Goal: Contribute content: Contribute content

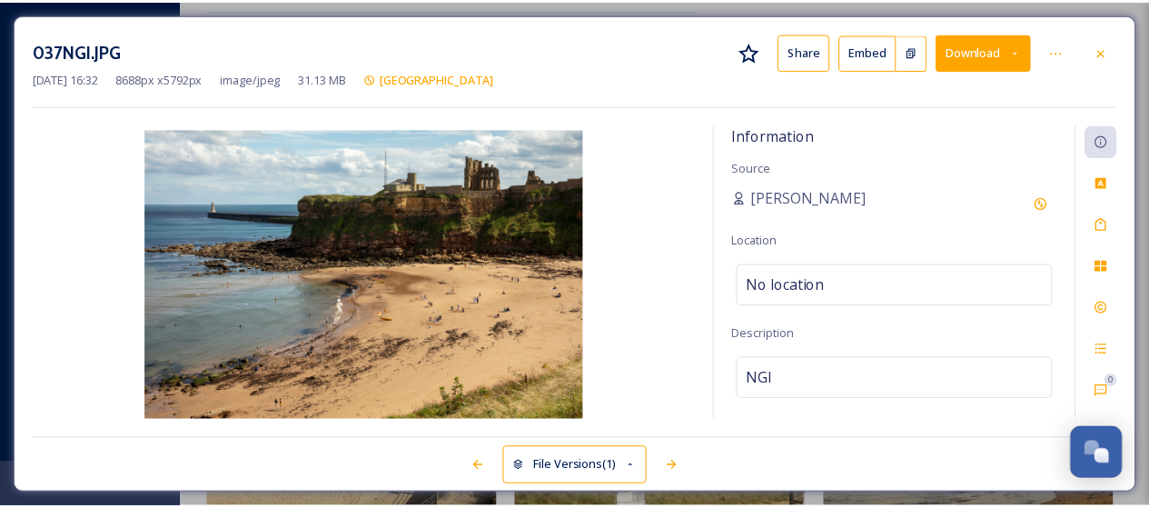
scroll to position [3384, 0]
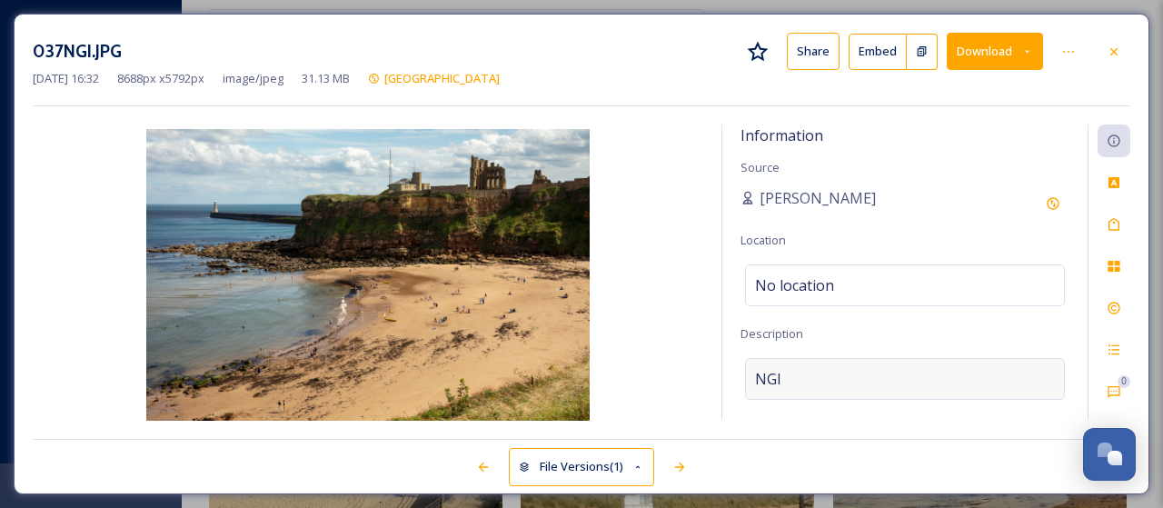
click at [809, 375] on div "NGI" at bounding box center [905, 379] width 320 height 42
click at [808, 375] on textarea "NGI" at bounding box center [904, 433] width 329 height 151
type textarea "King [PERSON_NAME]'s Bay and [GEOGRAPHIC_DATA]"
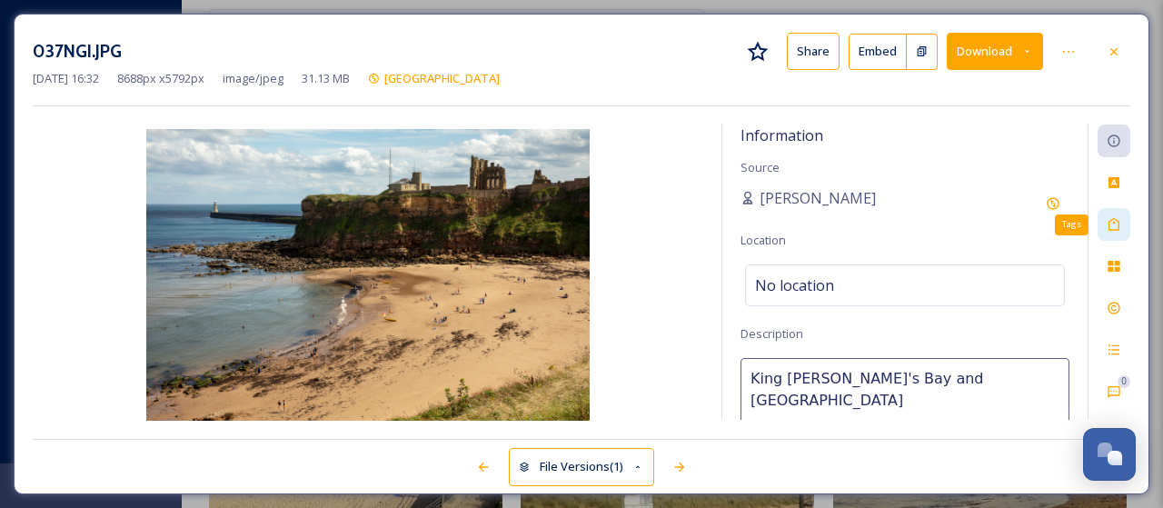
click at [1106, 226] on div "Tags" at bounding box center [1113, 224] width 33 height 33
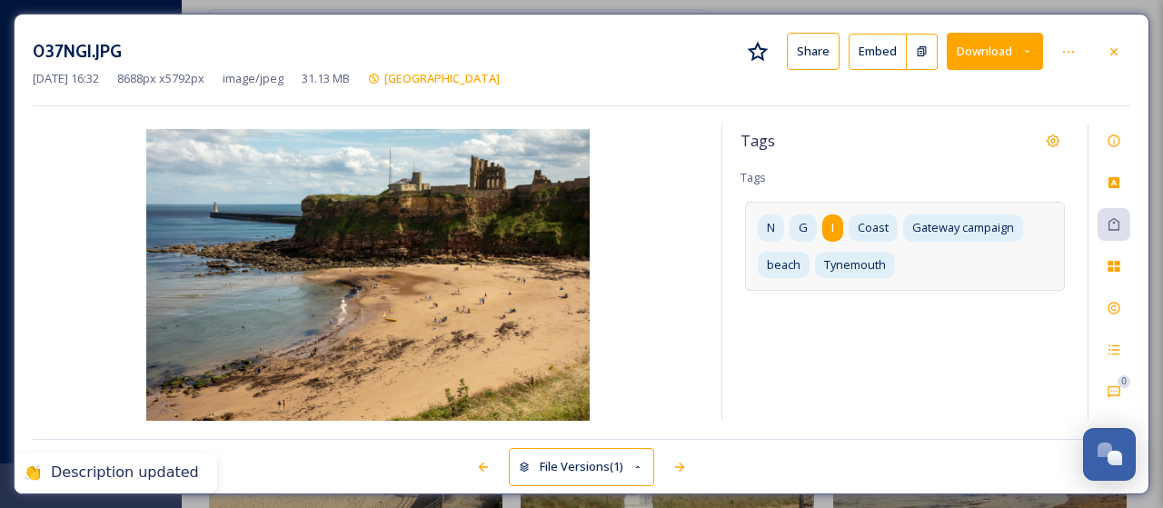
click at [828, 224] on div "I" at bounding box center [832, 227] width 21 height 26
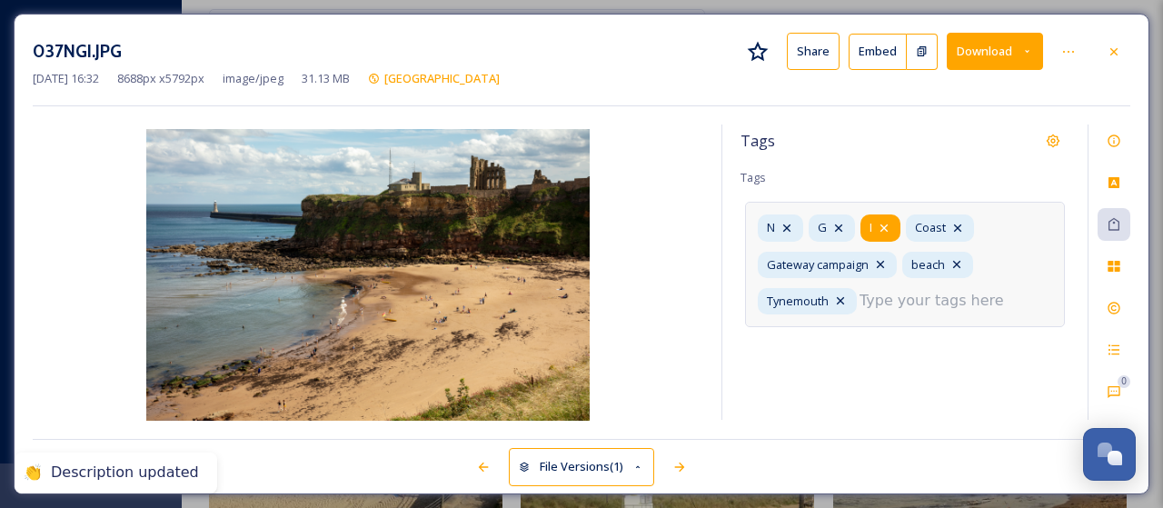
click at [882, 223] on icon at bounding box center [884, 228] width 15 height 15
click at [842, 221] on icon at bounding box center [838, 228] width 15 height 15
click at [792, 221] on icon at bounding box center [786, 228] width 15 height 15
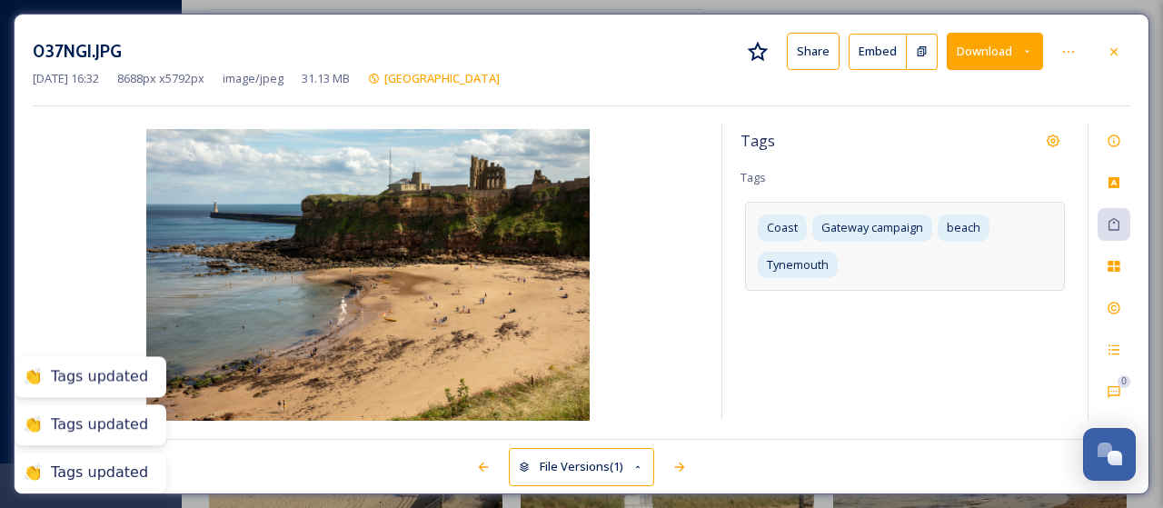
click at [890, 293] on div "Tags Tags Coast Gateway campaign beach [GEOGRAPHIC_DATA]" at bounding box center [904, 271] width 365 height 295
click at [876, 269] on div "Coast Gateway campaign beach [GEOGRAPHIC_DATA]" at bounding box center [905, 246] width 320 height 88
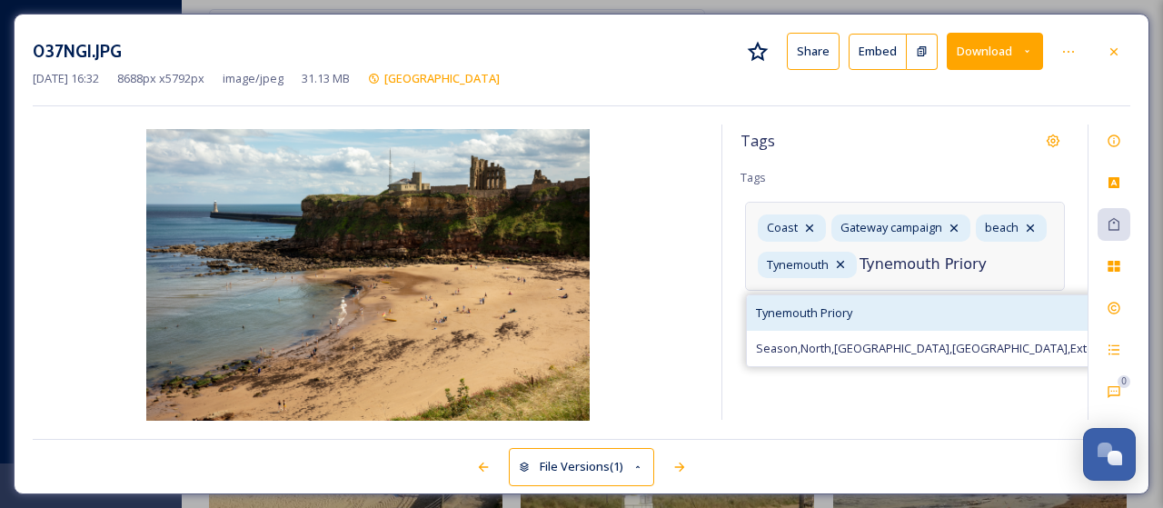
type input "Tynemouth Priory"
click at [826, 306] on span "Tynemouth Priory" at bounding box center [804, 312] width 96 height 17
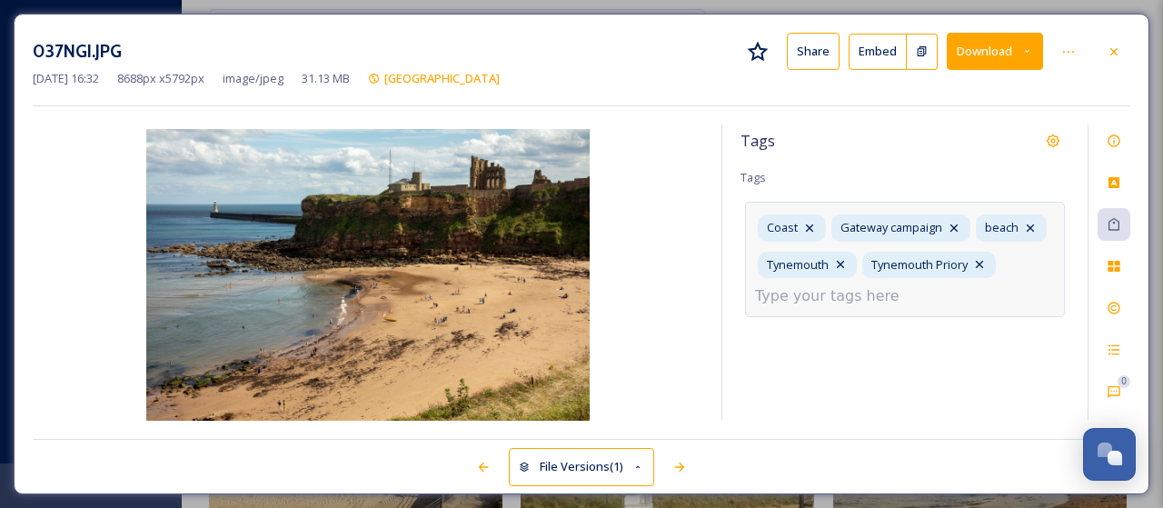
click at [924, 288] on div "Coast Gateway campaign beach [GEOGRAPHIC_DATA] [GEOGRAPHIC_DATA]" at bounding box center [905, 259] width 320 height 114
click at [874, 293] on input at bounding box center [846, 296] width 182 height 22
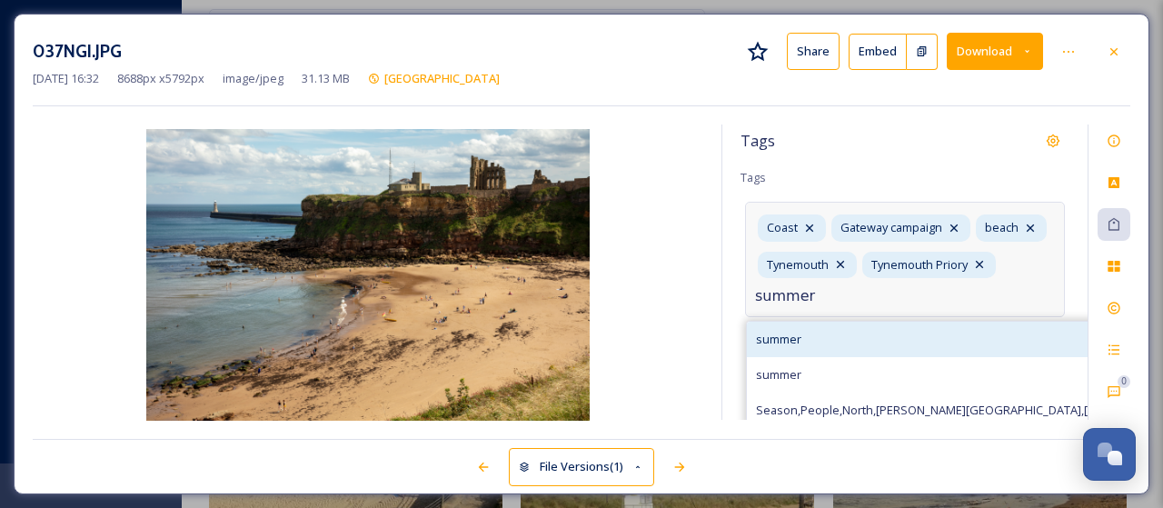
type input "summer"
click at [768, 348] on span "summer" at bounding box center [778, 339] width 45 height 17
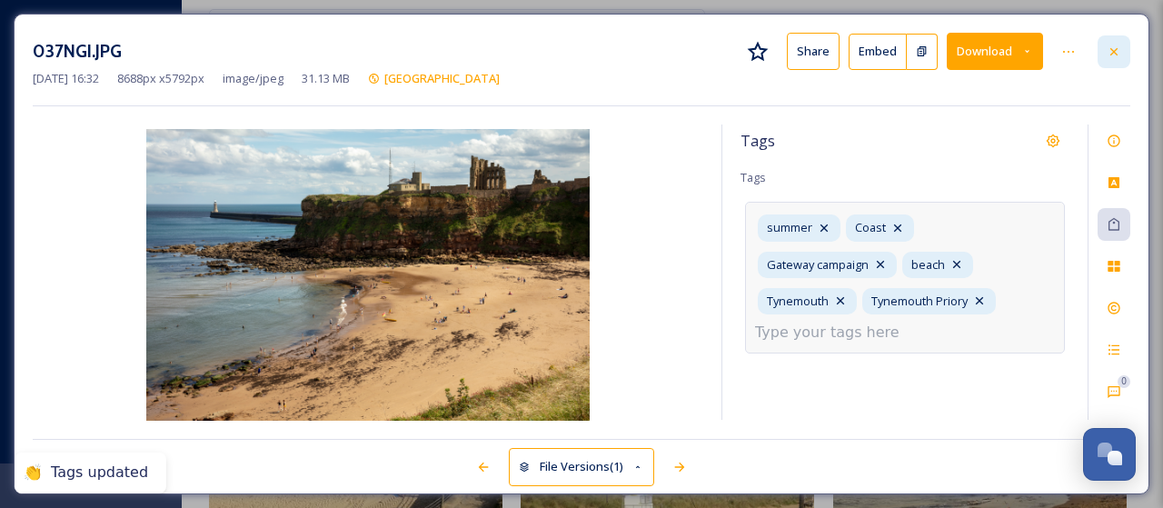
click at [1123, 53] on div at bounding box center [1113, 51] width 33 height 33
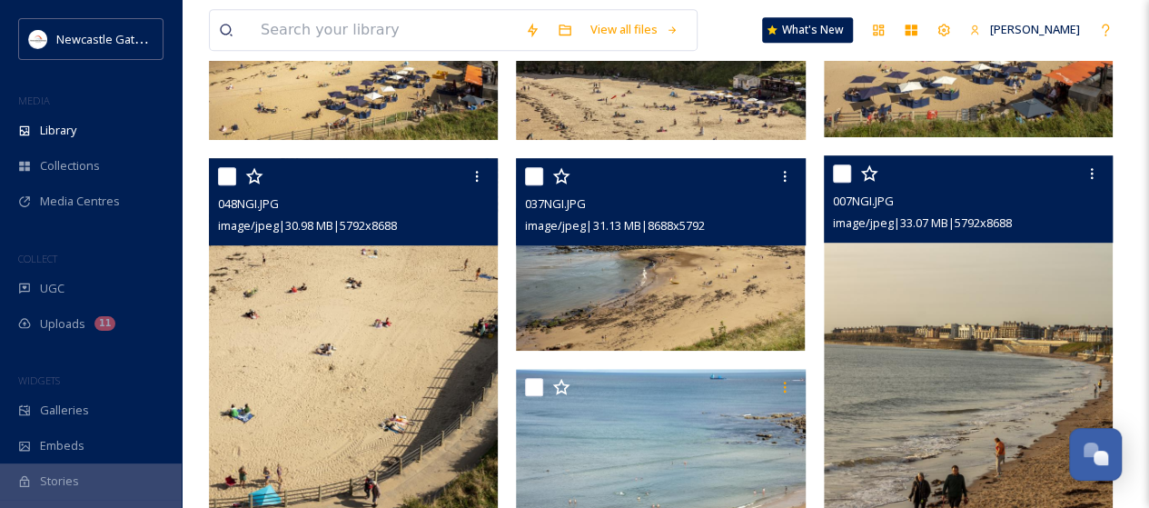
scroll to position [545, 0]
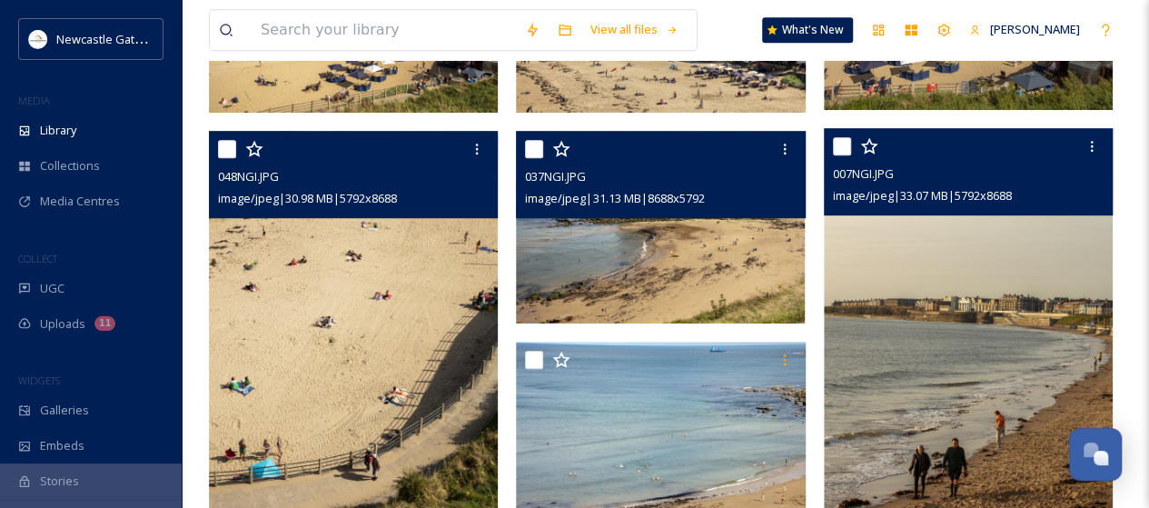
click at [972, 324] on img at bounding box center [968, 344] width 289 height 433
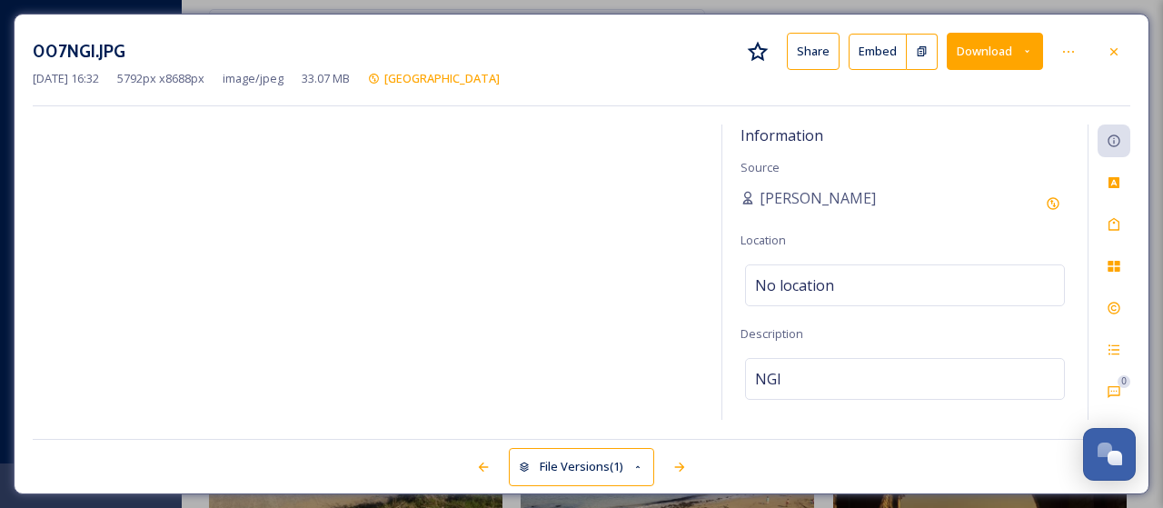
click at [432, 321] on img at bounding box center [368, 276] width 670 height 295
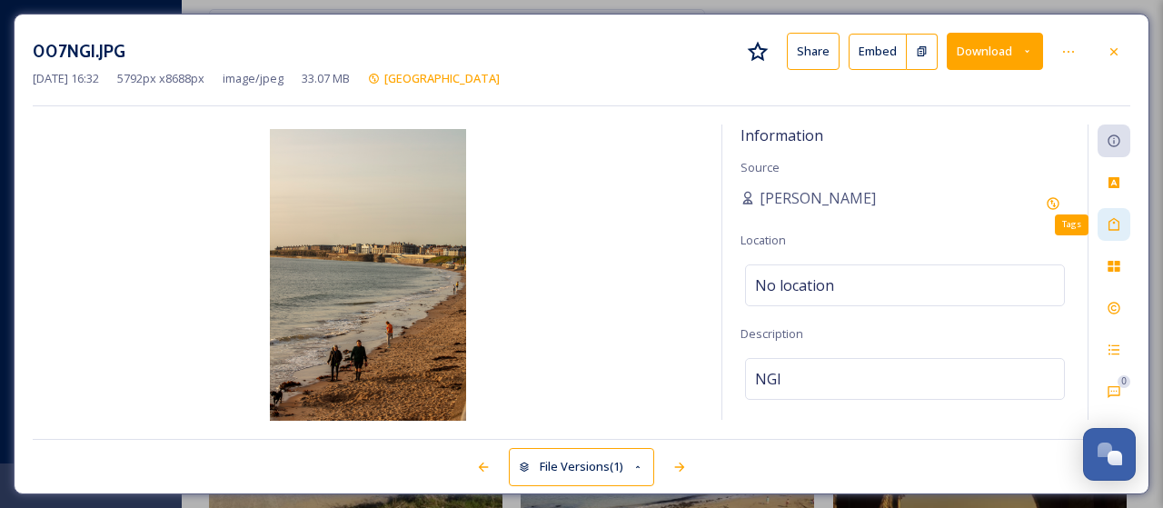
click at [1110, 219] on icon at bounding box center [1113, 224] width 11 height 13
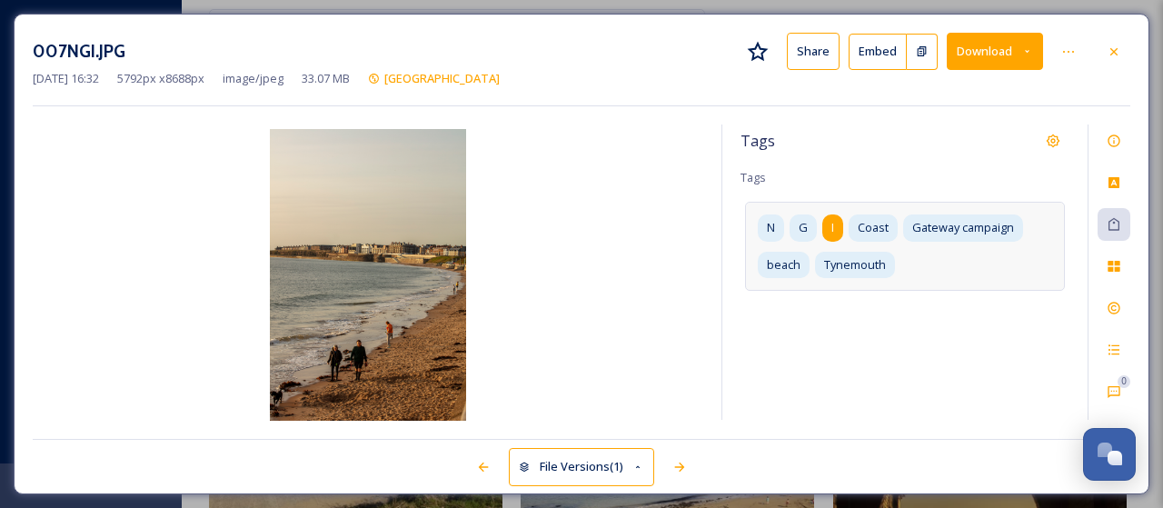
click at [829, 222] on div "I" at bounding box center [832, 227] width 21 height 26
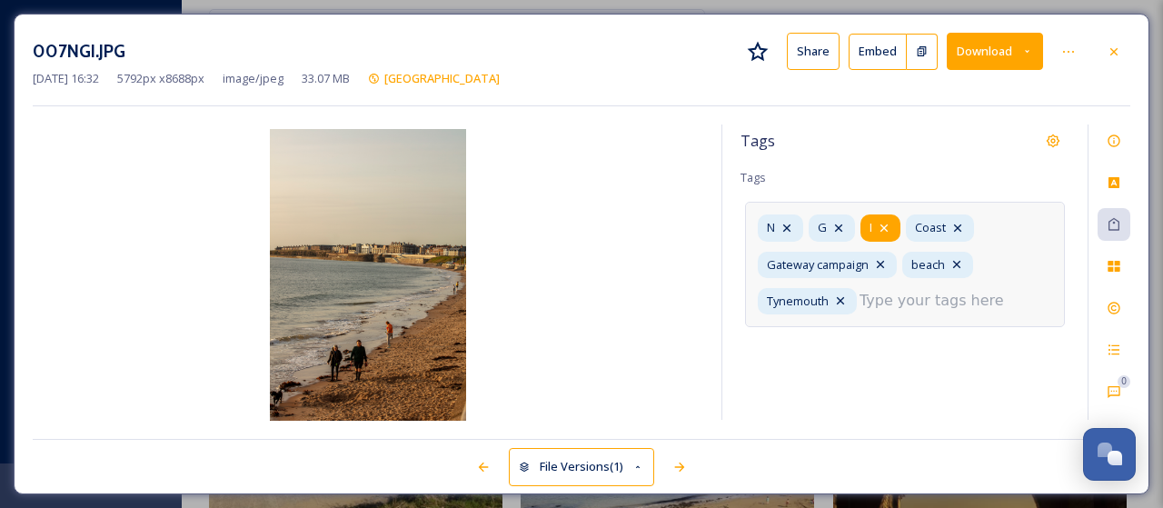
click at [880, 224] on icon at bounding box center [883, 227] width 7 height 7
click at [843, 224] on icon at bounding box center [838, 228] width 15 height 15
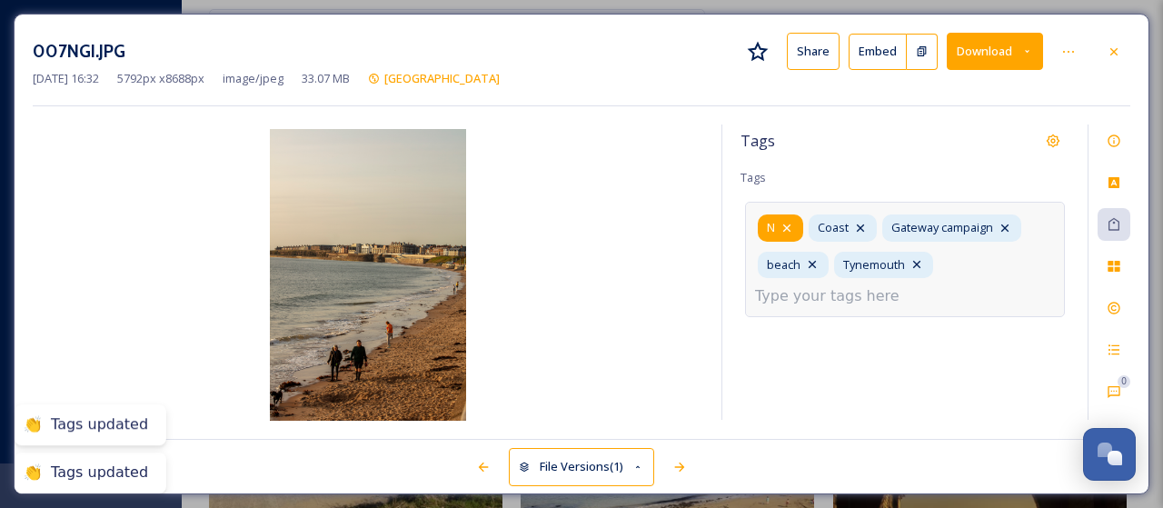
click at [794, 224] on div "N" at bounding box center [780, 227] width 45 height 26
click at [789, 226] on icon at bounding box center [786, 228] width 15 height 15
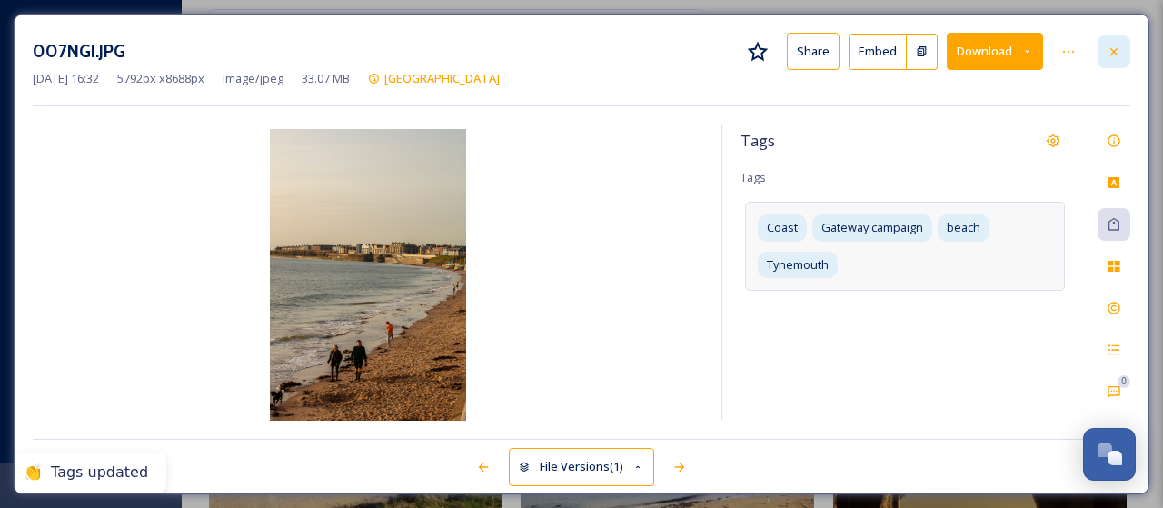
click at [1120, 50] on icon at bounding box center [1114, 52] width 15 height 15
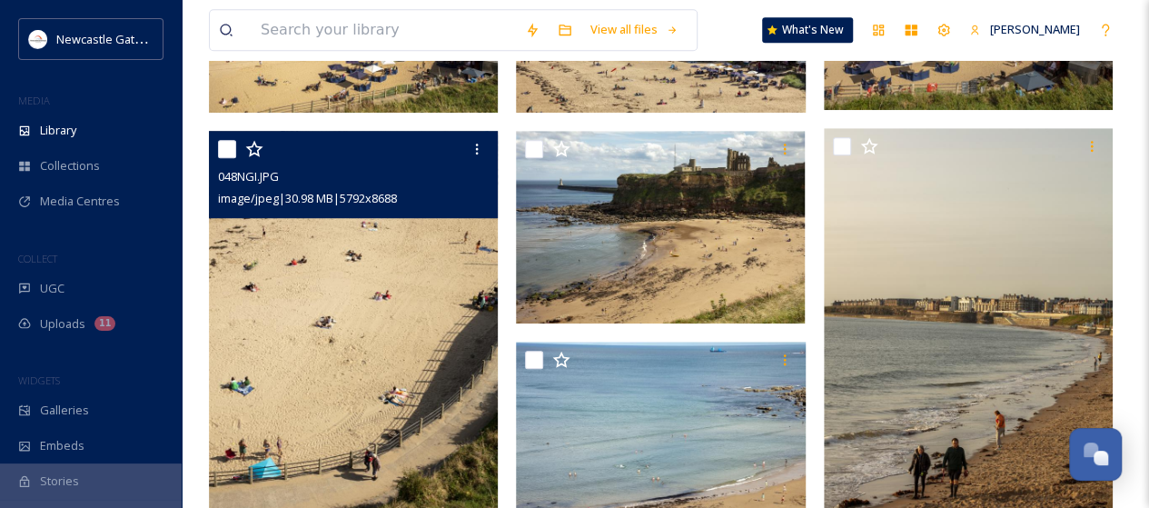
scroll to position [636, 0]
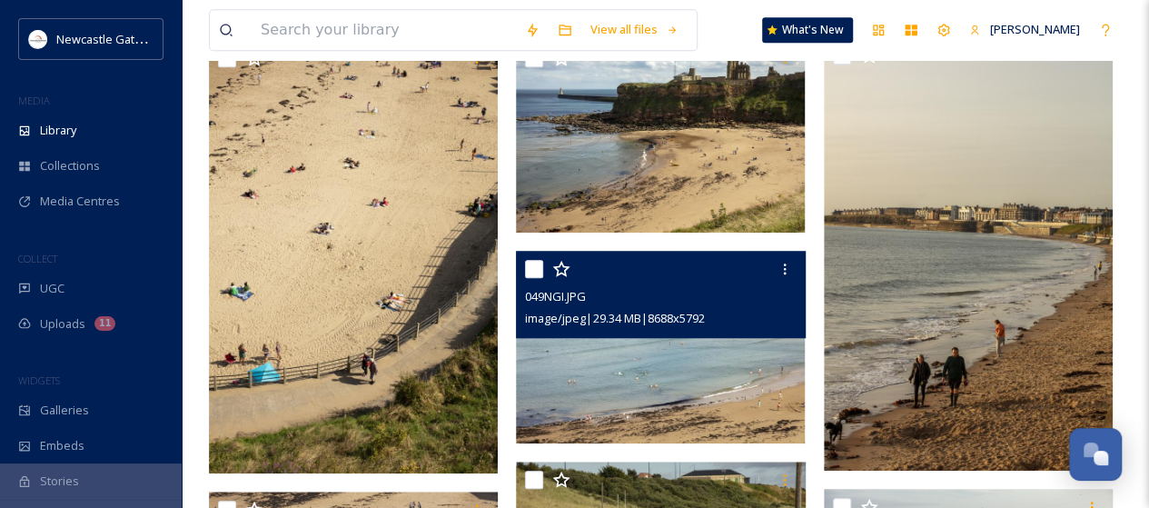
click at [638, 364] on img at bounding box center [660, 347] width 289 height 193
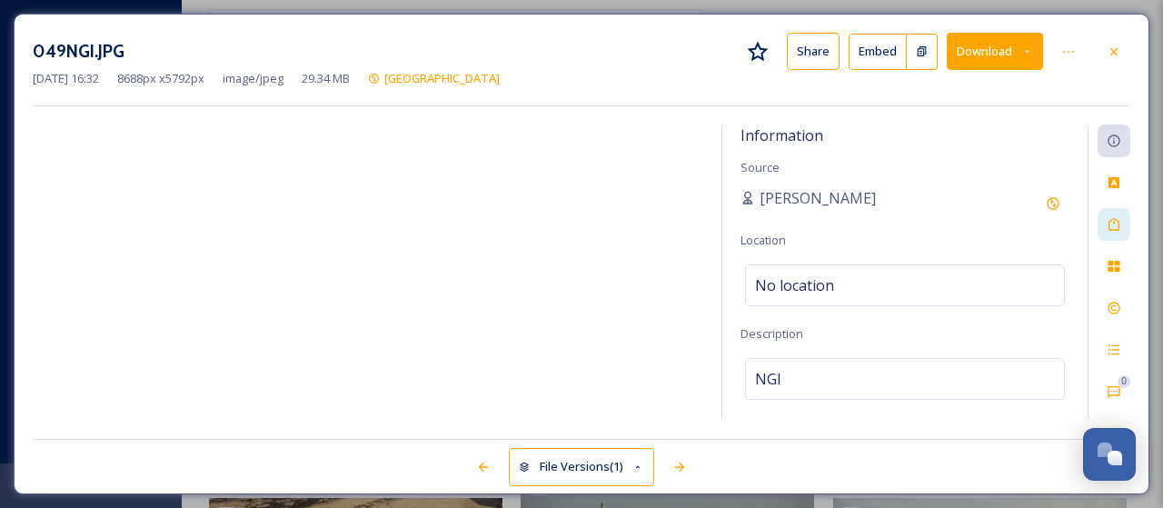
click at [1112, 218] on icon at bounding box center [1114, 224] width 15 height 15
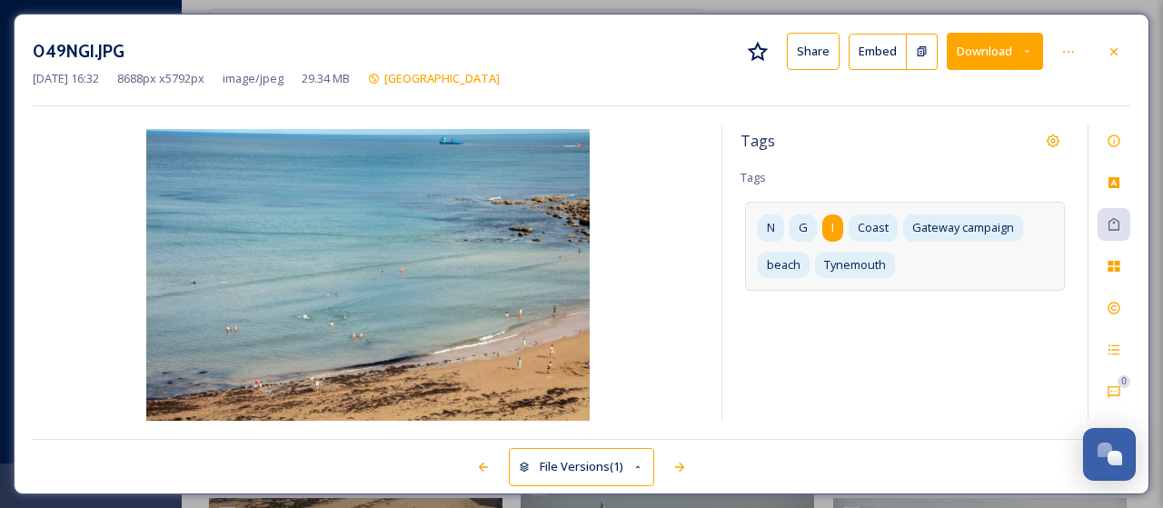
click at [831, 226] on span "I" at bounding box center [832, 227] width 3 height 17
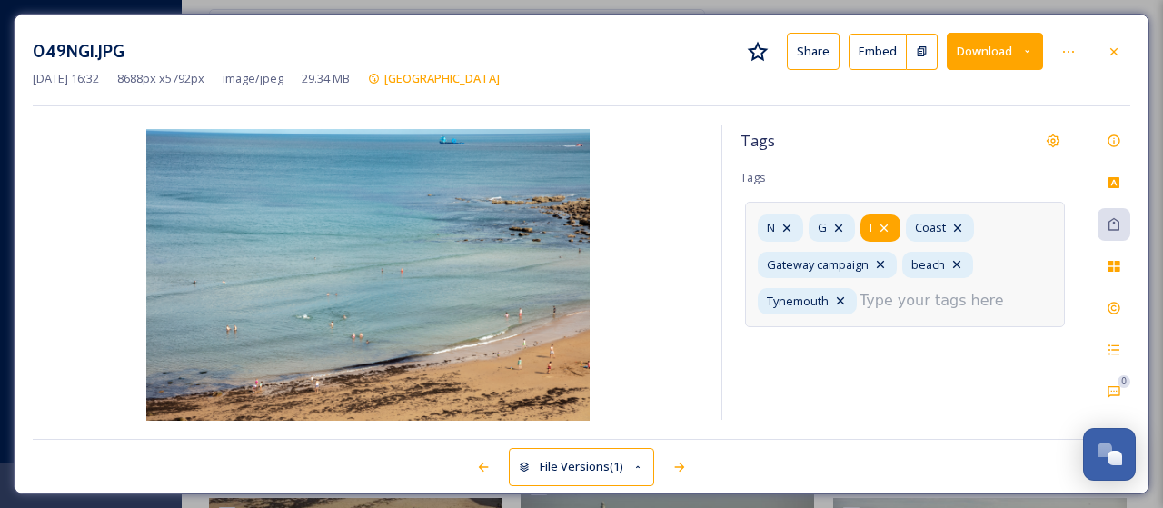
click at [879, 223] on icon at bounding box center [884, 228] width 15 height 15
drag, startPoint x: 846, startPoint y: 223, endPoint x: 805, endPoint y: 223, distance: 40.9
click at [845, 223] on div "G" at bounding box center [832, 227] width 46 height 26
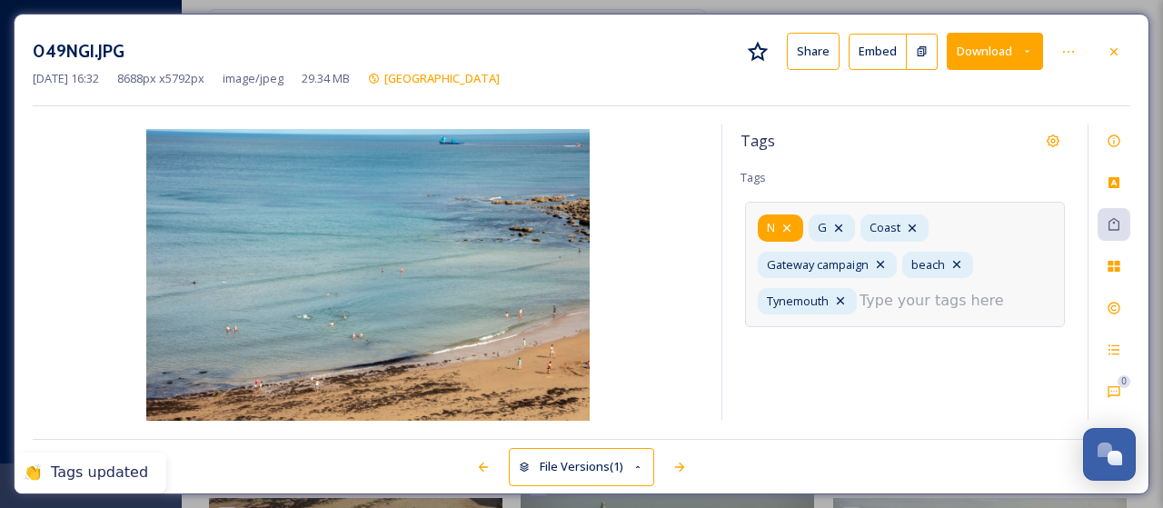
click at [800, 223] on div "N" at bounding box center [780, 227] width 45 height 26
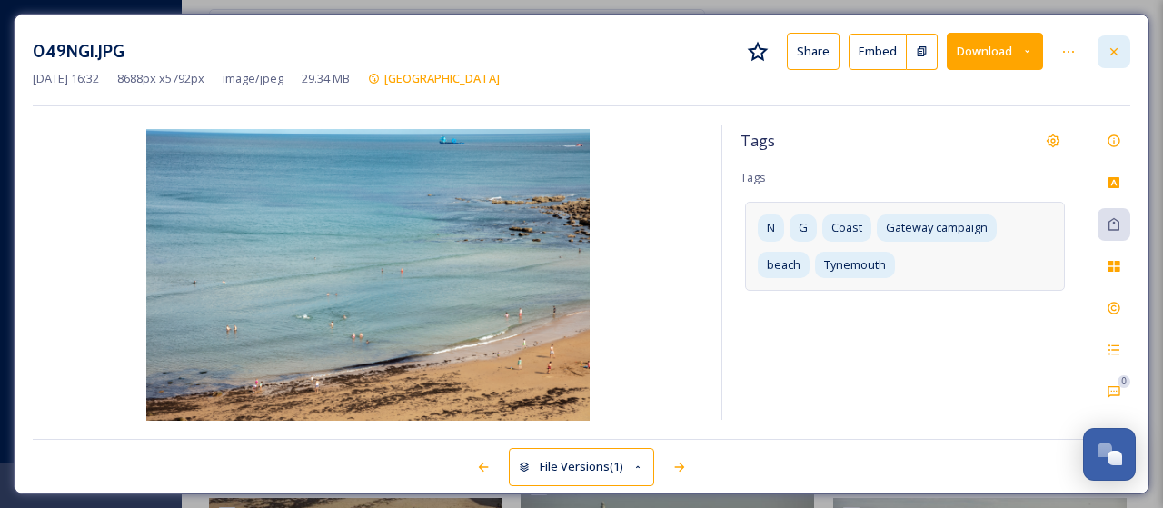
click at [1117, 52] on icon at bounding box center [1114, 52] width 15 height 15
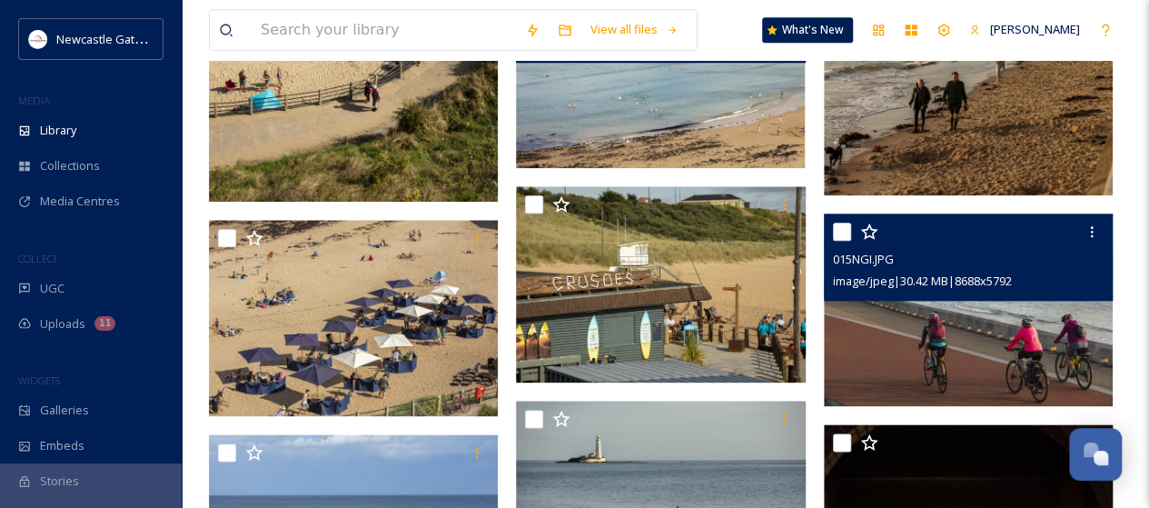
scroll to position [999, 0]
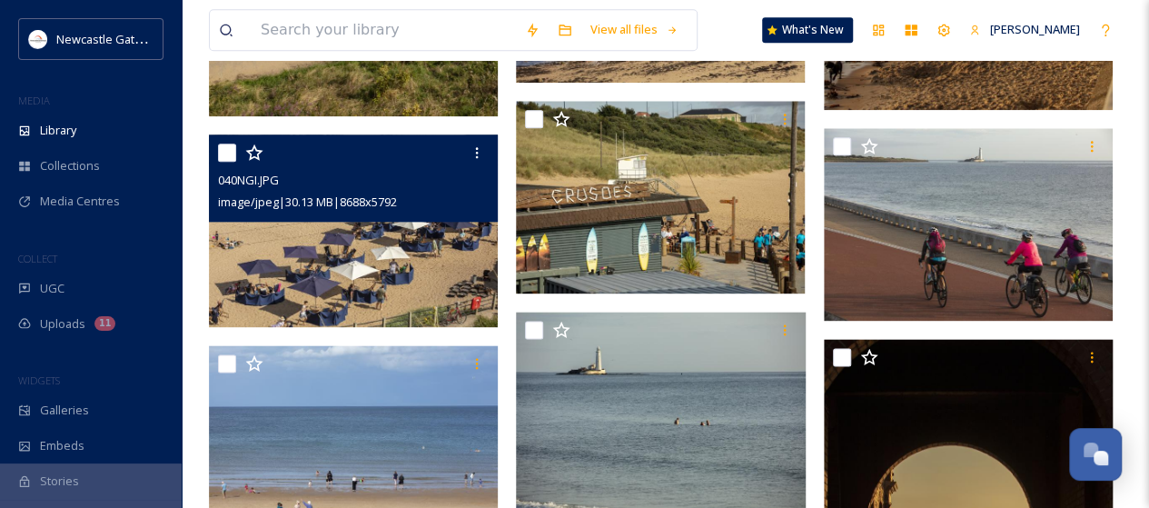
click at [393, 238] on img at bounding box center [353, 230] width 289 height 193
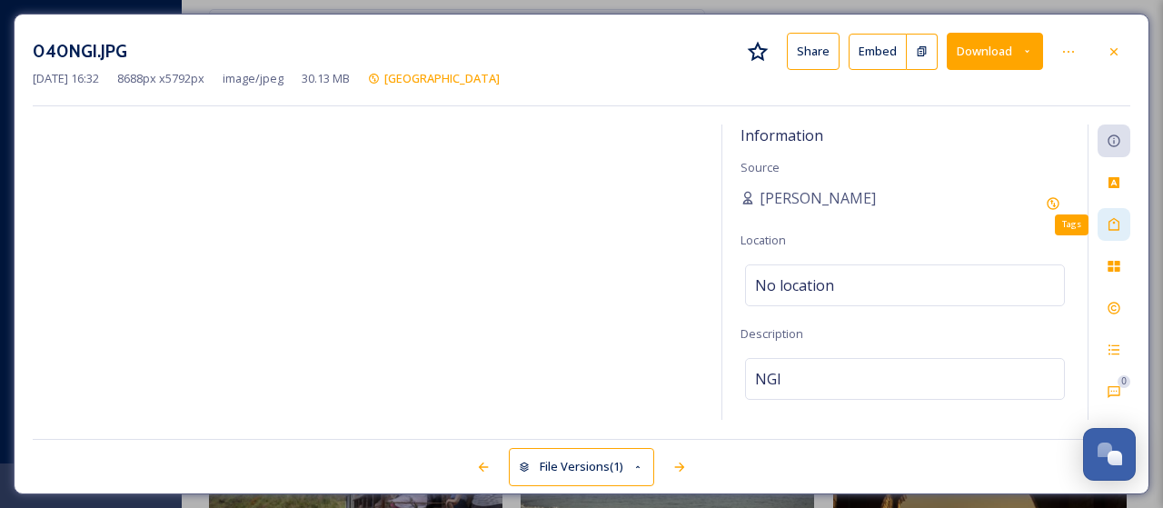
click at [1110, 226] on icon at bounding box center [1114, 224] width 15 height 15
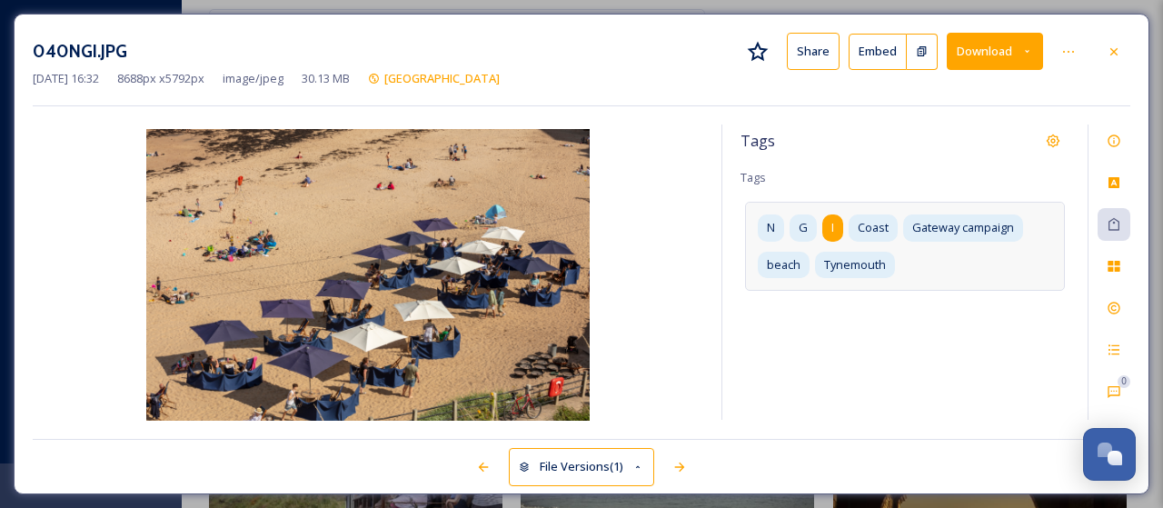
click at [838, 225] on div "I" at bounding box center [832, 227] width 21 height 26
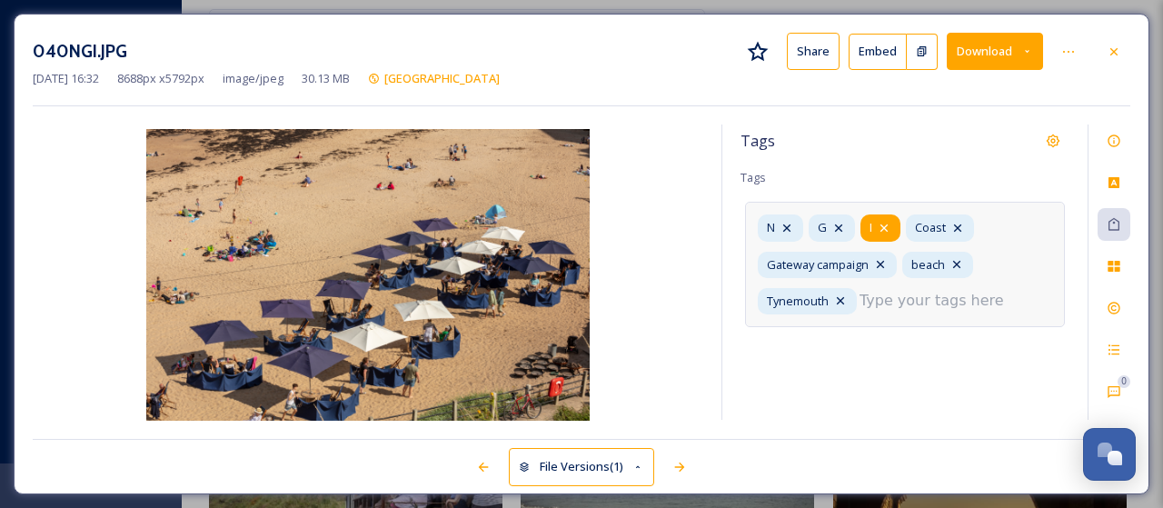
click at [885, 226] on icon at bounding box center [884, 228] width 15 height 15
click at [842, 223] on icon at bounding box center [838, 228] width 15 height 15
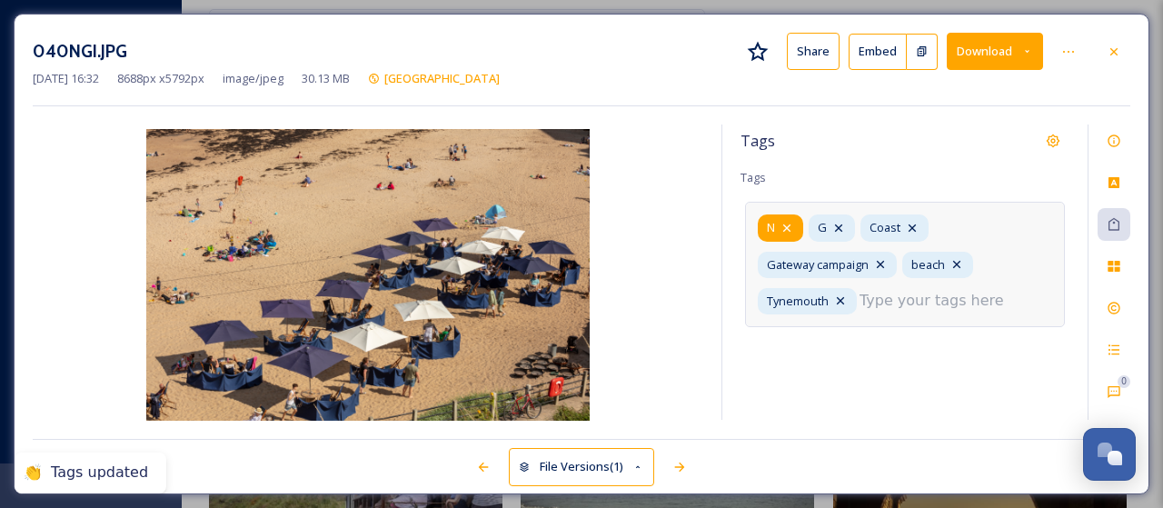
click at [785, 223] on icon at bounding box center [786, 228] width 15 height 15
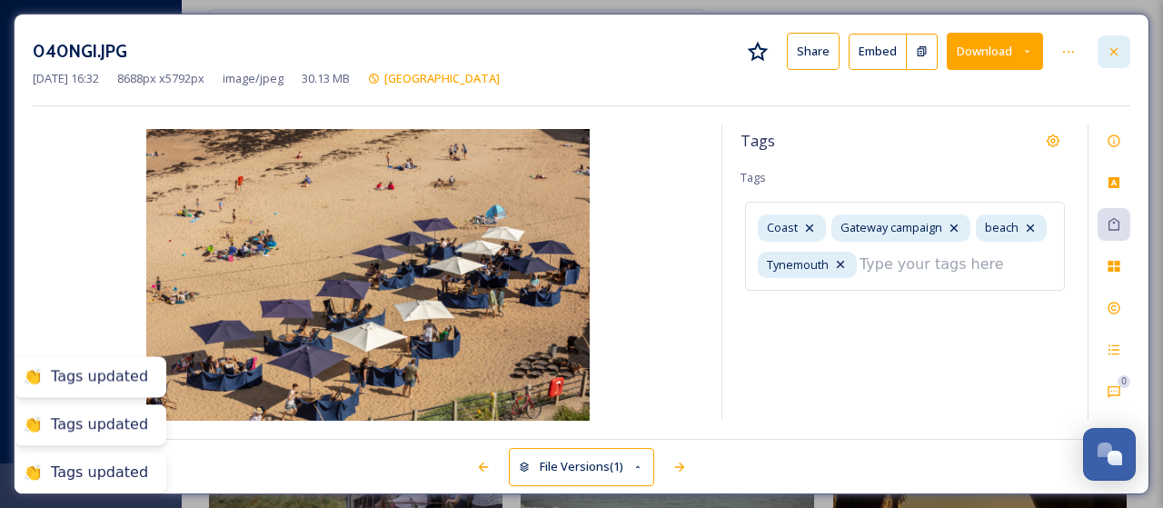
click at [1111, 55] on icon at bounding box center [1114, 52] width 15 height 15
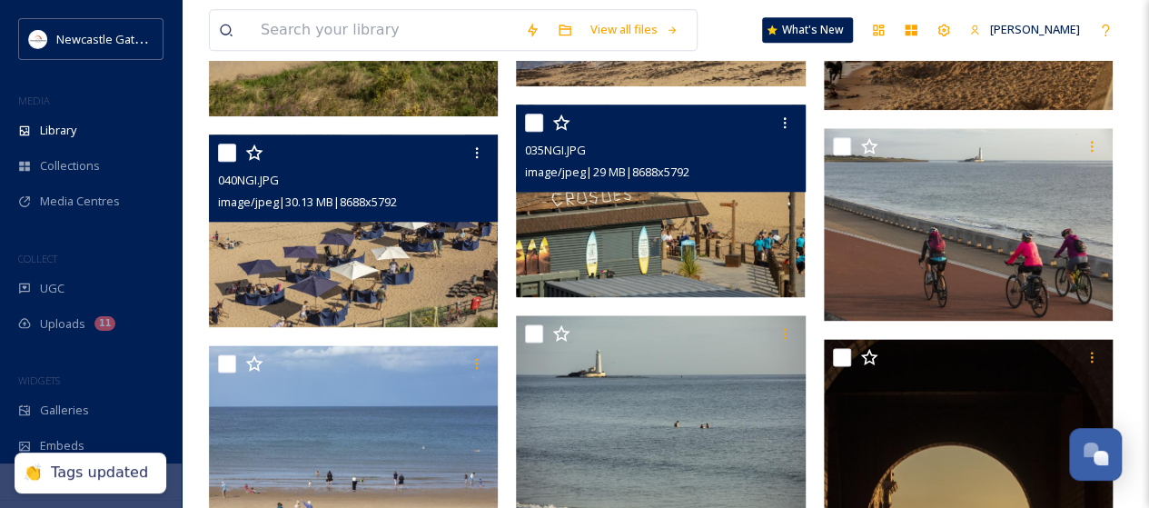
click at [678, 221] on img at bounding box center [660, 200] width 289 height 193
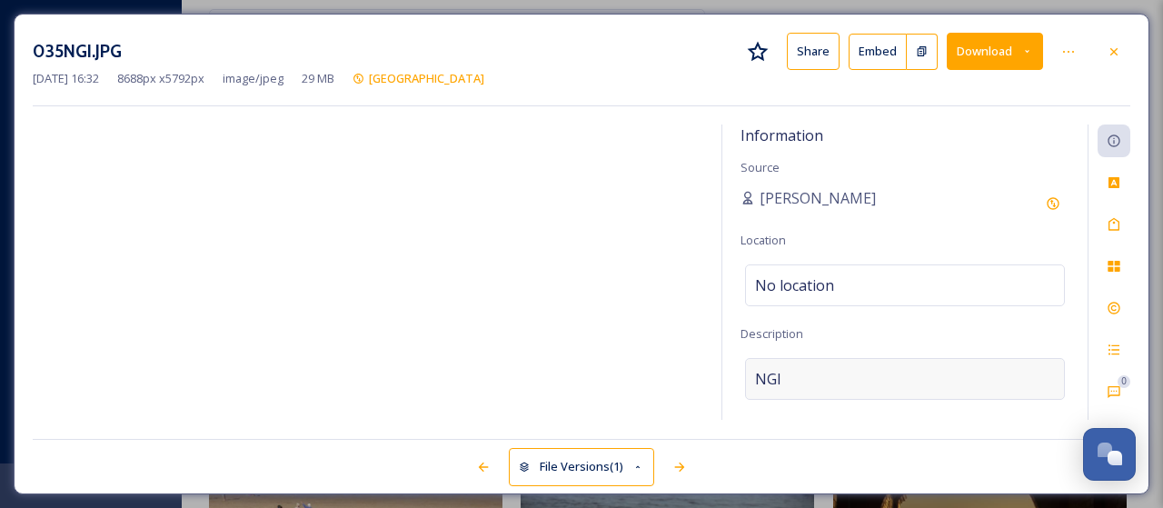
click at [792, 369] on div "NGI" at bounding box center [905, 379] width 320 height 42
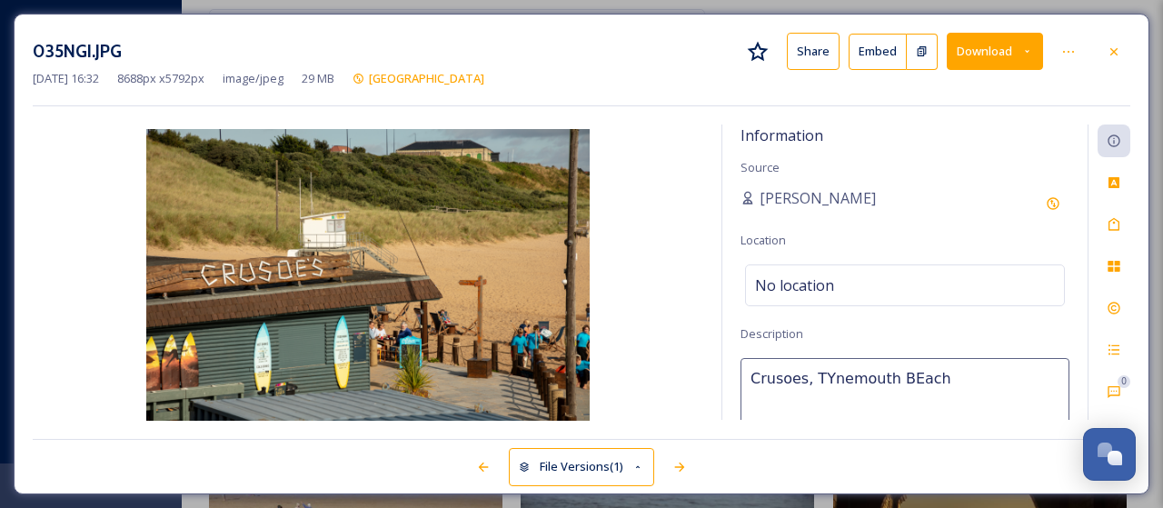
click at [824, 376] on textarea "Crusoes, TYnemouth BEach" at bounding box center [904, 433] width 329 height 151
click at [901, 377] on textarea "Crusoes, [GEOGRAPHIC_DATA] BEach" at bounding box center [904, 433] width 329 height 151
type textarea "Crusoes, [GEOGRAPHIC_DATA]"
click at [1110, 219] on icon at bounding box center [1114, 224] width 15 height 15
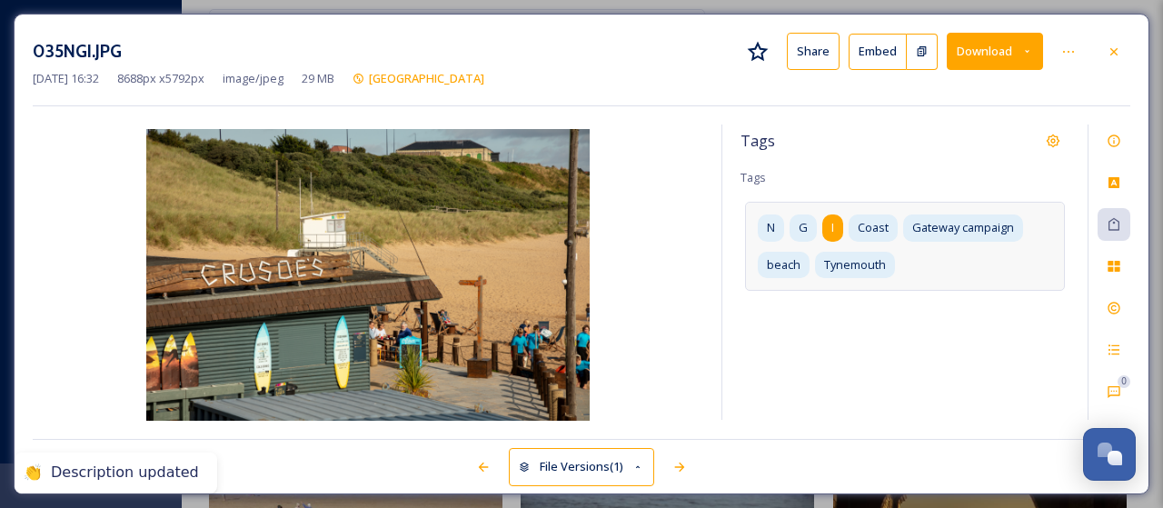
click at [836, 224] on div "I" at bounding box center [832, 227] width 21 height 26
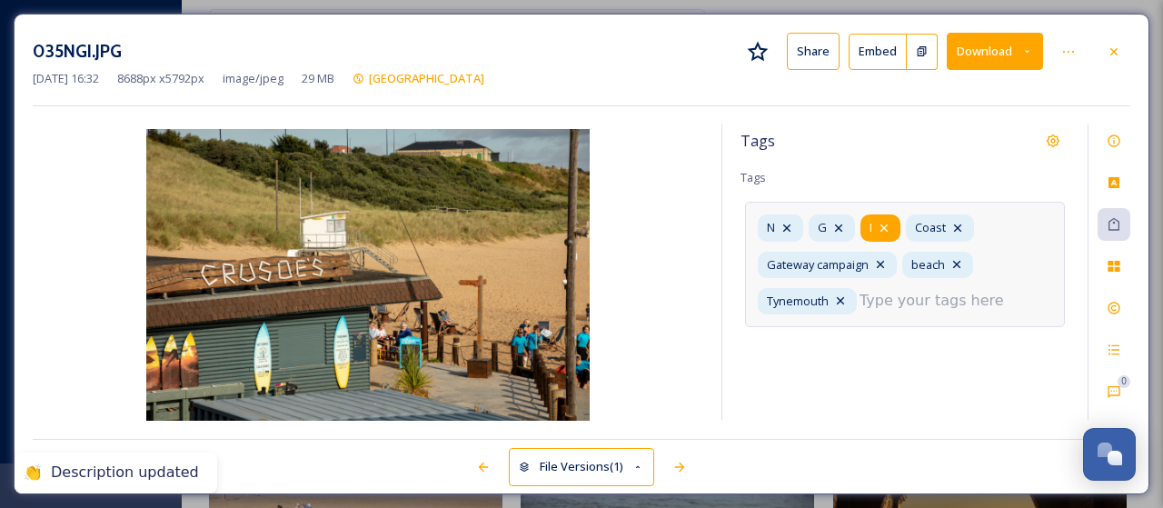
click at [887, 222] on icon at bounding box center [884, 228] width 15 height 15
click at [839, 227] on icon at bounding box center [838, 228] width 15 height 15
click at [796, 224] on div "N" at bounding box center [780, 227] width 45 height 26
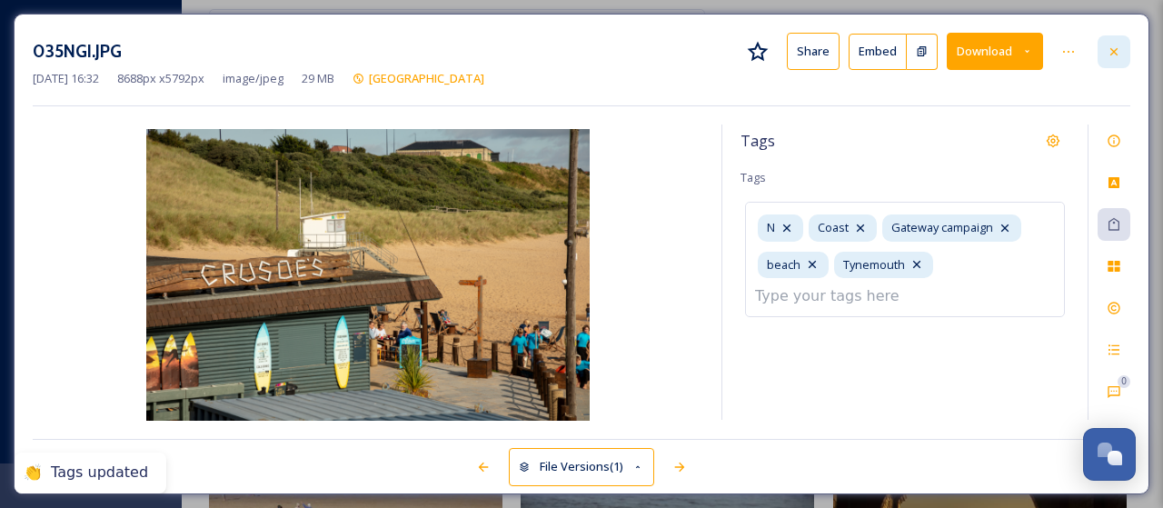
click at [1117, 57] on icon at bounding box center [1114, 52] width 15 height 15
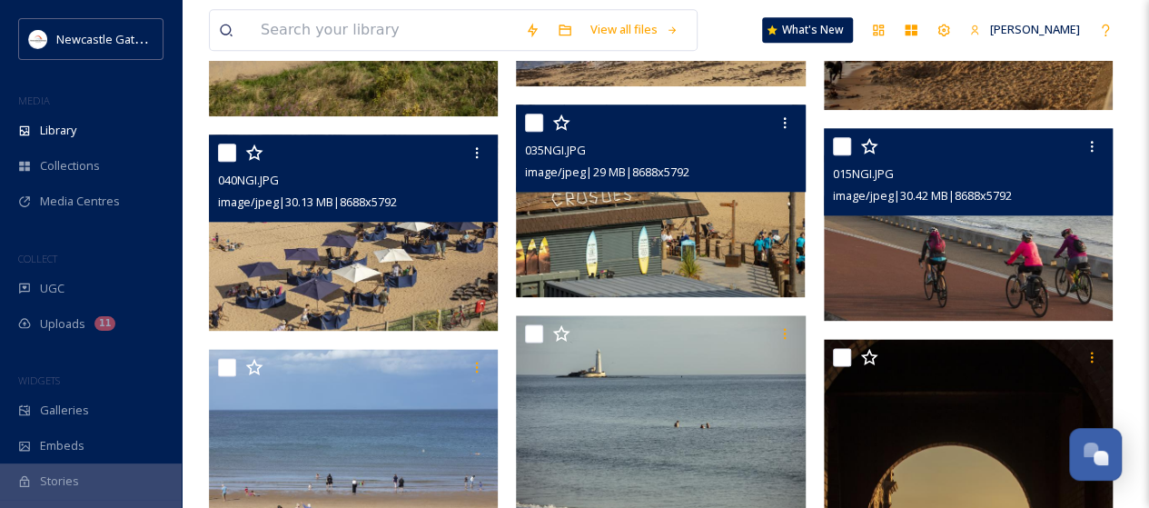
click at [909, 253] on img at bounding box center [968, 224] width 289 height 193
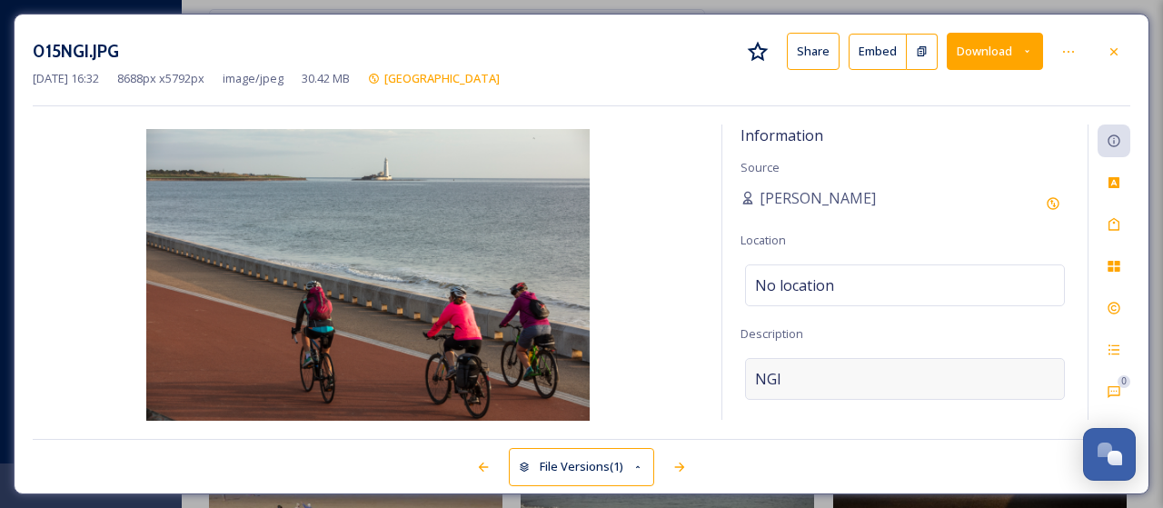
click at [797, 370] on div "NGI" at bounding box center [905, 379] width 320 height 42
click at [797, 370] on textarea "NGI" at bounding box center [904, 433] width 329 height 151
type textarea "Cycling at the coast near [GEOGRAPHIC_DATA]"
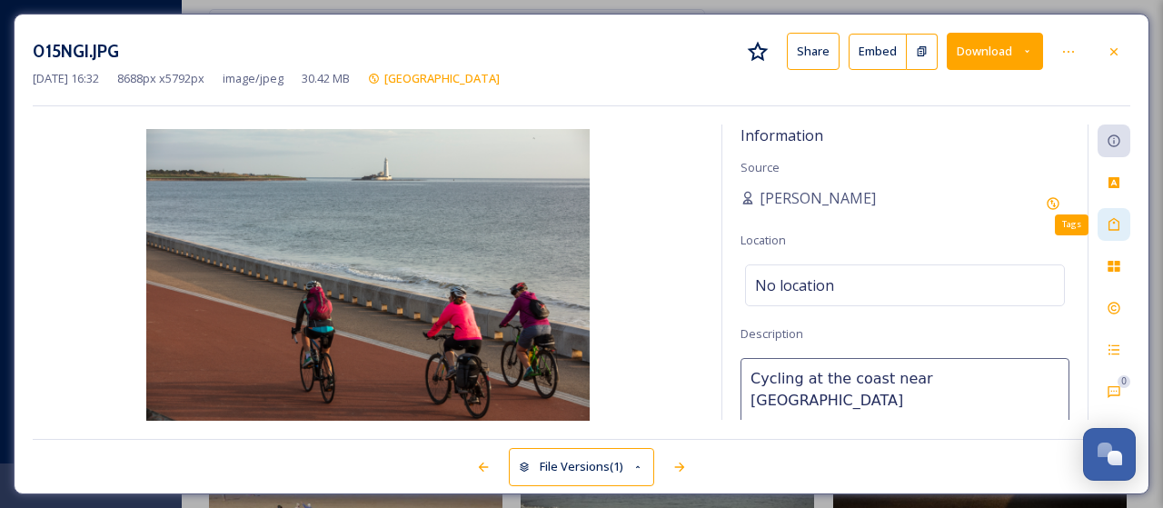
click at [1110, 231] on div "Tags" at bounding box center [1113, 224] width 33 height 33
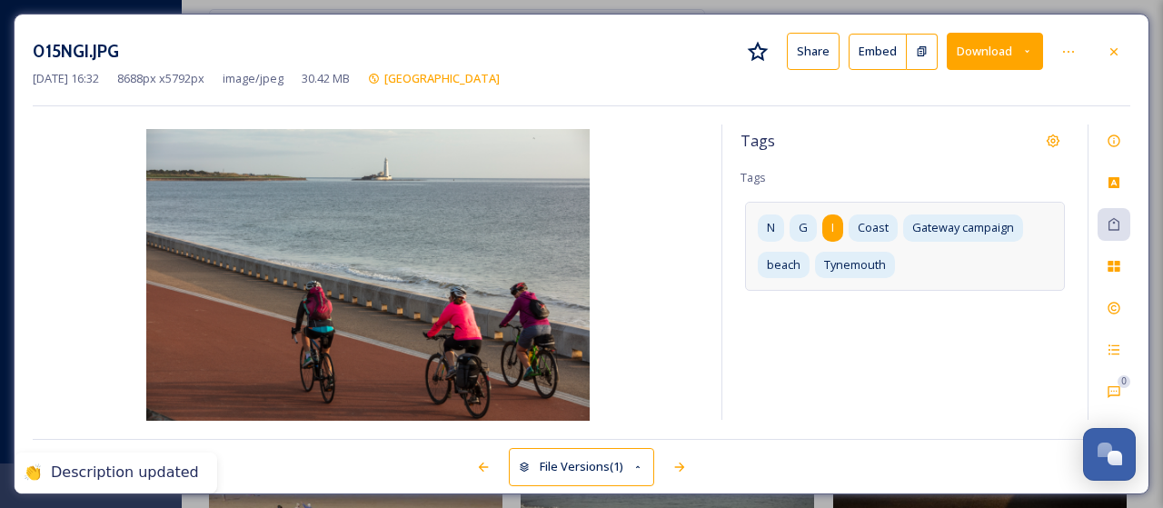
click at [837, 234] on div "I" at bounding box center [832, 227] width 21 height 26
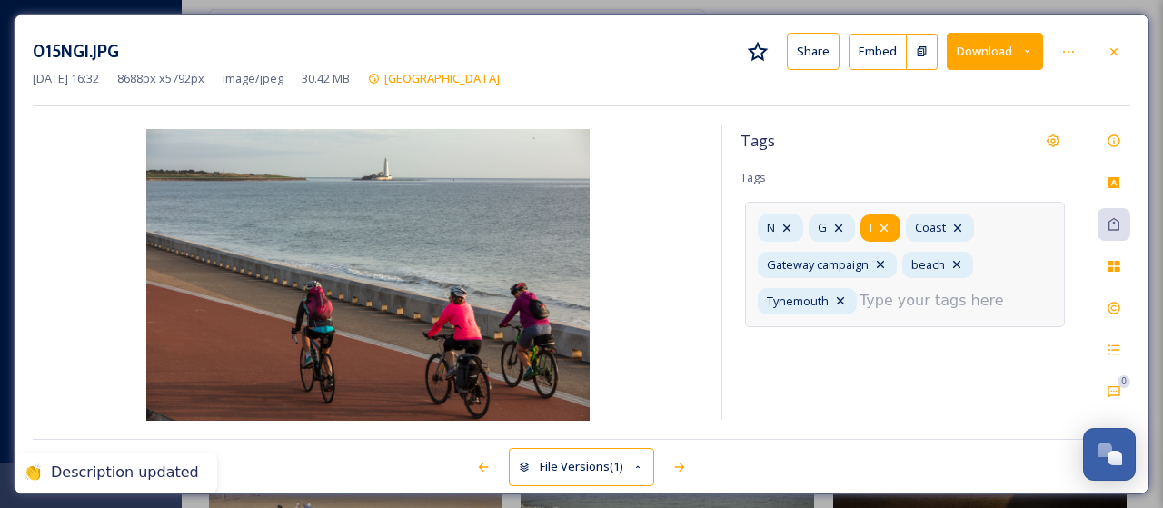
click at [889, 224] on icon at bounding box center [884, 228] width 15 height 15
drag, startPoint x: 842, startPoint y: 226, endPoint x: 804, endPoint y: 224, distance: 38.2
click at [841, 226] on icon at bounding box center [838, 228] width 15 height 15
click at [796, 224] on div "N" at bounding box center [780, 227] width 45 height 26
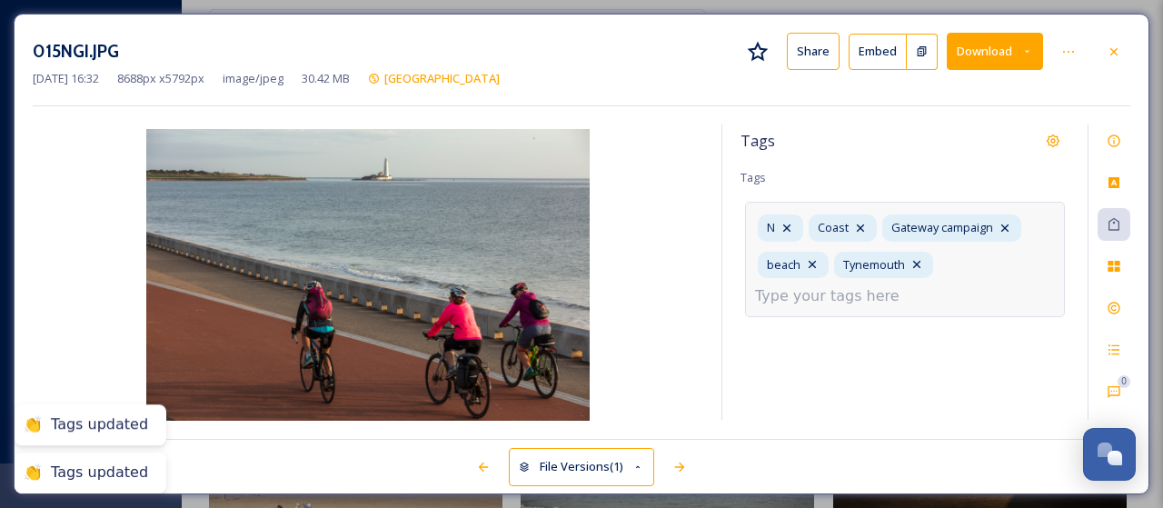
click at [900, 295] on input at bounding box center [846, 296] width 182 height 22
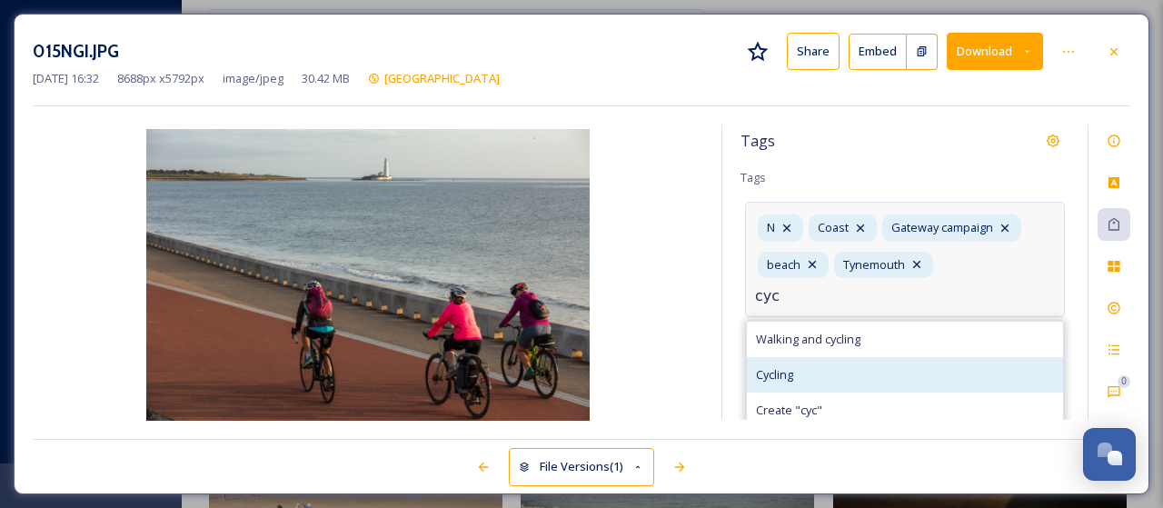
type input "cyc"
click at [790, 370] on span "Cycling" at bounding box center [774, 374] width 37 height 17
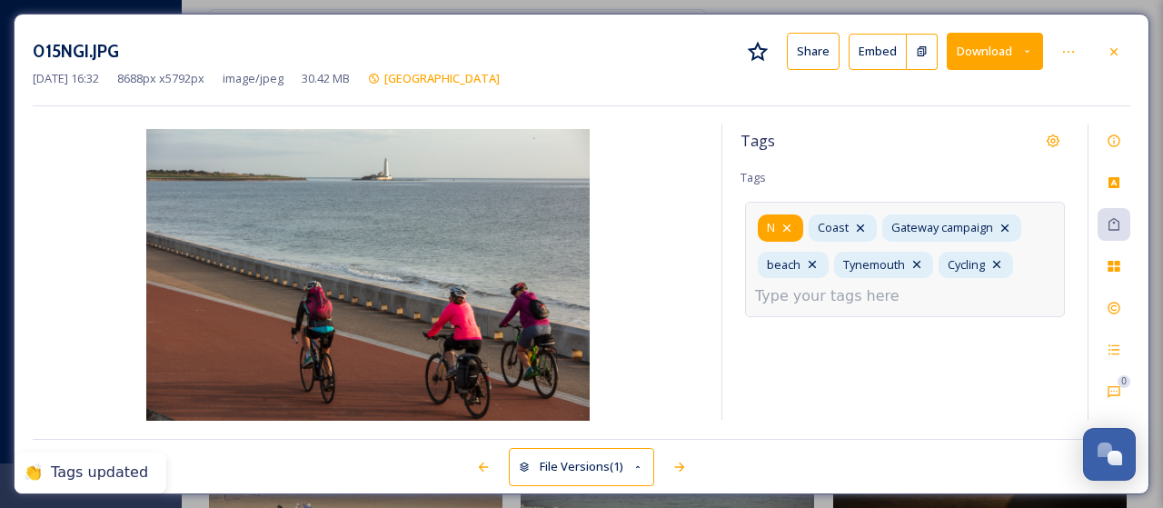
click at [786, 232] on icon at bounding box center [786, 228] width 15 height 15
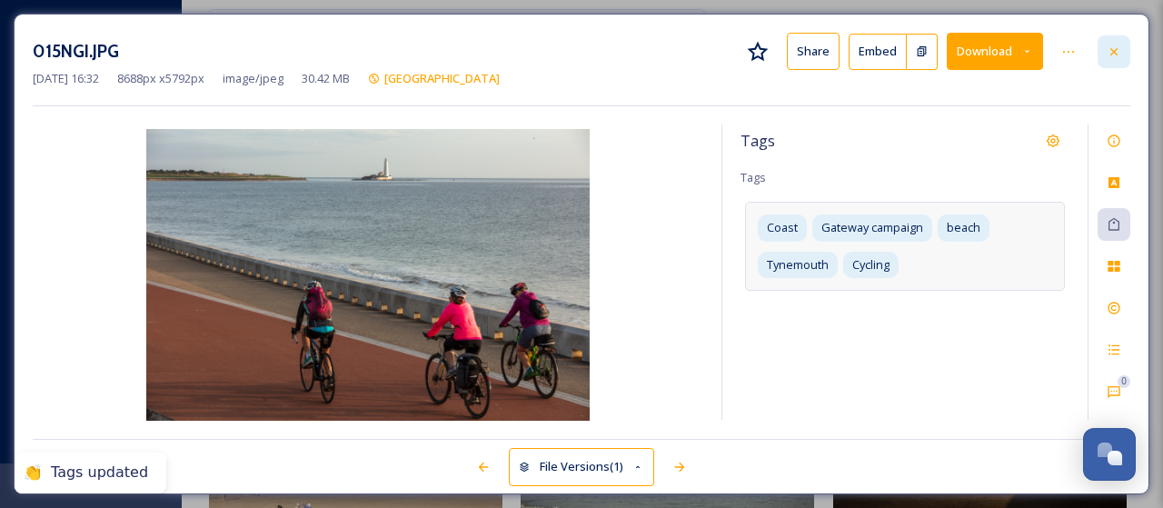
click at [1121, 51] on div at bounding box center [1113, 51] width 33 height 33
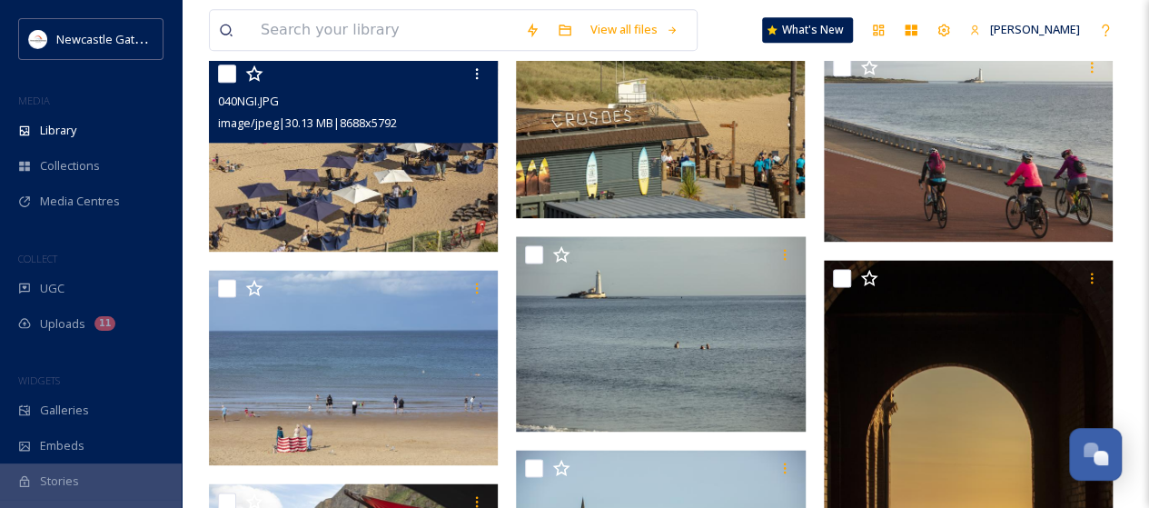
scroll to position [1181, 0]
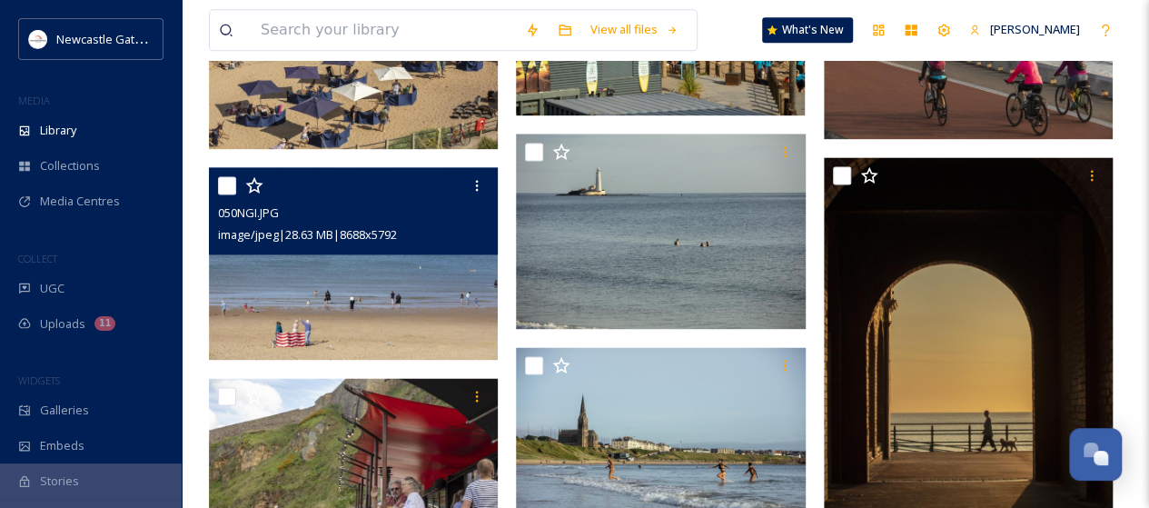
click at [373, 306] on img at bounding box center [353, 263] width 289 height 193
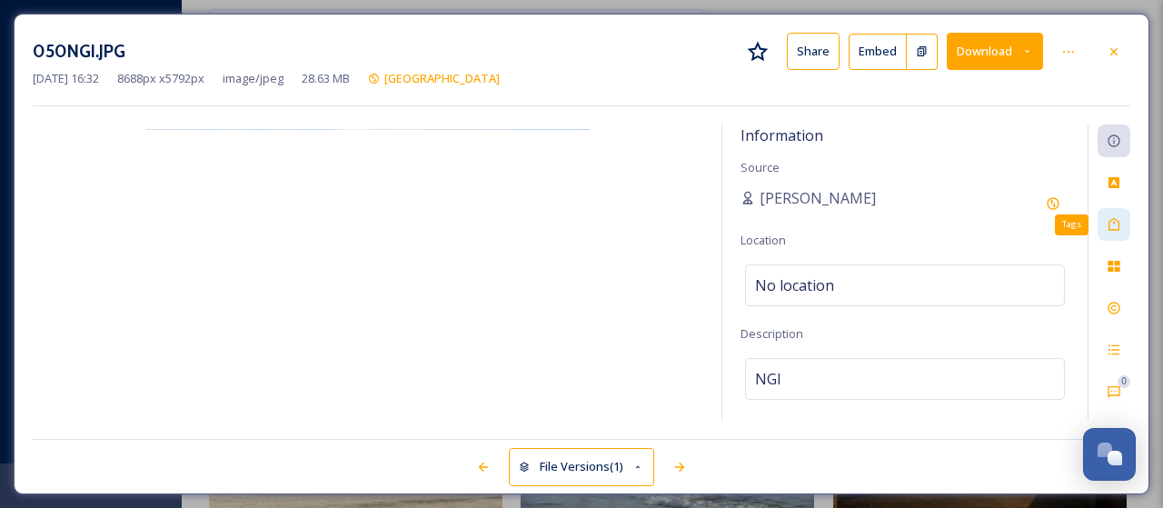
click at [1120, 223] on icon at bounding box center [1114, 224] width 15 height 15
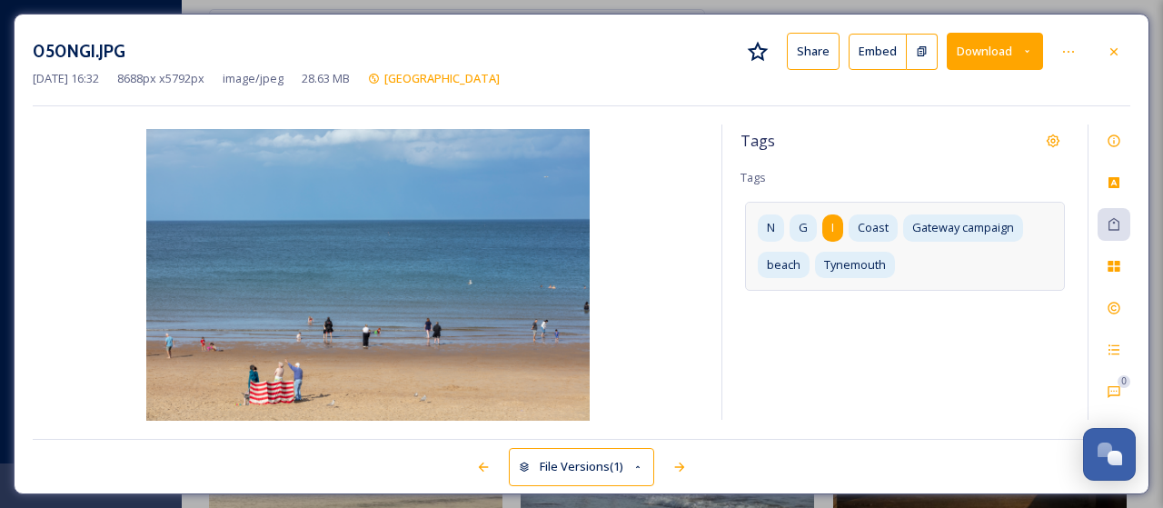
click at [833, 226] on span "I" at bounding box center [832, 227] width 3 height 17
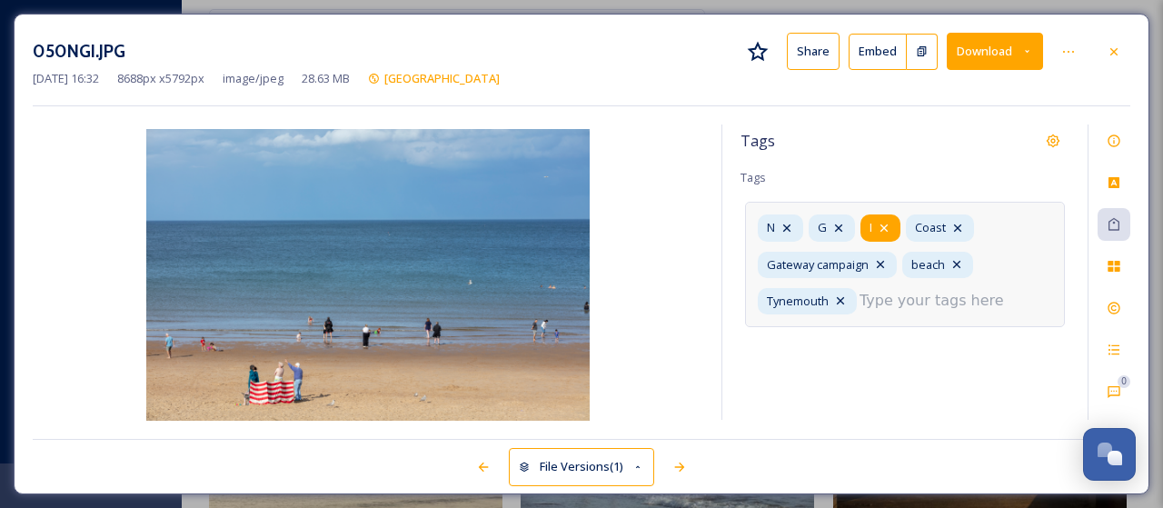
click at [892, 228] on div "I" at bounding box center [880, 227] width 40 height 26
click at [840, 229] on icon at bounding box center [838, 227] width 7 height 7
click at [787, 225] on icon at bounding box center [786, 227] width 7 height 7
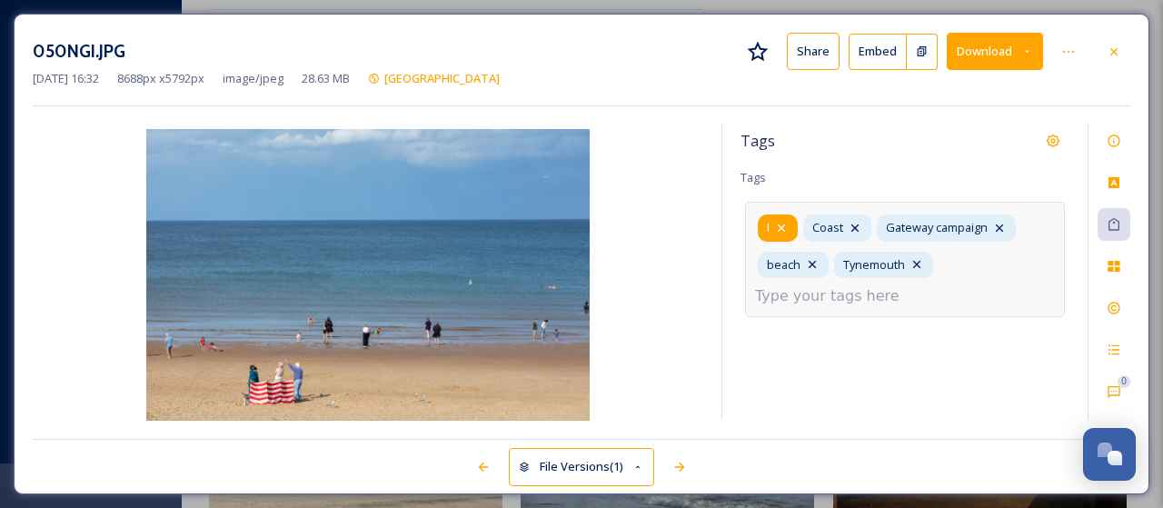
click at [784, 227] on icon at bounding box center [781, 228] width 15 height 15
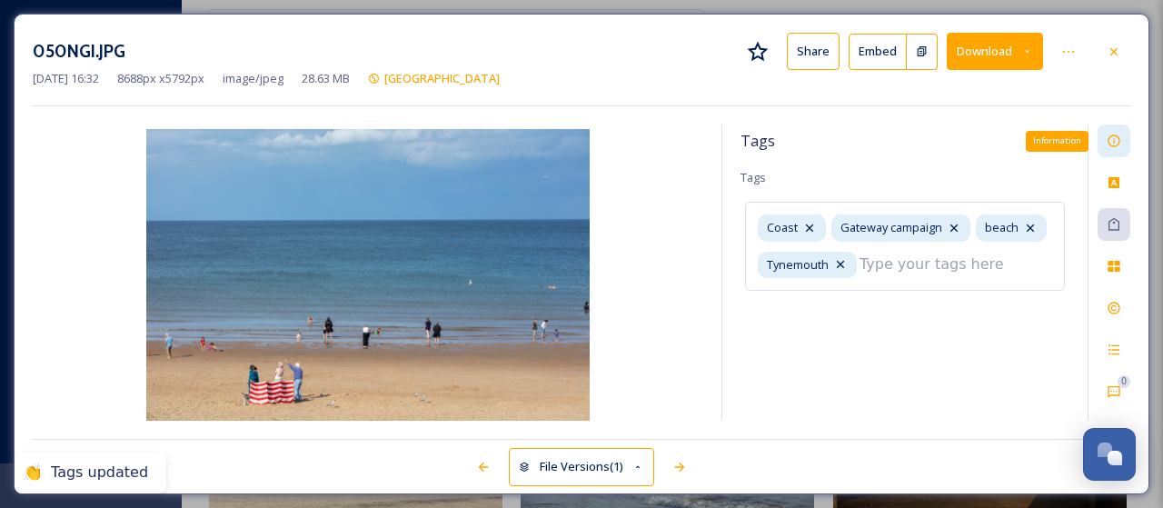
click at [1112, 139] on icon at bounding box center [1114, 141] width 15 height 15
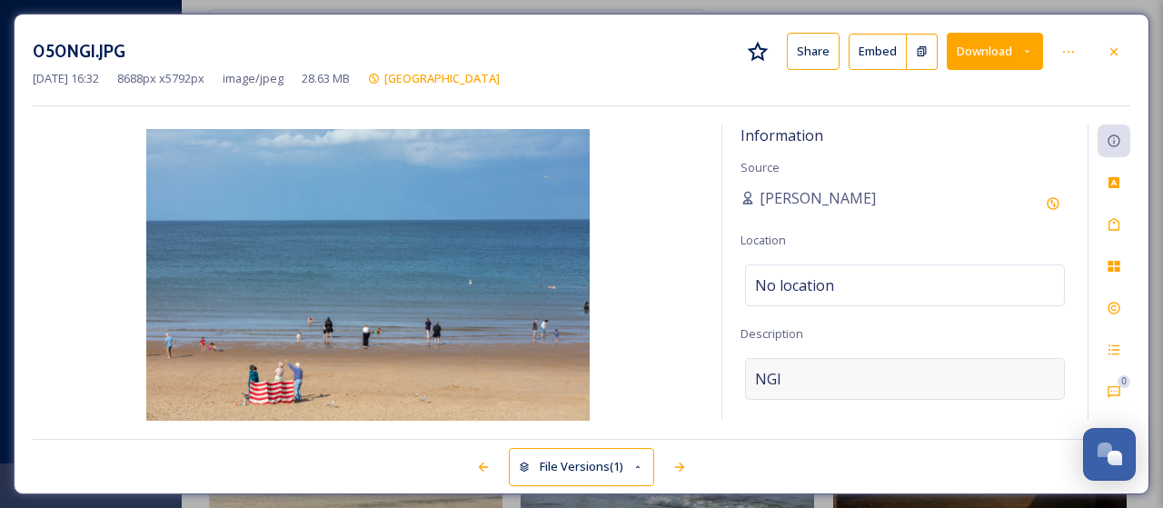
click at [792, 370] on div "NGI" at bounding box center [905, 379] width 320 height 42
click at [792, 370] on textarea "NGI" at bounding box center [904, 433] width 329 height 151
type textarea "[GEOGRAPHIC_DATA]"
click at [1120, 50] on icon at bounding box center [1114, 52] width 15 height 15
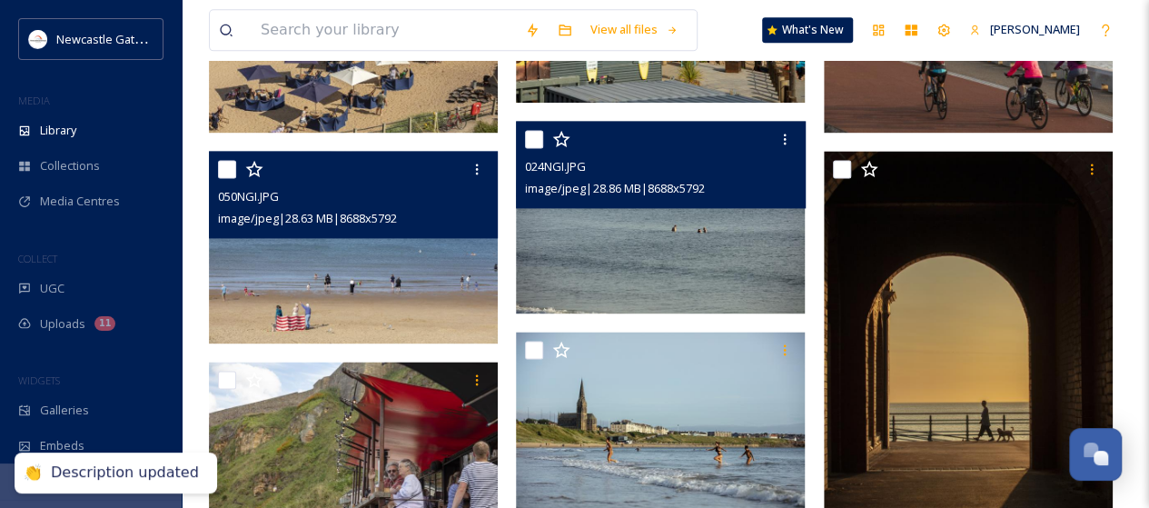
click at [678, 250] on img at bounding box center [660, 217] width 289 height 193
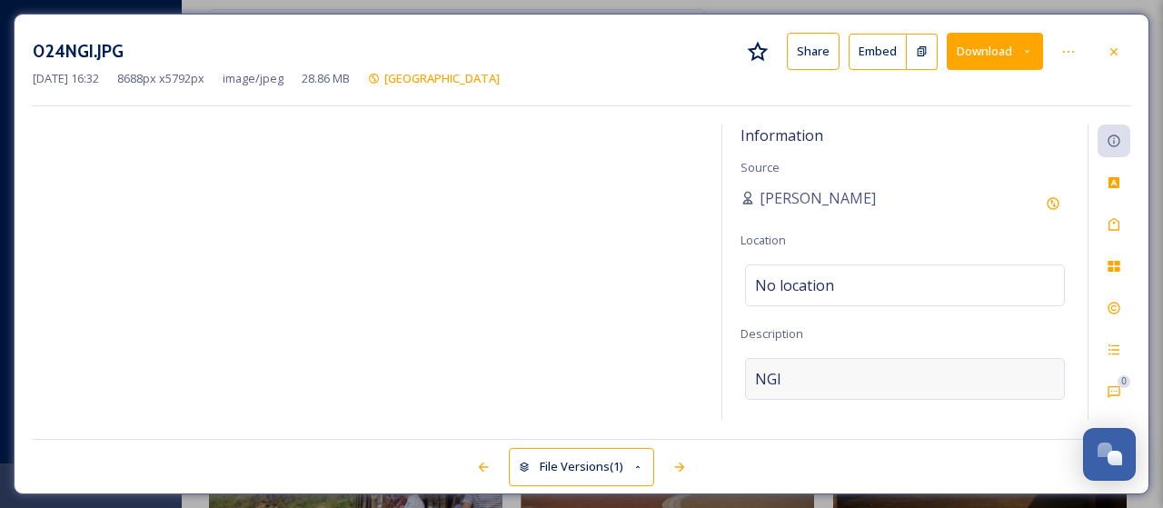
click at [801, 375] on div "NGI" at bounding box center [905, 379] width 320 height 42
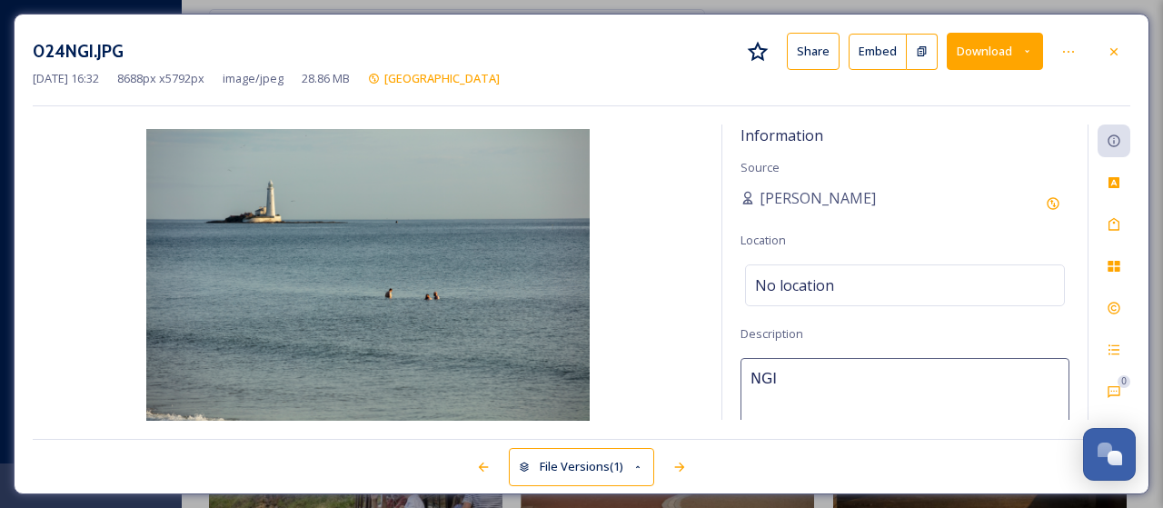
click at [801, 375] on textarea "NGI" at bounding box center [904, 433] width 329 height 151
type textarea "St Mary's LIghthouse"
click at [1114, 230] on icon at bounding box center [1114, 224] width 15 height 15
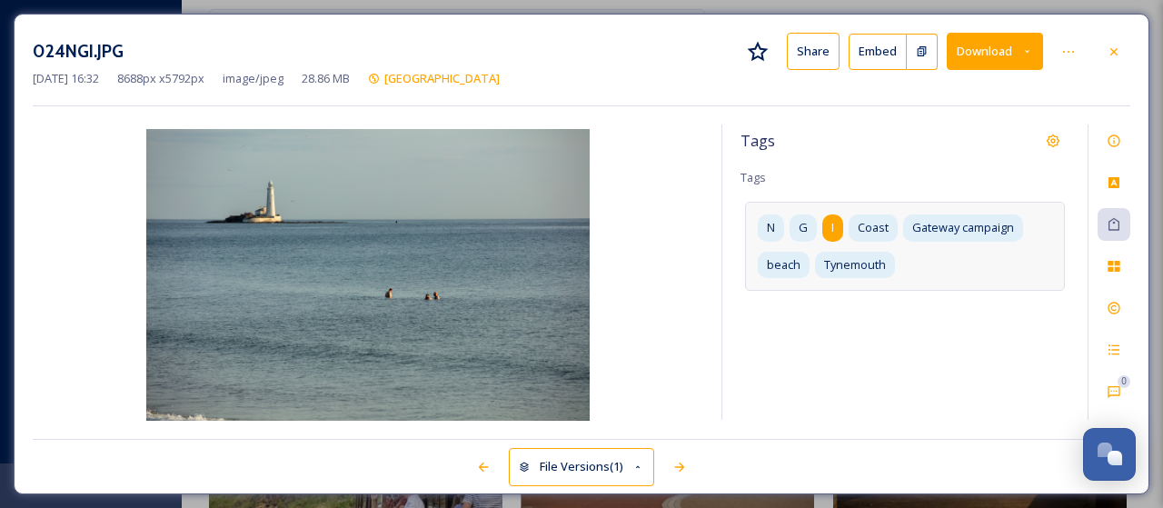
click at [827, 223] on div "I" at bounding box center [832, 227] width 21 height 26
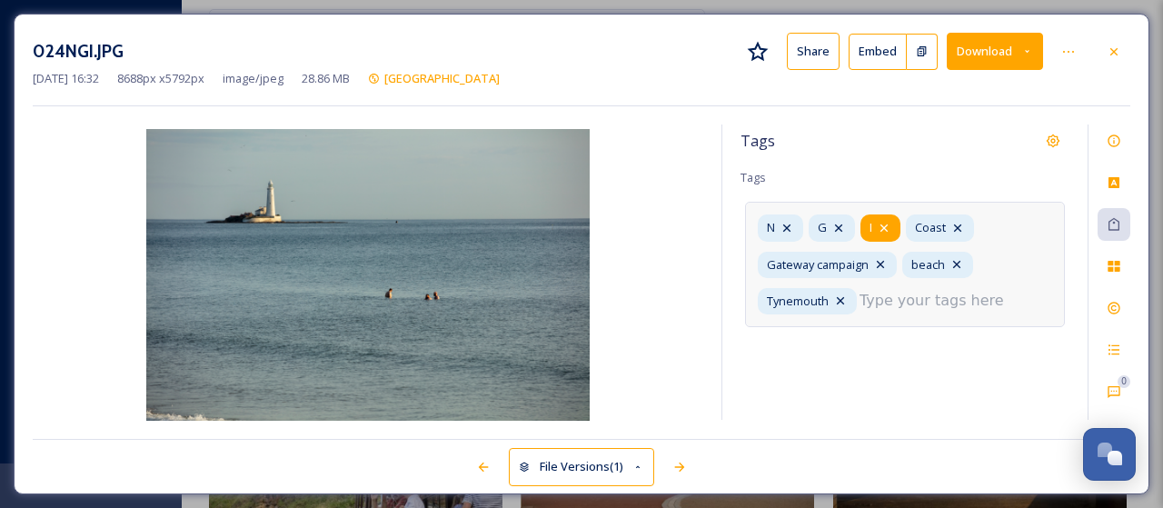
click at [883, 225] on icon at bounding box center [883, 227] width 7 height 7
click at [841, 224] on icon at bounding box center [838, 228] width 15 height 15
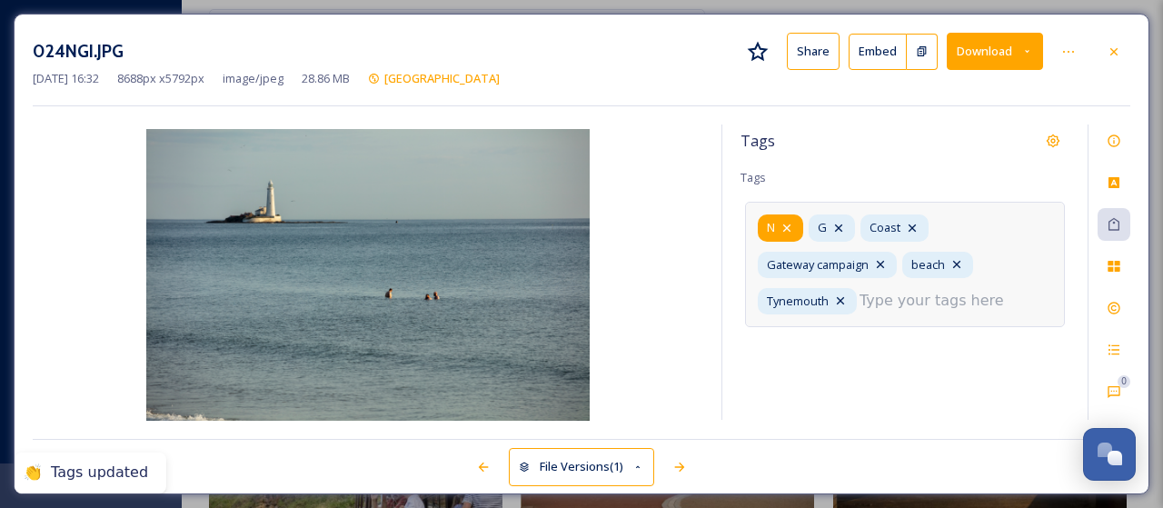
click at [789, 226] on icon at bounding box center [786, 228] width 15 height 15
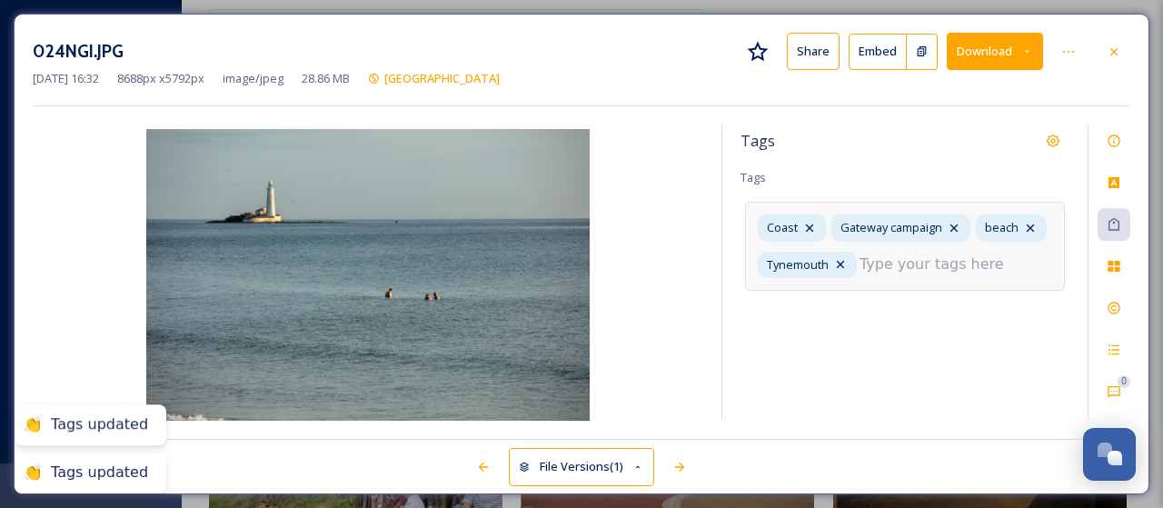
click at [903, 268] on input at bounding box center [950, 264] width 182 height 22
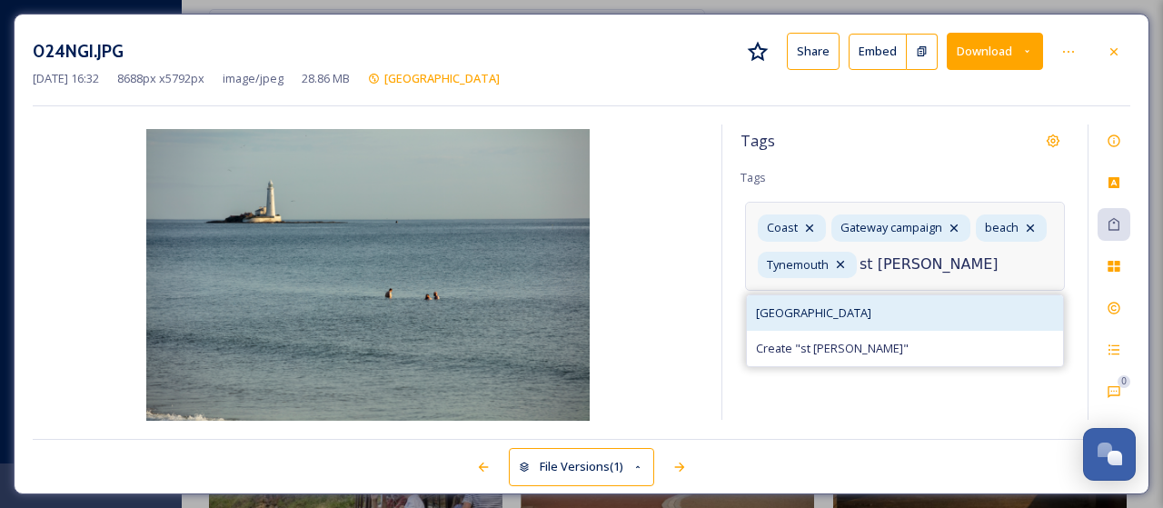
type input "st [PERSON_NAME]"
click at [832, 315] on span "[GEOGRAPHIC_DATA]" at bounding box center [813, 312] width 115 height 17
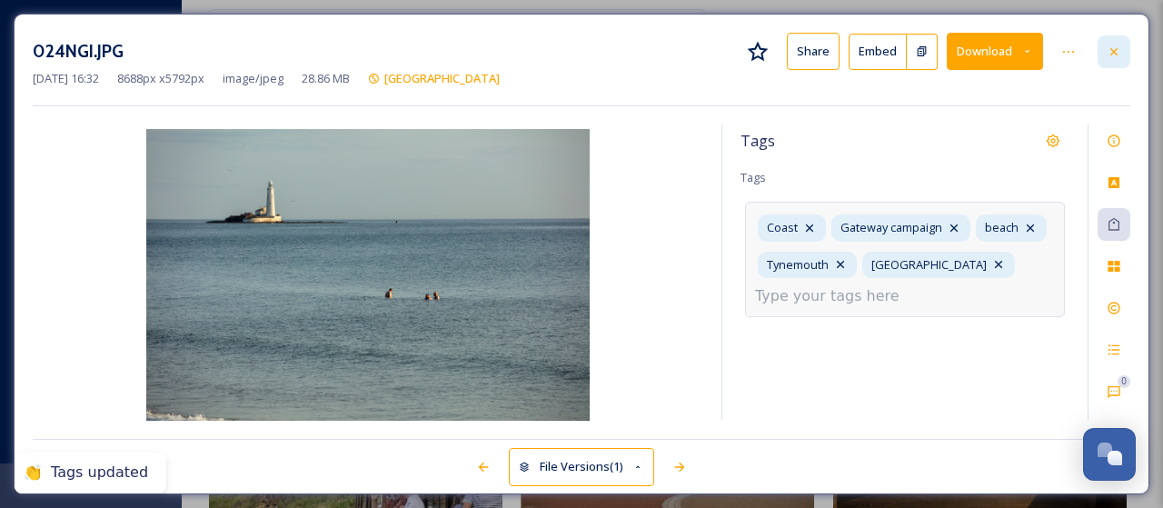
click at [1119, 58] on div at bounding box center [1113, 51] width 33 height 33
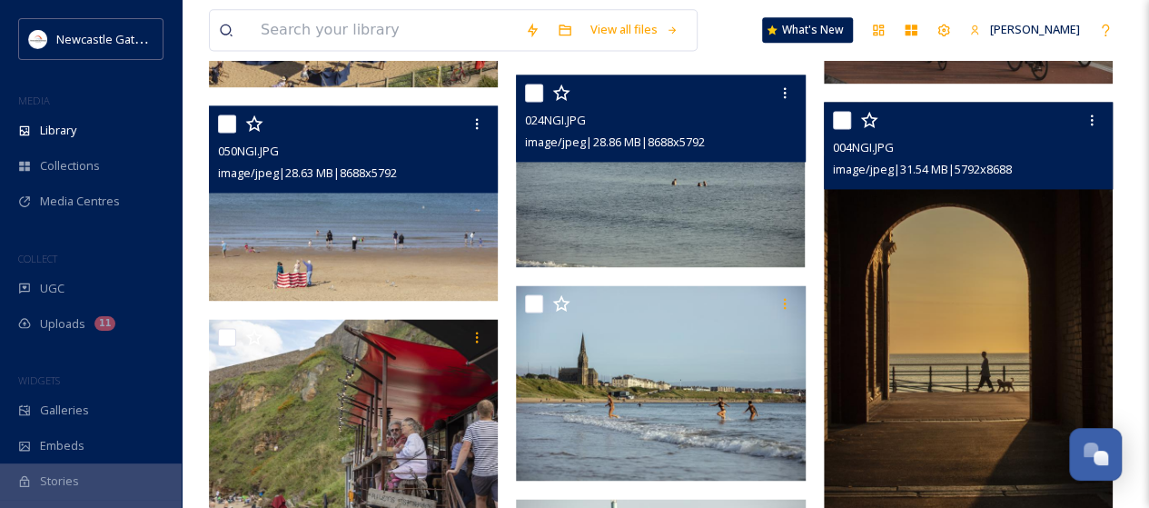
scroll to position [1272, 0]
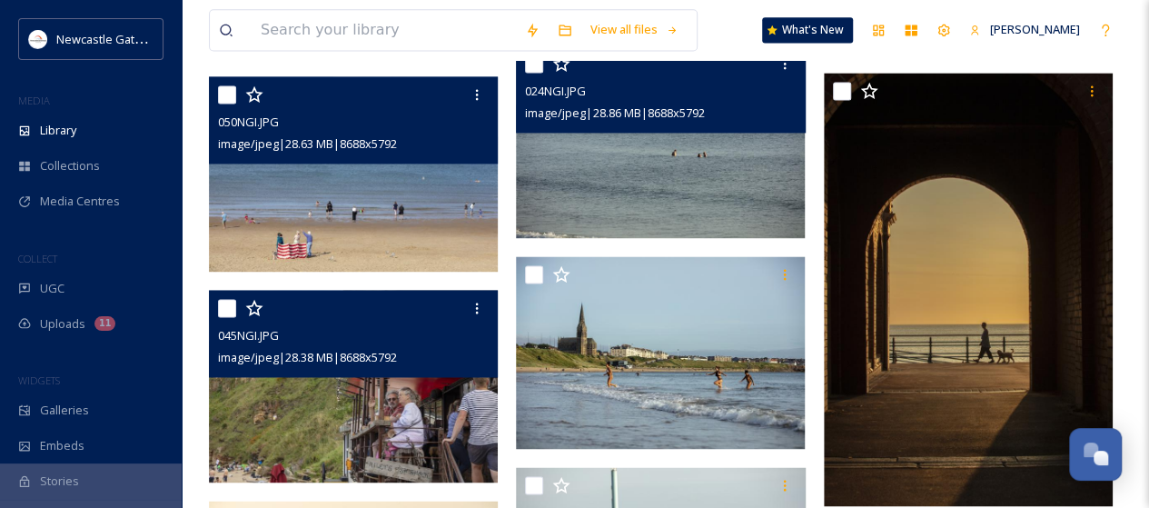
click at [387, 372] on div "045NGI.JPG image/jpeg | 28.38 MB | 8688 x 5792" at bounding box center [353, 333] width 289 height 87
click at [383, 402] on img at bounding box center [353, 386] width 289 height 193
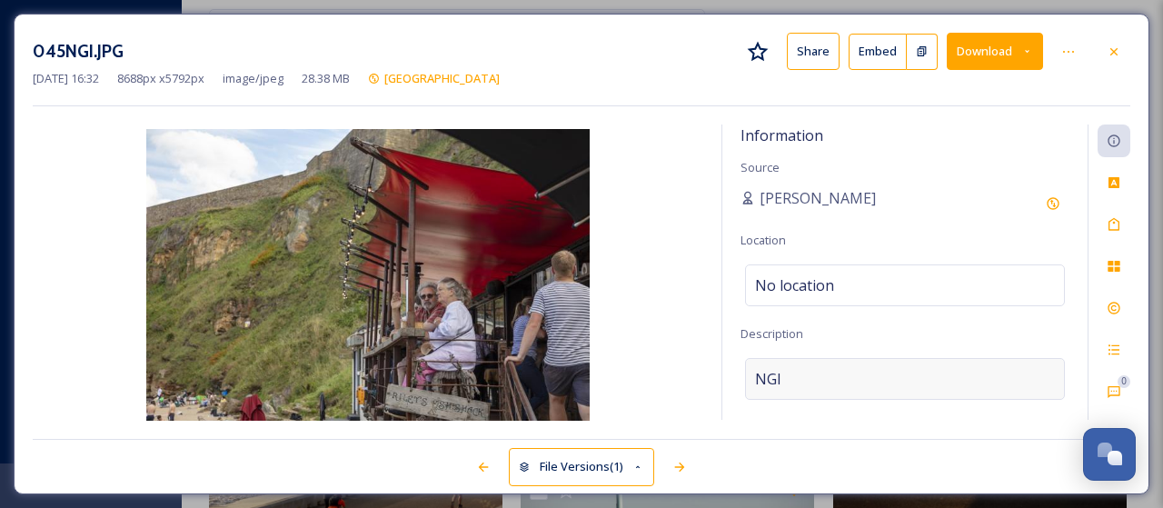
click at [791, 376] on div "NGI" at bounding box center [905, 379] width 320 height 42
click at [791, 376] on textarea "NGI" at bounding box center [904, 433] width 329 height 151
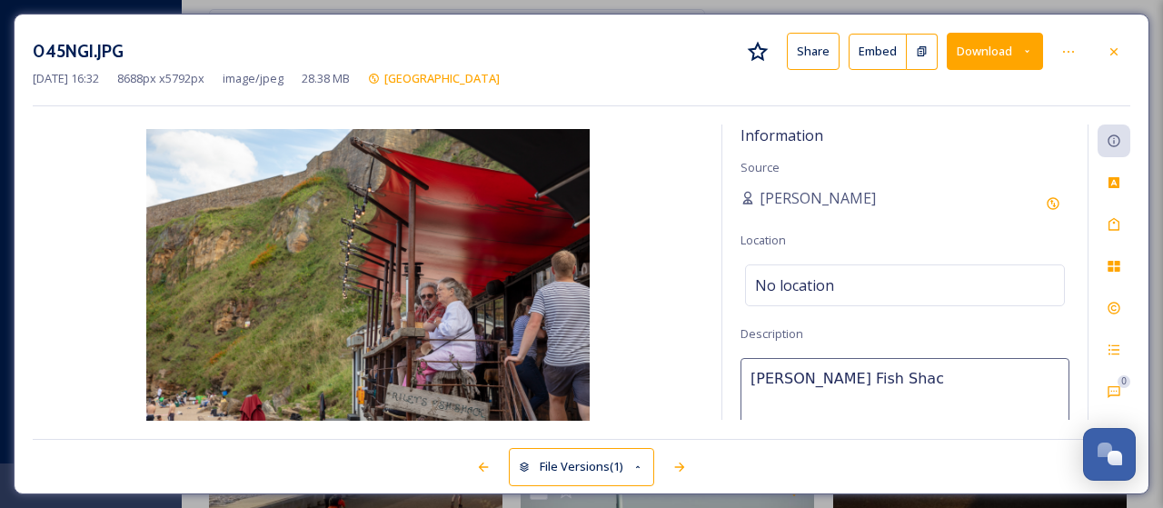
type textarea "[PERSON_NAME] Fish Shack"
click at [805, 285] on span "No location" at bounding box center [794, 285] width 79 height 22
click at [805, 285] on input at bounding box center [905, 285] width 318 height 40
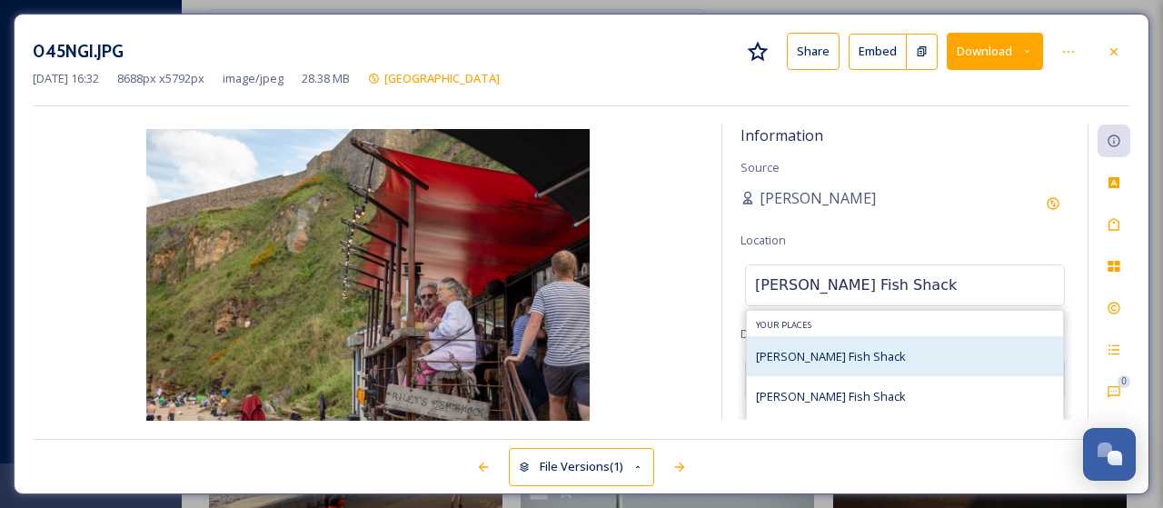
type input "[PERSON_NAME] Fish Shack"
click at [807, 345] on div "[PERSON_NAME] Fish Shack" at bounding box center [831, 356] width 150 height 22
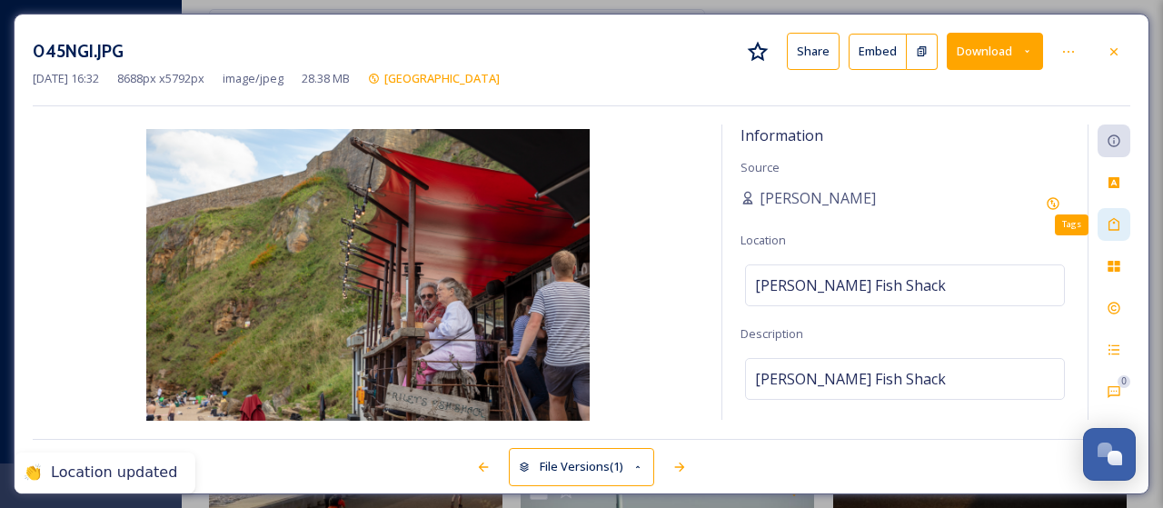
click at [1114, 218] on icon at bounding box center [1113, 224] width 11 height 13
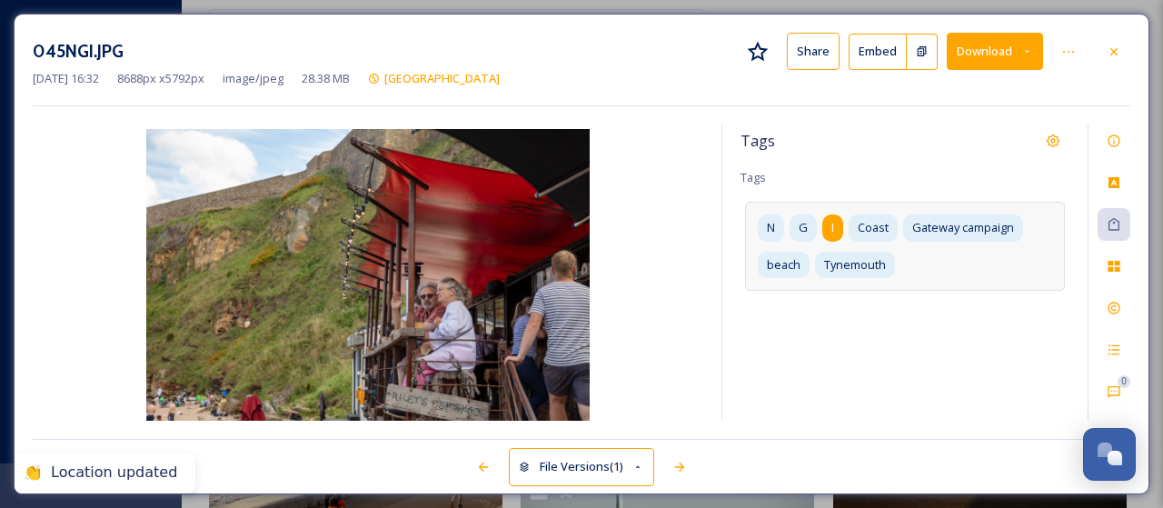
click at [838, 224] on div "I" at bounding box center [832, 227] width 21 height 26
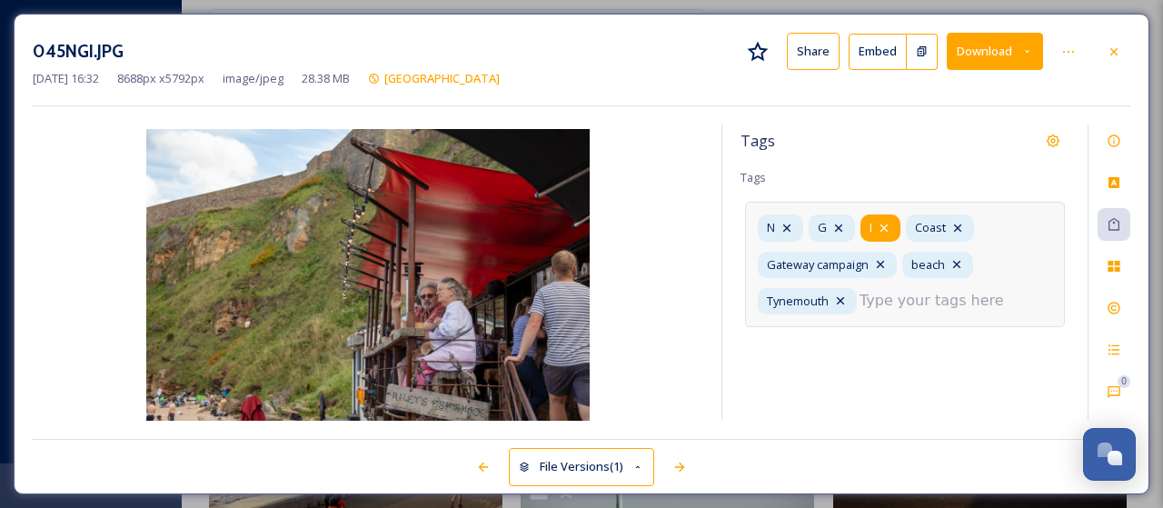
click at [889, 222] on icon at bounding box center [884, 228] width 15 height 15
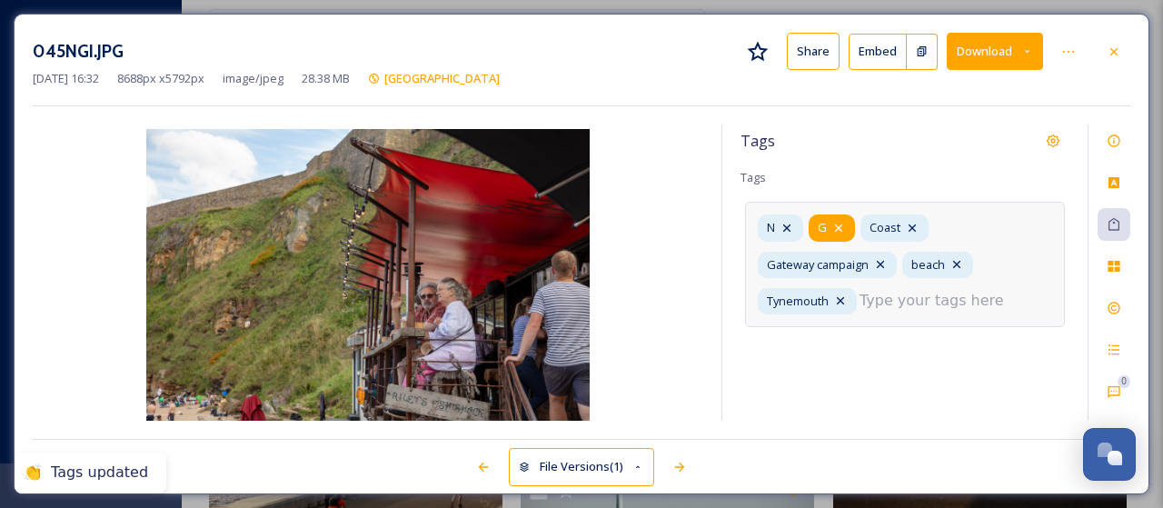
click at [845, 223] on div "G" at bounding box center [832, 227] width 46 height 26
click at [796, 224] on div "N" at bounding box center [780, 227] width 45 height 26
click at [883, 296] on input at bounding box center [950, 301] width 182 height 22
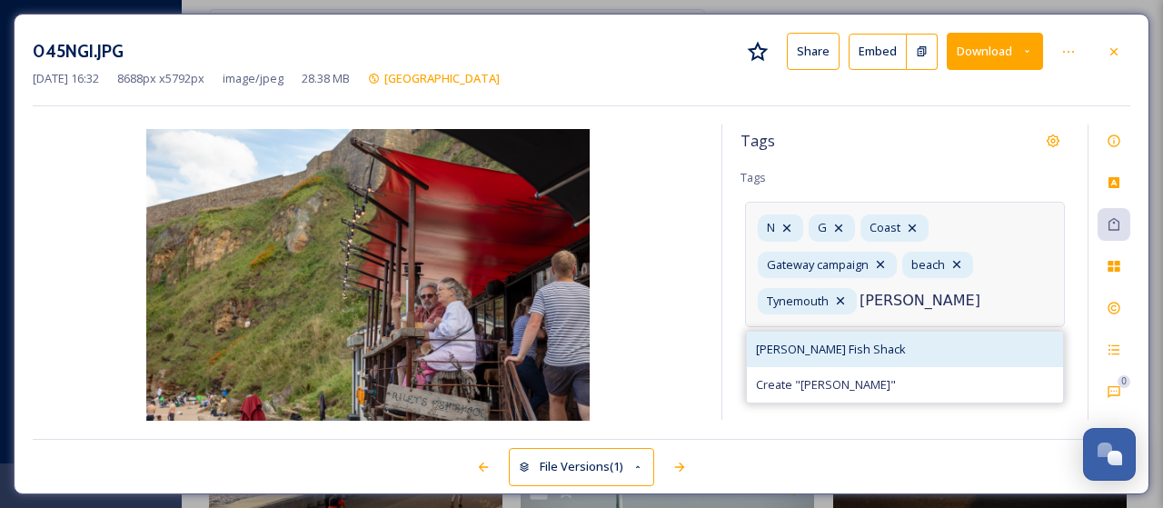
type input "[PERSON_NAME]"
click at [849, 339] on div "[PERSON_NAME] Fish Shack" at bounding box center [905, 349] width 316 height 35
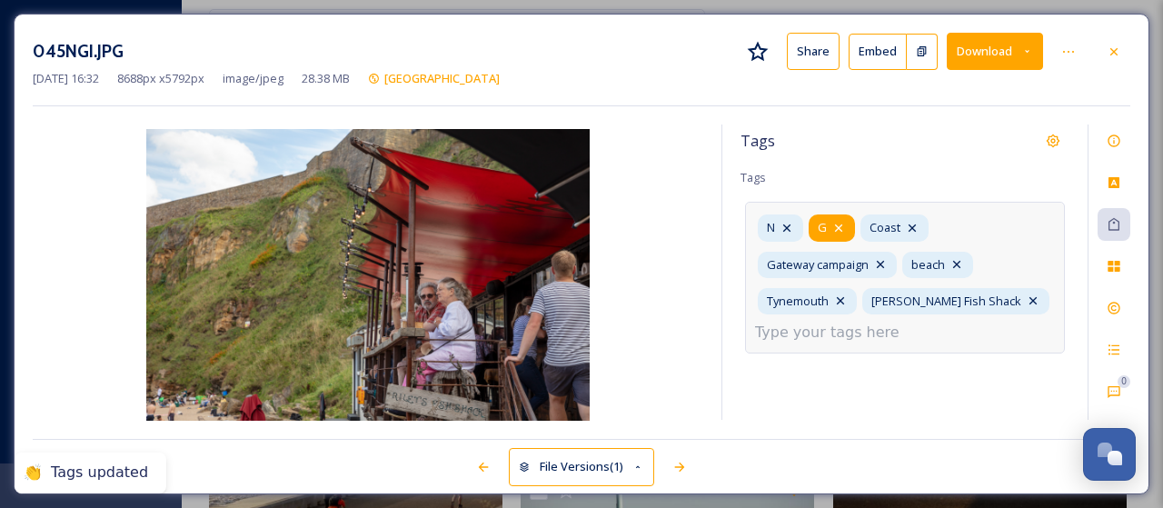
click at [841, 229] on icon at bounding box center [838, 227] width 7 height 7
click at [796, 226] on div "N" at bounding box center [780, 227] width 45 height 26
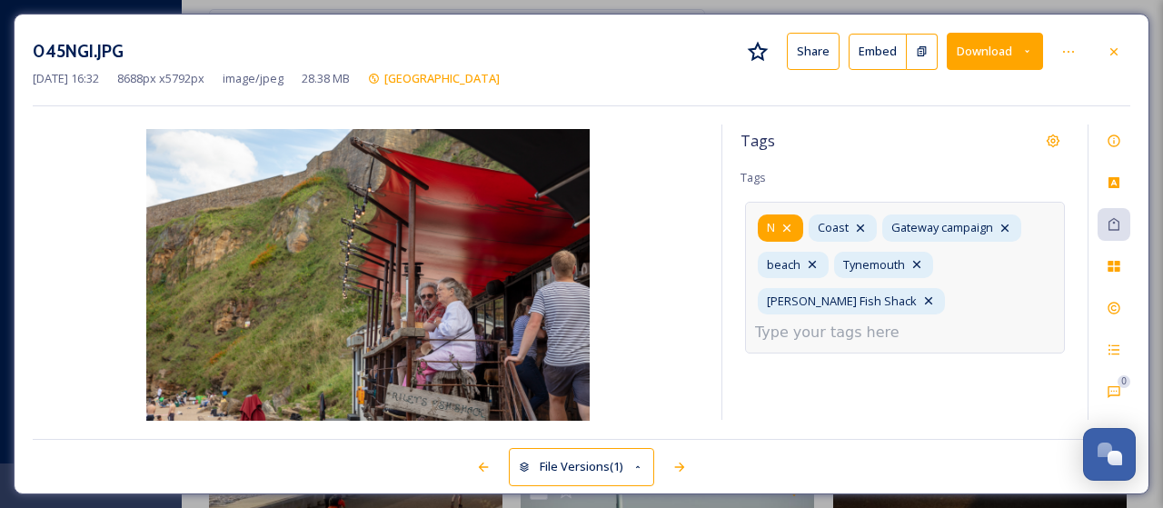
click at [787, 228] on icon at bounding box center [786, 228] width 15 height 15
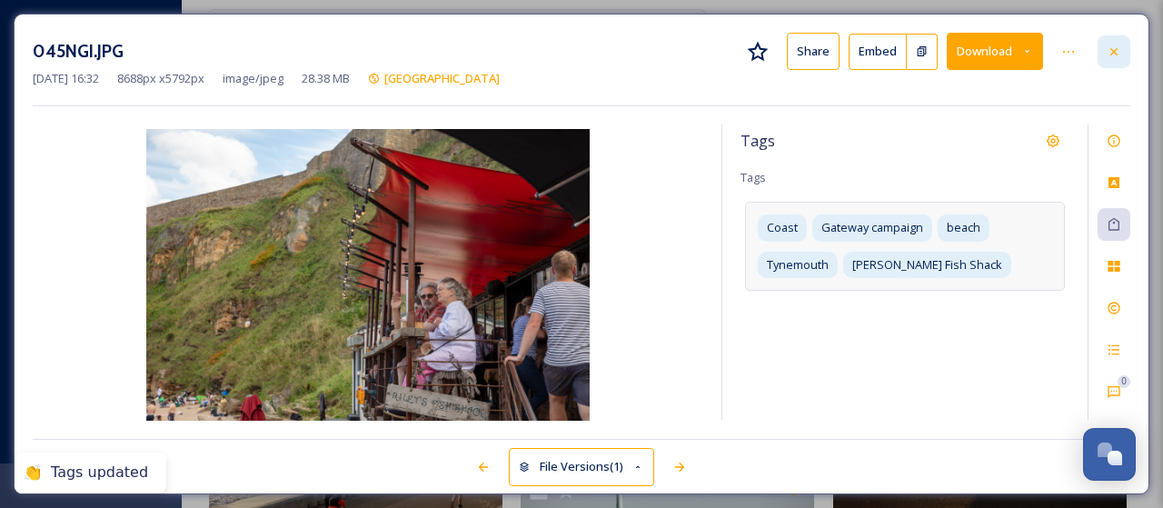
click at [1119, 47] on icon at bounding box center [1114, 52] width 15 height 15
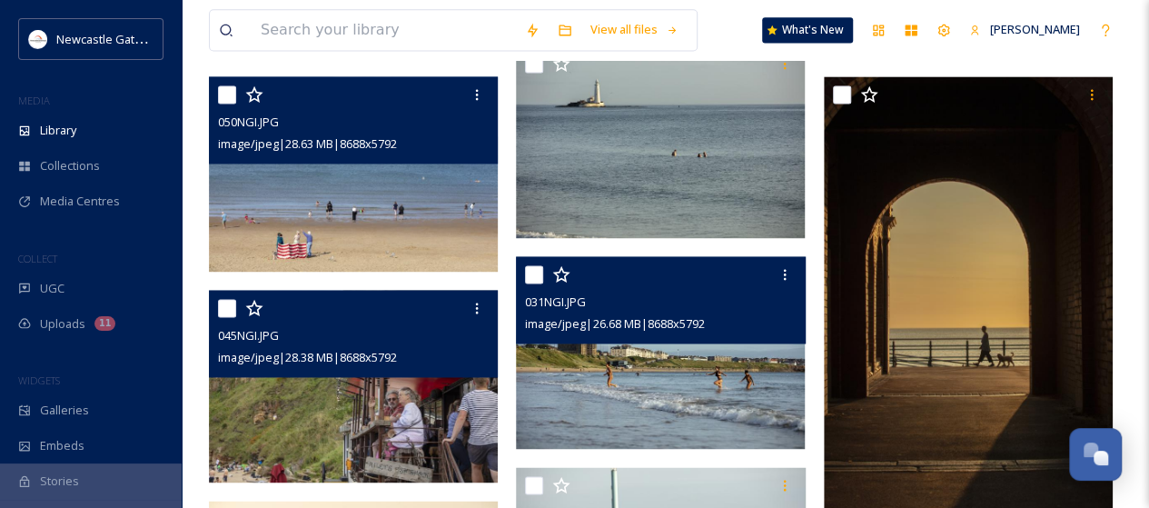
click at [630, 365] on img at bounding box center [660, 352] width 289 height 193
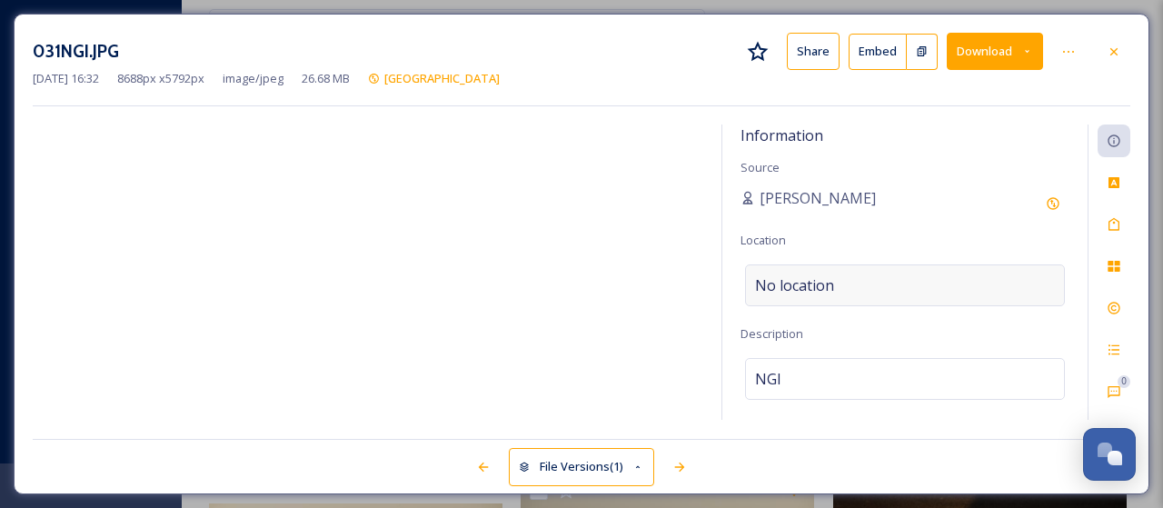
click at [809, 281] on span "No location" at bounding box center [794, 285] width 79 height 22
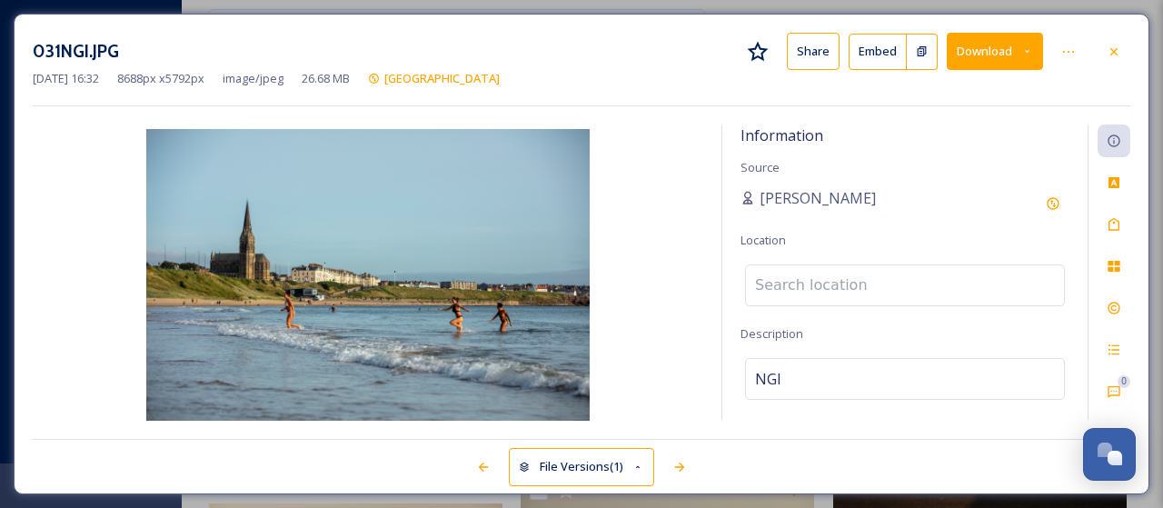
click at [818, 286] on input at bounding box center [905, 285] width 318 height 40
click at [795, 382] on div "NGI" at bounding box center [905, 379] width 320 height 42
click at [795, 381] on textarea "NGI" at bounding box center [904, 433] width 329 height 151
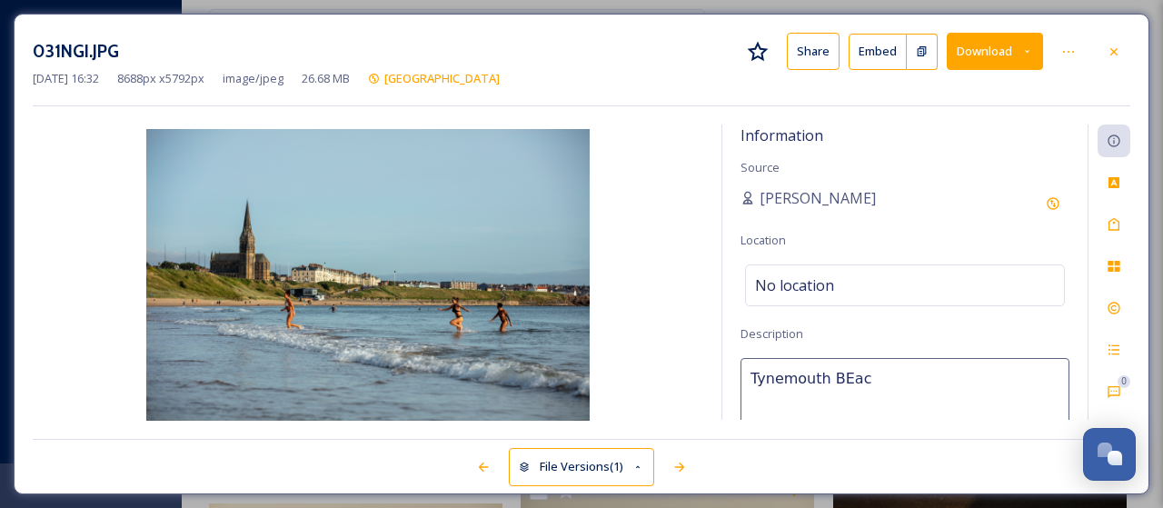
type textarea "Tynemouth BEach"
click at [1122, 224] on div "Tags" at bounding box center [1113, 224] width 33 height 33
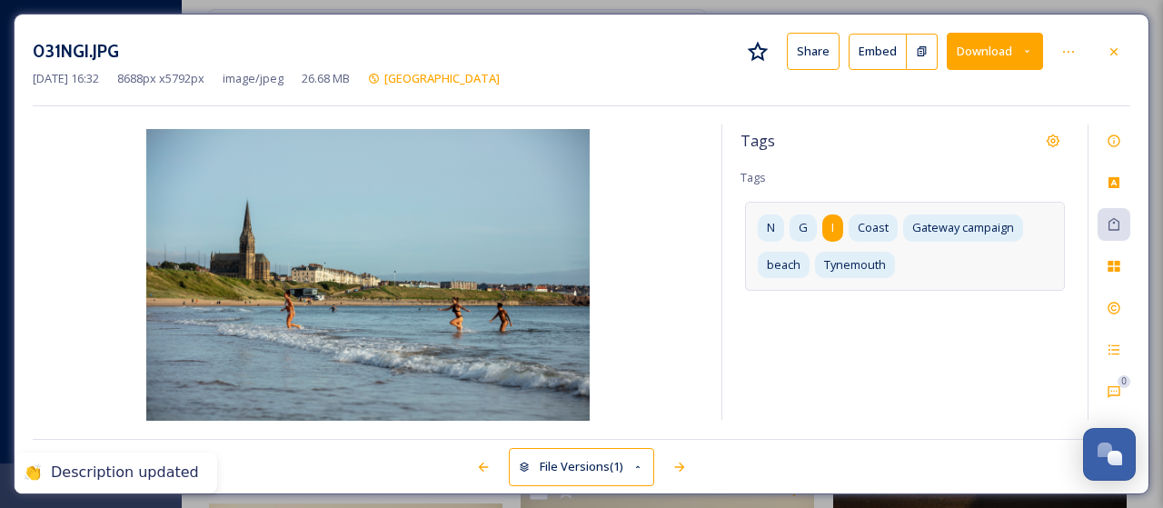
click at [832, 237] on div "I" at bounding box center [832, 227] width 21 height 26
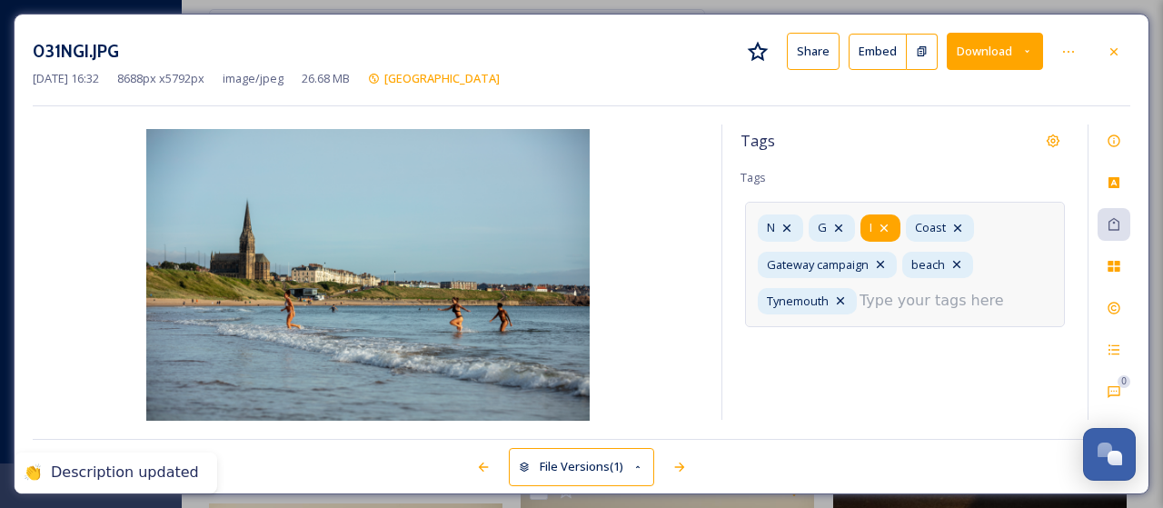
click at [888, 222] on icon at bounding box center [884, 228] width 15 height 15
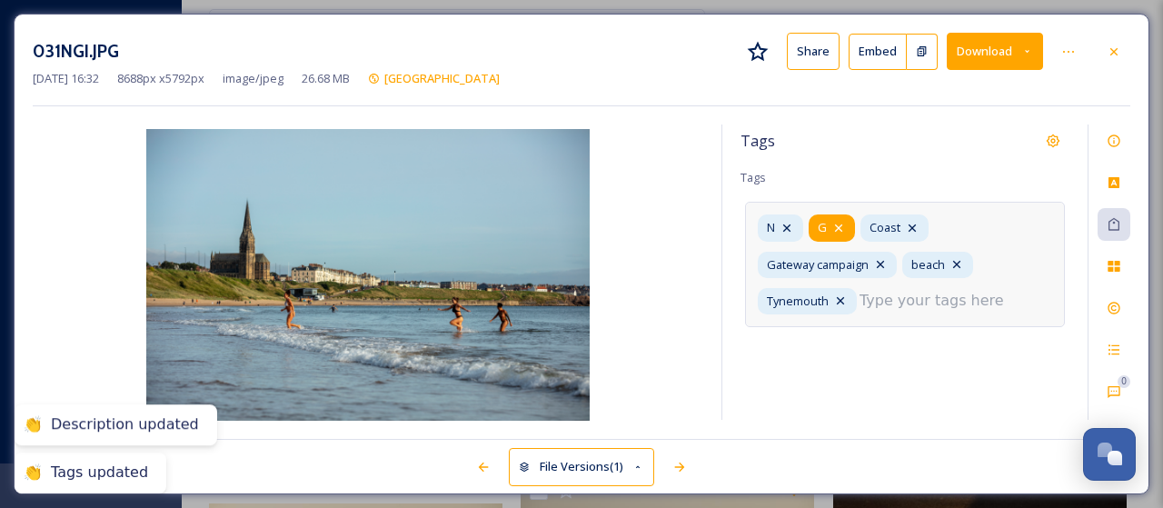
click at [848, 227] on div "G" at bounding box center [832, 227] width 46 height 26
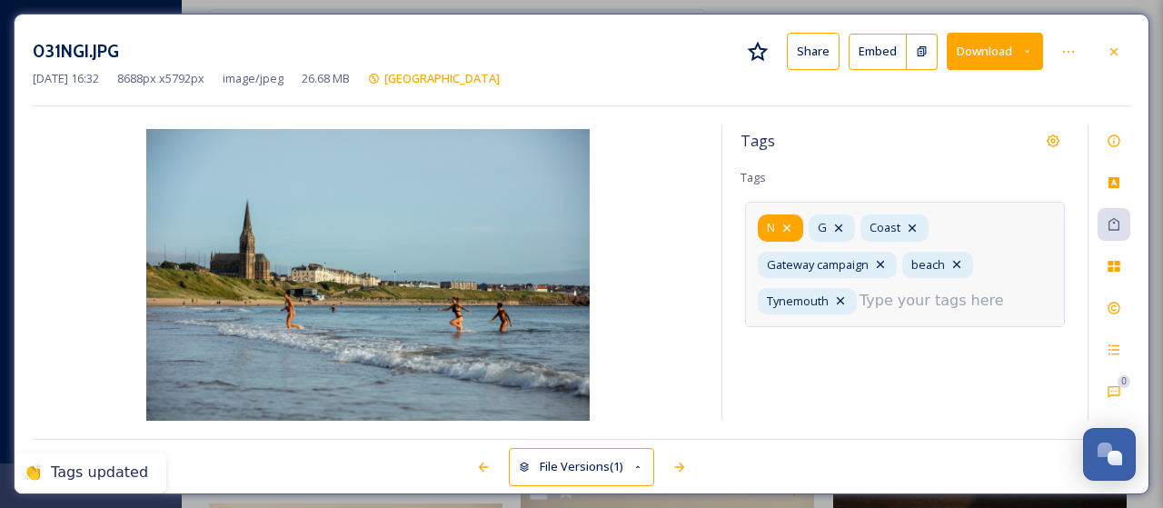
click at [796, 227] on div "N" at bounding box center [780, 227] width 45 height 26
click at [790, 228] on icon at bounding box center [786, 228] width 15 height 15
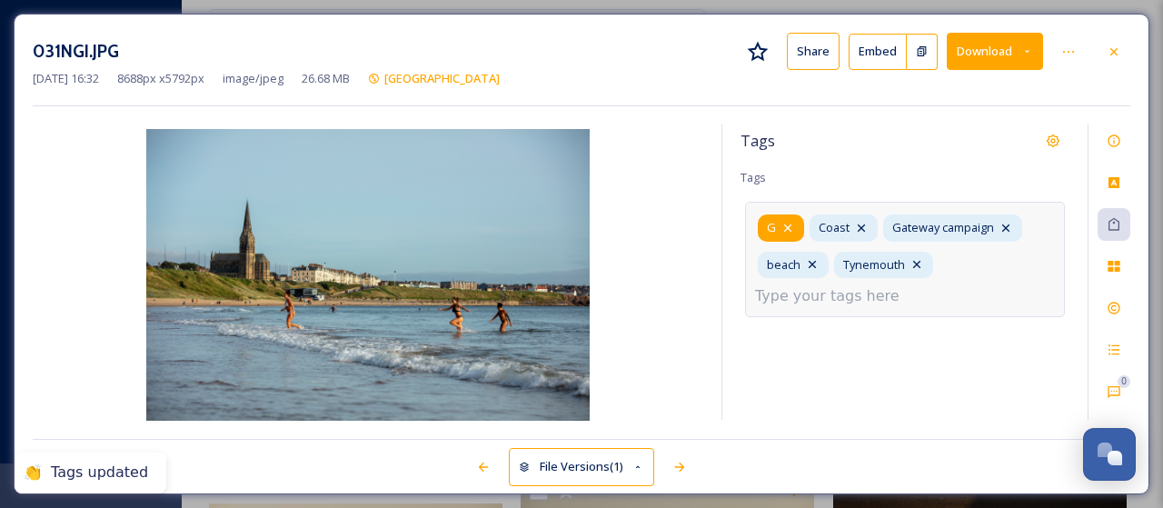
click at [790, 228] on icon at bounding box center [787, 228] width 15 height 15
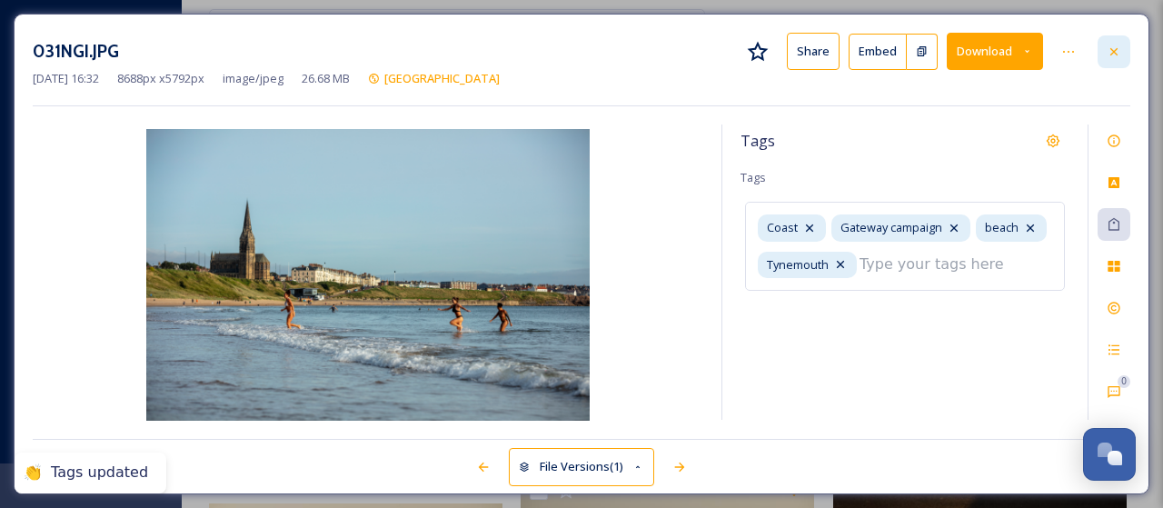
click at [1121, 41] on div at bounding box center [1113, 51] width 33 height 33
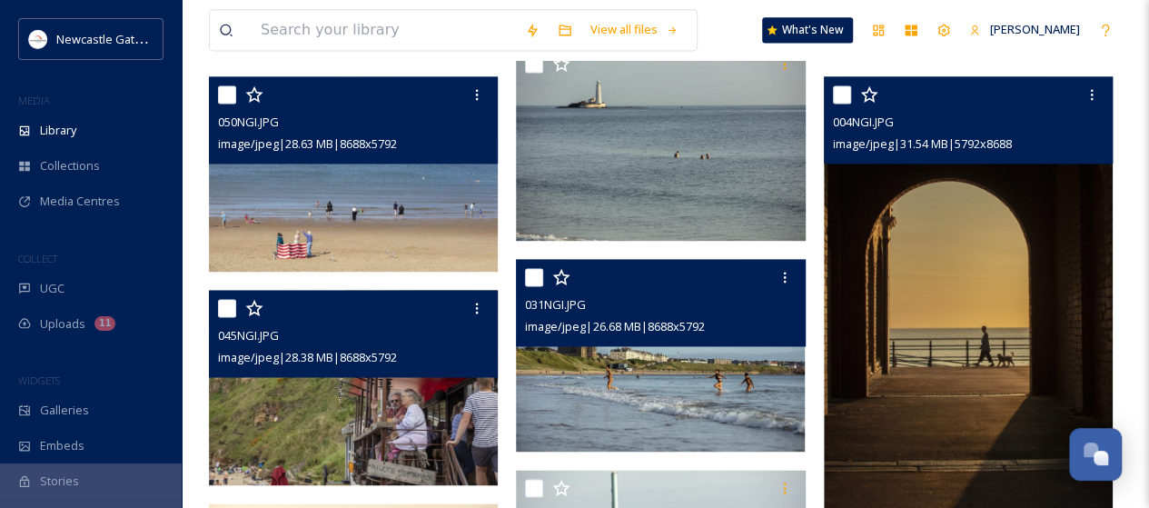
click at [978, 283] on img at bounding box center [968, 292] width 289 height 433
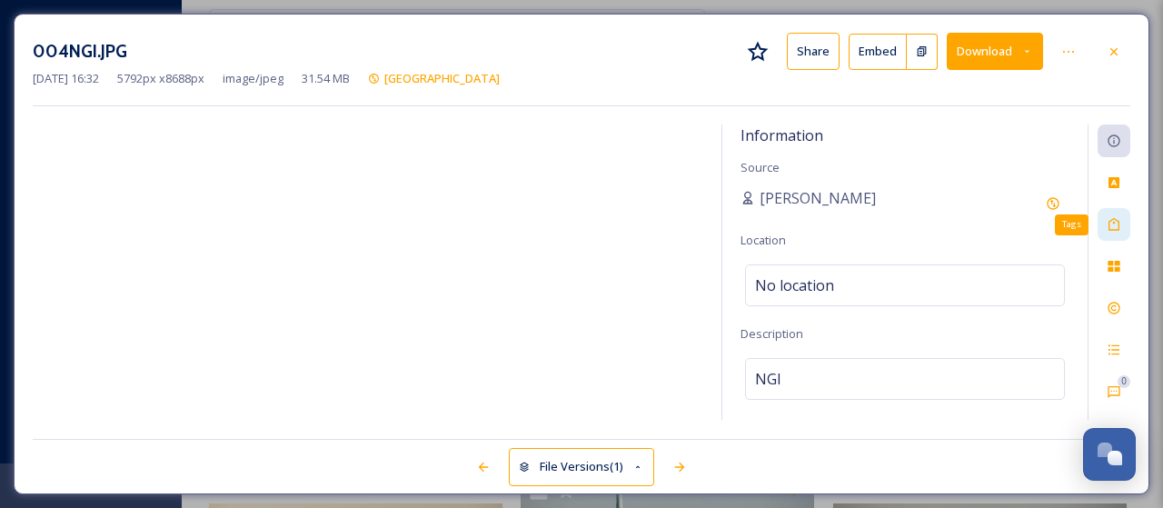
click at [1121, 223] on icon at bounding box center [1114, 224] width 15 height 15
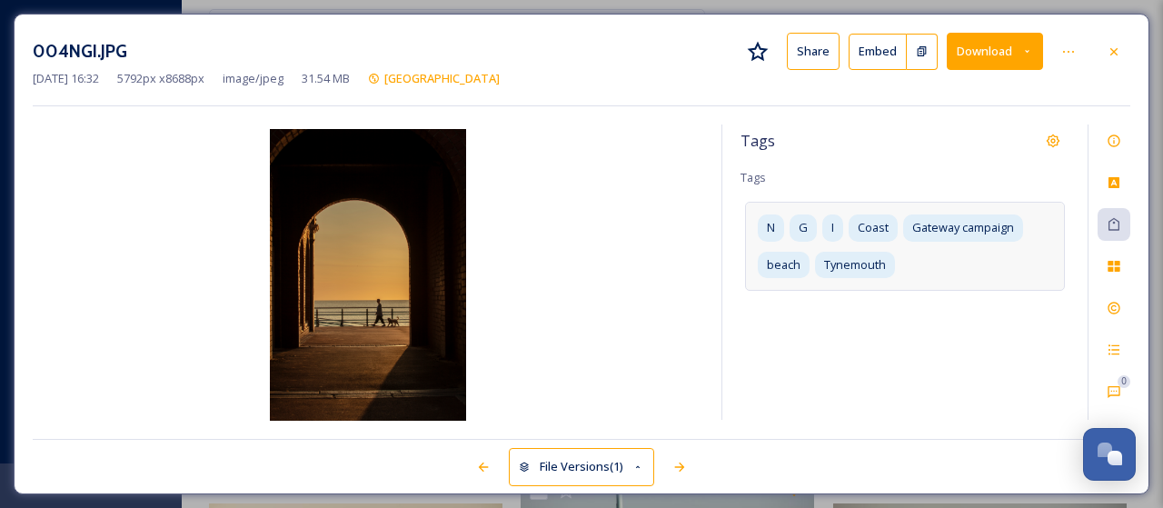
click at [843, 225] on div "I" at bounding box center [832, 227] width 21 height 26
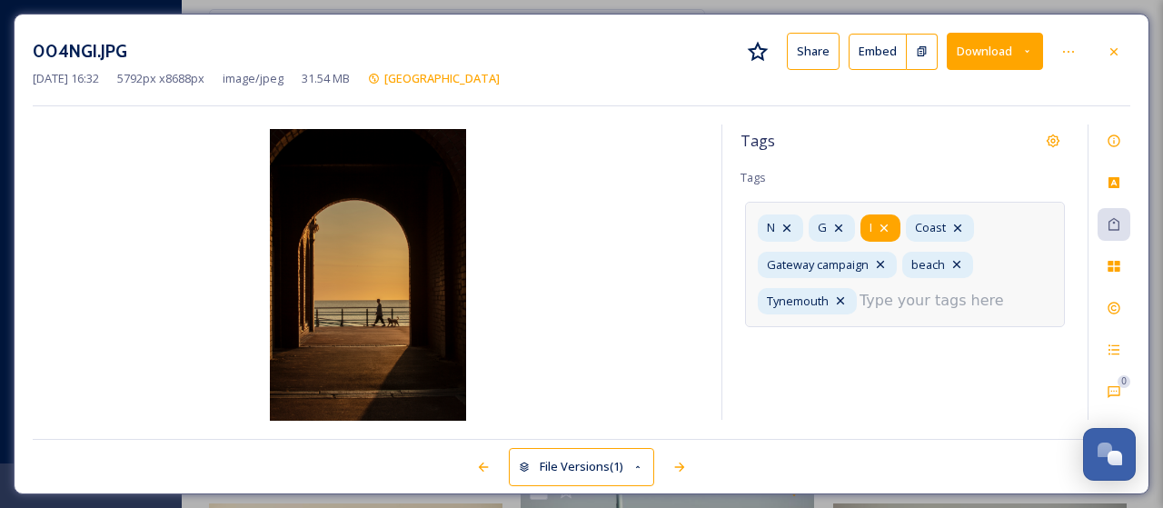
click at [889, 222] on icon at bounding box center [884, 228] width 15 height 15
click at [839, 223] on icon at bounding box center [838, 228] width 15 height 15
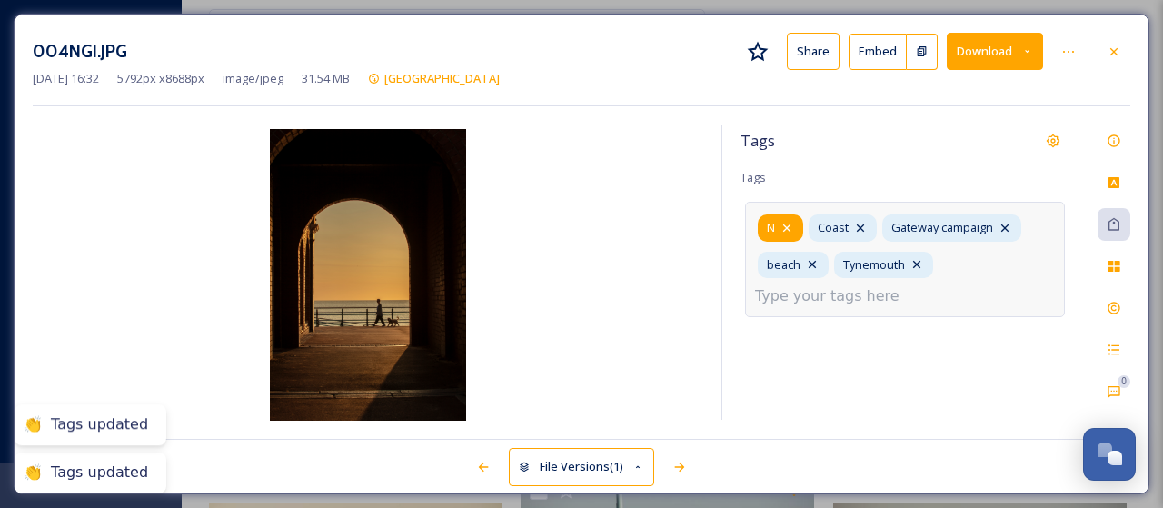
click at [785, 226] on icon at bounding box center [786, 228] width 15 height 15
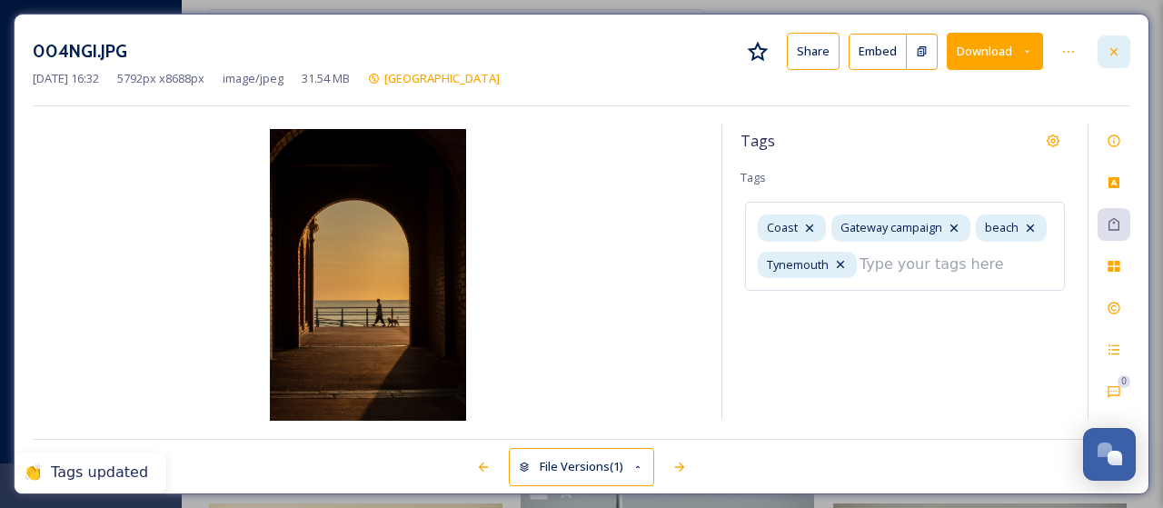
click at [1112, 54] on icon at bounding box center [1113, 50] width 7 height 7
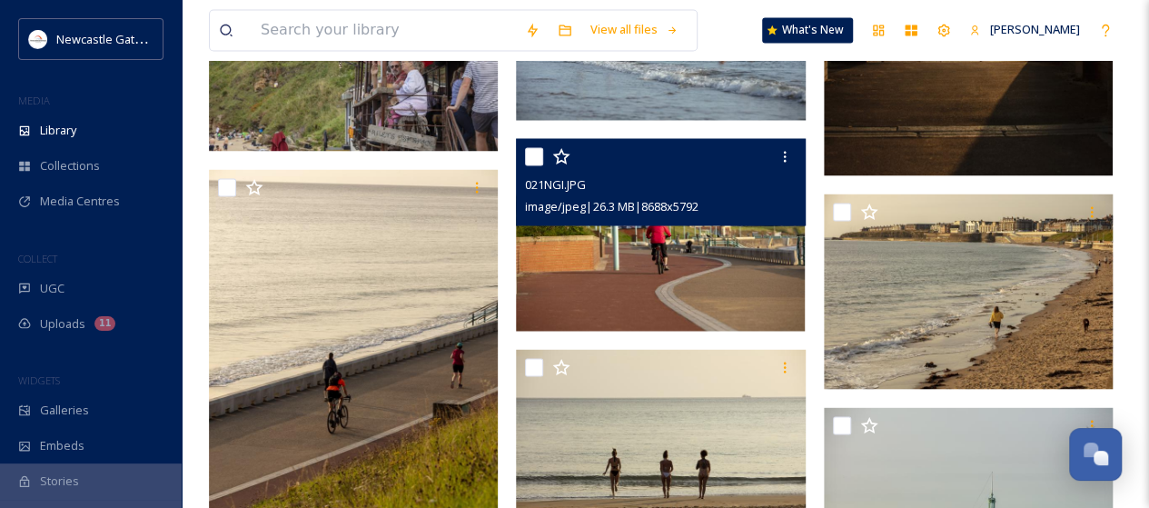
scroll to position [1635, 0]
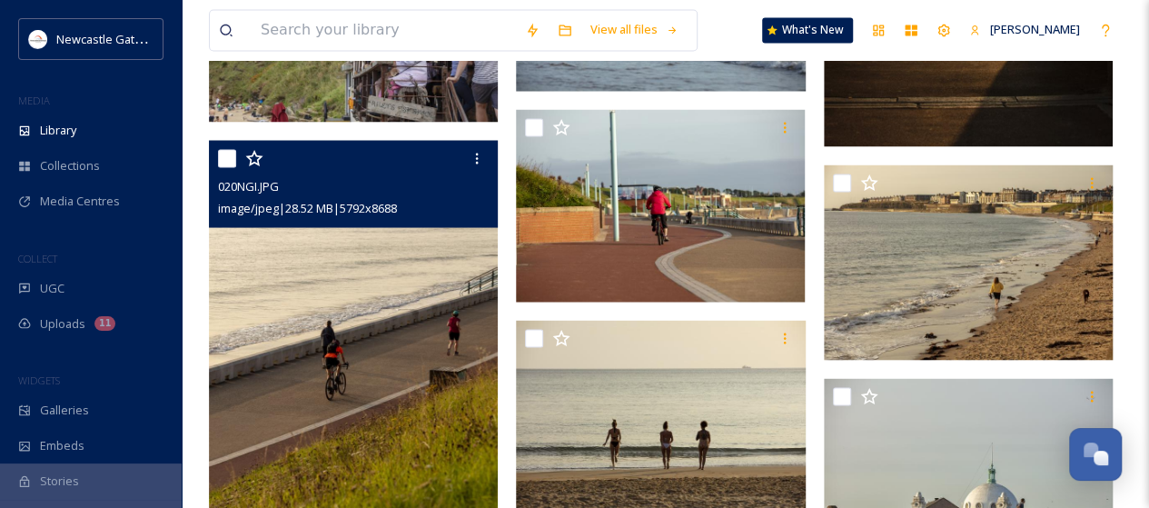
click at [353, 303] on img at bounding box center [353, 356] width 289 height 433
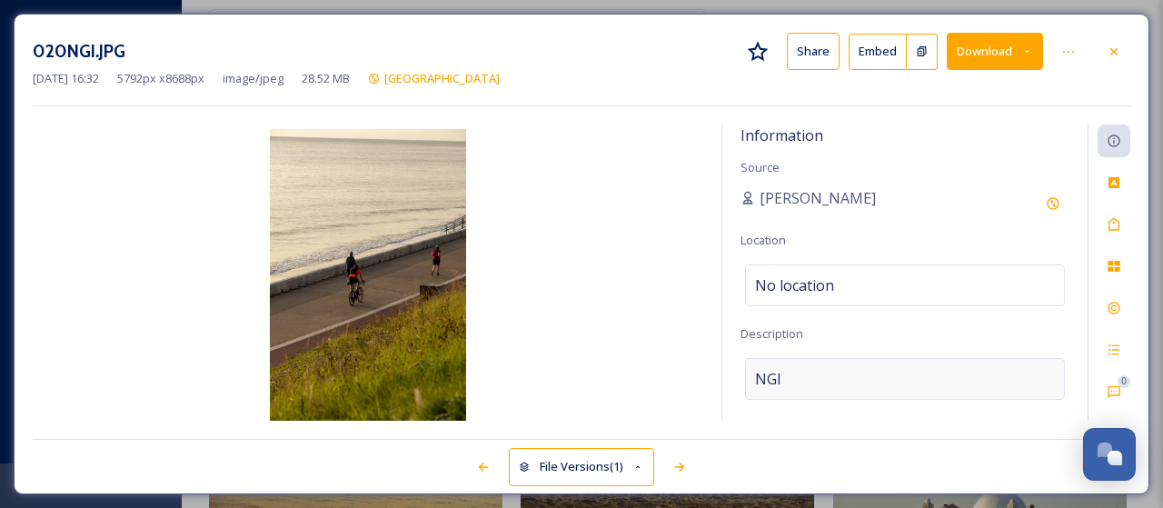
click at [792, 375] on div "NGI" at bounding box center [905, 379] width 320 height 42
click at [792, 375] on textarea "NGI" at bounding box center [904, 433] width 329 height 151
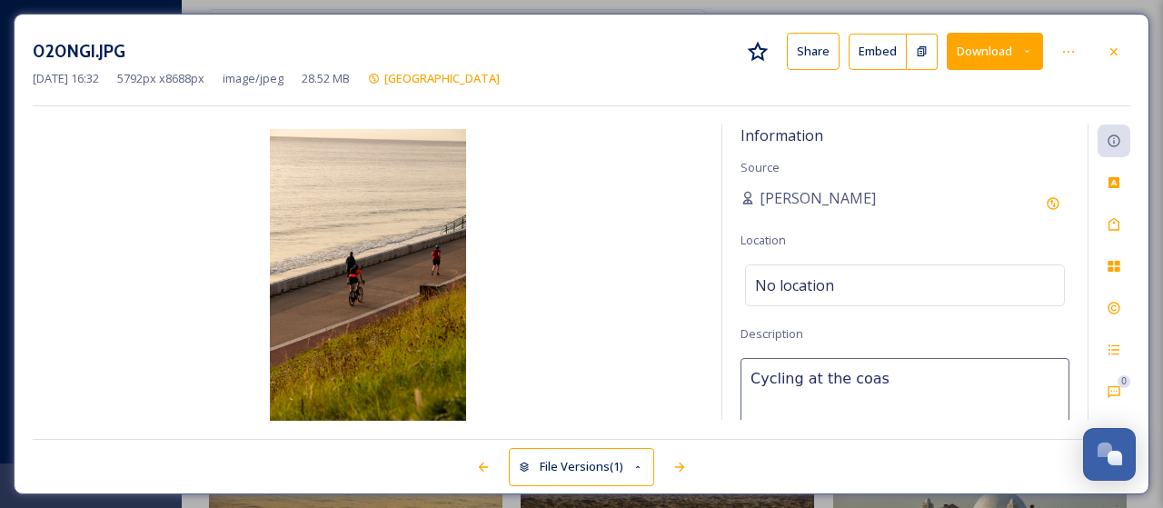
type textarea "Cycling at the coast"
click at [1115, 218] on icon at bounding box center [1113, 224] width 11 height 13
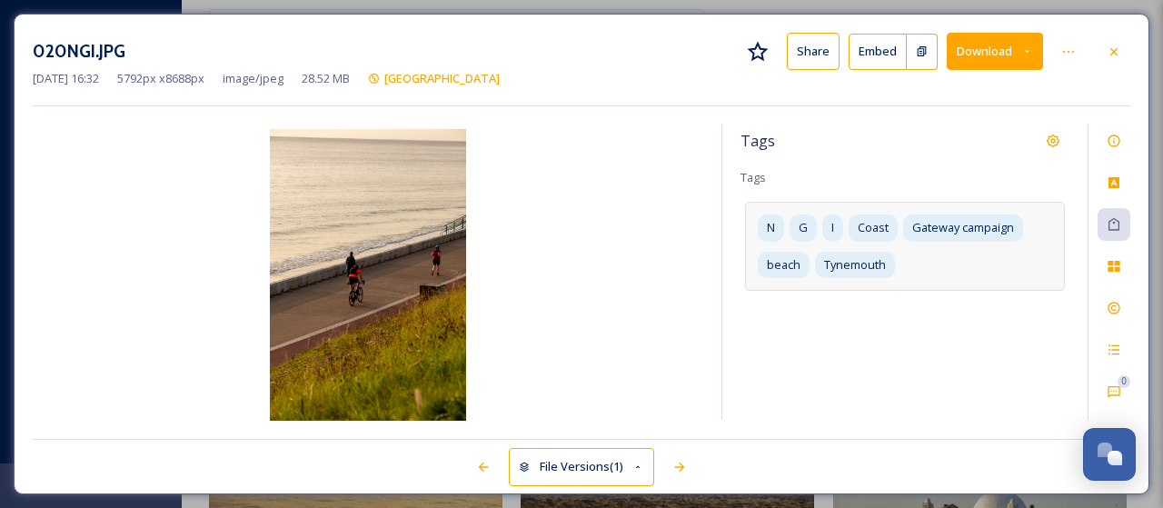
click at [923, 254] on div "N G I Coast Gateway campaign beach [GEOGRAPHIC_DATA]" at bounding box center [905, 246] width 320 height 88
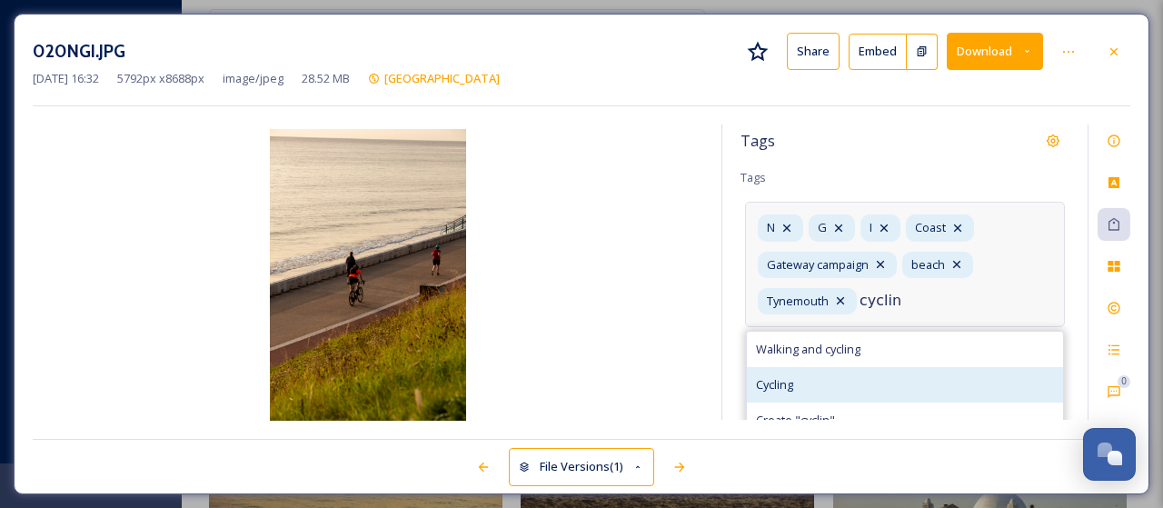
type input "cyclin"
click at [788, 381] on span "Cycling" at bounding box center [774, 384] width 37 height 17
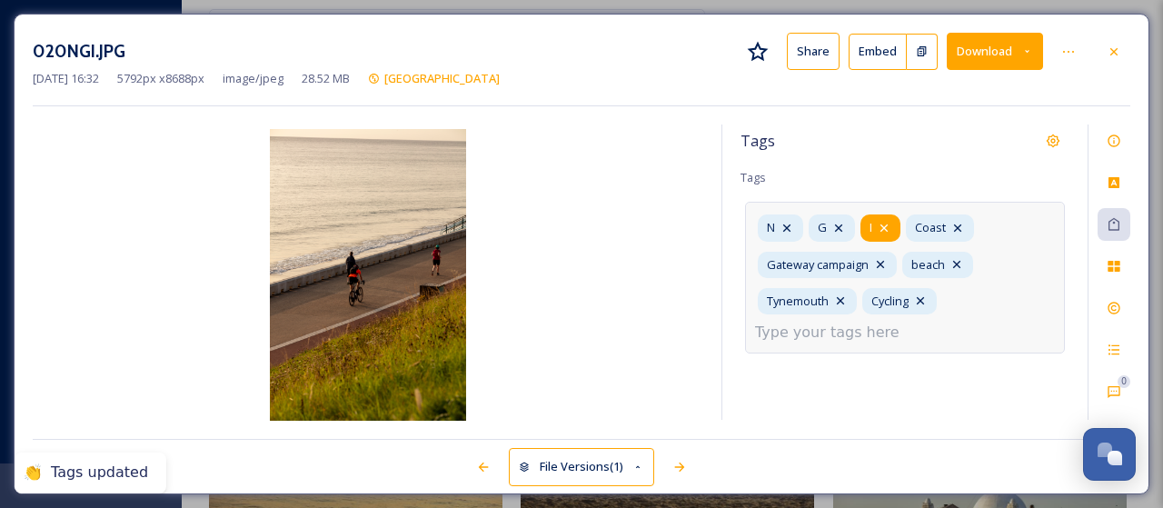
click at [885, 224] on icon at bounding box center [883, 227] width 7 height 7
click at [843, 226] on icon at bounding box center [838, 228] width 15 height 15
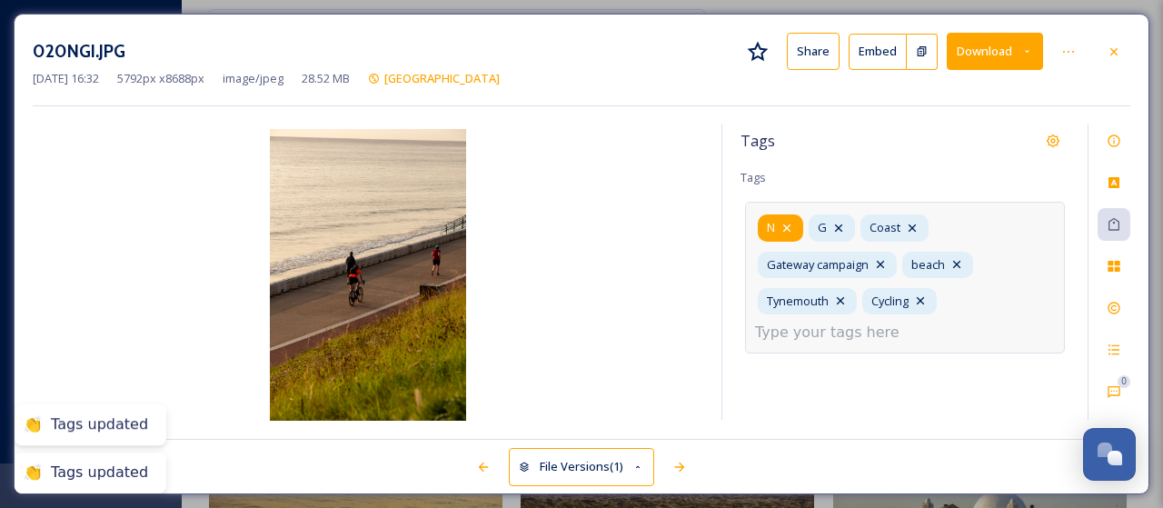
click at [792, 227] on icon at bounding box center [786, 228] width 15 height 15
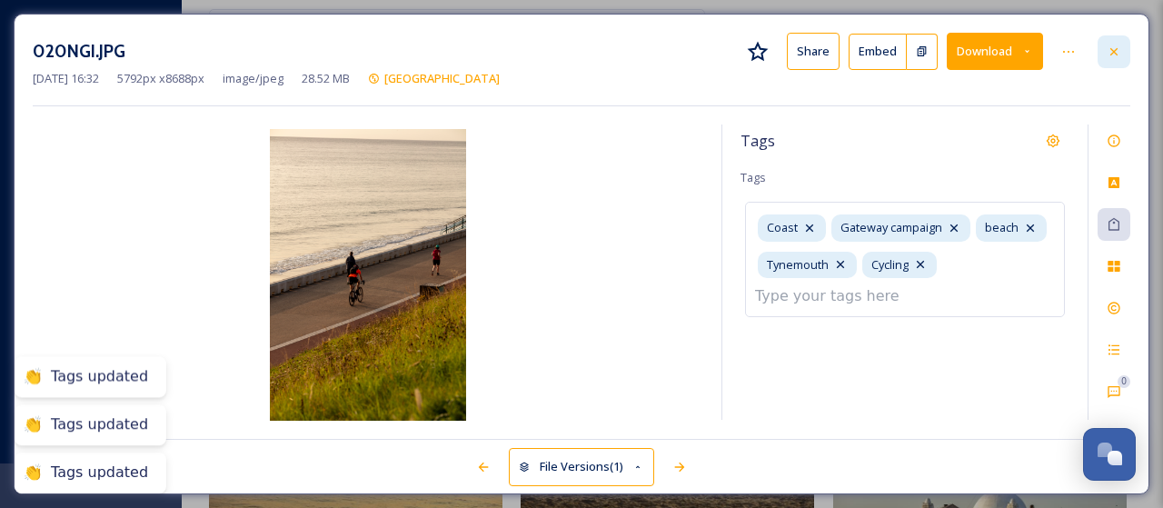
click at [1110, 47] on icon at bounding box center [1113, 50] width 7 height 7
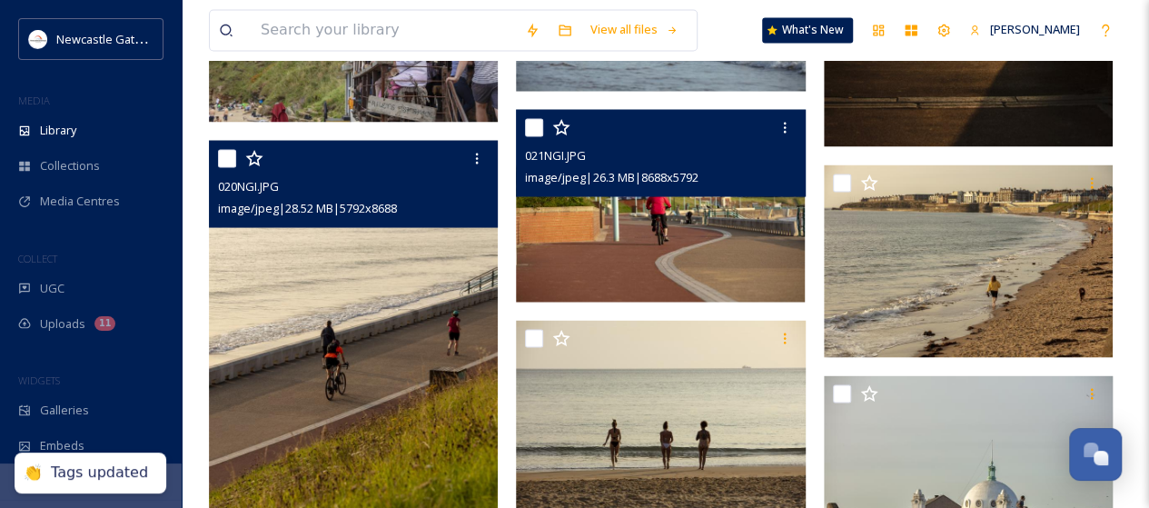
click at [710, 240] on img at bounding box center [660, 205] width 289 height 193
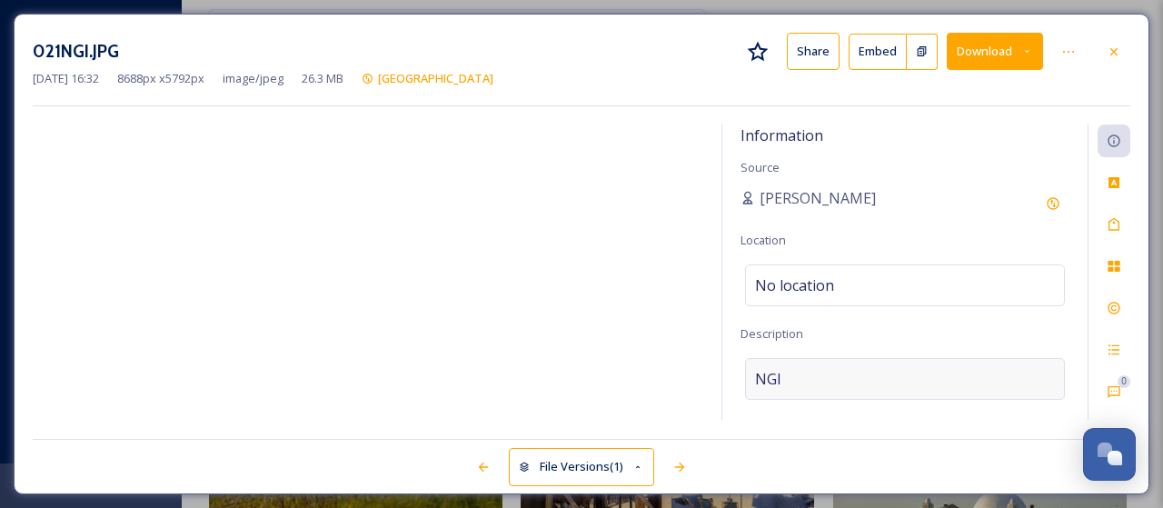
click at [808, 379] on div "NGI" at bounding box center [905, 379] width 320 height 42
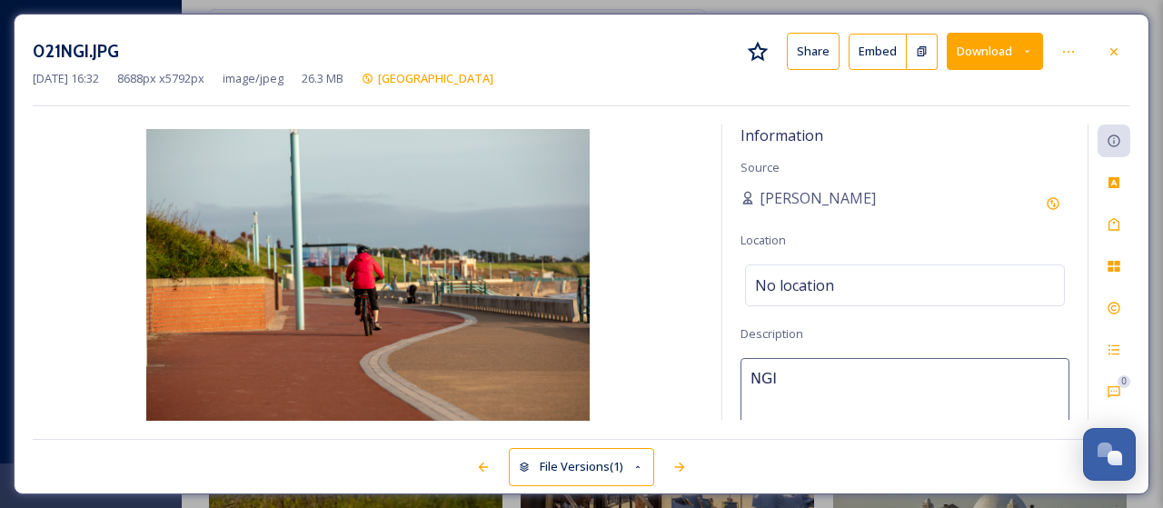
click at [808, 379] on textarea "NGI" at bounding box center [904, 433] width 329 height 151
type textarea "Cycling at the coast"
click at [1113, 231] on div "Tags" at bounding box center [1113, 224] width 33 height 33
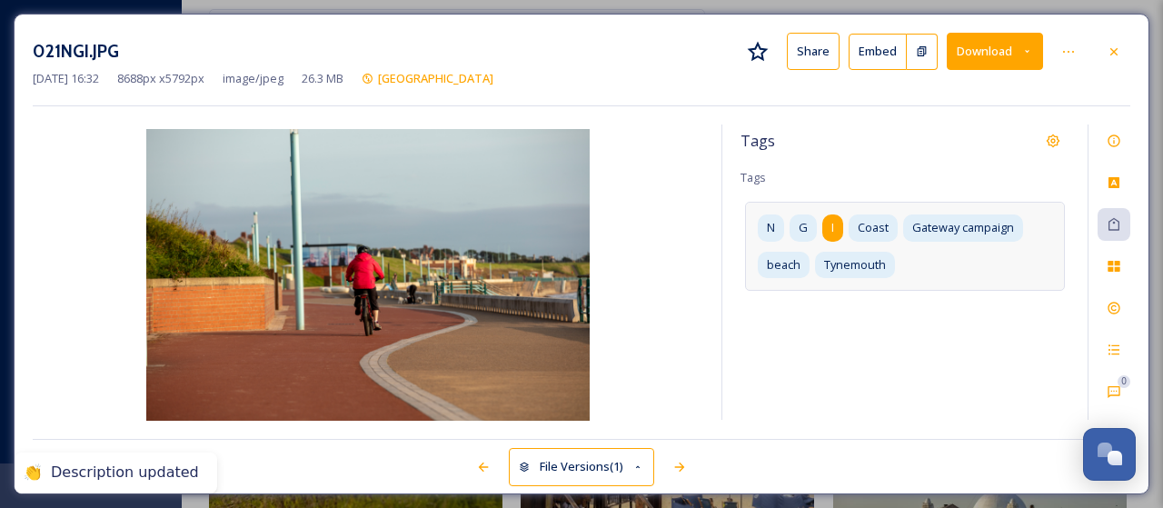
click at [838, 224] on div "I" at bounding box center [832, 227] width 21 height 26
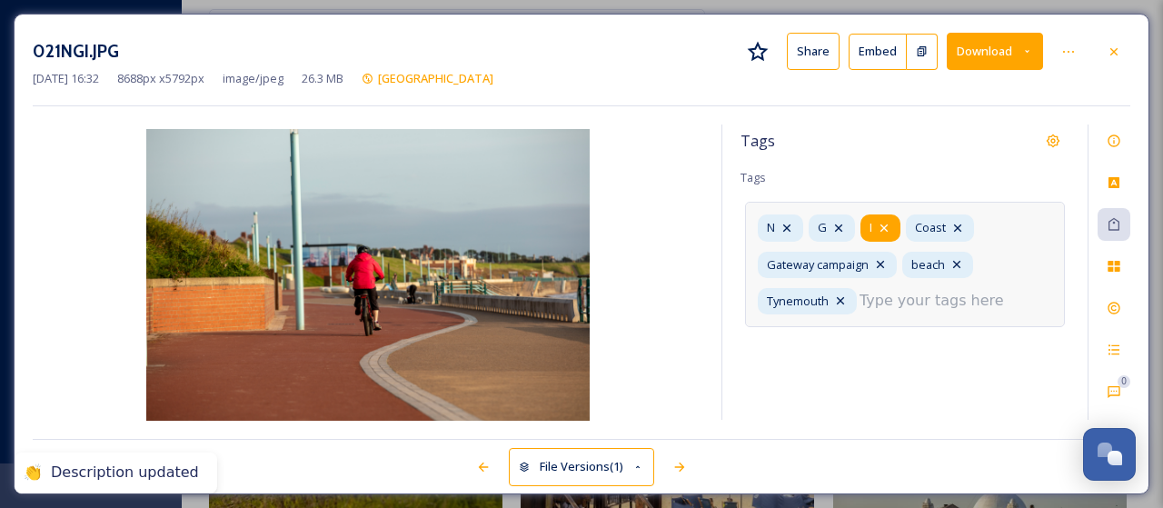
click at [884, 226] on icon at bounding box center [883, 227] width 7 height 7
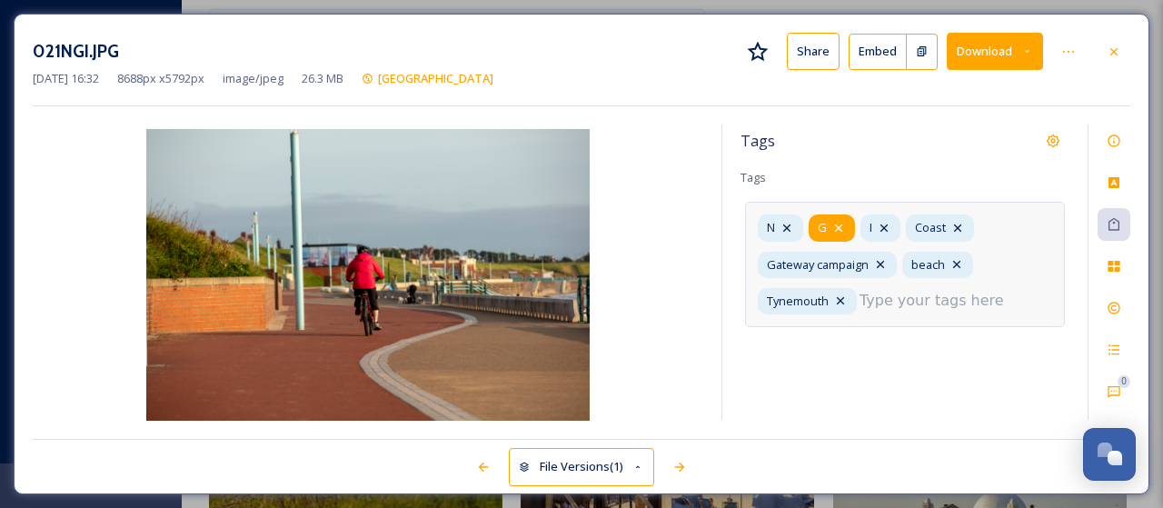
click at [839, 224] on icon at bounding box center [838, 227] width 7 height 7
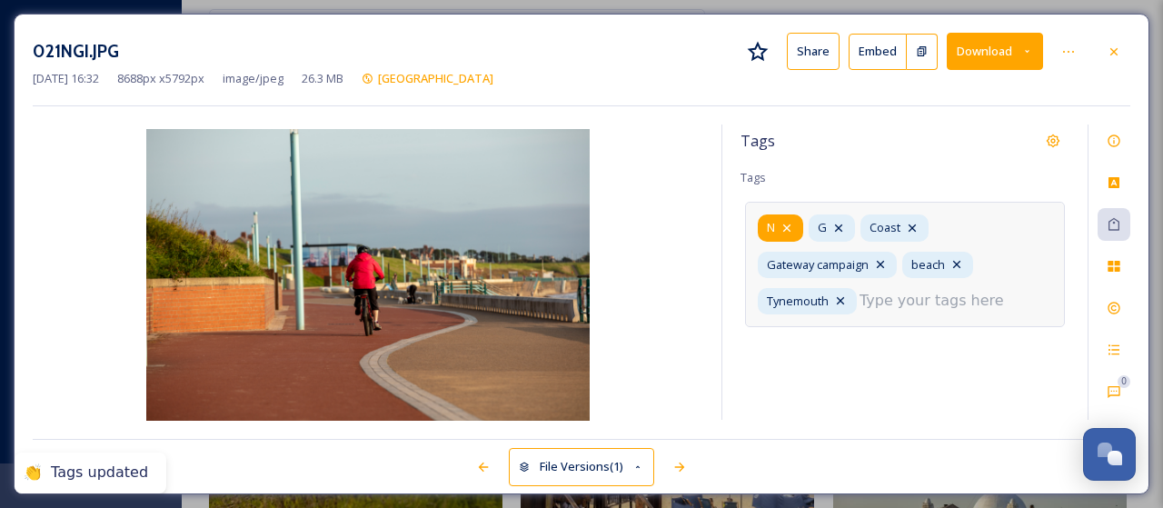
click at [794, 228] on icon at bounding box center [786, 228] width 15 height 15
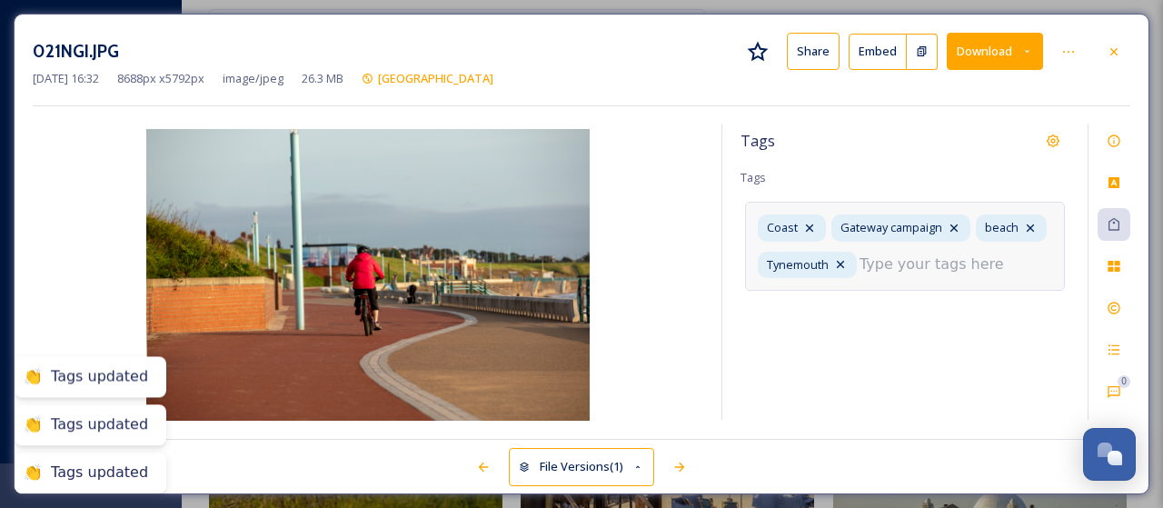
click at [870, 295] on div "Tags Tags Coast Gateway campaign beach [GEOGRAPHIC_DATA]" at bounding box center [904, 271] width 365 height 295
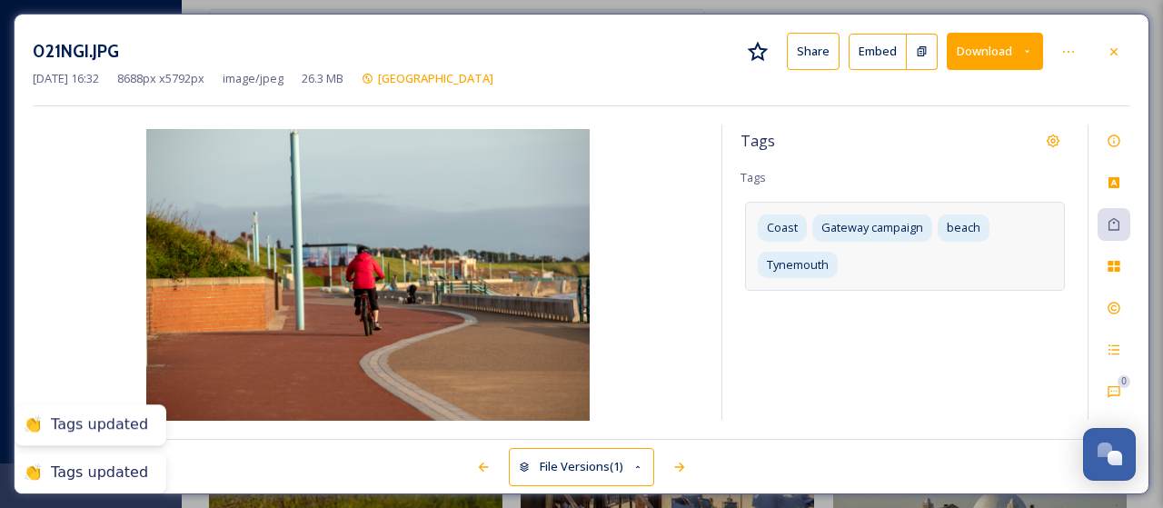
click at [871, 273] on div "Coast Gateway campaign beach [GEOGRAPHIC_DATA]" at bounding box center [905, 246] width 320 height 88
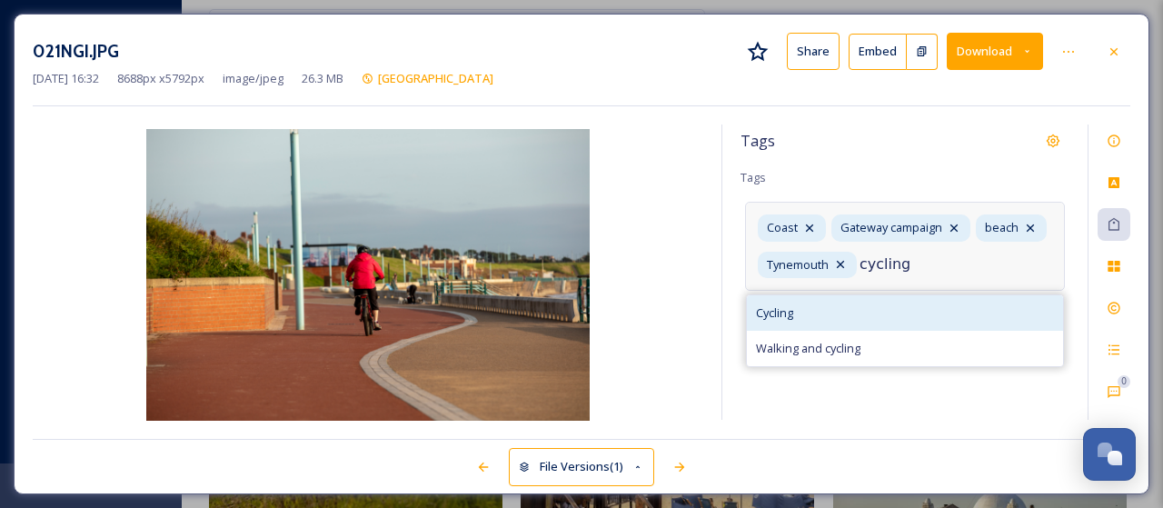
type input "cycling"
click at [792, 310] on span "Cycling" at bounding box center [774, 312] width 37 height 17
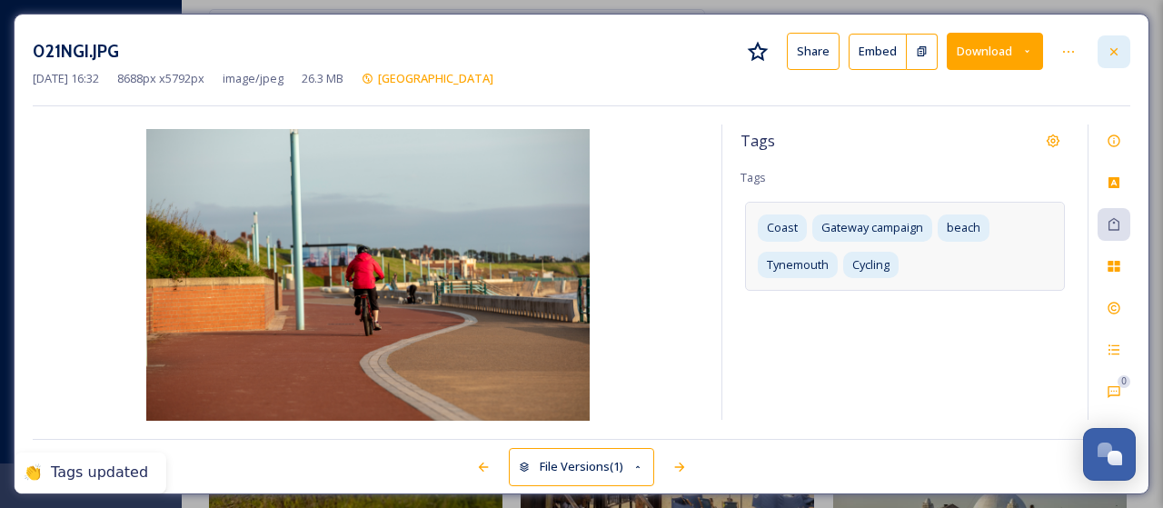
click at [1119, 52] on icon at bounding box center [1114, 52] width 15 height 15
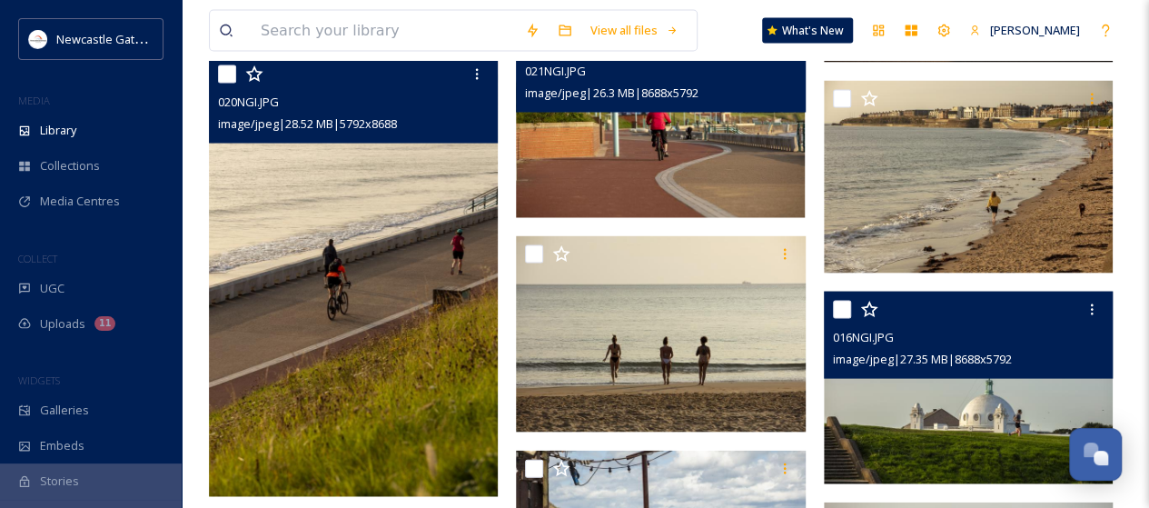
scroll to position [1635, 0]
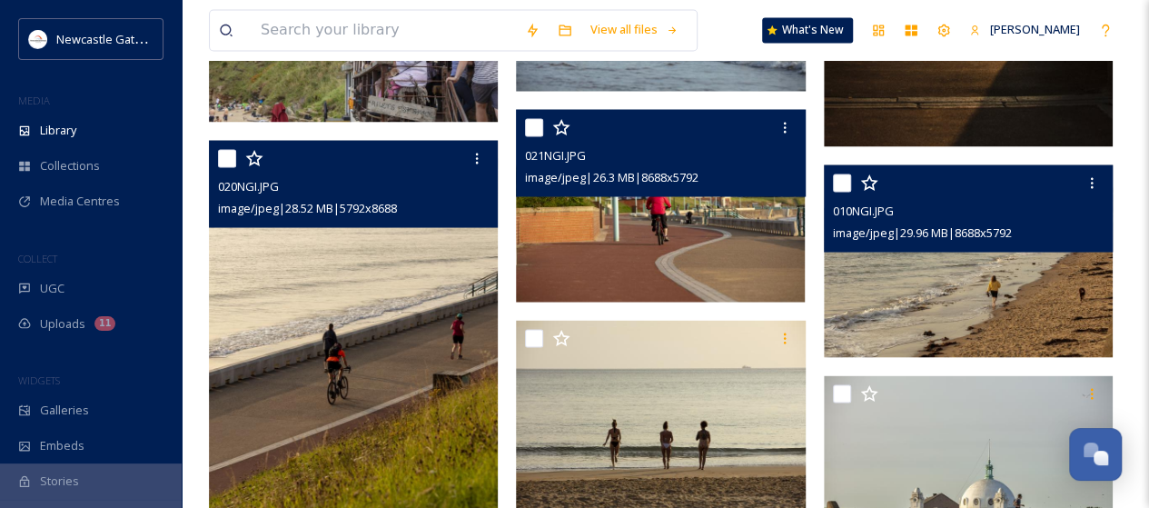
click at [1020, 265] on img at bounding box center [968, 260] width 289 height 193
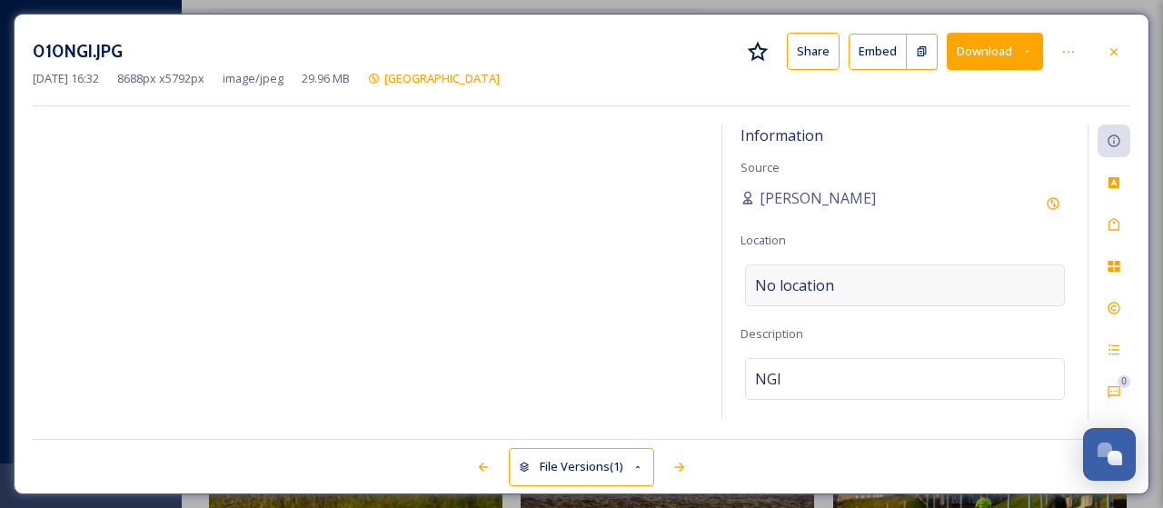
click at [852, 284] on div "No location" at bounding box center [905, 285] width 320 height 42
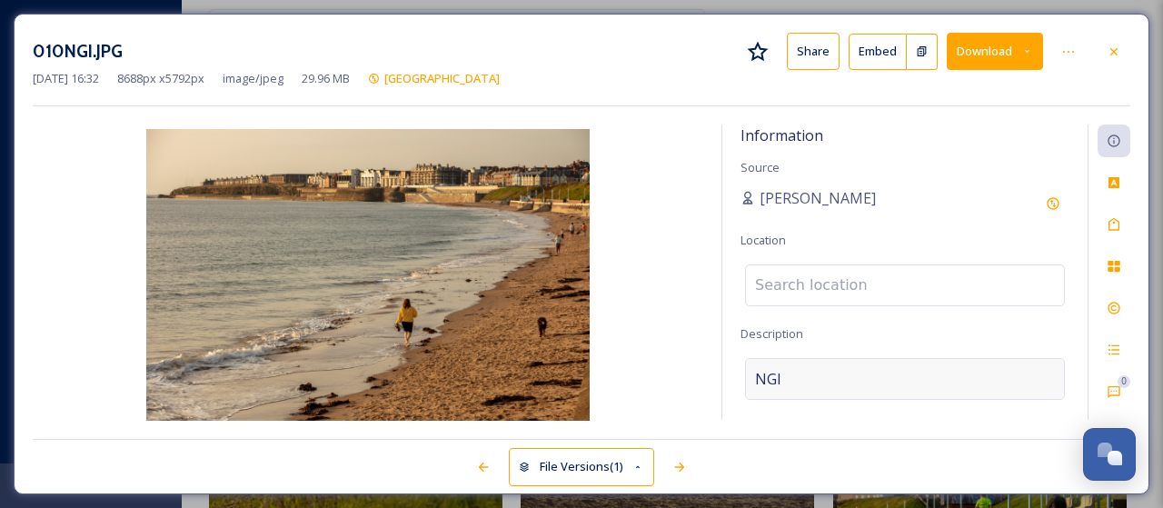
click at [820, 377] on div "NGI" at bounding box center [905, 379] width 320 height 42
click at [1120, 223] on icon at bounding box center [1114, 224] width 15 height 15
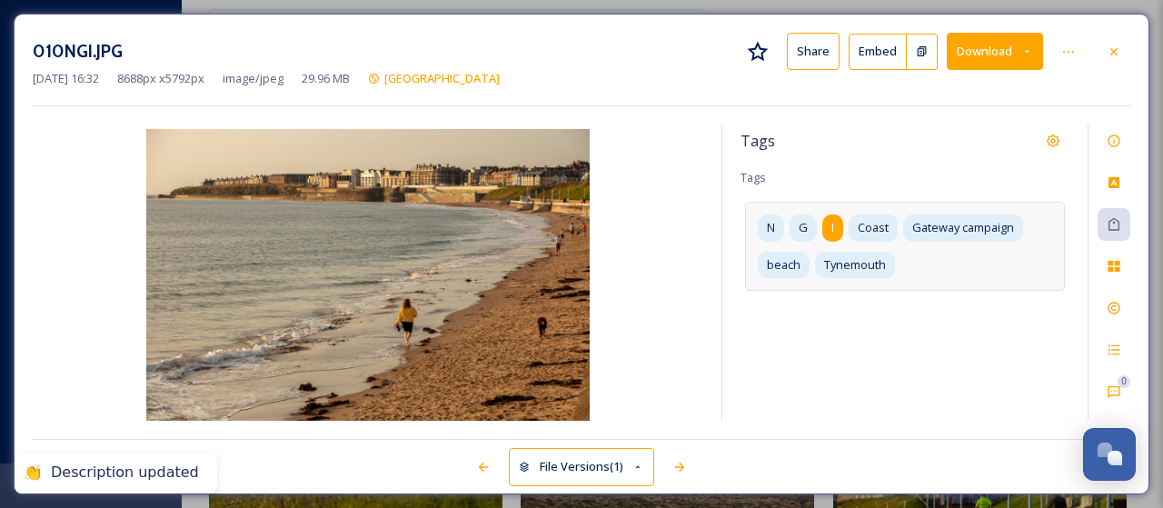
click at [834, 220] on span "I" at bounding box center [832, 227] width 3 height 17
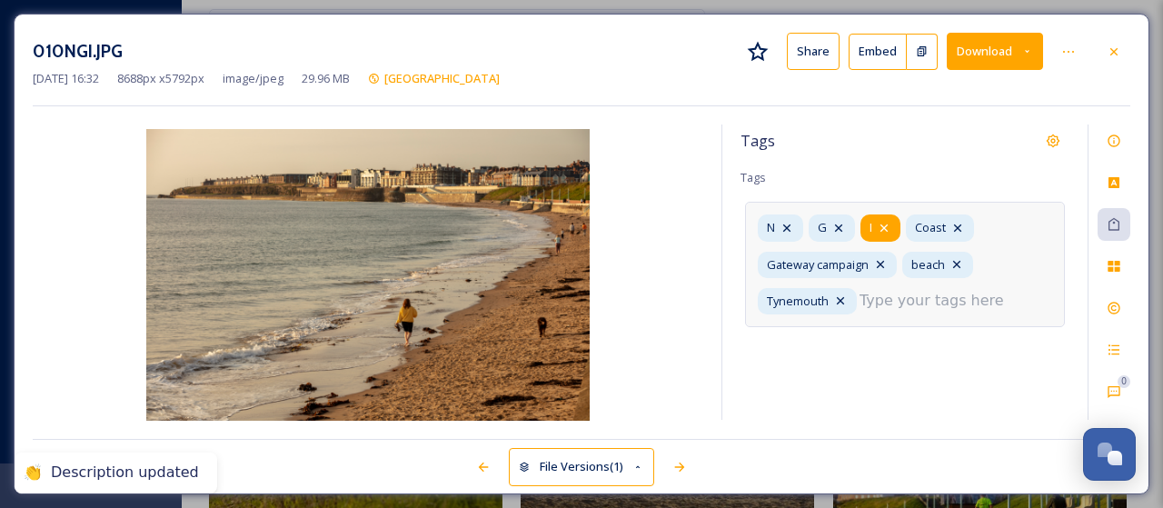
click at [884, 225] on icon at bounding box center [883, 227] width 7 height 7
click at [839, 224] on icon at bounding box center [838, 228] width 15 height 15
click at [794, 224] on icon at bounding box center [786, 228] width 15 height 15
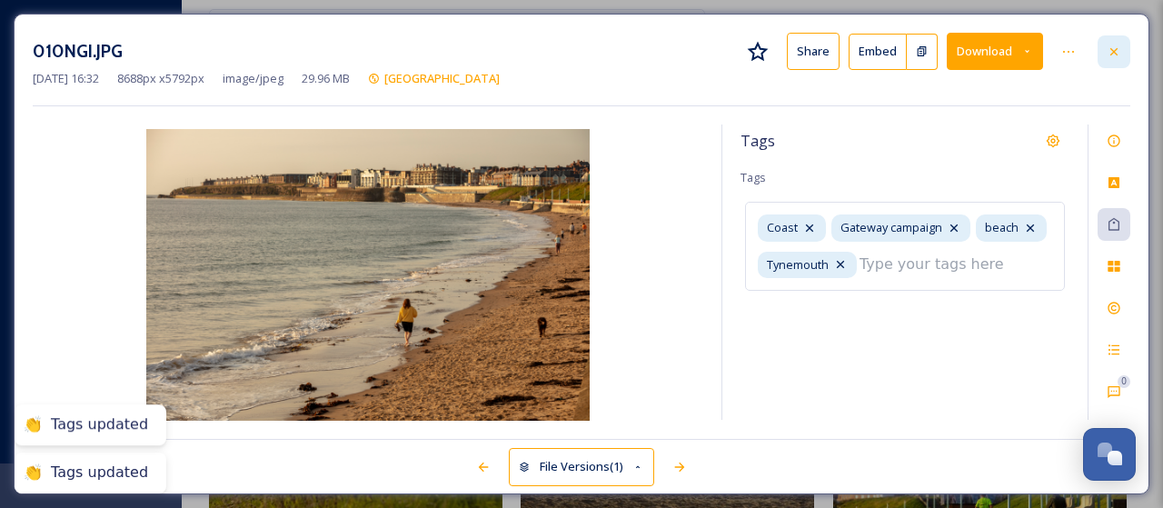
click at [1108, 50] on icon at bounding box center [1114, 52] width 15 height 15
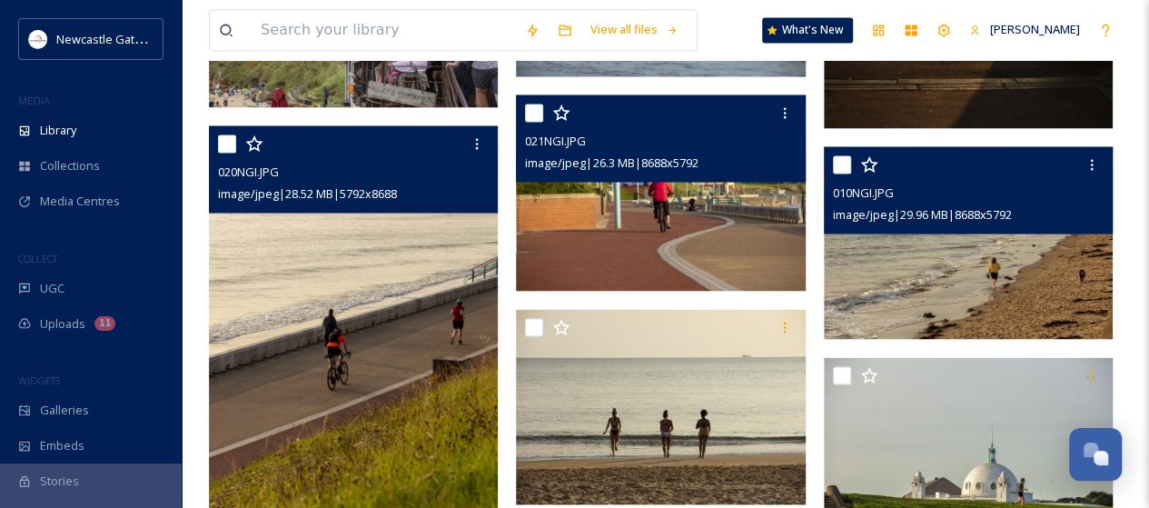
scroll to position [1726, 0]
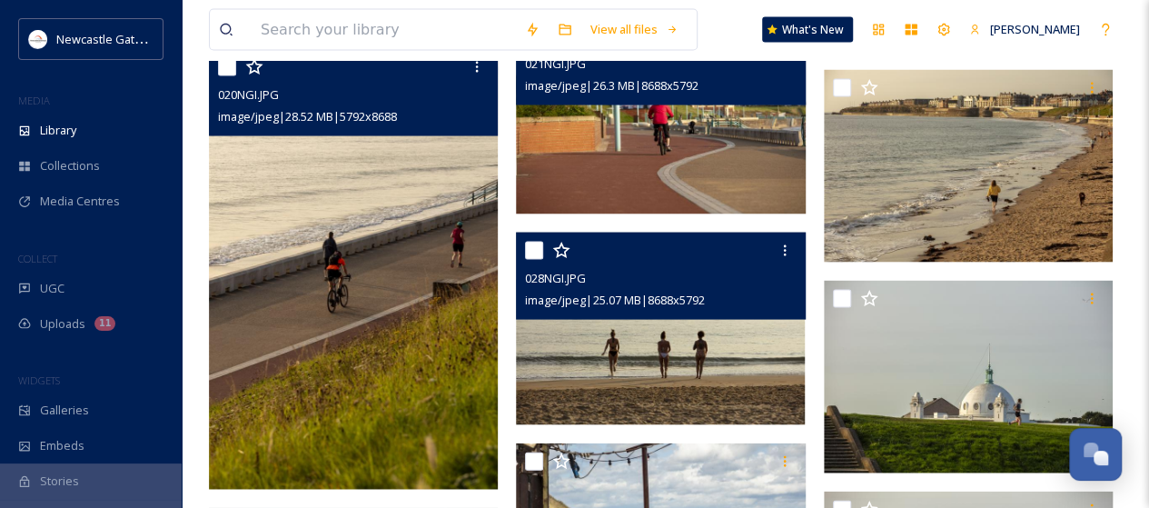
click at [693, 348] on img at bounding box center [660, 329] width 289 height 193
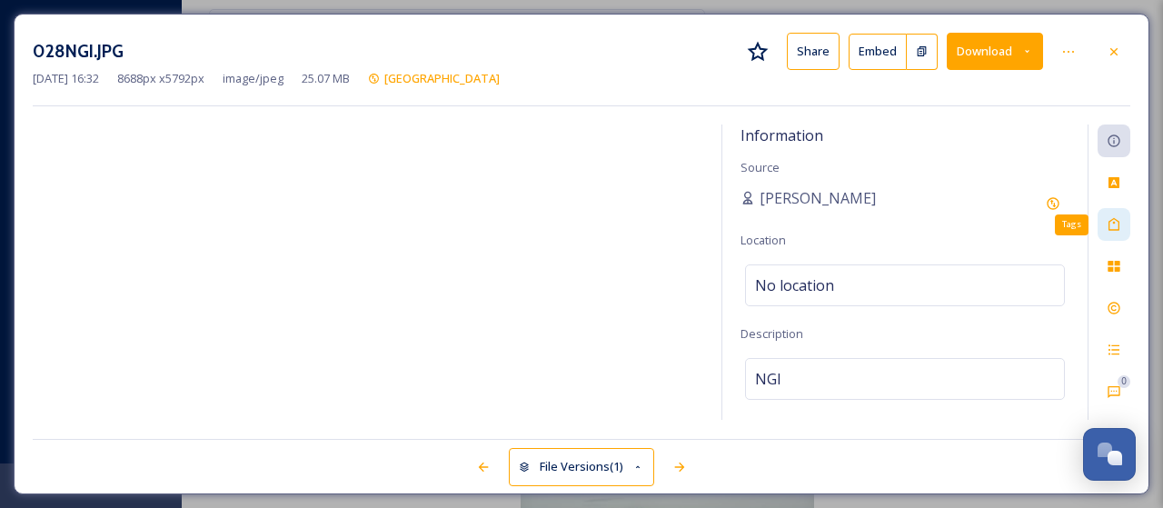
click at [1110, 225] on icon at bounding box center [1114, 224] width 15 height 15
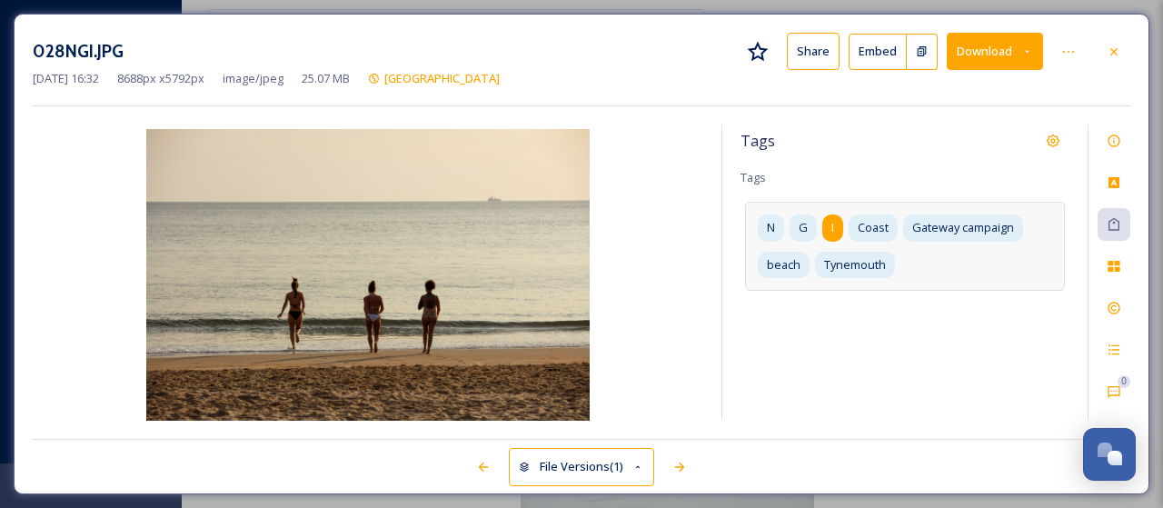
click at [834, 228] on div "I" at bounding box center [832, 227] width 21 height 26
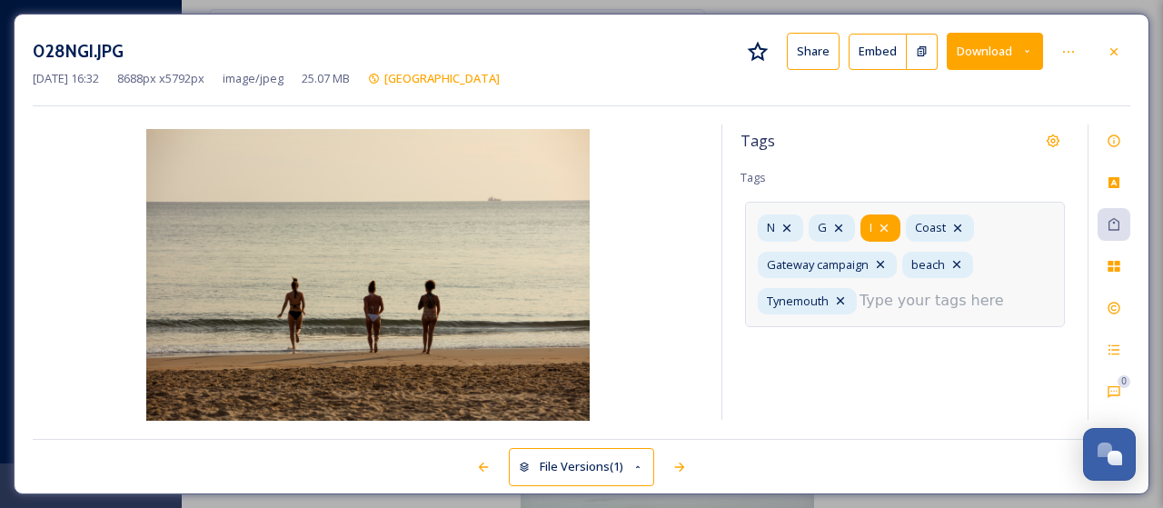
click at [885, 223] on icon at bounding box center [884, 228] width 15 height 15
click at [836, 221] on icon at bounding box center [838, 228] width 15 height 15
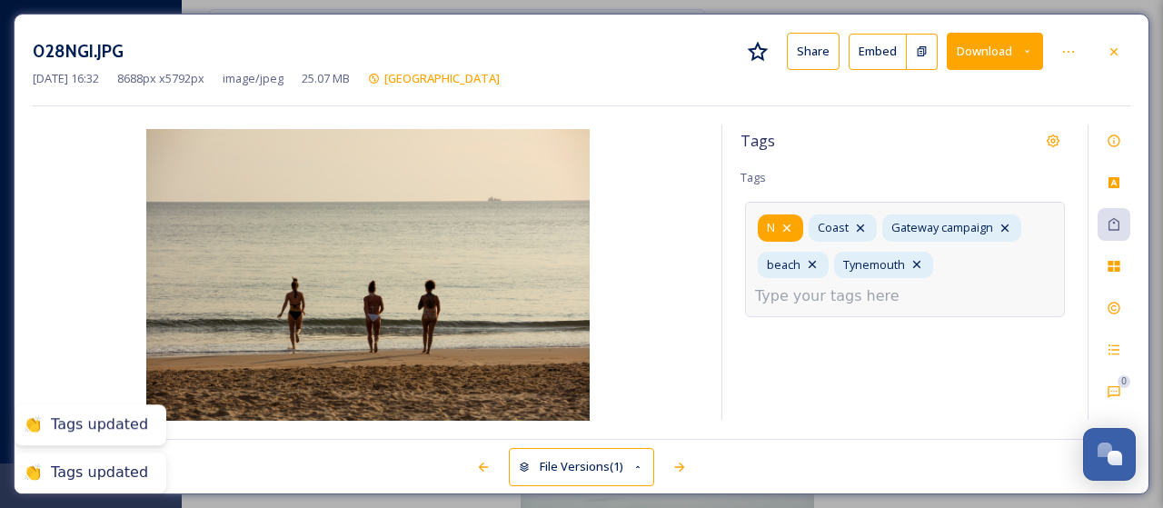
click at [785, 223] on icon at bounding box center [786, 228] width 15 height 15
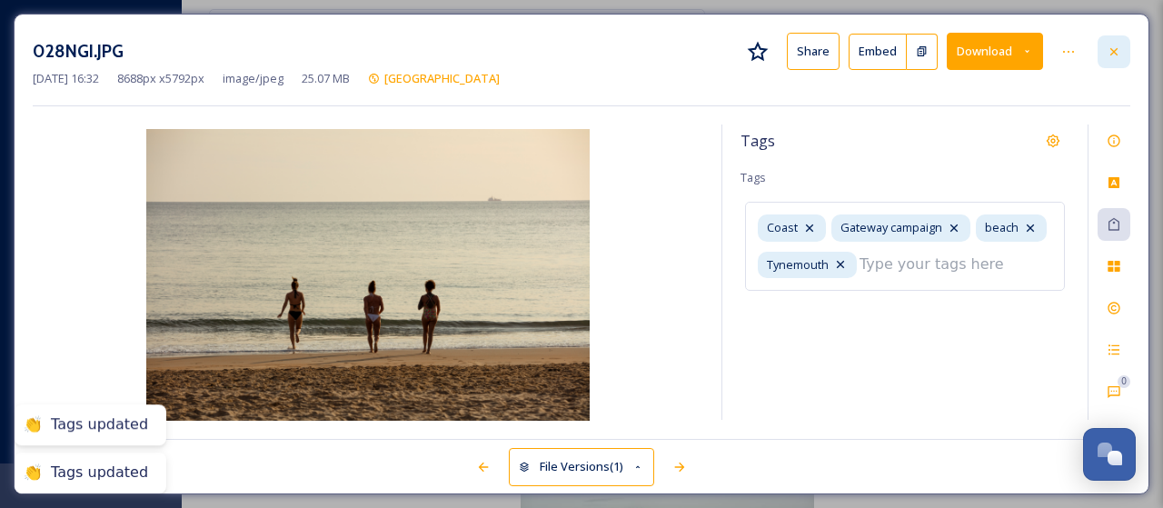
click at [1114, 50] on icon at bounding box center [1113, 50] width 7 height 7
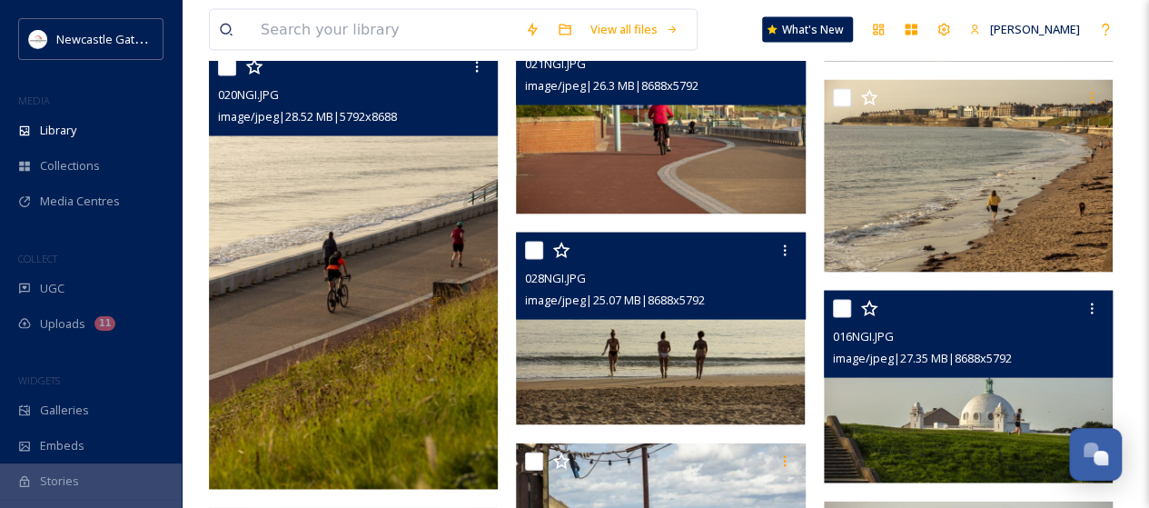
click at [951, 400] on img at bounding box center [968, 387] width 289 height 193
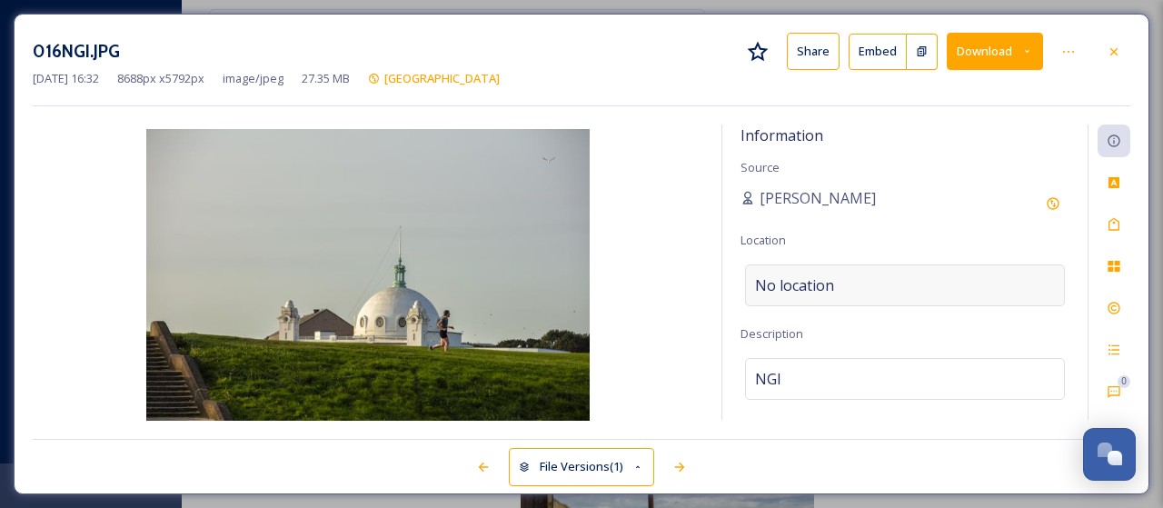
click at [819, 281] on span "No location" at bounding box center [794, 285] width 79 height 22
click at [819, 281] on input at bounding box center [905, 285] width 318 height 40
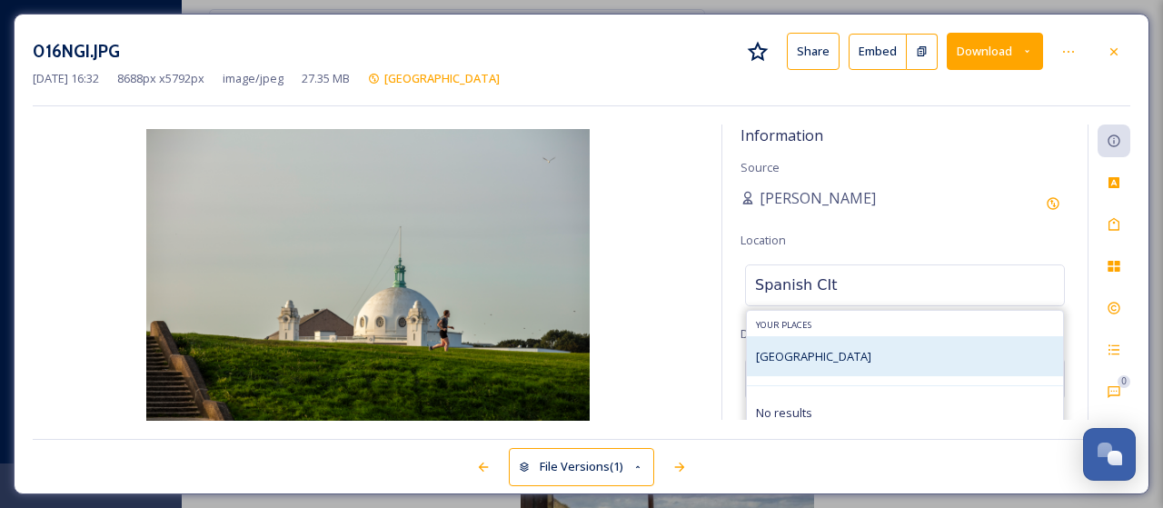
type input "Spanish CIt"
click at [815, 362] on span "[GEOGRAPHIC_DATA]" at bounding box center [813, 356] width 115 height 16
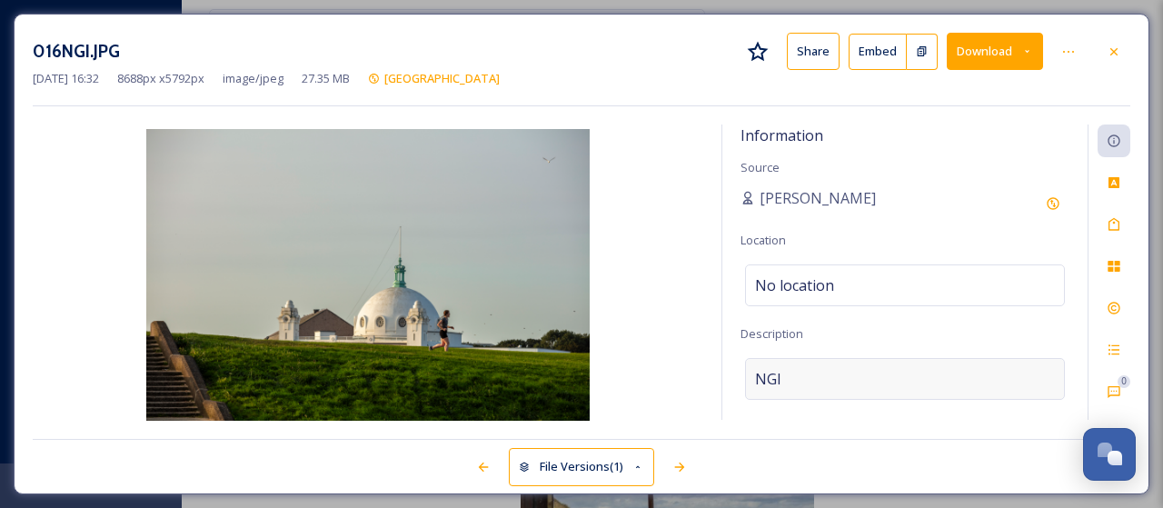
click at [808, 370] on div "NGI" at bounding box center [905, 379] width 320 height 42
click at [808, 370] on textarea "NGI" at bounding box center [904, 433] width 329 height 151
type textarea "[GEOGRAPHIC_DATA]"
click at [1114, 220] on icon at bounding box center [1114, 224] width 15 height 15
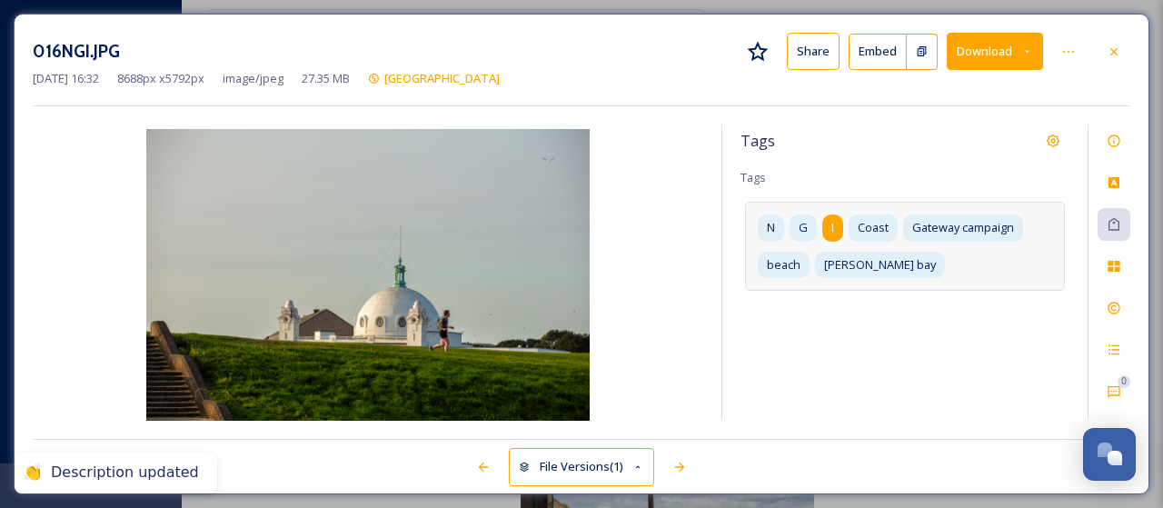
click at [832, 224] on span "I" at bounding box center [832, 227] width 3 height 17
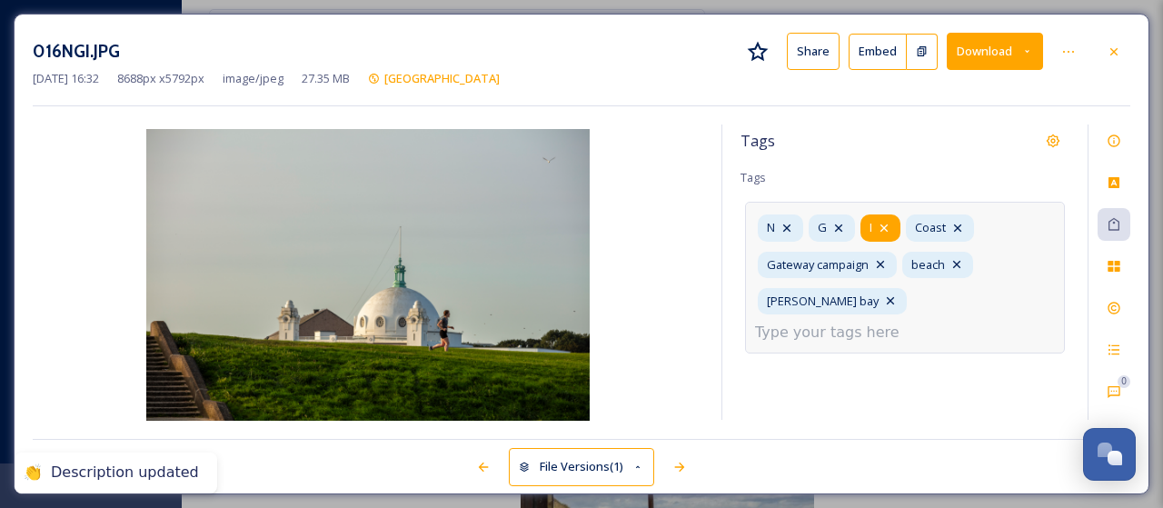
click at [881, 222] on icon at bounding box center [884, 228] width 15 height 15
click at [841, 224] on icon at bounding box center [838, 228] width 15 height 15
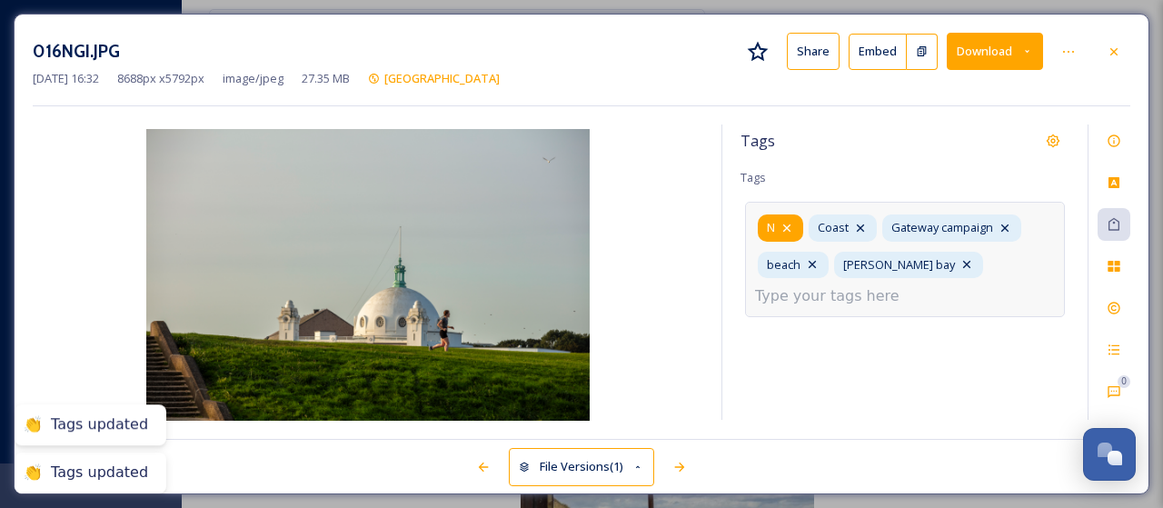
click at [789, 225] on icon at bounding box center [786, 228] width 15 height 15
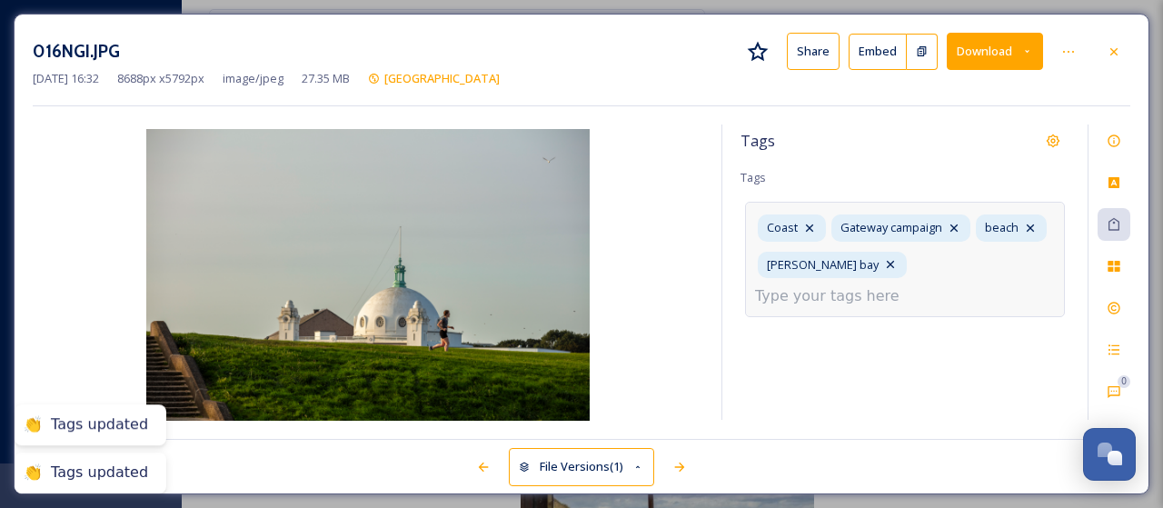
click at [921, 285] on input at bounding box center [846, 296] width 182 height 22
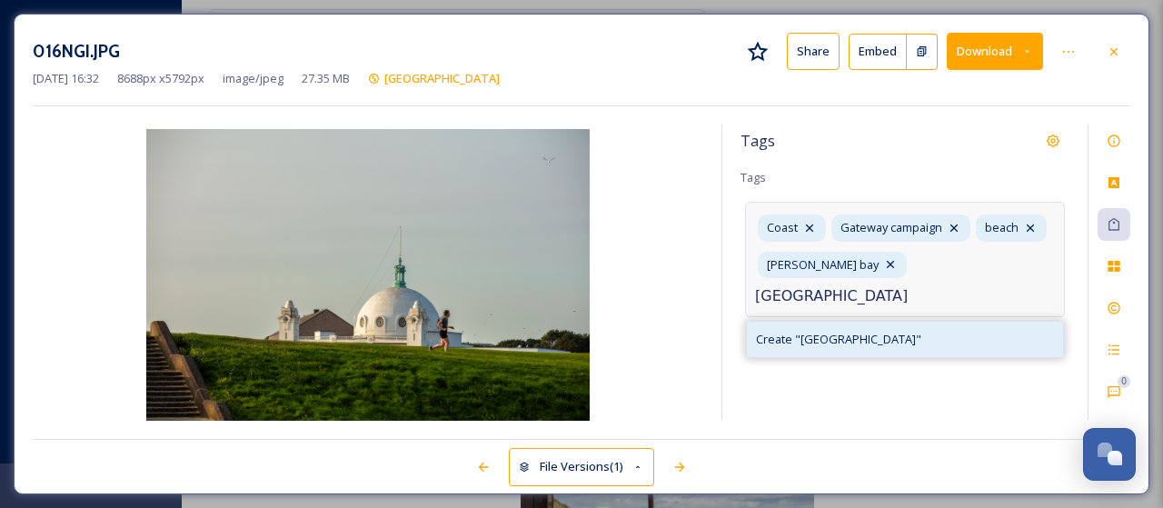
type input "[GEOGRAPHIC_DATA]"
click at [822, 331] on span "Create " Spanish City "" at bounding box center [838, 339] width 165 height 17
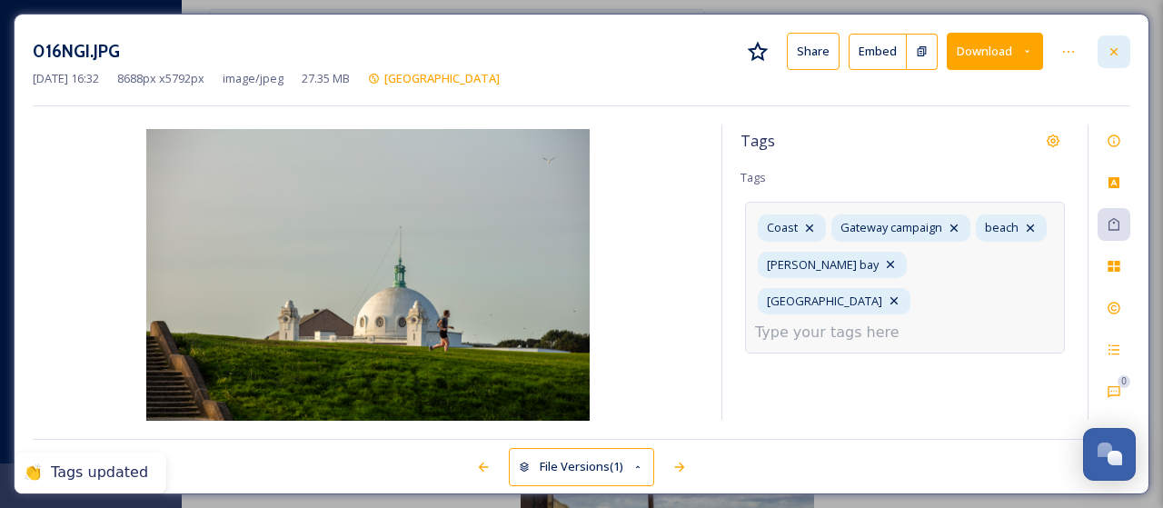
click at [1118, 54] on icon at bounding box center [1114, 52] width 15 height 15
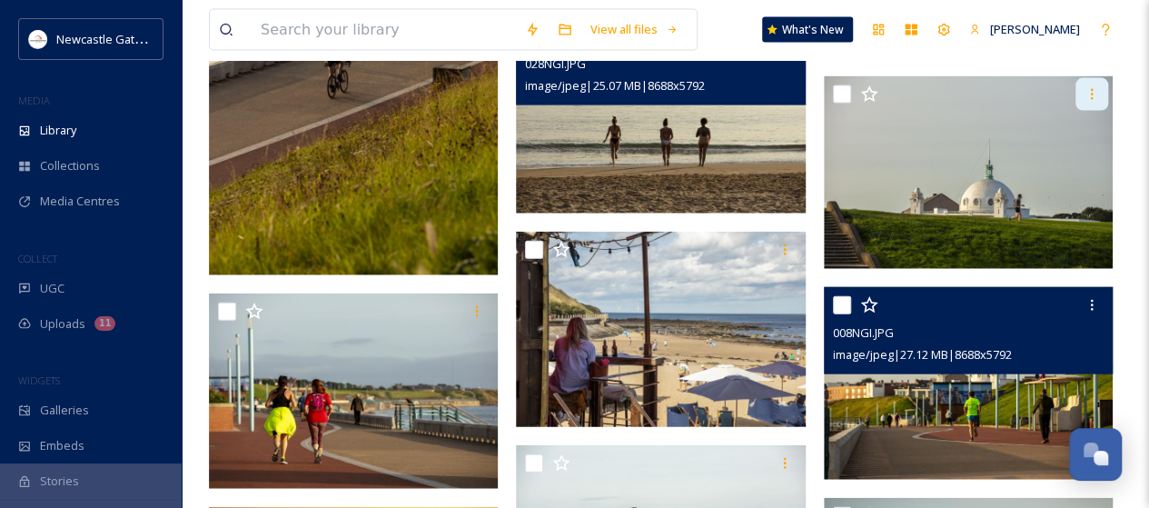
scroll to position [2090, 0]
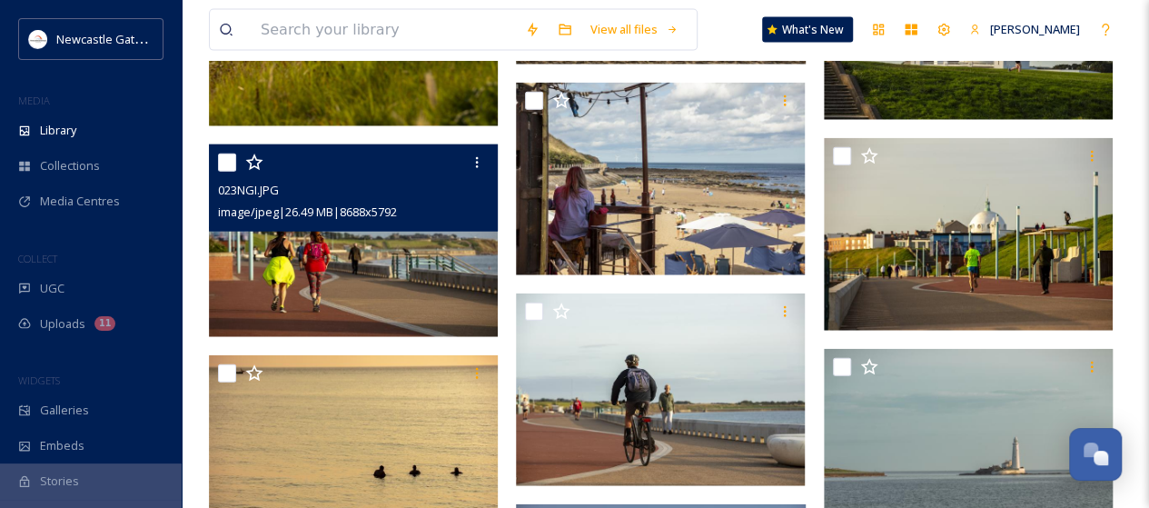
click at [391, 295] on img at bounding box center [353, 240] width 289 height 193
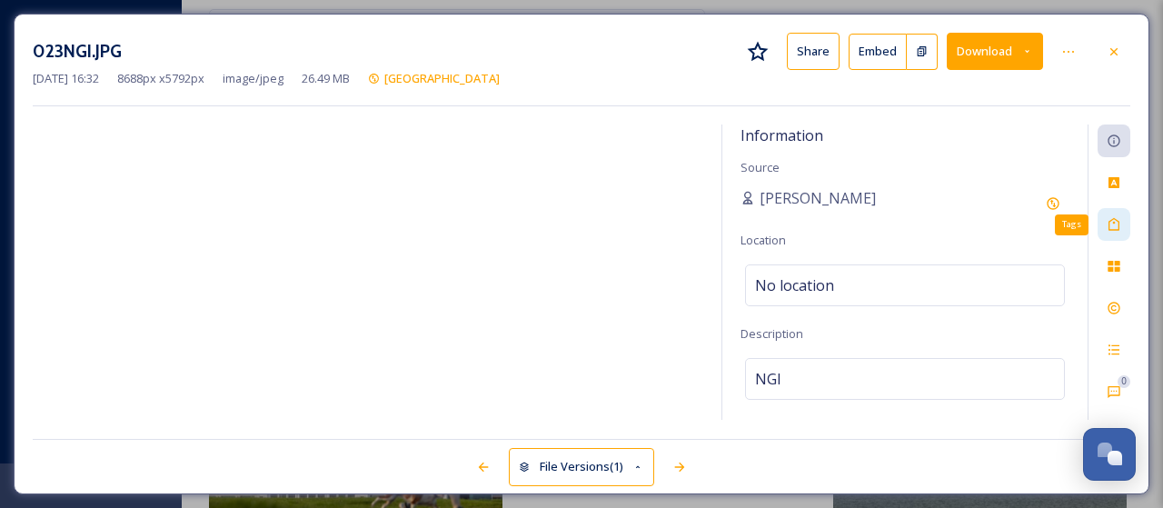
click at [1114, 223] on icon at bounding box center [1114, 224] width 15 height 15
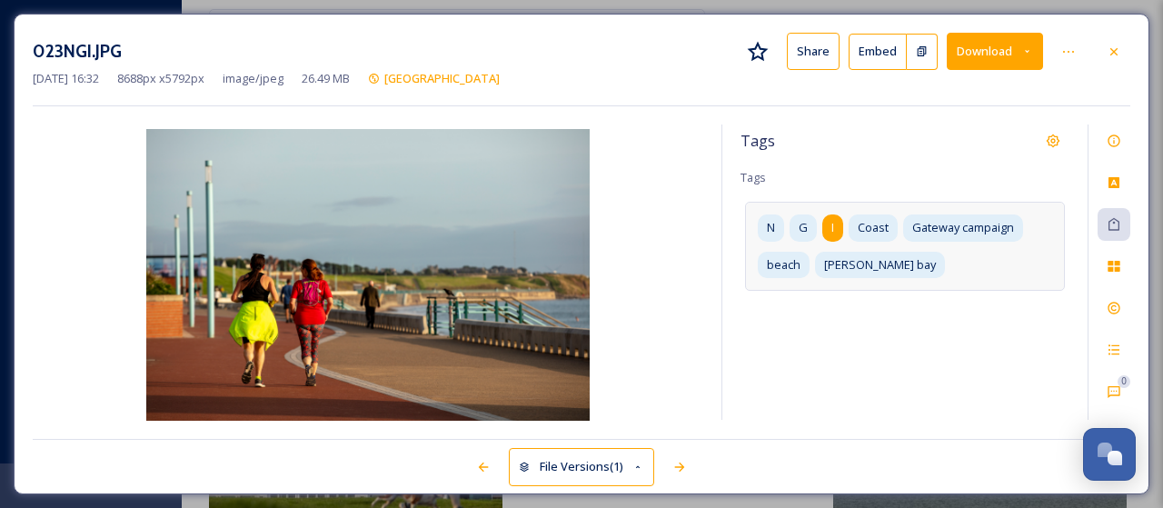
click at [826, 228] on div "I" at bounding box center [832, 227] width 21 height 26
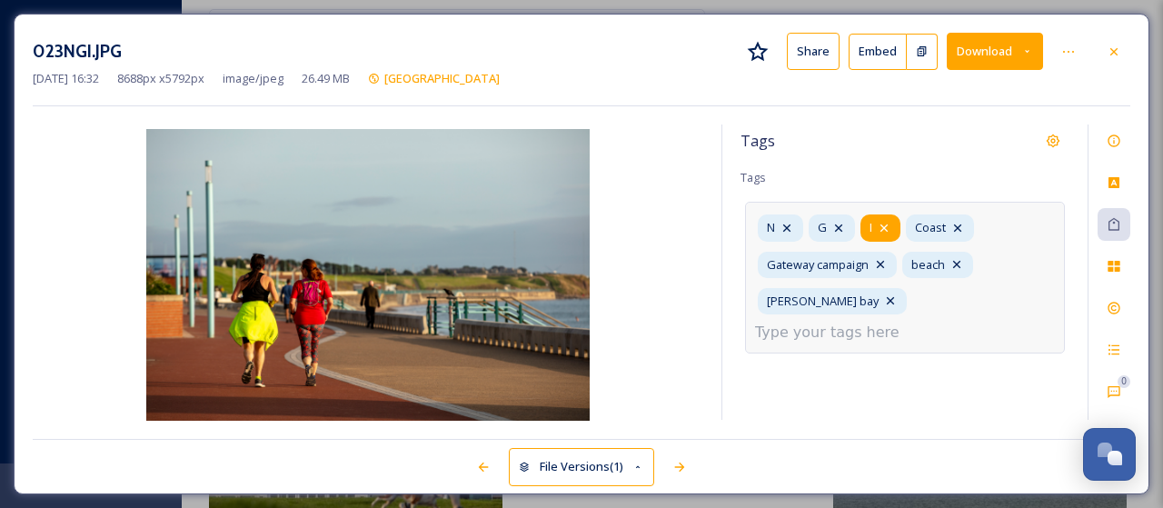
click at [885, 226] on icon at bounding box center [884, 228] width 15 height 15
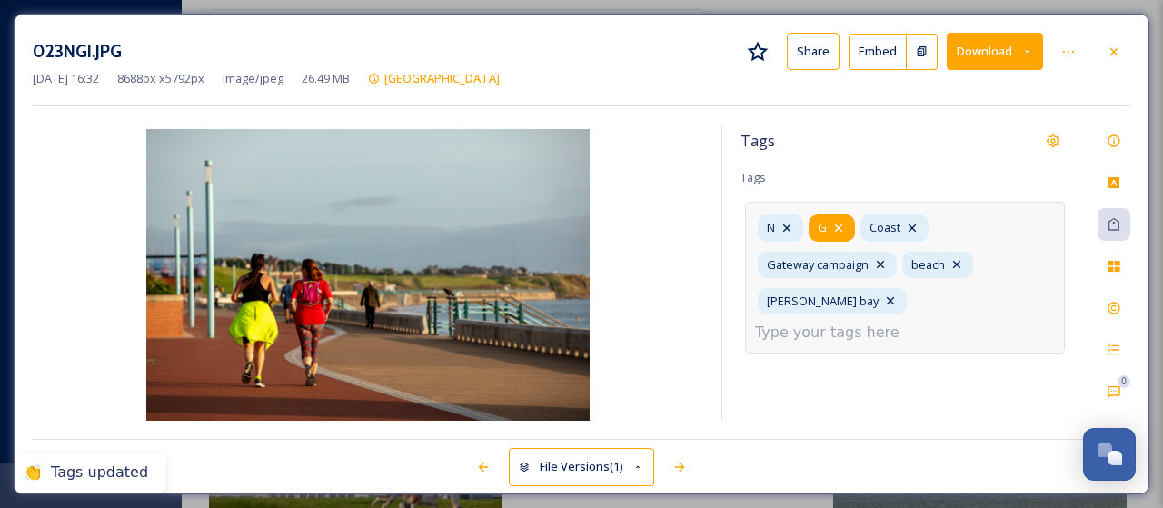
click at [835, 224] on icon at bounding box center [838, 228] width 15 height 15
click at [794, 223] on icon at bounding box center [786, 228] width 15 height 15
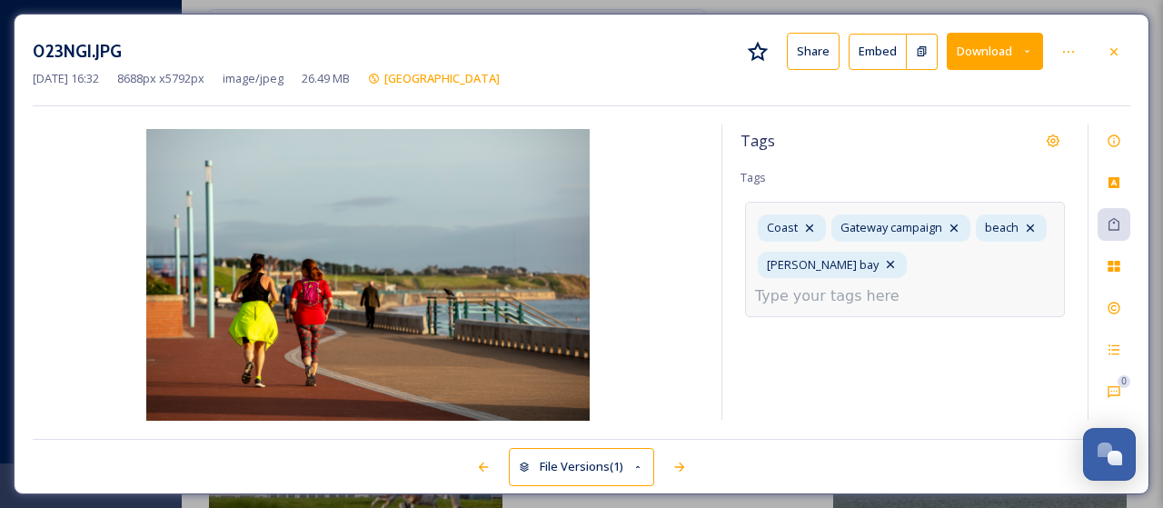
click at [892, 285] on input at bounding box center [846, 296] width 182 height 22
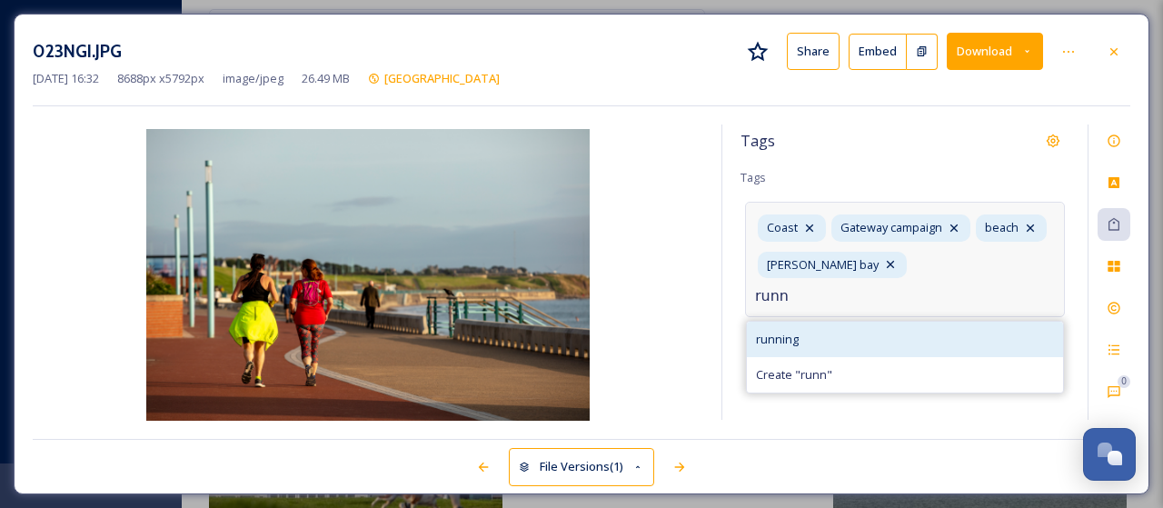
type input "runn"
click at [799, 322] on div "running" at bounding box center [905, 339] width 316 height 35
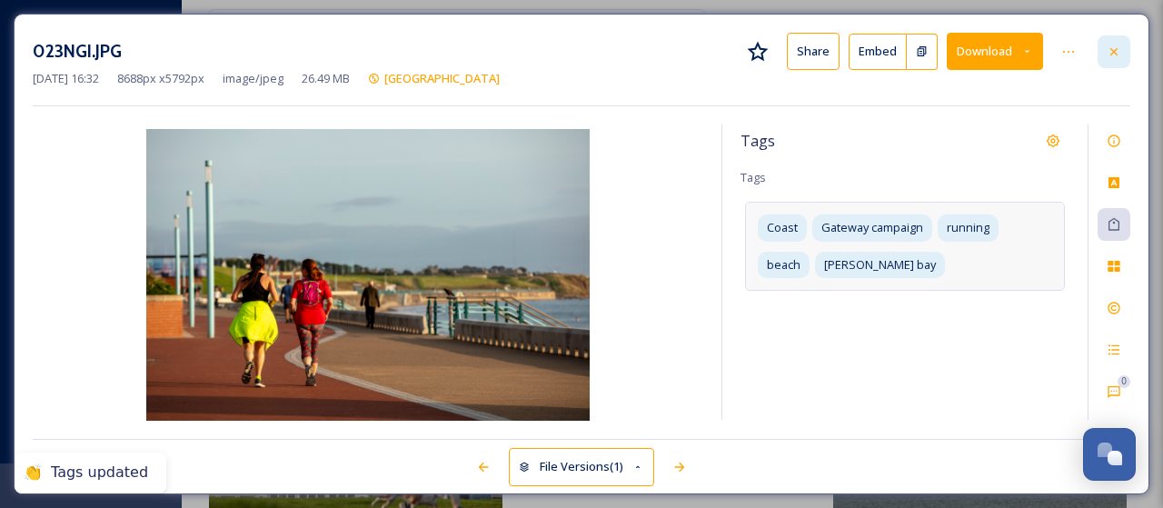
click at [1119, 48] on icon at bounding box center [1114, 52] width 15 height 15
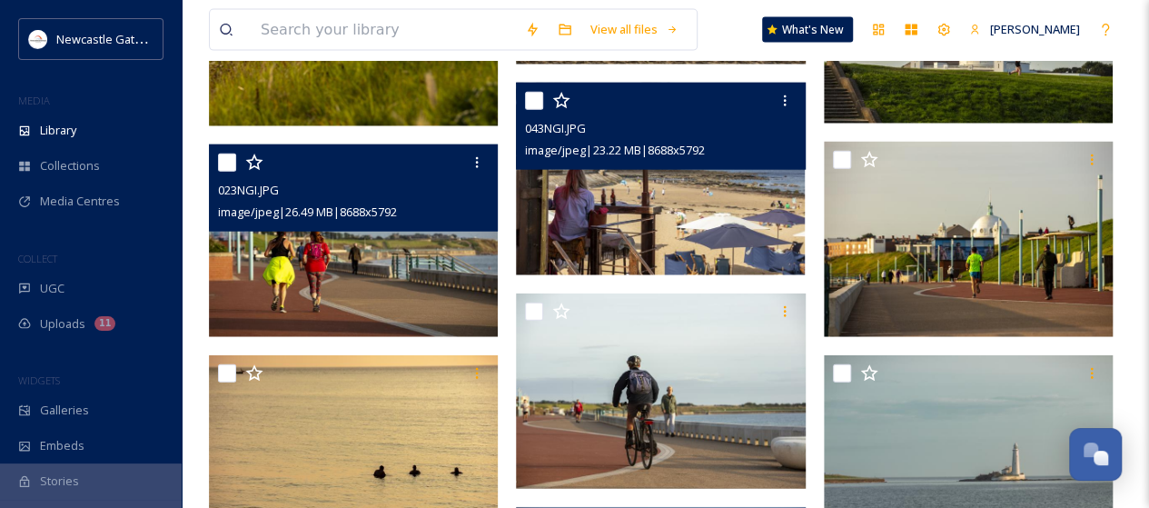
click at [665, 189] on img at bounding box center [660, 179] width 289 height 193
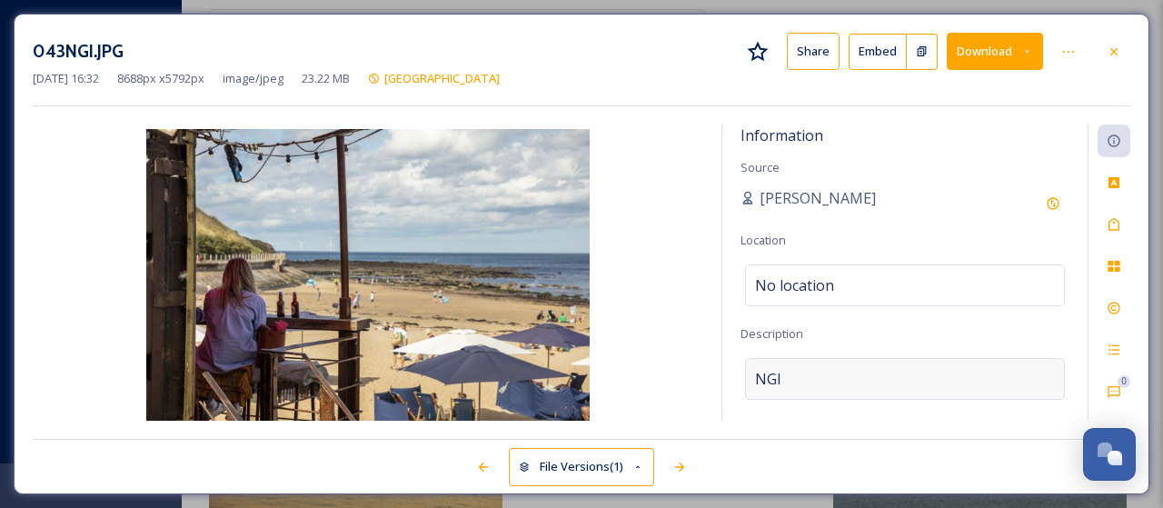
click at [819, 368] on div "NGI" at bounding box center [905, 379] width 320 height 42
click at [819, 368] on textarea "NGI" at bounding box center [904, 433] width 329 height 151
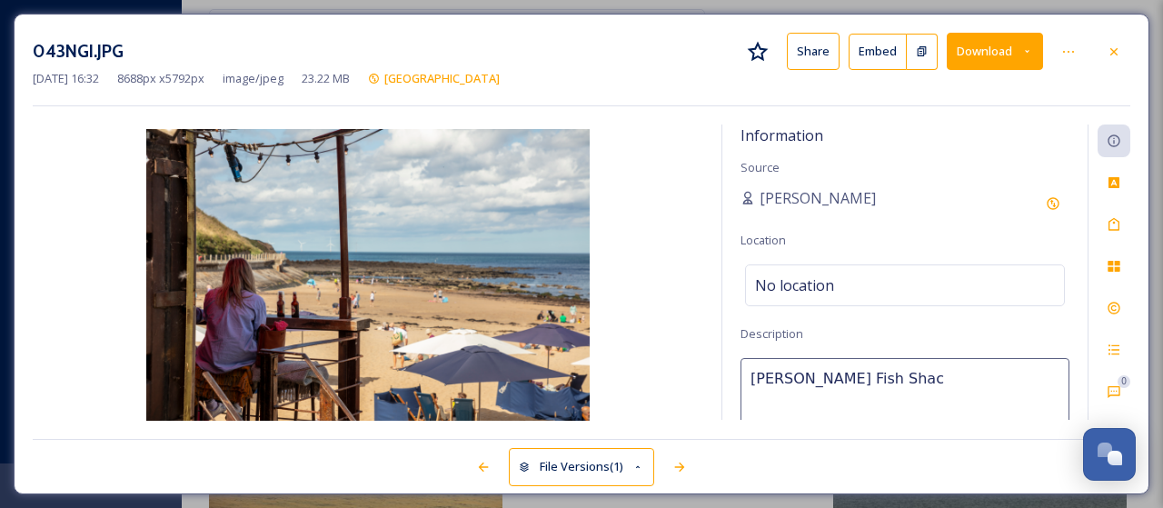
type textarea "[PERSON_NAME] Fish Shack"
click at [829, 285] on span "No location" at bounding box center [794, 285] width 79 height 22
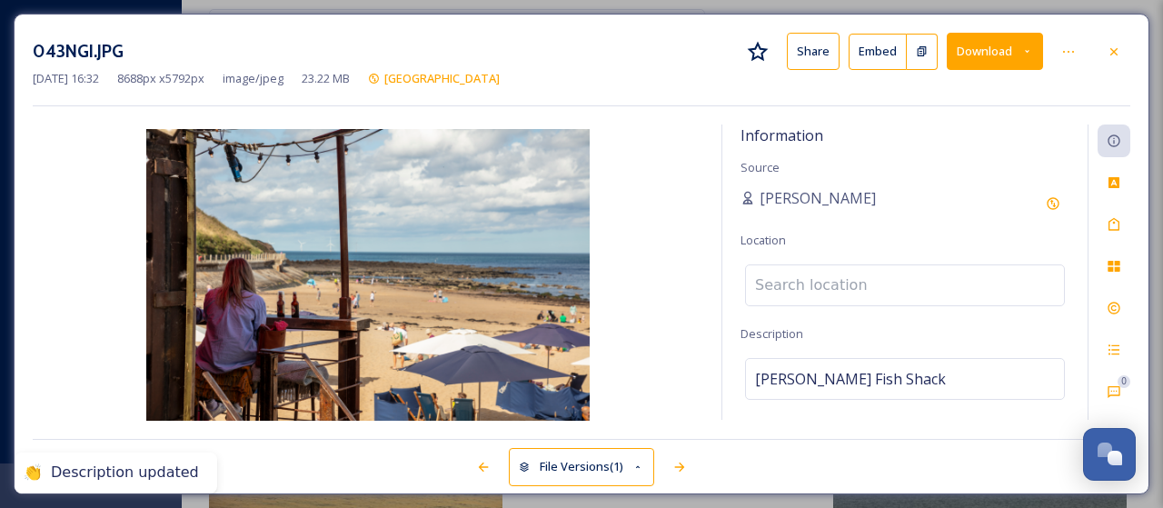
click at [829, 285] on input at bounding box center [905, 285] width 318 height 40
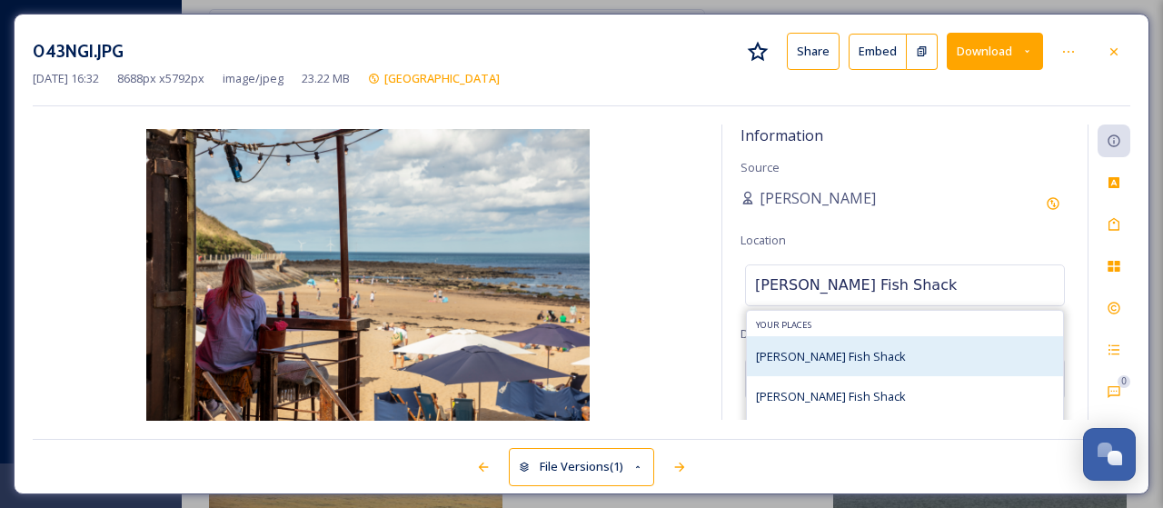
type input "[PERSON_NAME] Fish Shack"
click at [792, 361] on span "[PERSON_NAME] Fish Shack" at bounding box center [831, 356] width 150 height 16
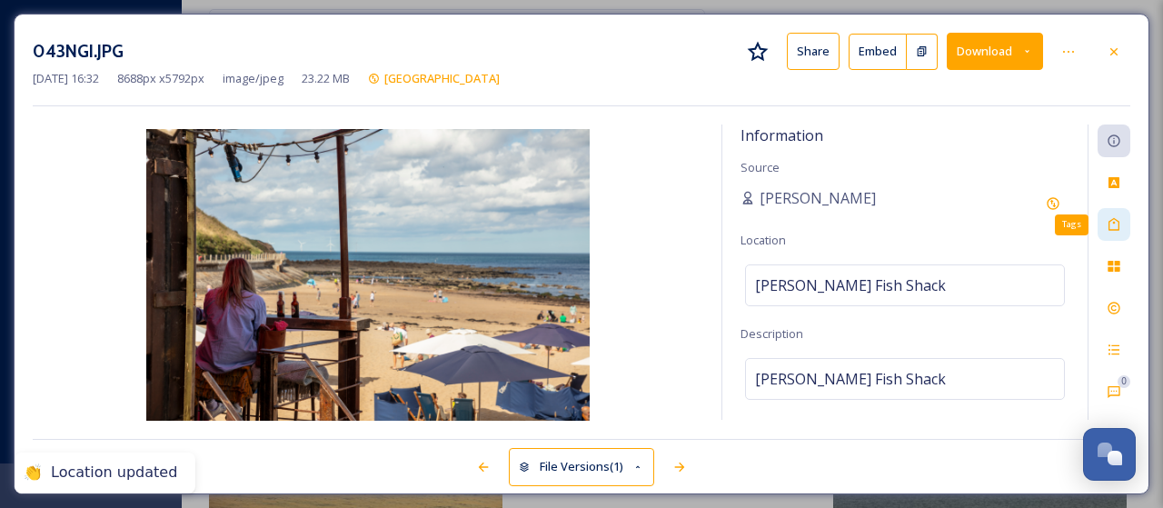
click at [1116, 226] on icon at bounding box center [1114, 224] width 15 height 15
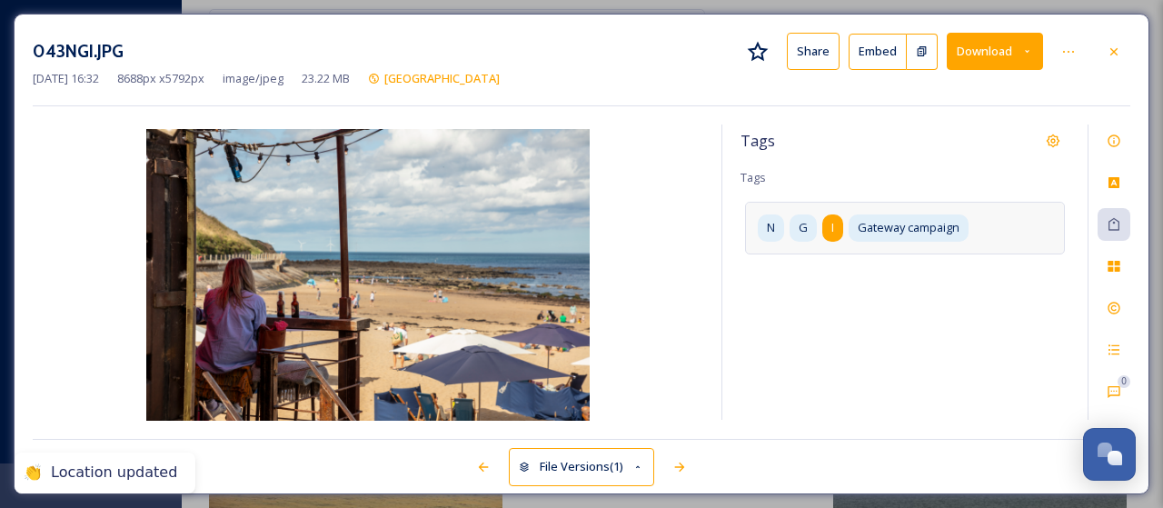
click at [835, 231] on div "I" at bounding box center [832, 227] width 21 height 26
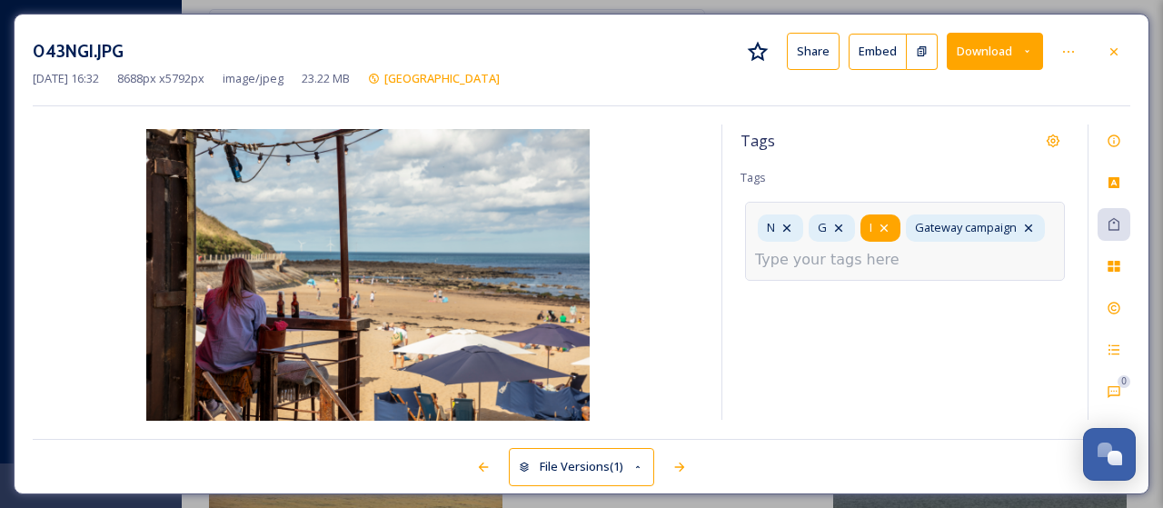
click at [887, 226] on icon at bounding box center [884, 228] width 15 height 15
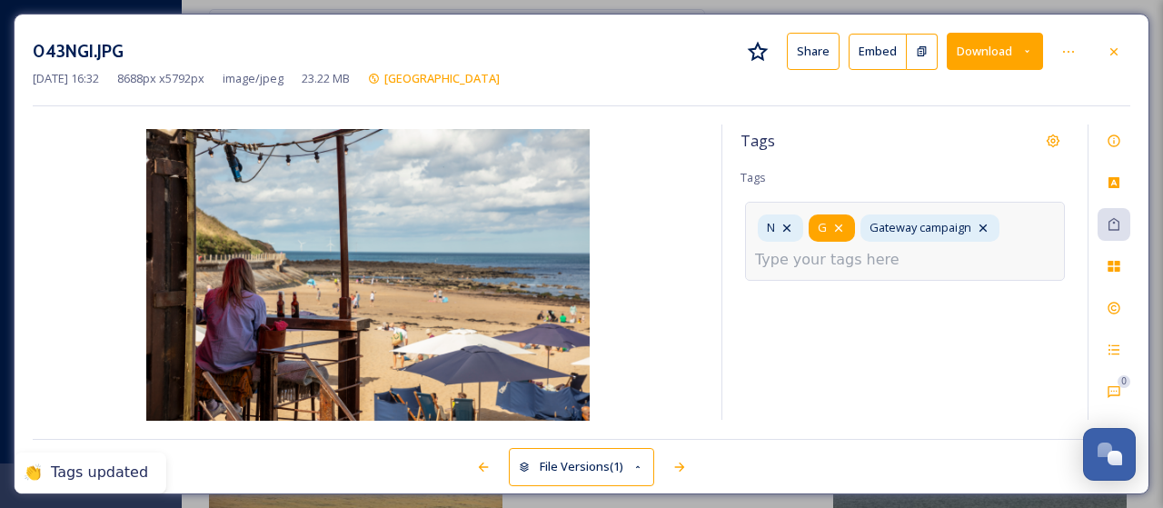
click at [847, 228] on div "G" at bounding box center [832, 227] width 46 height 26
click at [796, 224] on div "N" at bounding box center [780, 227] width 45 height 26
click at [899, 258] on input at bounding box center [846, 260] width 182 height 22
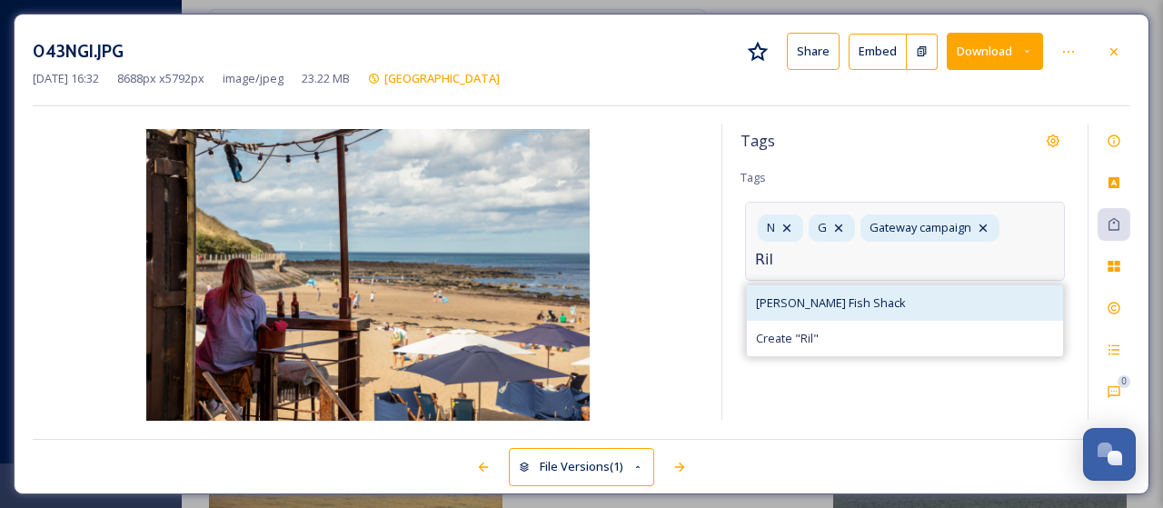
type input "Ril"
click at [819, 301] on span "[PERSON_NAME] Fish Shack" at bounding box center [831, 302] width 150 height 17
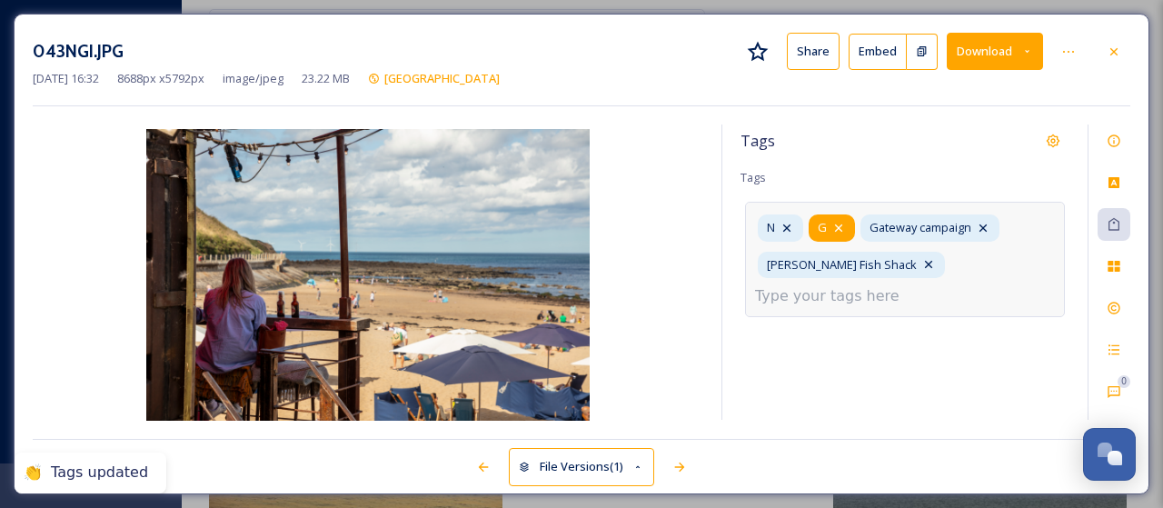
click at [840, 227] on icon at bounding box center [838, 228] width 15 height 15
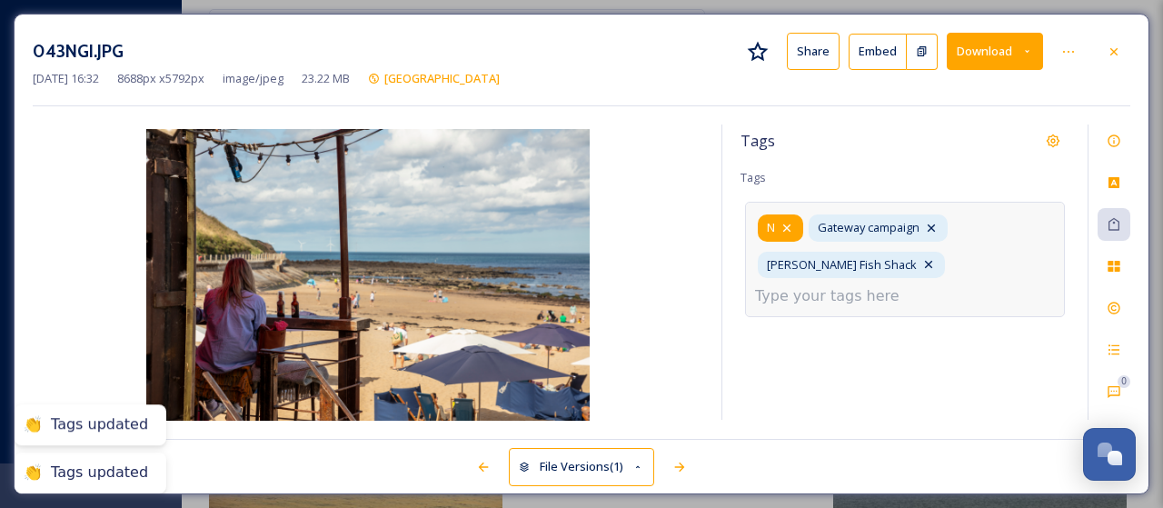
click at [789, 224] on icon at bounding box center [786, 228] width 15 height 15
click at [1116, 49] on icon at bounding box center [1113, 50] width 7 height 7
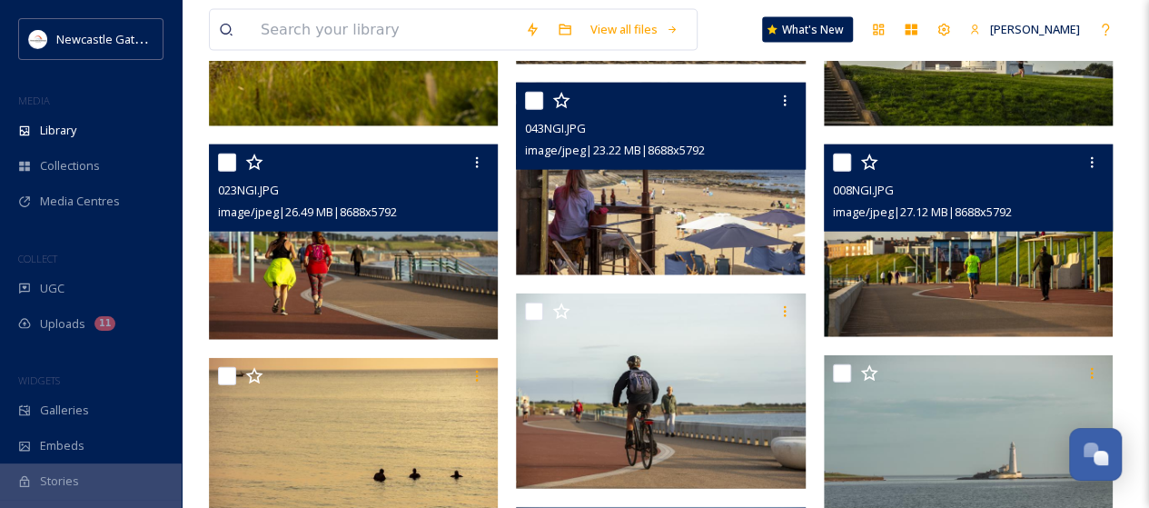
click at [912, 275] on img at bounding box center [968, 240] width 289 height 193
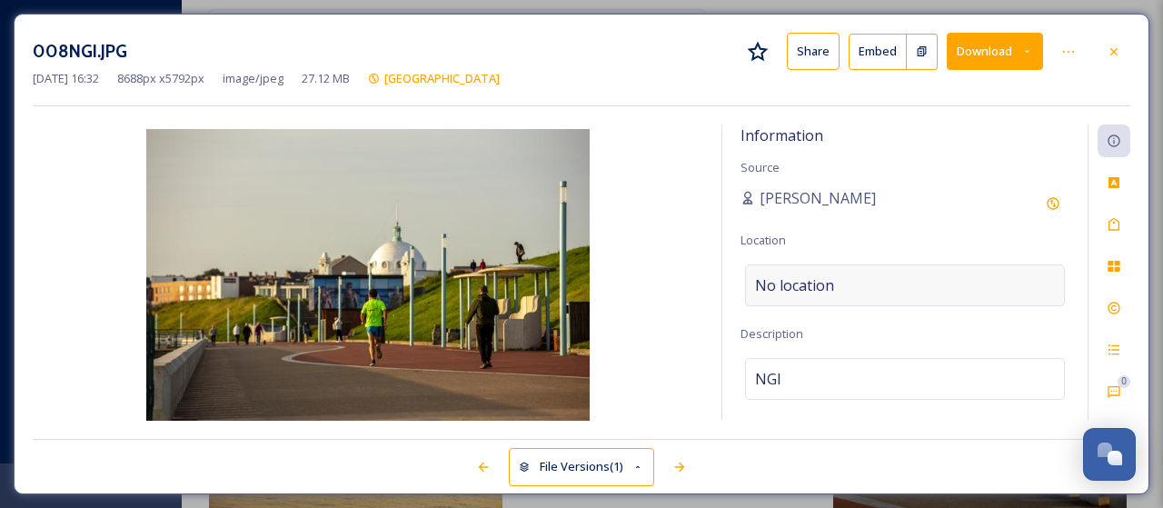
click at [846, 283] on div "No location" at bounding box center [905, 285] width 320 height 42
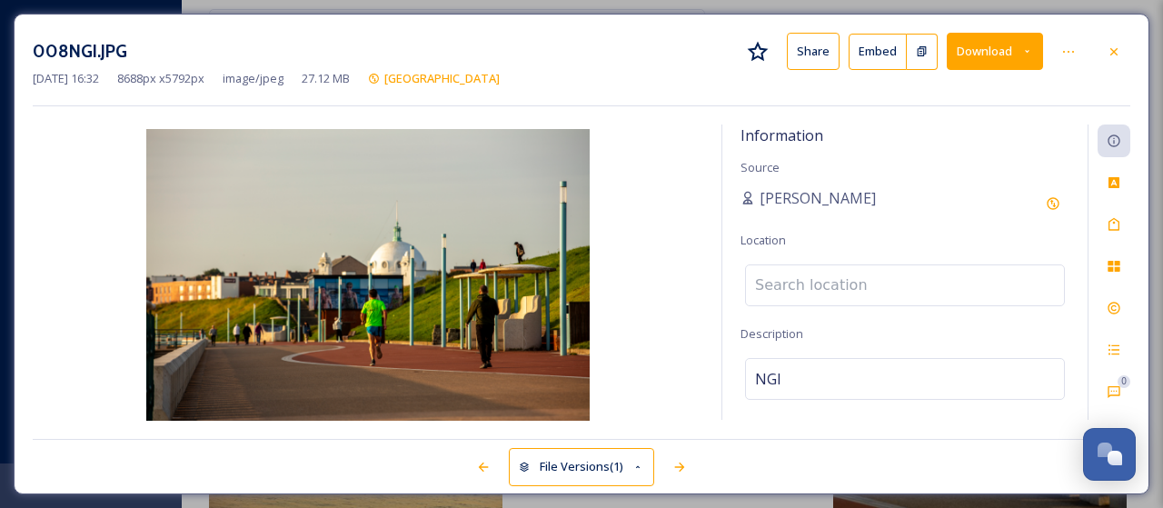
click at [846, 283] on input at bounding box center [905, 285] width 318 height 40
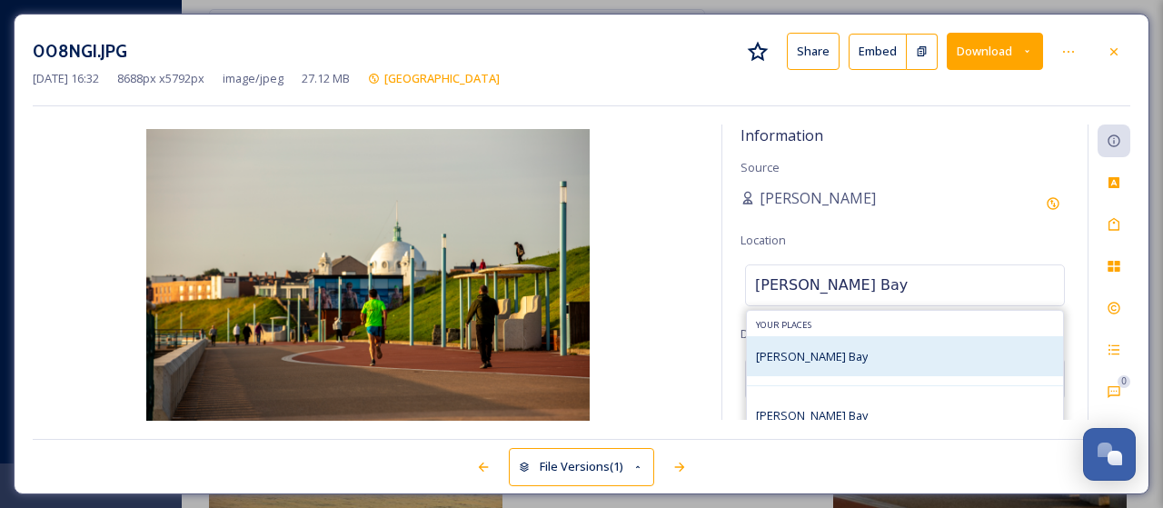
type input "[PERSON_NAME] Bay"
click at [793, 350] on span "[PERSON_NAME] Bay" at bounding box center [812, 356] width 112 height 16
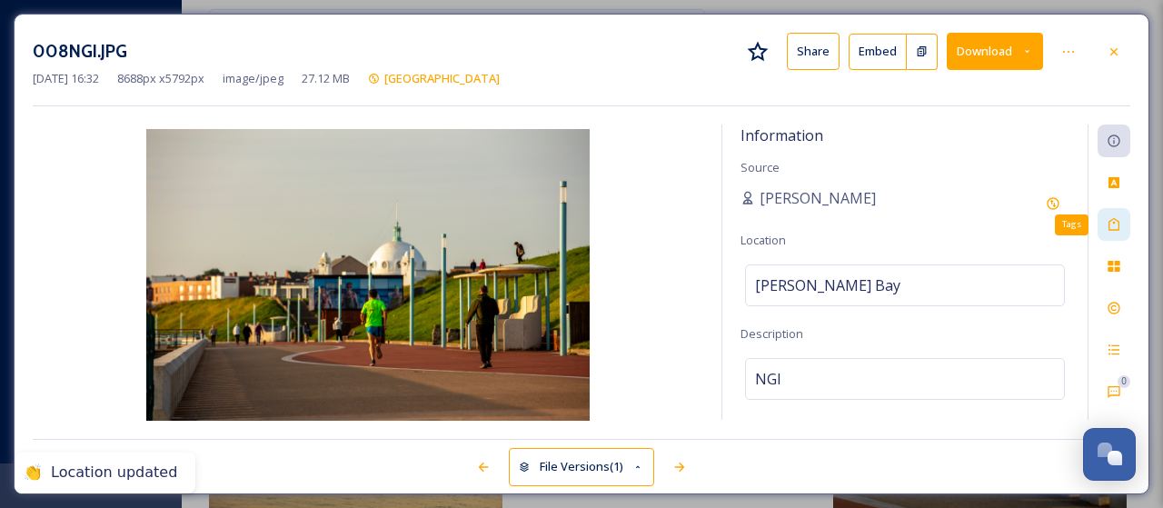
click at [1117, 224] on icon at bounding box center [1114, 224] width 15 height 15
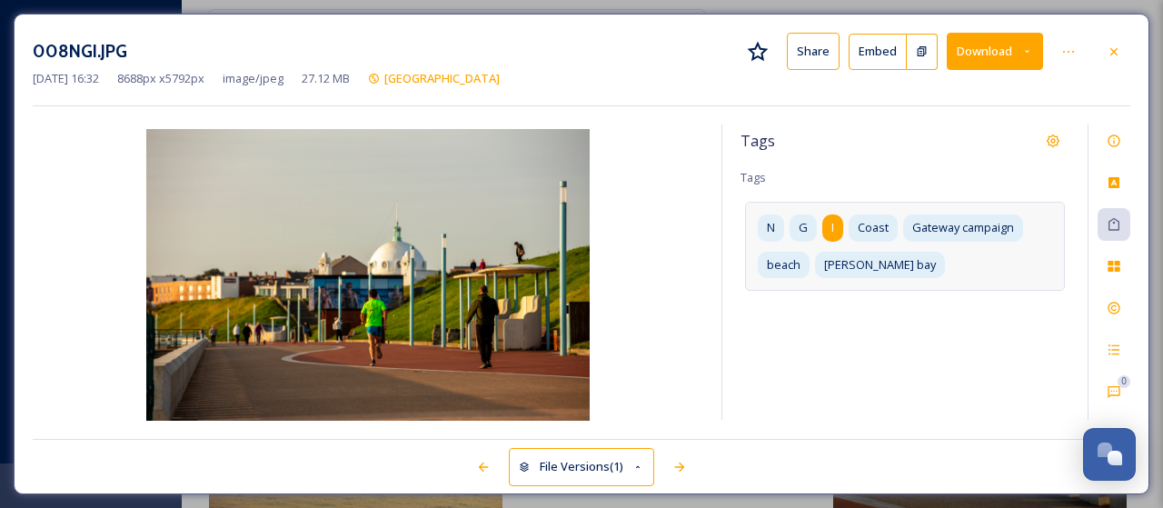
click at [839, 226] on div "I" at bounding box center [832, 227] width 21 height 26
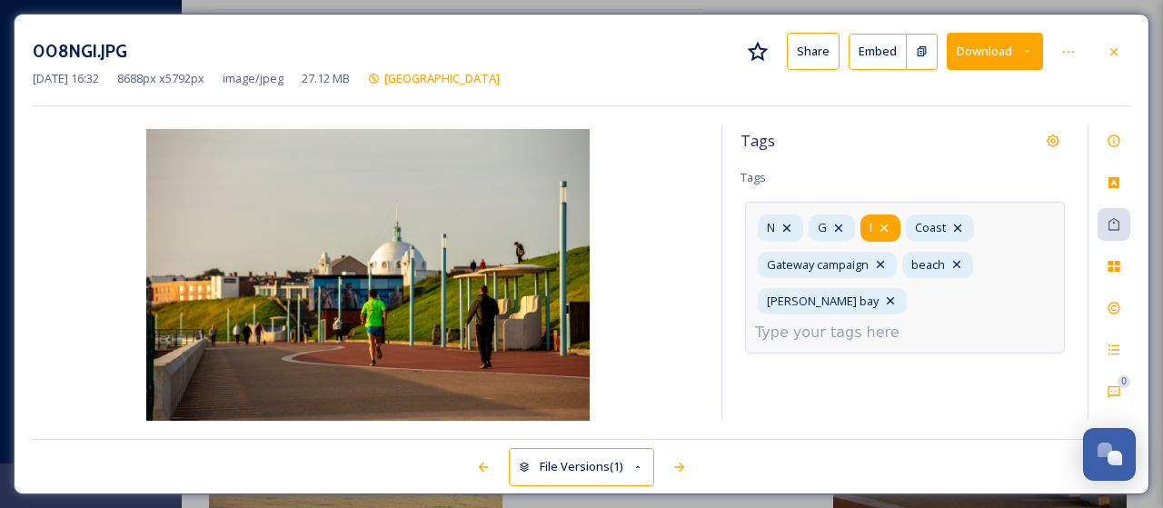
click at [885, 224] on icon at bounding box center [883, 227] width 7 height 7
click at [842, 224] on icon at bounding box center [838, 228] width 15 height 15
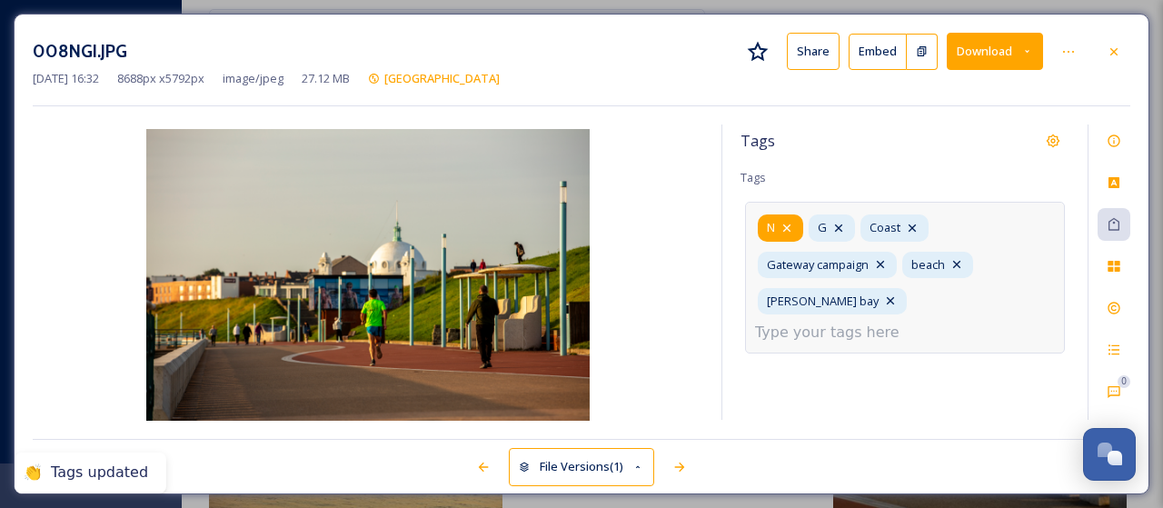
click at [791, 221] on icon at bounding box center [786, 228] width 15 height 15
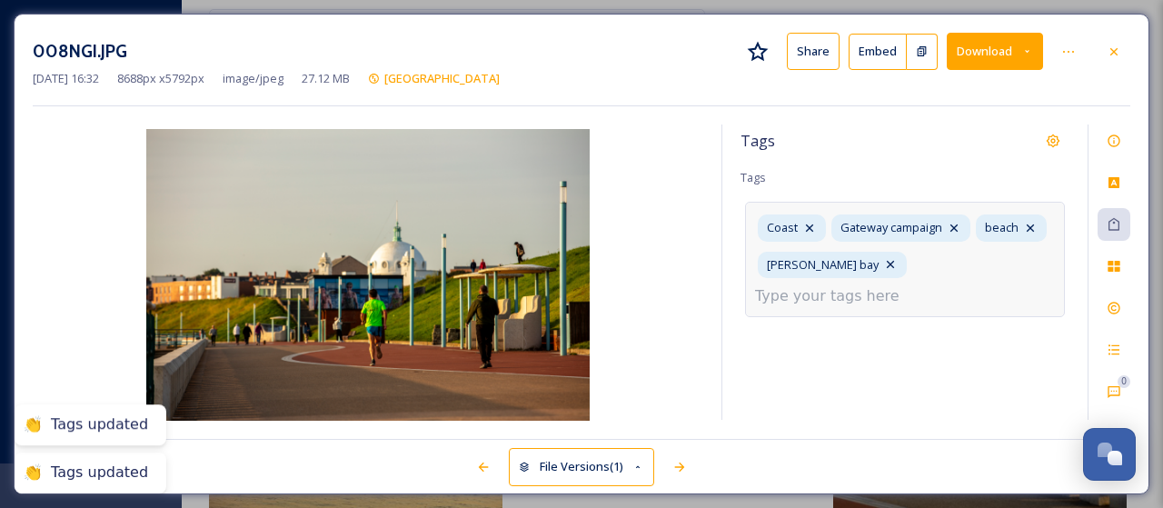
click at [924, 285] on input at bounding box center [846, 296] width 182 height 22
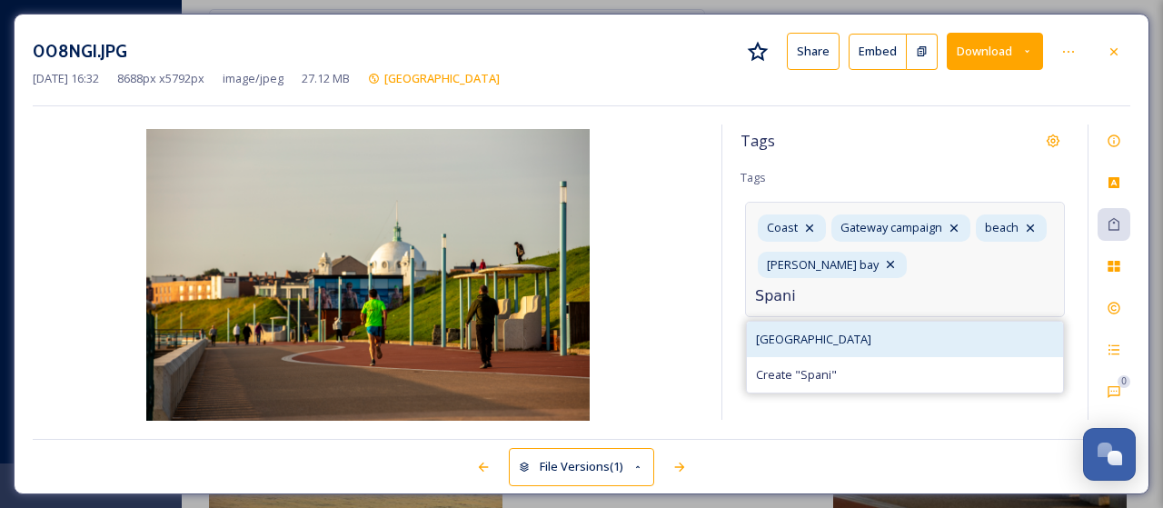
type input "Spani"
click at [804, 331] on span "[GEOGRAPHIC_DATA]" at bounding box center [813, 339] width 115 height 17
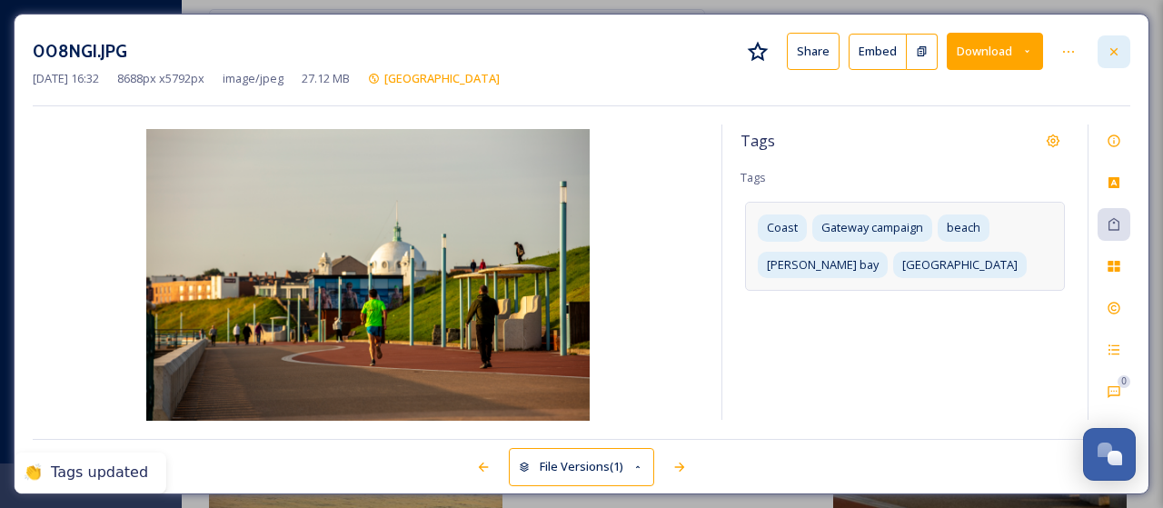
click at [1112, 49] on icon at bounding box center [1113, 50] width 7 height 7
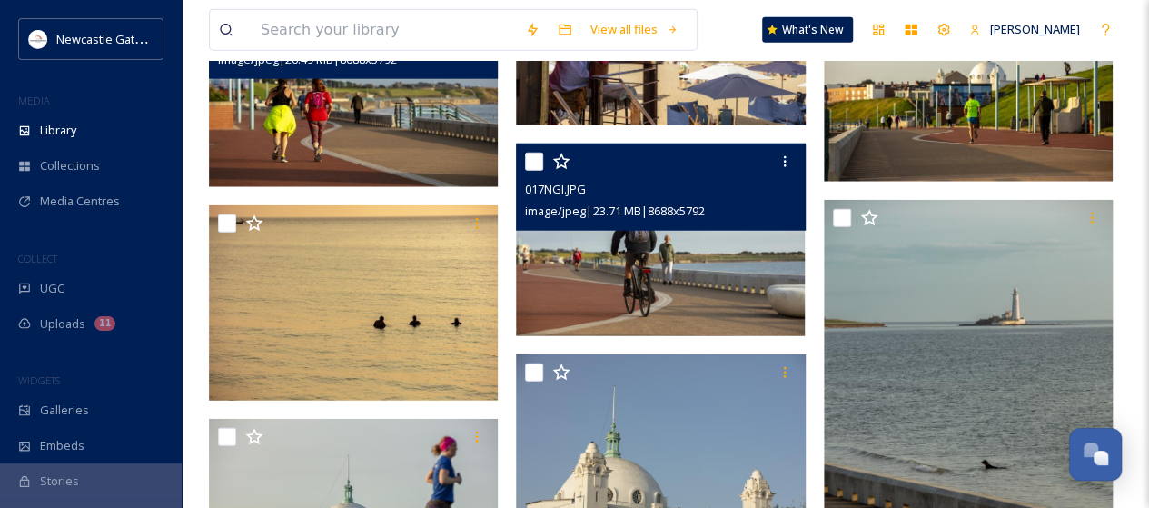
scroll to position [2271, 0]
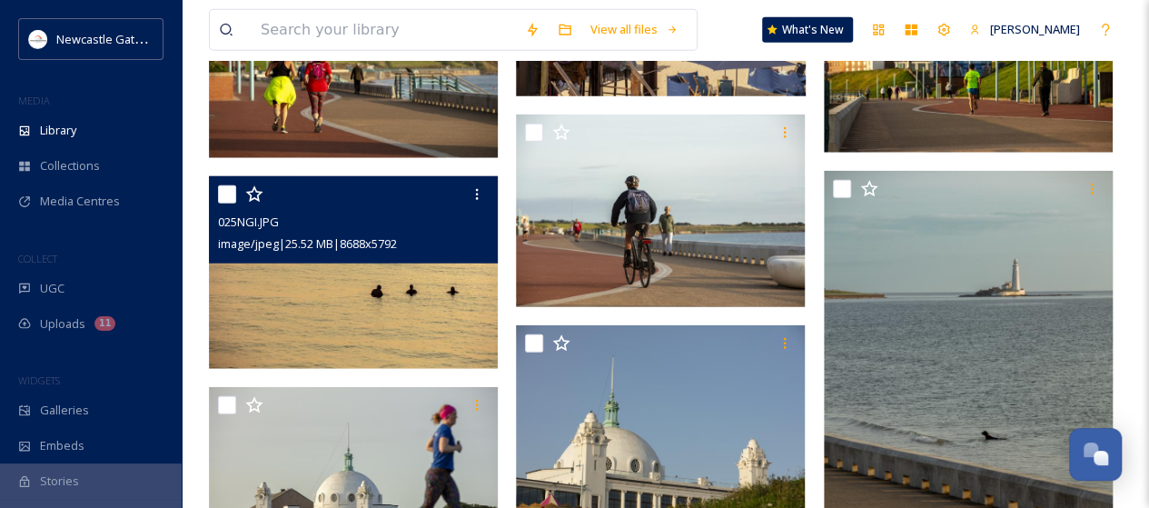
click at [316, 281] on img at bounding box center [353, 272] width 289 height 193
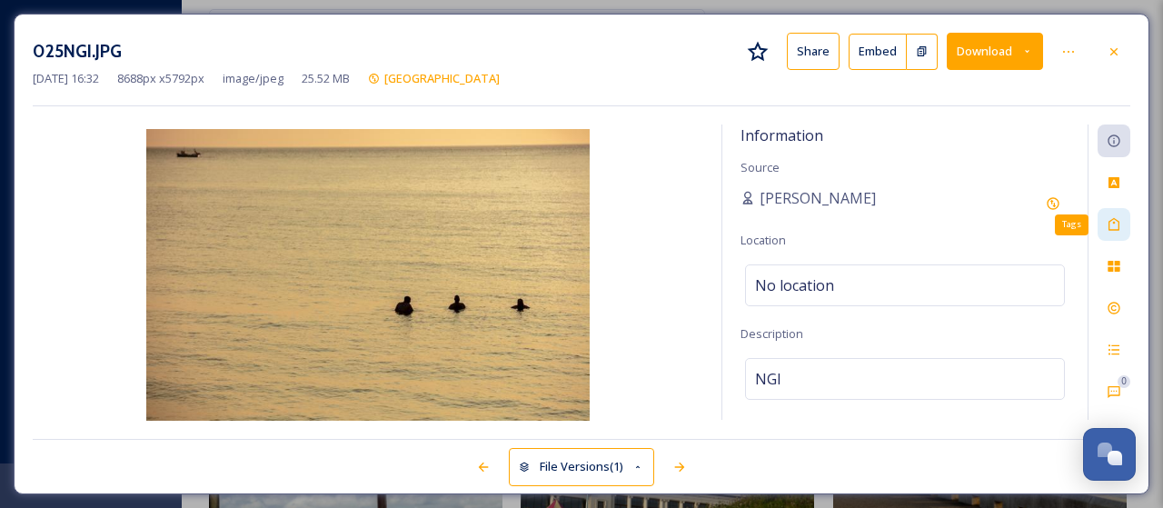
click at [1114, 218] on icon at bounding box center [1113, 224] width 11 height 13
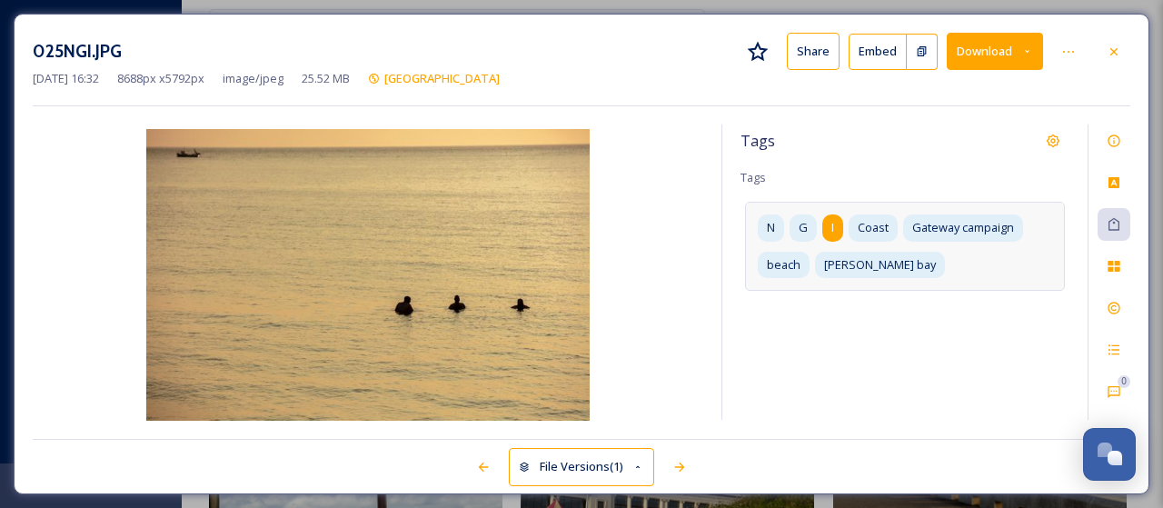
click at [839, 220] on div "I" at bounding box center [832, 227] width 21 height 26
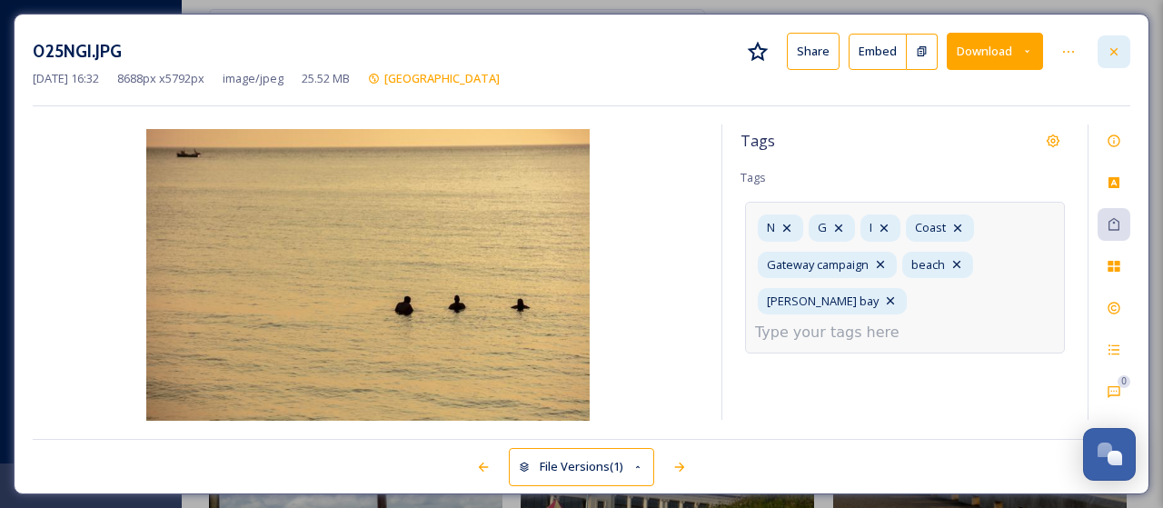
click at [1118, 48] on icon at bounding box center [1114, 52] width 15 height 15
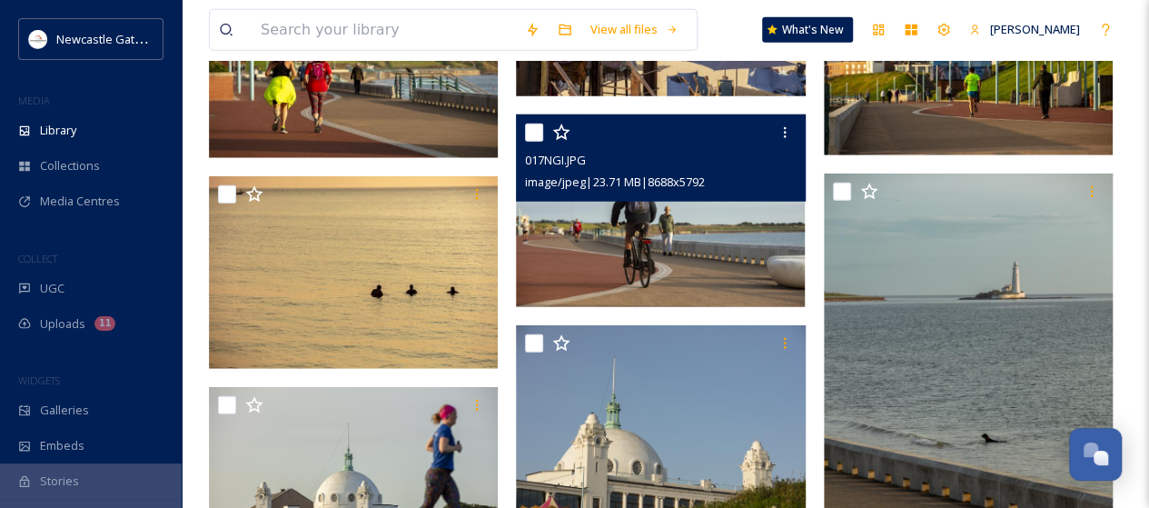
click at [654, 223] on img at bounding box center [660, 210] width 289 height 193
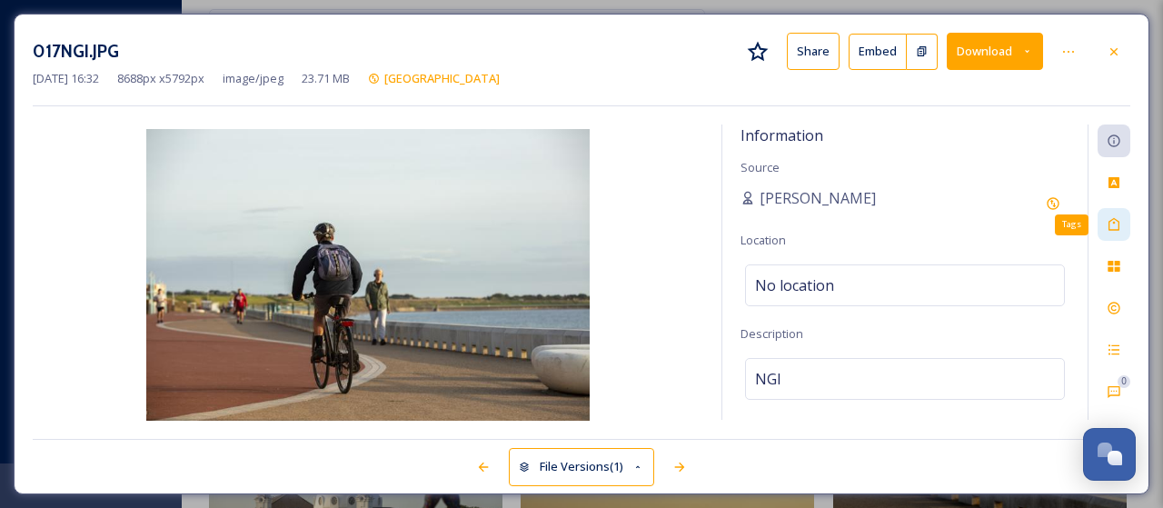
click at [1117, 219] on icon at bounding box center [1113, 224] width 11 height 13
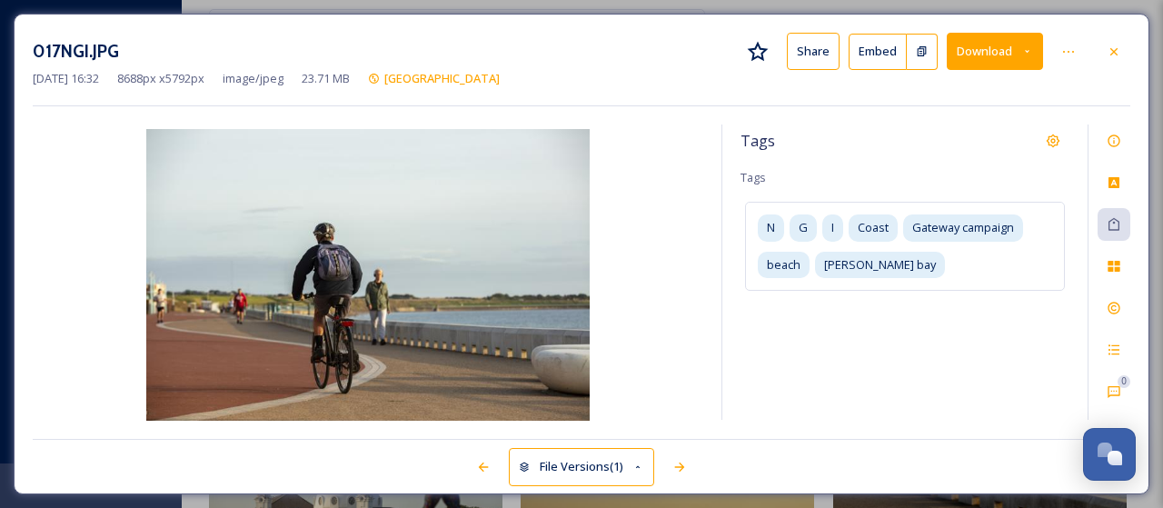
click at [1119, 50] on icon at bounding box center [1114, 52] width 15 height 15
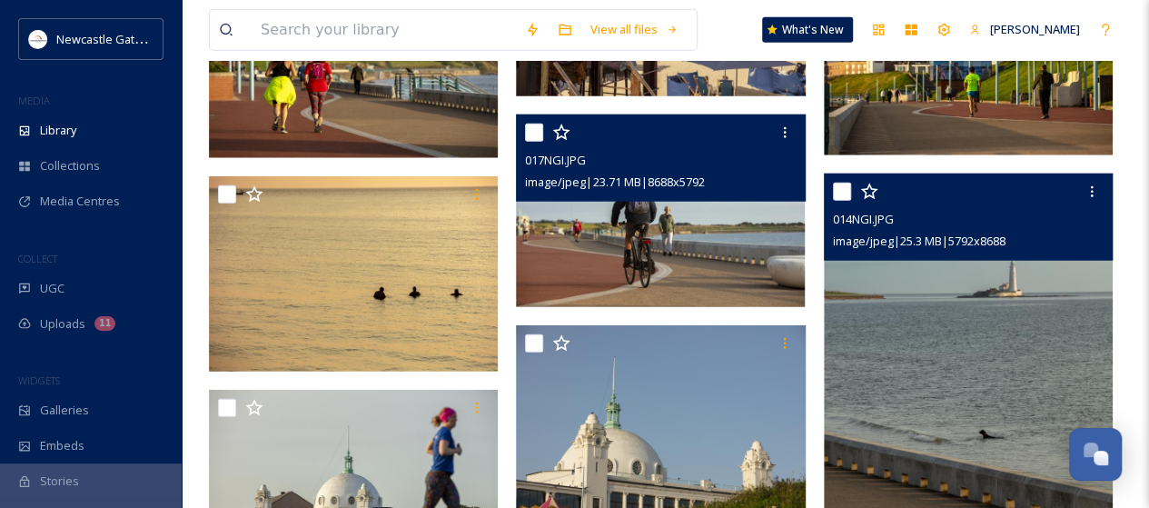
click at [974, 352] on img at bounding box center [968, 390] width 289 height 433
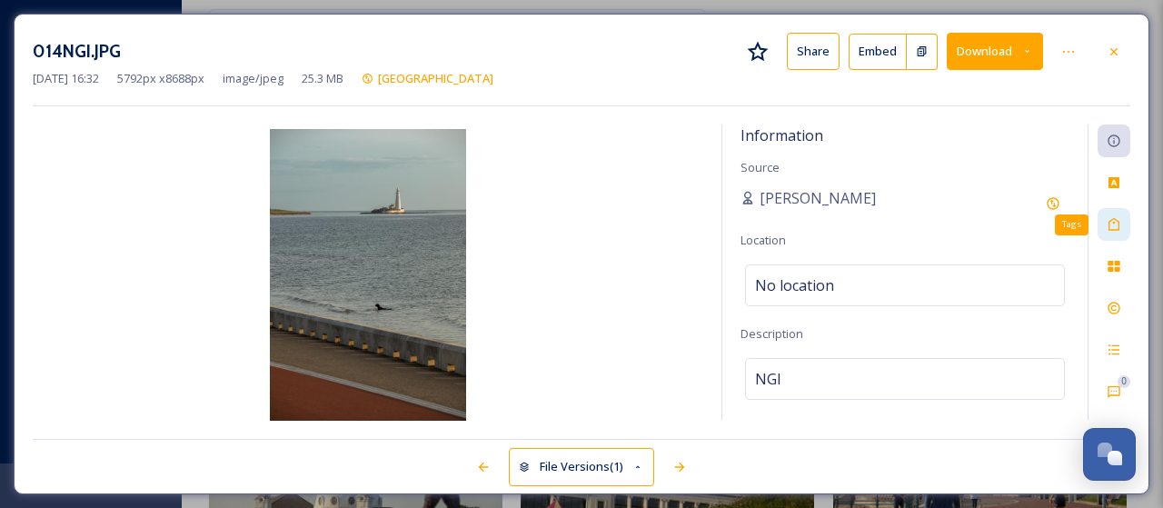
click at [1115, 220] on icon at bounding box center [1114, 224] width 15 height 15
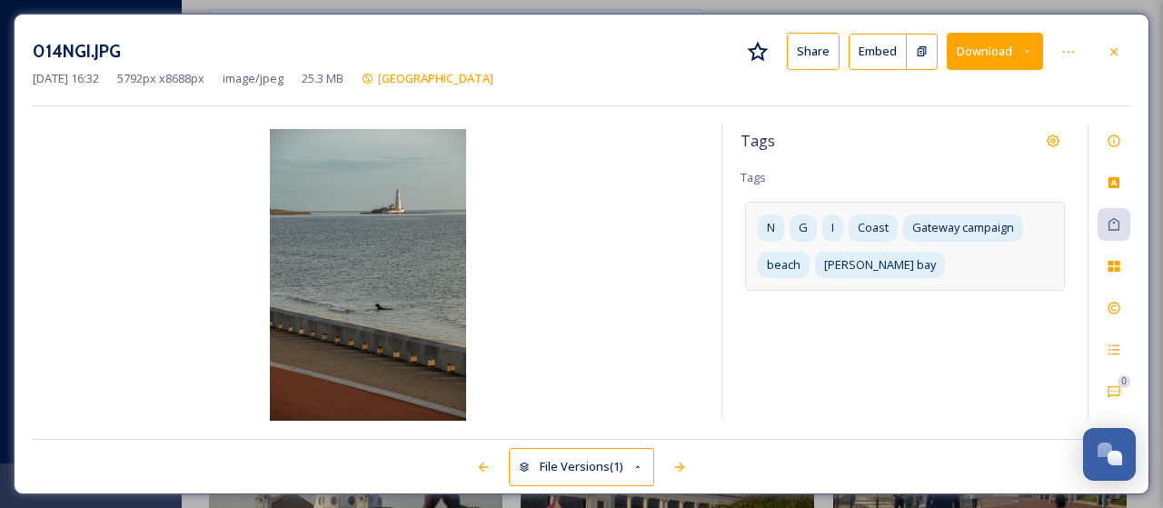
click at [925, 259] on div "N G I Coast Gateway campaign beach [PERSON_NAME][GEOGRAPHIC_DATA]" at bounding box center [905, 246] width 320 height 88
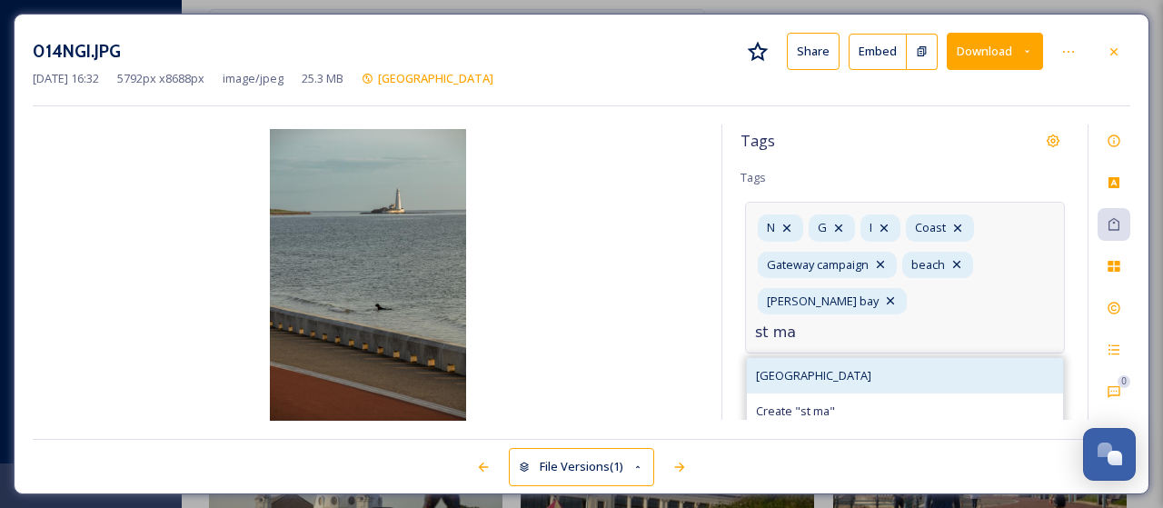
type input "st ma"
click at [802, 367] on span "[GEOGRAPHIC_DATA]" at bounding box center [813, 375] width 115 height 17
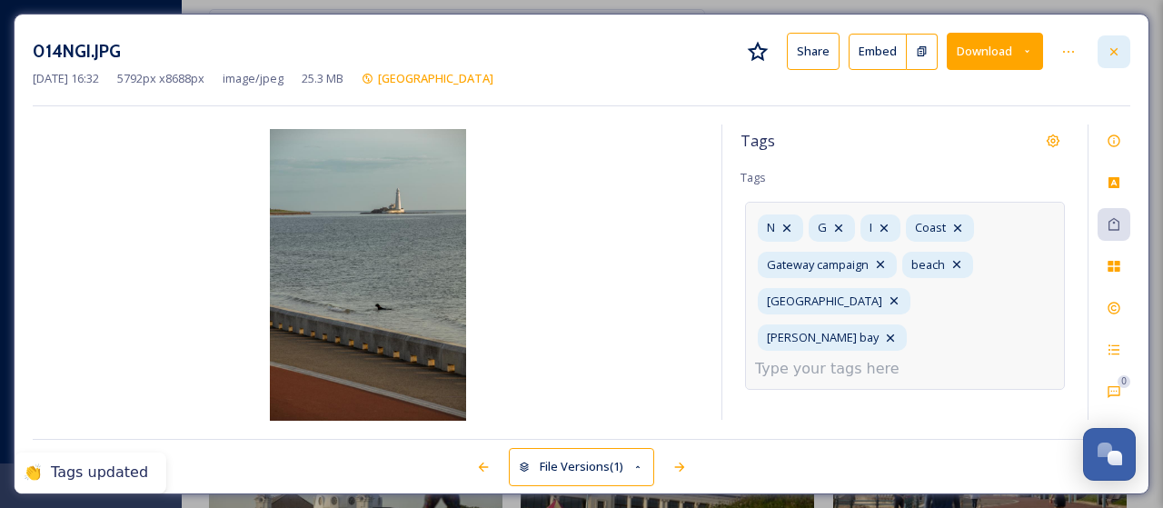
click at [1116, 45] on icon at bounding box center [1114, 52] width 15 height 15
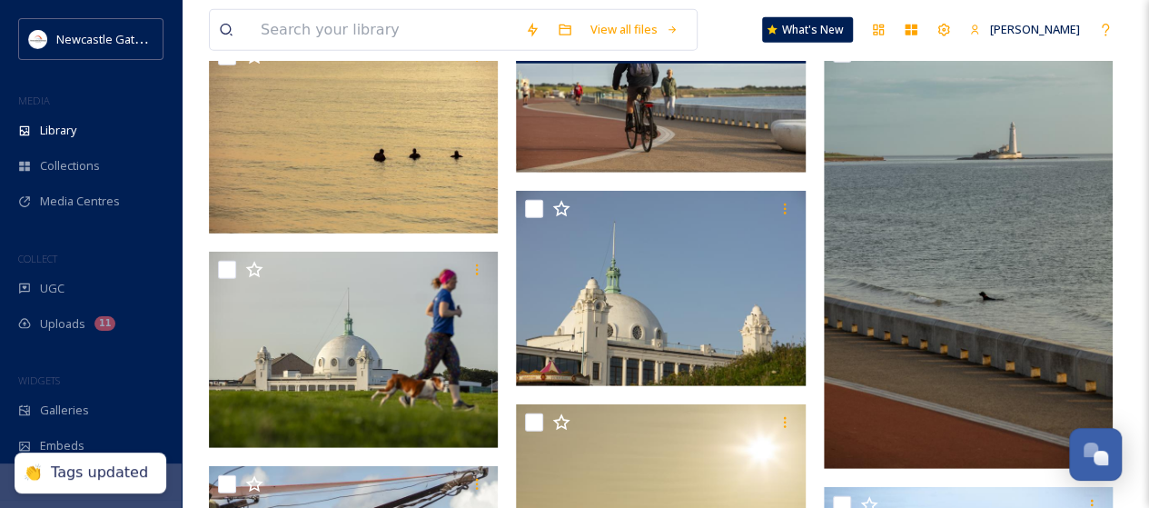
scroll to position [2544, 0]
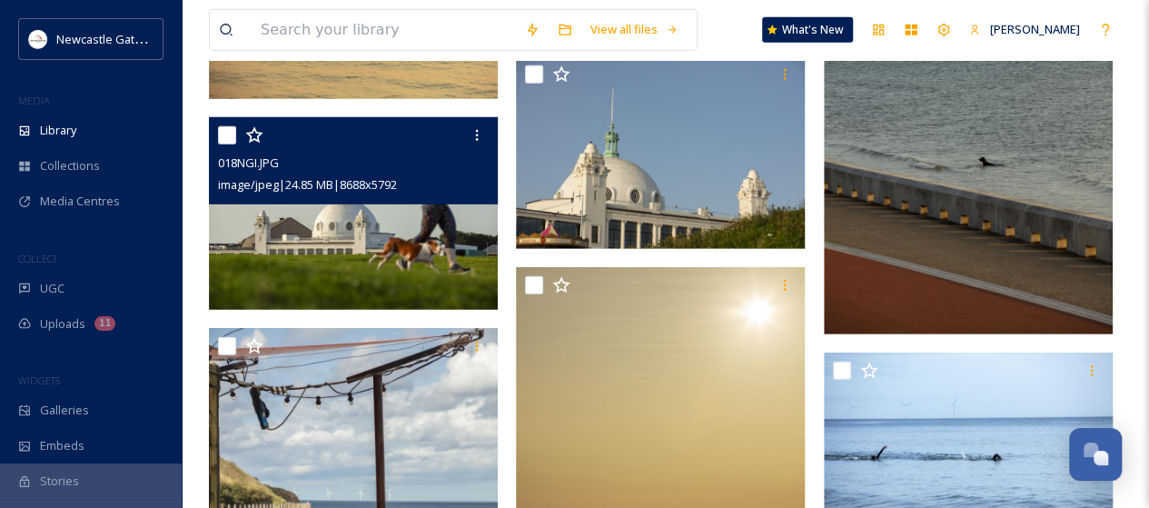
click at [394, 248] on img at bounding box center [353, 213] width 289 height 193
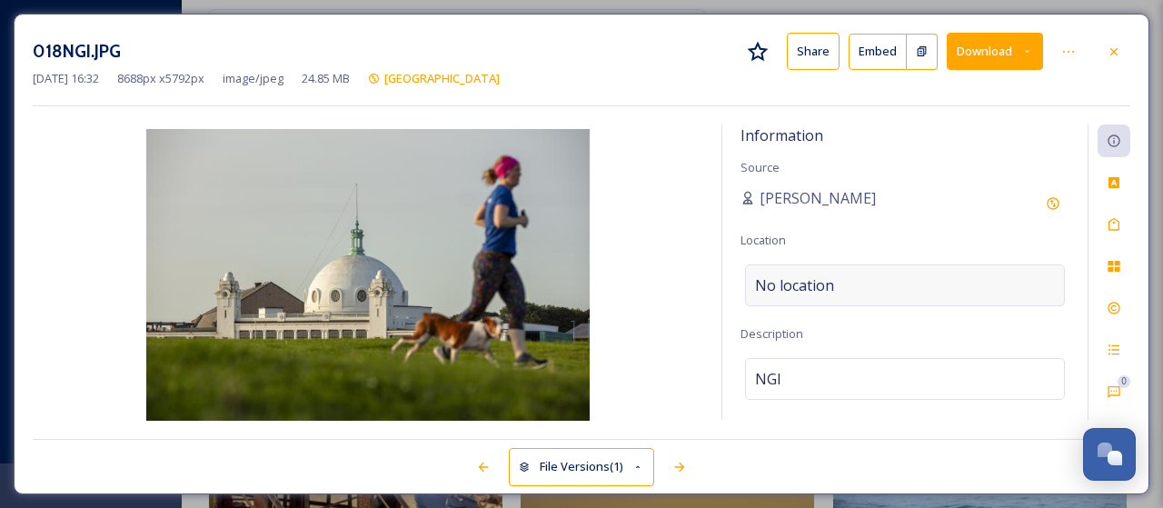
click at [818, 274] on span "No location" at bounding box center [794, 285] width 79 height 22
click at [818, 280] on input at bounding box center [905, 285] width 318 height 40
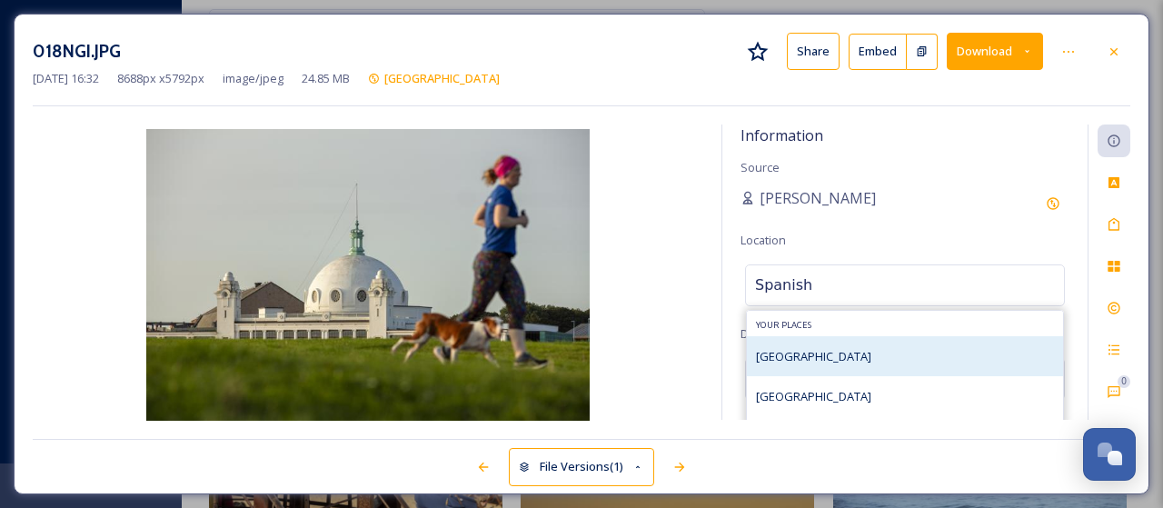
type input "Spanish"
click at [800, 353] on span "[GEOGRAPHIC_DATA]" at bounding box center [813, 356] width 115 height 16
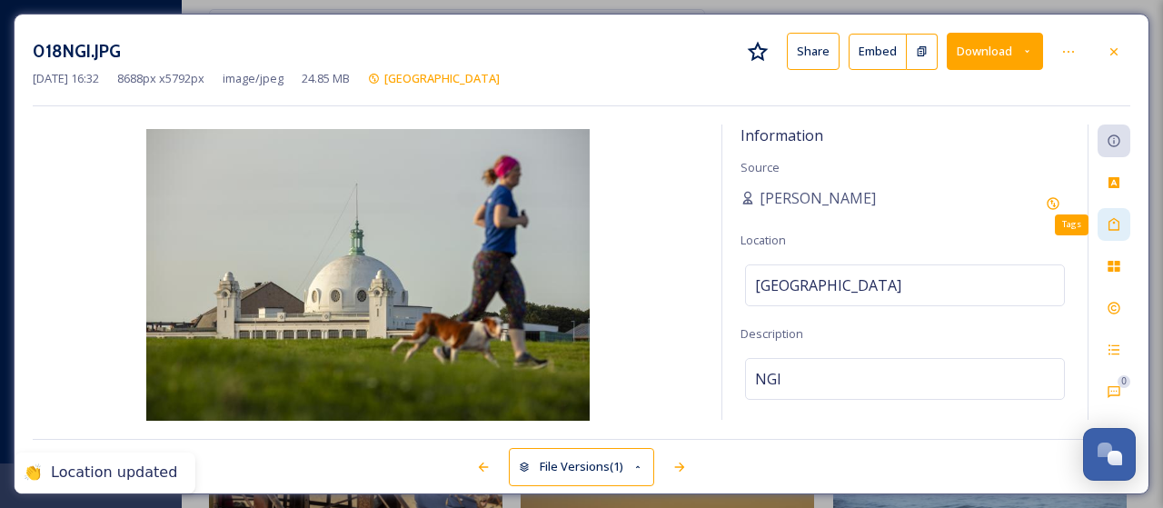
click at [1115, 223] on icon at bounding box center [1114, 224] width 15 height 15
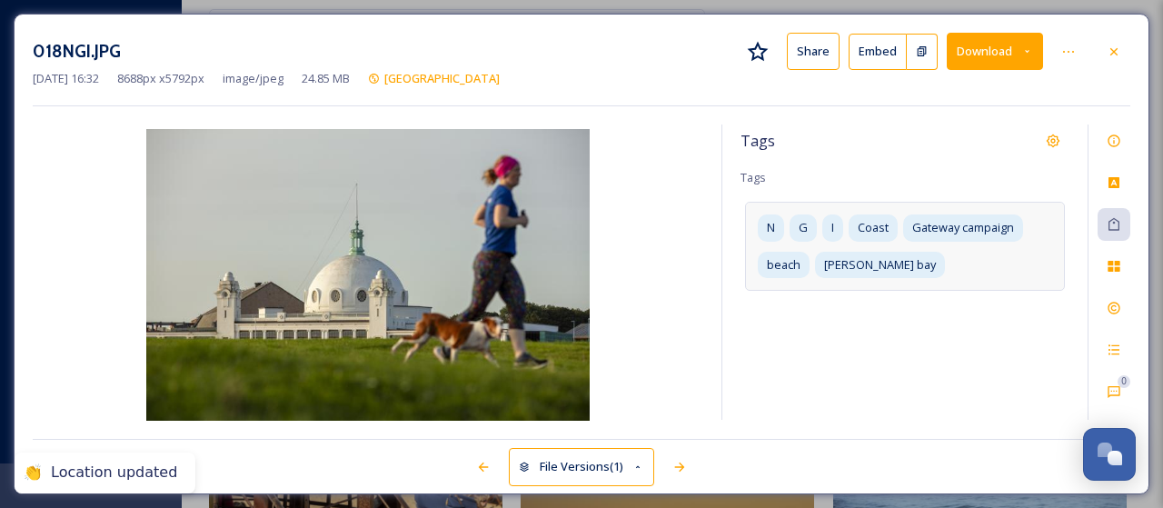
click at [927, 264] on div "N G I Coast Gateway campaign beach [PERSON_NAME][GEOGRAPHIC_DATA]" at bounding box center [905, 246] width 320 height 88
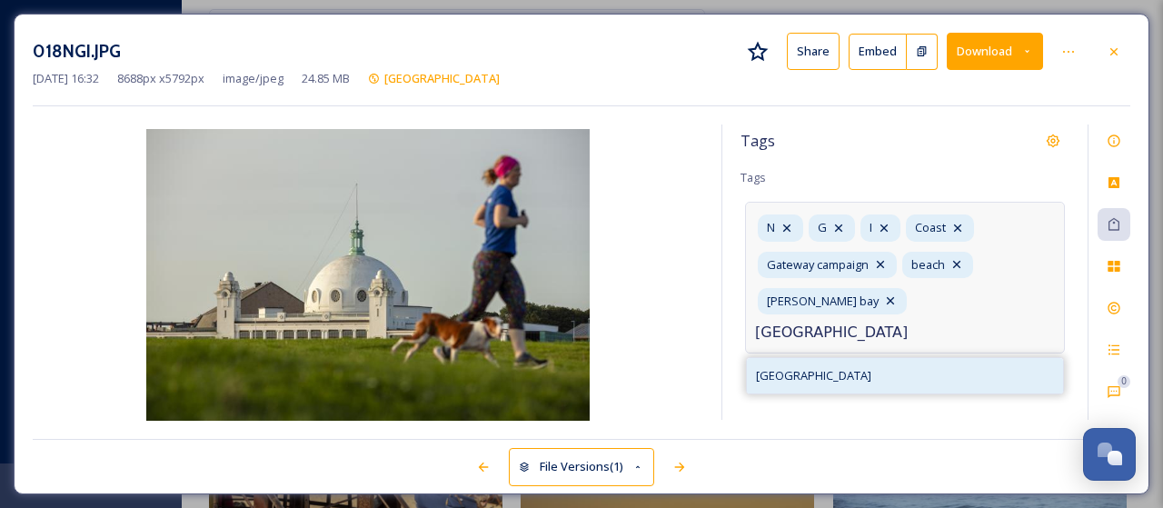
type input "[GEOGRAPHIC_DATA]"
click at [810, 367] on span "[GEOGRAPHIC_DATA]" at bounding box center [813, 375] width 115 height 17
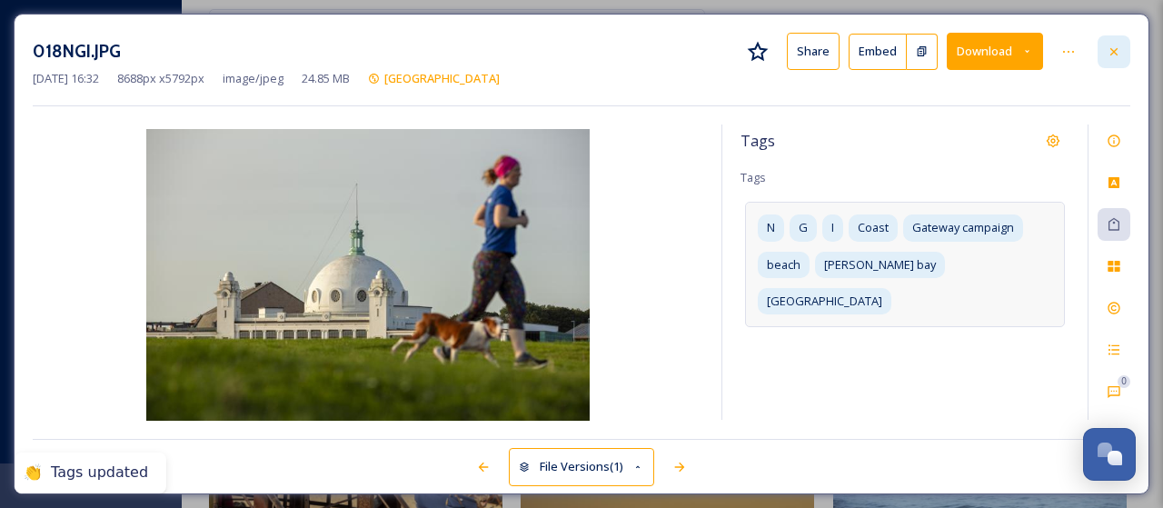
click at [1117, 53] on icon at bounding box center [1113, 50] width 7 height 7
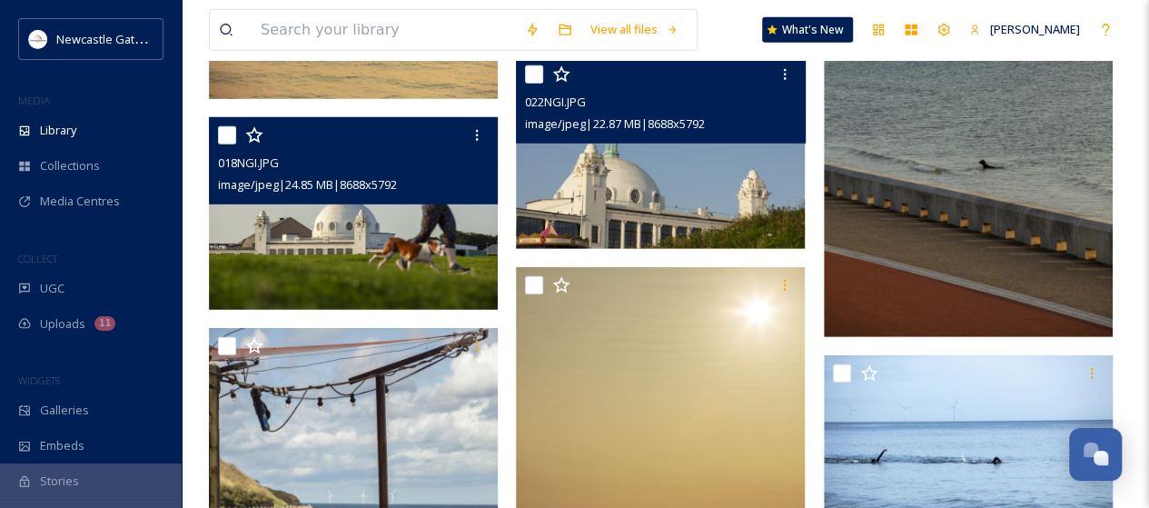
click at [691, 195] on img at bounding box center [660, 152] width 289 height 193
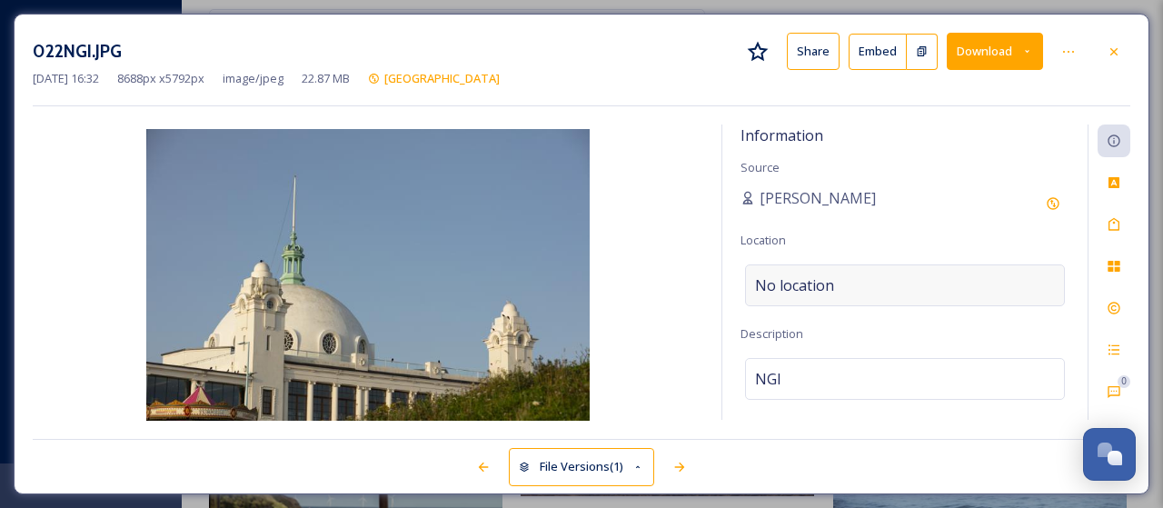
click at [870, 292] on div "No location" at bounding box center [905, 285] width 320 height 42
click at [870, 289] on input at bounding box center [905, 285] width 318 height 40
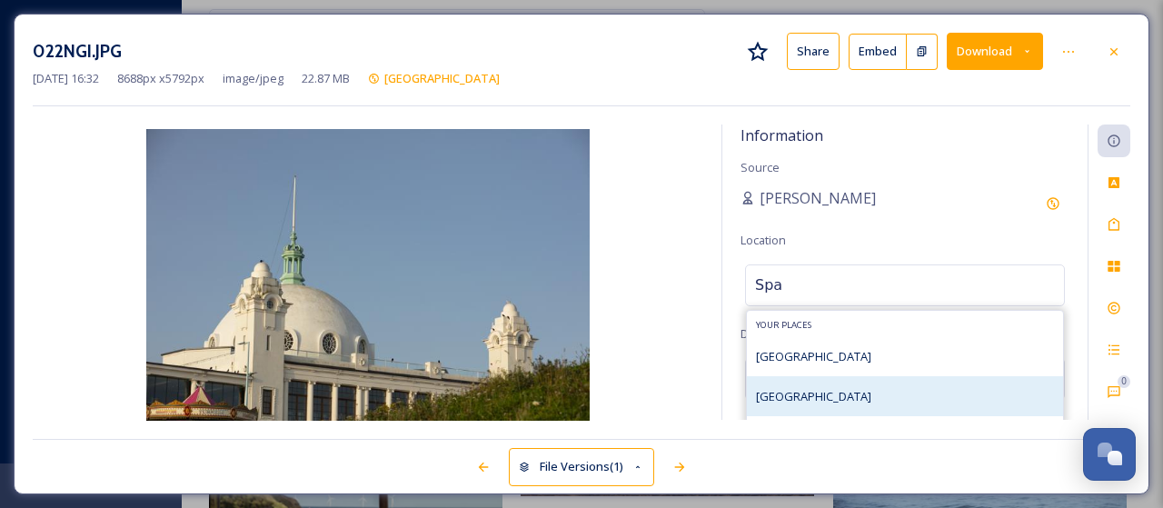
type input "Spa"
click at [818, 401] on span "[GEOGRAPHIC_DATA]" at bounding box center [813, 396] width 115 height 16
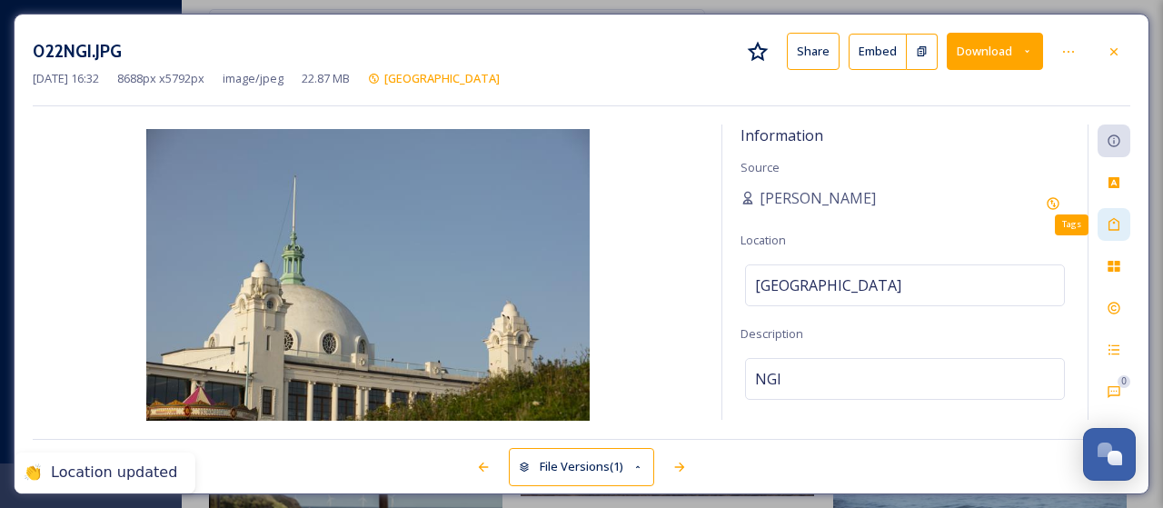
click at [1103, 222] on div "Tags" at bounding box center [1113, 224] width 33 height 33
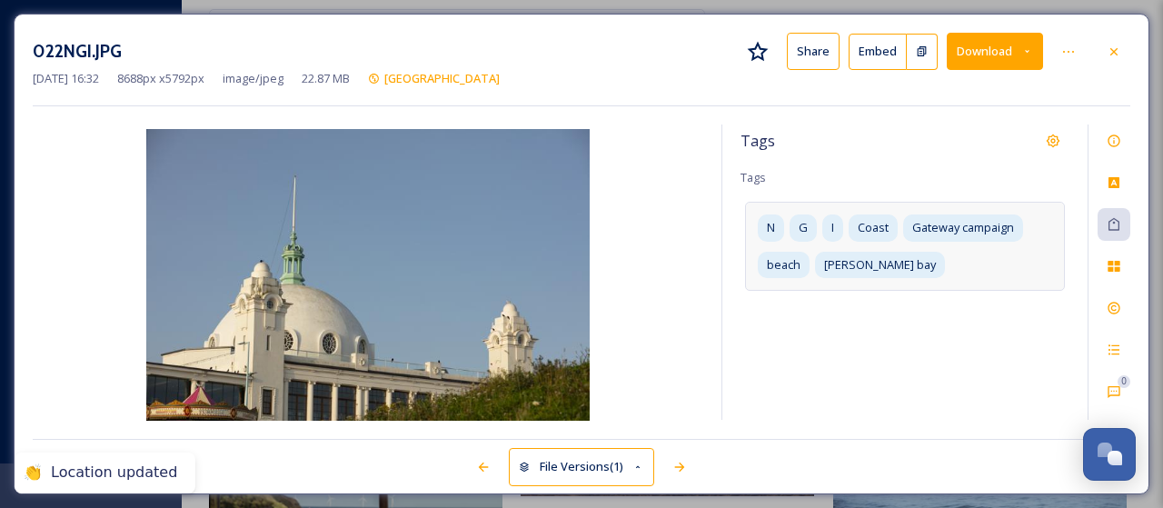
click at [910, 263] on div "N G I Coast Gateway campaign beach [PERSON_NAME][GEOGRAPHIC_DATA]" at bounding box center [905, 246] width 320 height 88
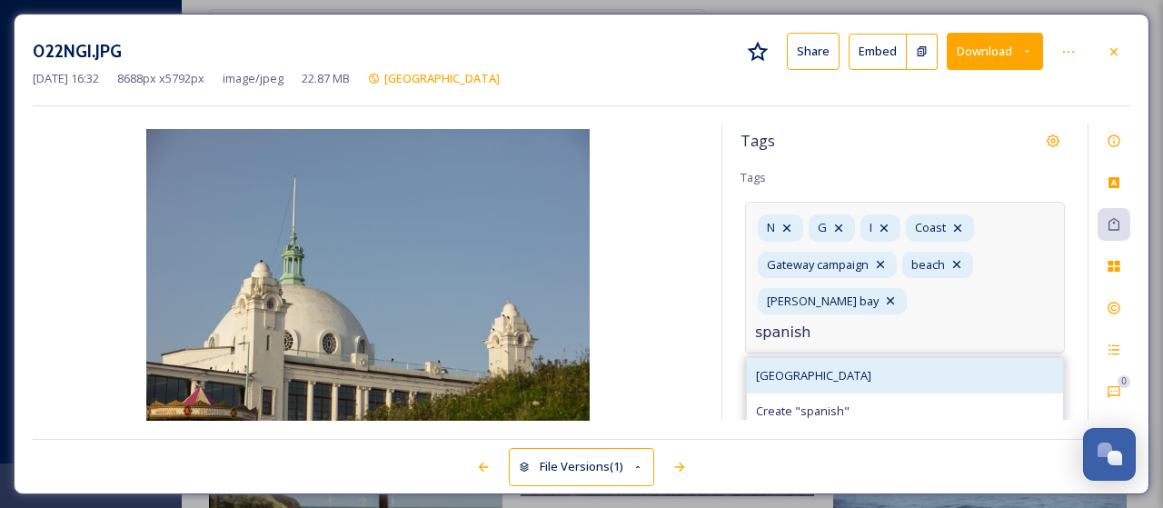
type input "spanish"
click at [757, 367] on span "[GEOGRAPHIC_DATA]" at bounding box center [813, 375] width 115 height 17
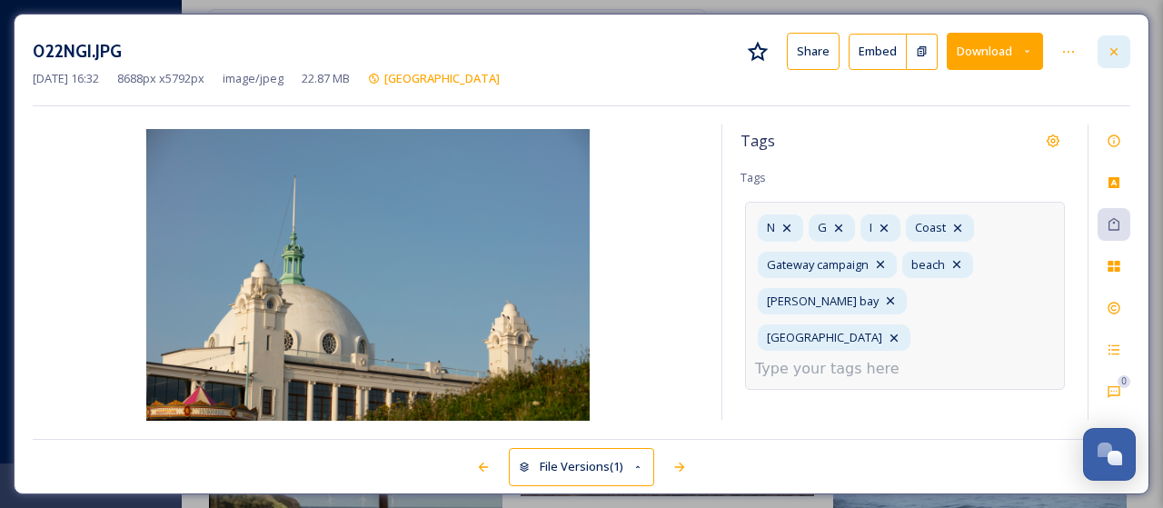
click at [1112, 48] on icon at bounding box center [1114, 52] width 15 height 15
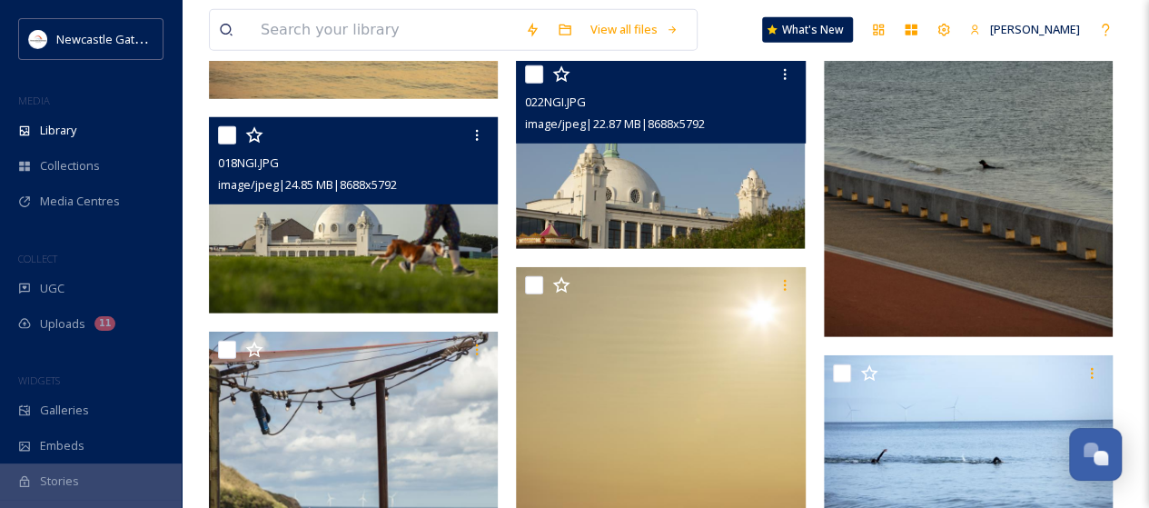
click at [985, 237] on img at bounding box center [968, 120] width 289 height 433
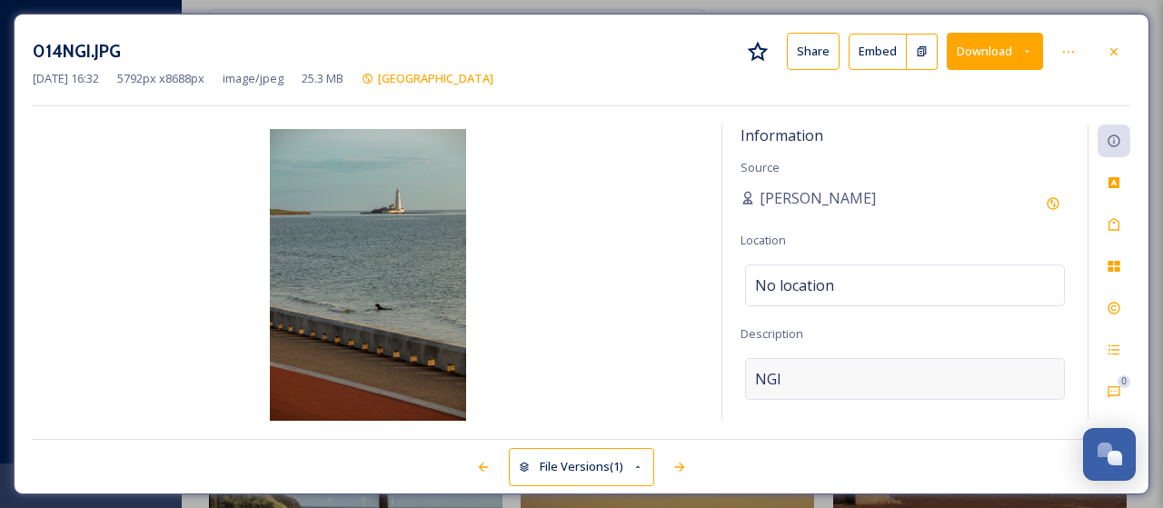
click at [797, 369] on div "NGI" at bounding box center [905, 379] width 320 height 42
click at [797, 369] on textarea "NGI" at bounding box center [904, 433] width 329 height 151
type textarea "Dog in the sea"
click at [1117, 225] on icon at bounding box center [1114, 224] width 15 height 15
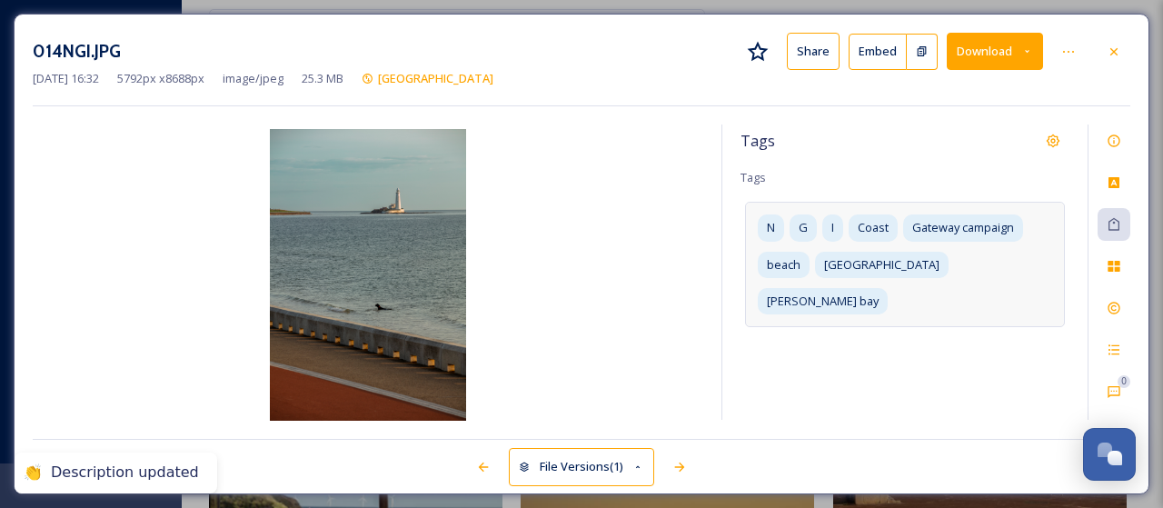
click at [1040, 264] on div "N G I Coast Gateway campaign beach [GEOGRAPHIC_DATA] [PERSON_NAME][GEOGRAPHIC_D…" at bounding box center [905, 264] width 320 height 125
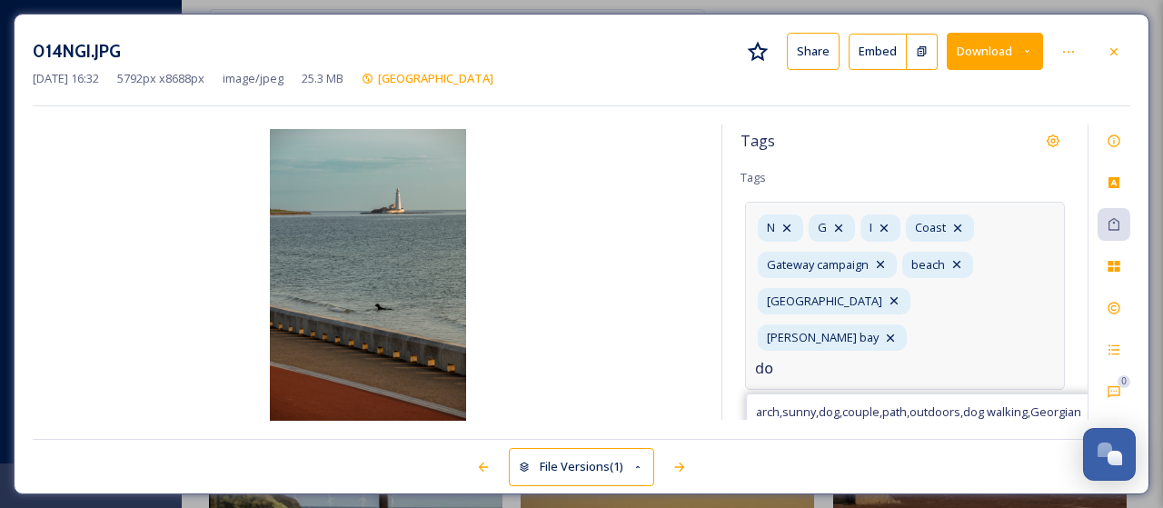
type input "d"
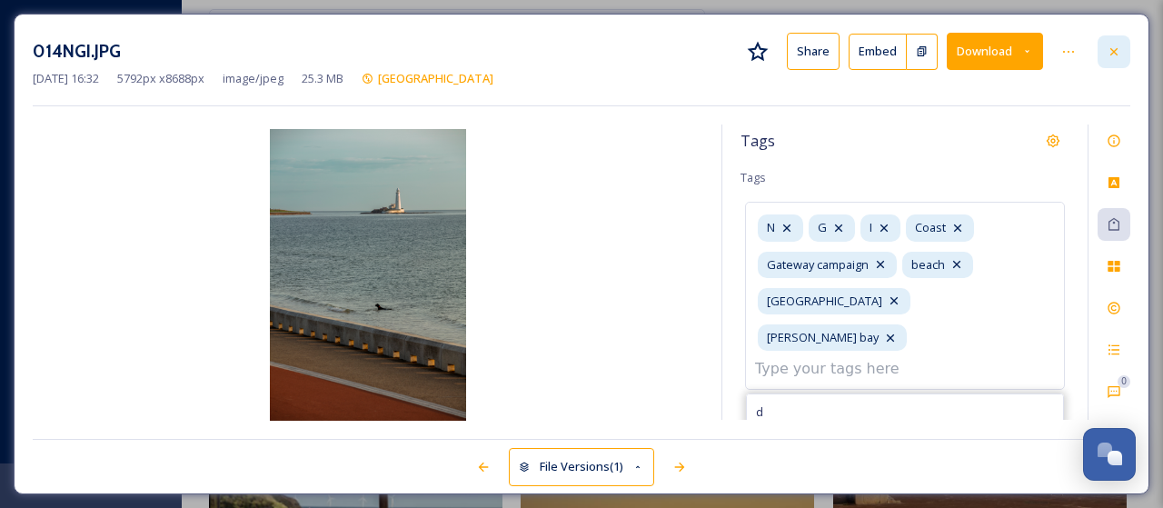
click at [1119, 50] on icon at bounding box center [1114, 52] width 15 height 15
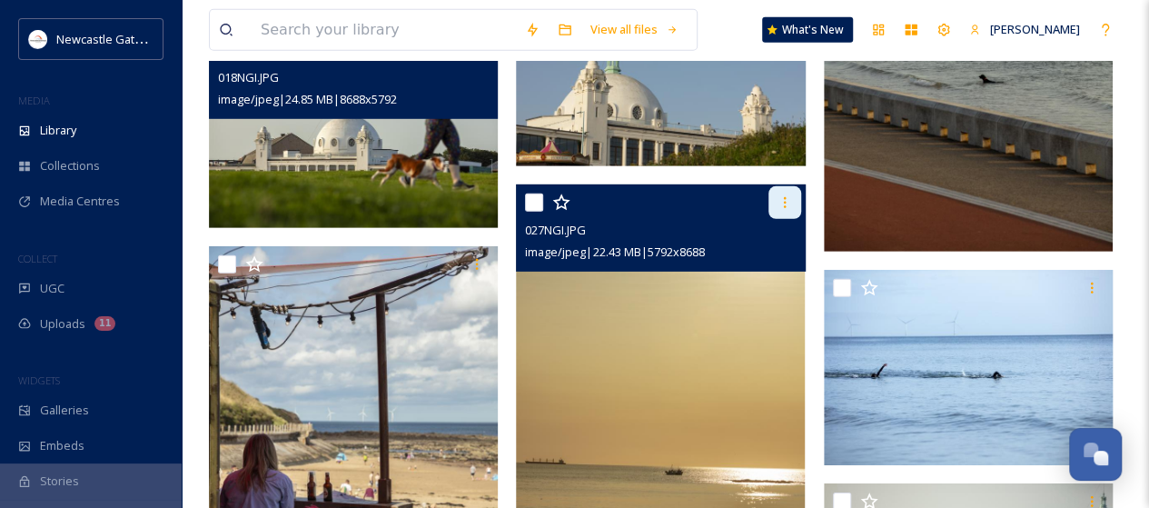
scroll to position [2726, 0]
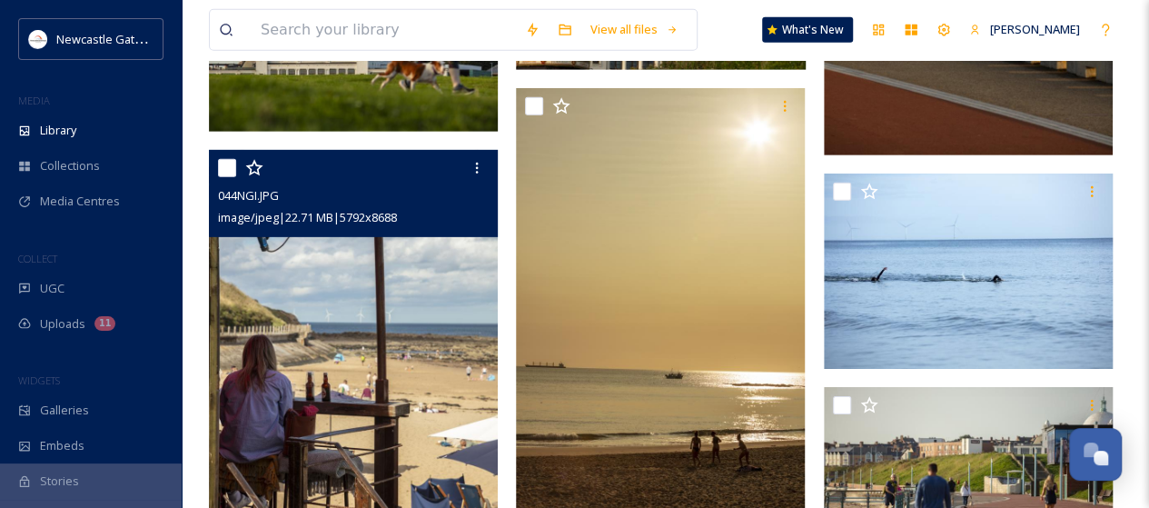
click at [400, 353] on img at bounding box center [353, 366] width 289 height 433
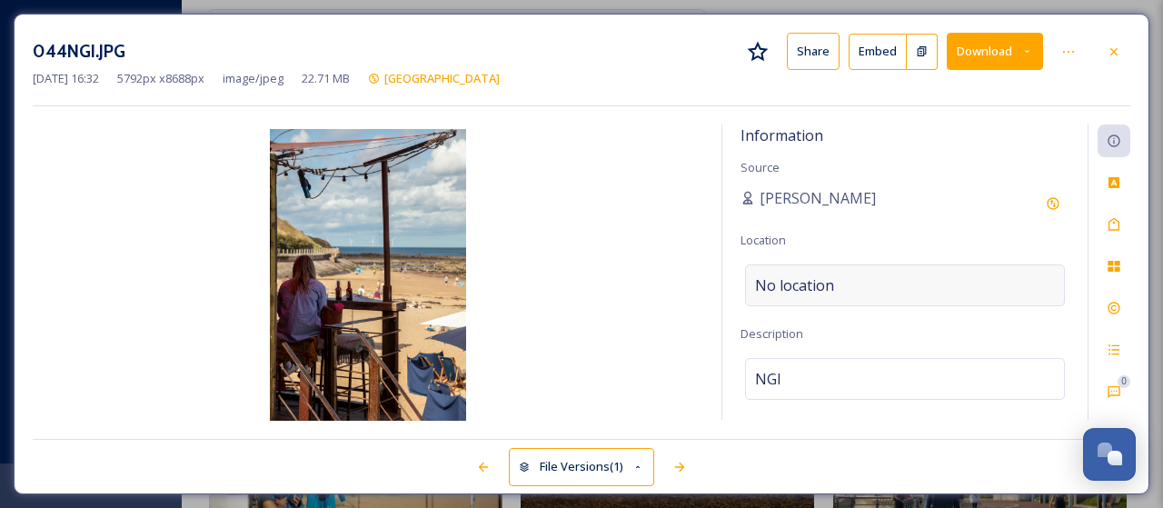
click at [813, 275] on span "No location" at bounding box center [794, 285] width 79 height 22
click at [813, 275] on input at bounding box center [905, 285] width 318 height 40
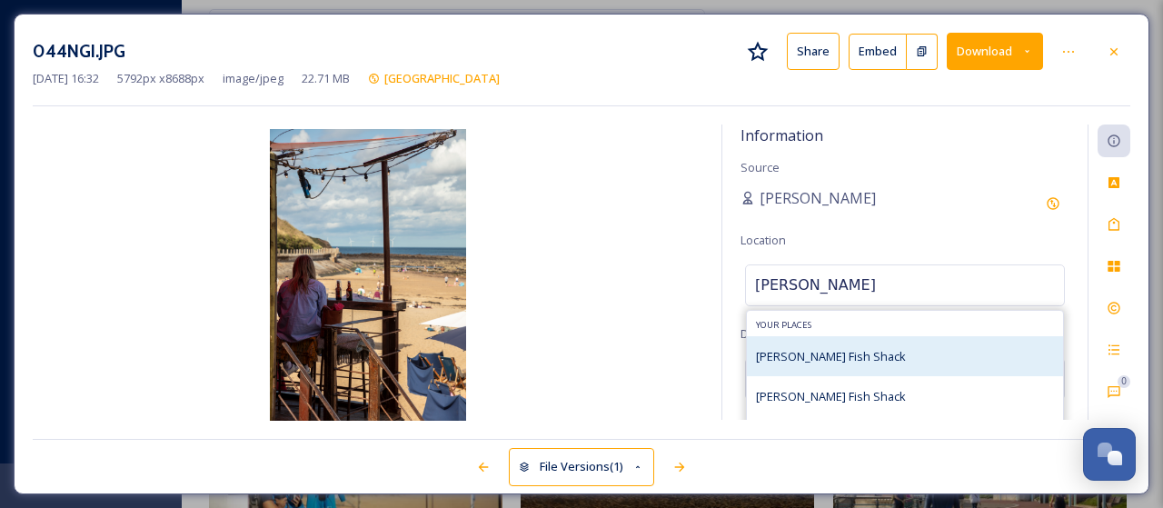
type input "[PERSON_NAME]"
click at [820, 350] on span "[PERSON_NAME] Fish Shack" at bounding box center [831, 356] width 150 height 16
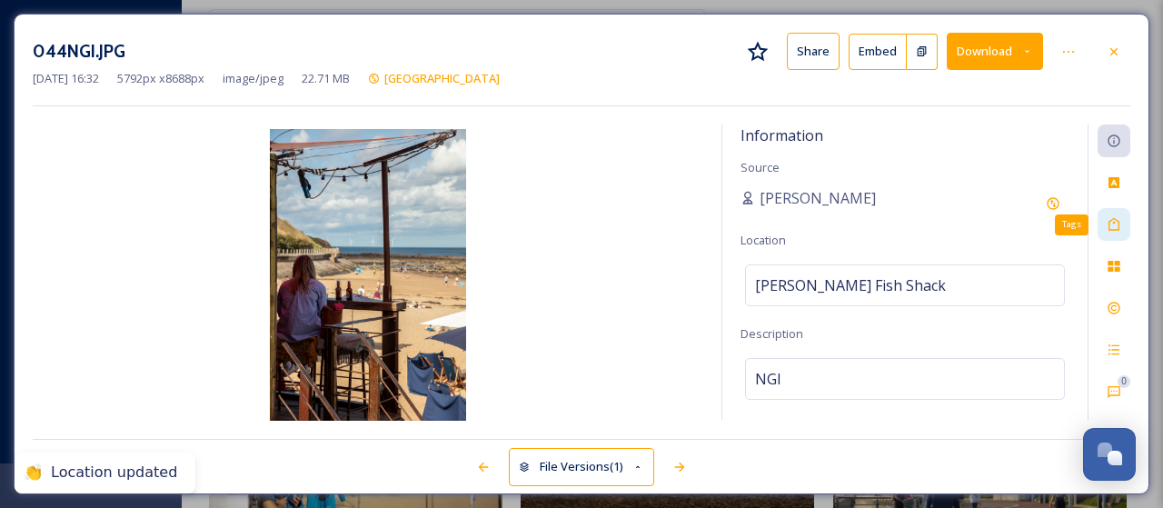
click at [1117, 224] on icon at bounding box center [1114, 224] width 15 height 15
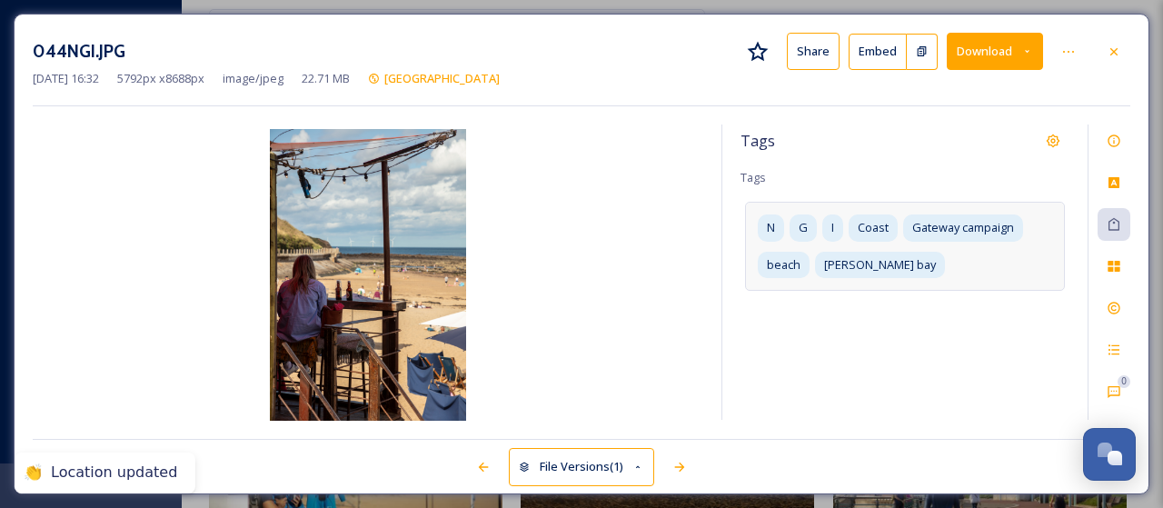
click at [920, 266] on div "N G I Coast Gateway campaign beach [PERSON_NAME][GEOGRAPHIC_DATA]" at bounding box center [905, 246] width 320 height 88
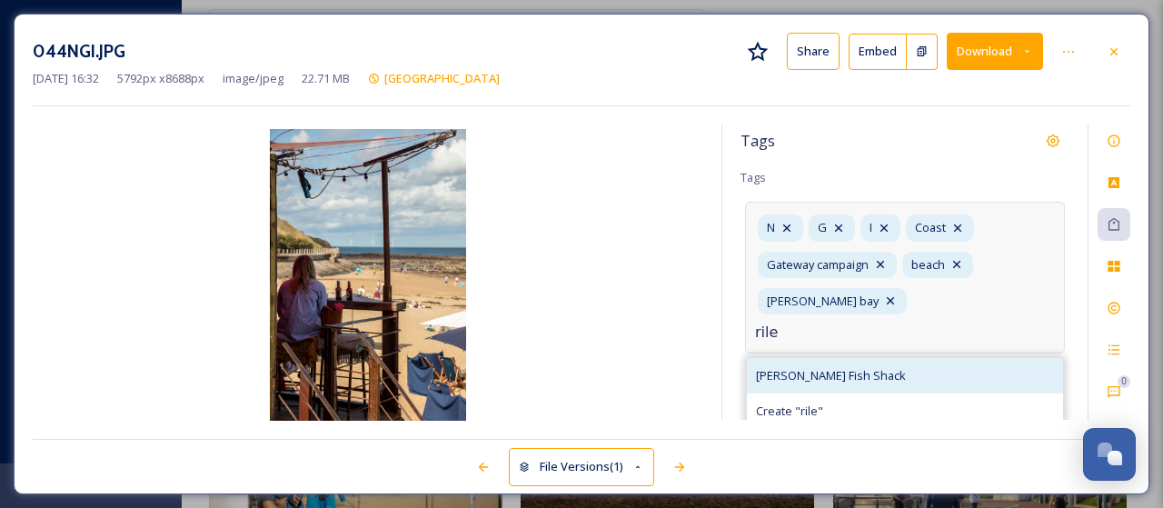
type input "rile"
click at [818, 367] on span "[PERSON_NAME] Fish Shack" at bounding box center [831, 375] width 150 height 17
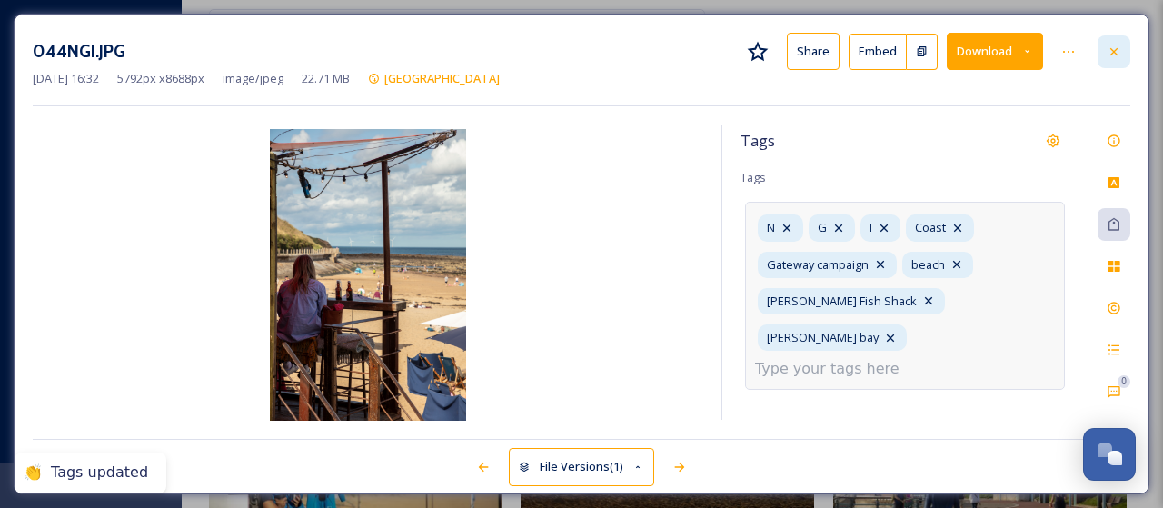
click at [1115, 42] on div at bounding box center [1113, 51] width 33 height 33
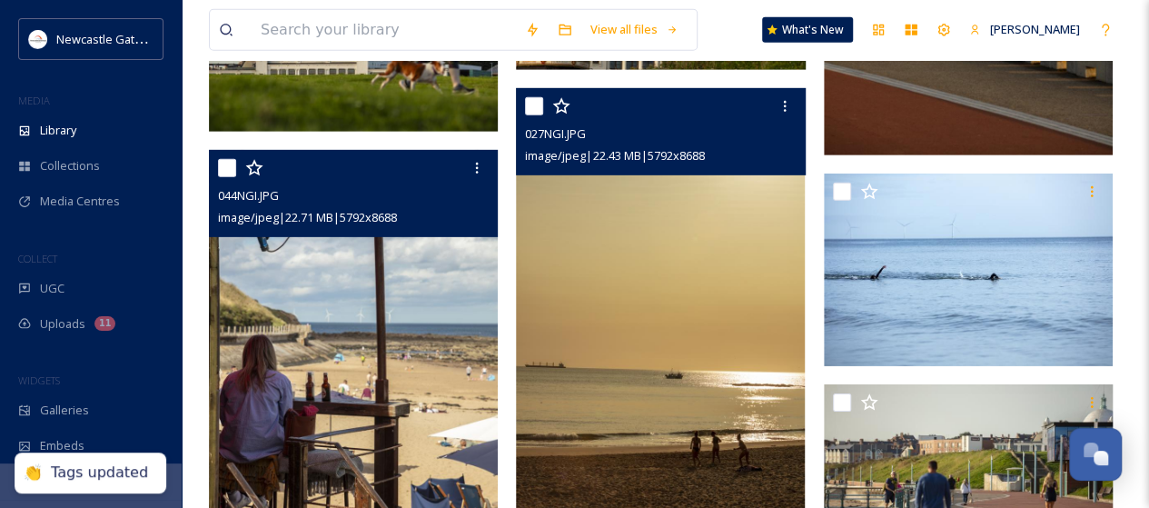
click at [622, 415] on img at bounding box center [660, 304] width 289 height 433
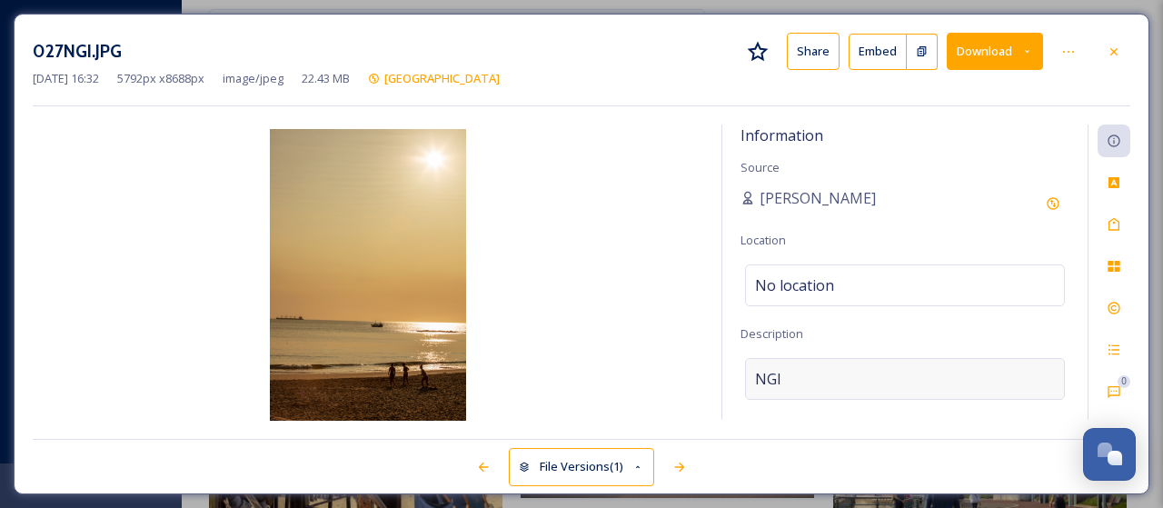
click at [795, 368] on div "NGI" at bounding box center [905, 379] width 320 height 42
click at [795, 368] on textarea "NGI" at bounding box center [904, 433] width 329 height 151
type textarea "Beach at sunset"
click at [1110, 225] on icon at bounding box center [1114, 224] width 15 height 15
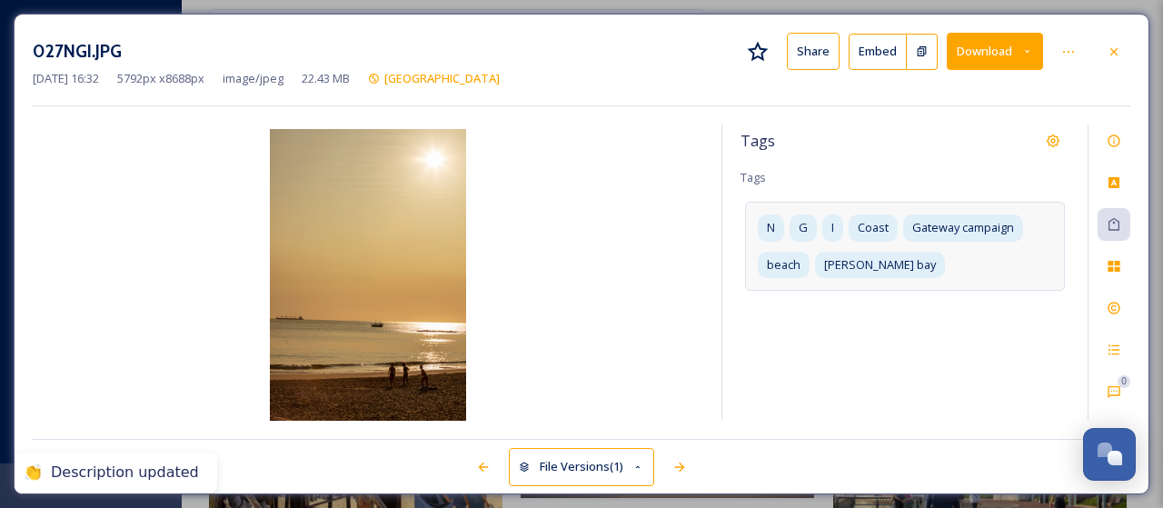
click at [932, 259] on div "N G I Coast Gateway campaign beach [PERSON_NAME][GEOGRAPHIC_DATA]" at bounding box center [905, 246] width 320 height 88
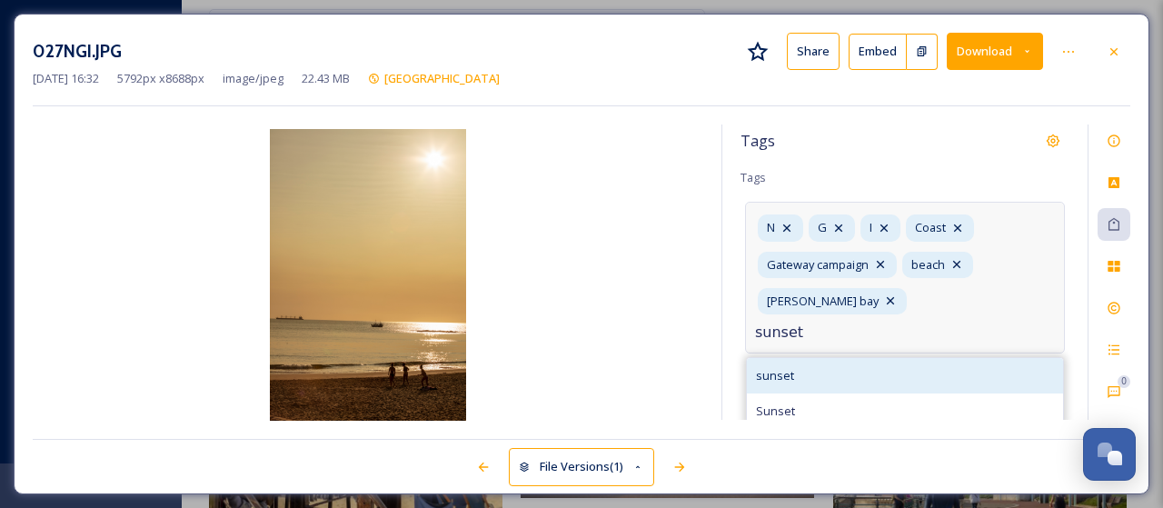
type input "sunset"
click at [764, 367] on span "sunset" at bounding box center [775, 375] width 38 height 17
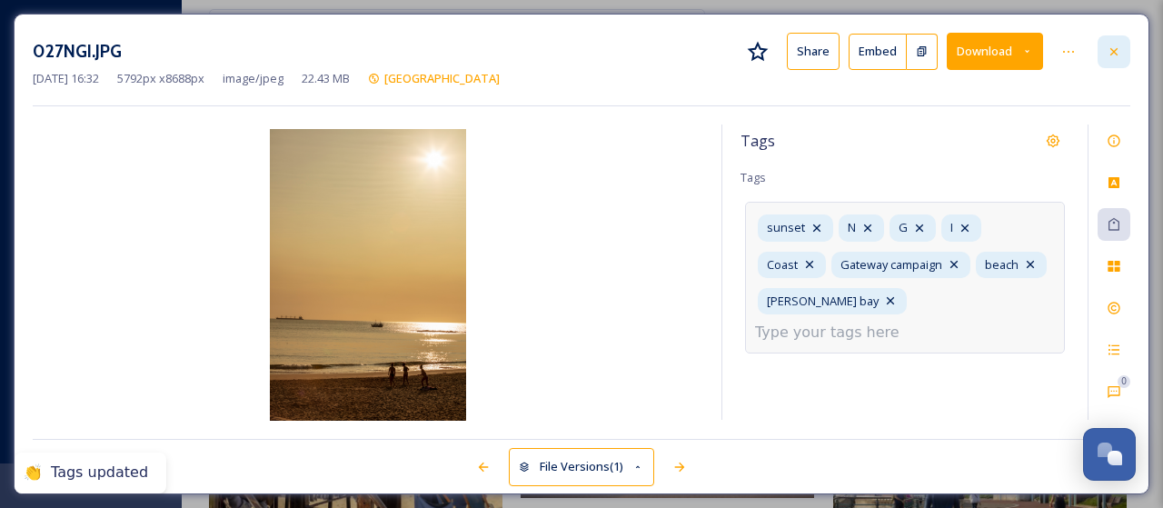
click at [1117, 48] on icon at bounding box center [1114, 52] width 15 height 15
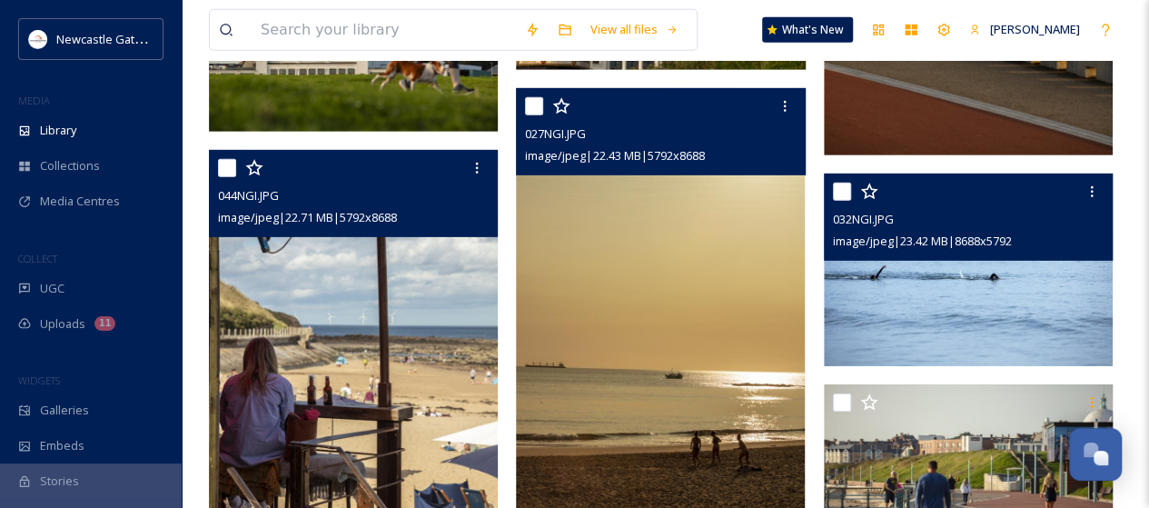
click at [972, 279] on img at bounding box center [968, 270] width 289 height 193
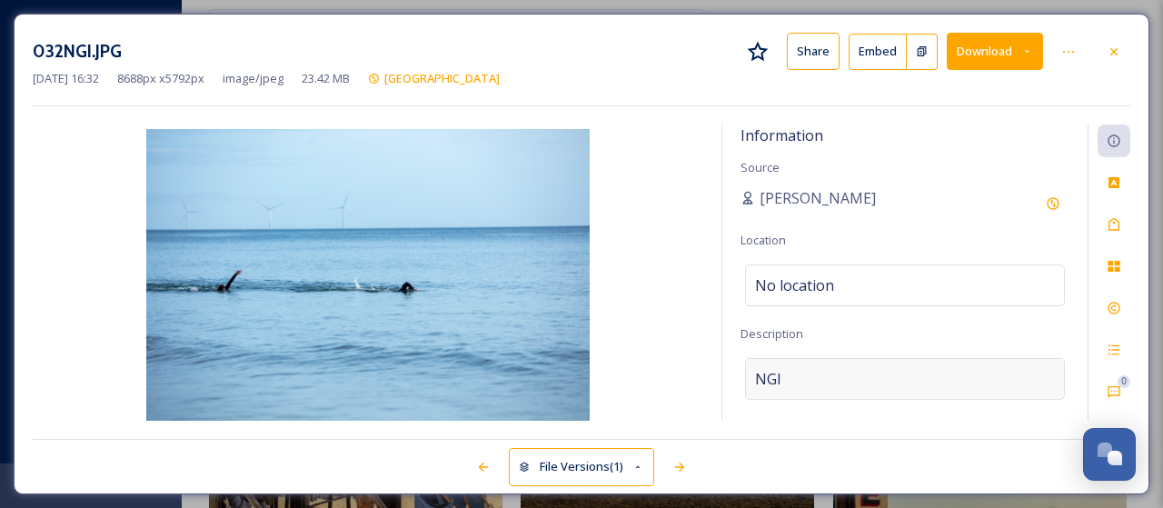
click at [810, 372] on div "NGI" at bounding box center [905, 379] width 320 height 42
click at [810, 372] on textarea "NGI" at bounding box center [904, 433] width 329 height 151
type textarea "swimmers in the sea"
click at [1107, 221] on icon at bounding box center [1114, 224] width 15 height 15
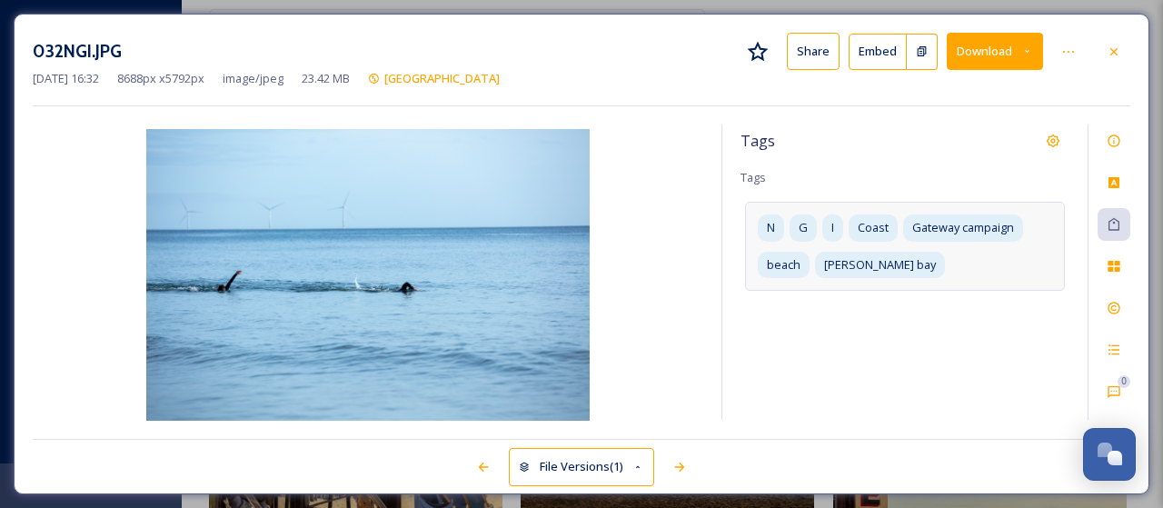
click at [938, 261] on div "N G I Coast Gateway campaign beach [PERSON_NAME][GEOGRAPHIC_DATA]" at bounding box center [905, 246] width 320 height 88
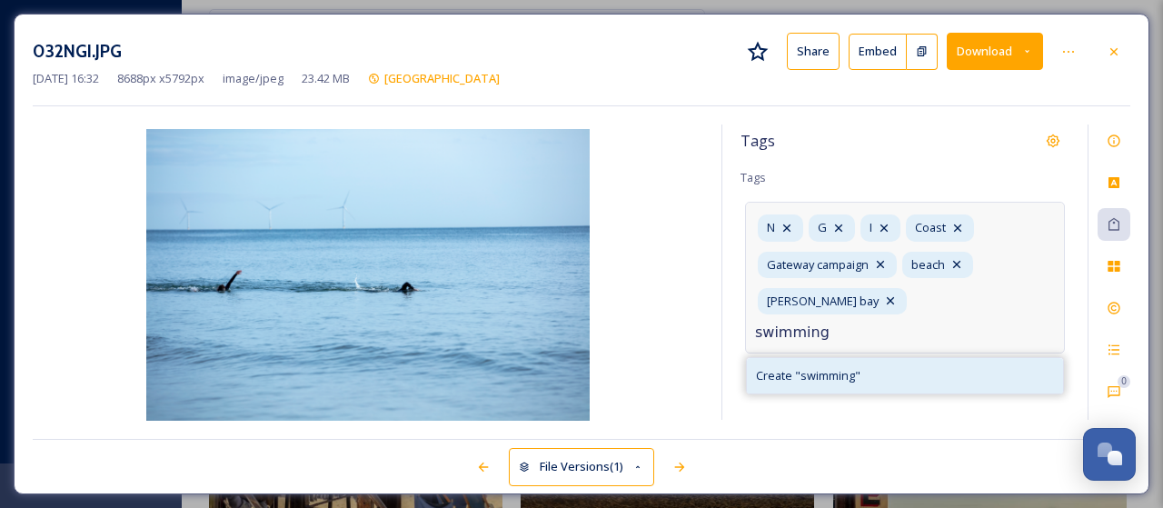
type input "swimming"
click at [822, 367] on span "Create " swimming "" at bounding box center [808, 375] width 104 height 17
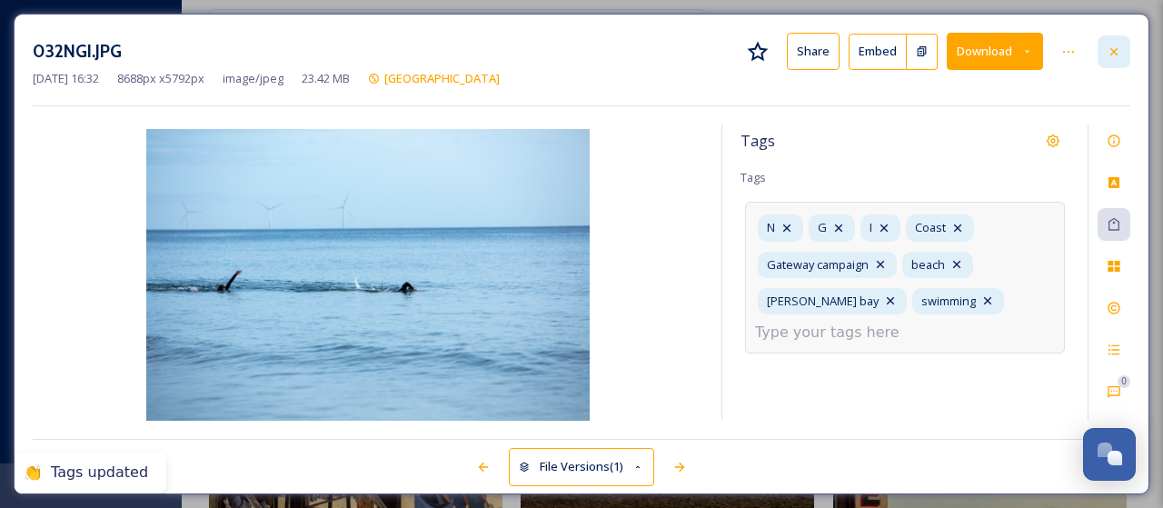
click at [1116, 50] on icon at bounding box center [1114, 52] width 15 height 15
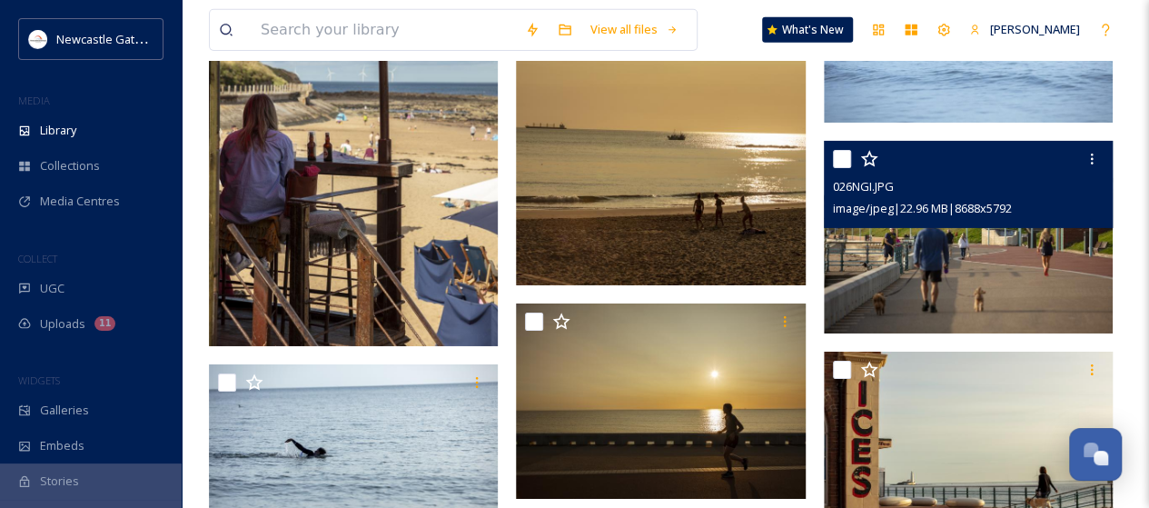
scroll to position [2998, 0]
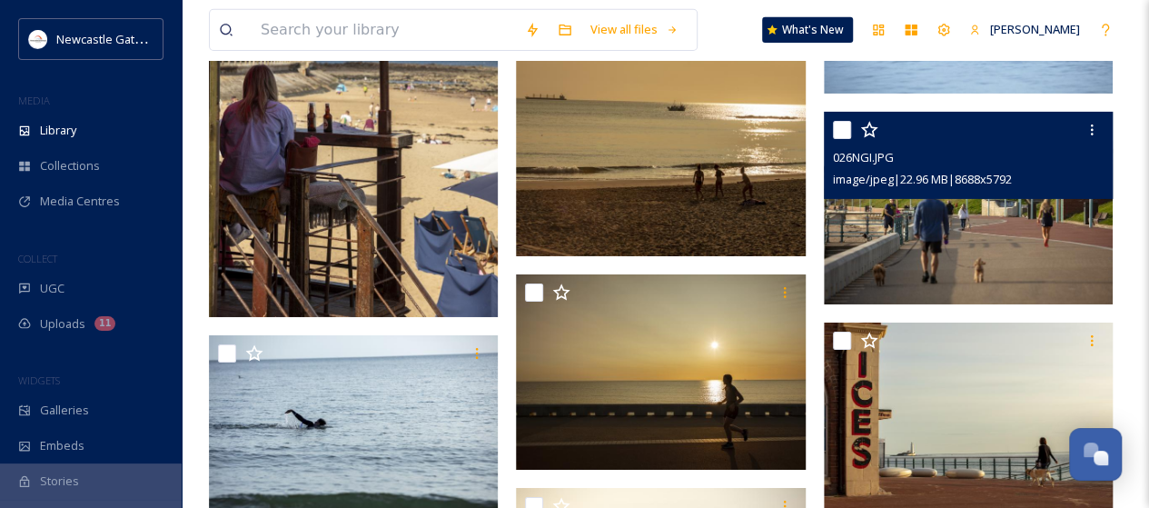
click at [961, 243] on img at bounding box center [968, 208] width 289 height 193
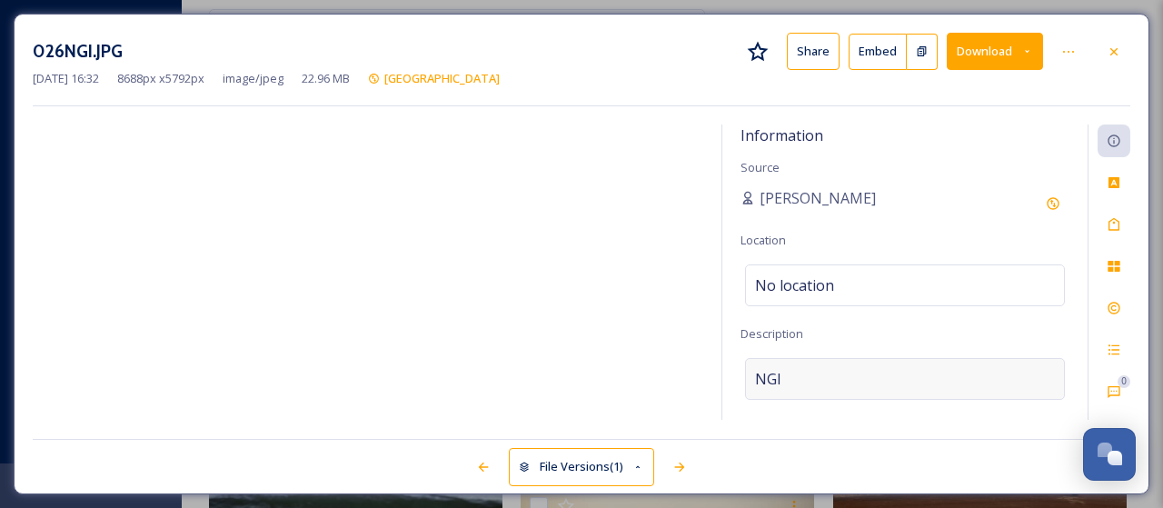
click at [798, 372] on div "NGI" at bounding box center [905, 379] width 320 height 42
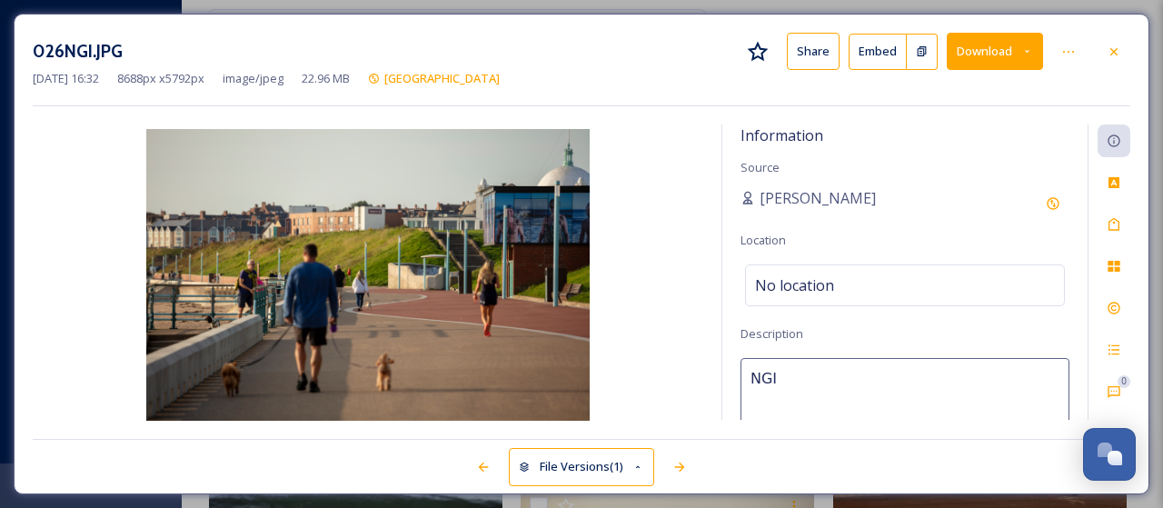
click at [798, 372] on textarea "NGI" at bounding box center [904, 433] width 329 height 151
type textarea "[PERSON_NAME][GEOGRAPHIC_DATA]"
click at [1121, 52] on div at bounding box center [1113, 51] width 33 height 33
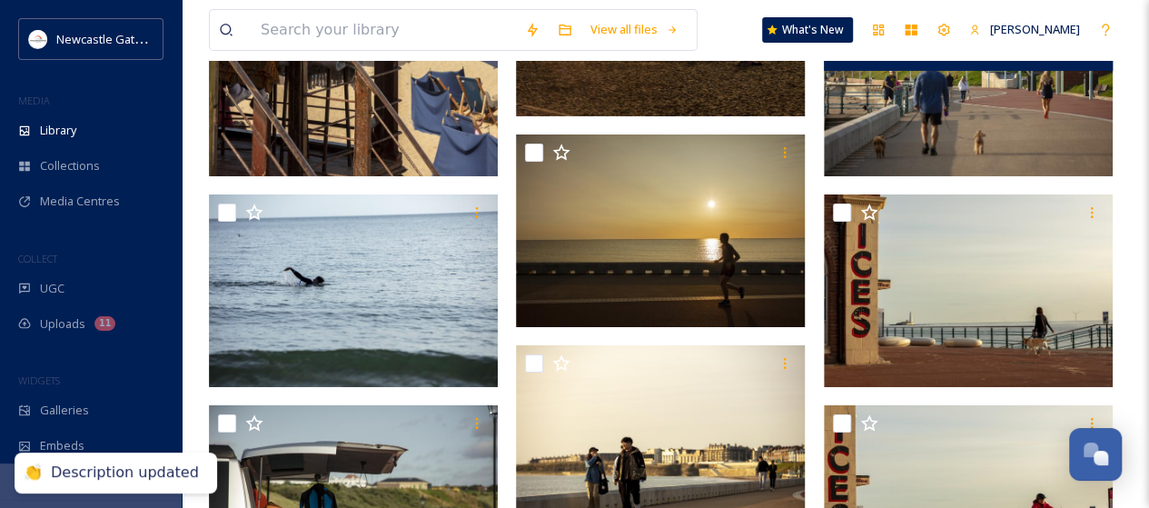
scroll to position [3180, 0]
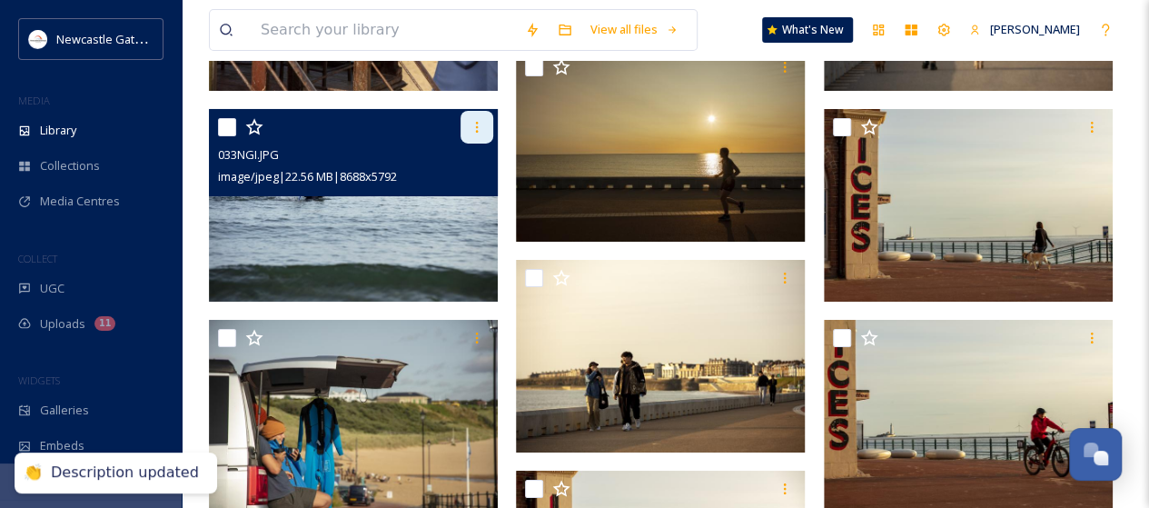
click at [482, 128] on icon at bounding box center [477, 127] width 15 height 15
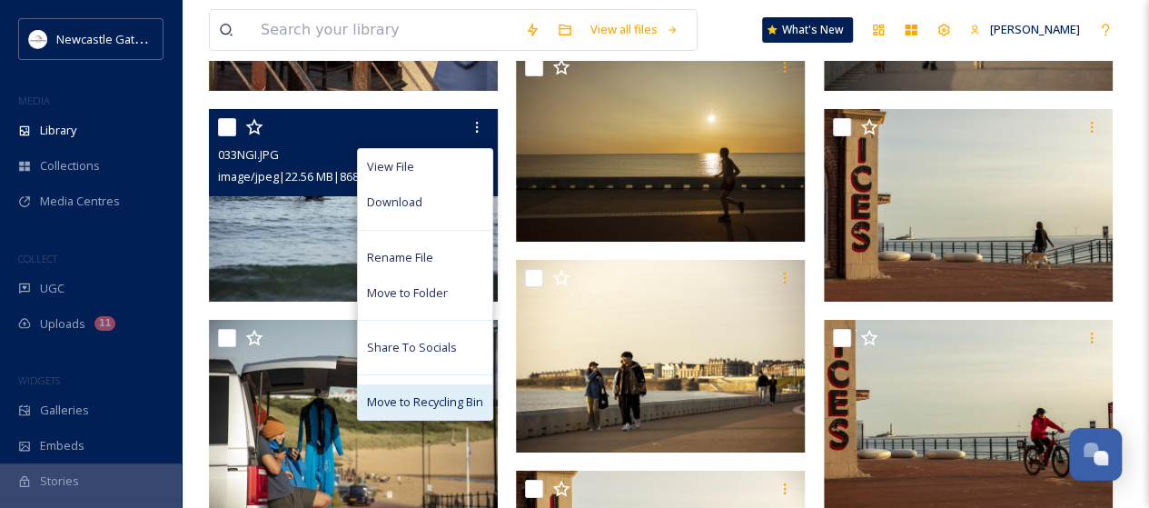
click at [453, 403] on span "Move to Recycling Bin" at bounding box center [425, 401] width 116 height 17
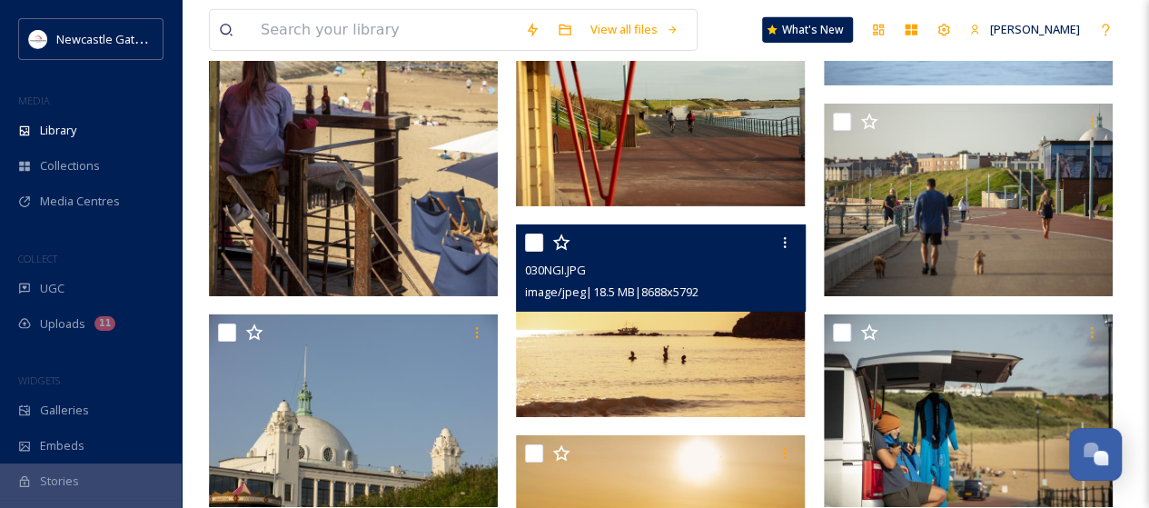
scroll to position [2816, 0]
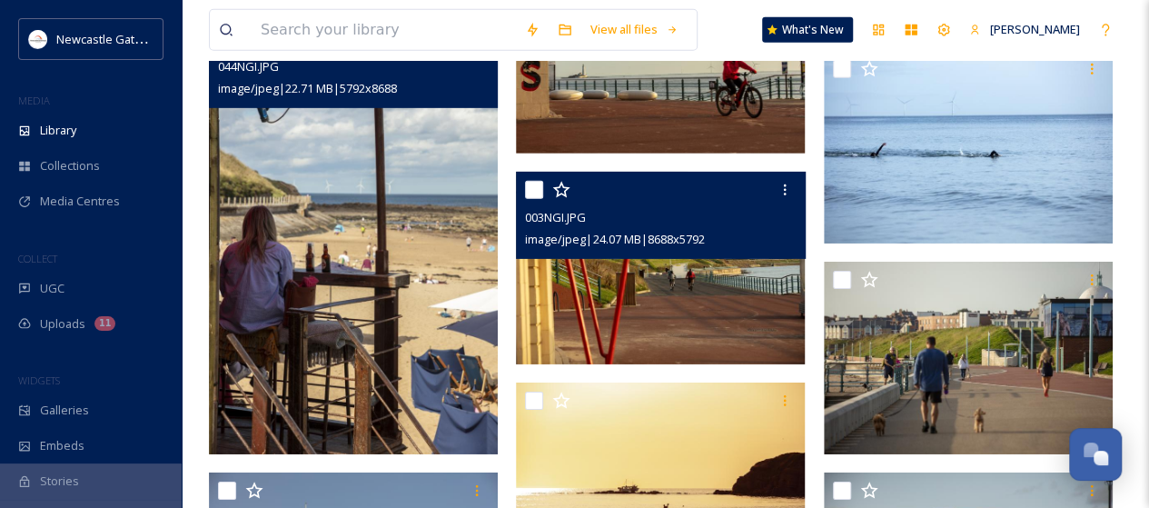
click at [716, 296] on img at bounding box center [660, 268] width 289 height 193
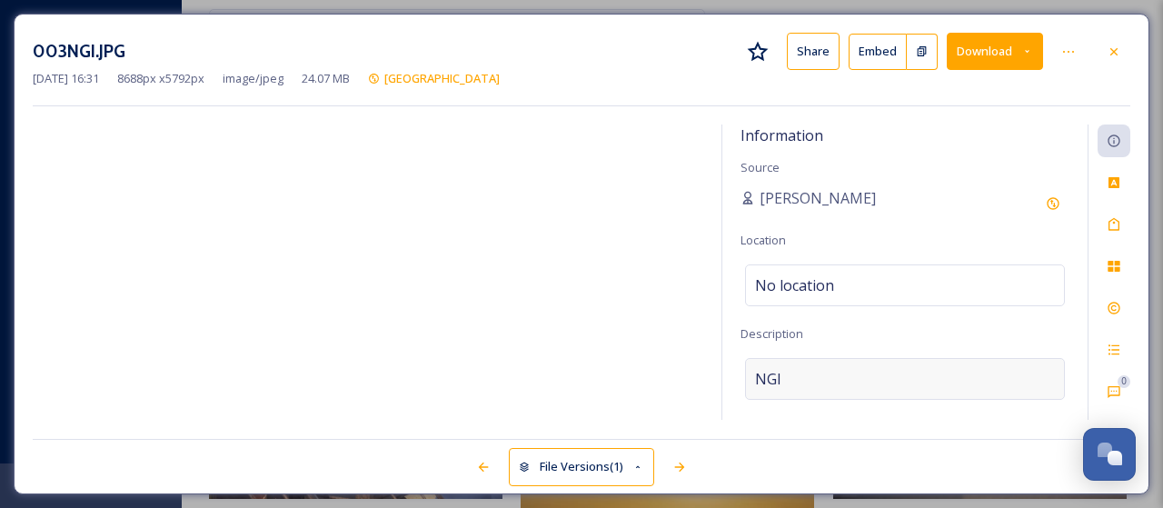
click at [812, 371] on div "NGI" at bounding box center [905, 379] width 320 height 42
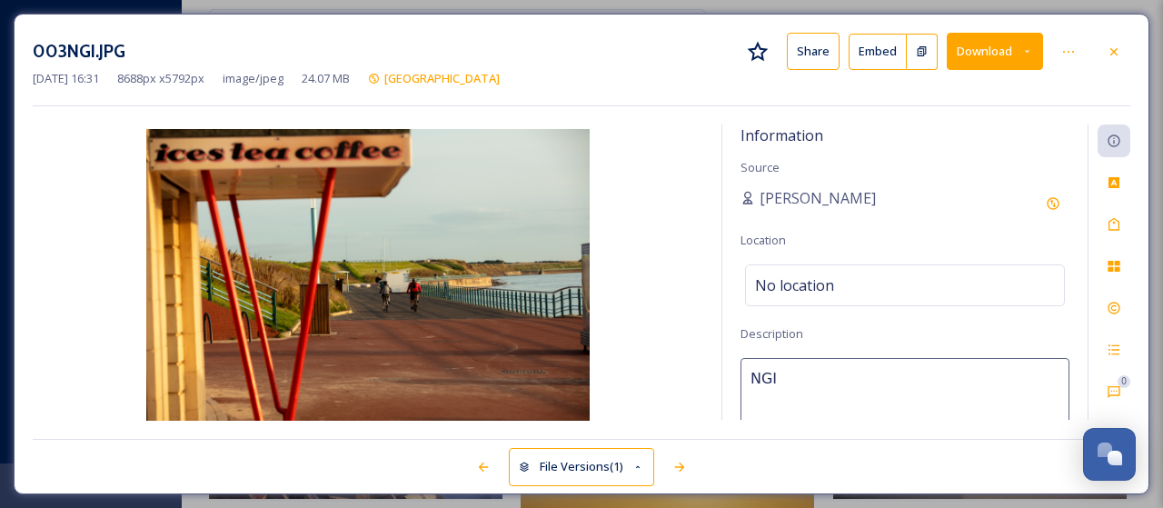
click at [812, 371] on textarea "NGI" at bounding box center [904, 433] width 329 height 151
type textarea "[PERSON_NAME][GEOGRAPHIC_DATA]"
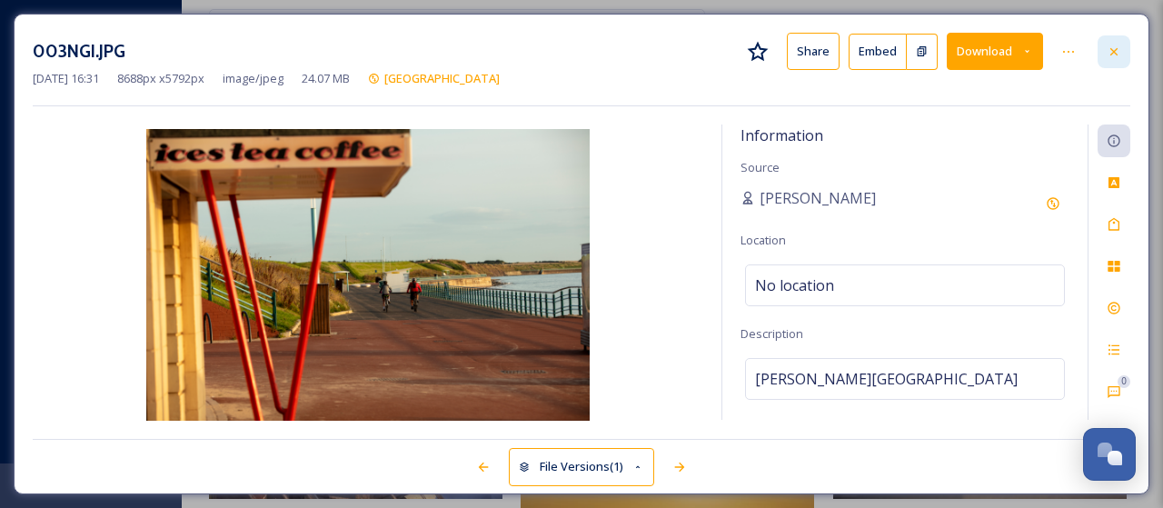
click at [1117, 46] on icon at bounding box center [1114, 52] width 15 height 15
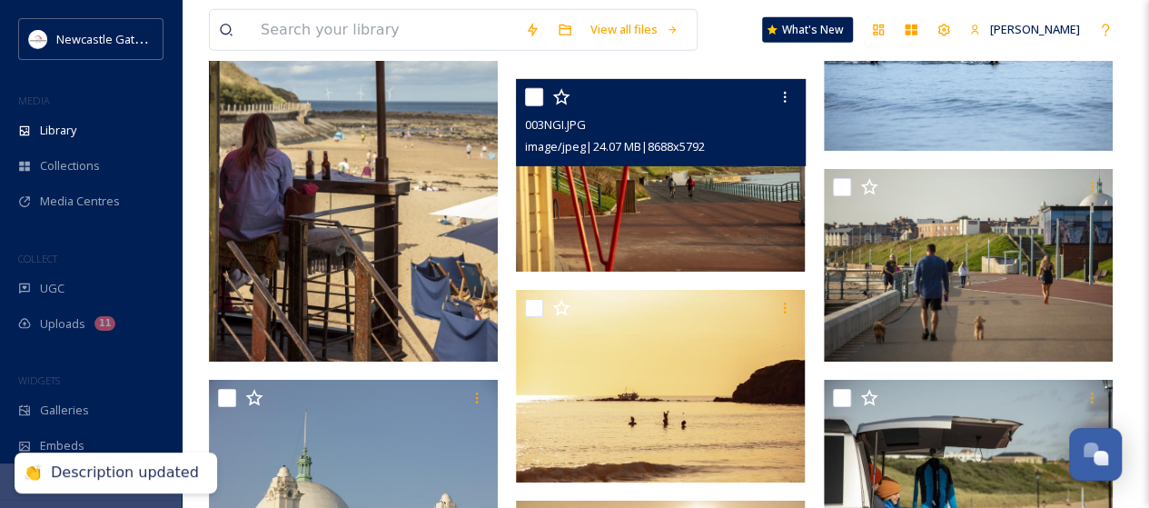
scroll to position [2998, 0]
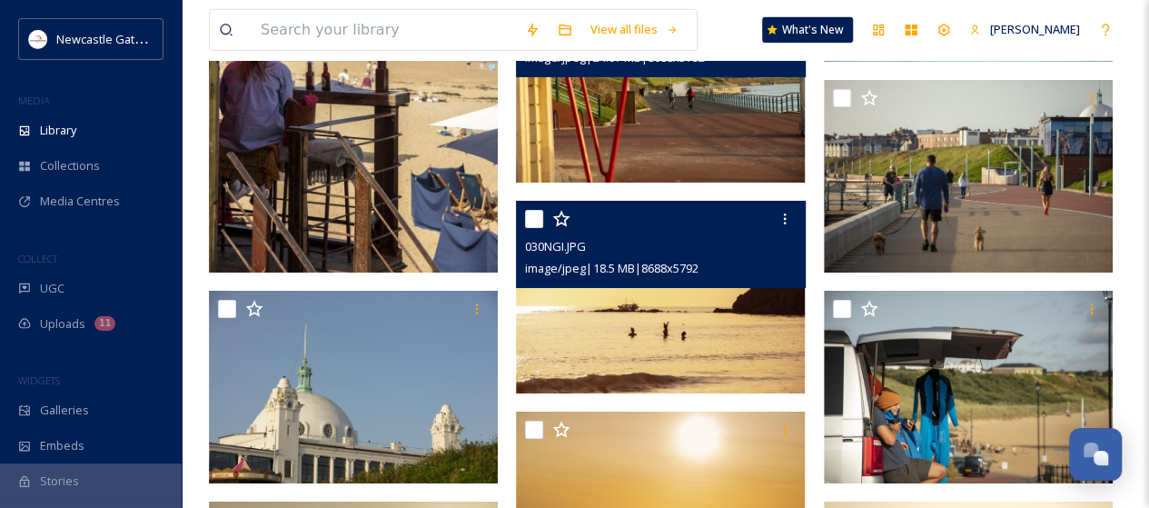
click at [721, 297] on img at bounding box center [660, 297] width 289 height 193
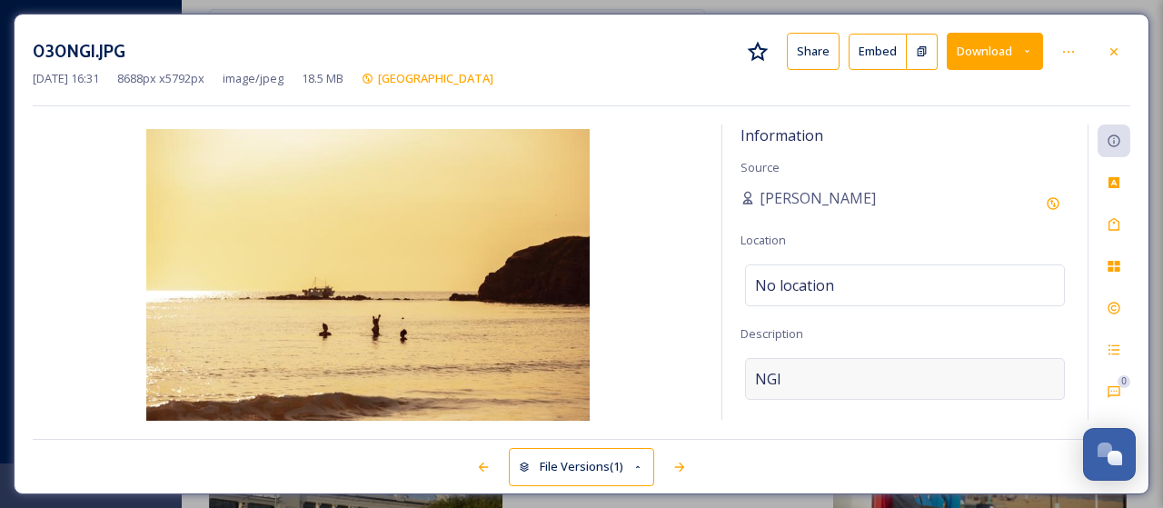
click at [789, 366] on div "NGI" at bounding box center [905, 379] width 320 height 42
click at [789, 366] on textarea "NGI" at bounding box center [904, 433] width 329 height 151
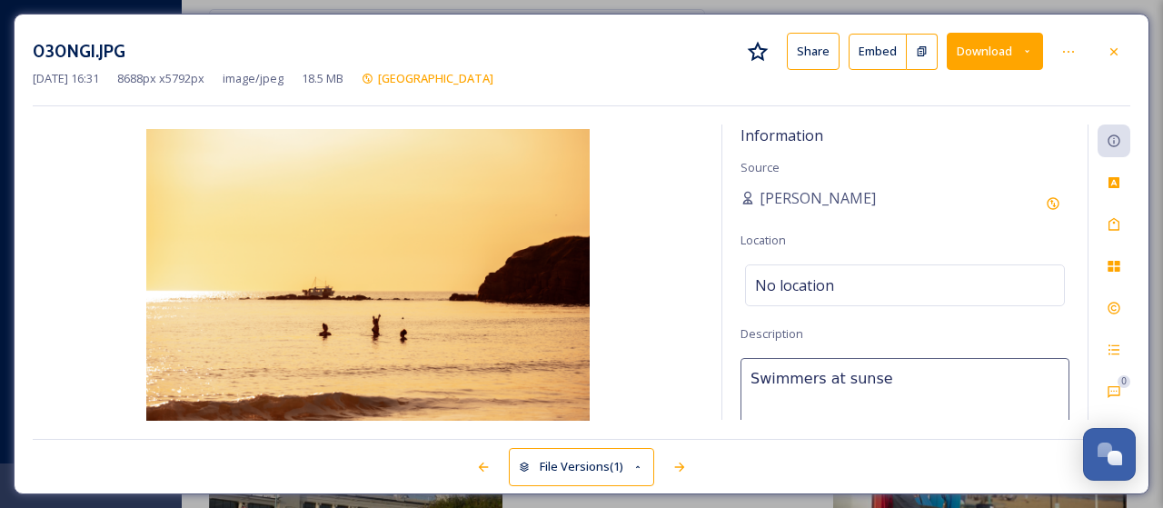
type textarea "Swimmers at sunset"
click at [1107, 223] on icon at bounding box center [1114, 224] width 15 height 15
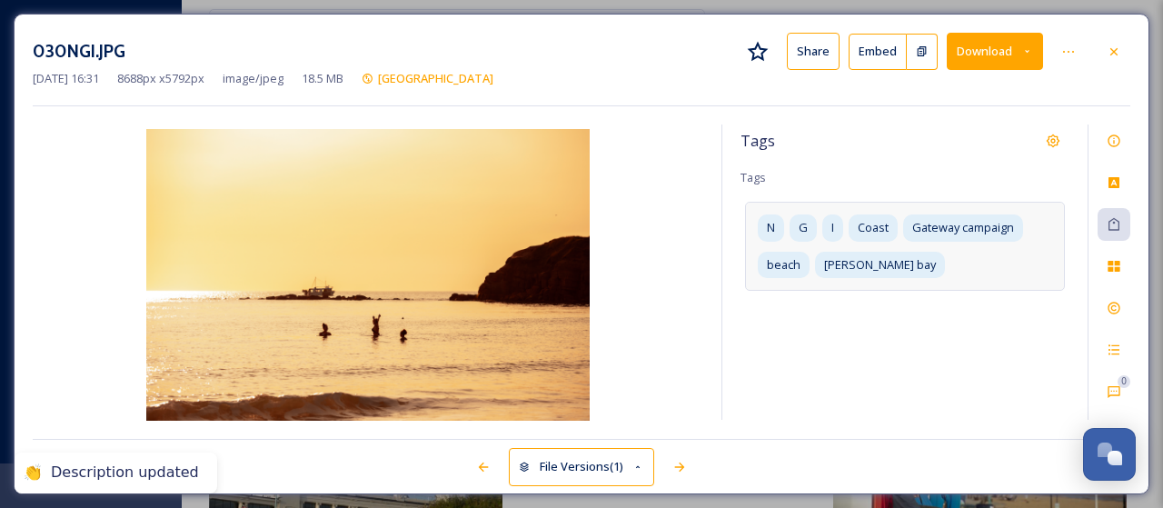
click at [927, 268] on div "N G I Coast Gateway campaign beach [PERSON_NAME][GEOGRAPHIC_DATA]" at bounding box center [905, 246] width 320 height 88
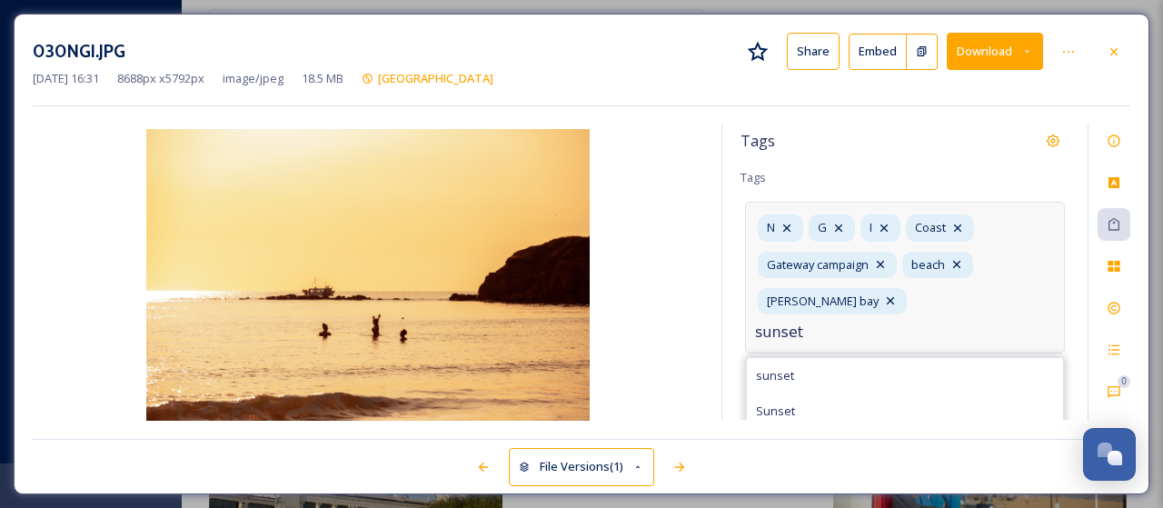
type input "sunset"
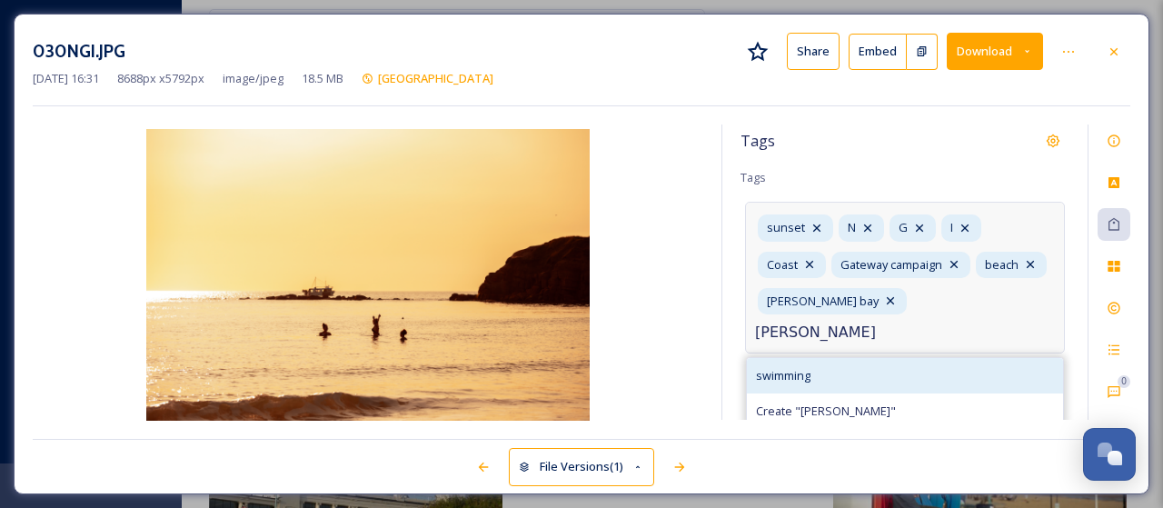
type input "[PERSON_NAME]"
click at [770, 367] on span "swimming" at bounding box center [783, 375] width 55 height 17
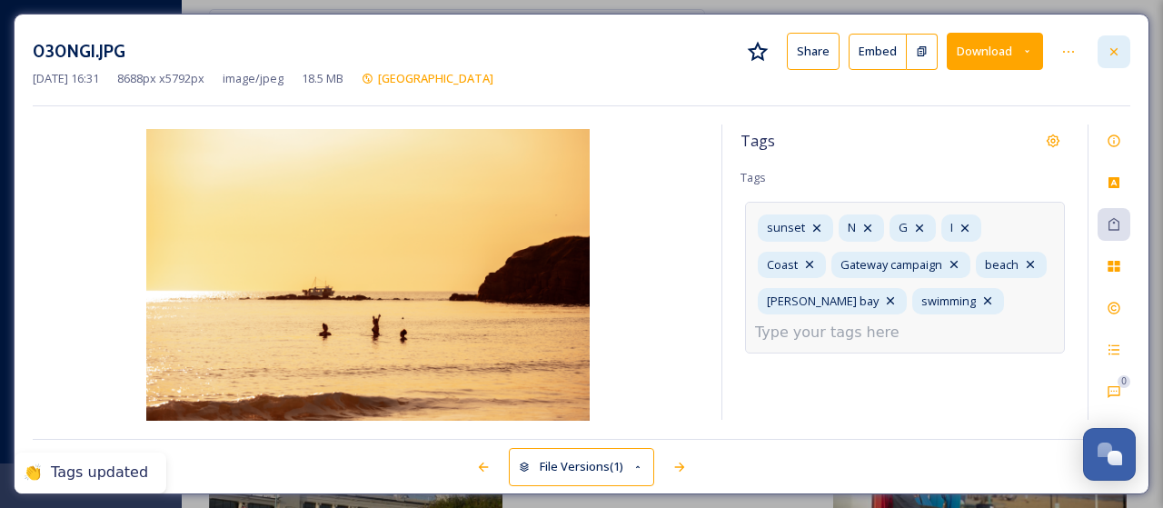
click at [1119, 50] on icon at bounding box center [1114, 52] width 15 height 15
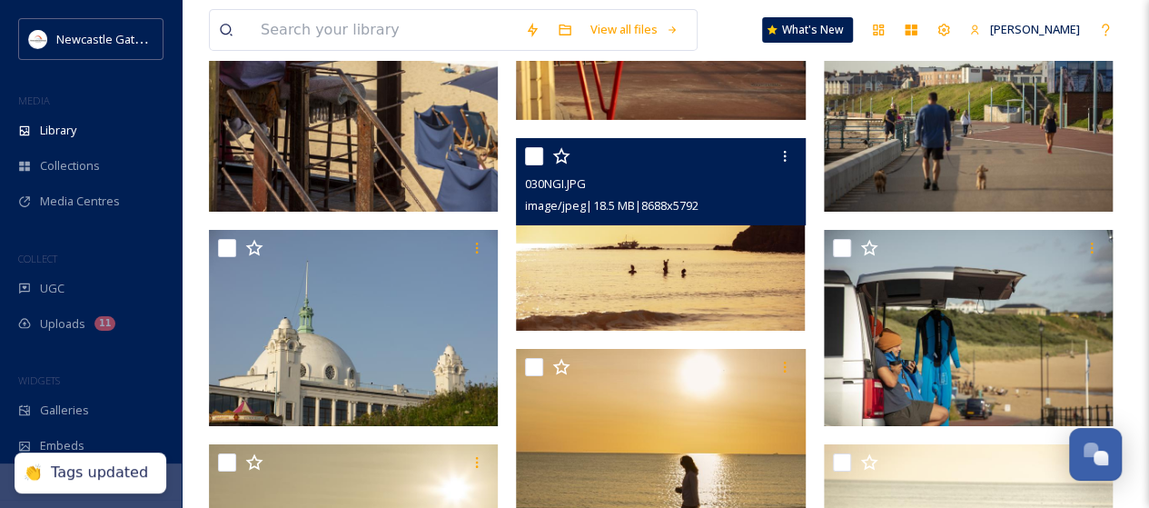
scroll to position [3180, 0]
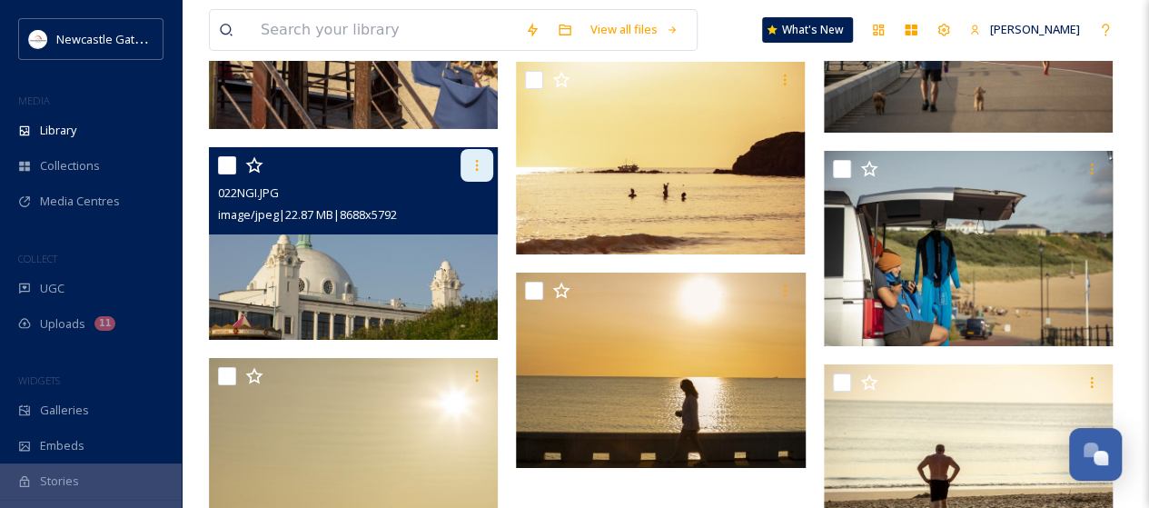
click at [486, 163] on div at bounding box center [477, 165] width 33 height 33
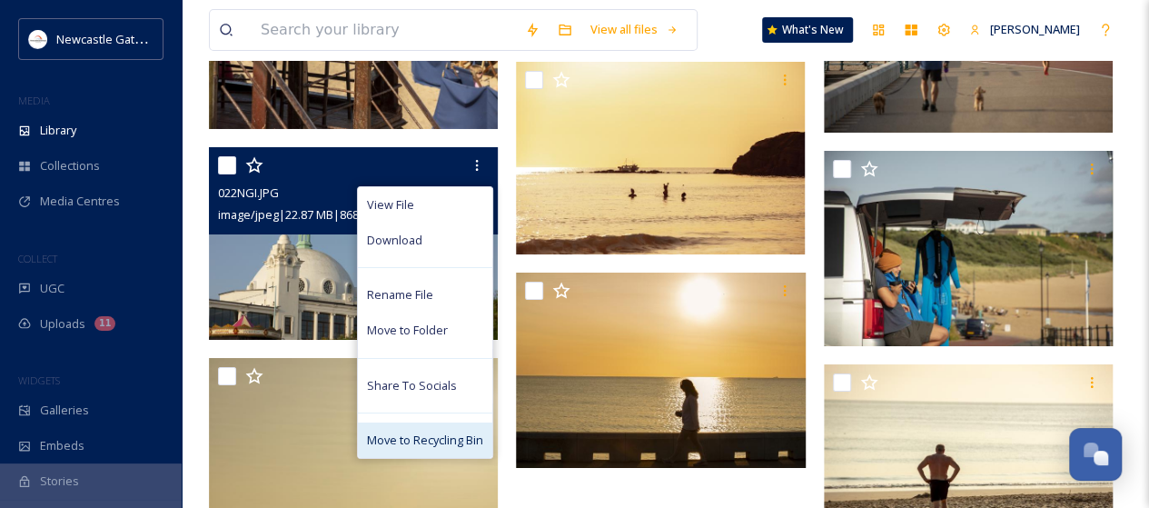
click at [434, 436] on span "Move to Recycling Bin" at bounding box center [425, 440] width 116 height 17
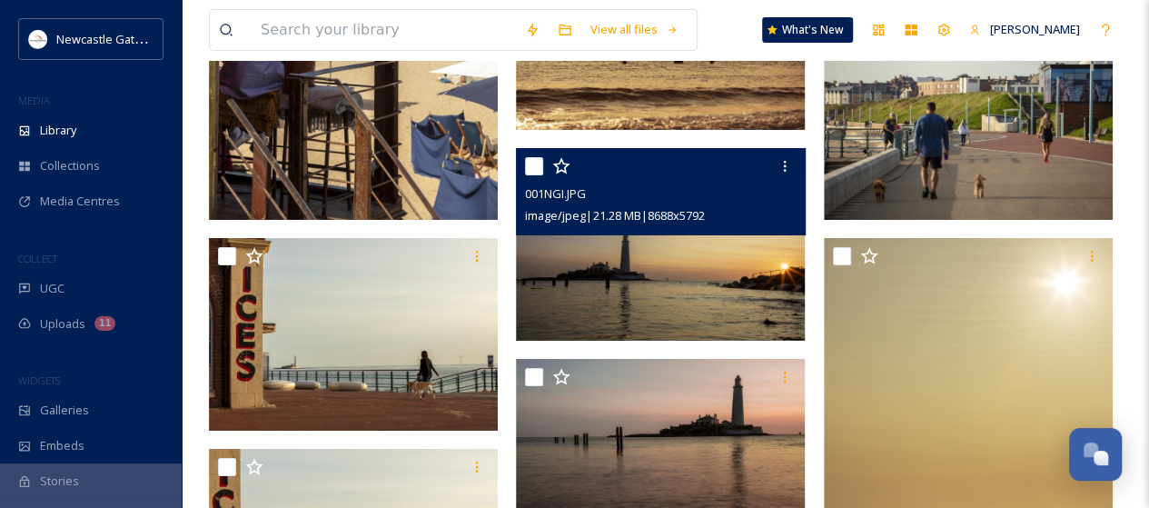
scroll to position [3051, 0]
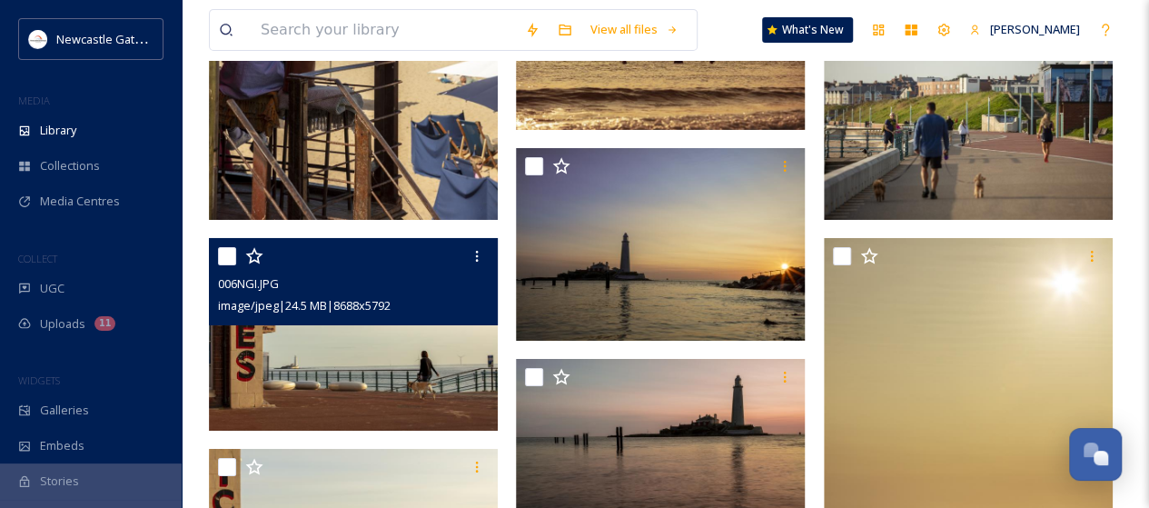
click at [435, 341] on img at bounding box center [353, 334] width 289 height 193
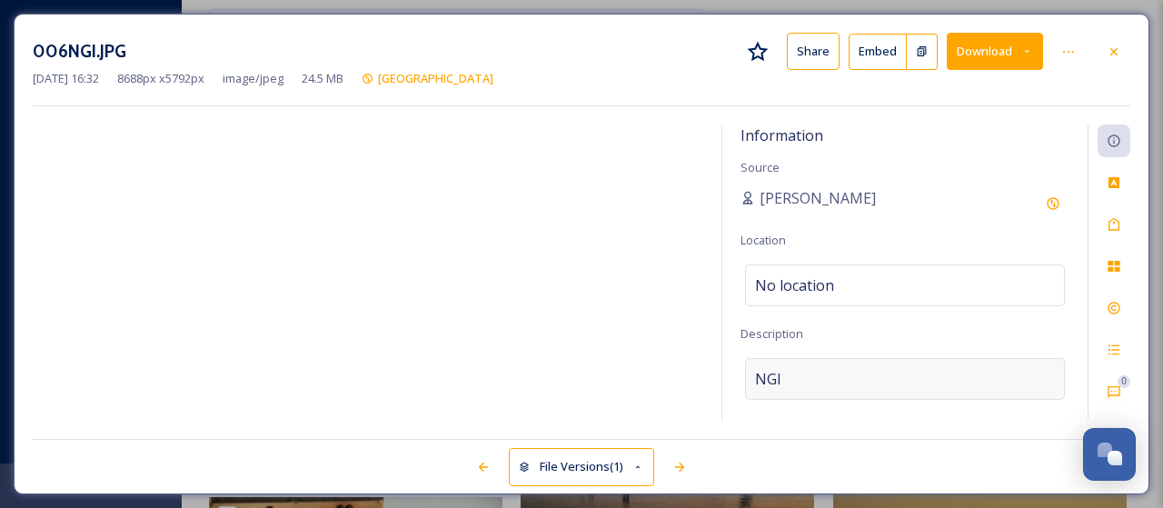
click at [816, 367] on div "NGI" at bounding box center [905, 379] width 320 height 42
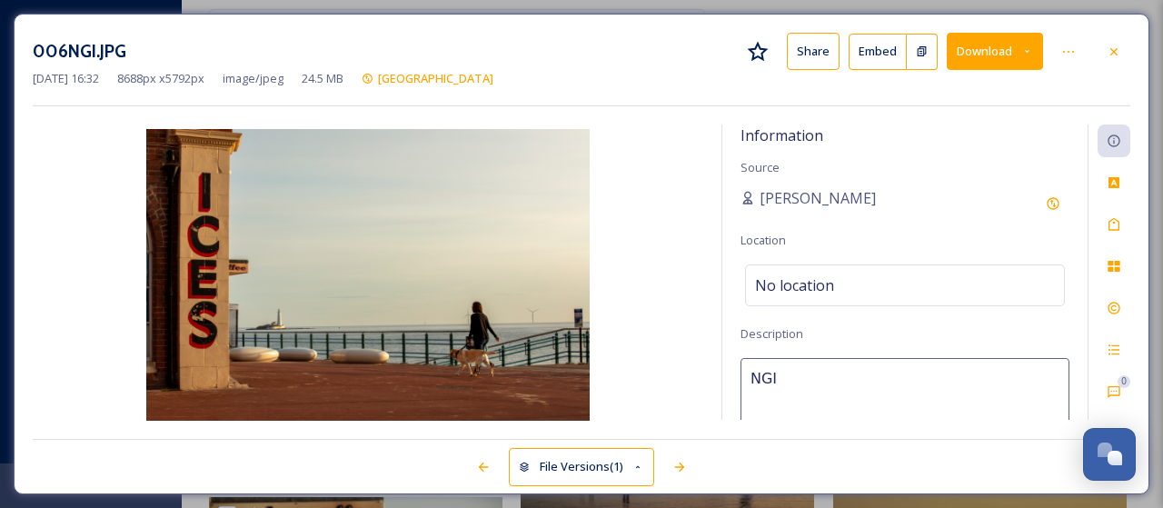
click at [816, 367] on textarea "NGI" at bounding box center [904, 433] width 329 height 151
type textarea "[PERSON_NAME] Bay Promenade"
click at [1114, 52] on icon at bounding box center [1114, 52] width 15 height 15
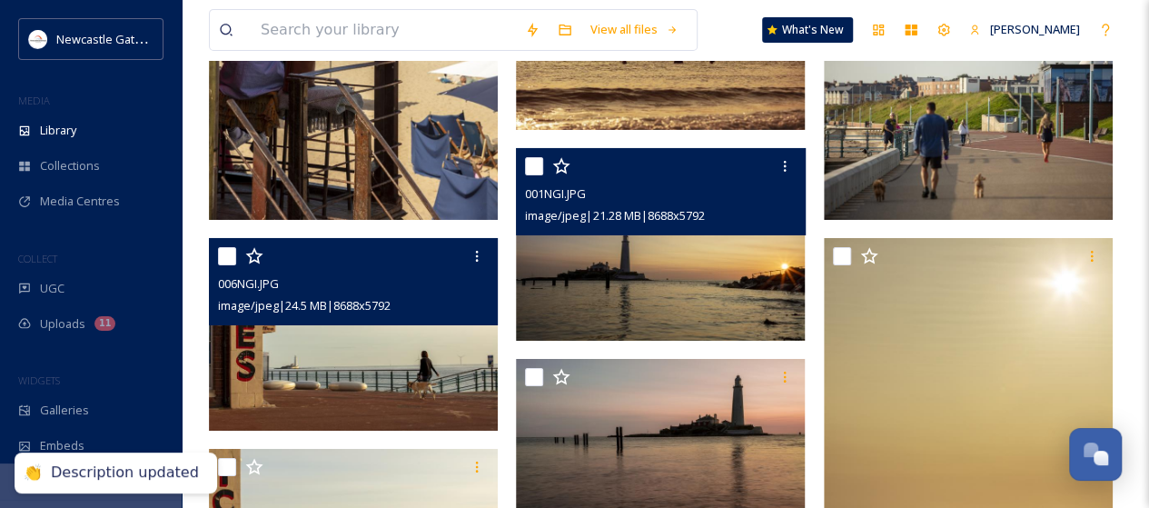
click at [700, 299] on img at bounding box center [660, 244] width 289 height 193
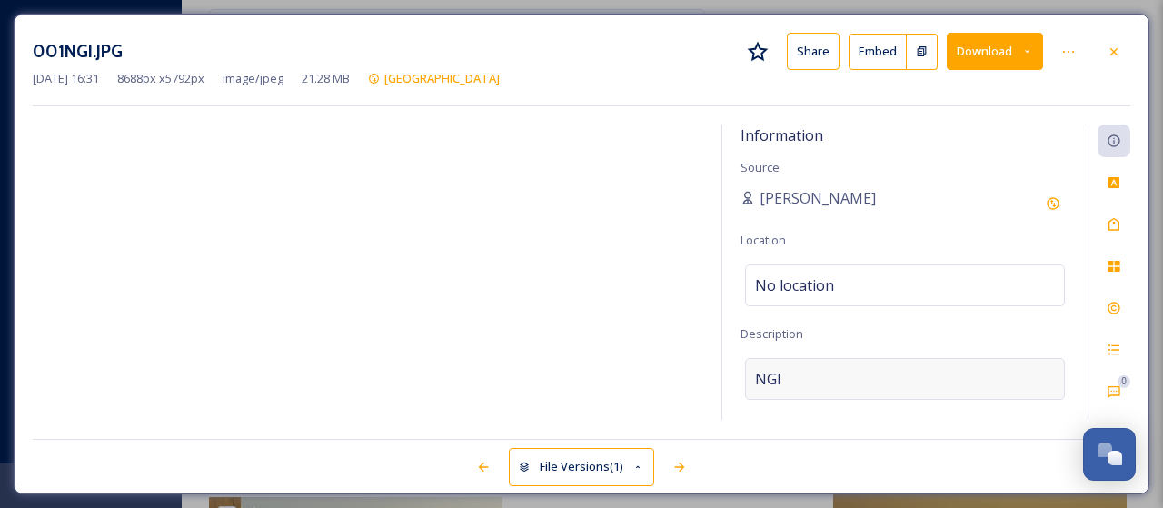
click at [796, 370] on div "NGI" at bounding box center [905, 379] width 320 height 42
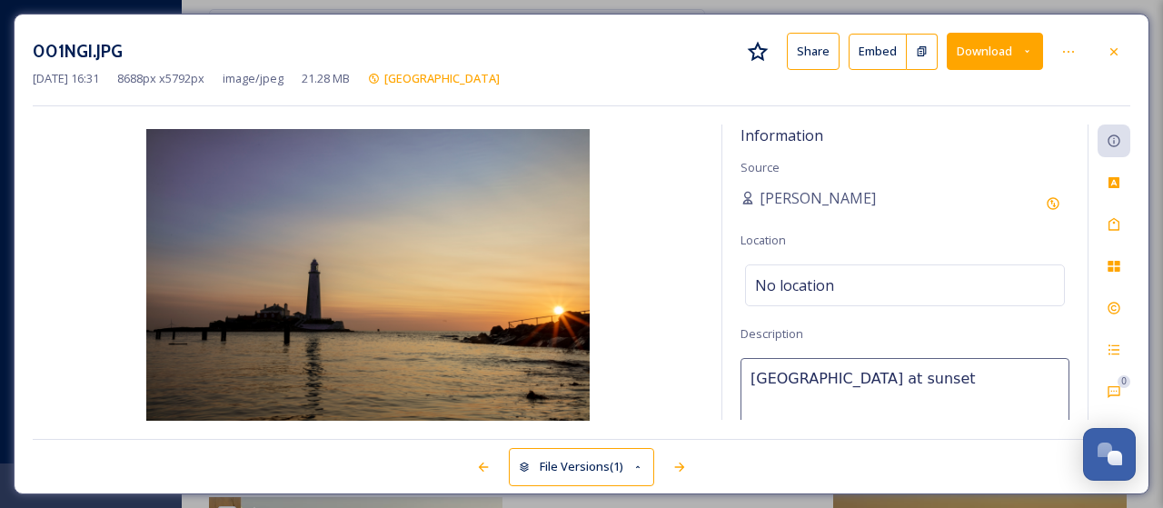
type textarea "[GEOGRAPHIC_DATA] at sunset"
click at [1124, 225] on div "Tags" at bounding box center [1113, 224] width 33 height 33
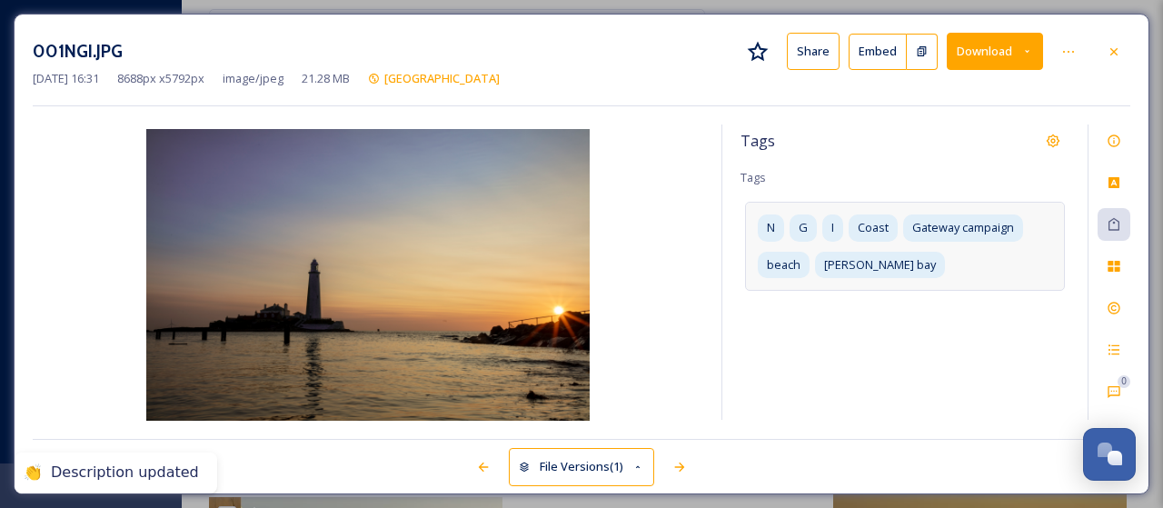
click at [950, 258] on div "N G I Coast Gateway campaign beach [PERSON_NAME][GEOGRAPHIC_DATA]" at bounding box center [905, 246] width 320 height 88
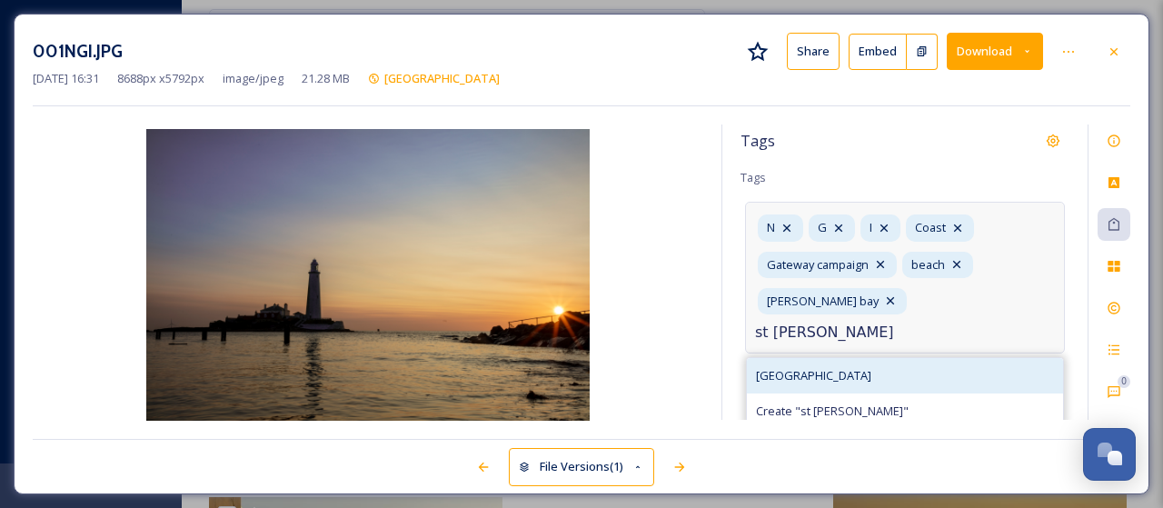
type input "st [PERSON_NAME]"
click at [838, 367] on span "[GEOGRAPHIC_DATA]" at bounding box center [813, 375] width 115 height 17
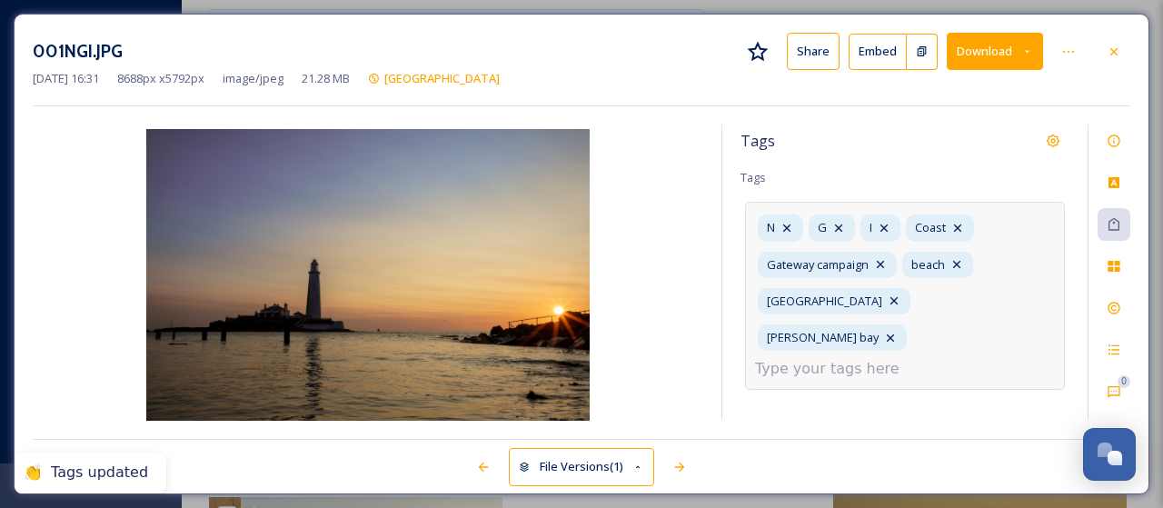
click at [885, 358] on input at bounding box center [846, 369] width 182 height 22
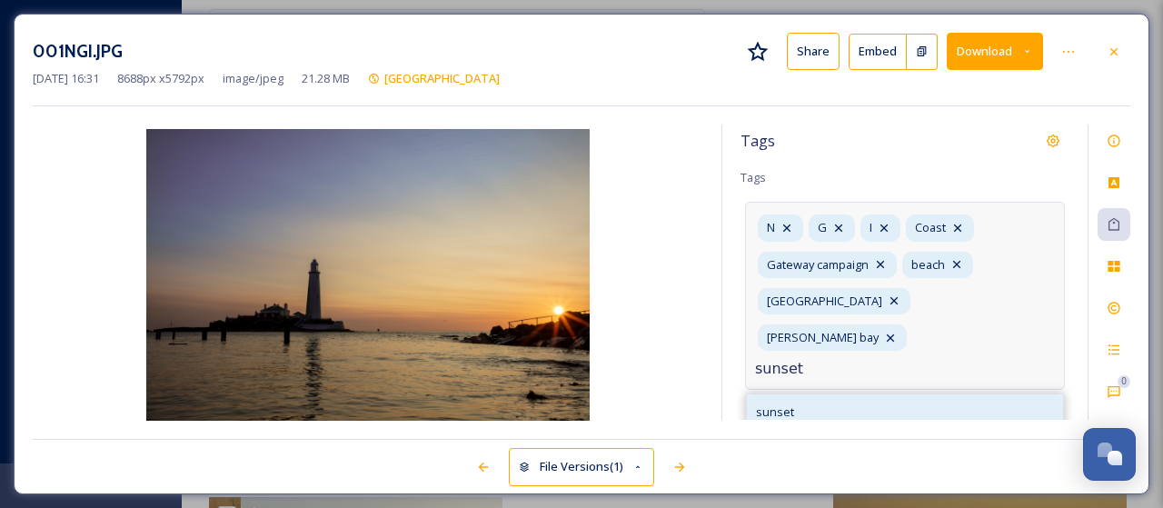
type input "sunset"
click at [790, 403] on span "sunset" at bounding box center [775, 411] width 38 height 17
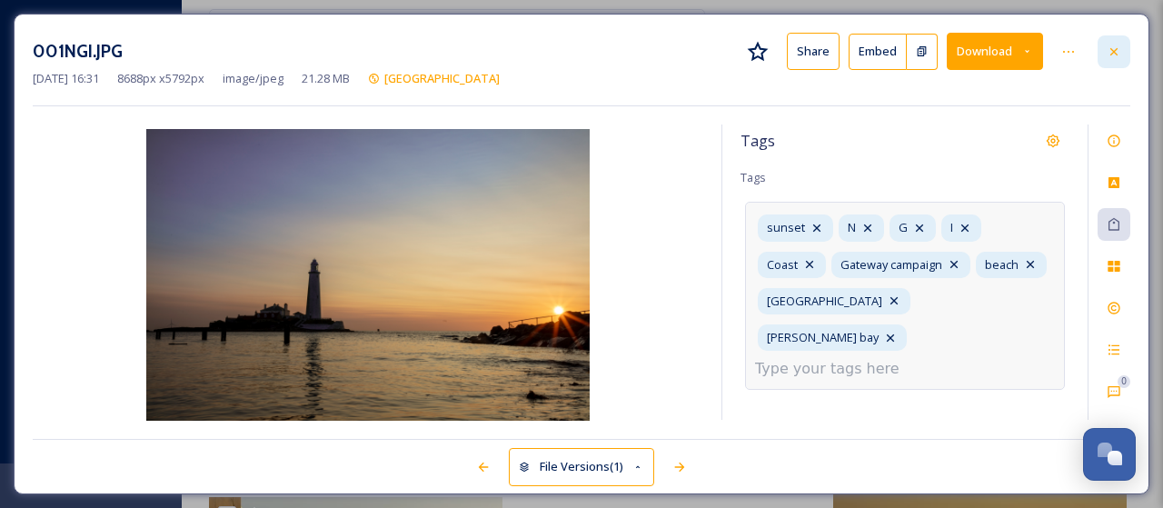
click at [1119, 48] on icon at bounding box center [1114, 52] width 15 height 15
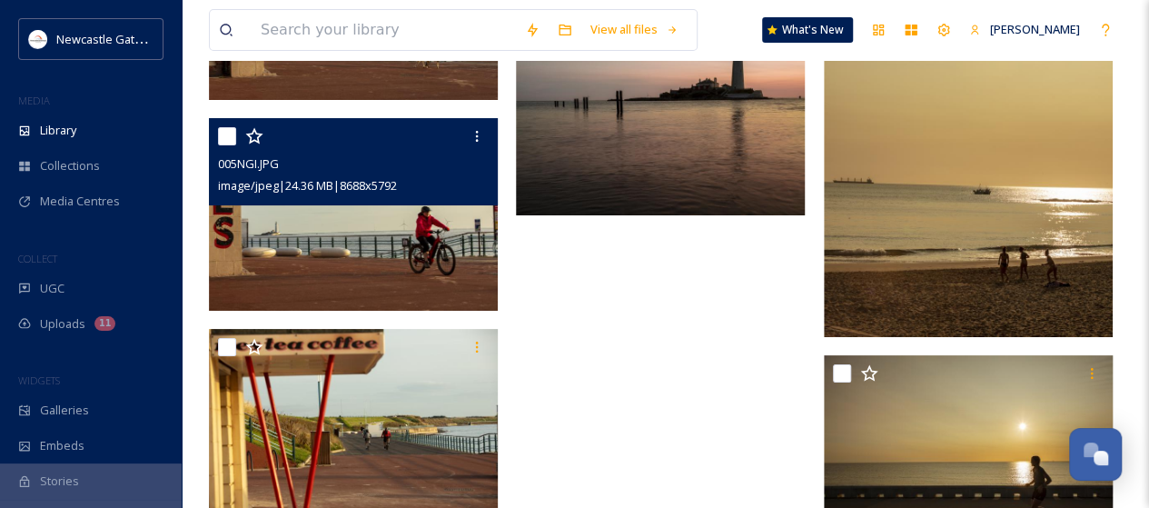
scroll to position [3505, 0]
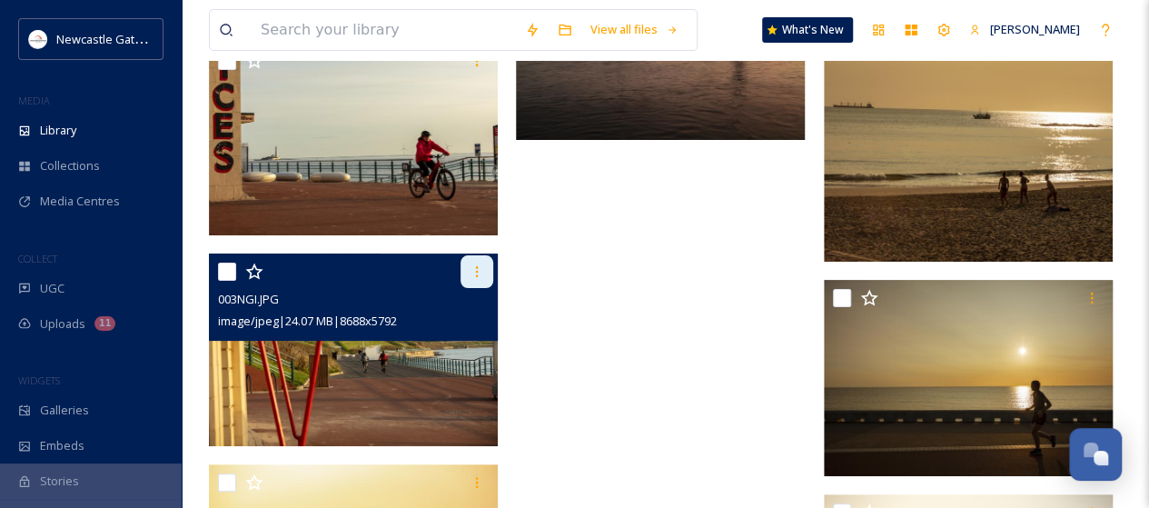
click at [474, 273] on icon at bounding box center [477, 271] width 15 height 15
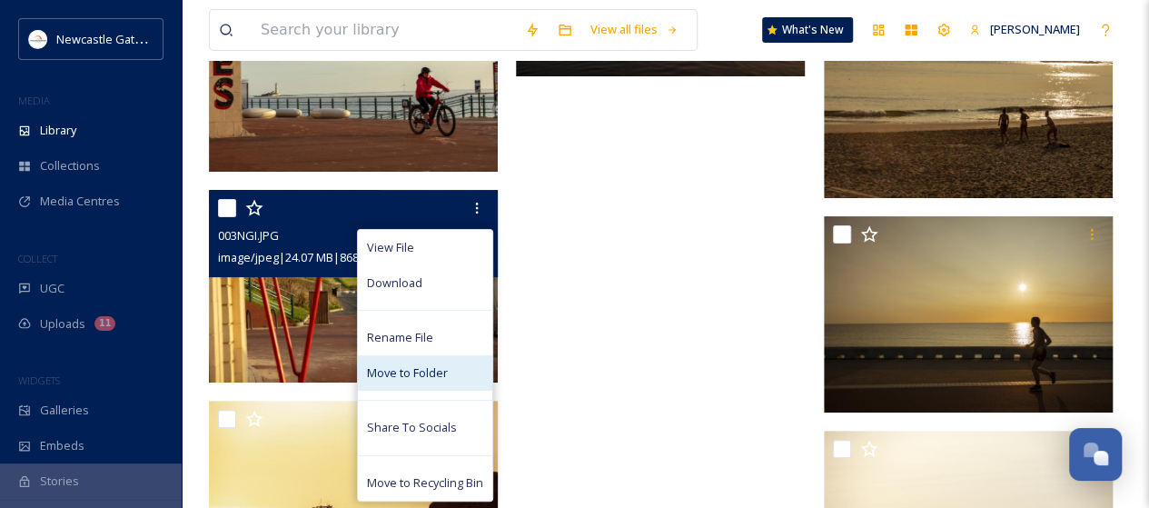
scroll to position [3596, 0]
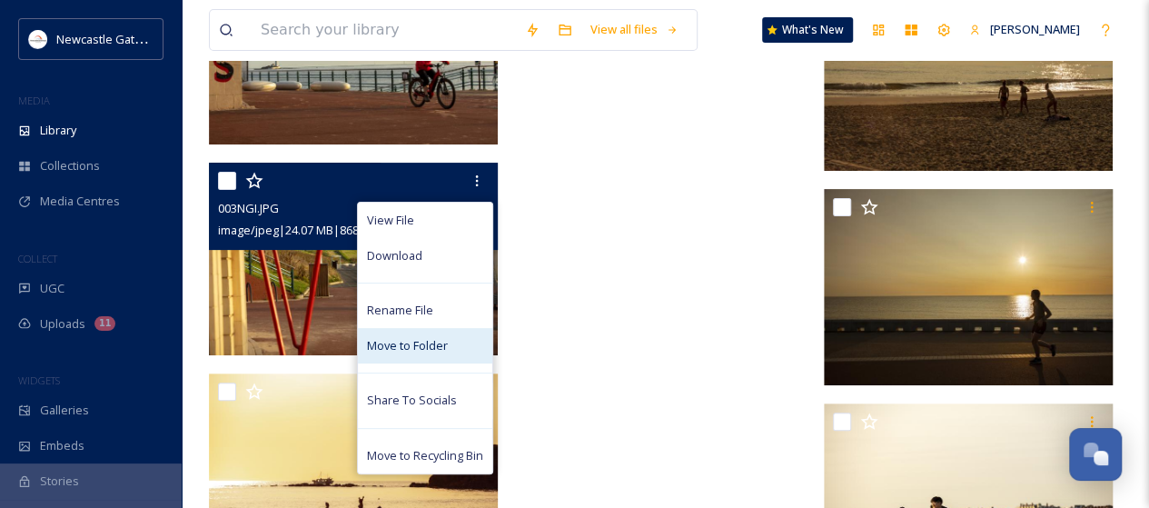
click at [467, 447] on span "Move to Recycling Bin" at bounding box center [425, 455] width 116 height 17
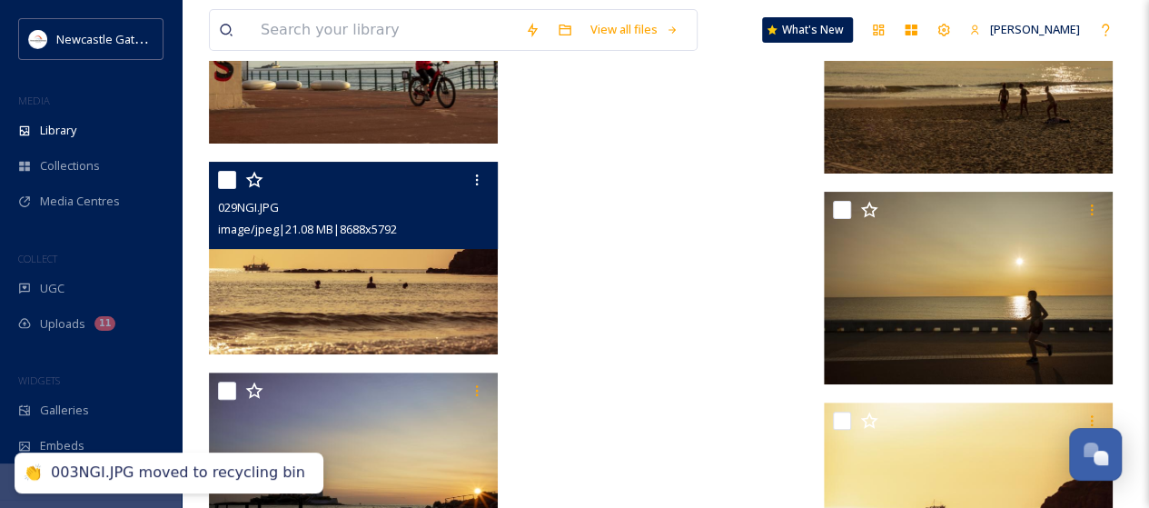
scroll to position [3367, 0]
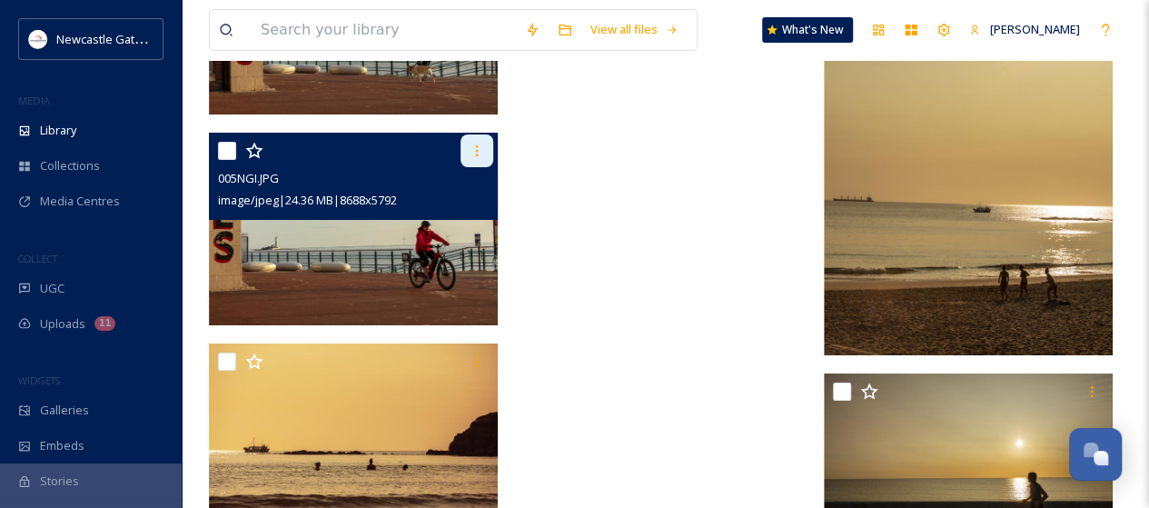
click at [482, 148] on icon at bounding box center [477, 151] width 15 height 15
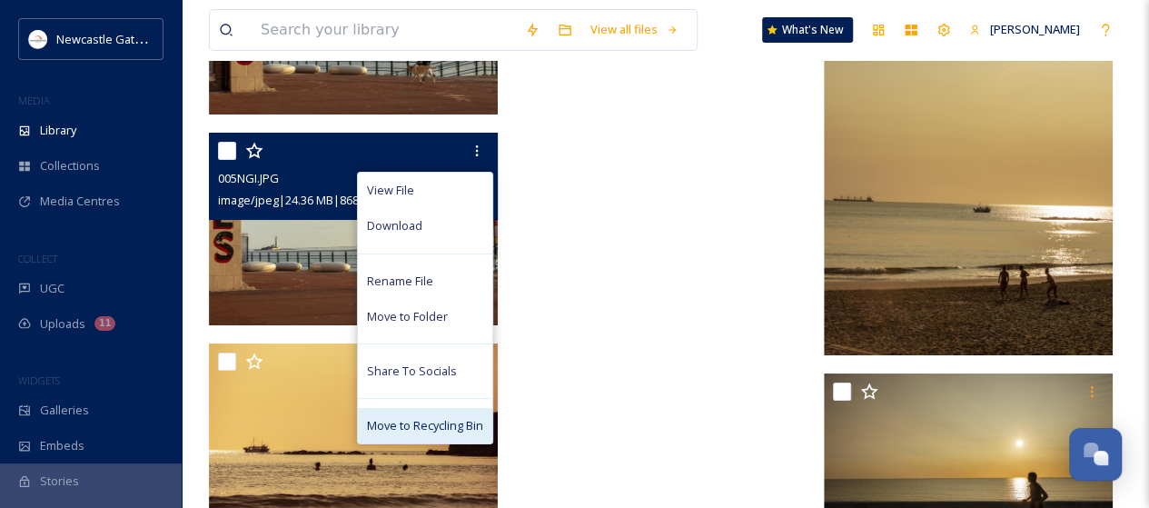
click at [469, 420] on span "Move to Recycling Bin" at bounding box center [425, 425] width 116 height 17
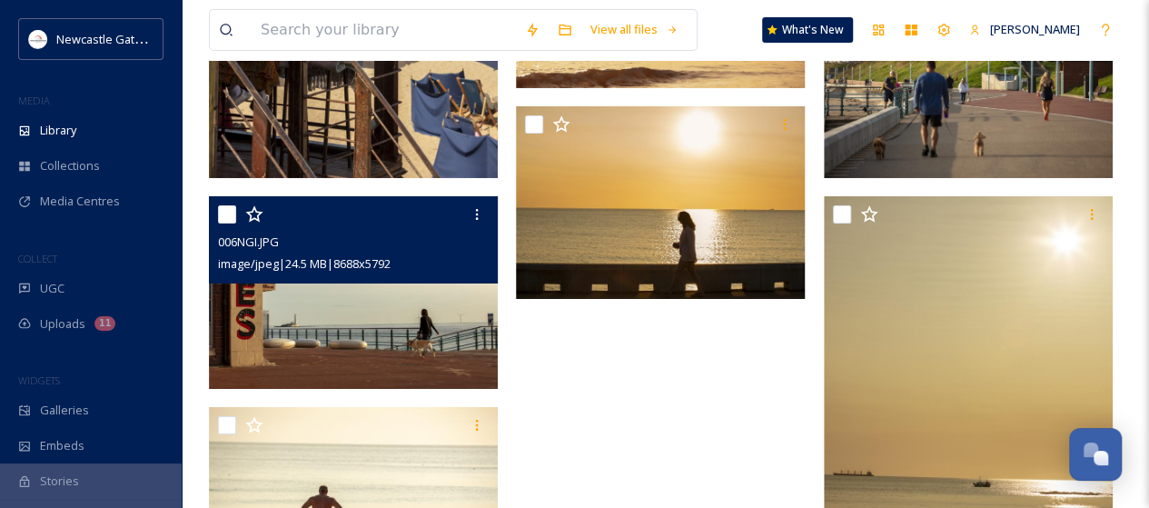
scroll to position [2913, 0]
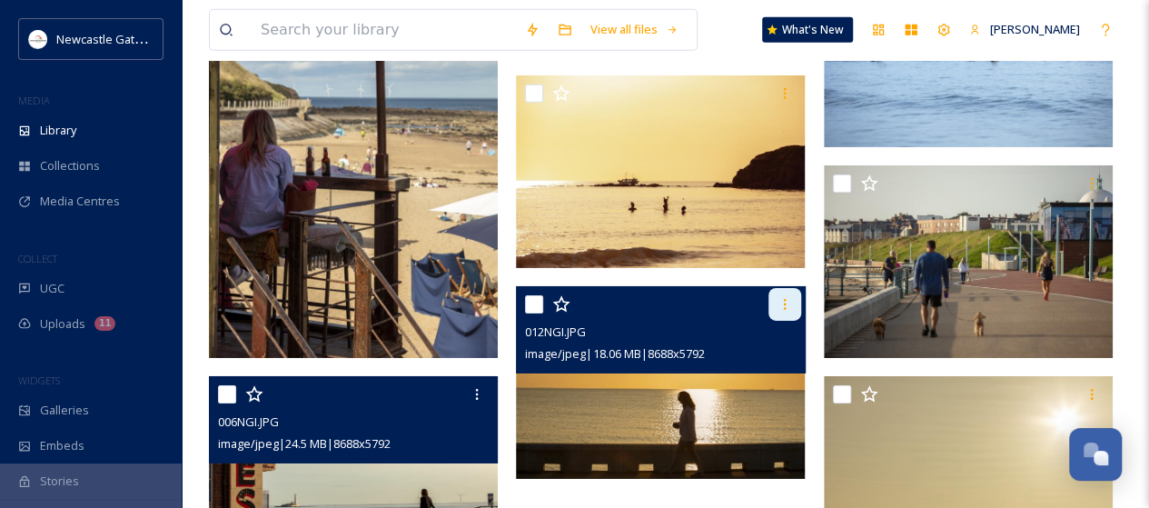
click at [781, 303] on icon at bounding box center [785, 304] width 15 height 15
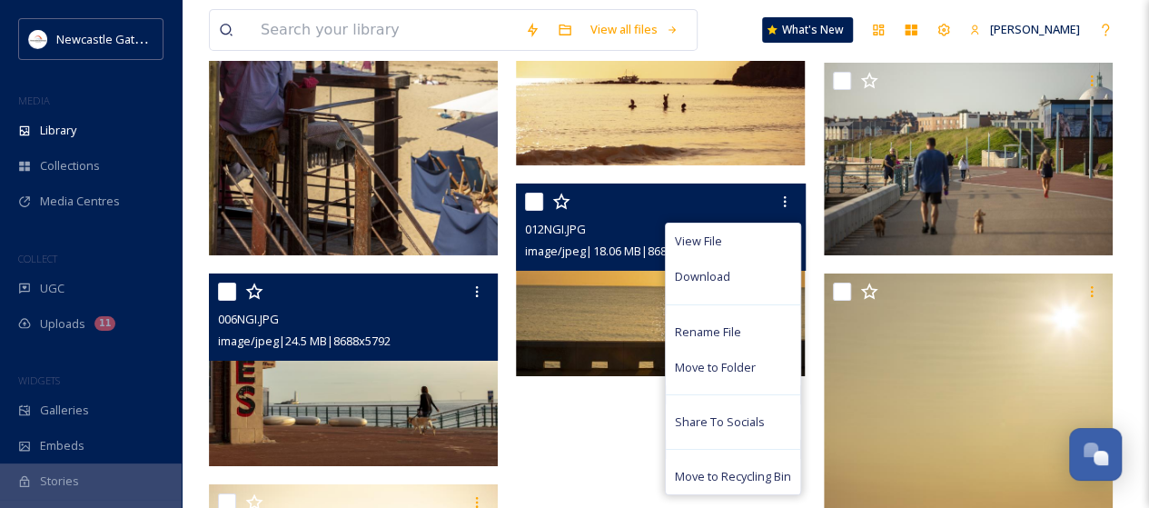
scroll to position [3094, 0]
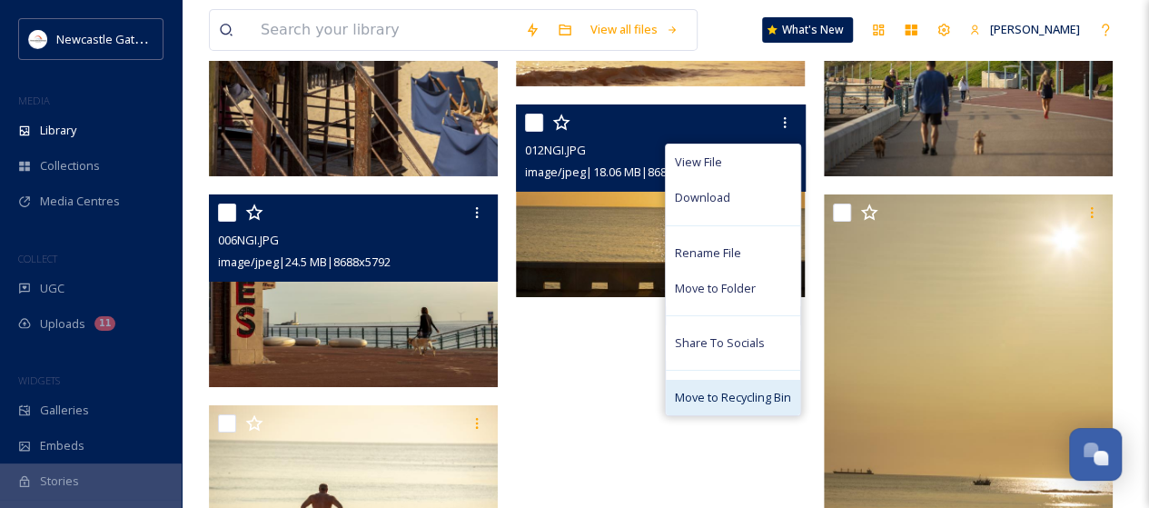
click at [716, 394] on span "Move to Recycling Bin" at bounding box center [733, 397] width 116 height 17
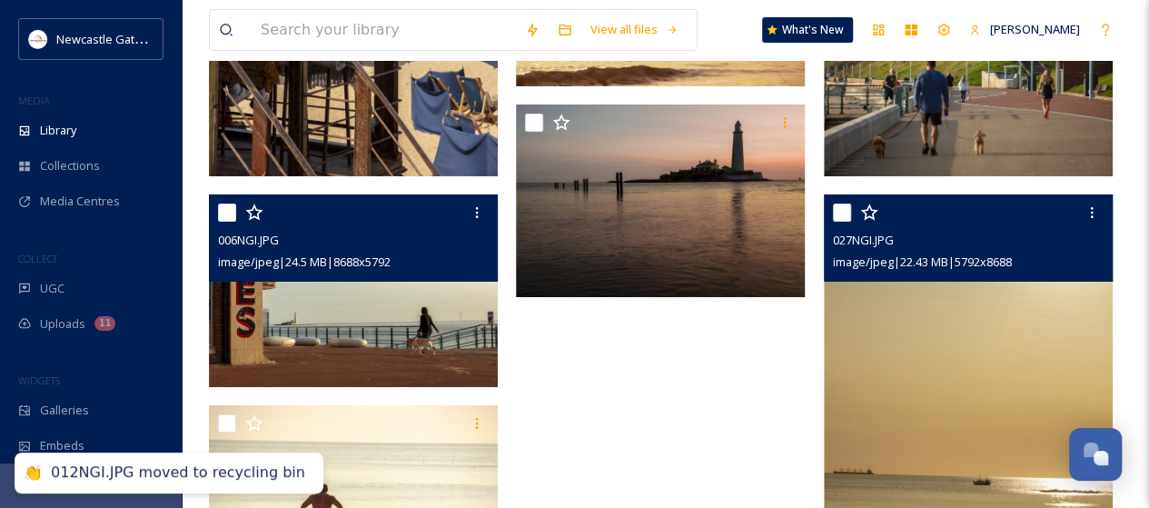
click at [987, 424] on img at bounding box center [968, 410] width 289 height 433
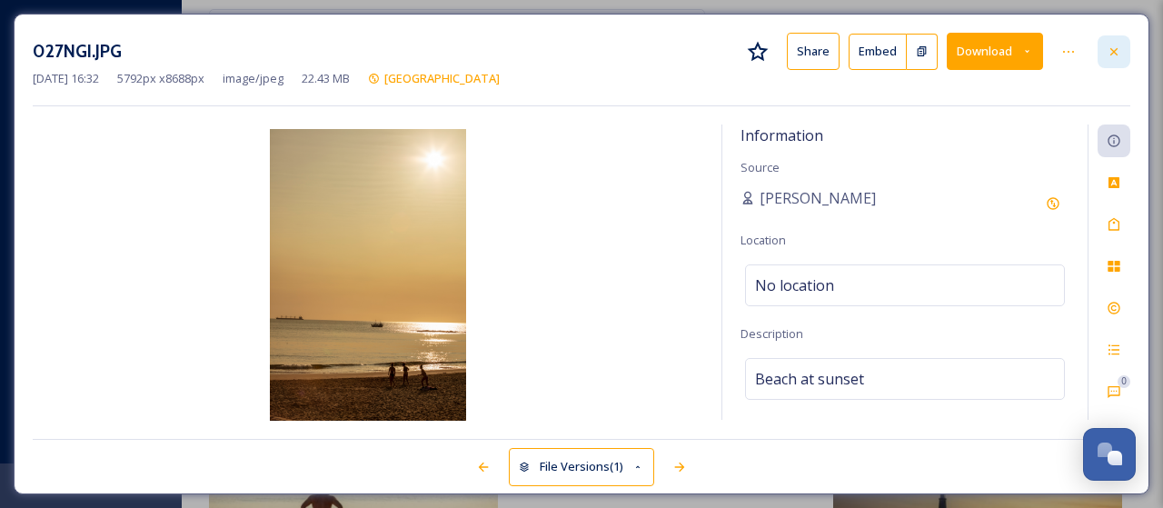
click at [1116, 51] on icon at bounding box center [1114, 52] width 15 height 15
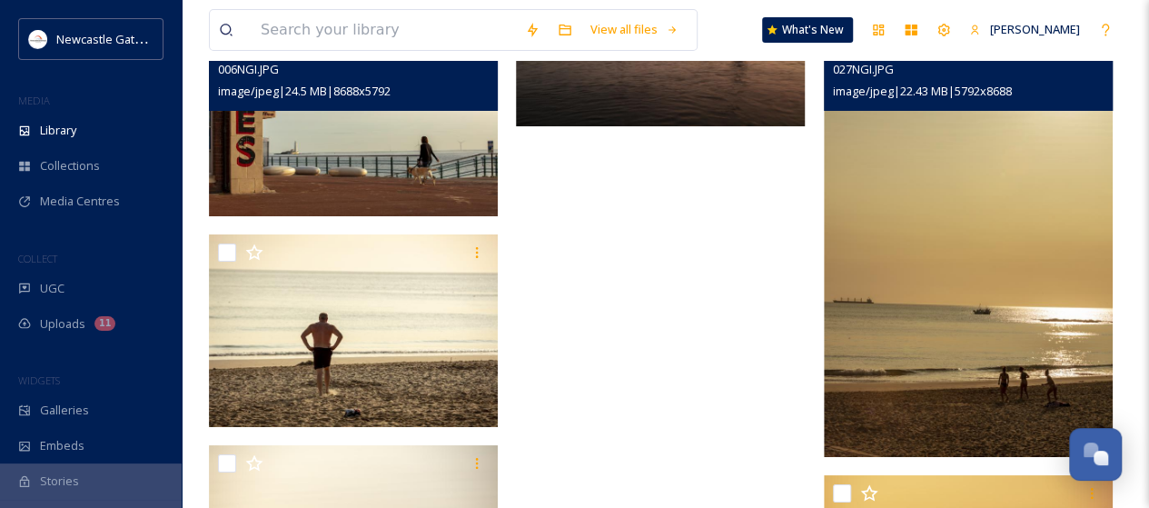
scroll to position [3367, 0]
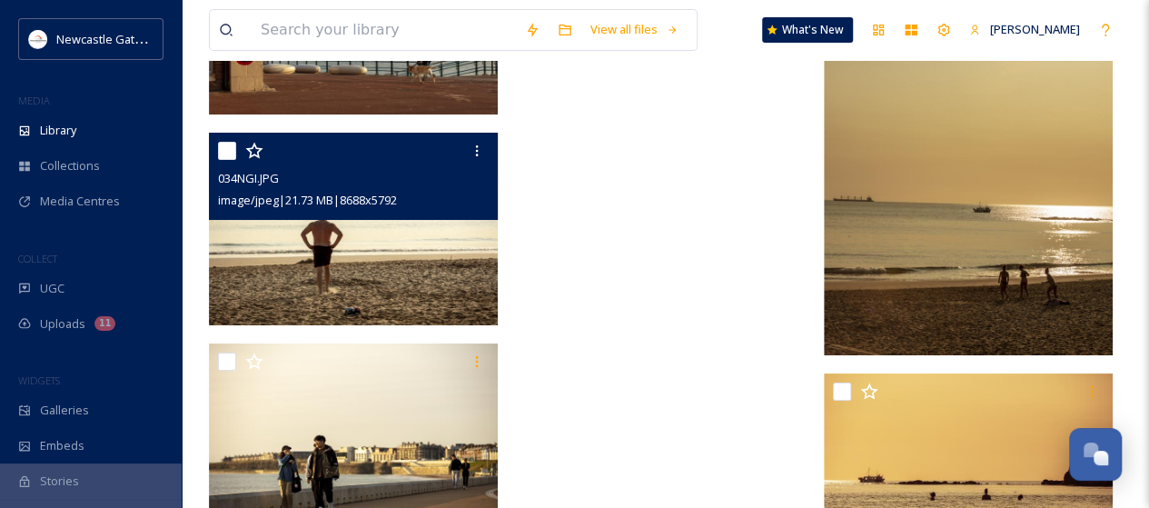
click at [349, 263] on img at bounding box center [353, 229] width 289 height 193
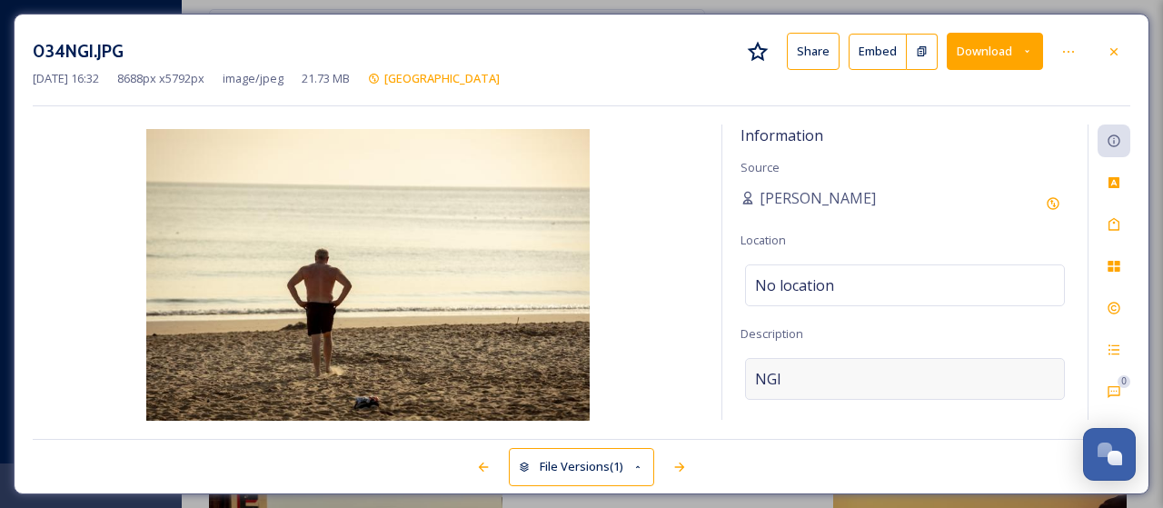
click at [789, 378] on div "NGI" at bounding box center [905, 379] width 320 height 42
type textarea "S"
type textarea "Bather at the beach"
click at [1115, 55] on icon at bounding box center [1114, 52] width 15 height 15
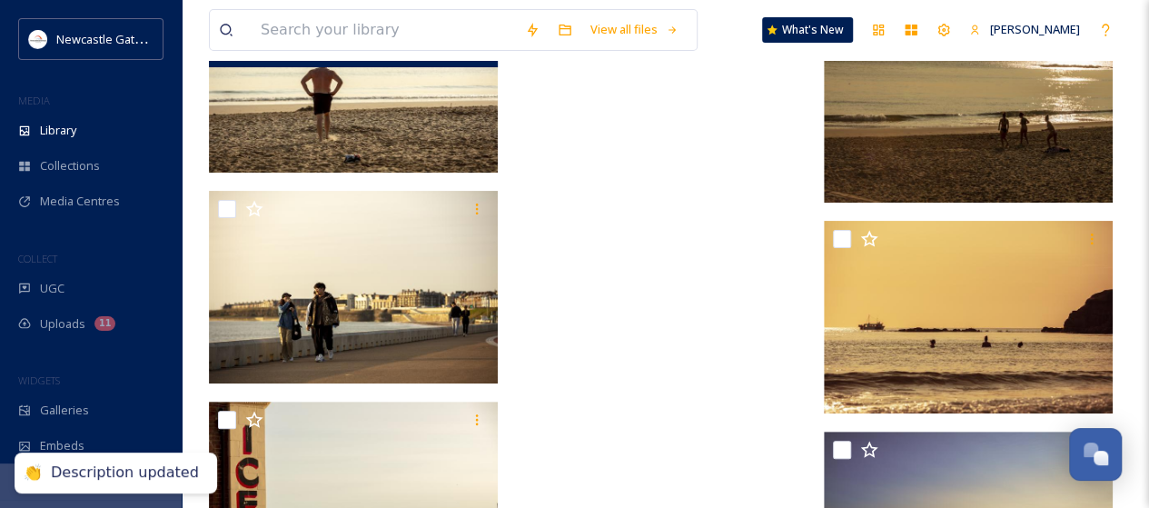
scroll to position [3549, 0]
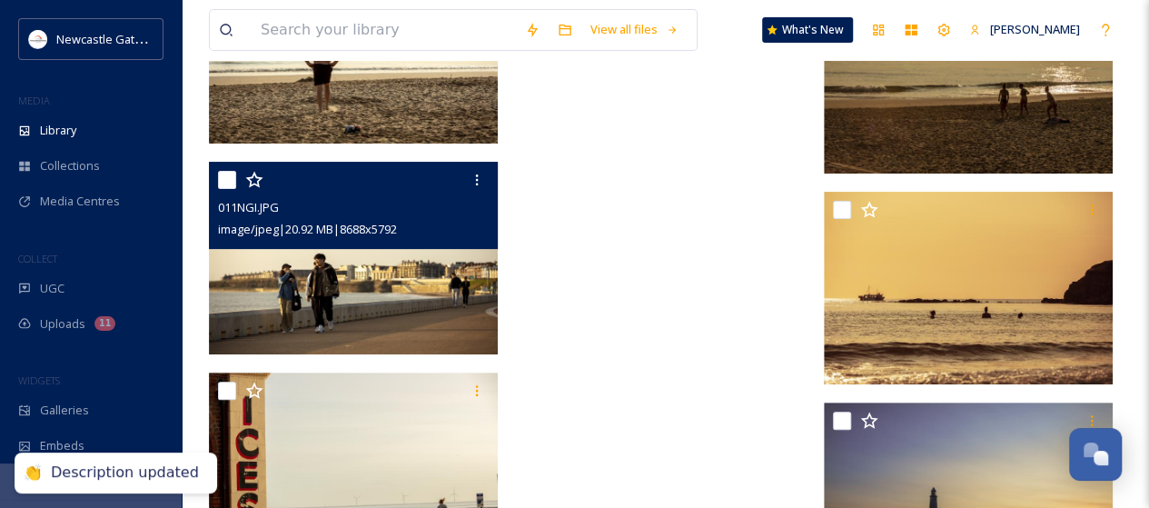
click at [374, 277] on img at bounding box center [353, 258] width 289 height 193
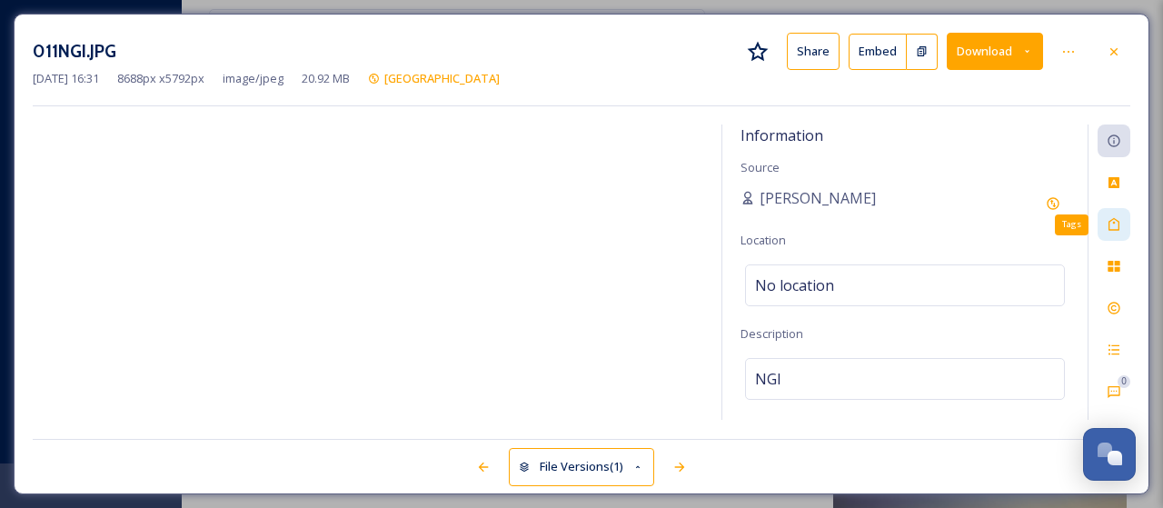
click at [1108, 225] on icon at bounding box center [1114, 224] width 15 height 15
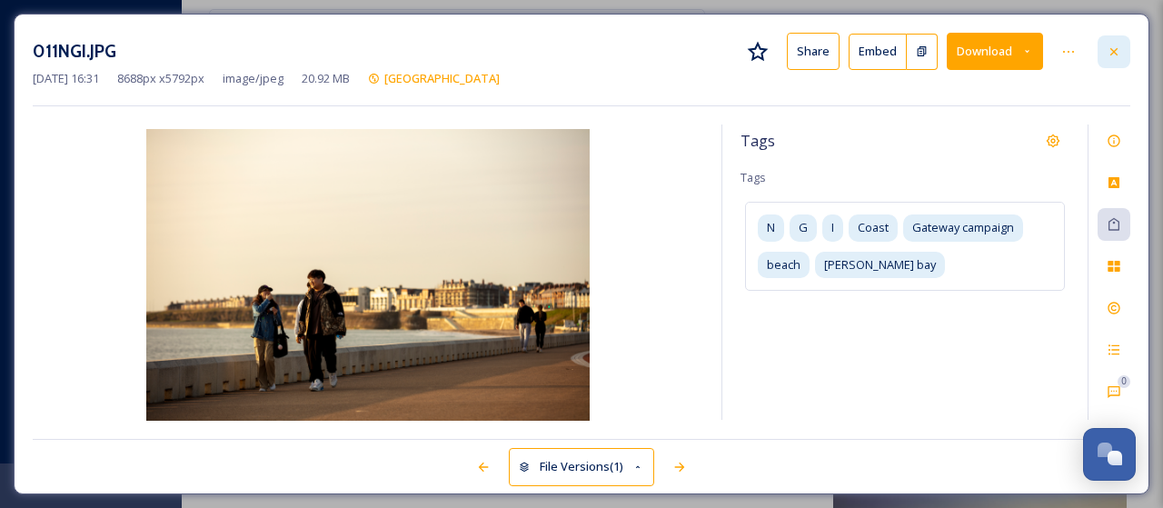
click at [1117, 50] on icon at bounding box center [1114, 52] width 15 height 15
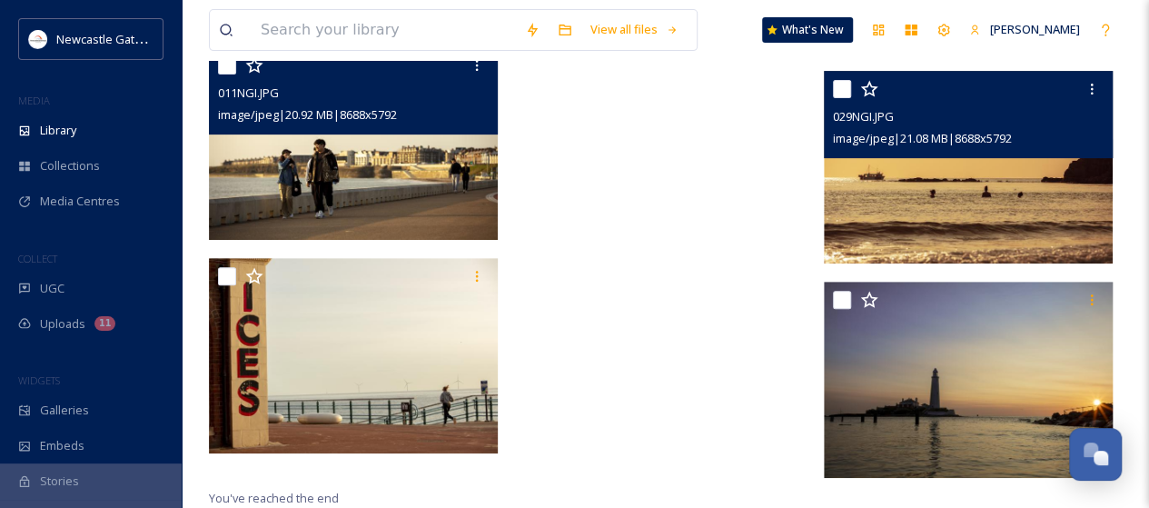
scroll to position [3710, 0]
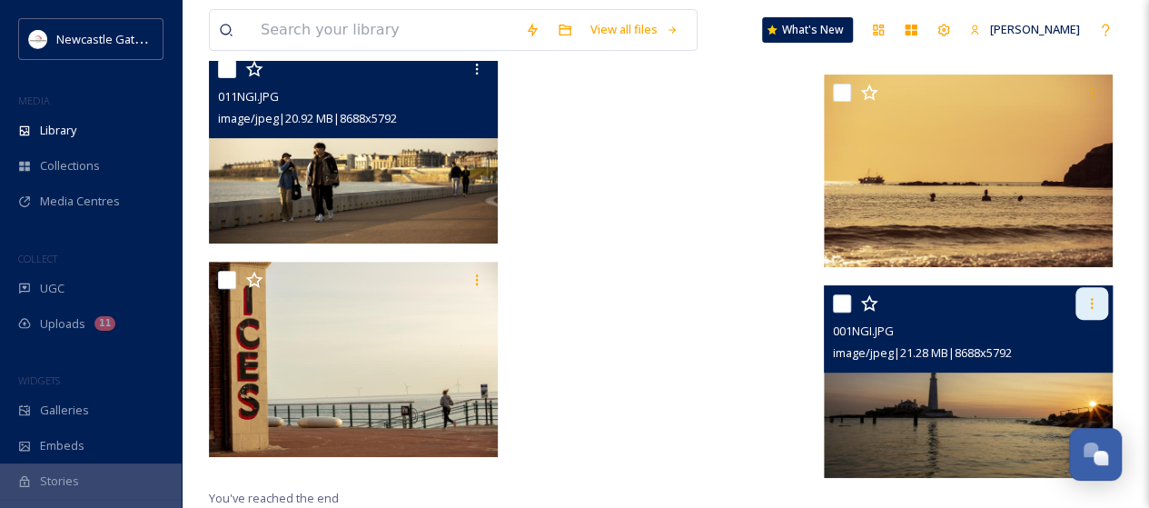
click at [1093, 304] on icon at bounding box center [1092, 303] width 15 height 15
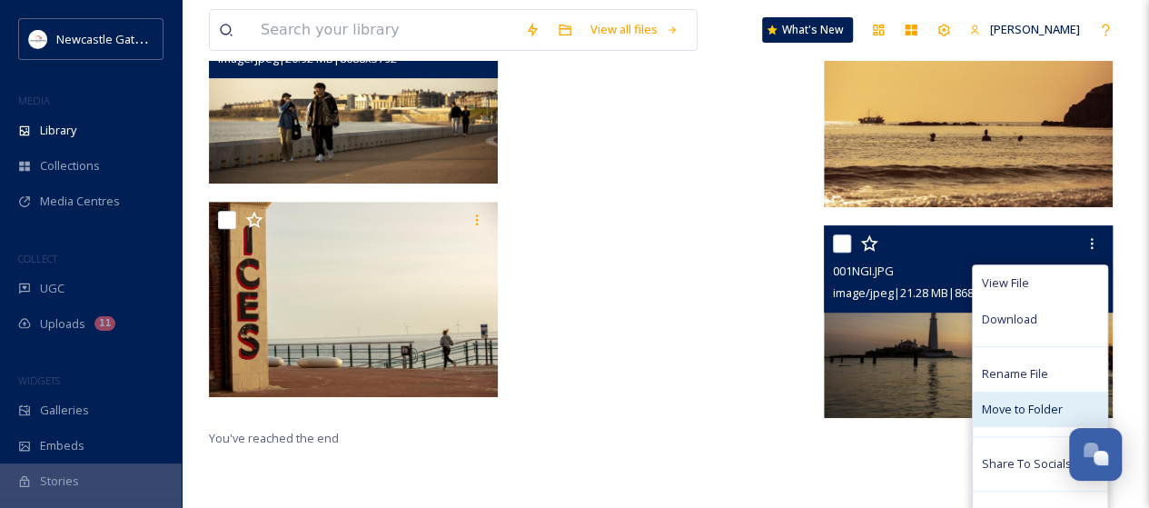
scroll to position [3798, 0]
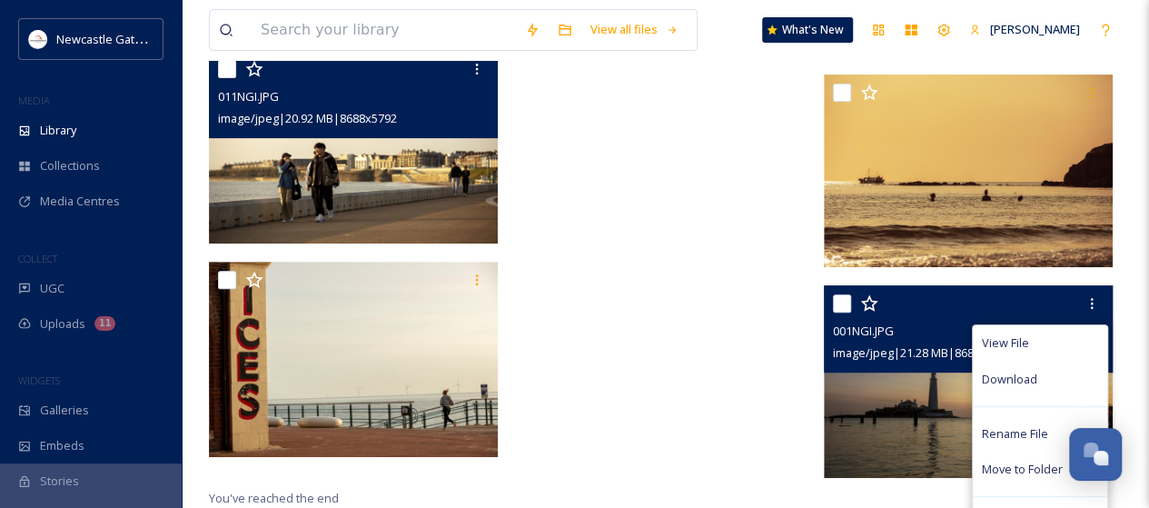
click at [885, 354] on div "View File Download Rename File Move to Folder Share To Socials Move to Recyclin…" at bounding box center [968, 381] width 289 height 193
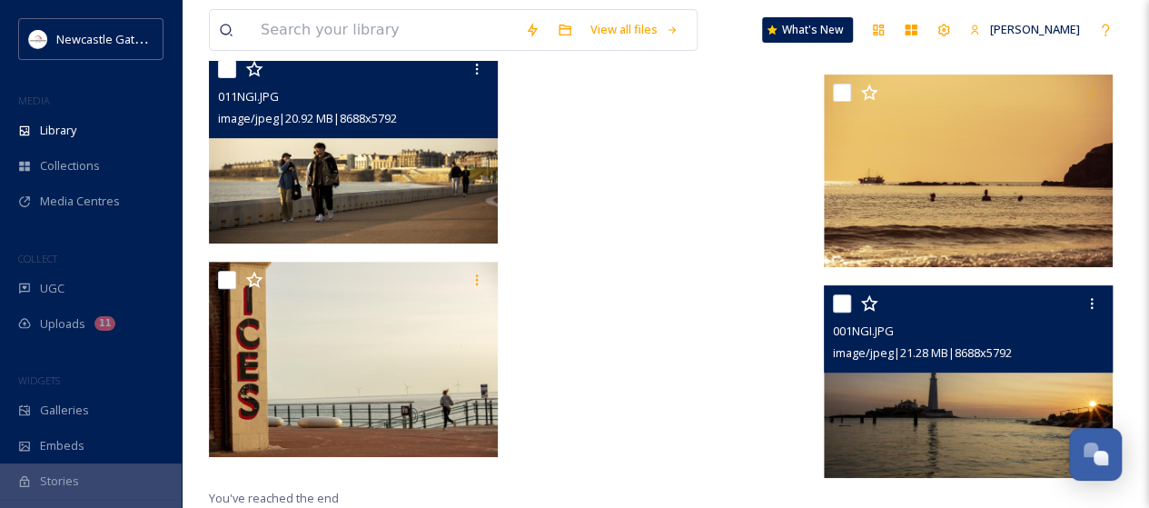
click at [921, 386] on img at bounding box center [968, 381] width 289 height 193
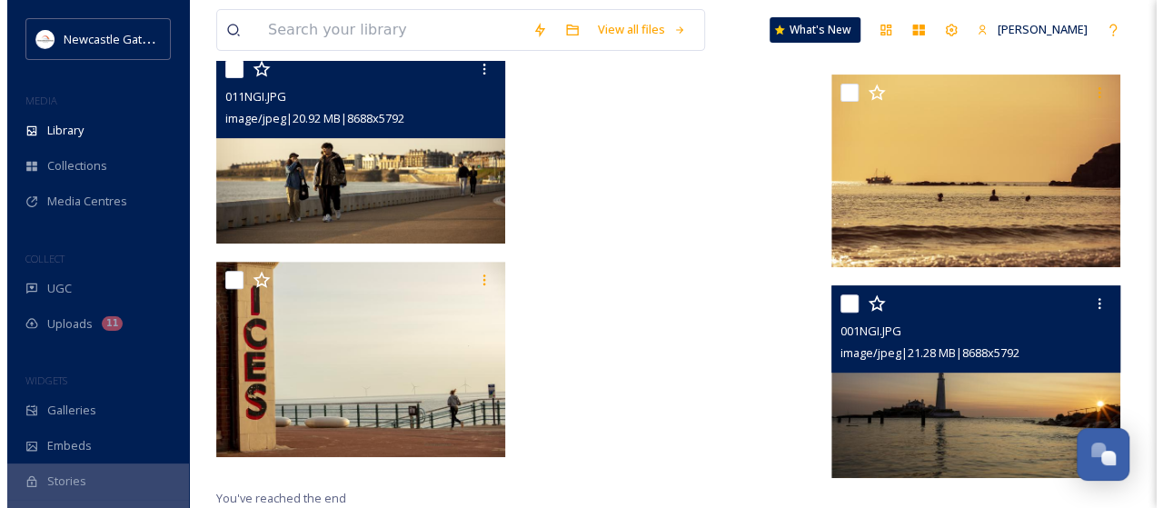
scroll to position [3689, 0]
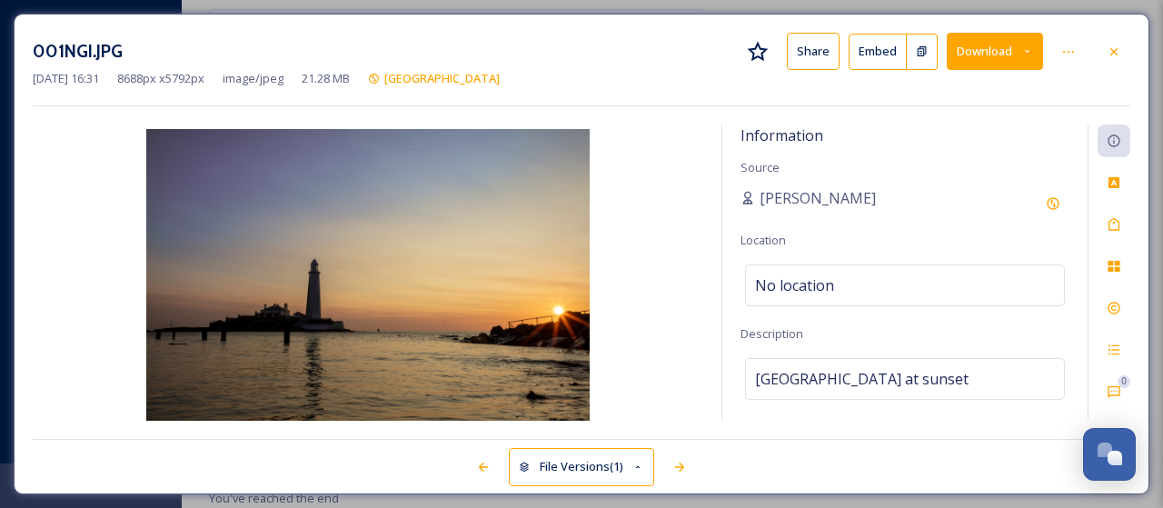
click at [1125, 48] on div at bounding box center [1113, 51] width 33 height 33
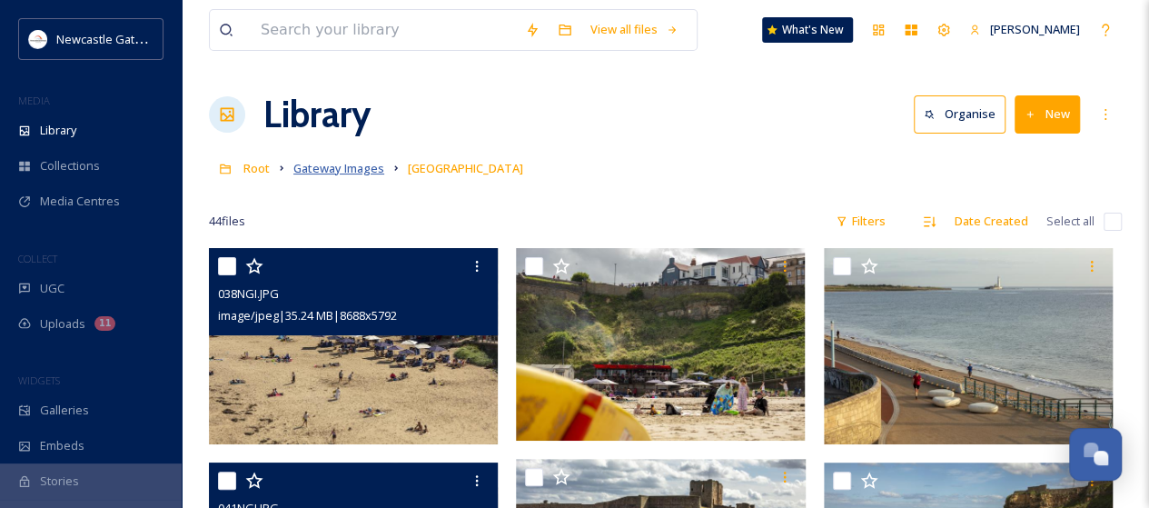
click at [348, 167] on span "Gateway Images" at bounding box center [338, 168] width 91 height 16
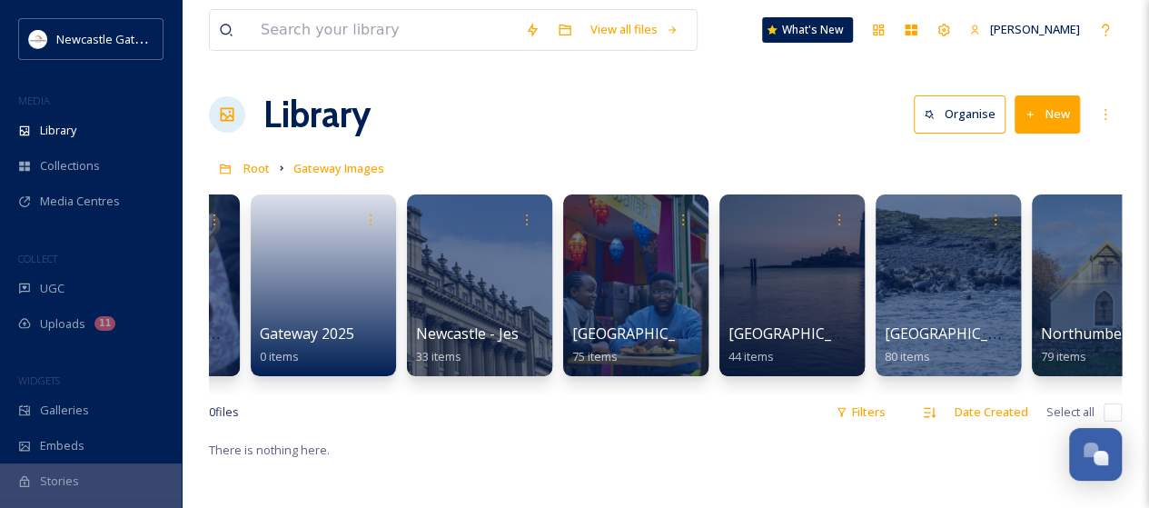
scroll to position [0, 181]
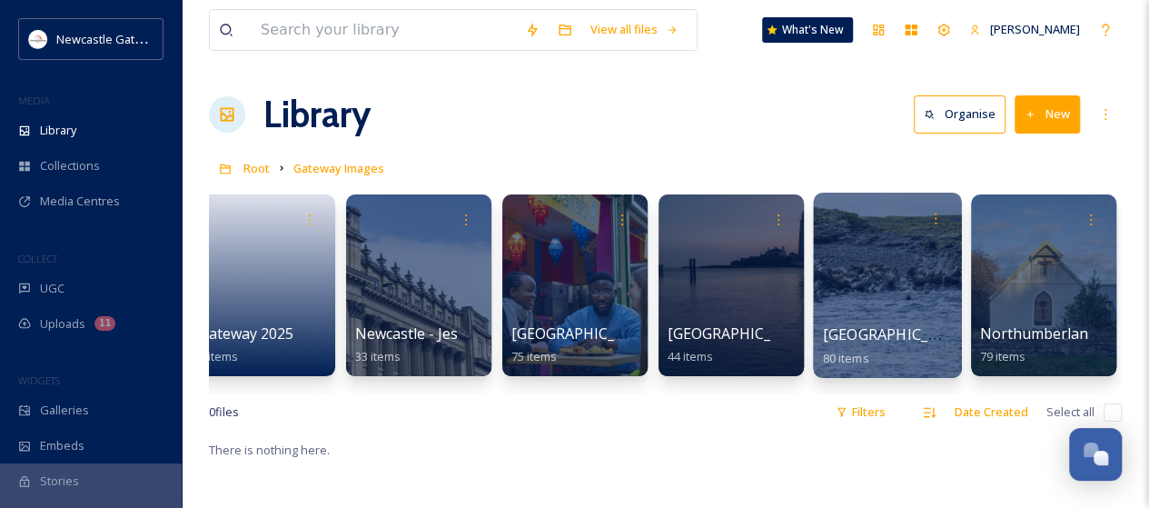
click at [879, 300] on div at bounding box center [887, 285] width 148 height 185
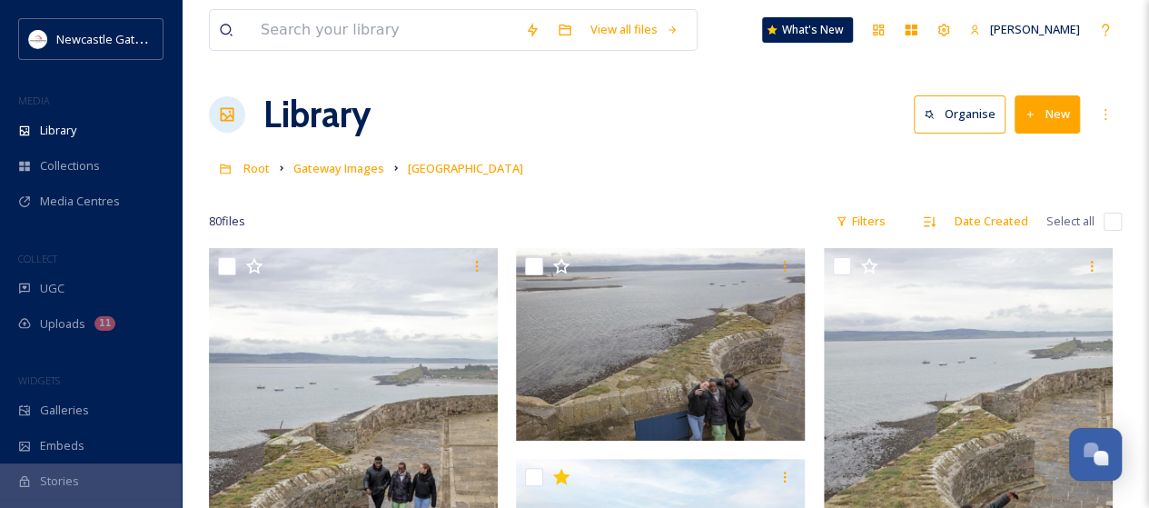
click at [1117, 221] on input "checkbox" at bounding box center [1113, 222] width 18 height 18
checkbox input "true"
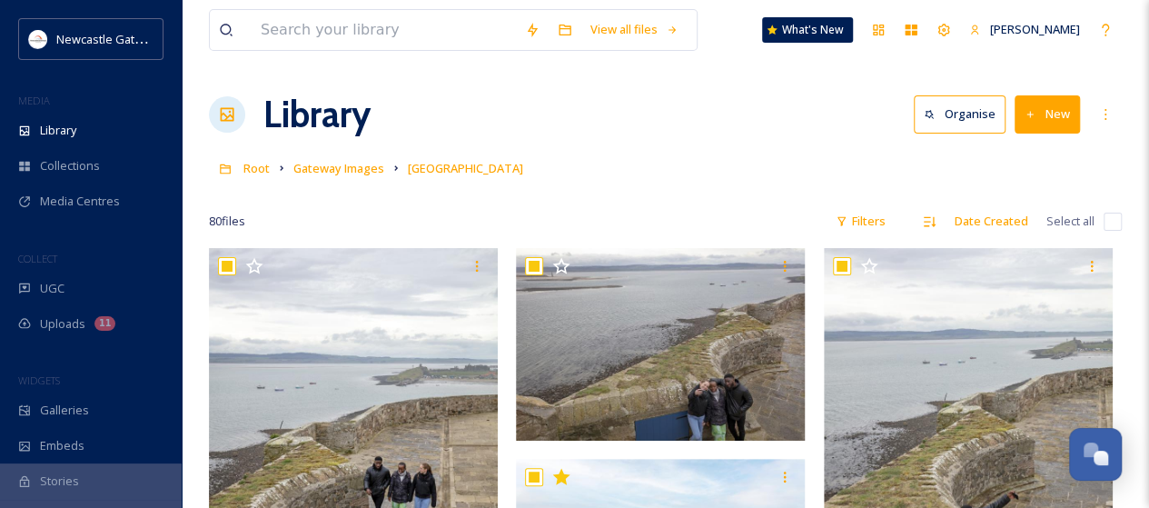
checkbox input "true"
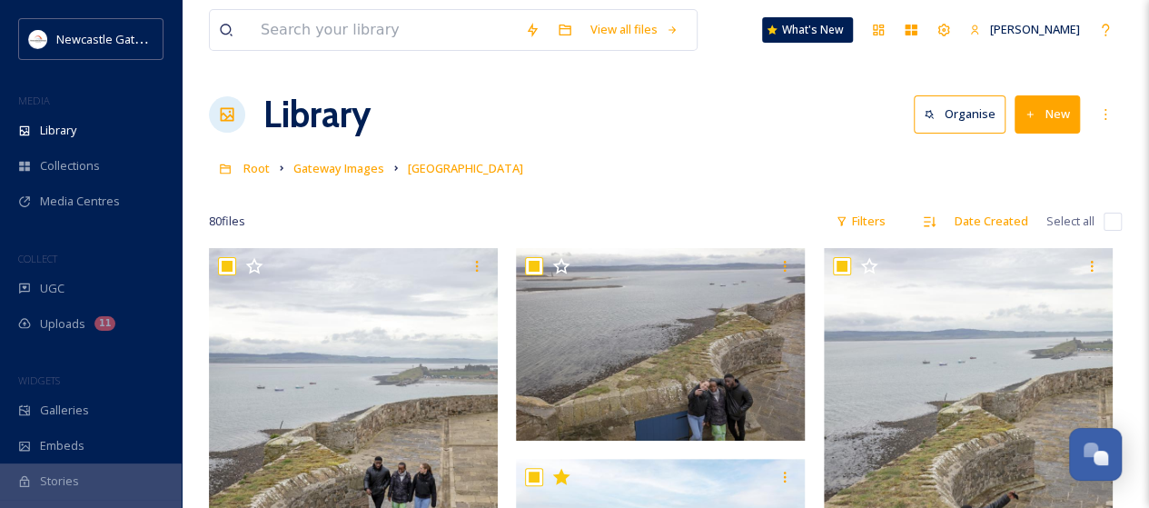
checkbox input "true"
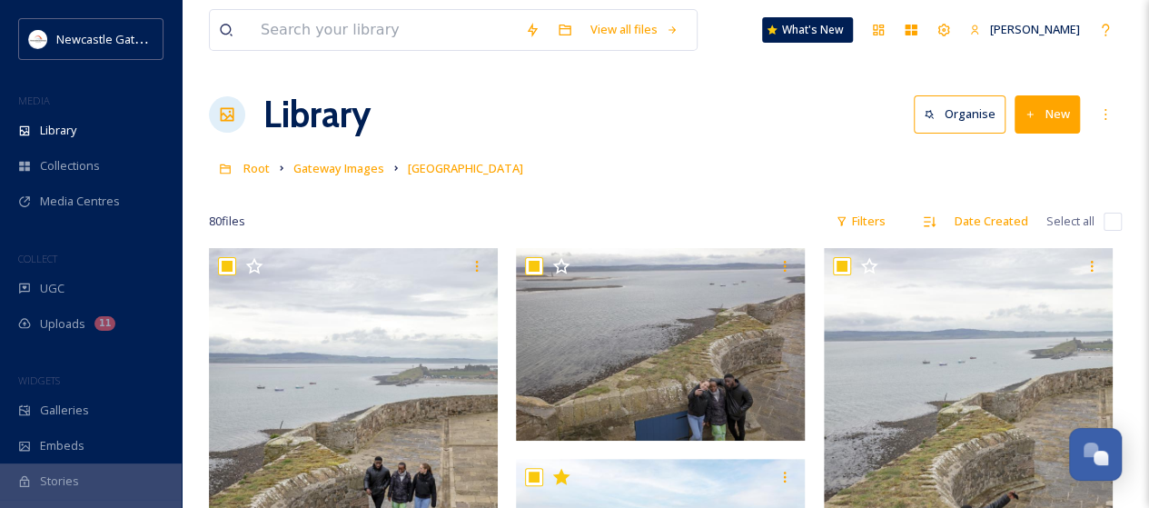
checkbox input "true"
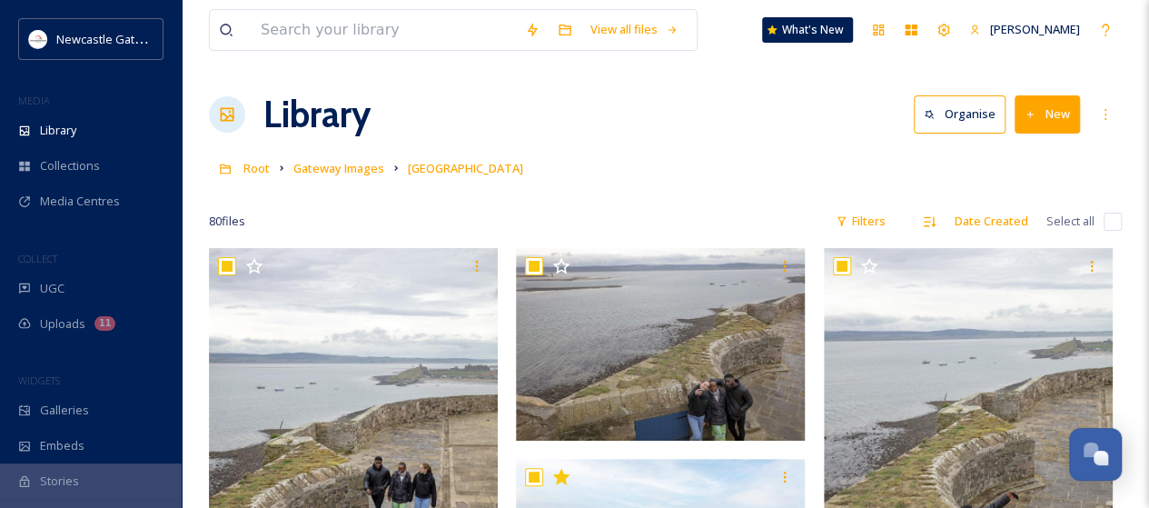
checkbox input "true"
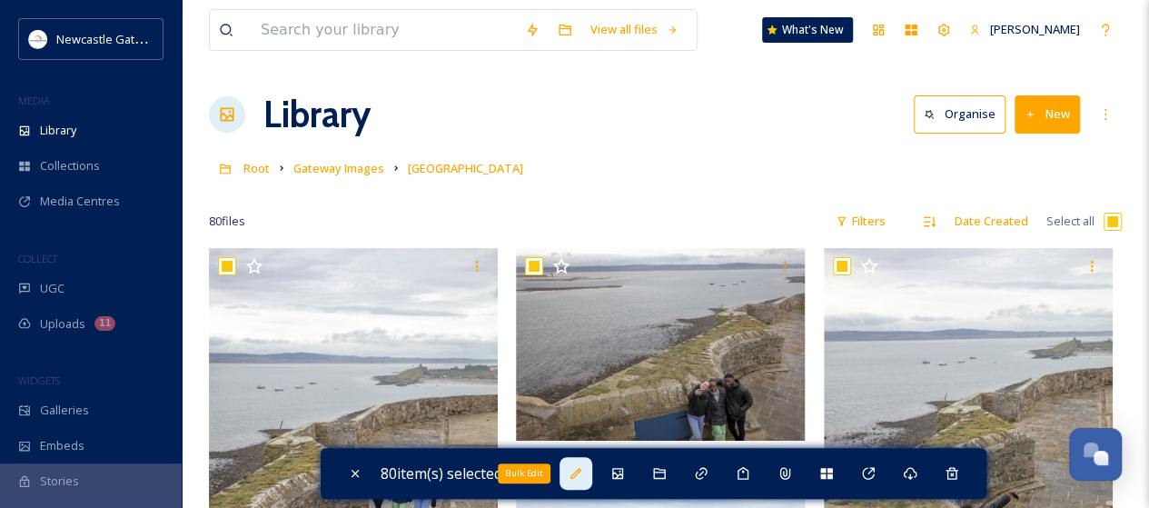
click at [581, 472] on icon at bounding box center [576, 473] width 11 height 11
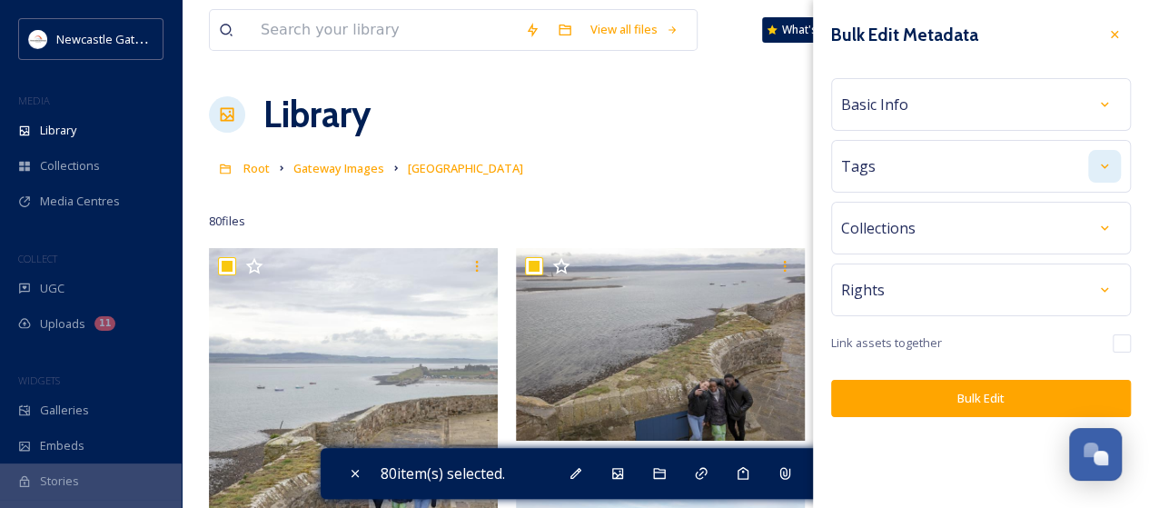
click at [1108, 172] on icon at bounding box center [1104, 166] width 15 height 15
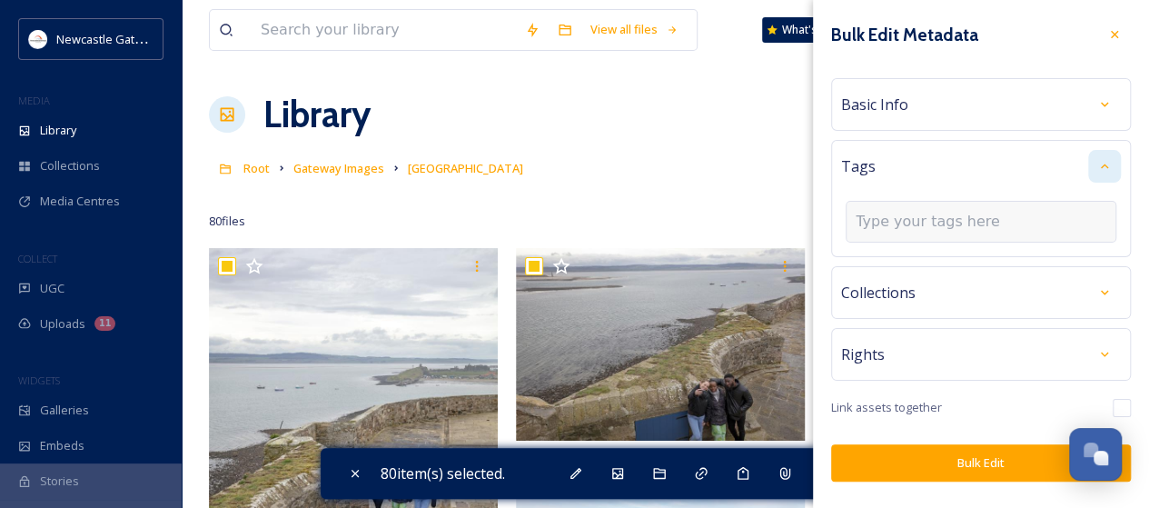
click at [931, 223] on input at bounding box center [947, 222] width 182 height 22
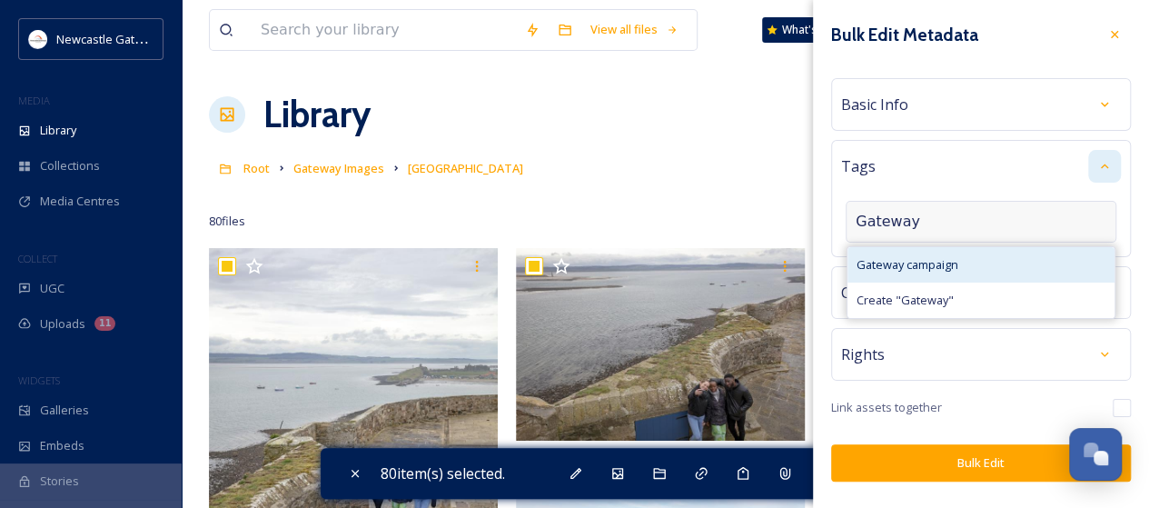
type input "Gateway"
click at [930, 263] on span "Gateway campaign" at bounding box center [908, 264] width 102 height 17
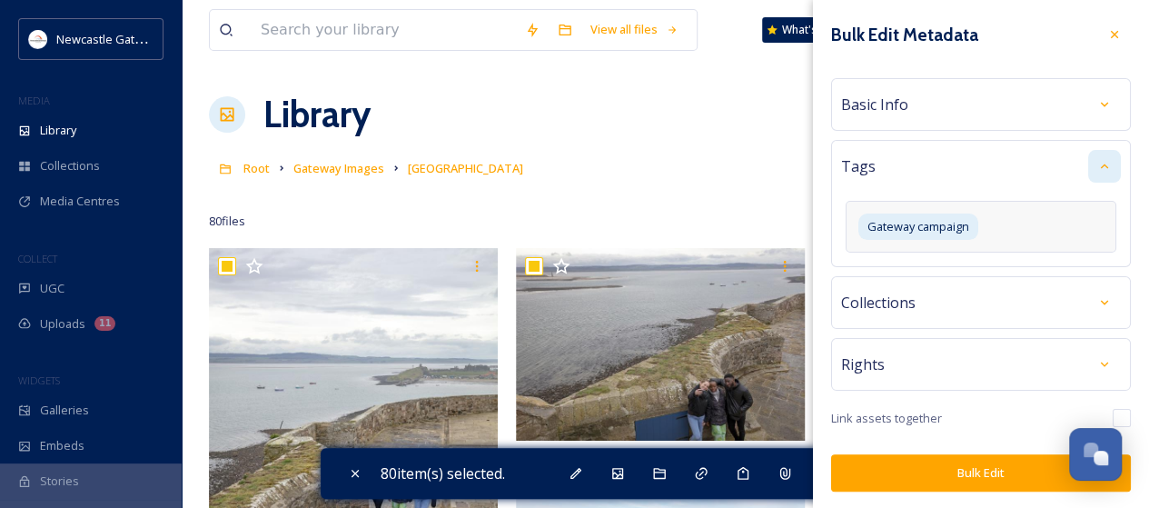
click at [974, 386] on div "Rights" at bounding box center [981, 364] width 300 height 53
click at [1117, 357] on div at bounding box center [1104, 364] width 33 height 33
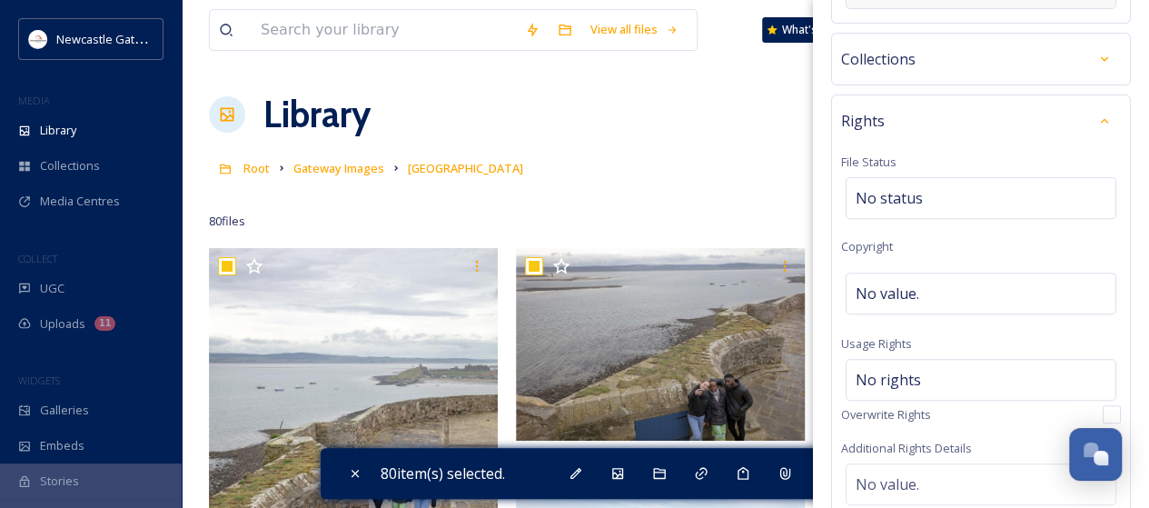
scroll to position [273, 0]
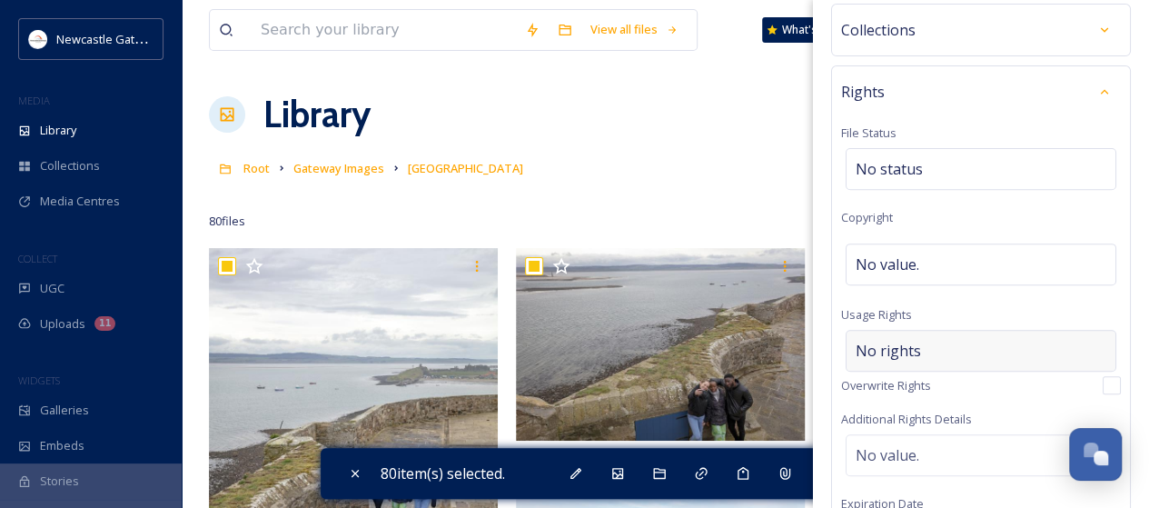
click at [890, 340] on span "No rights" at bounding box center [888, 351] width 65 height 22
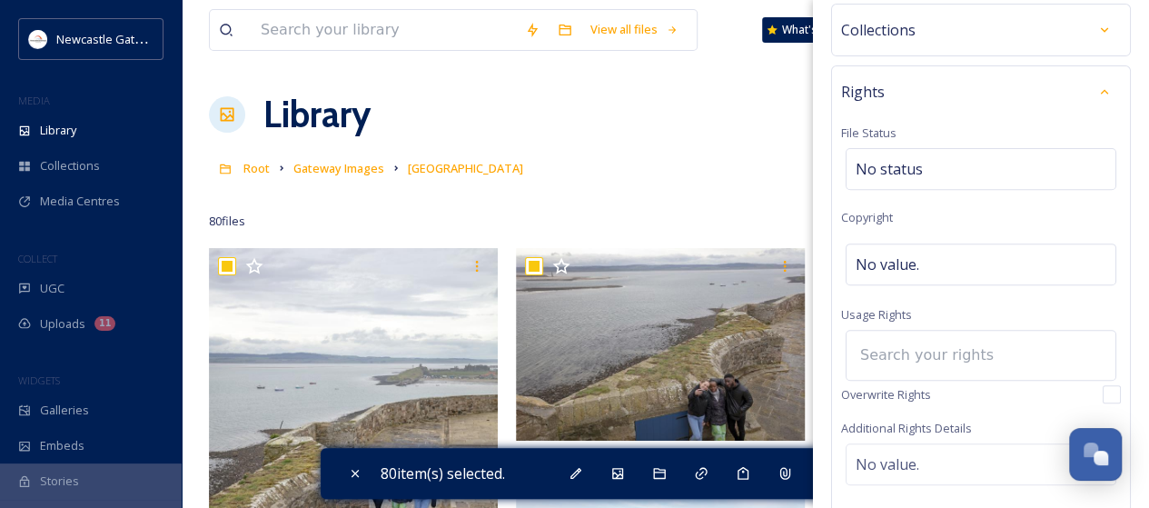
click at [888, 348] on input at bounding box center [951, 355] width 200 height 40
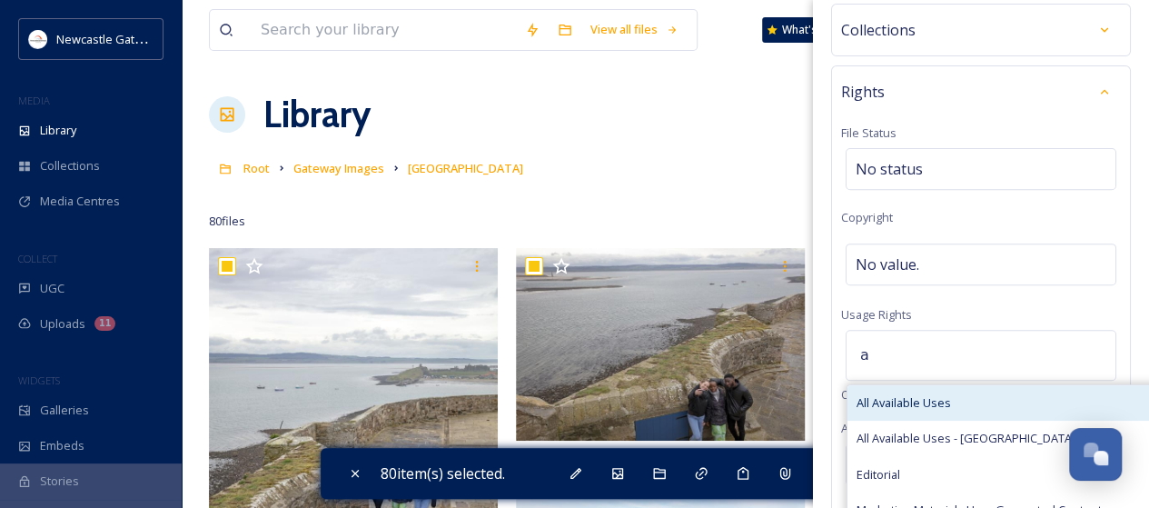
type input "a"
click at [925, 395] on span "All Available Uses" at bounding box center [904, 402] width 94 height 17
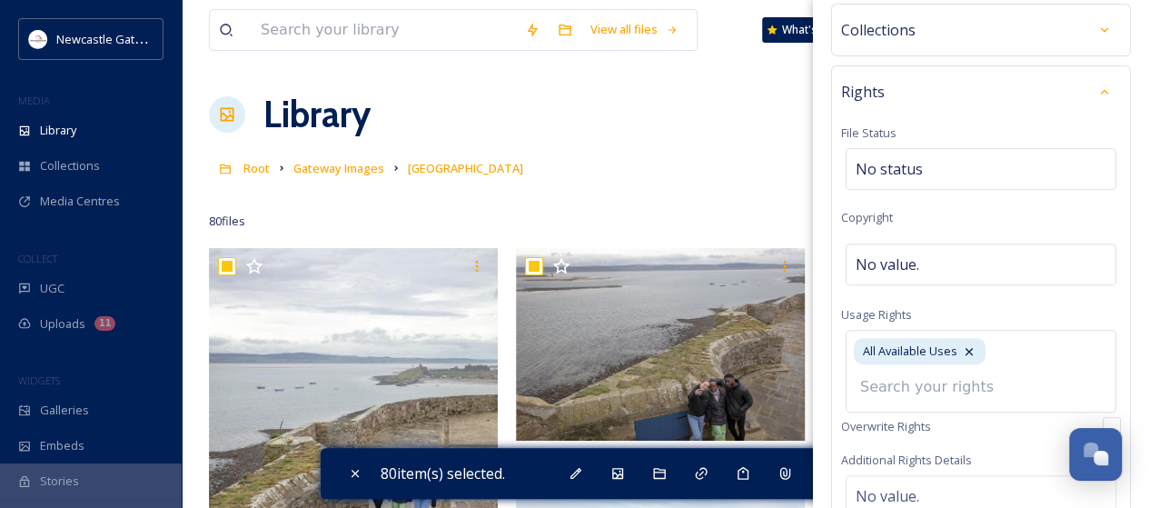
scroll to position [583, 0]
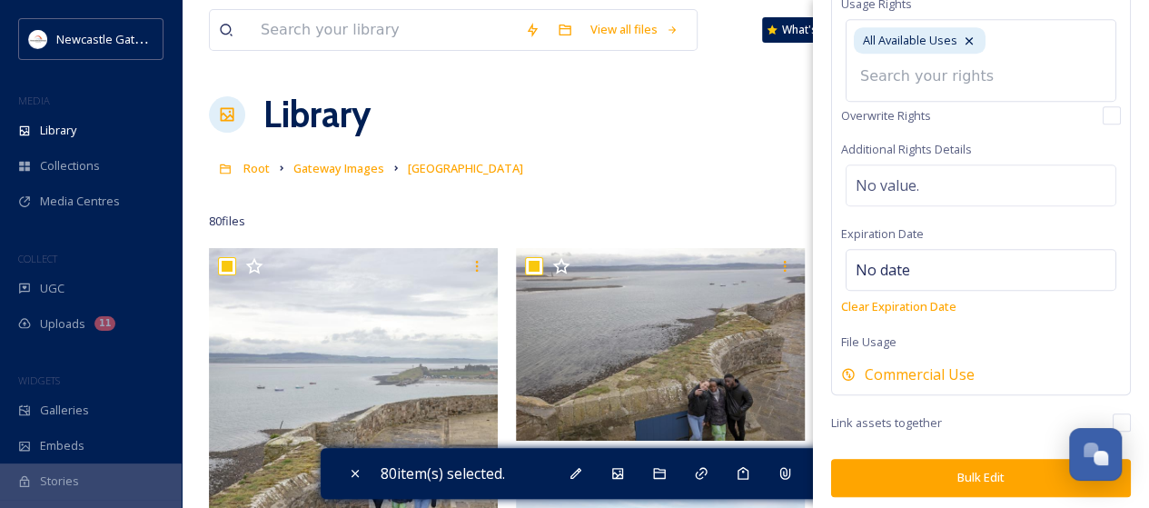
click at [1001, 472] on button "Bulk Edit" at bounding box center [981, 477] width 300 height 37
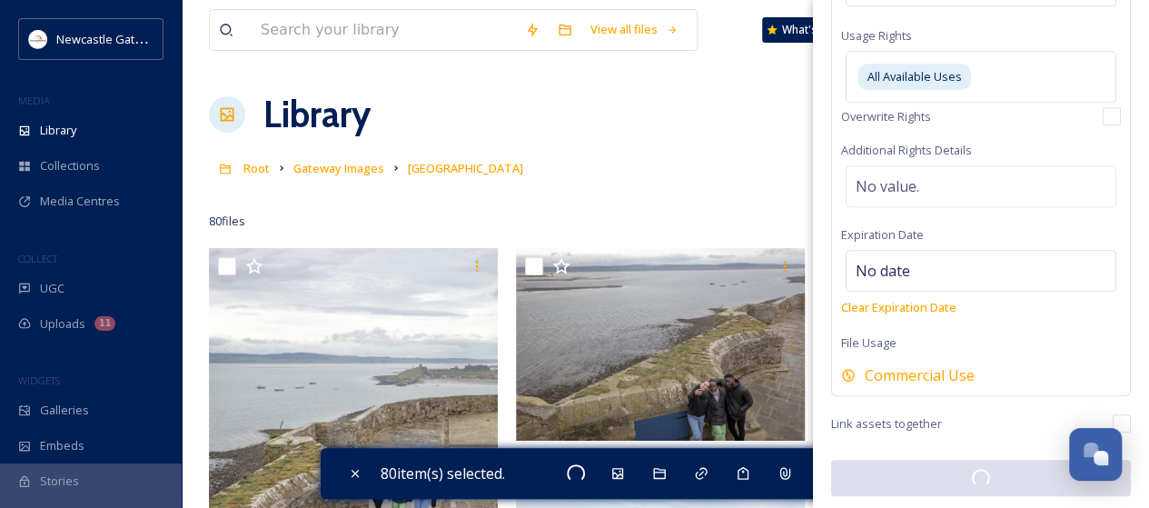
checkbox input "false"
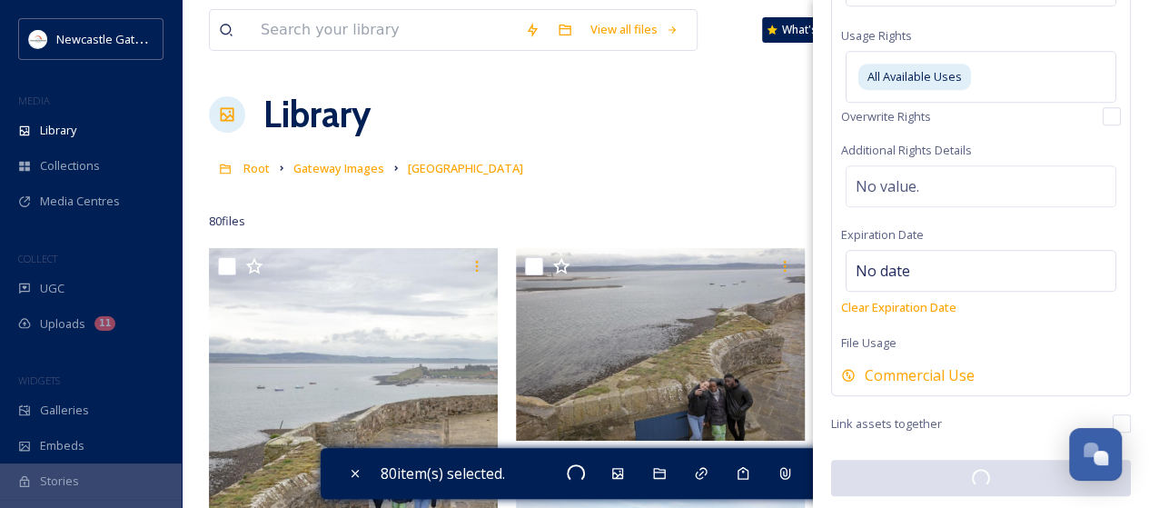
checkbox input "false"
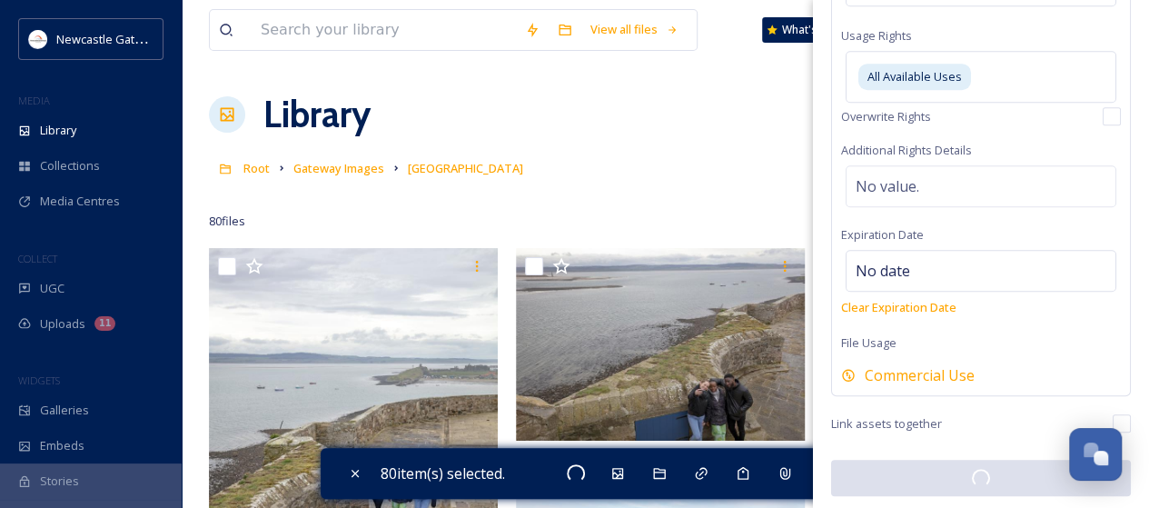
checkbox input "false"
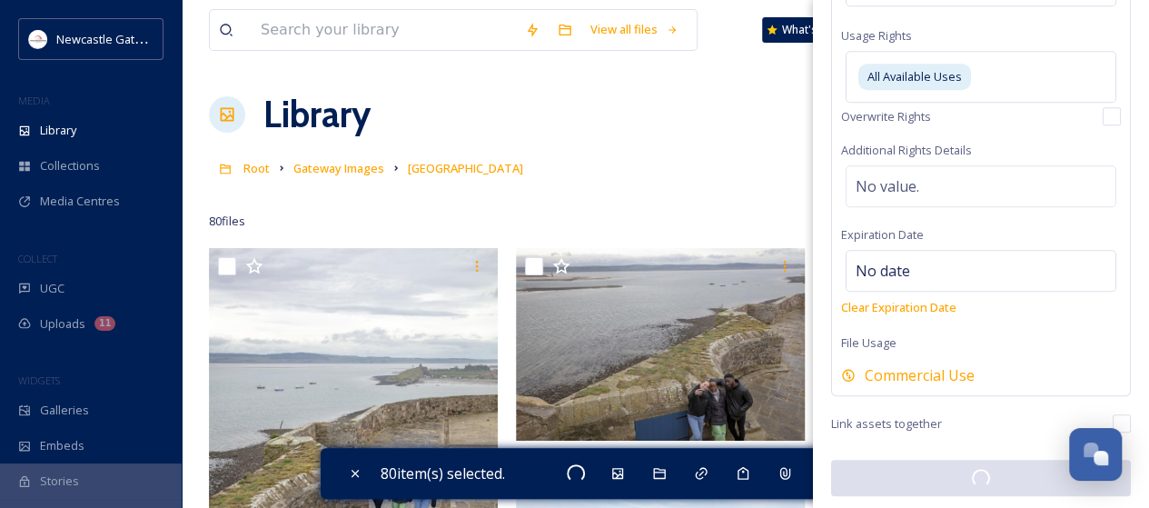
checkbox input "false"
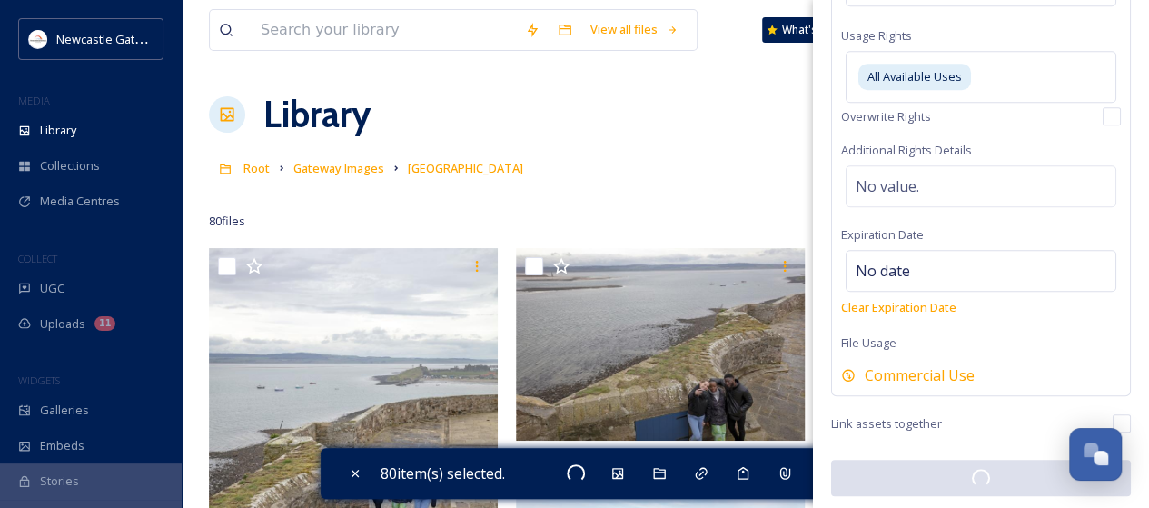
checkbox input "false"
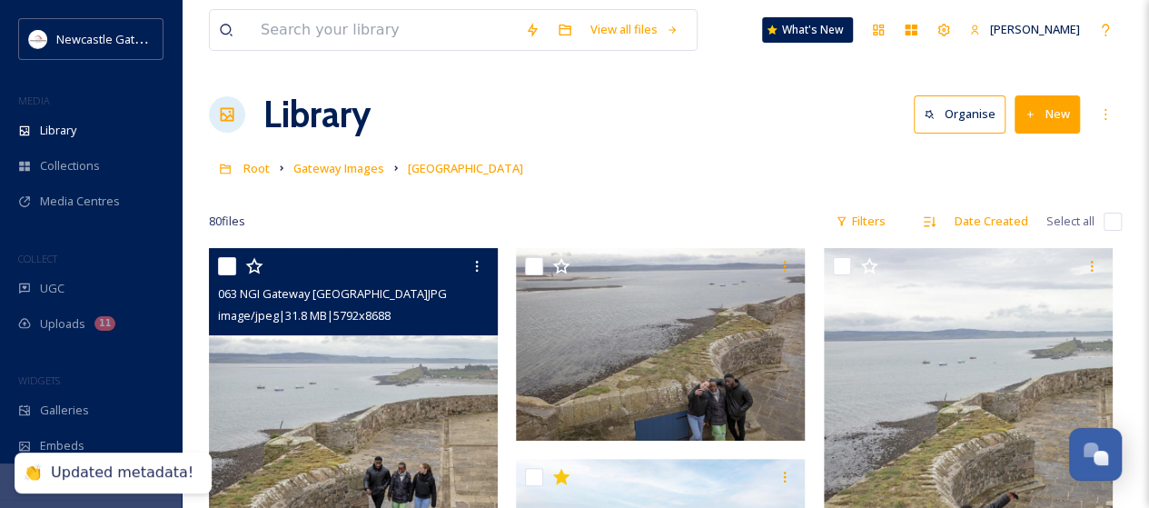
click at [314, 391] on img at bounding box center [353, 464] width 289 height 433
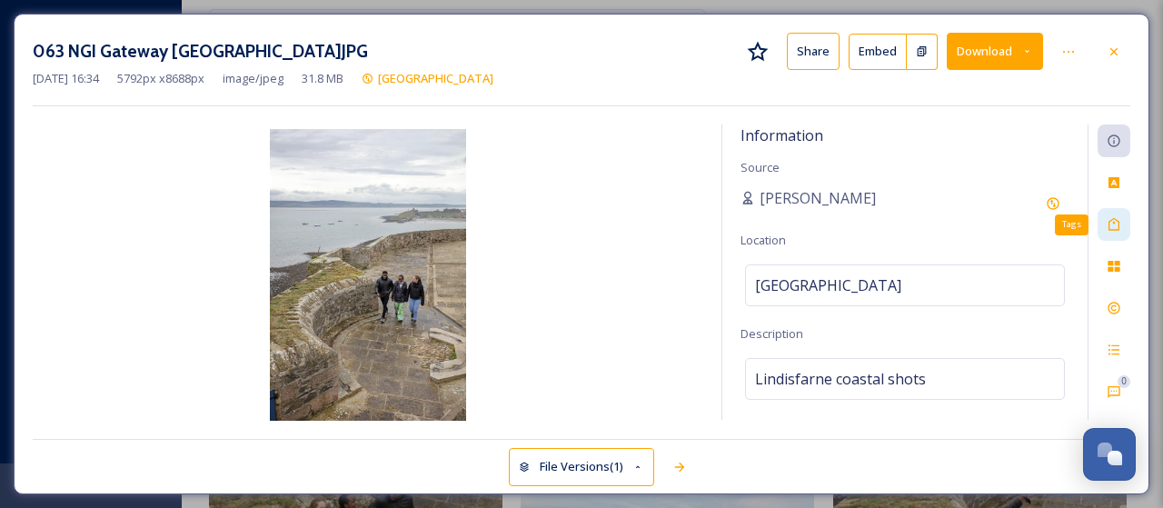
click at [1117, 224] on icon at bounding box center [1114, 224] width 15 height 15
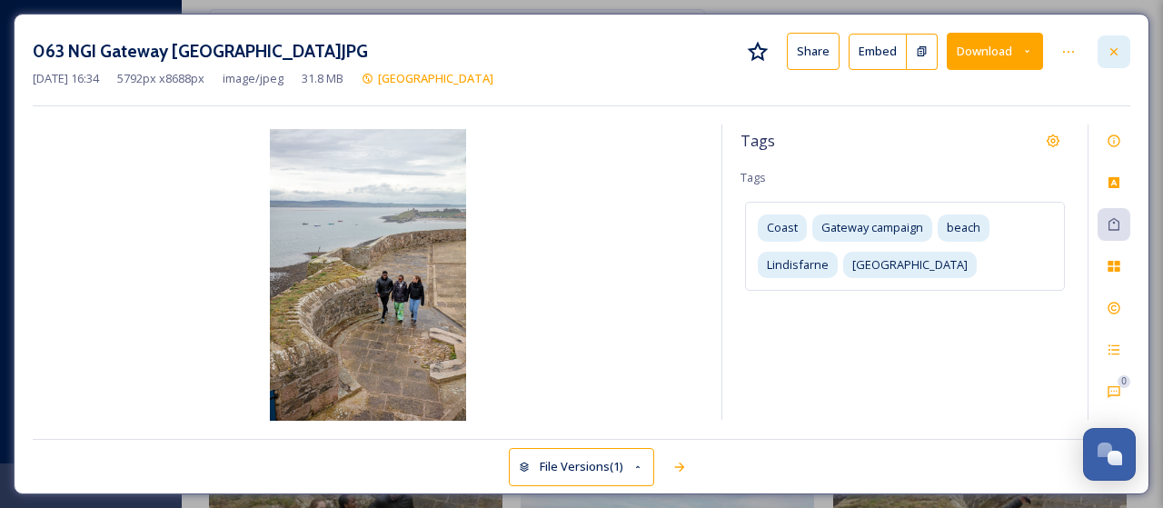
click at [1116, 45] on icon at bounding box center [1114, 52] width 15 height 15
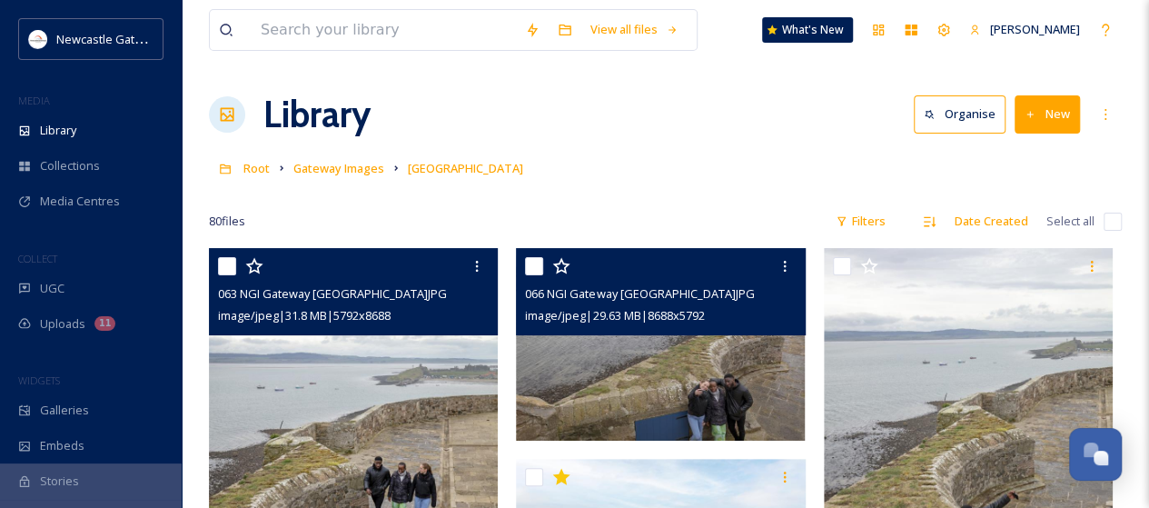
click at [663, 388] on img at bounding box center [660, 344] width 289 height 193
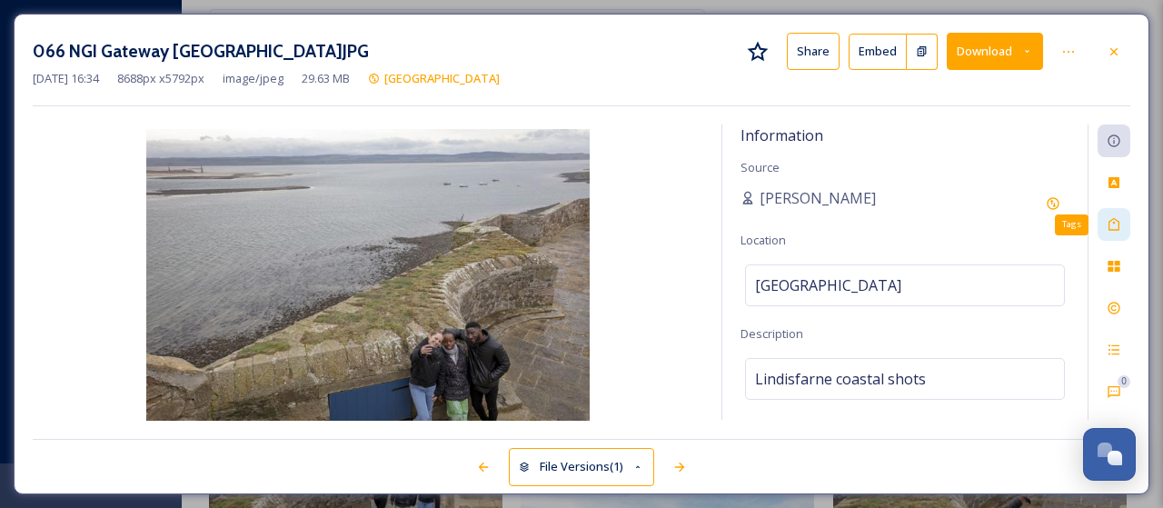
click at [1119, 224] on icon at bounding box center [1113, 224] width 11 height 13
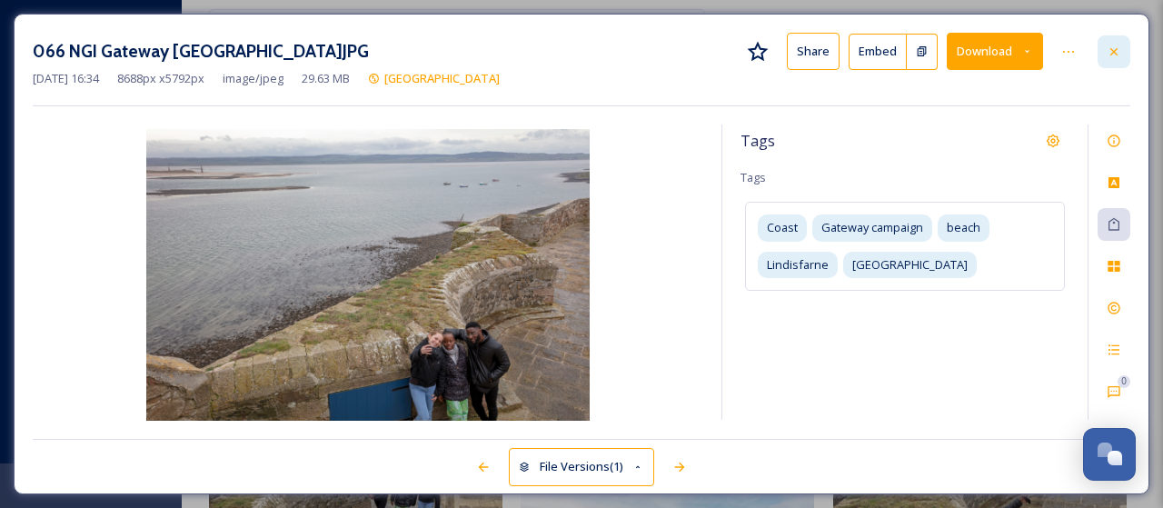
click at [1125, 50] on div at bounding box center [1113, 51] width 33 height 33
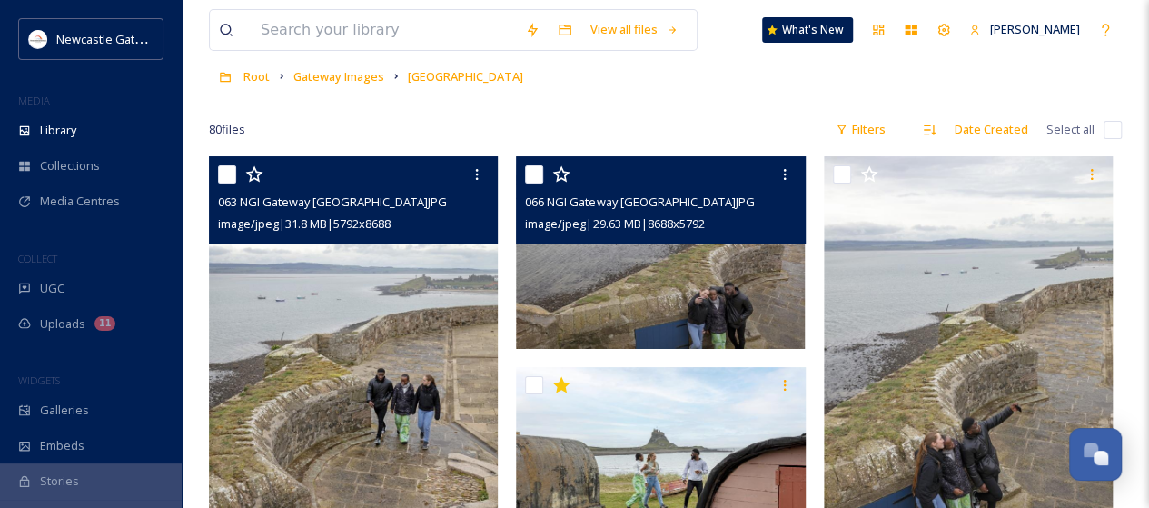
scroll to position [182, 0]
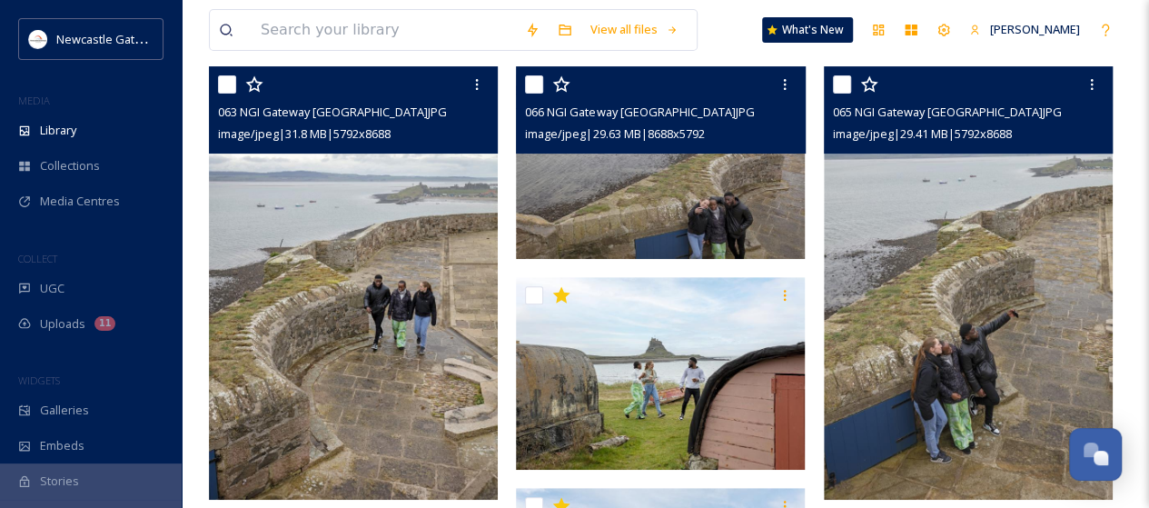
click at [955, 301] on img at bounding box center [968, 282] width 289 height 433
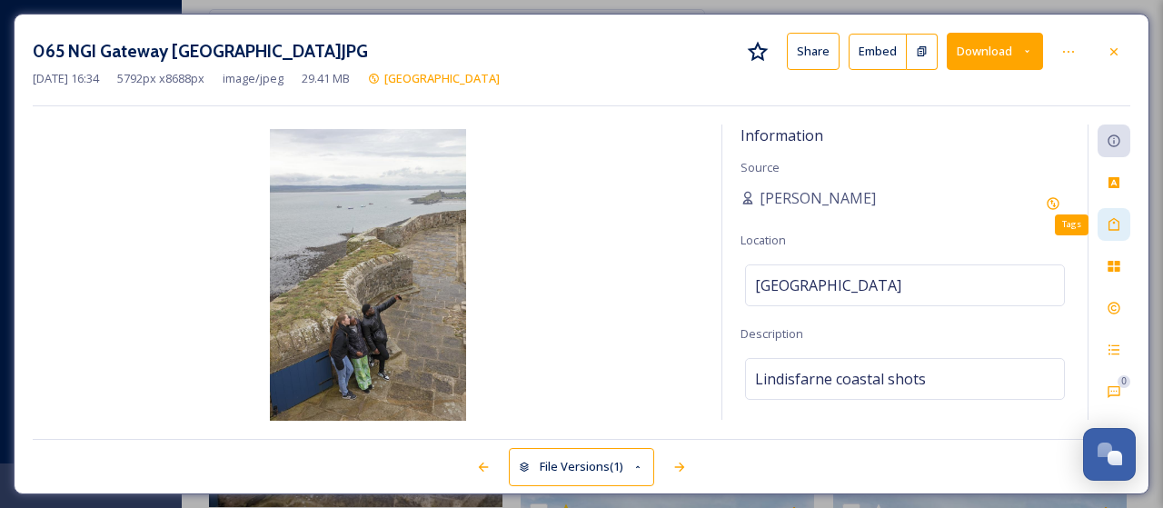
click at [1111, 221] on icon at bounding box center [1114, 224] width 15 height 15
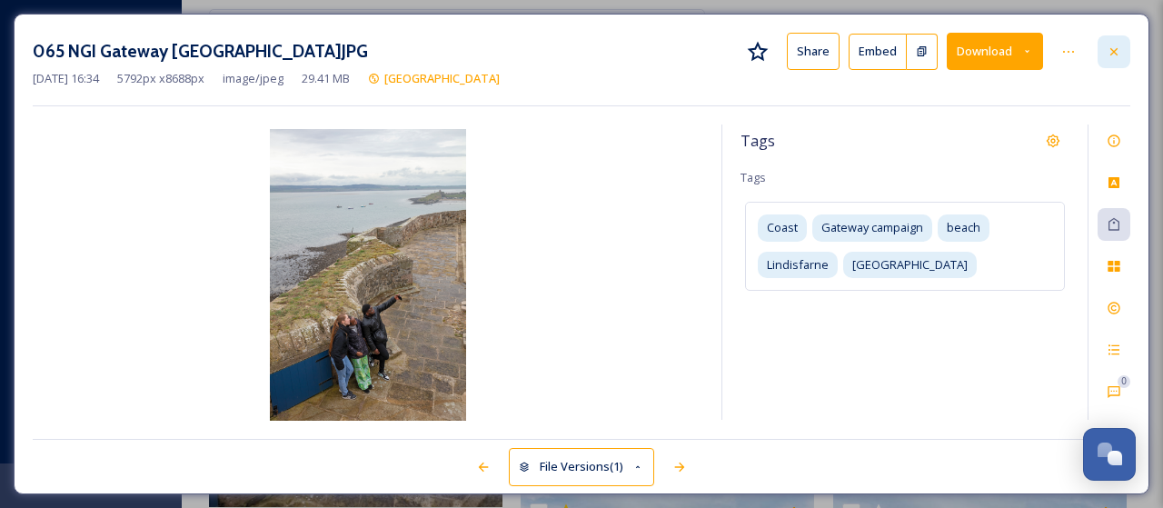
click at [1112, 46] on icon at bounding box center [1114, 52] width 15 height 15
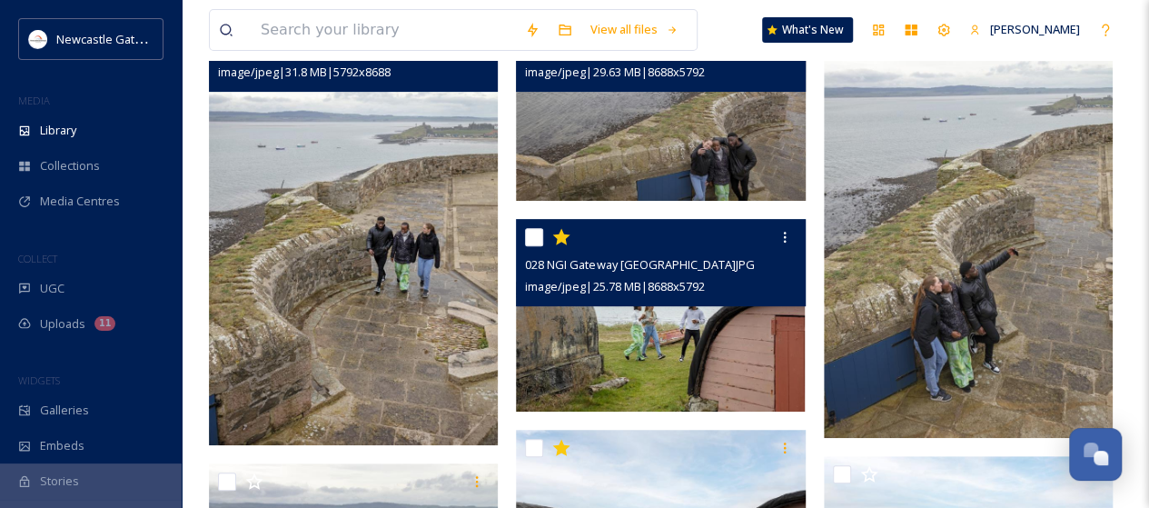
scroll to position [273, 0]
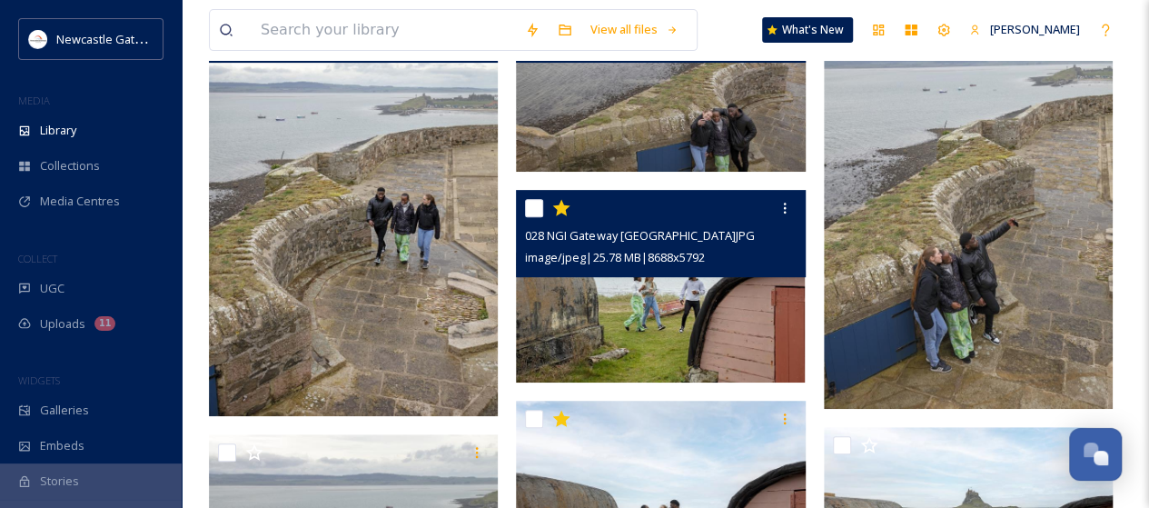
click at [696, 337] on img at bounding box center [660, 285] width 289 height 193
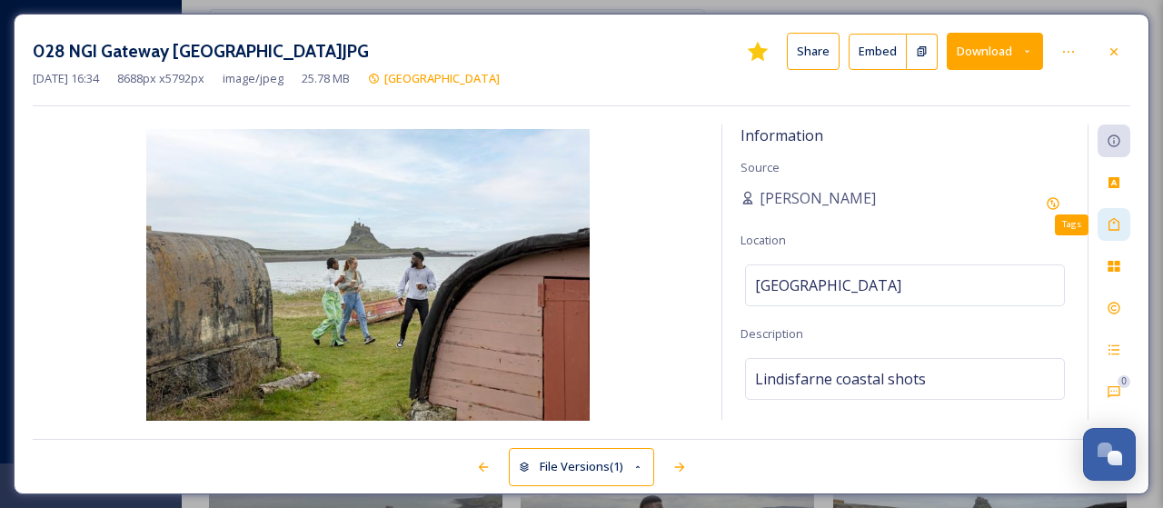
click at [1117, 220] on icon at bounding box center [1114, 224] width 15 height 15
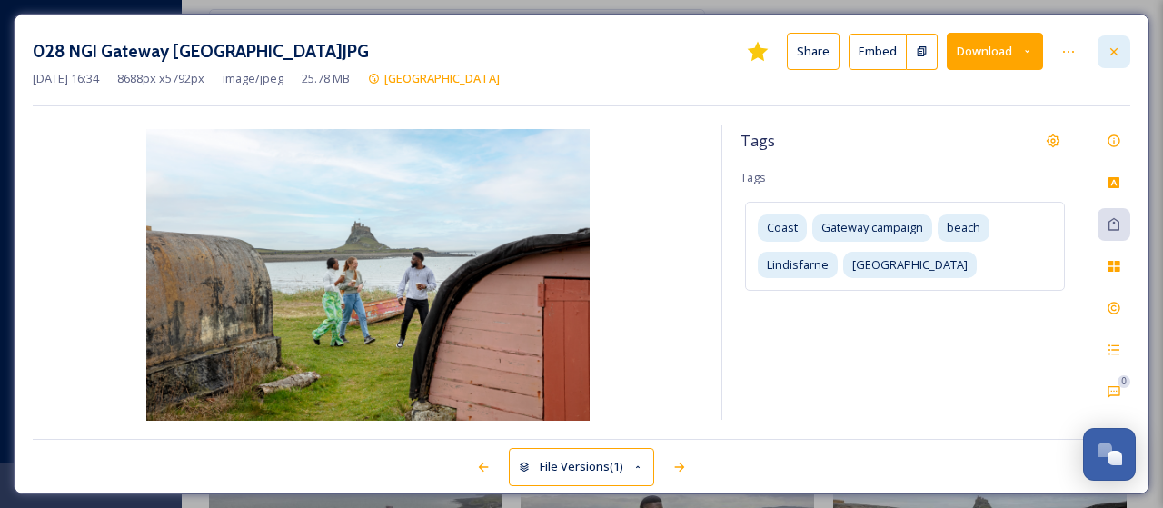
click at [1112, 48] on icon at bounding box center [1114, 52] width 15 height 15
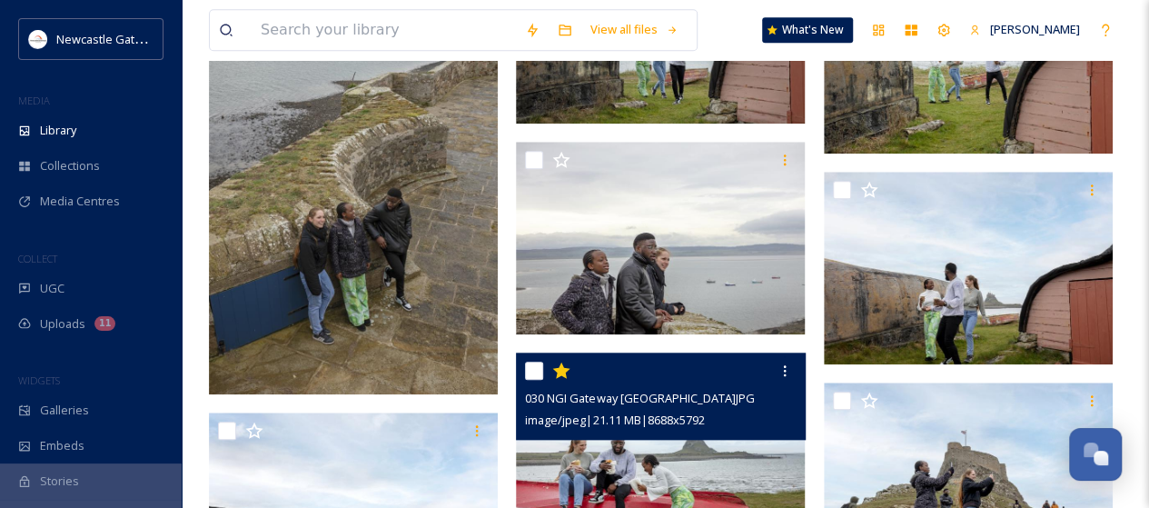
scroll to position [818, 0]
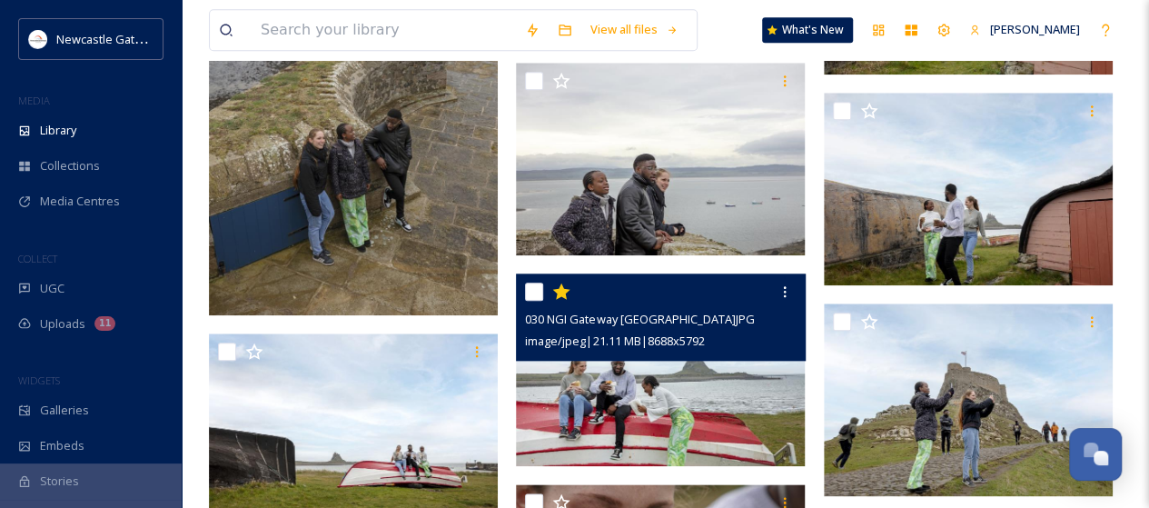
click at [650, 399] on img at bounding box center [660, 369] width 289 height 193
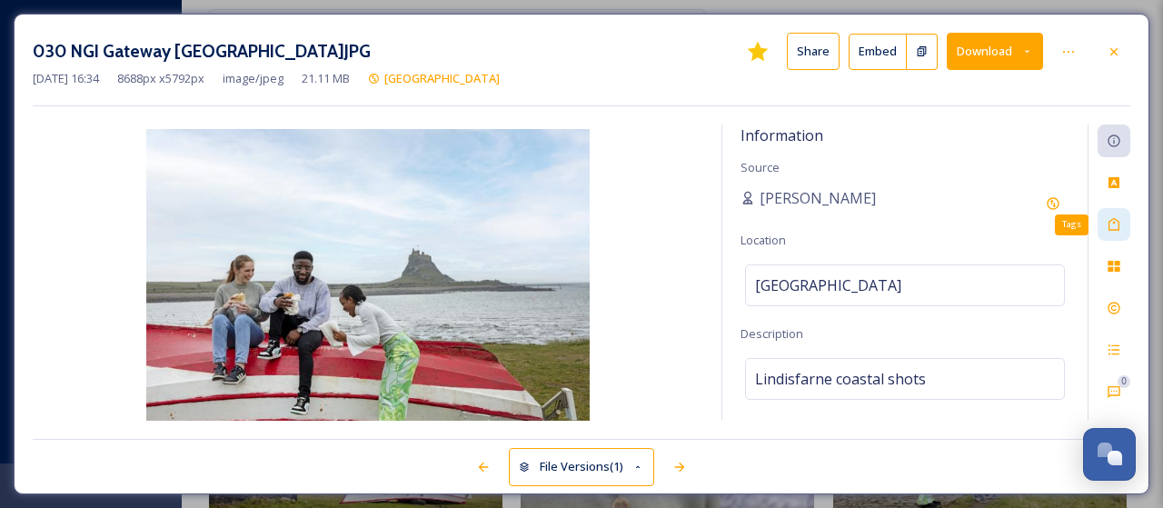
click at [1113, 226] on icon at bounding box center [1114, 224] width 15 height 15
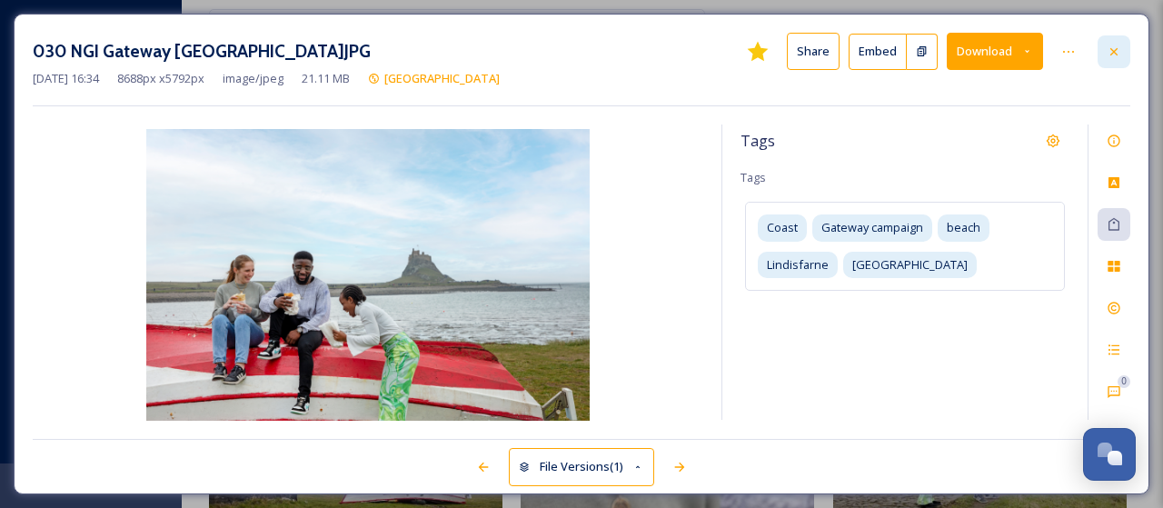
click at [1121, 48] on icon at bounding box center [1114, 52] width 15 height 15
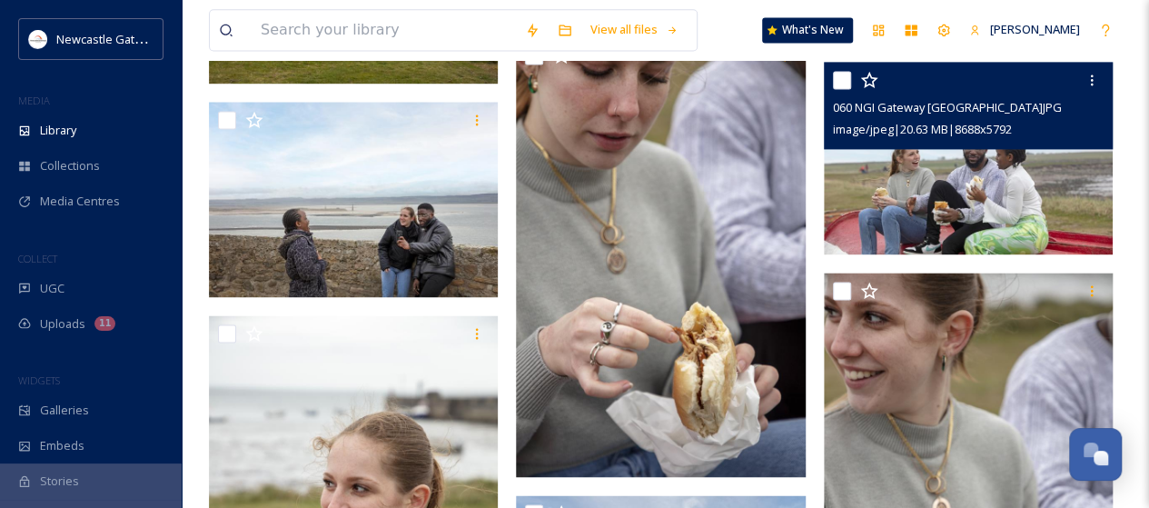
scroll to position [1363, 0]
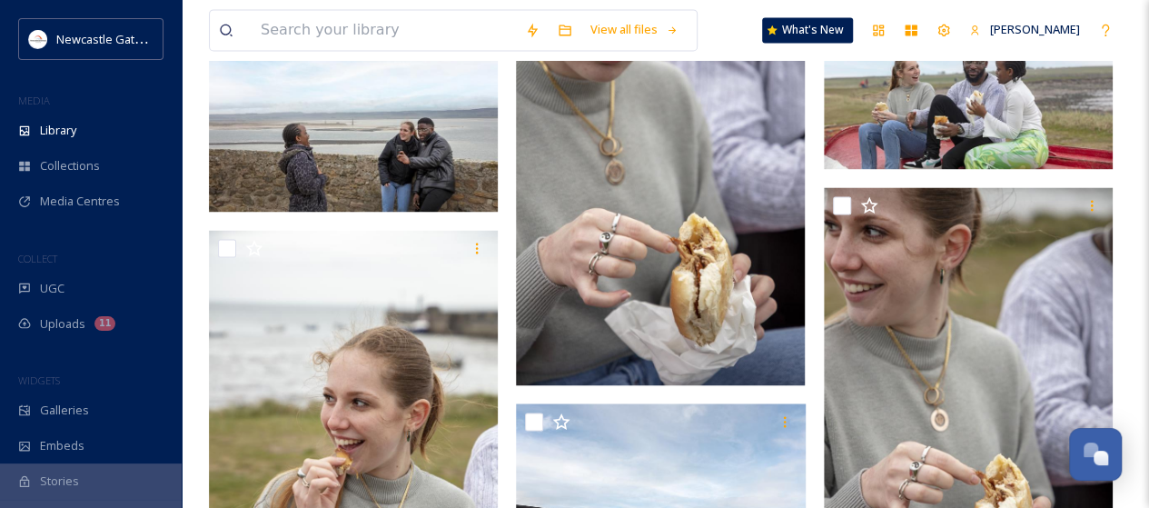
click at [684, 314] on img at bounding box center [660, 168] width 289 height 433
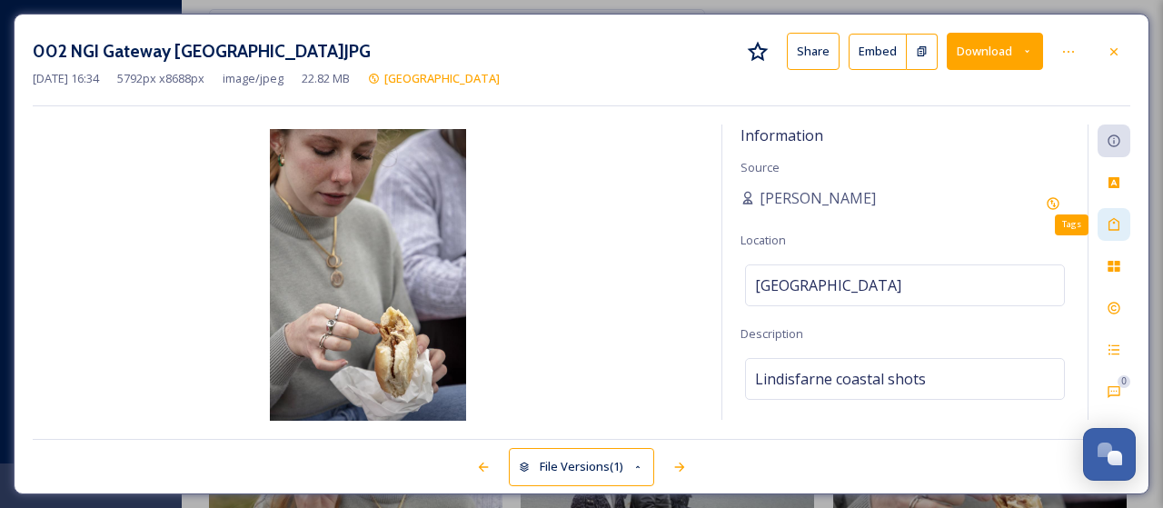
click at [1110, 228] on icon at bounding box center [1114, 224] width 15 height 15
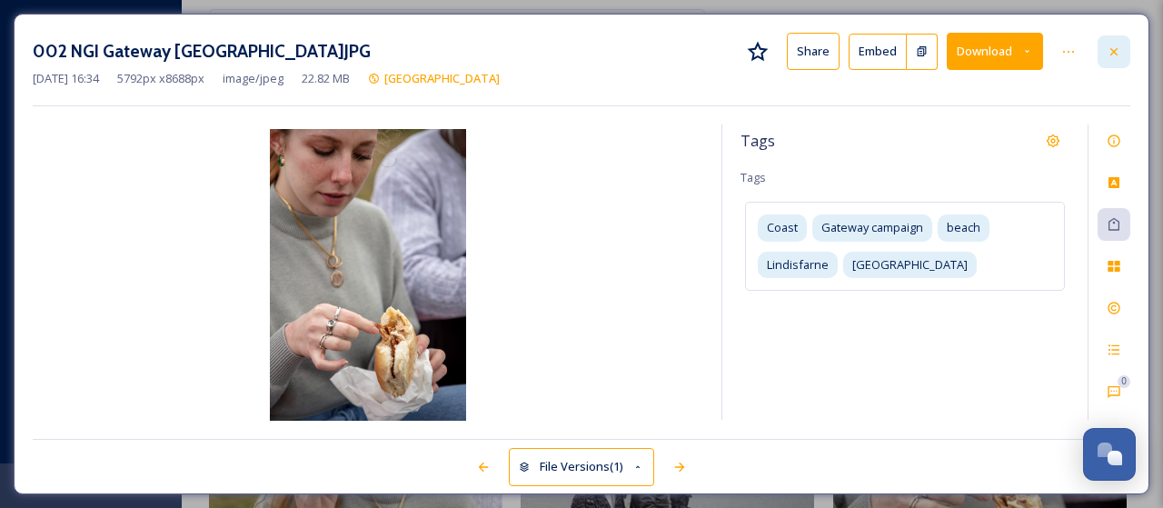
click at [1118, 58] on div at bounding box center [1113, 51] width 33 height 33
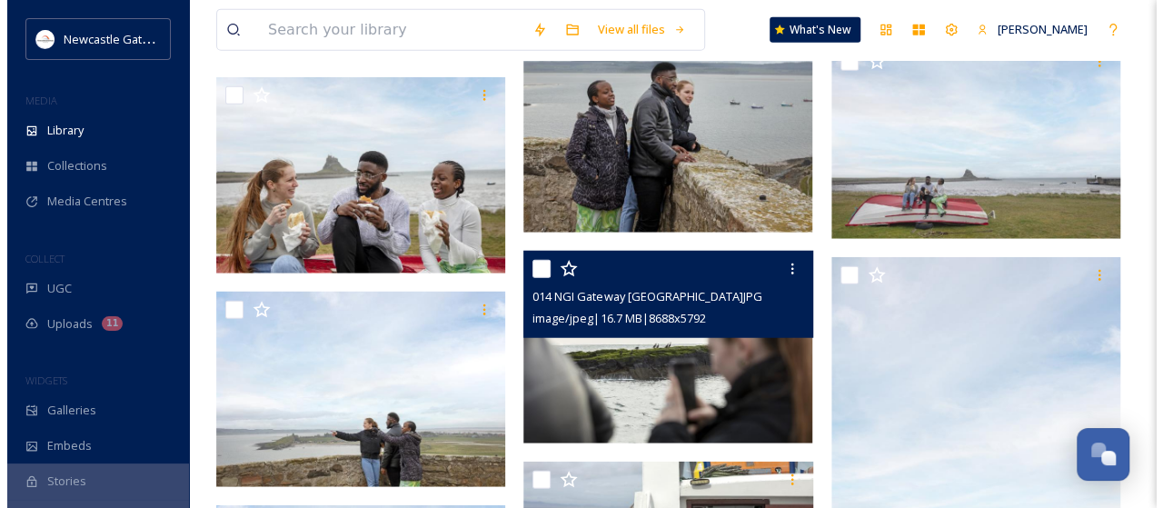
scroll to position [2544, 0]
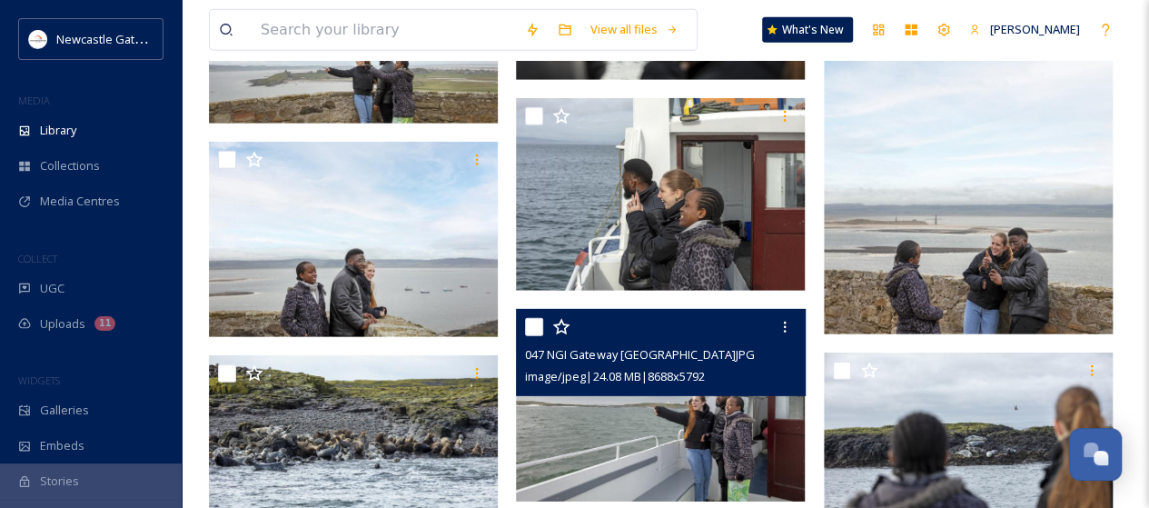
click at [689, 390] on div "047 NGI Gateway [GEOGRAPHIC_DATA]JPG image/jpeg | 24.08 MB | 8688 x 5792" at bounding box center [660, 352] width 289 height 87
click at [601, 452] on img at bounding box center [660, 405] width 289 height 193
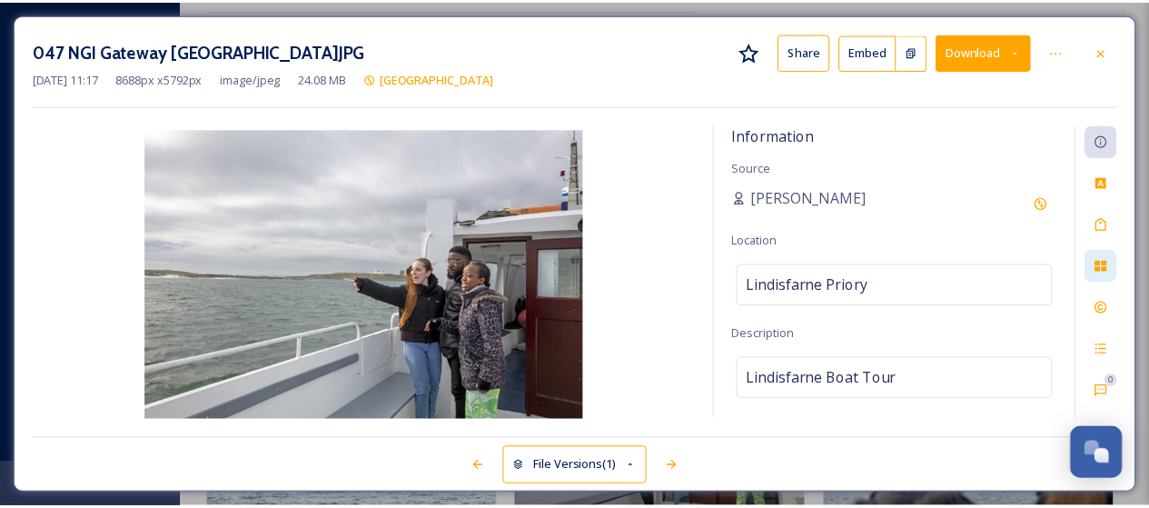
scroll to position [2550, 0]
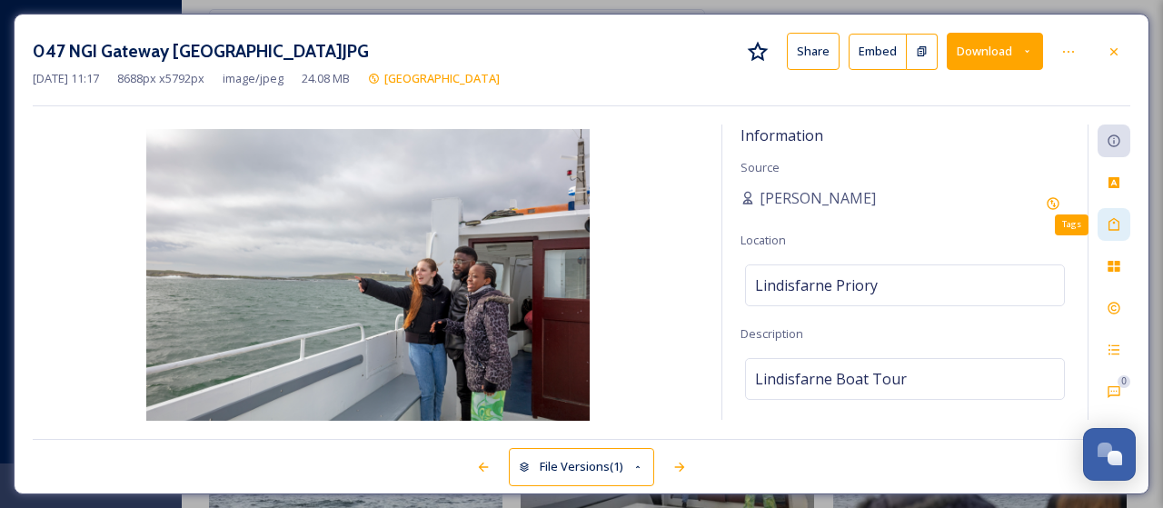
click at [1110, 219] on icon at bounding box center [1113, 224] width 11 height 13
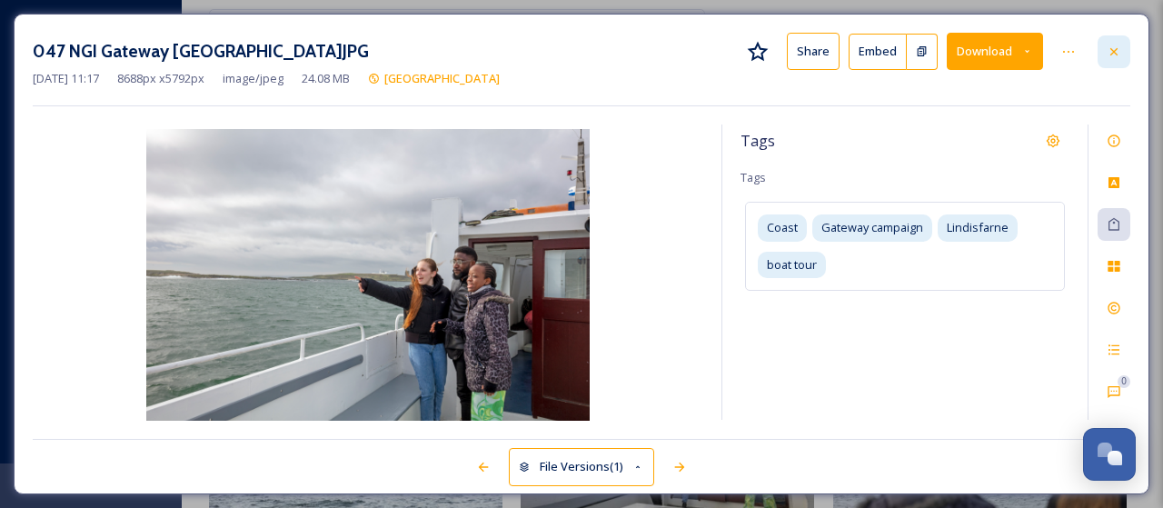
click at [1122, 49] on div at bounding box center [1113, 51] width 33 height 33
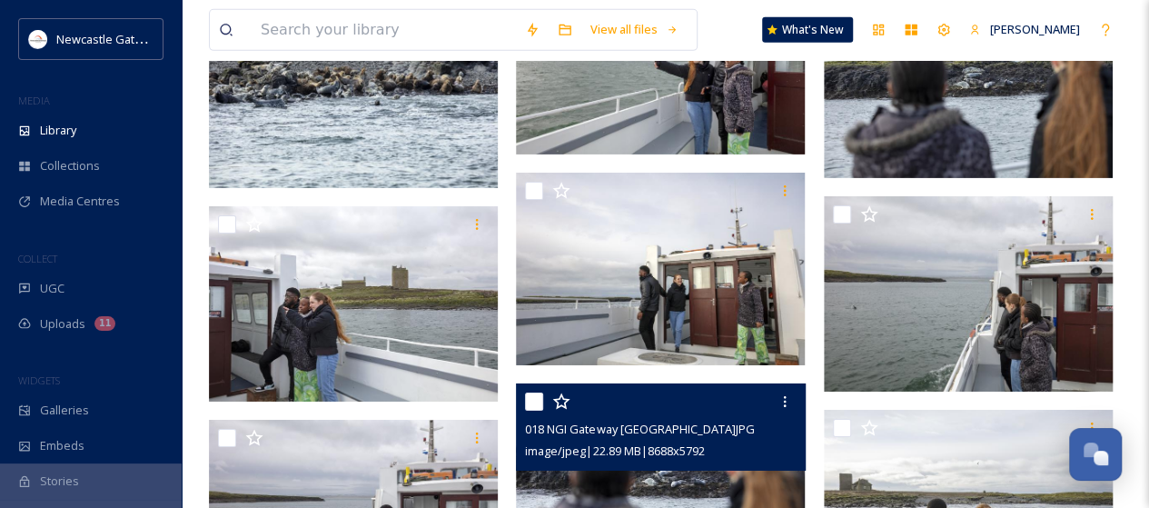
scroll to position [3277, 0]
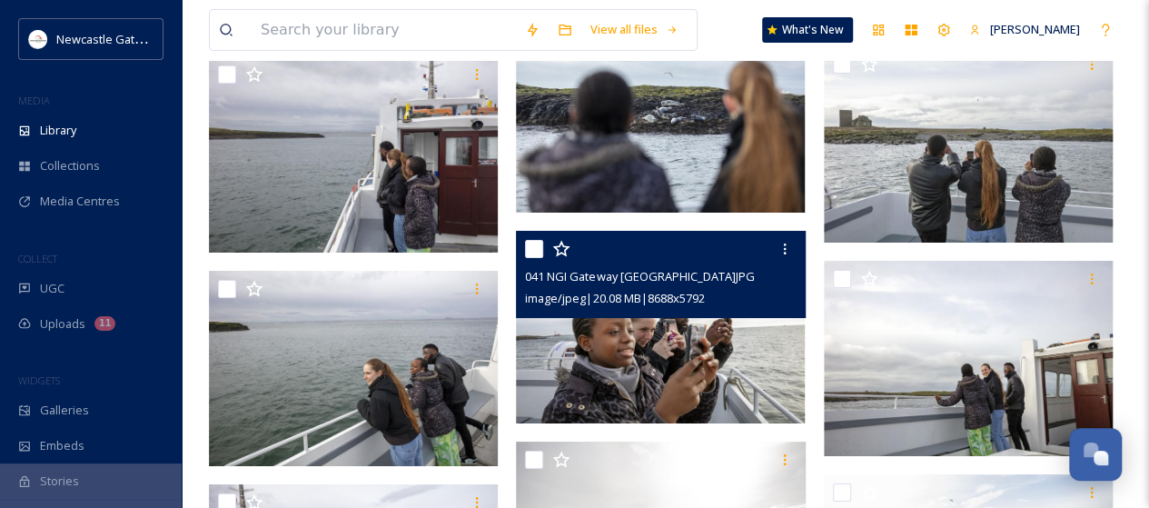
click at [730, 384] on img at bounding box center [660, 327] width 289 height 193
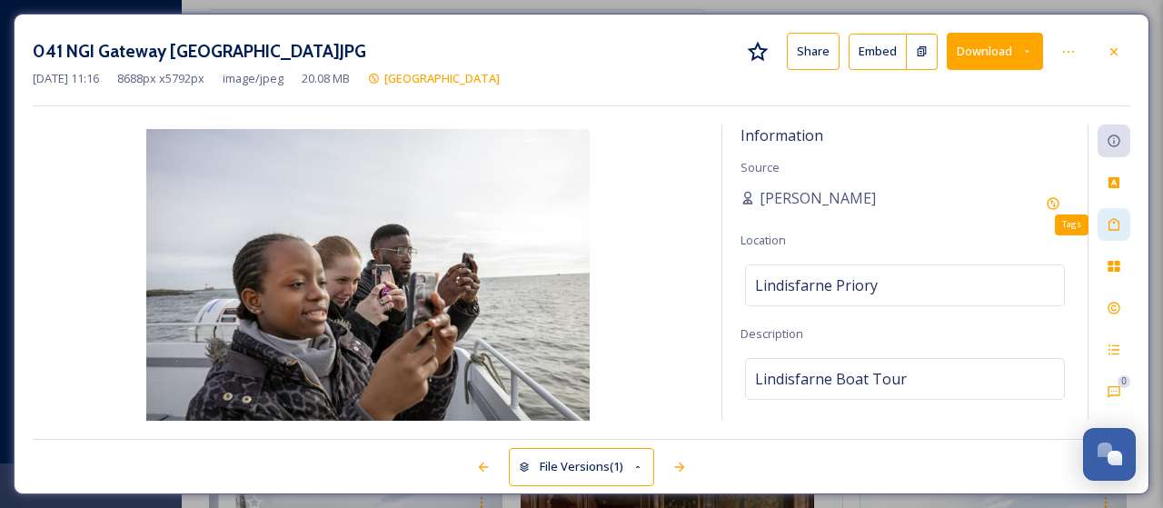
click at [1116, 220] on icon at bounding box center [1114, 224] width 15 height 15
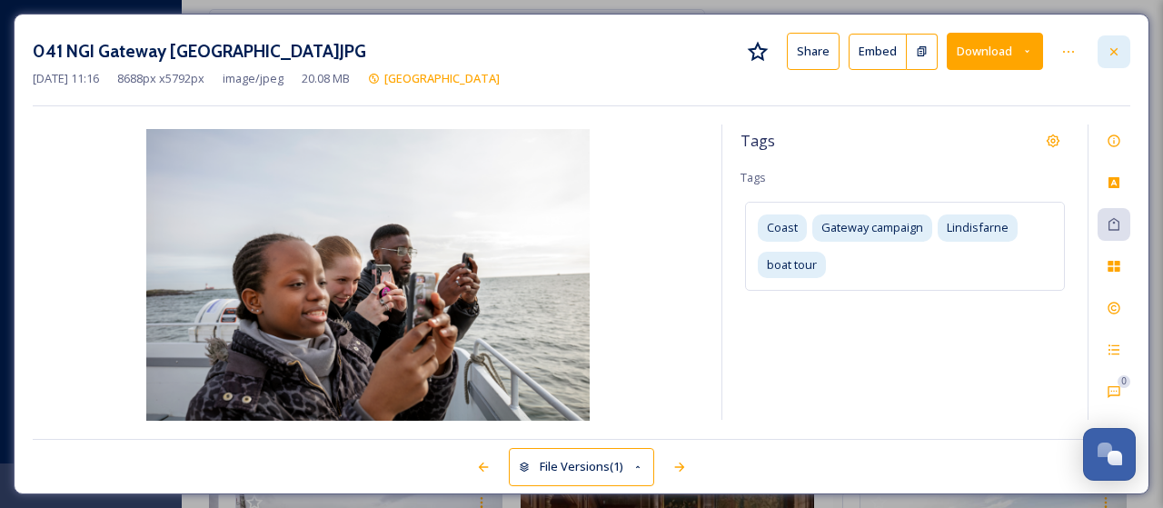
click at [1117, 49] on icon at bounding box center [1114, 52] width 15 height 15
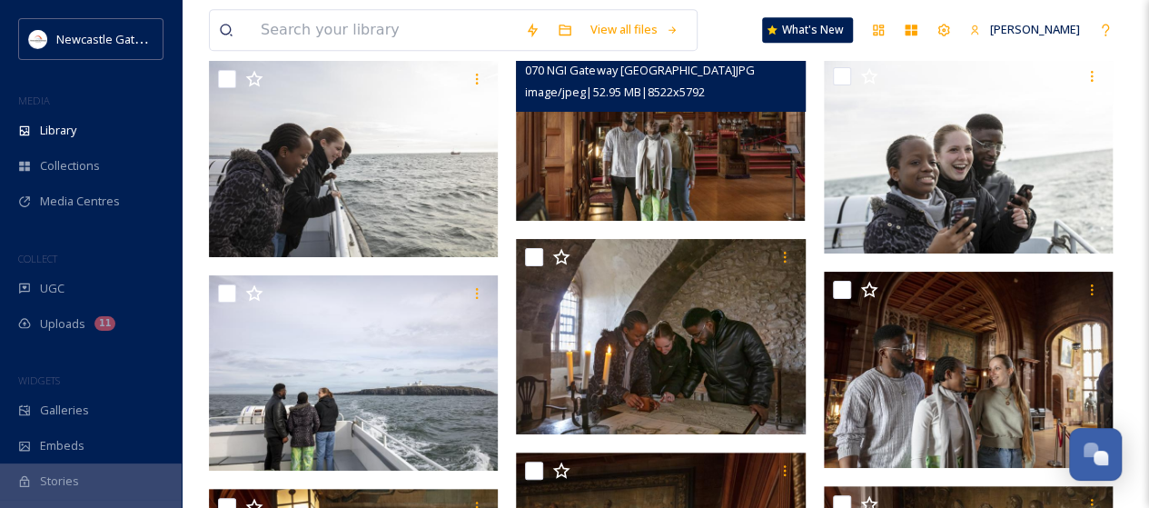
scroll to position [4276, 0]
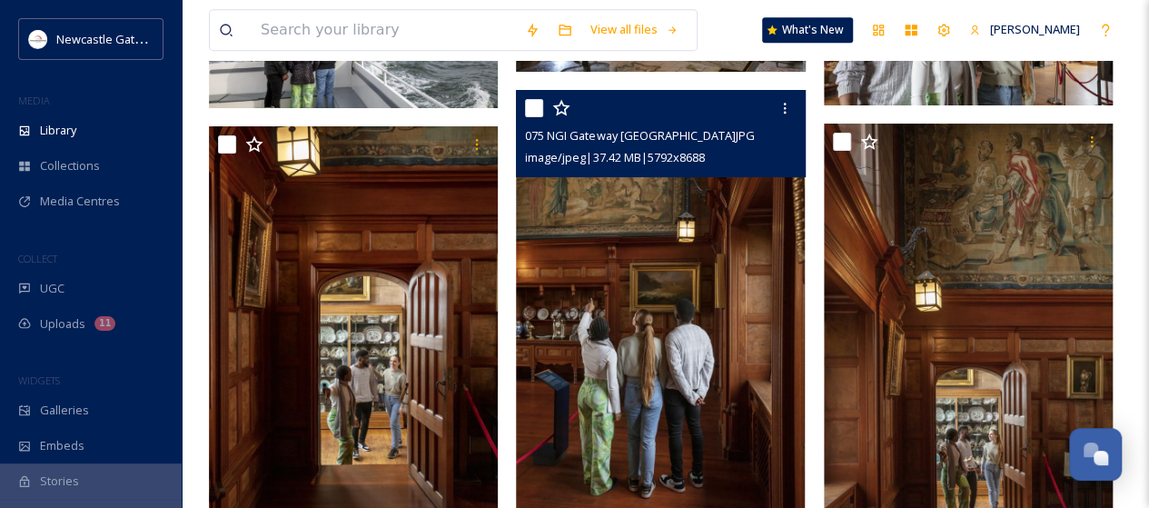
click at [660, 338] on img at bounding box center [660, 306] width 289 height 433
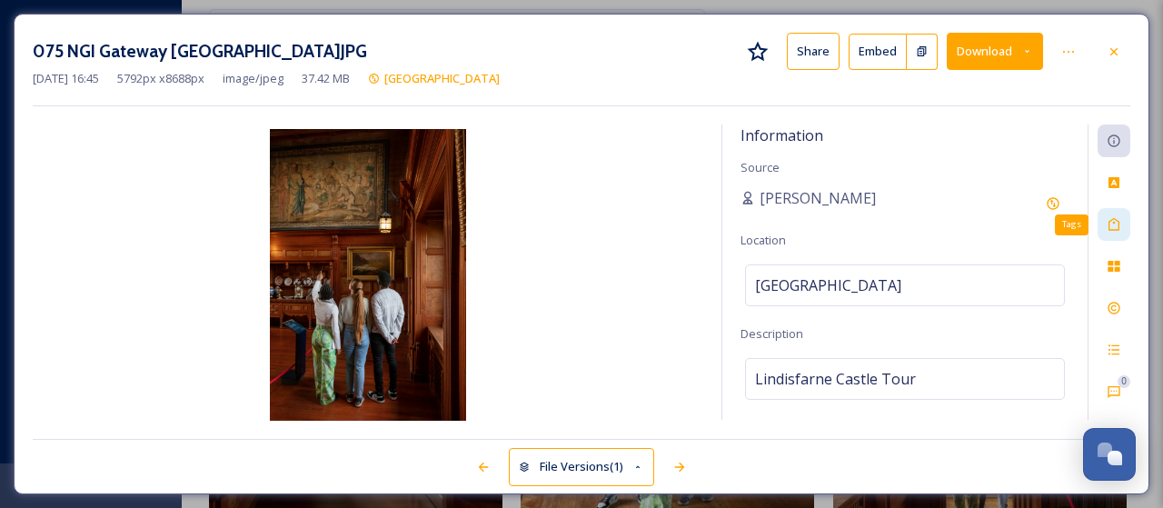
click at [1119, 227] on icon at bounding box center [1113, 224] width 11 height 13
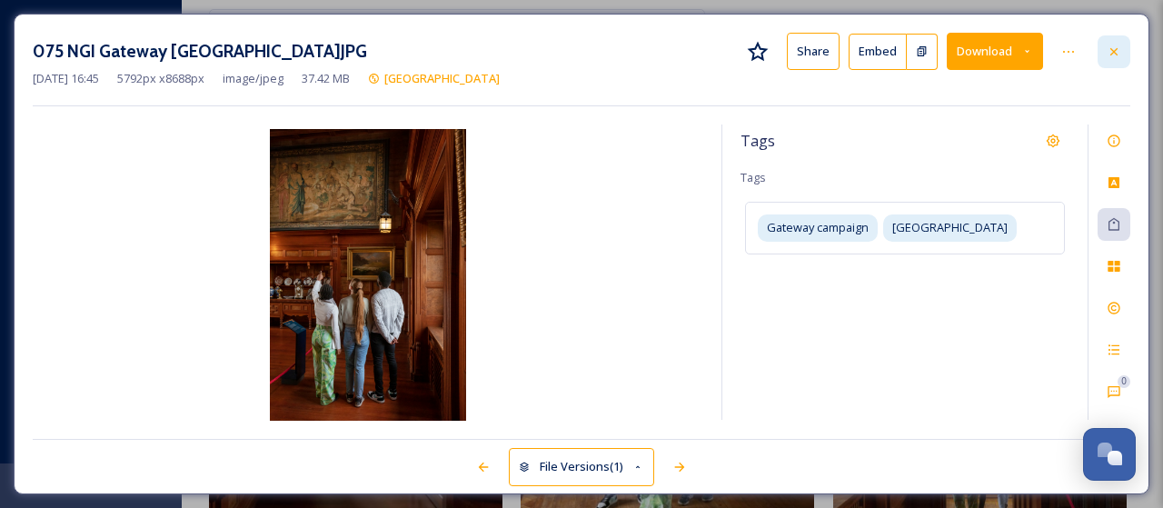
click at [1114, 51] on icon at bounding box center [1113, 50] width 7 height 7
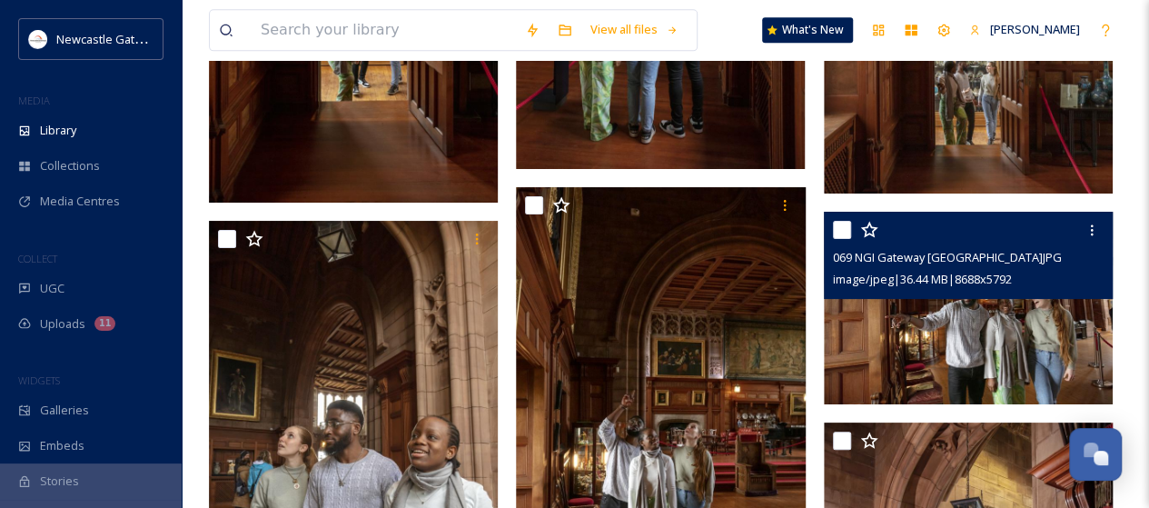
scroll to position [4821, 0]
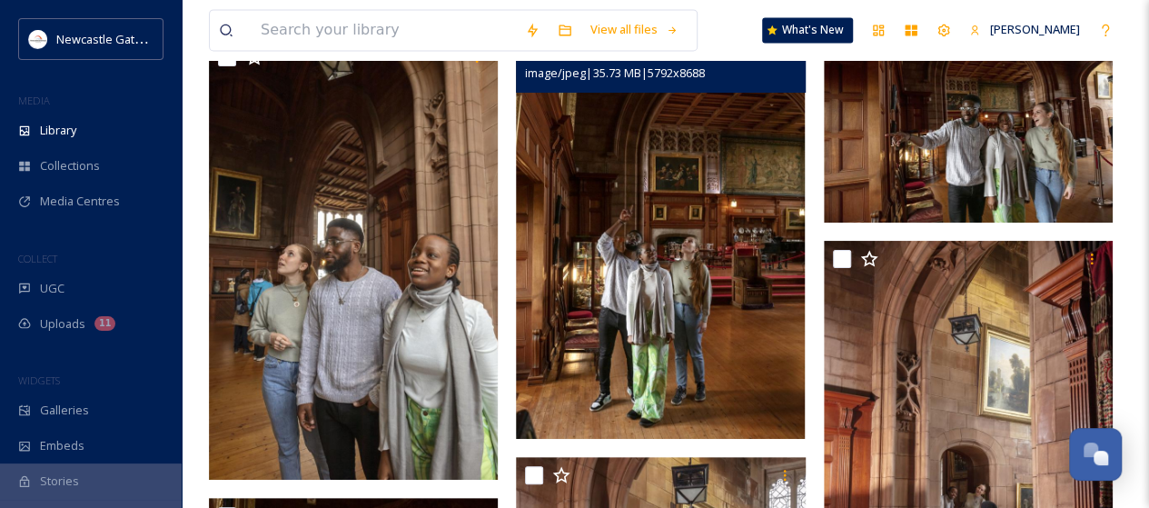
click at [743, 324] on img at bounding box center [660, 221] width 289 height 433
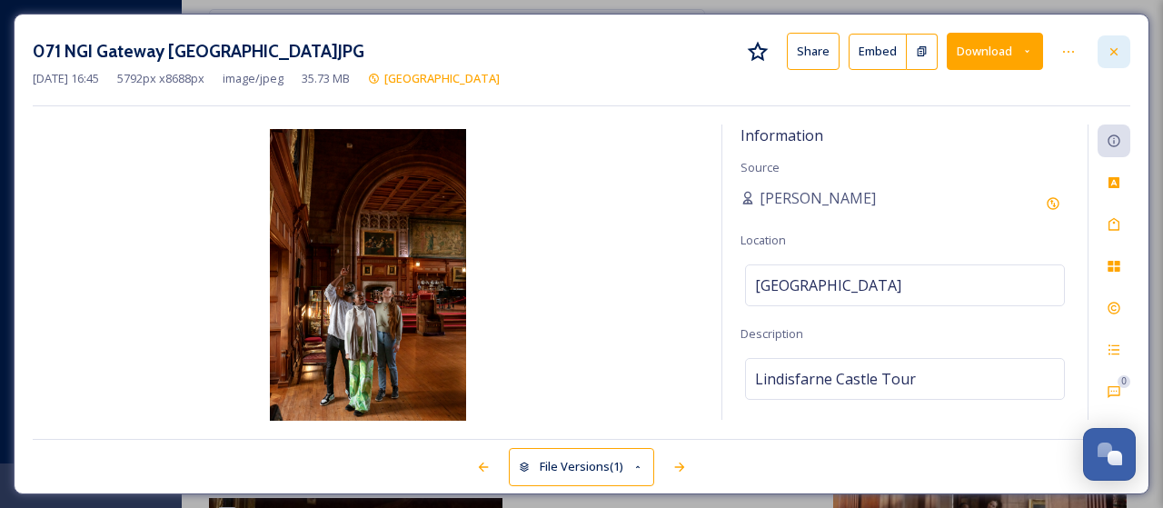
click at [1116, 53] on icon at bounding box center [1114, 52] width 15 height 15
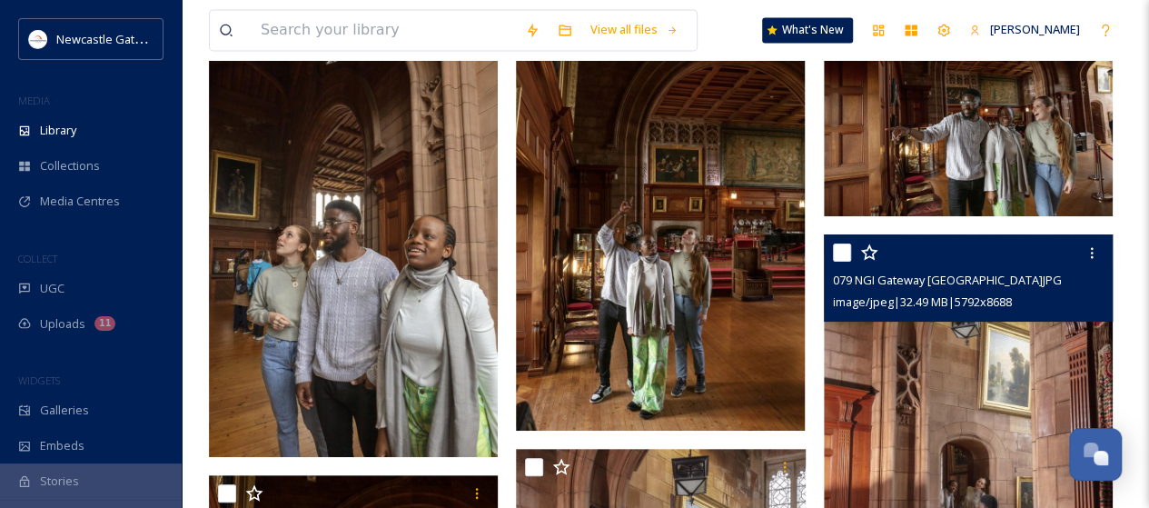
scroll to position [5094, 0]
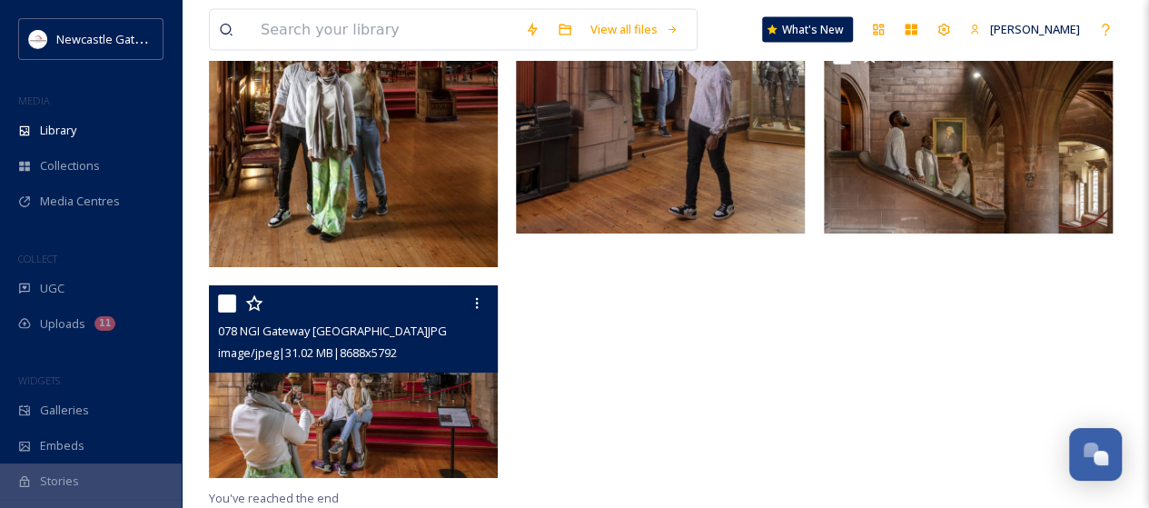
click at [223, 303] on input "checkbox" at bounding box center [227, 303] width 18 height 18
checkbox input "true"
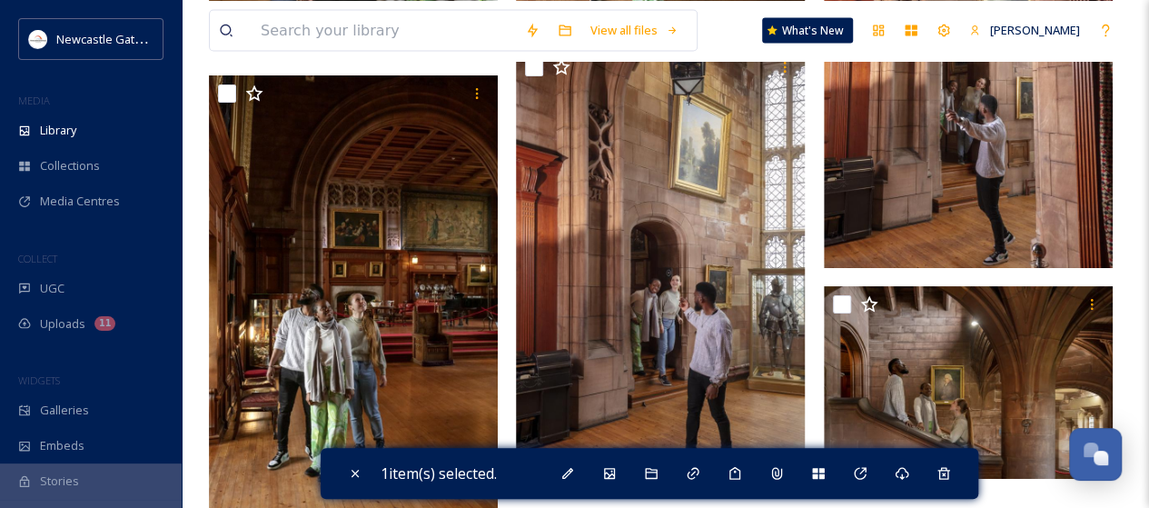
scroll to position [5049, 0]
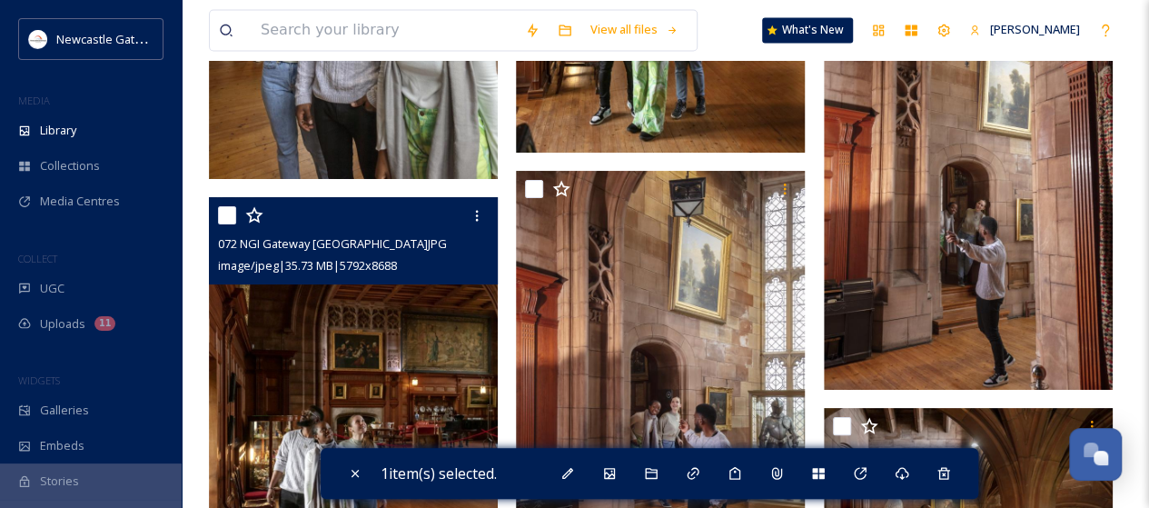
click at [225, 206] on input "checkbox" at bounding box center [227, 215] width 18 height 18
checkbox input "true"
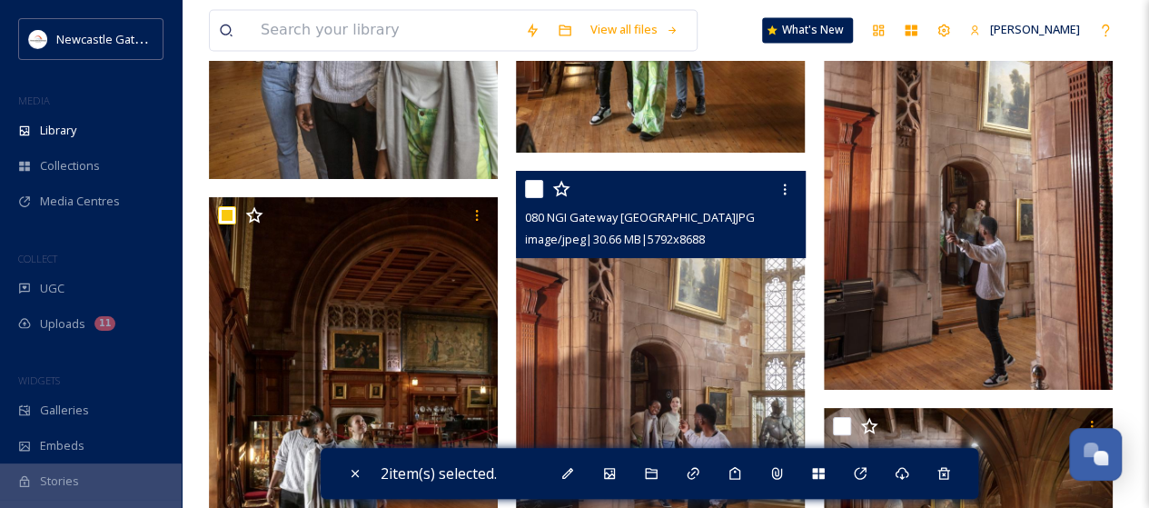
click at [525, 184] on input "checkbox" at bounding box center [534, 189] width 18 height 18
checkbox input "true"
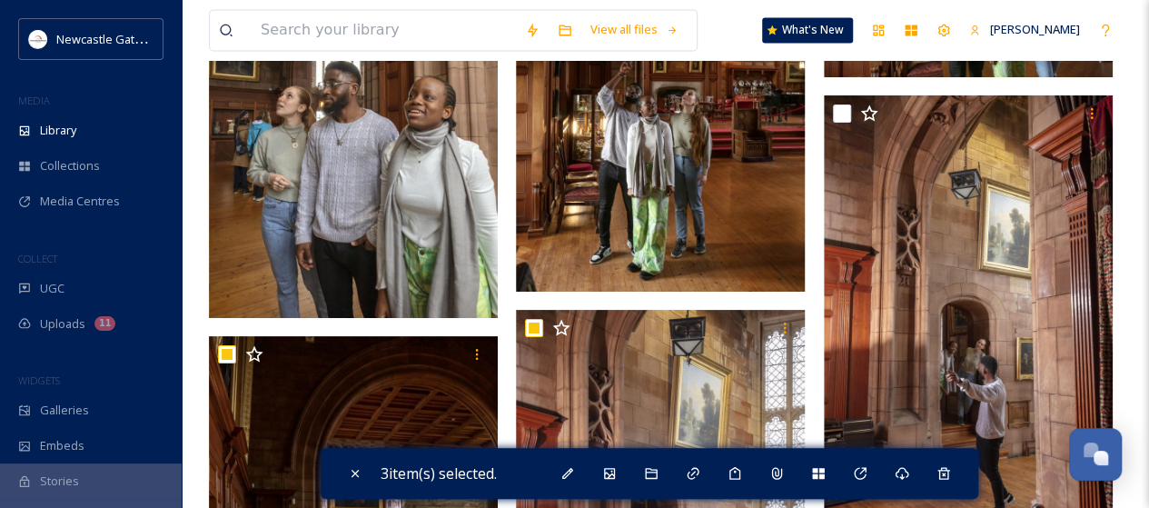
scroll to position [4776, 0]
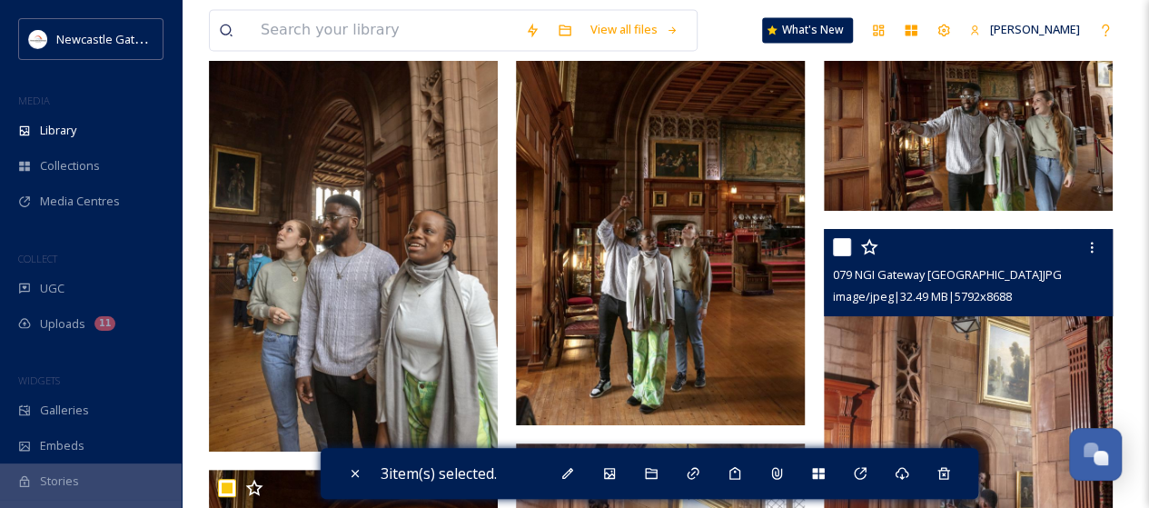
click at [847, 242] on input "checkbox" at bounding box center [842, 247] width 18 height 18
checkbox input "true"
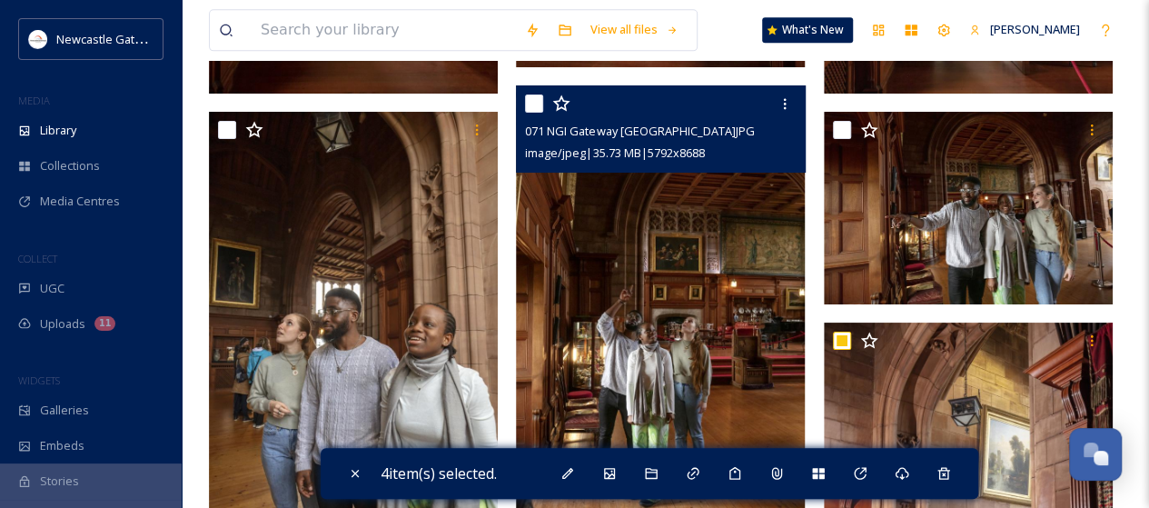
scroll to position [4594, 0]
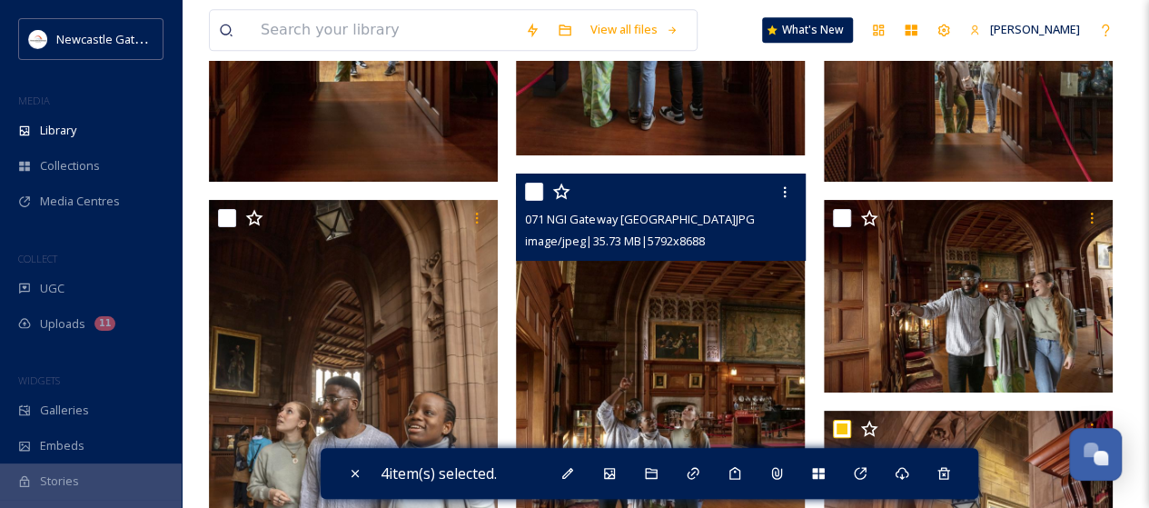
click at [526, 195] on input "checkbox" at bounding box center [534, 192] width 18 height 18
checkbox input "true"
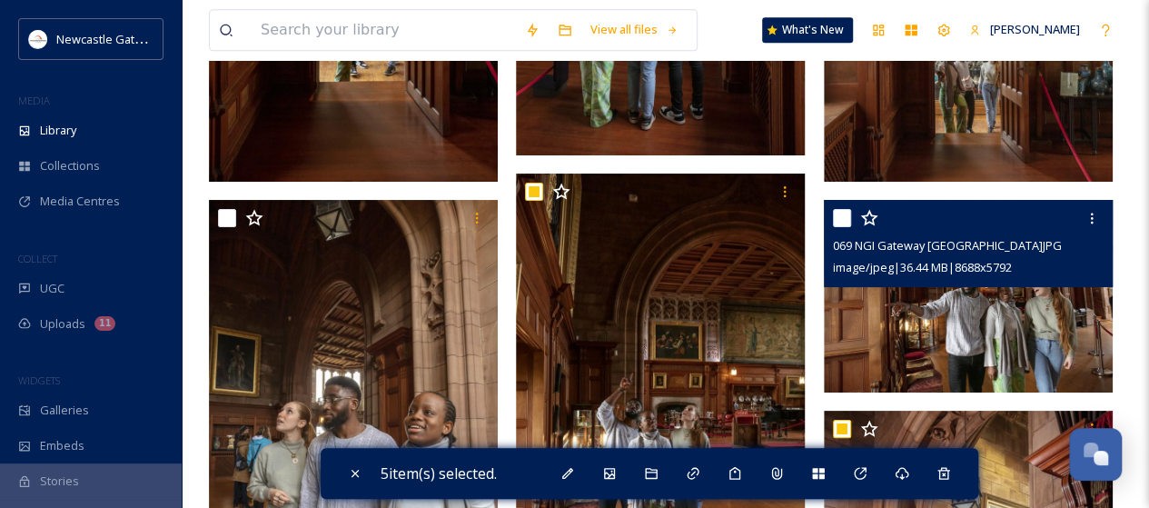
click at [834, 213] on input "checkbox" at bounding box center [842, 218] width 18 height 18
checkbox input "true"
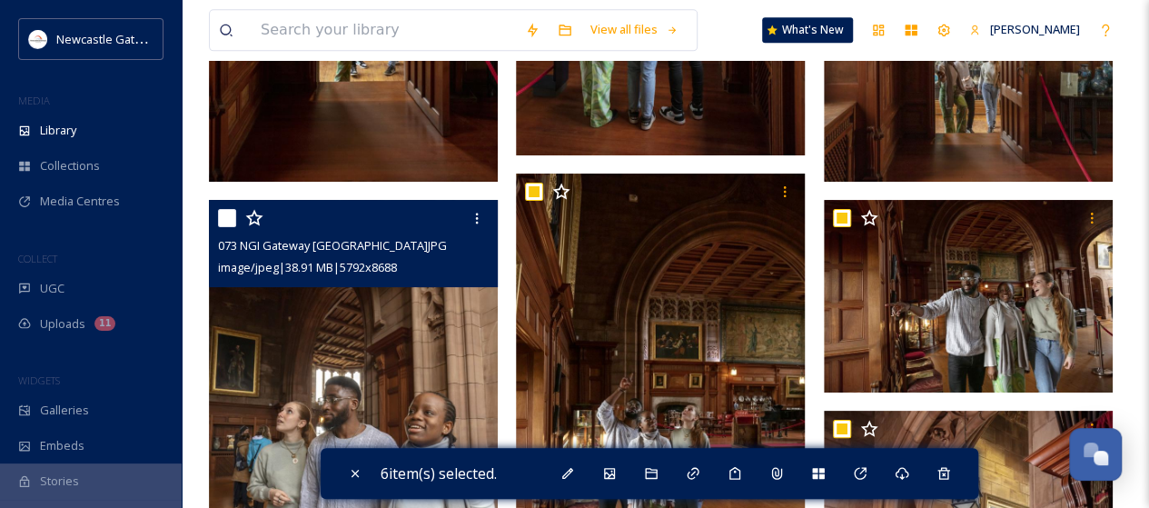
click at [227, 215] on input "checkbox" at bounding box center [227, 218] width 18 height 18
checkbox input "true"
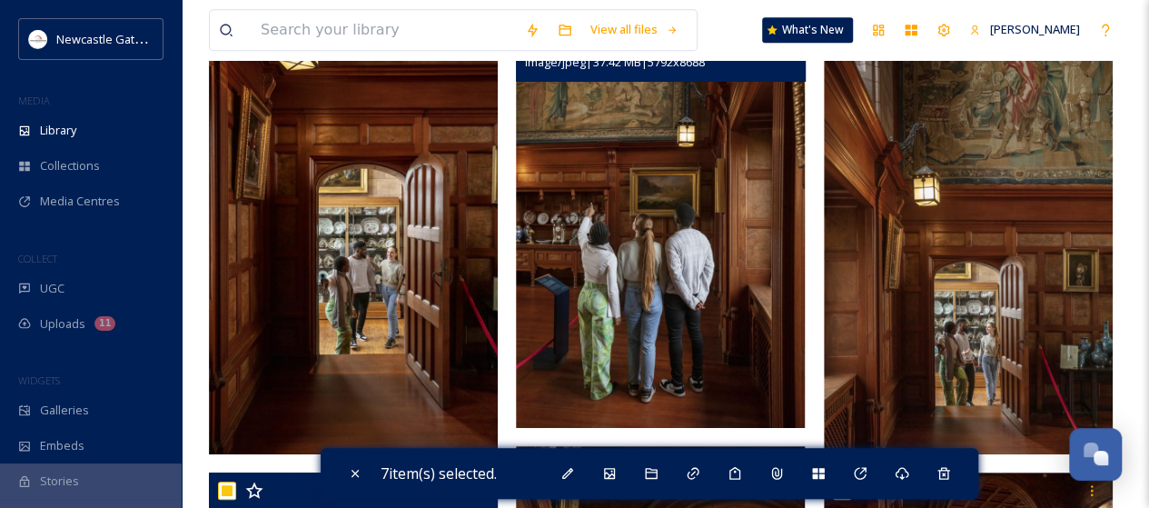
scroll to position [4140, 0]
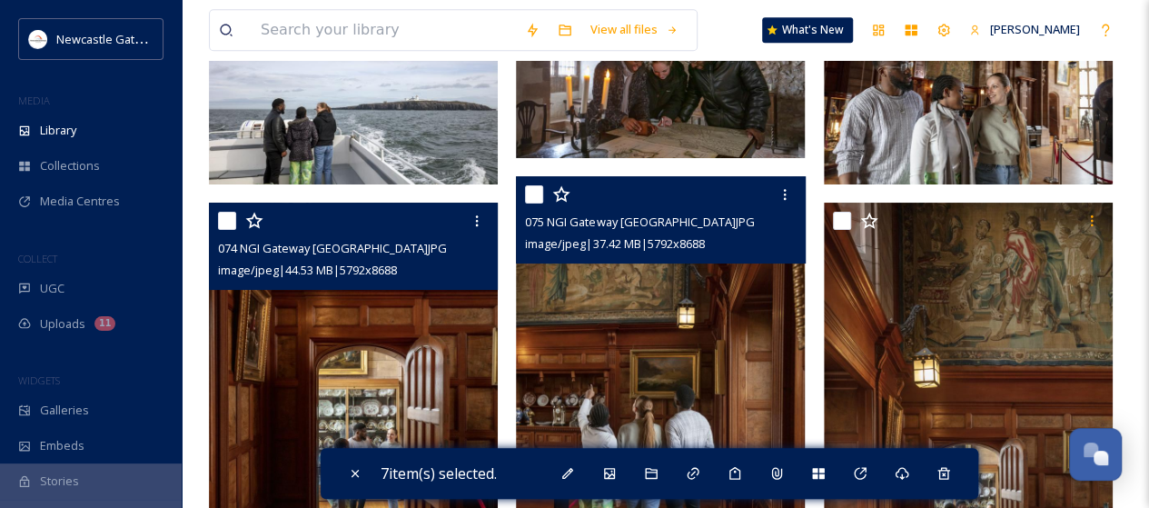
click at [214, 221] on div "074 NGI Gateway [GEOGRAPHIC_DATA]JPG image/jpeg | 44.53 MB | 5792 x 8688" at bounding box center [353, 246] width 289 height 87
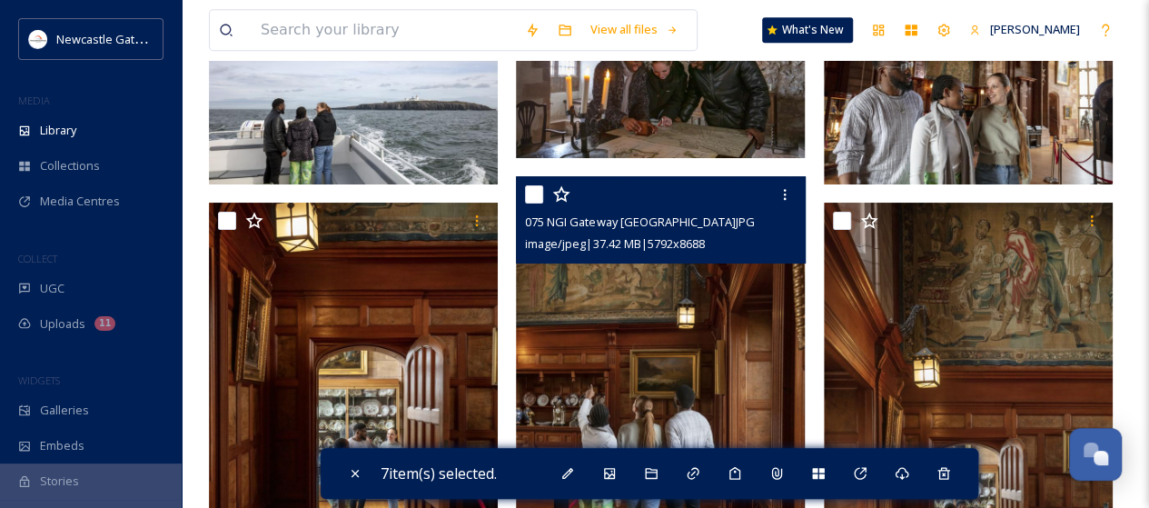
click at [534, 192] on input "checkbox" at bounding box center [534, 194] width 18 height 18
checkbox input "true"
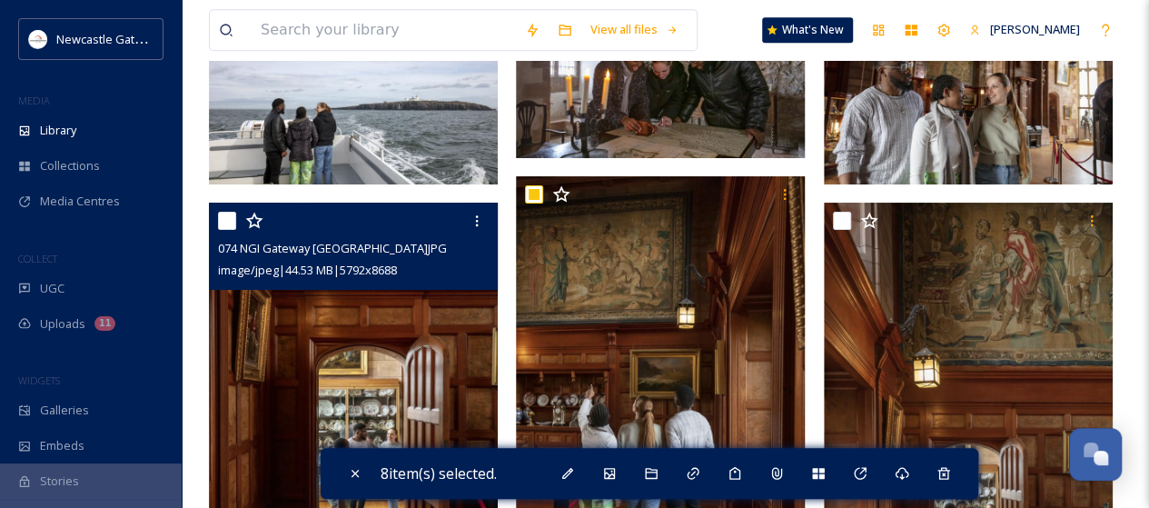
click at [230, 219] on input "checkbox" at bounding box center [227, 221] width 18 height 18
checkbox input "true"
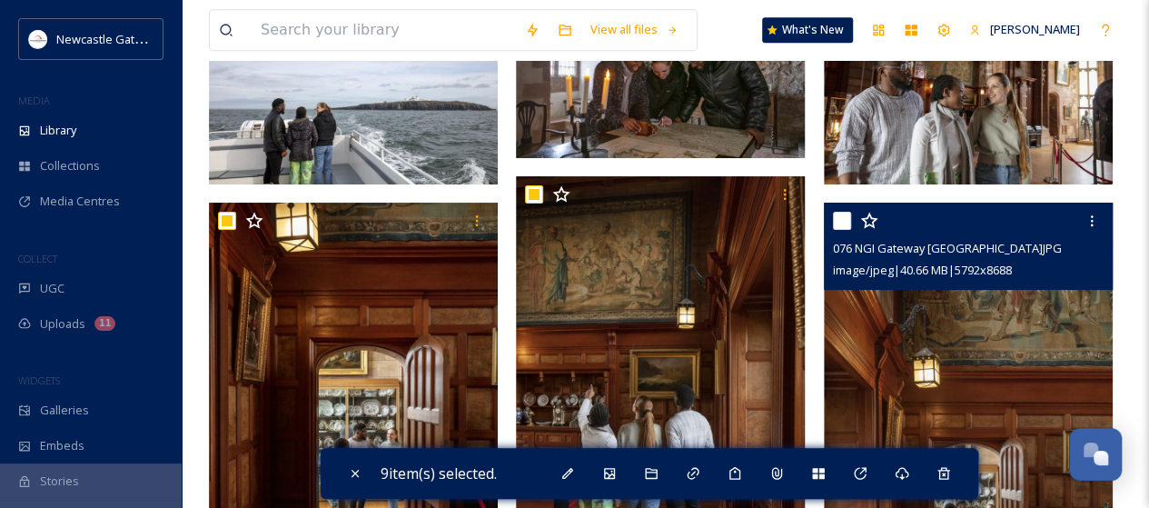
click at [838, 223] on input "checkbox" at bounding box center [842, 221] width 18 height 18
checkbox input "true"
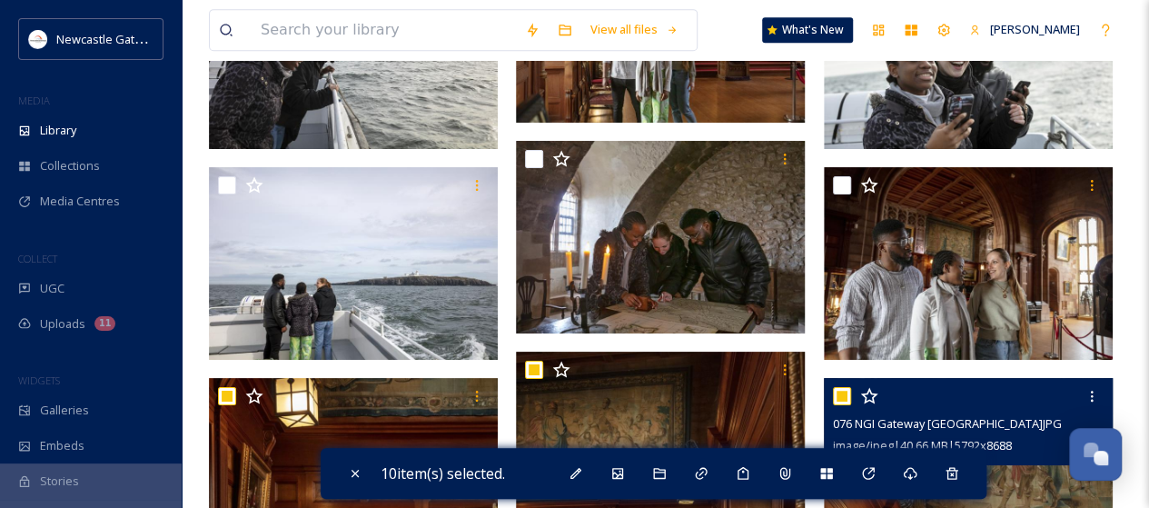
scroll to position [3958, 0]
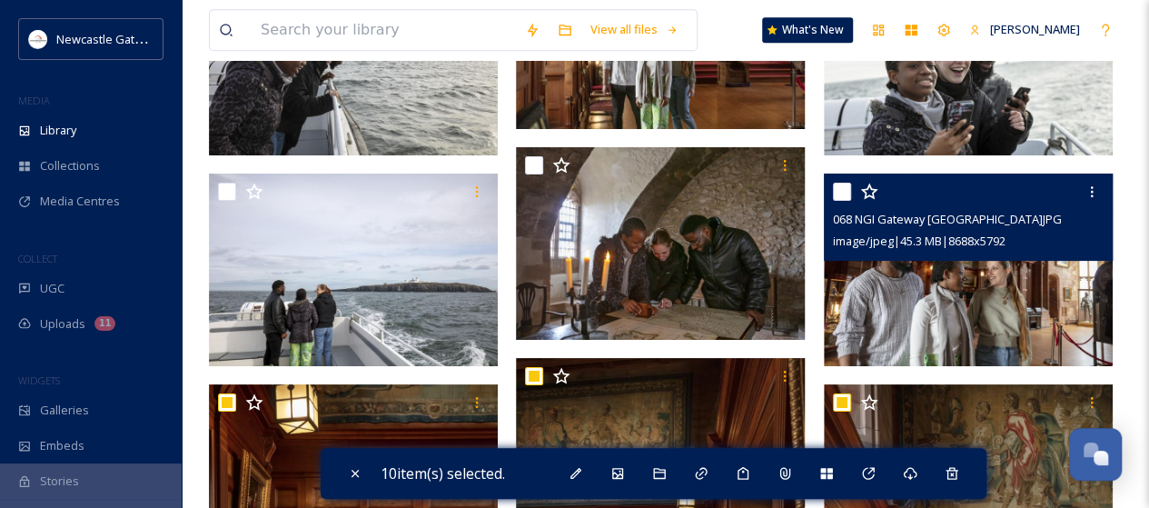
click at [839, 190] on input "checkbox" at bounding box center [842, 192] width 18 height 18
click at [836, 197] on input "checkbox" at bounding box center [842, 192] width 18 height 18
click at [843, 192] on input "checkbox" at bounding box center [842, 192] width 18 height 18
checkbox input "true"
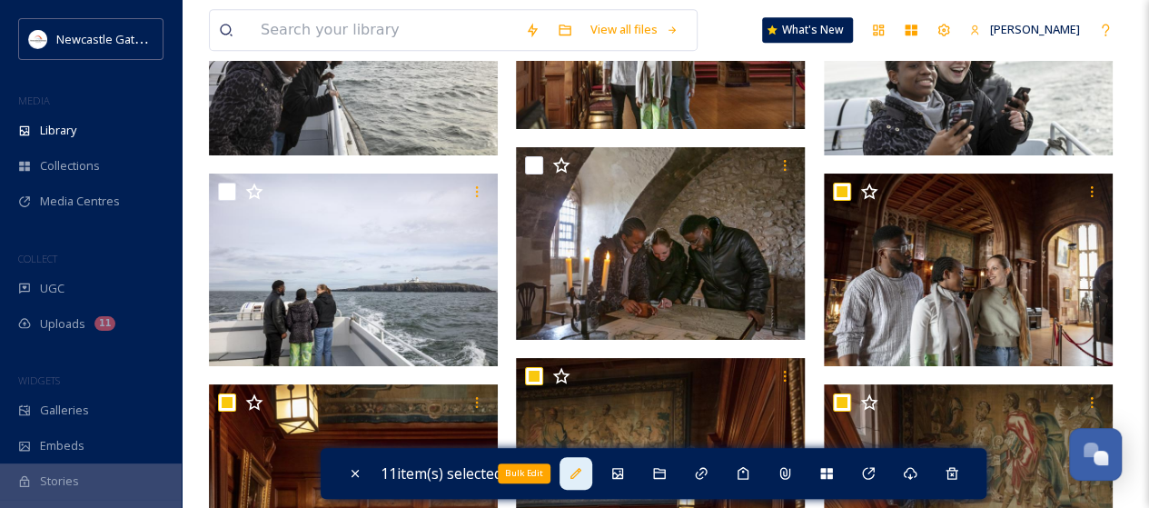
click at [581, 472] on icon at bounding box center [576, 473] width 11 height 11
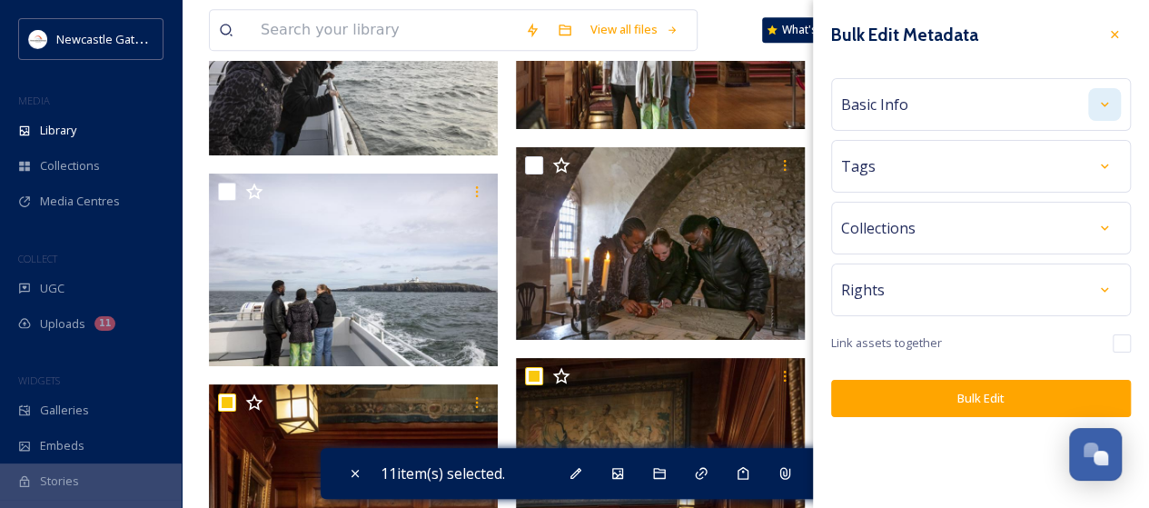
click at [1098, 103] on icon at bounding box center [1104, 104] width 15 height 15
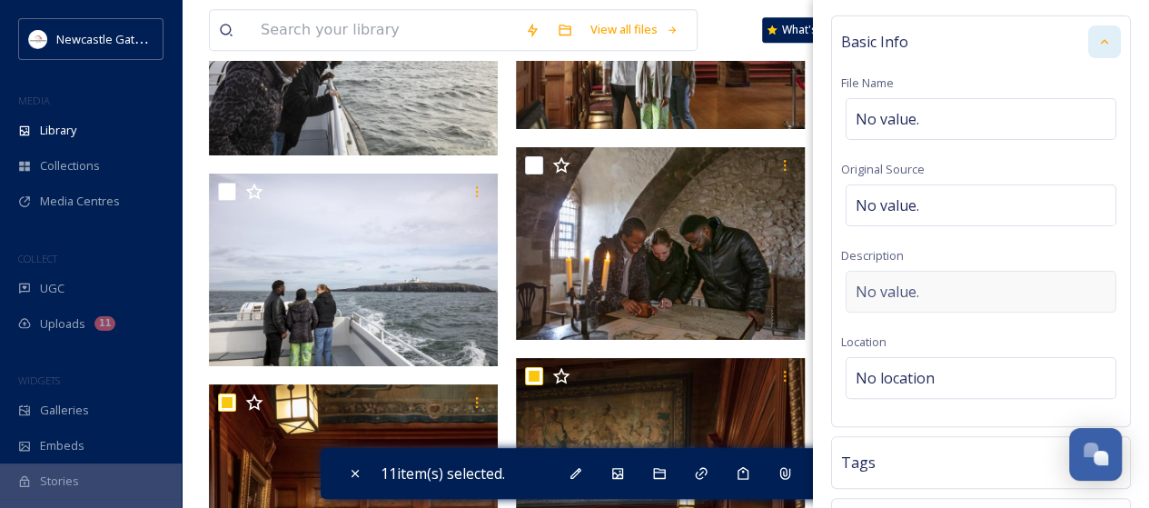
scroll to position [91, 0]
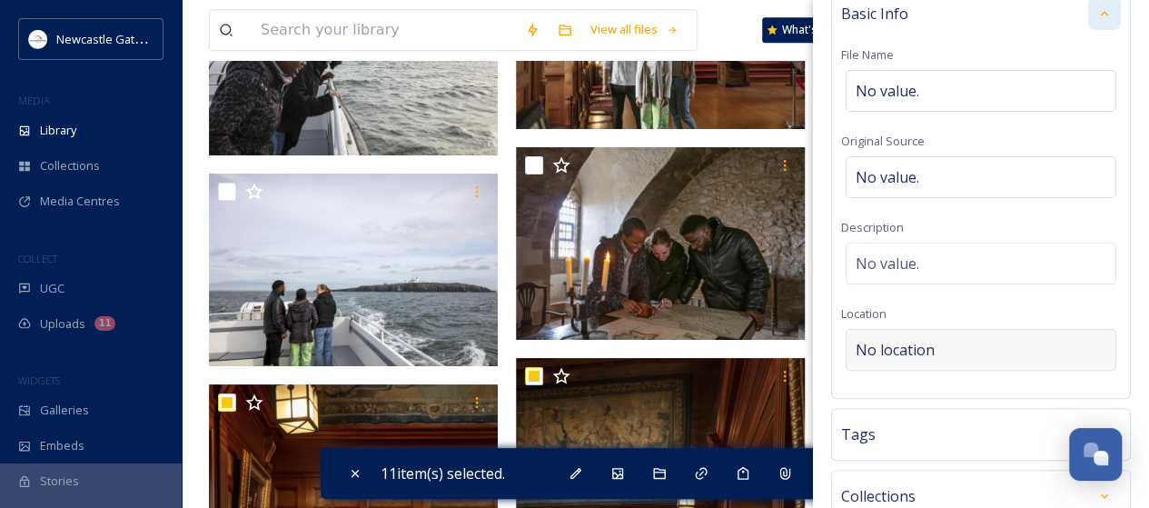
click at [928, 346] on span "No location" at bounding box center [895, 350] width 79 height 22
click at [928, 346] on input at bounding box center [981, 350] width 269 height 40
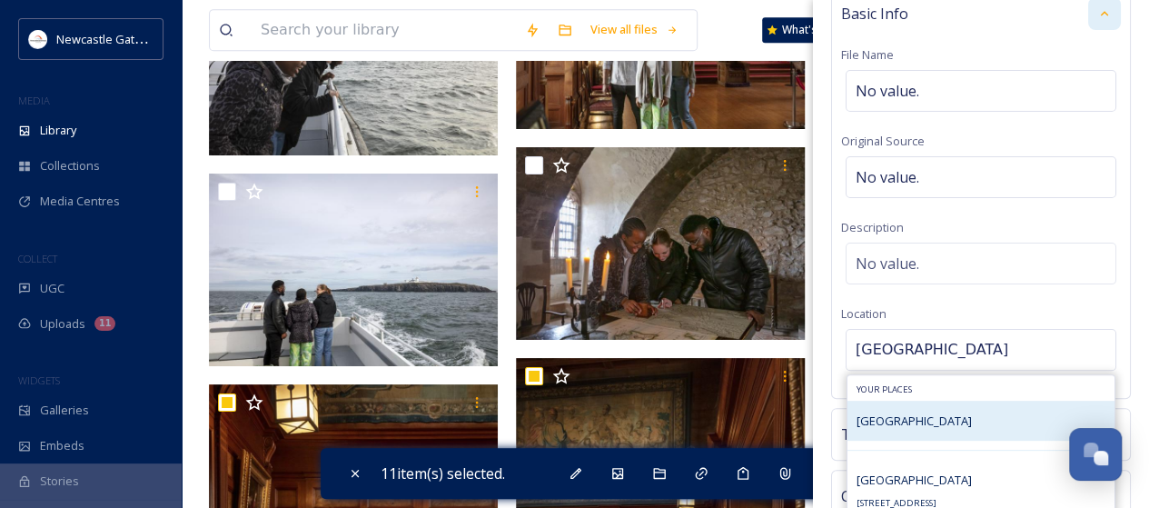
type input "[GEOGRAPHIC_DATA]"
click at [918, 414] on span "[GEOGRAPHIC_DATA]" at bounding box center [914, 420] width 115 height 16
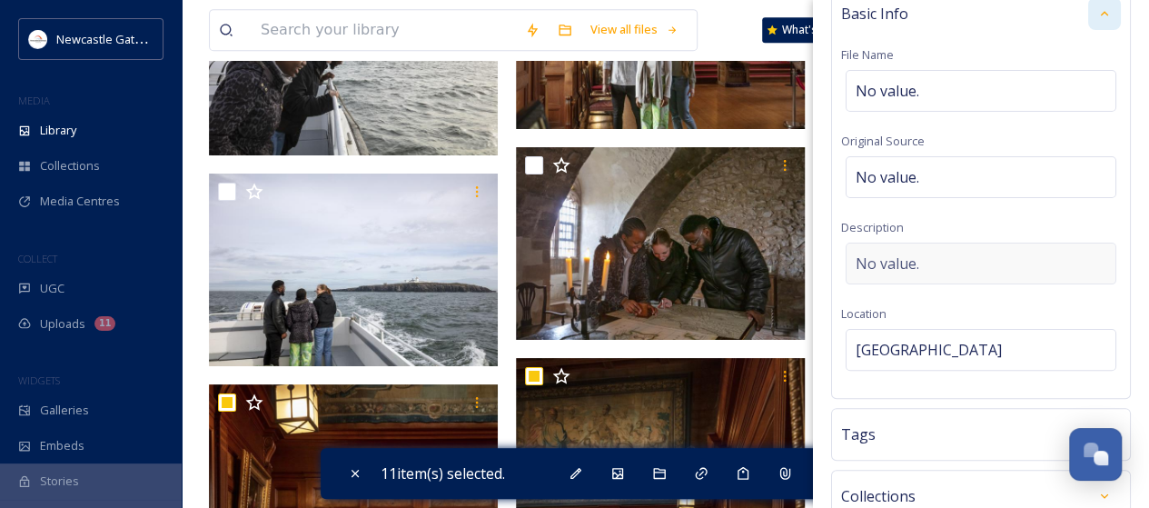
click at [906, 256] on span "No value." at bounding box center [888, 264] width 64 height 22
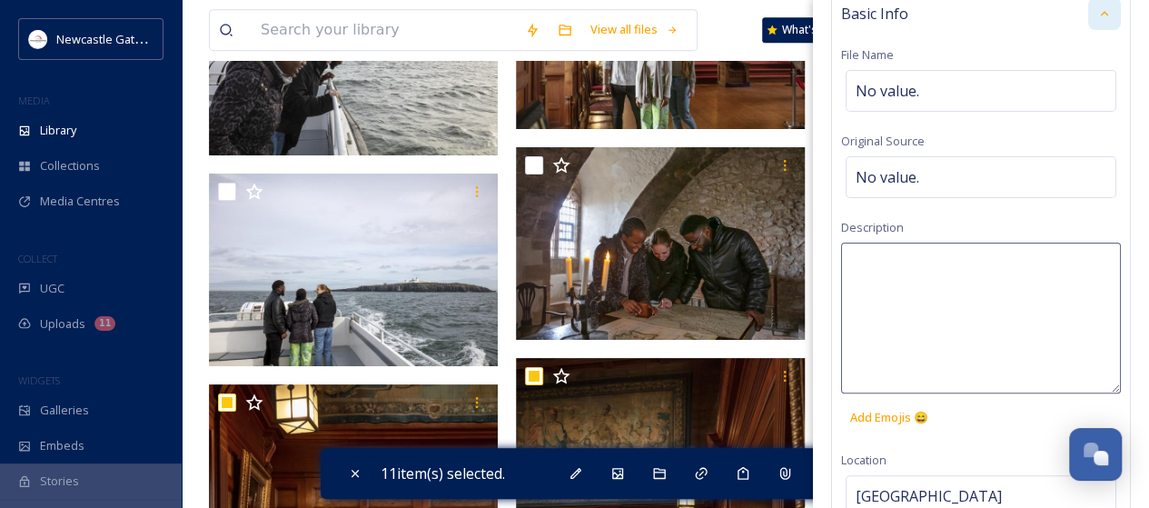
click at [906, 256] on textarea at bounding box center [981, 318] width 280 height 151
type textarea "[GEOGRAPHIC_DATA]"
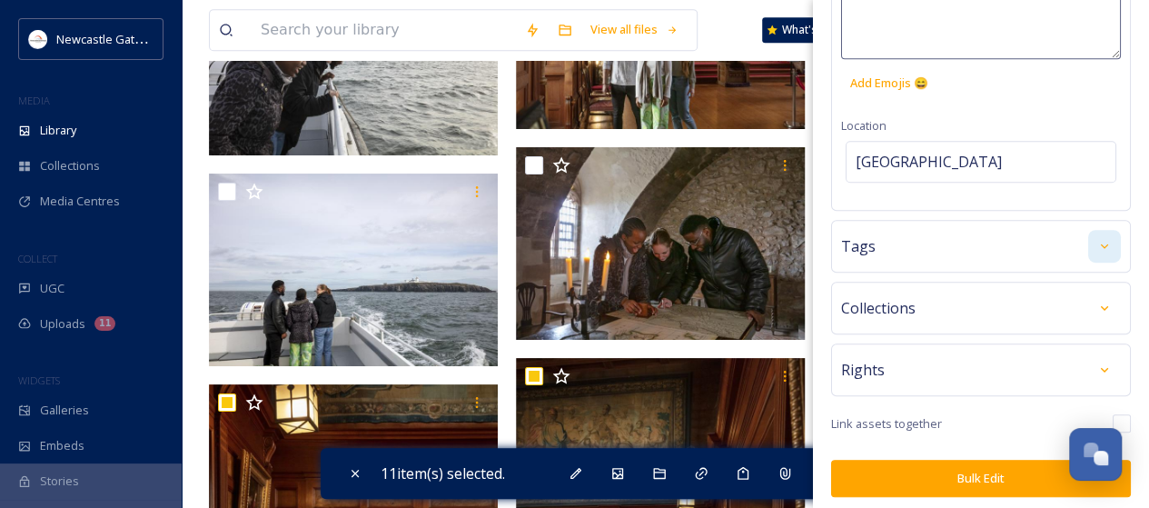
click at [1101, 246] on div at bounding box center [1104, 246] width 33 height 33
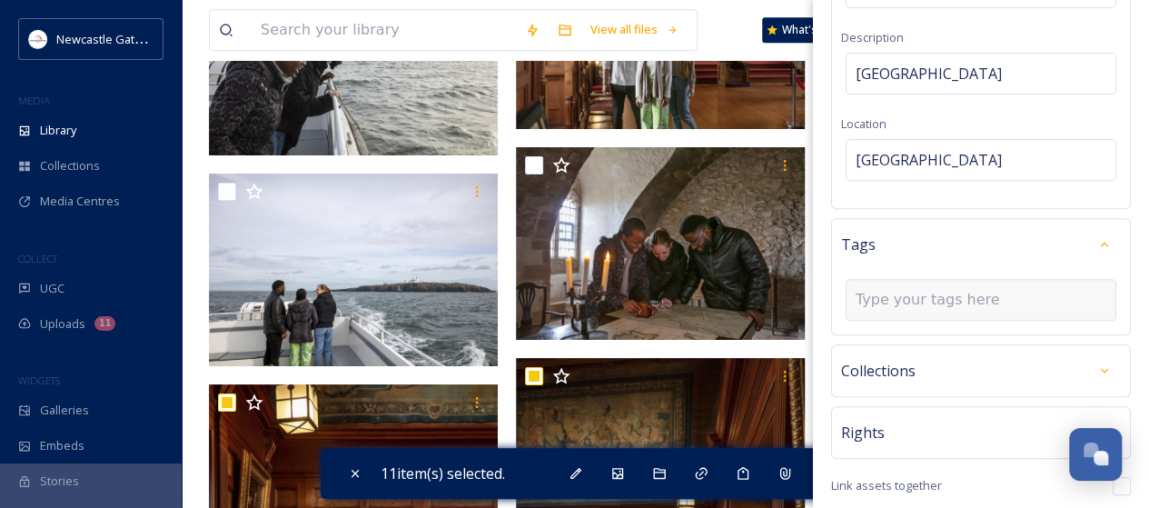
click at [948, 301] on input at bounding box center [947, 300] width 182 height 22
click at [945, 296] on input at bounding box center [947, 300] width 182 height 22
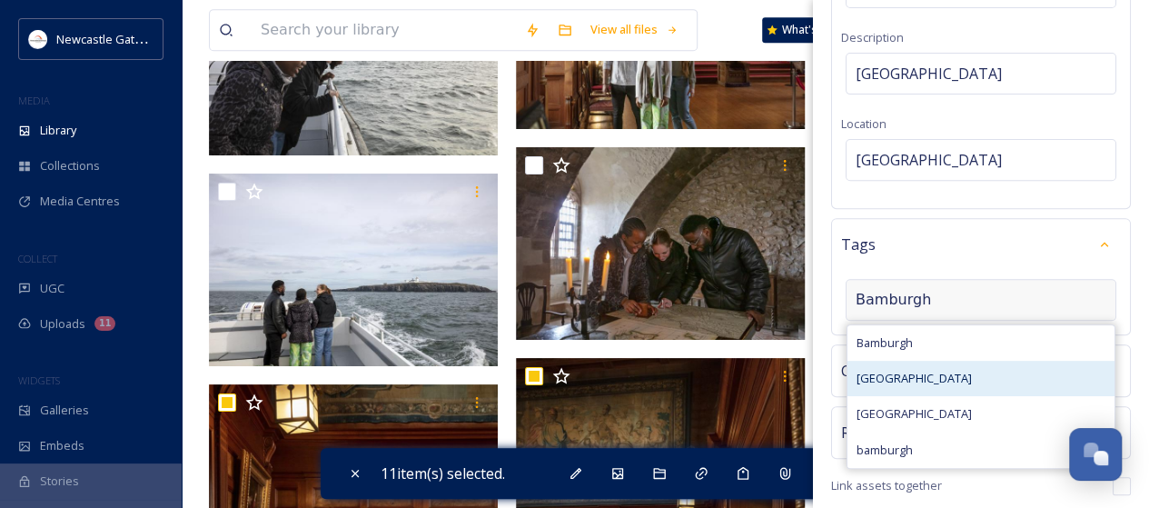
type input "Bamburgh"
click at [927, 373] on span "[GEOGRAPHIC_DATA]" at bounding box center [914, 378] width 115 height 17
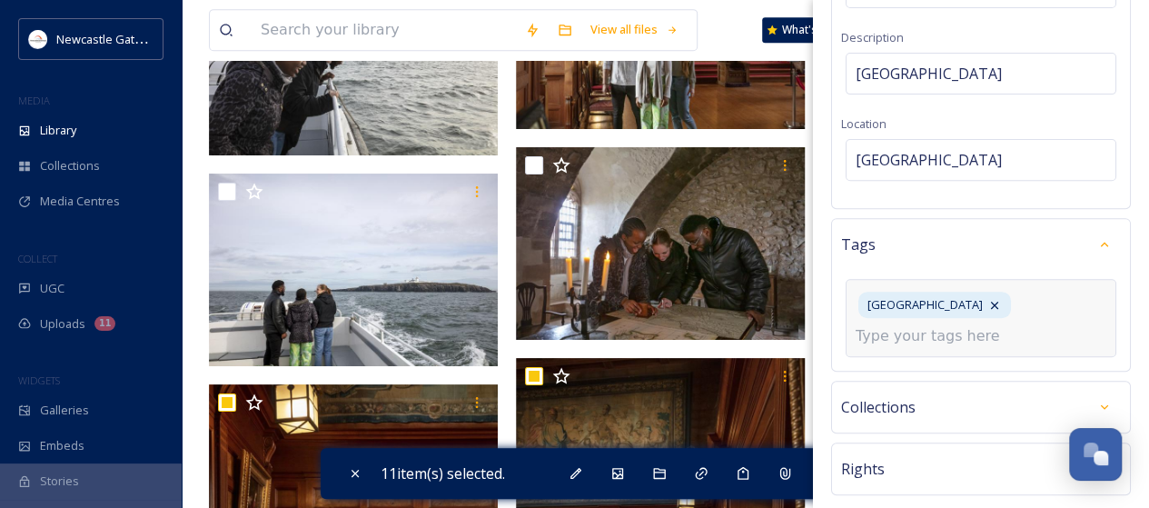
scroll to position [381, 0]
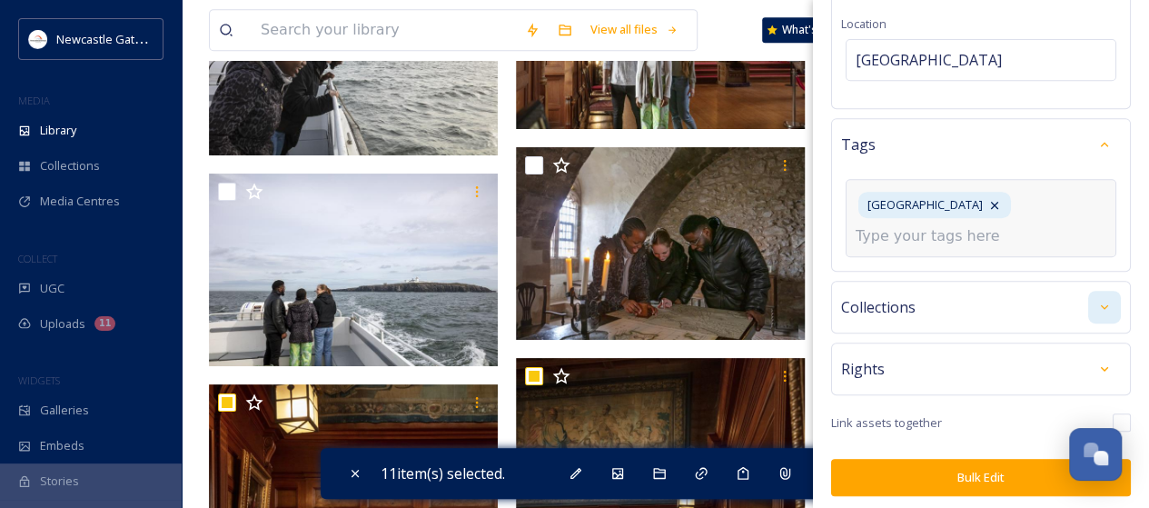
click at [1099, 303] on div at bounding box center [1104, 307] width 33 height 33
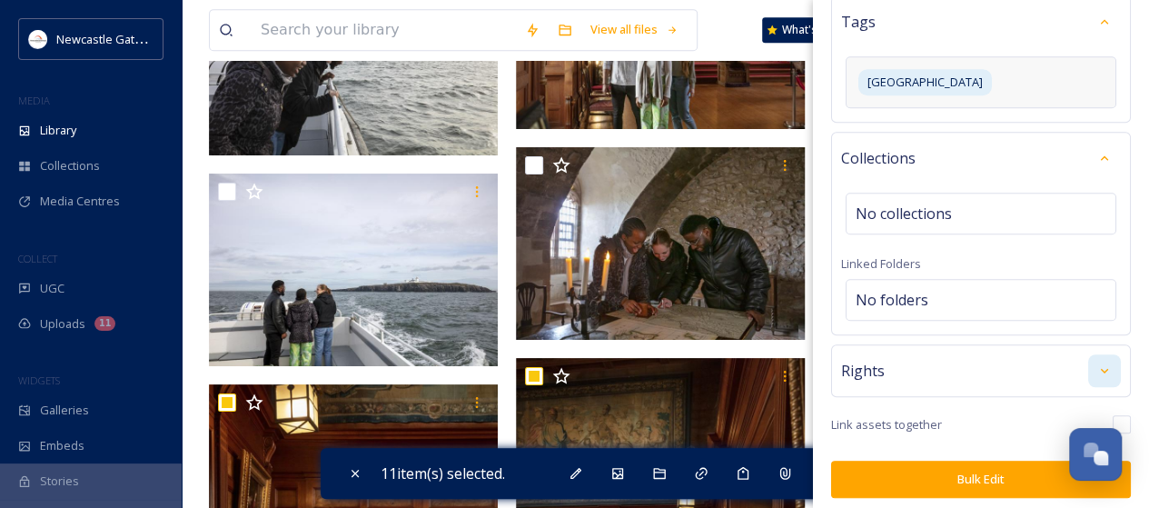
scroll to position [504, 0]
click at [1097, 365] on icon at bounding box center [1104, 369] width 15 height 15
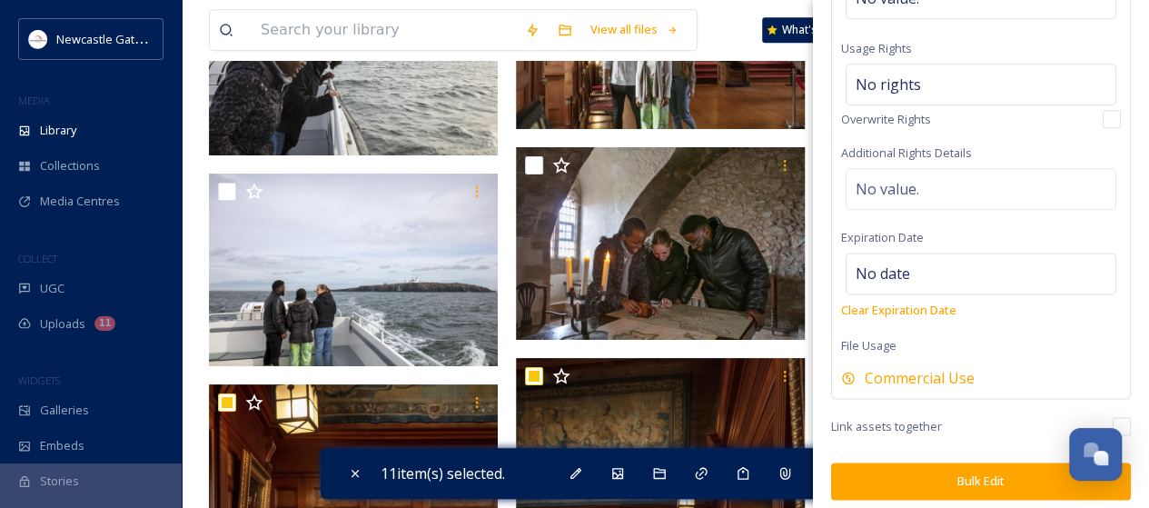
scroll to position [4322, 0]
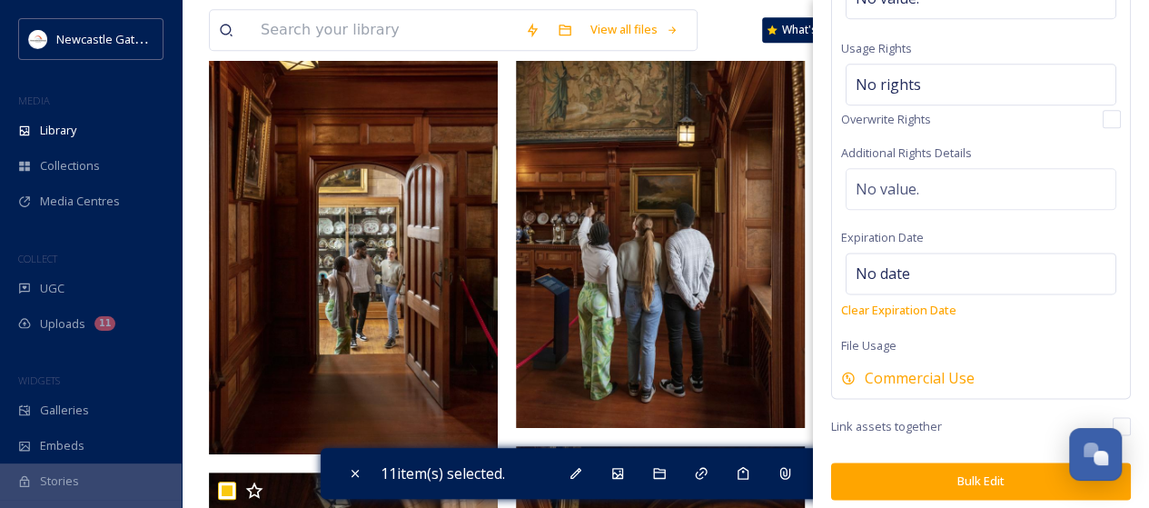
click at [974, 471] on button "Bulk Edit" at bounding box center [981, 480] width 300 height 37
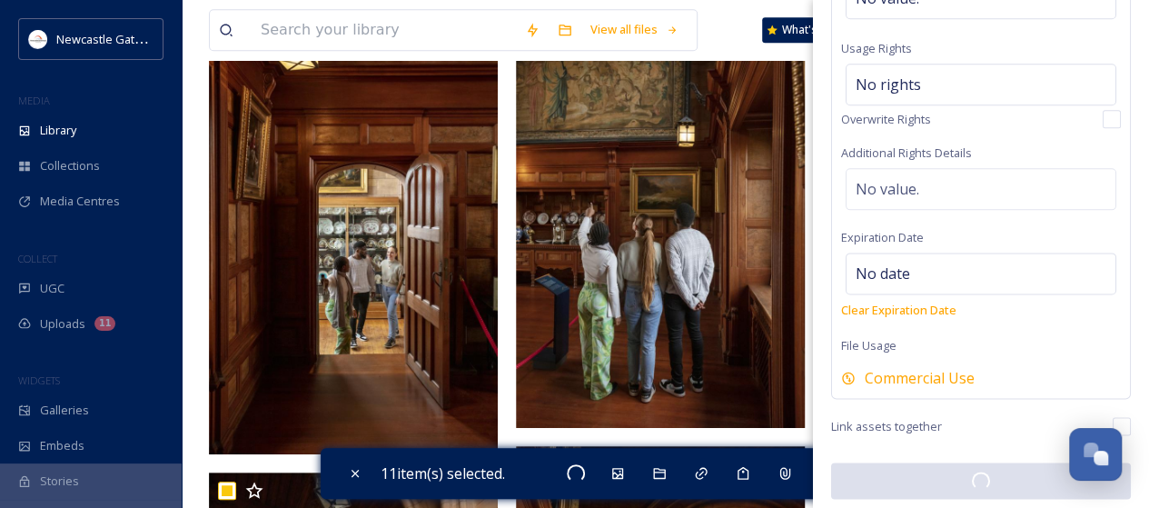
scroll to position [1048, 0]
checkbox input "false"
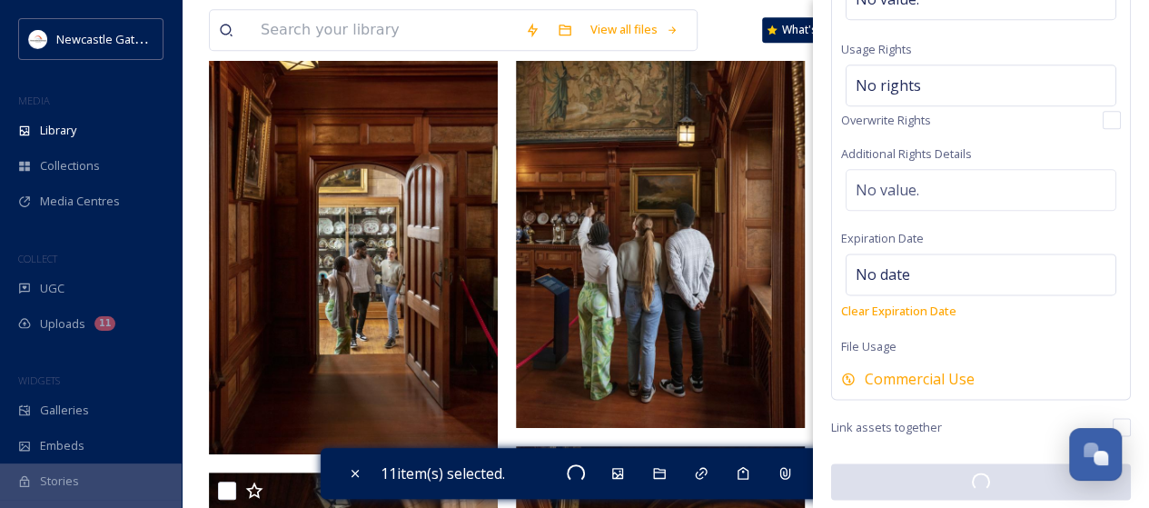
checkbox input "false"
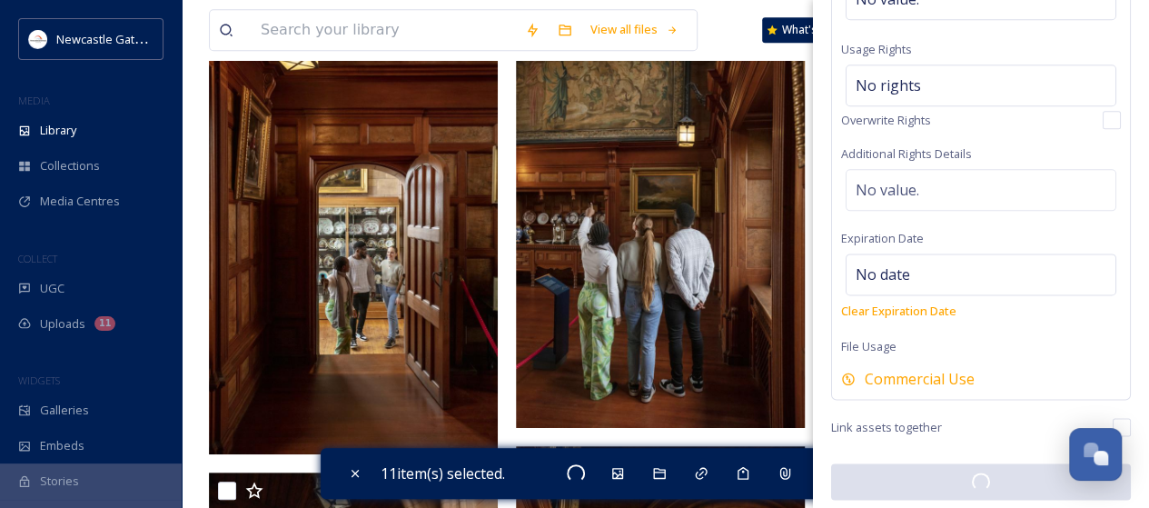
checkbox input "false"
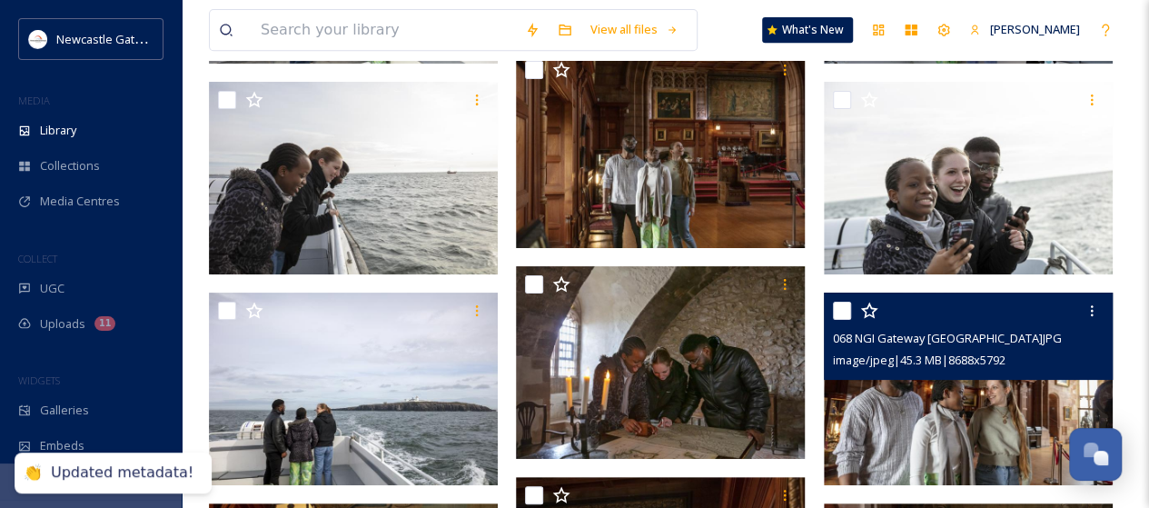
scroll to position [3867, 0]
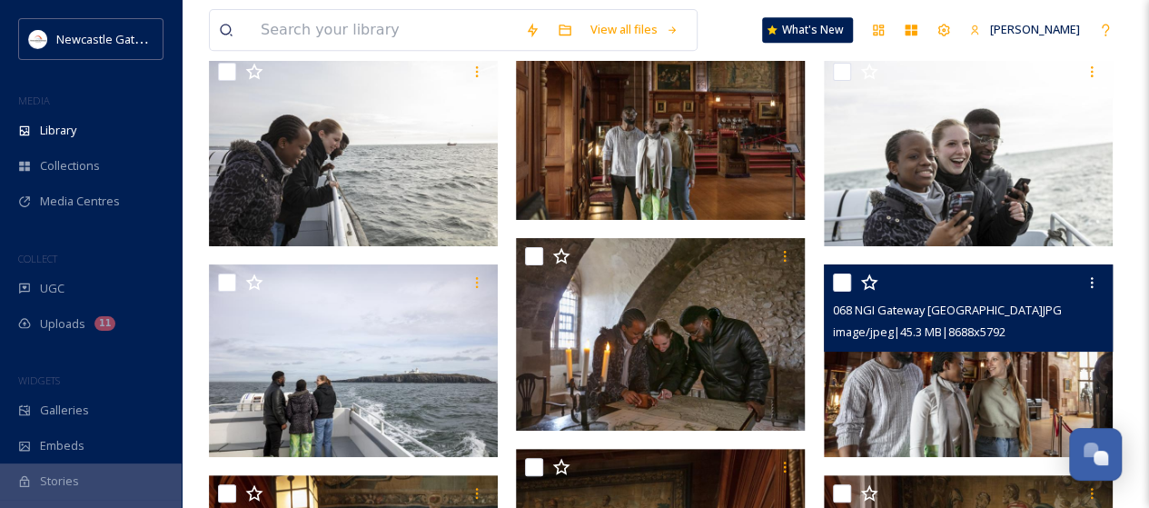
click at [963, 389] on img at bounding box center [968, 360] width 289 height 193
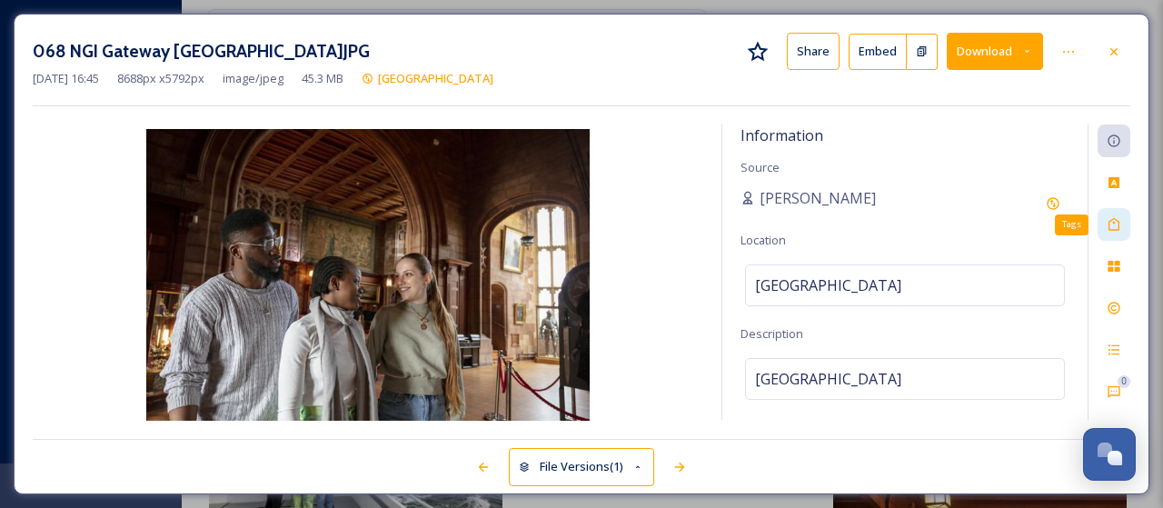
click at [1117, 217] on icon at bounding box center [1114, 224] width 15 height 15
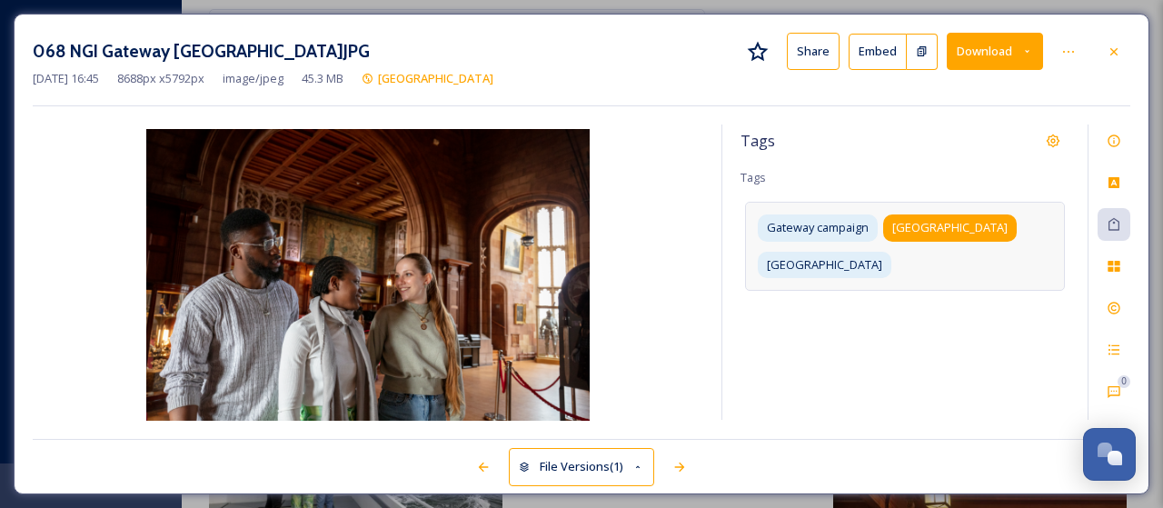
click at [982, 227] on span "[GEOGRAPHIC_DATA]" at bounding box center [949, 227] width 115 height 17
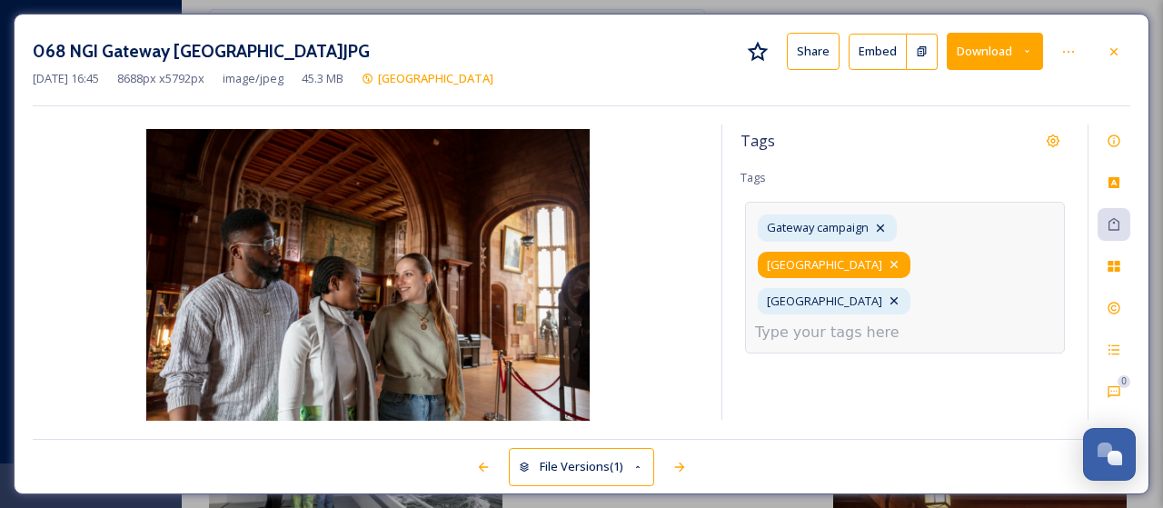
click at [901, 257] on icon at bounding box center [894, 264] width 15 height 15
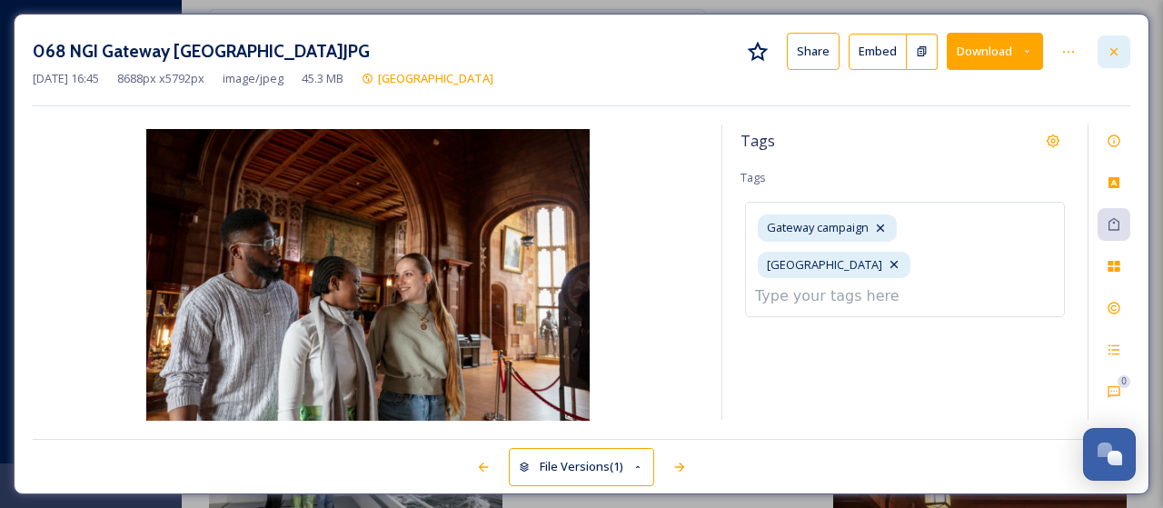
click at [1118, 47] on icon at bounding box center [1114, 52] width 15 height 15
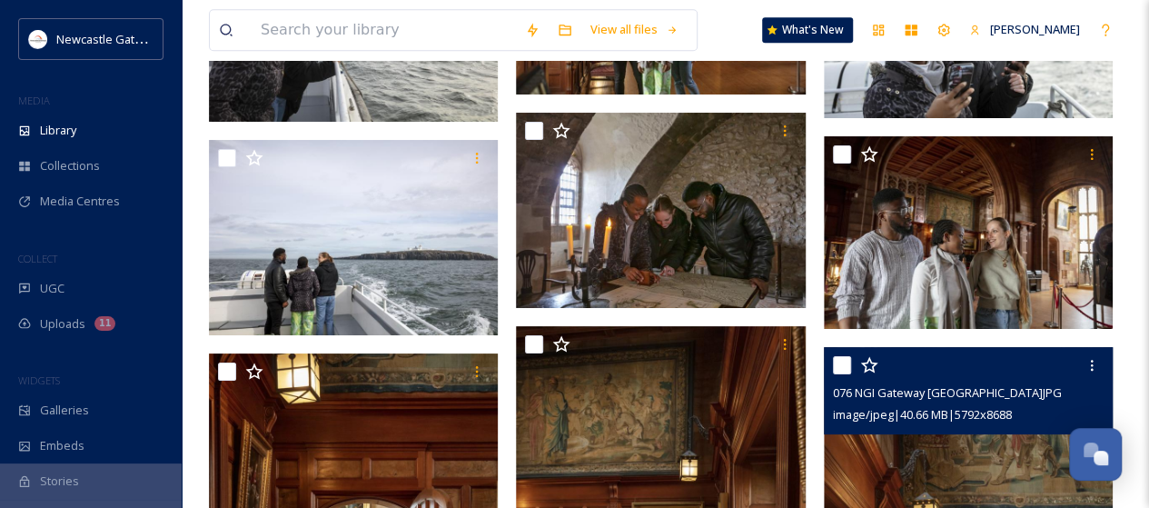
scroll to position [4231, 0]
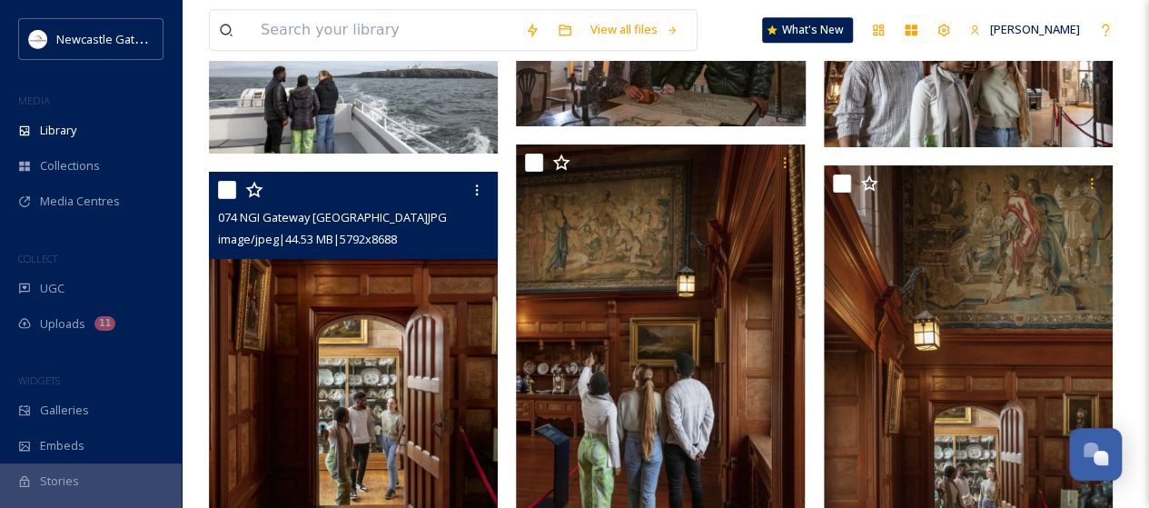
click at [372, 373] on img at bounding box center [353, 388] width 289 height 433
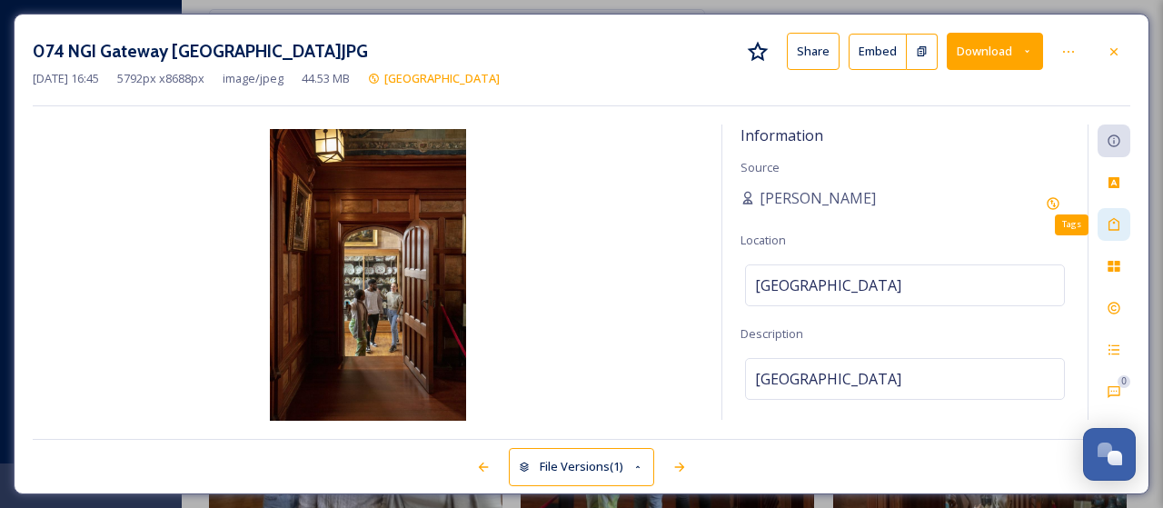
click at [1114, 226] on icon at bounding box center [1114, 224] width 15 height 15
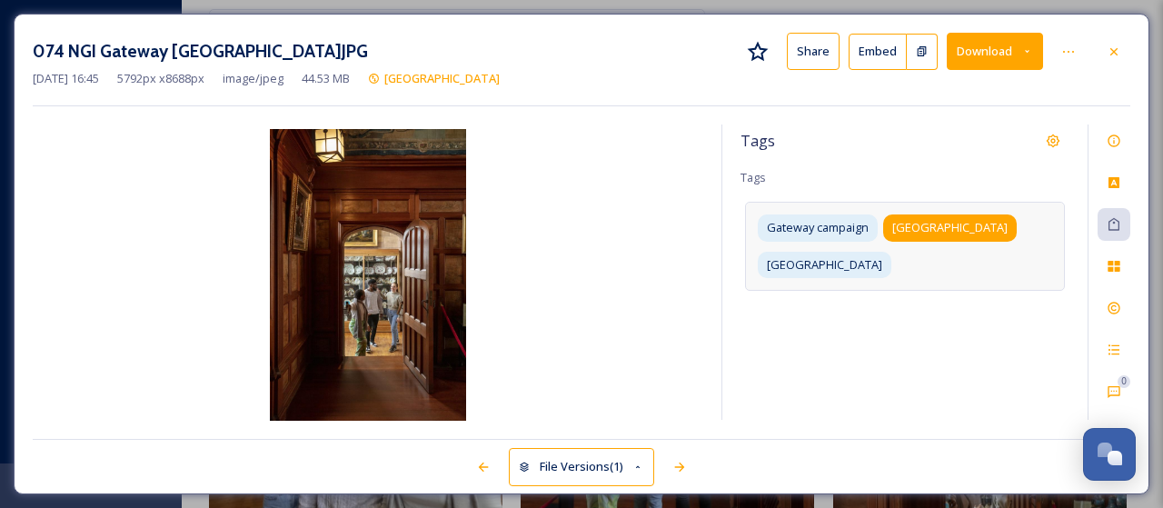
click at [987, 219] on span "[GEOGRAPHIC_DATA]" at bounding box center [949, 227] width 115 height 17
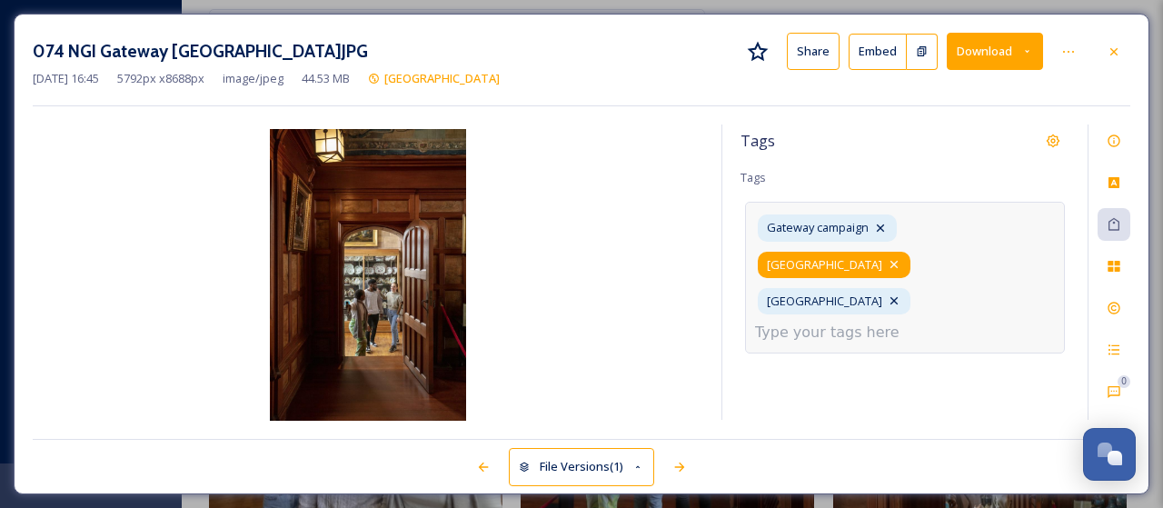
click at [901, 257] on icon at bounding box center [894, 264] width 15 height 15
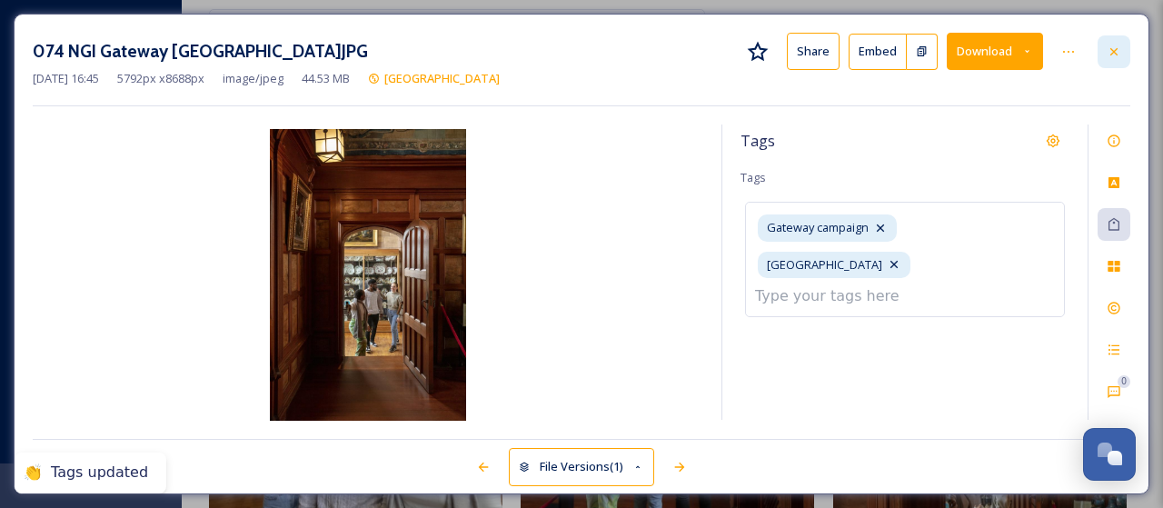
click at [1120, 58] on div at bounding box center [1113, 51] width 33 height 33
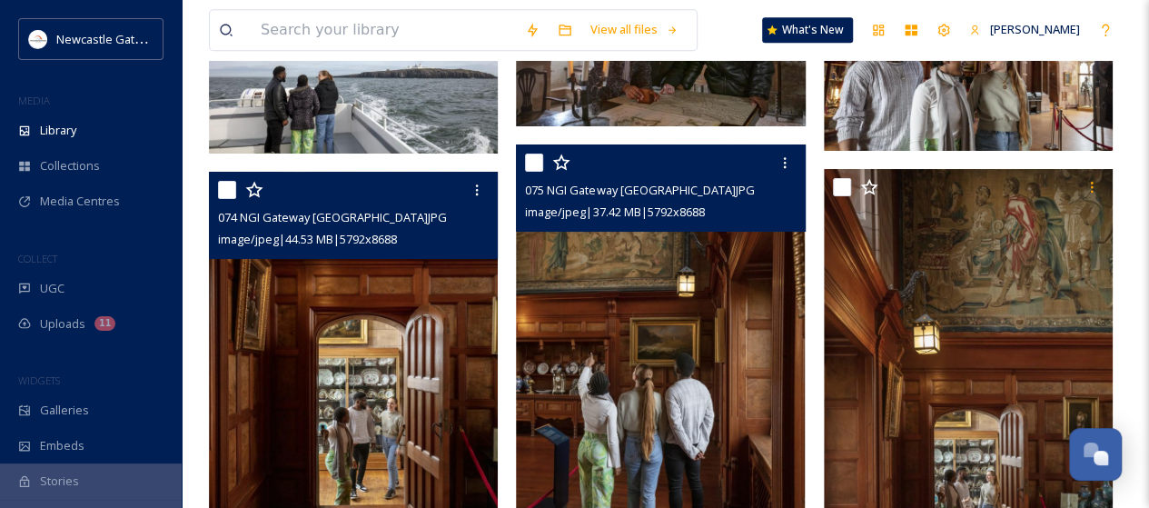
click at [700, 419] on img at bounding box center [660, 360] width 289 height 433
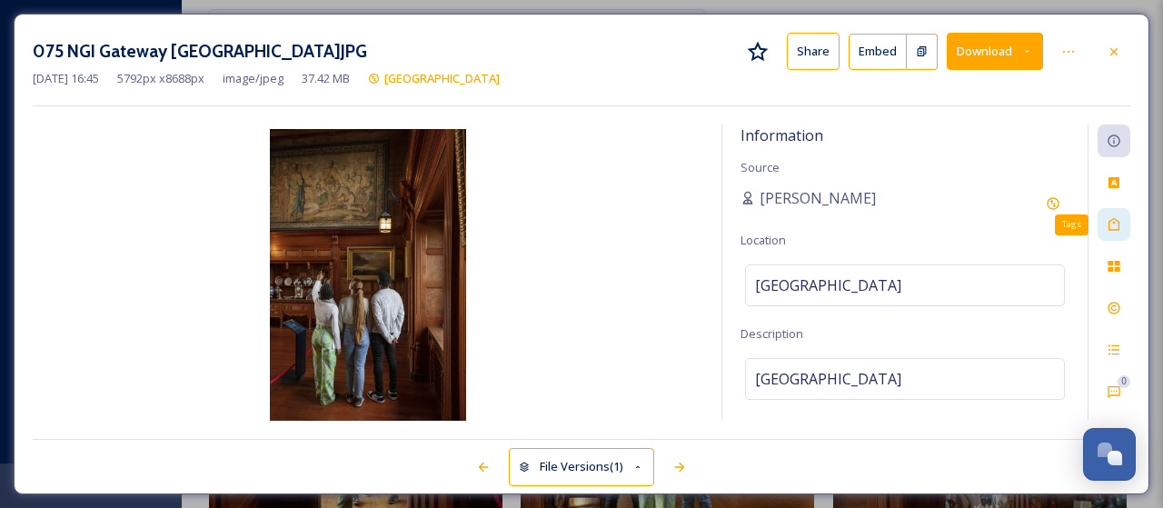
click at [1110, 228] on icon at bounding box center [1113, 224] width 11 height 13
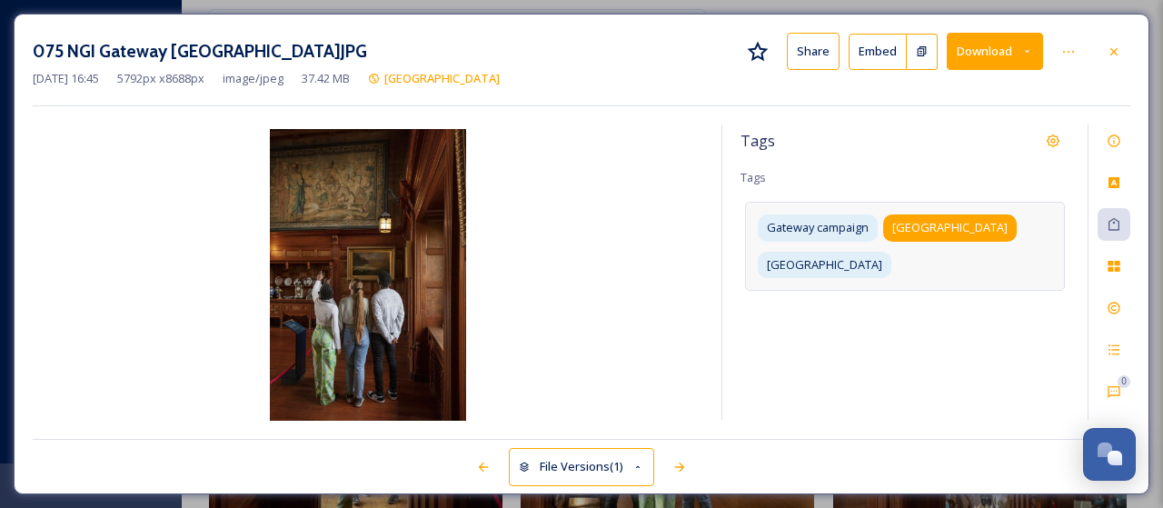
click at [984, 228] on span "[GEOGRAPHIC_DATA]" at bounding box center [949, 227] width 115 height 17
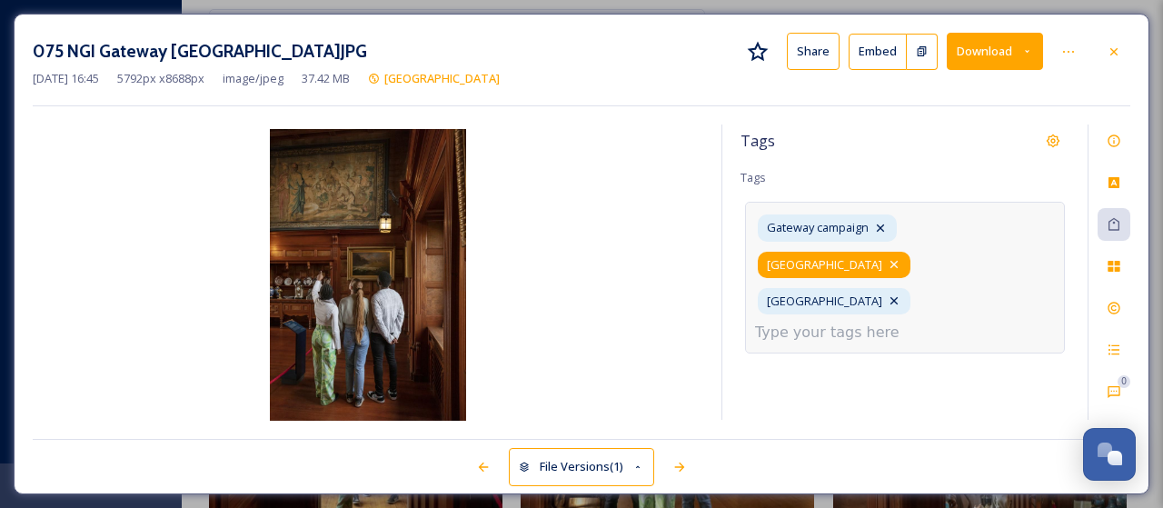
click at [901, 257] on icon at bounding box center [894, 264] width 15 height 15
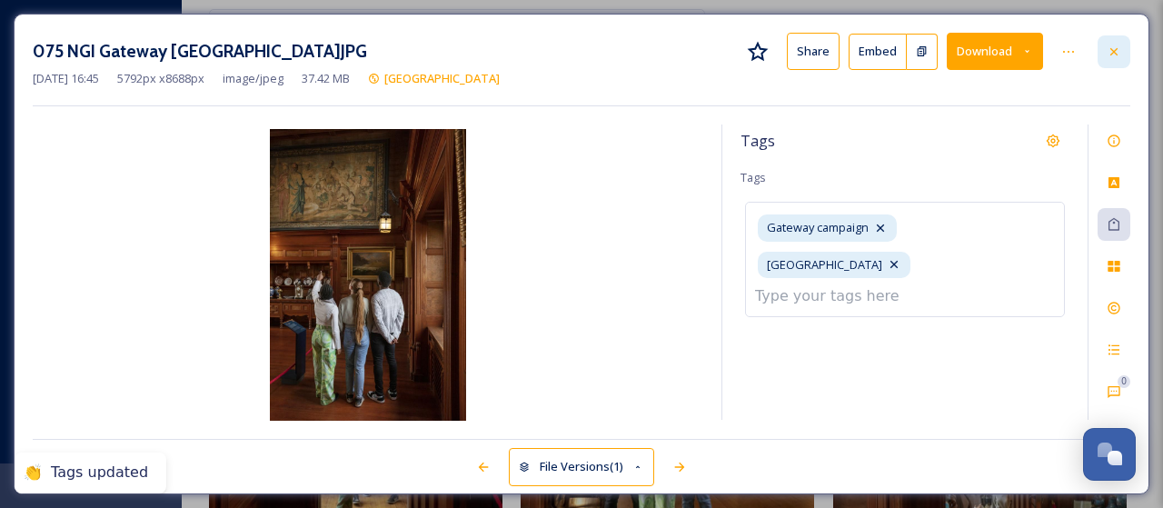
click at [1117, 55] on icon at bounding box center [1114, 52] width 15 height 15
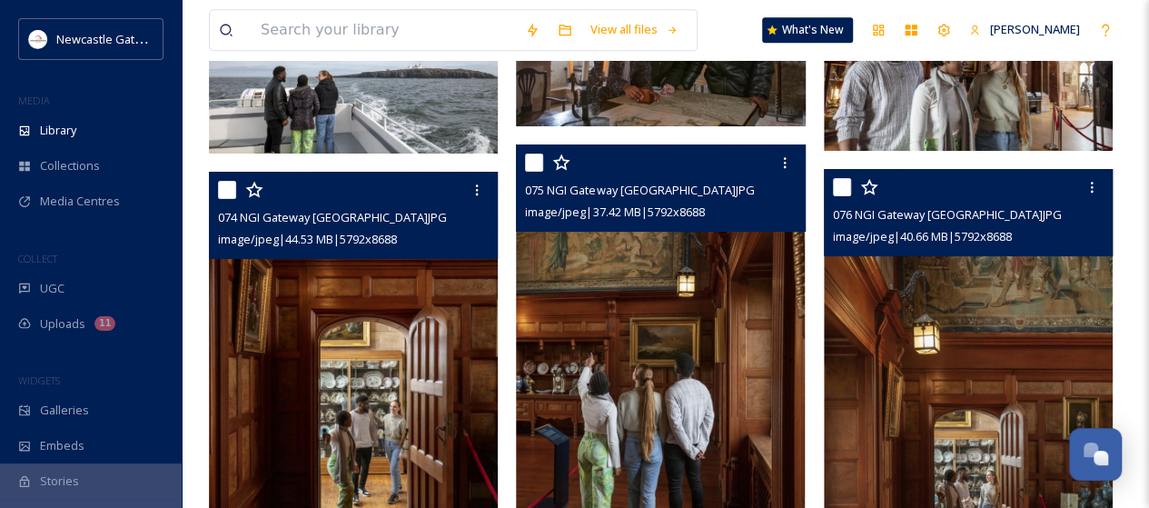
click at [958, 379] on img at bounding box center [968, 385] width 289 height 433
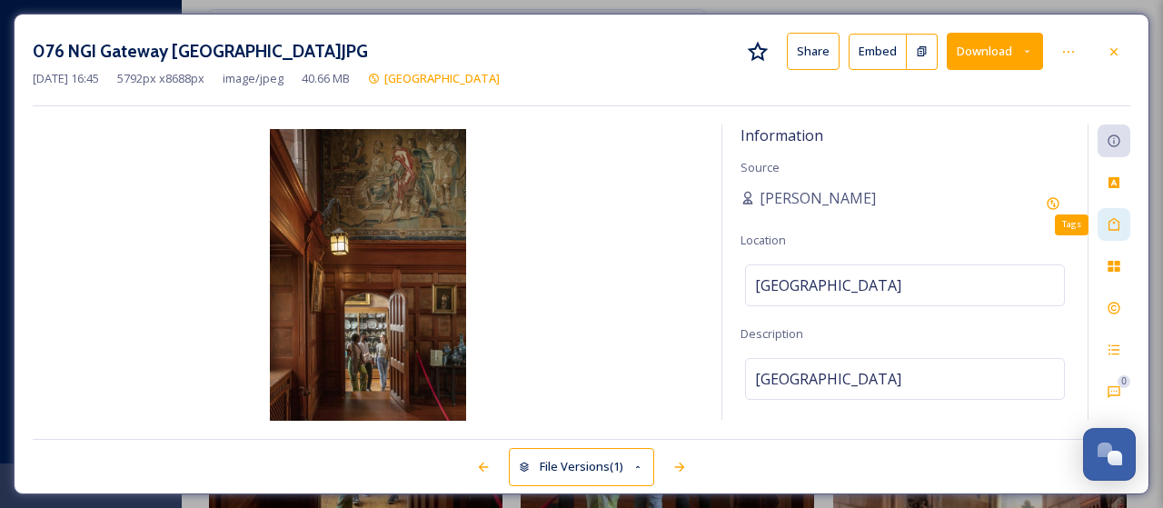
click at [1107, 222] on icon at bounding box center [1114, 224] width 15 height 15
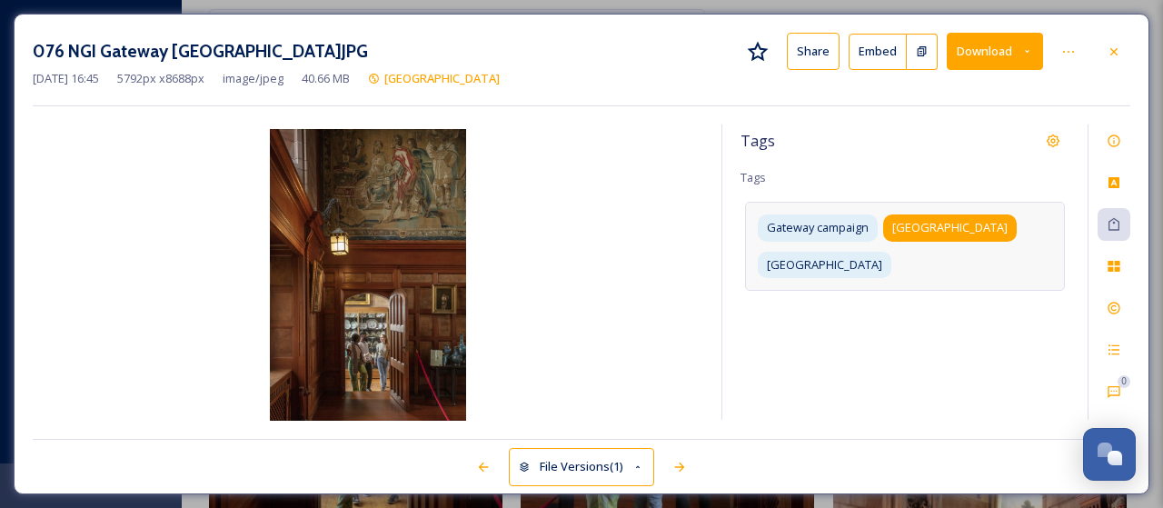
click at [979, 224] on span "[GEOGRAPHIC_DATA]" at bounding box center [949, 227] width 115 height 17
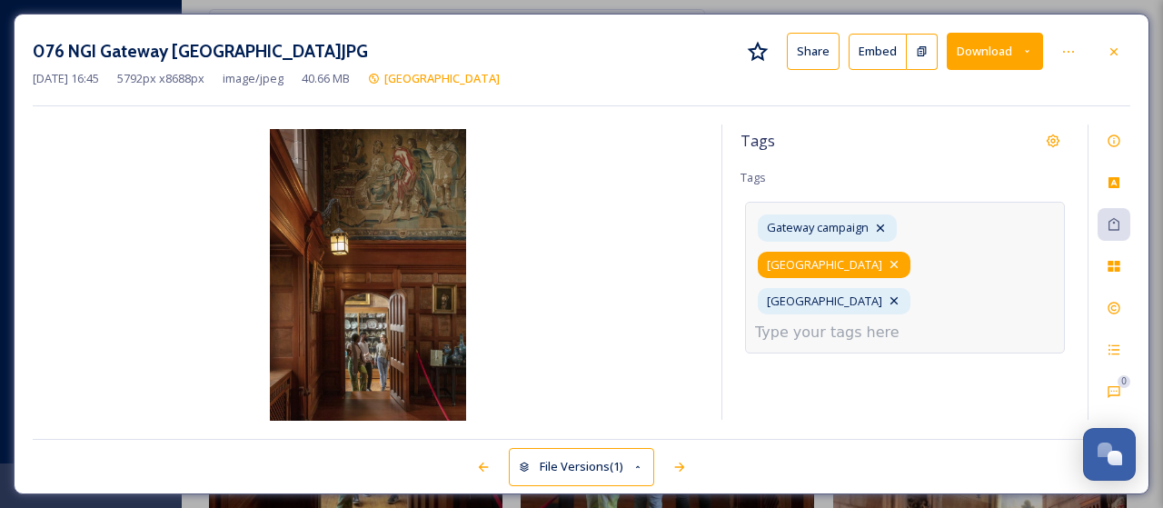
click at [898, 261] on icon at bounding box center [893, 264] width 7 height 7
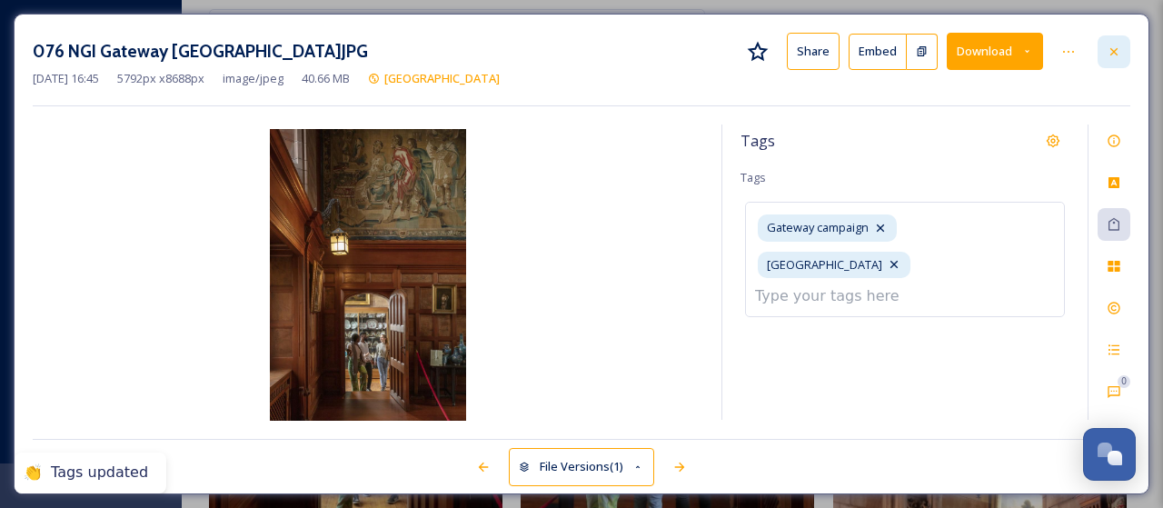
click at [1117, 52] on icon at bounding box center [1114, 52] width 15 height 15
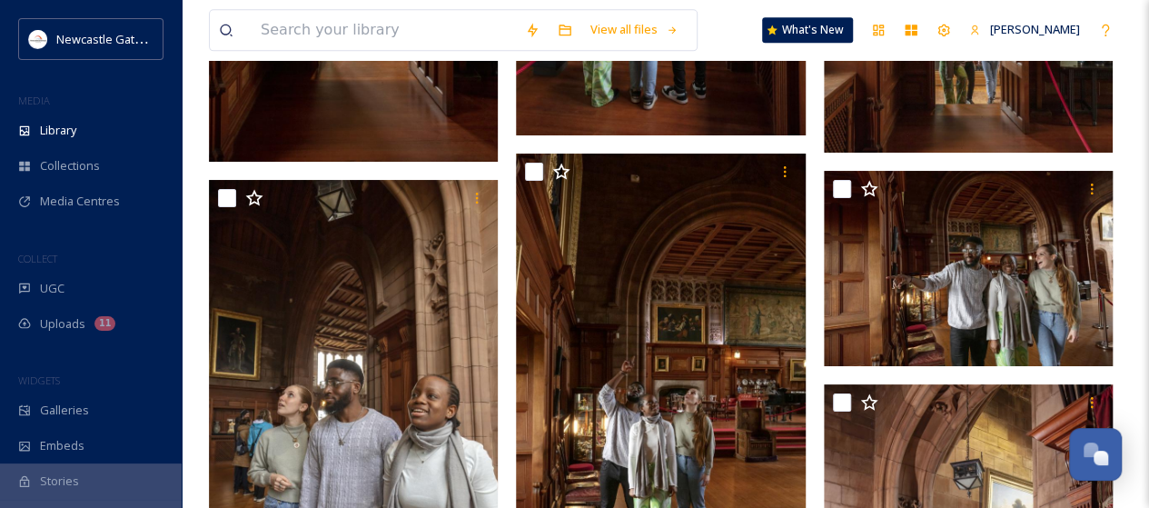
scroll to position [4685, 0]
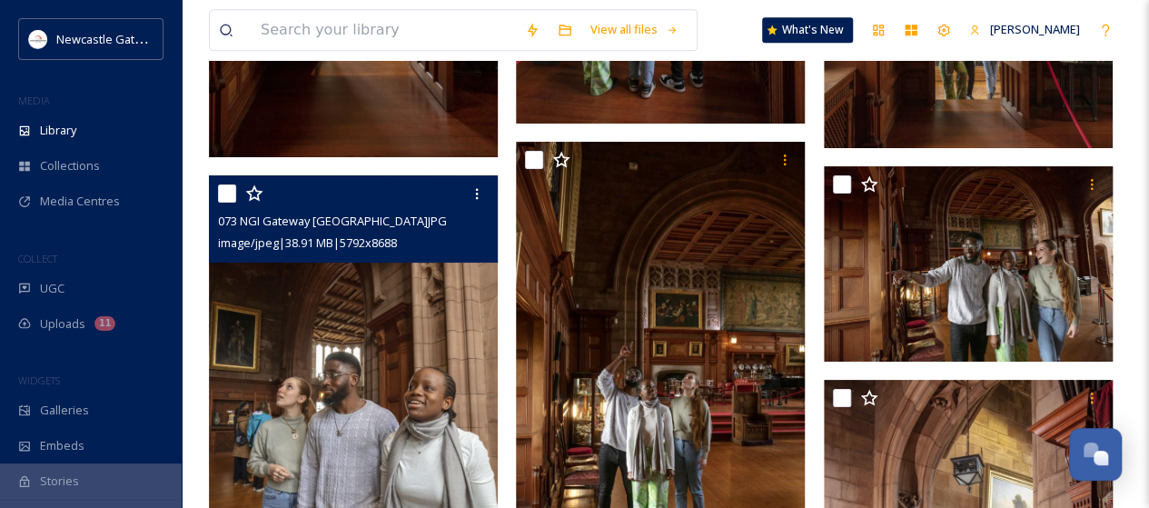
click at [389, 352] on img at bounding box center [353, 391] width 289 height 433
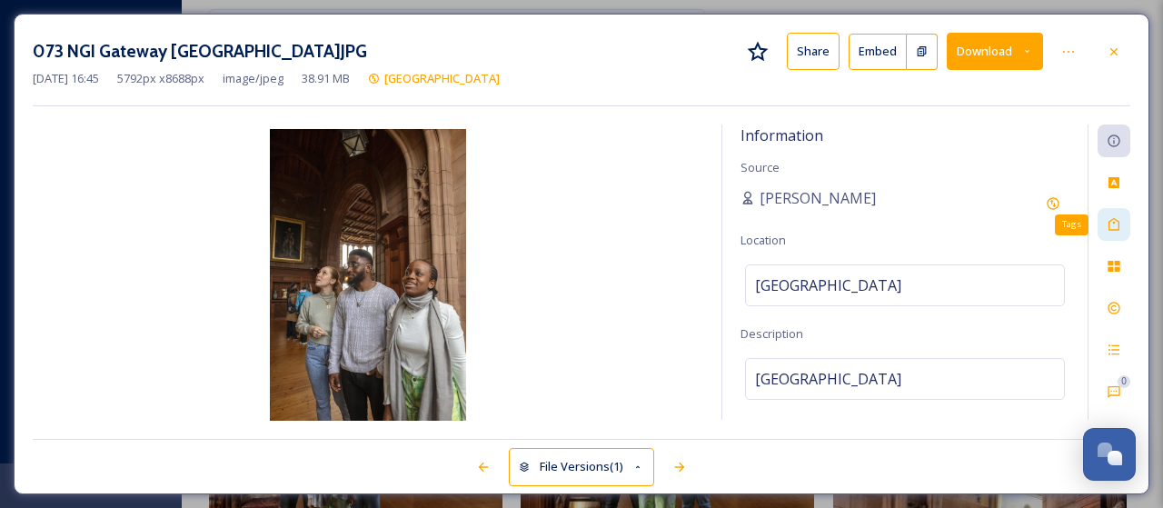
click at [1109, 220] on icon at bounding box center [1114, 224] width 15 height 15
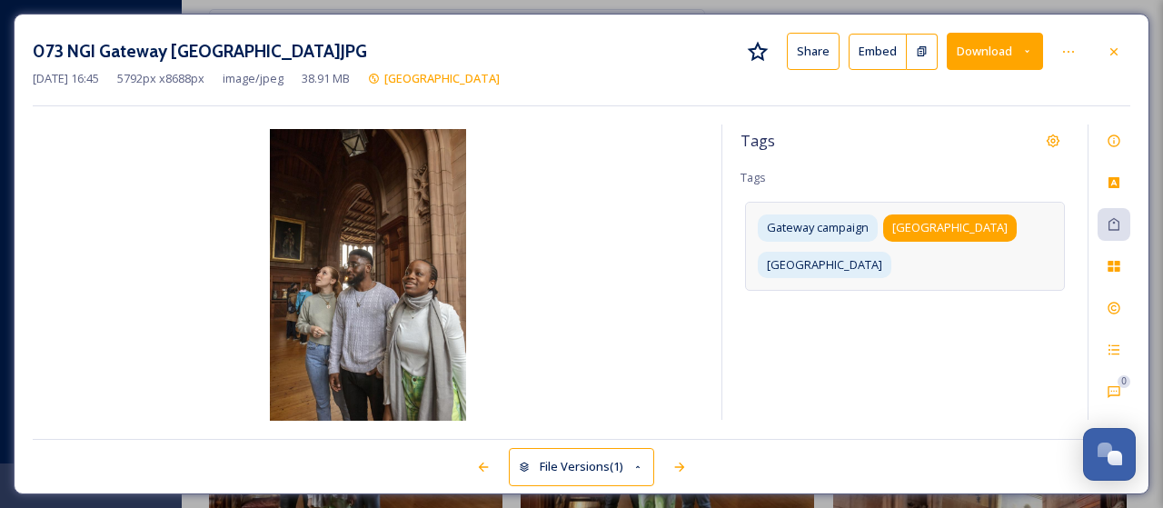
click at [958, 221] on span "[GEOGRAPHIC_DATA]" at bounding box center [949, 227] width 115 height 17
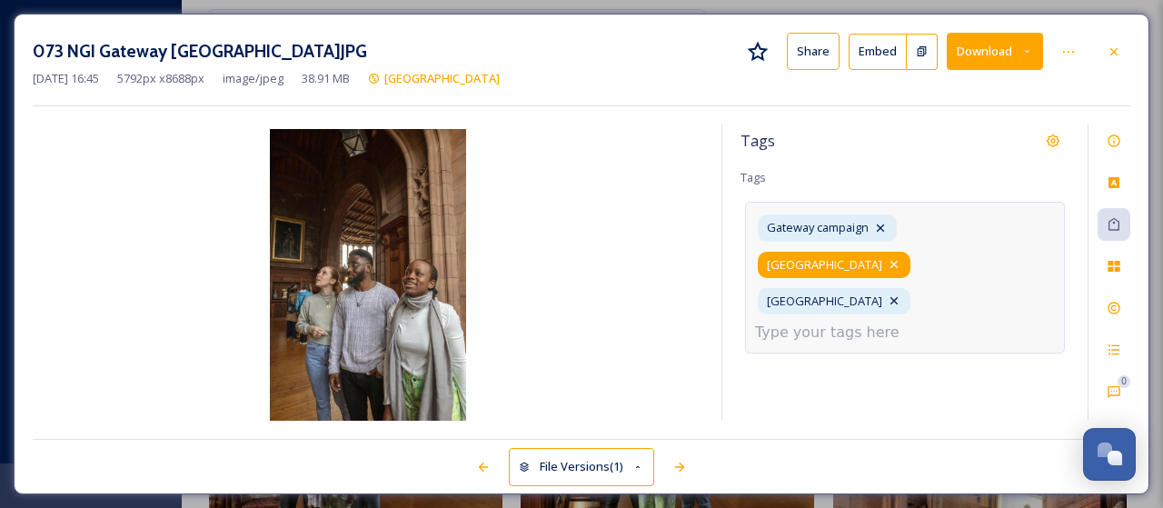
click at [898, 261] on icon at bounding box center [893, 264] width 7 height 7
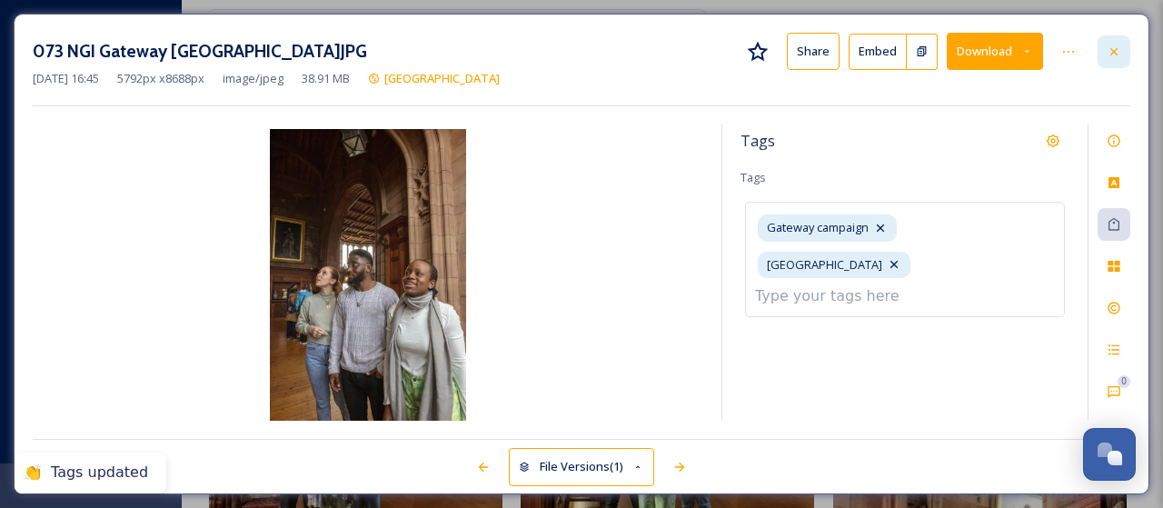
click at [1117, 52] on icon at bounding box center [1114, 52] width 15 height 15
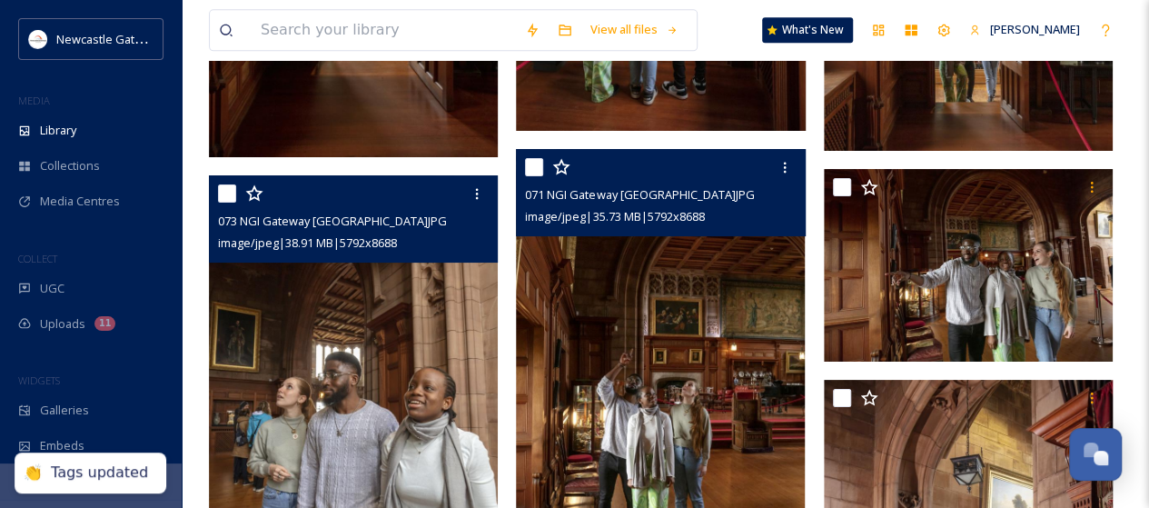
click at [676, 406] on img at bounding box center [660, 365] width 289 height 433
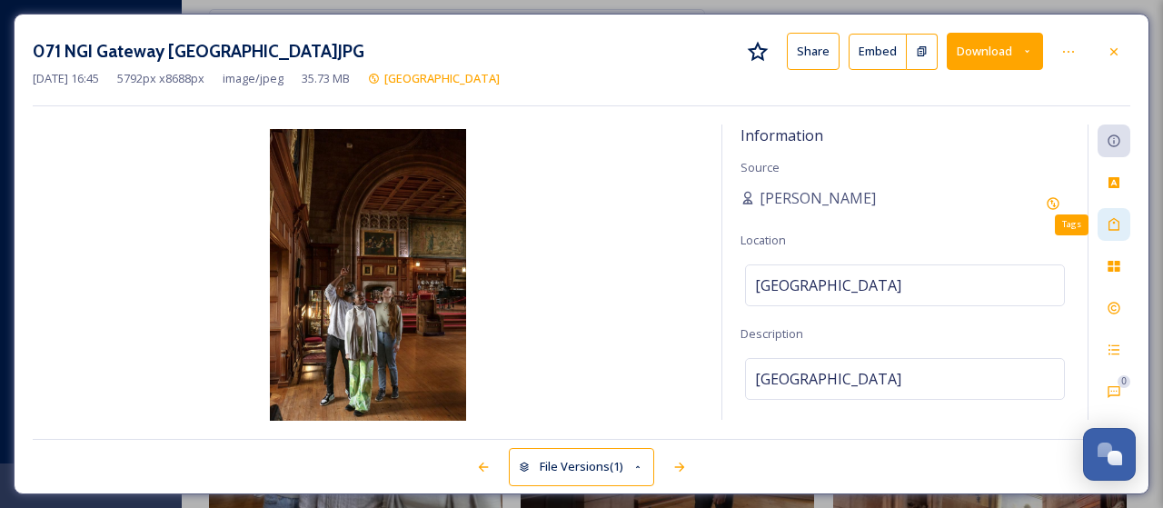
click at [1110, 226] on icon at bounding box center [1114, 224] width 15 height 15
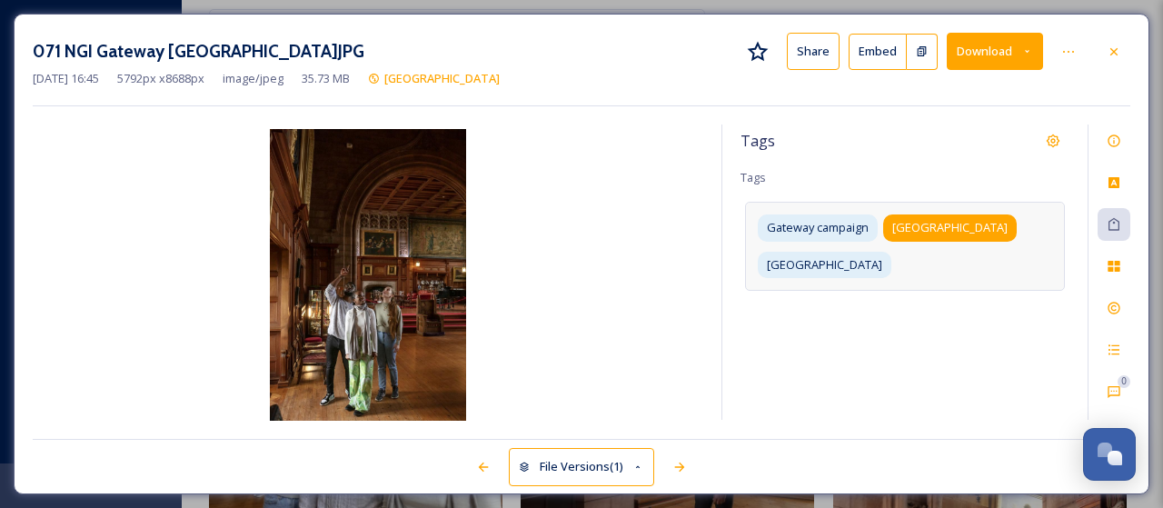
click at [969, 233] on span "[GEOGRAPHIC_DATA]" at bounding box center [949, 227] width 115 height 17
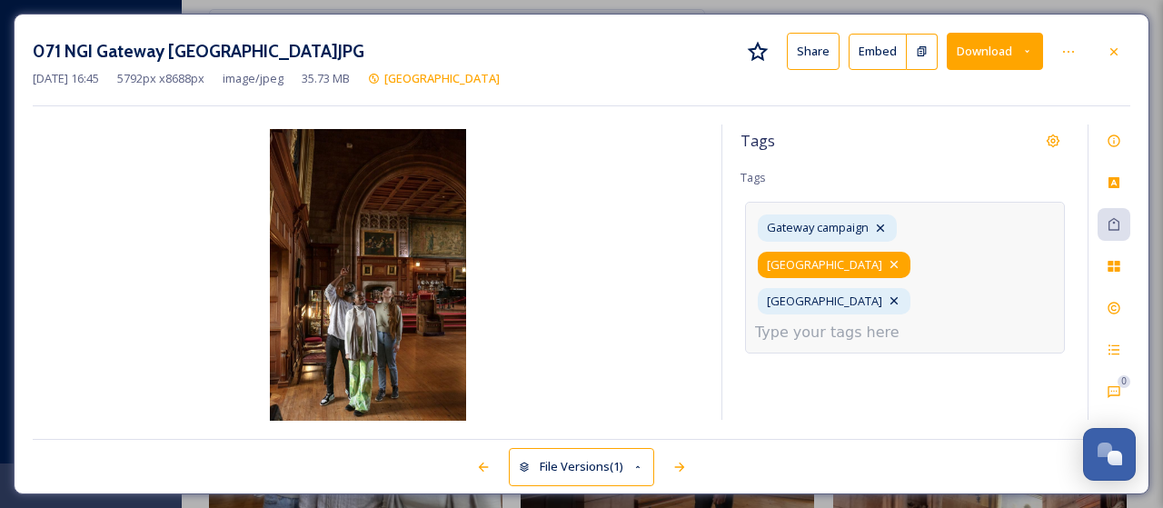
click at [901, 257] on icon at bounding box center [894, 264] width 15 height 15
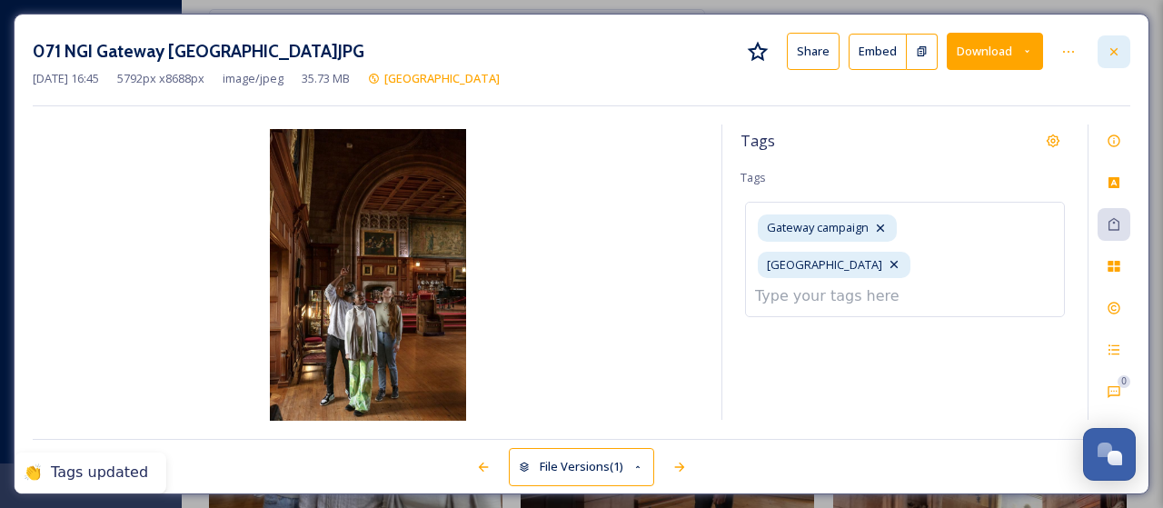
click at [1108, 55] on icon at bounding box center [1114, 52] width 15 height 15
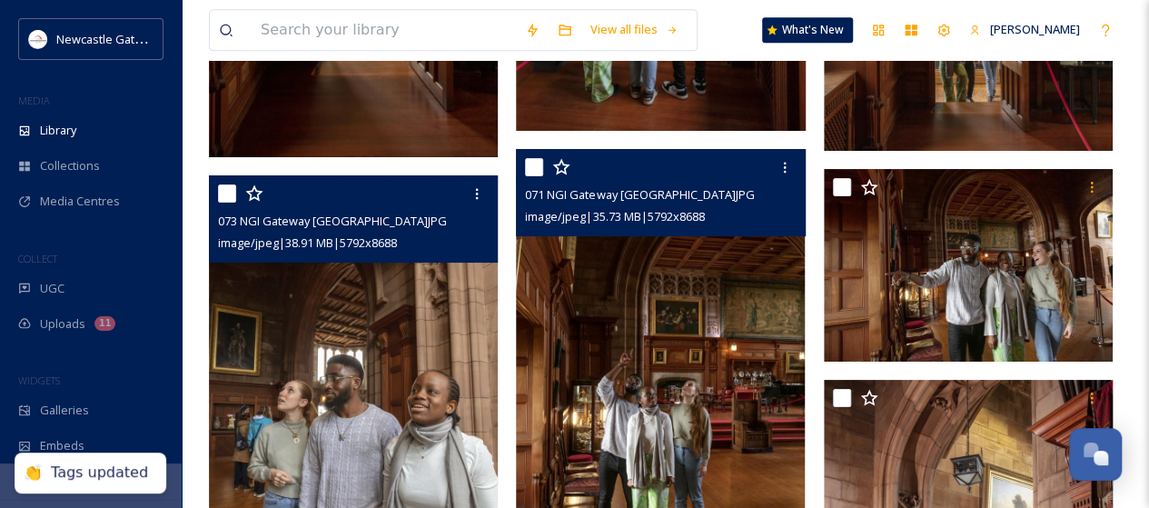
scroll to position [4867, 0]
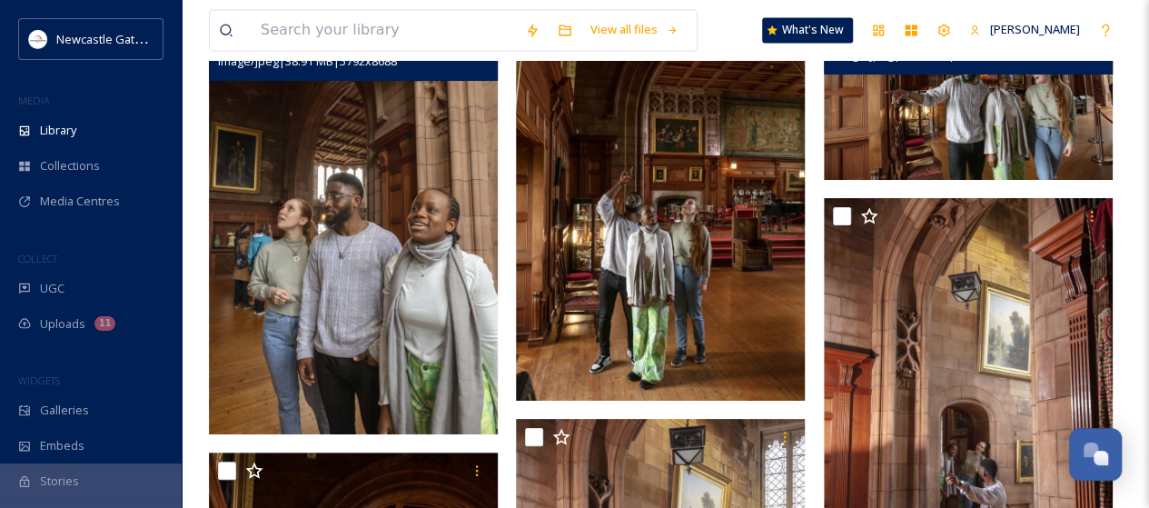
click at [881, 147] on img at bounding box center [968, 83] width 289 height 193
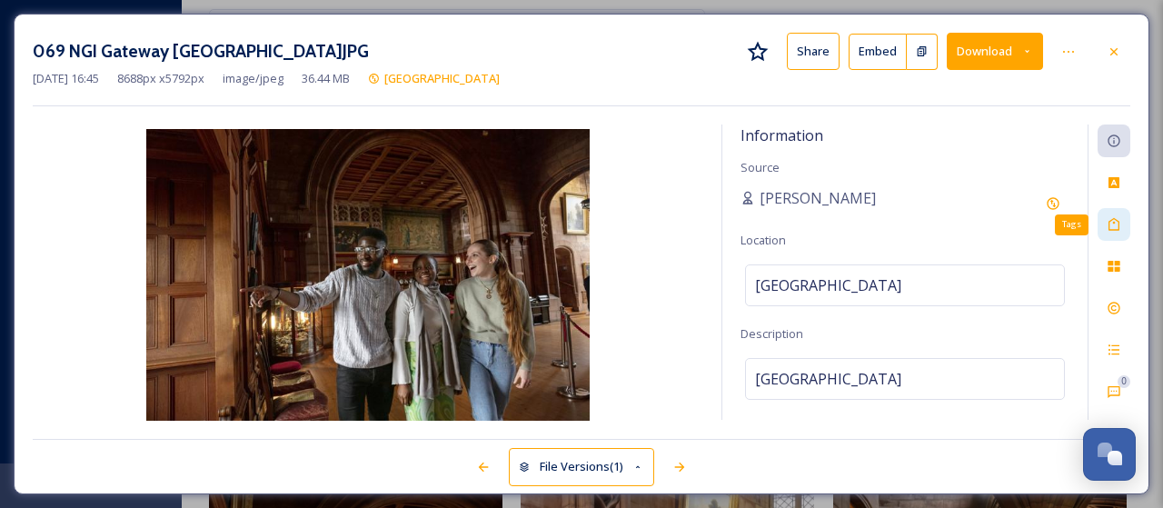
click at [1108, 225] on icon at bounding box center [1114, 224] width 15 height 15
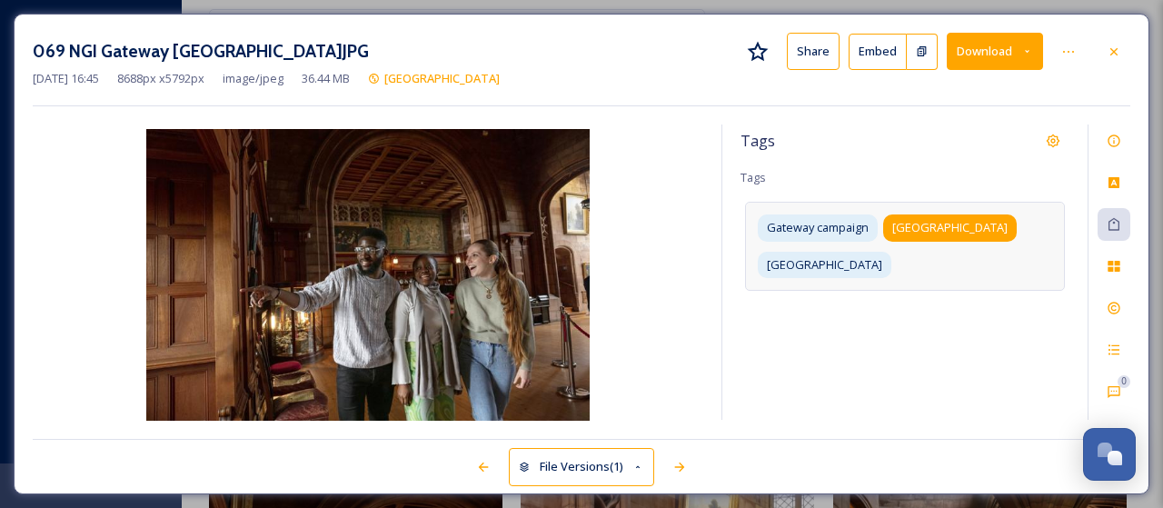
click at [970, 231] on span "[GEOGRAPHIC_DATA]" at bounding box center [949, 227] width 115 height 17
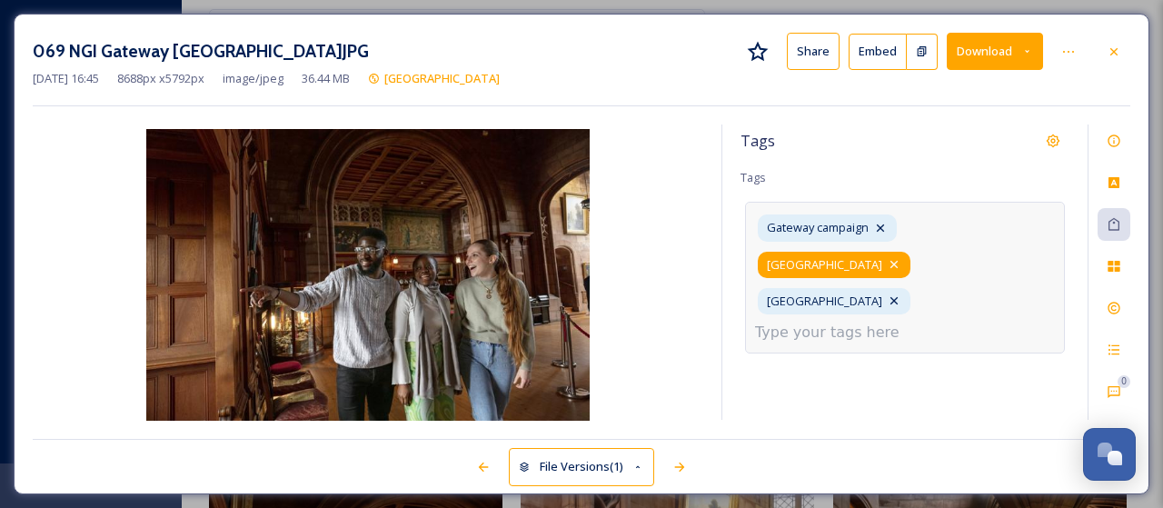
click at [901, 257] on icon at bounding box center [894, 264] width 15 height 15
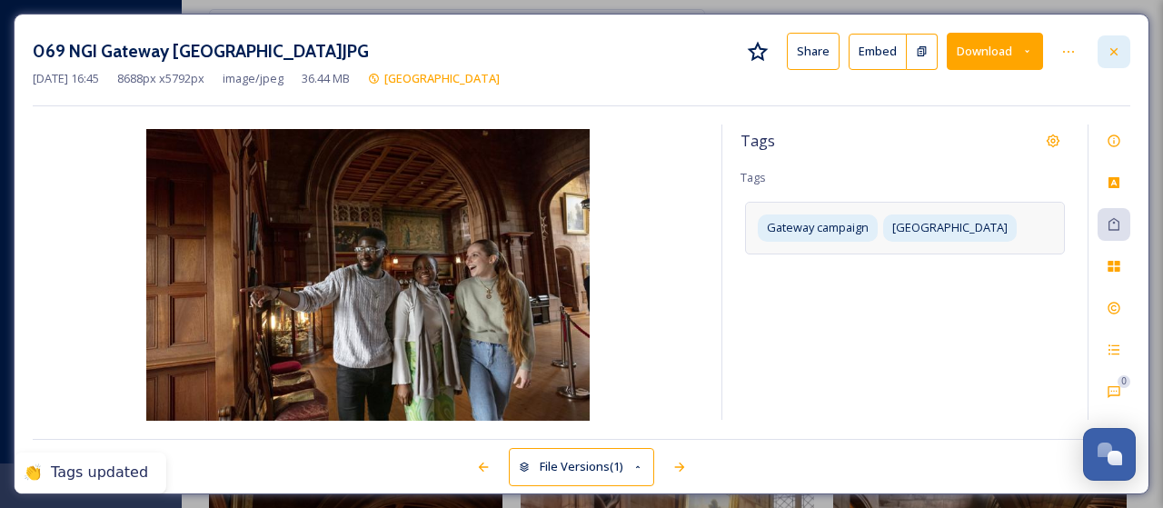
click at [1106, 50] on div at bounding box center [1113, 51] width 33 height 33
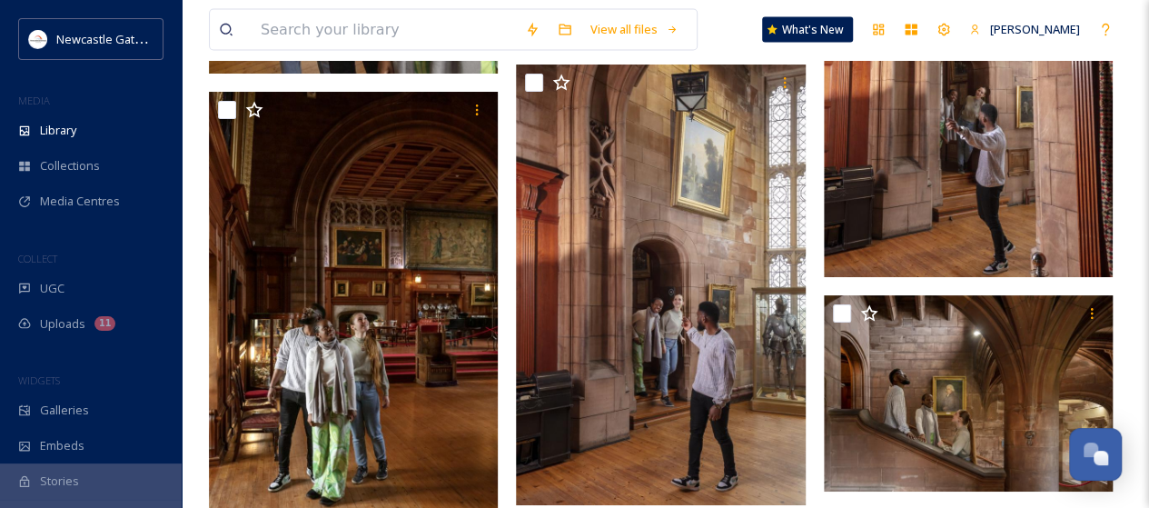
scroll to position [5230, 0]
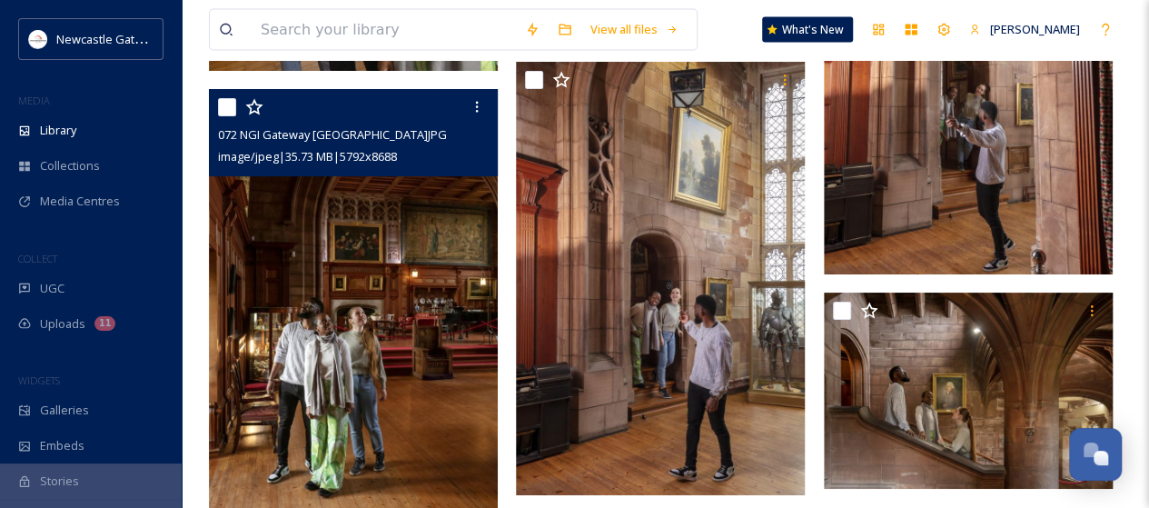
click at [463, 299] on img at bounding box center [353, 305] width 289 height 433
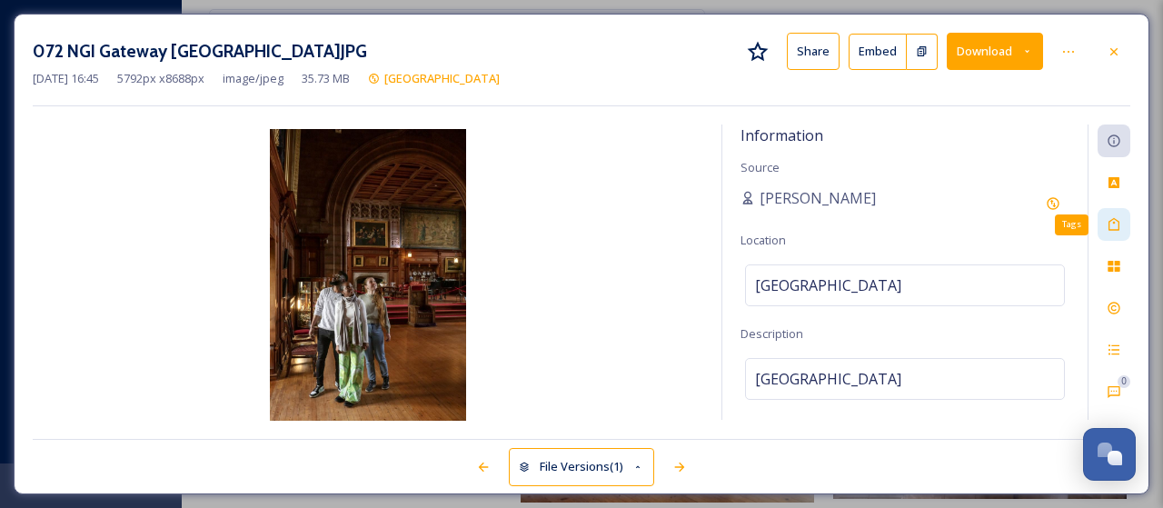
click at [1111, 218] on icon at bounding box center [1114, 224] width 15 height 15
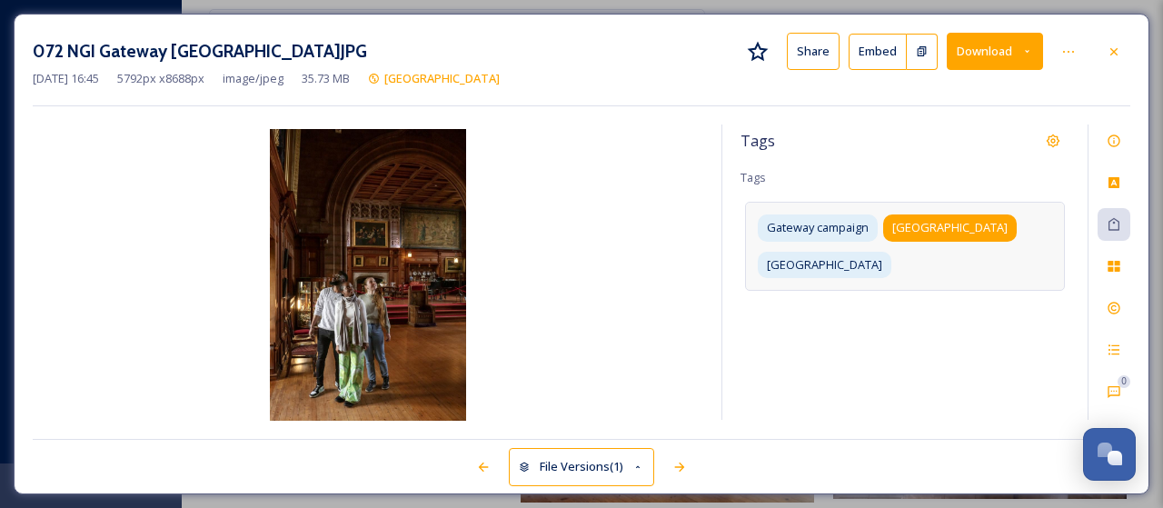
click at [990, 227] on div "[GEOGRAPHIC_DATA]" at bounding box center [950, 227] width 134 height 26
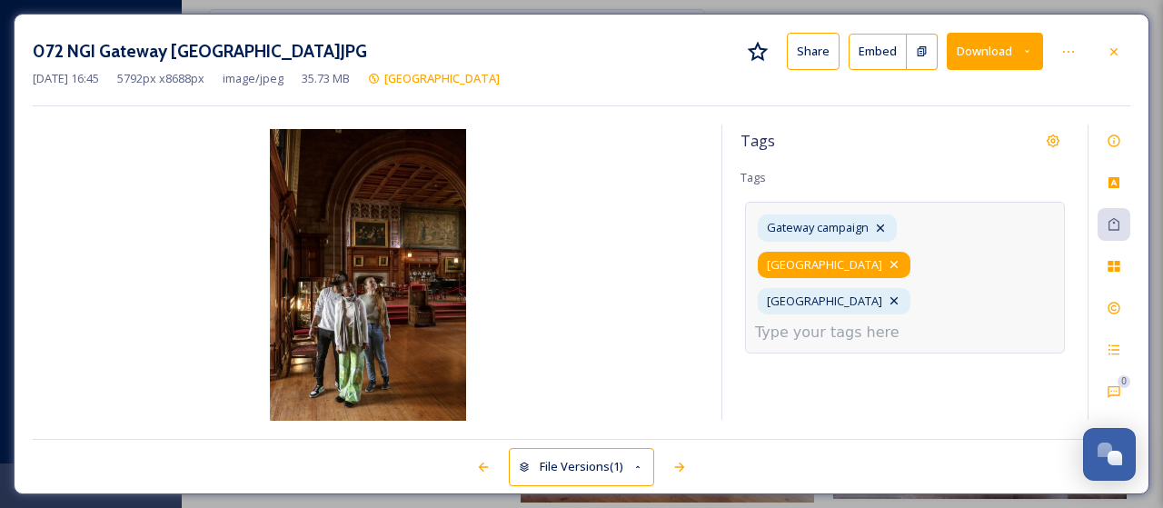
click at [898, 261] on icon at bounding box center [893, 264] width 7 height 7
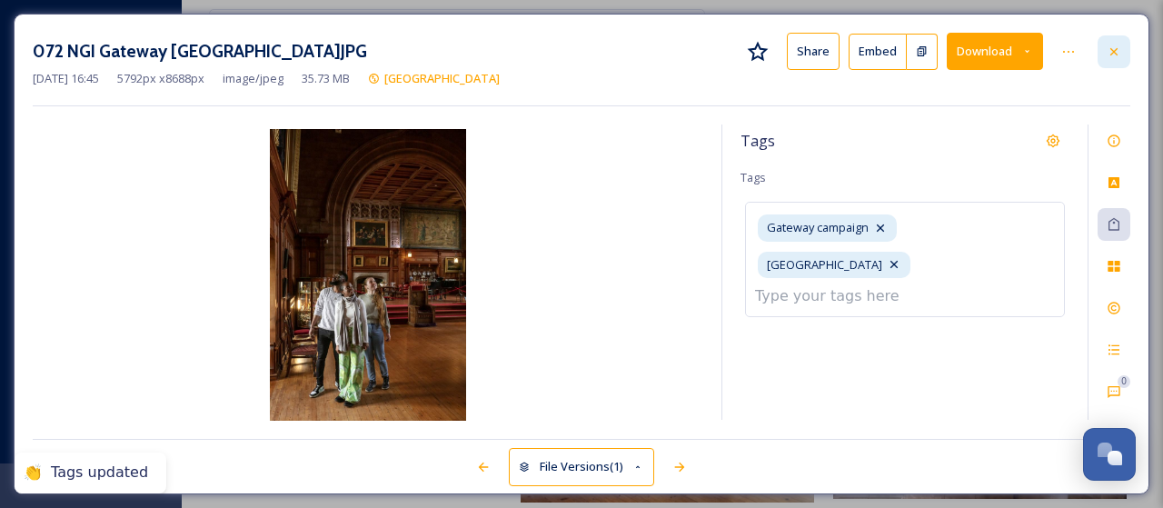
click at [1118, 54] on icon at bounding box center [1114, 52] width 15 height 15
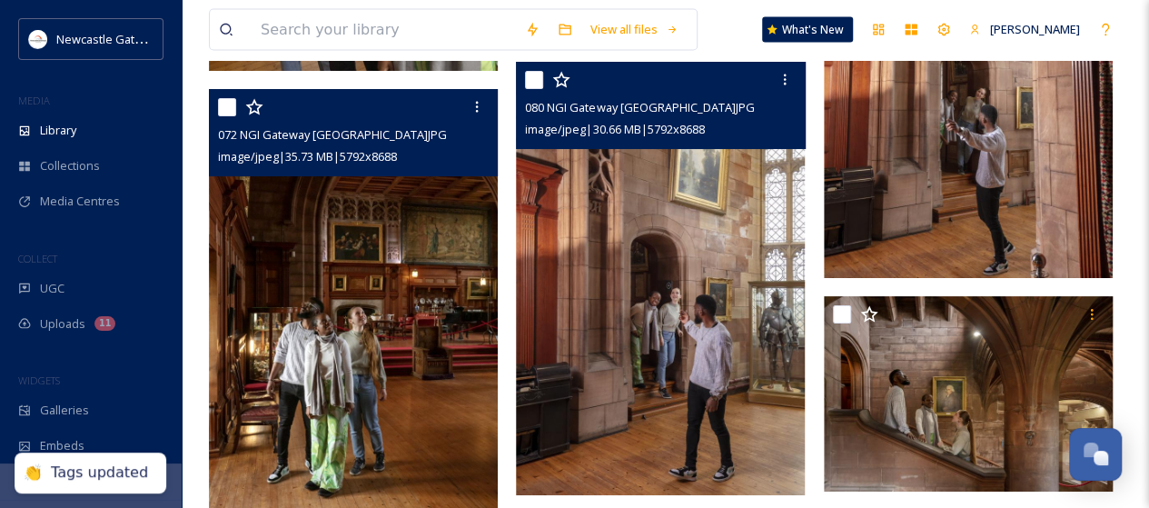
click at [656, 332] on img at bounding box center [660, 278] width 289 height 433
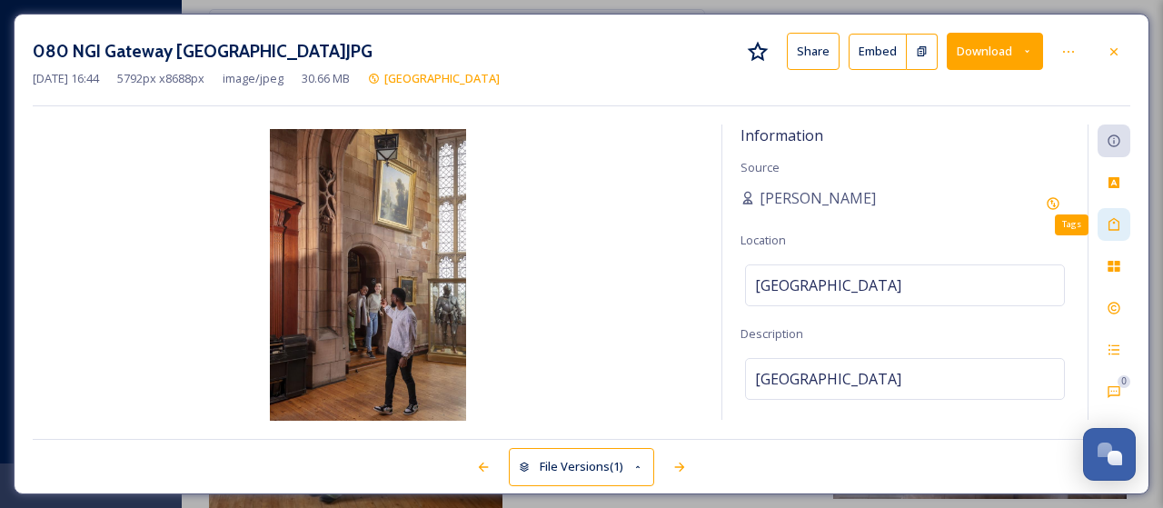
click at [1114, 225] on icon at bounding box center [1114, 224] width 15 height 15
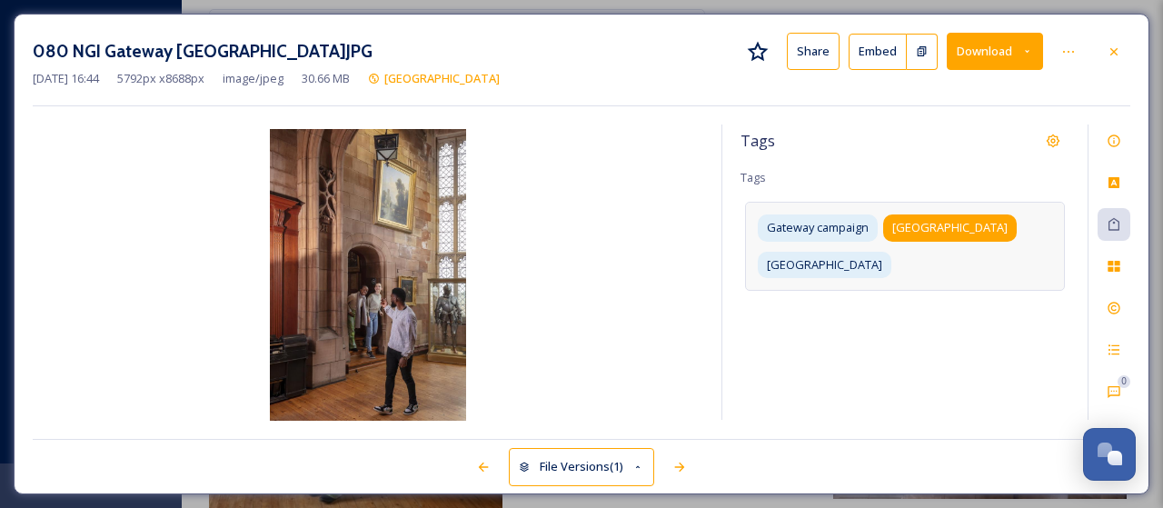
click at [978, 228] on span "[GEOGRAPHIC_DATA]" at bounding box center [949, 227] width 115 height 17
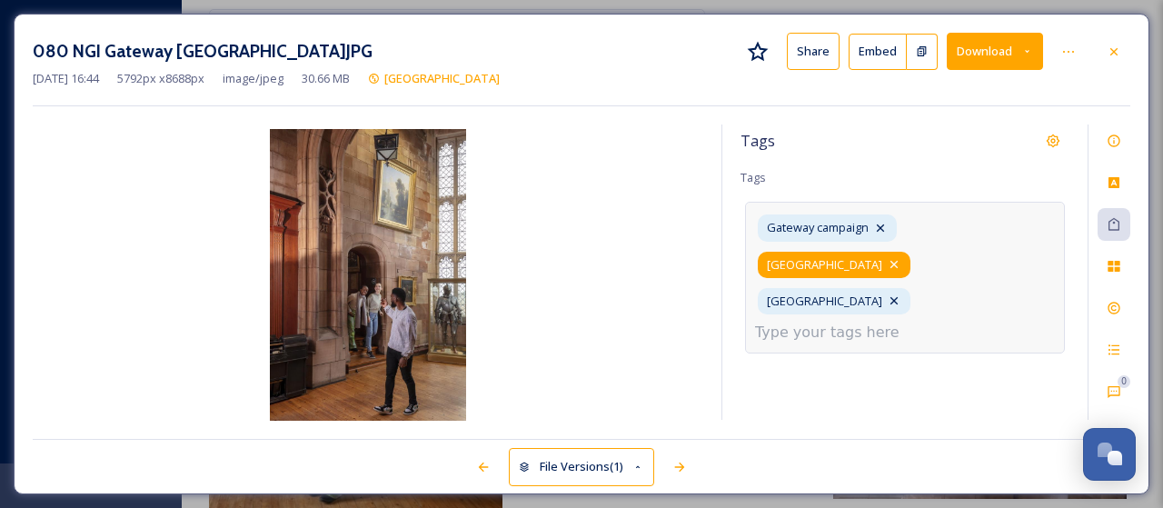
click at [901, 257] on icon at bounding box center [894, 264] width 15 height 15
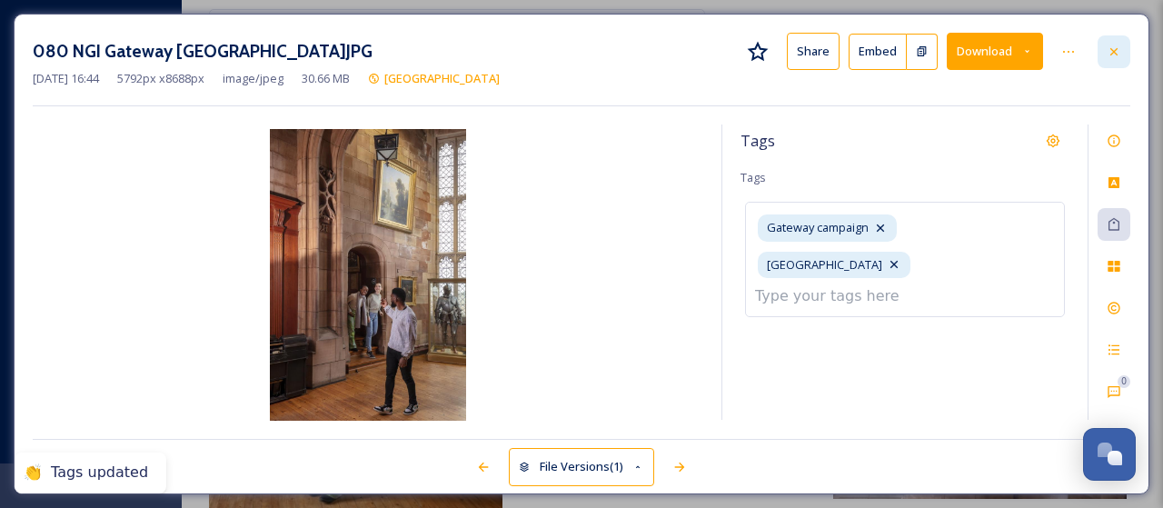
click at [1113, 55] on icon at bounding box center [1114, 52] width 15 height 15
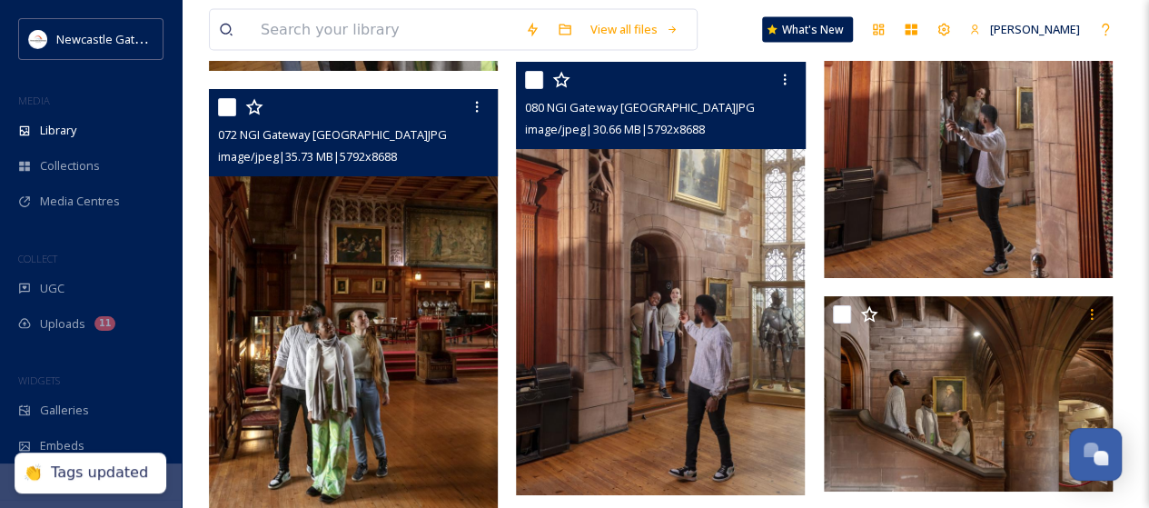
click at [983, 206] on img at bounding box center [968, 61] width 289 height 433
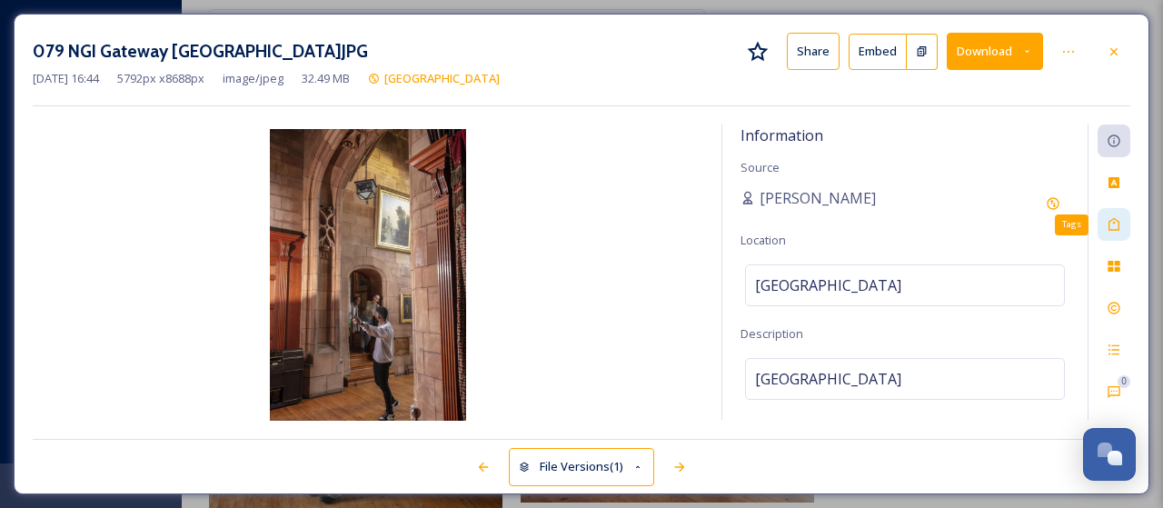
click at [1113, 230] on icon at bounding box center [1114, 224] width 15 height 15
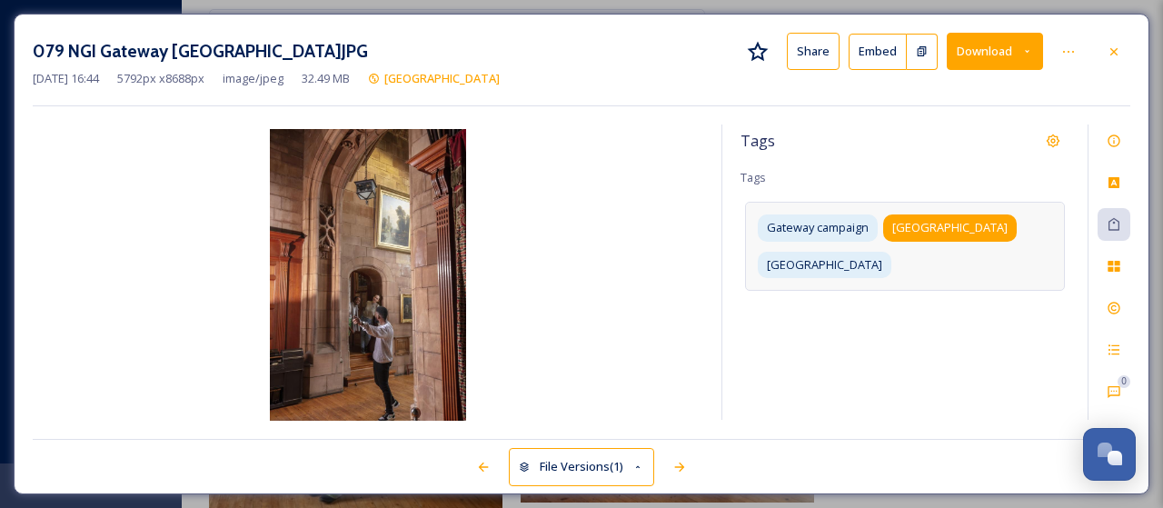
click at [968, 224] on span "[GEOGRAPHIC_DATA]" at bounding box center [949, 227] width 115 height 17
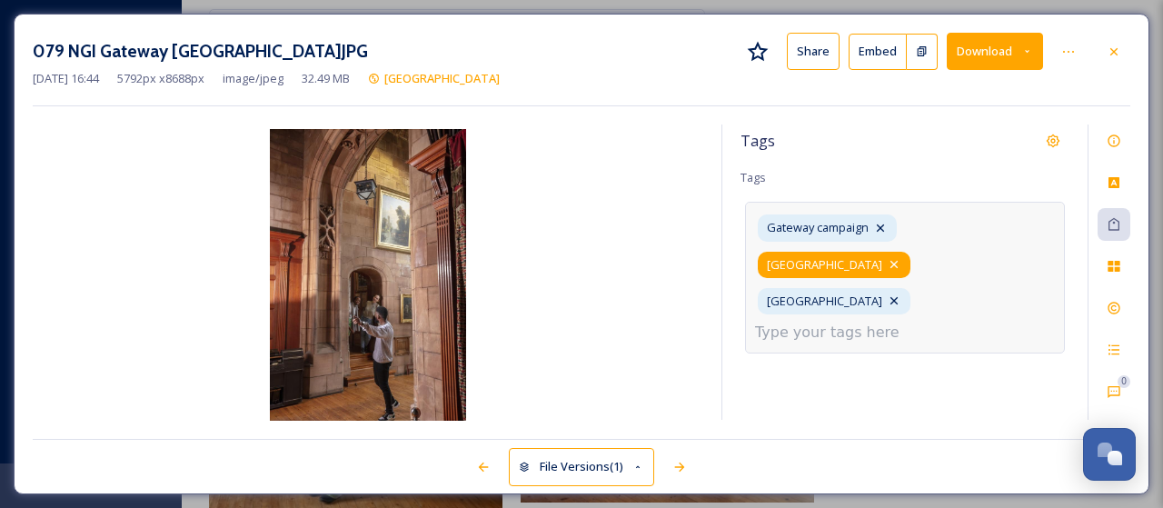
click at [898, 261] on icon at bounding box center [893, 264] width 7 height 7
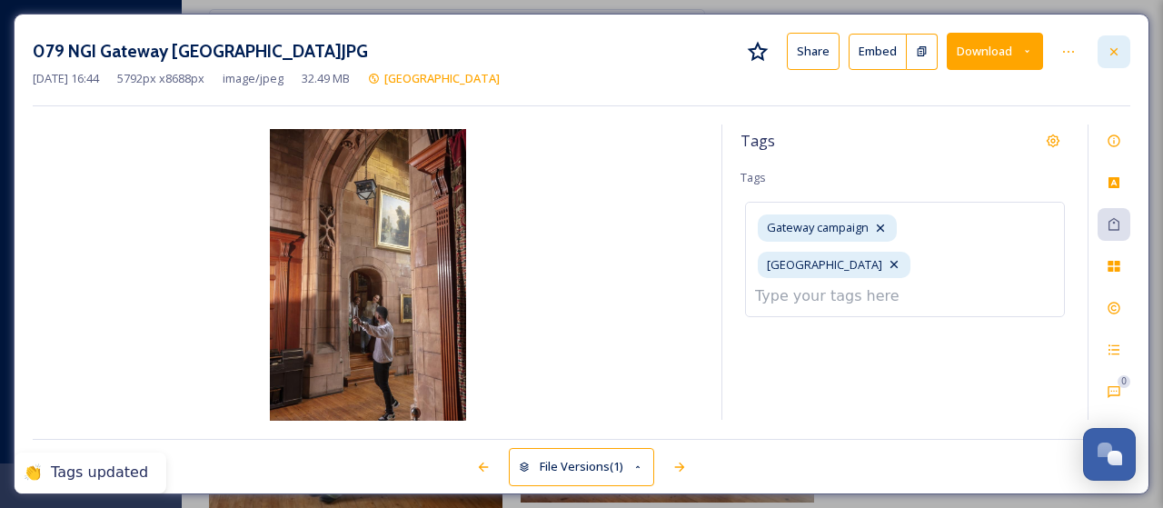
click at [1117, 52] on icon at bounding box center [1114, 52] width 15 height 15
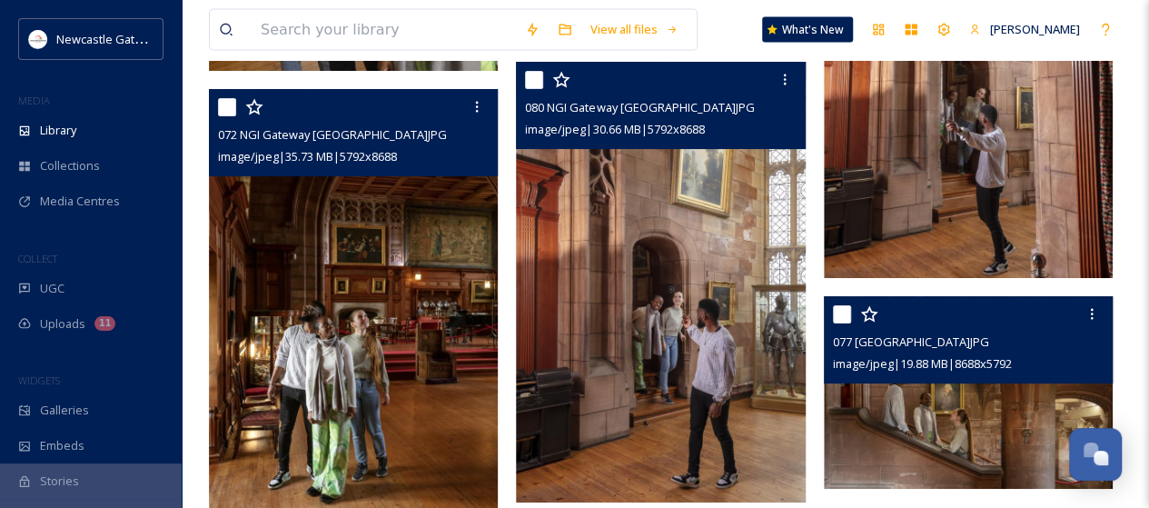
click at [981, 437] on img at bounding box center [968, 392] width 289 height 193
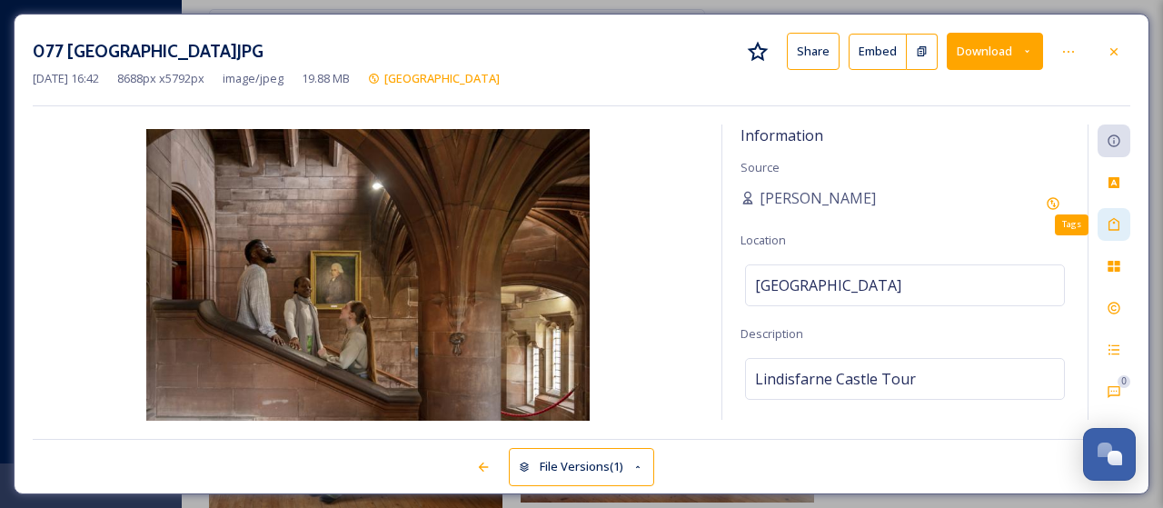
click at [1119, 220] on icon at bounding box center [1114, 224] width 15 height 15
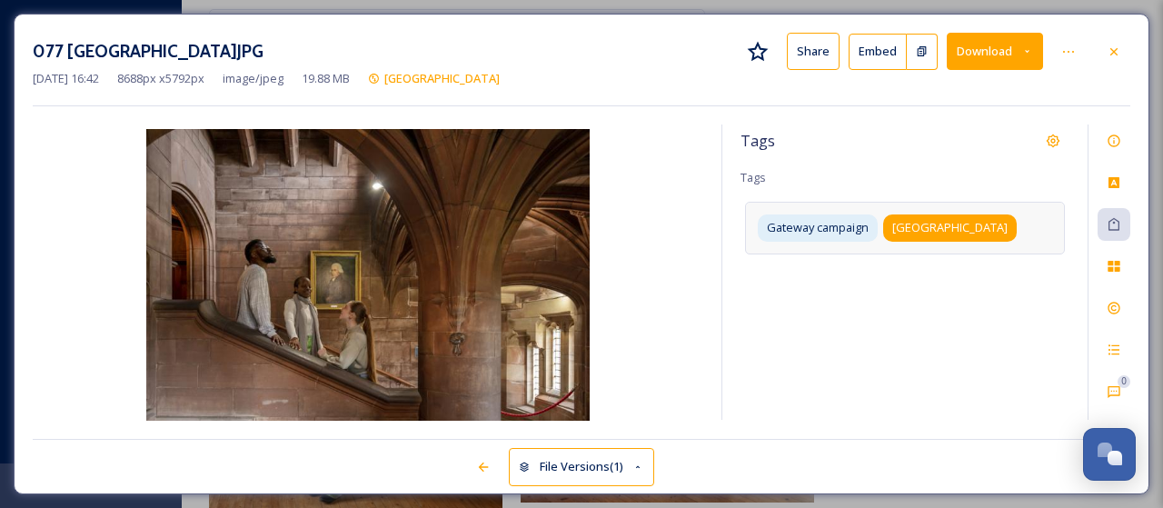
click at [972, 224] on span "[GEOGRAPHIC_DATA]" at bounding box center [949, 227] width 115 height 17
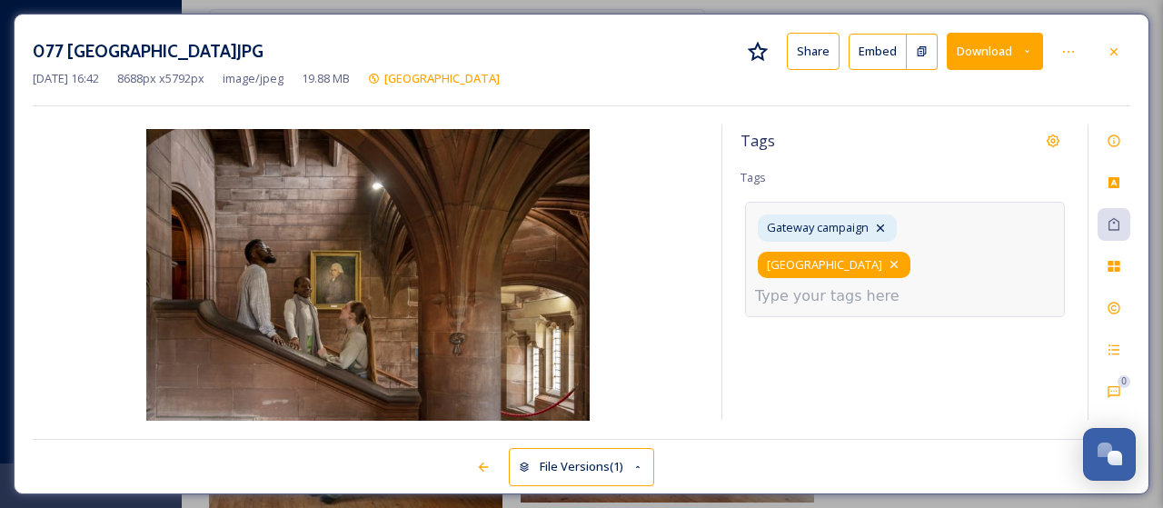
click at [901, 257] on icon at bounding box center [894, 264] width 15 height 15
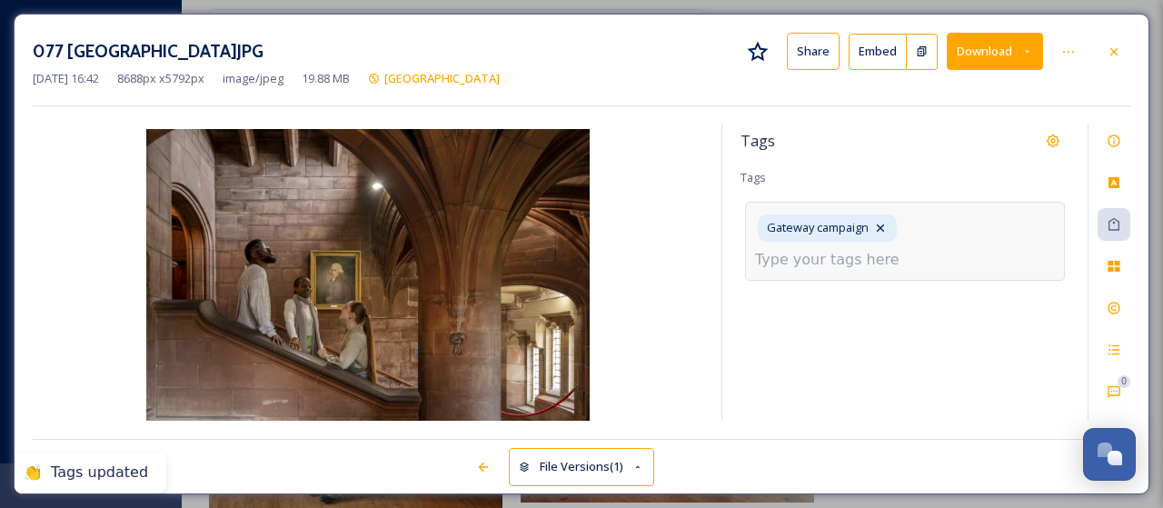
click at [909, 263] on input at bounding box center [846, 260] width 182 height 22
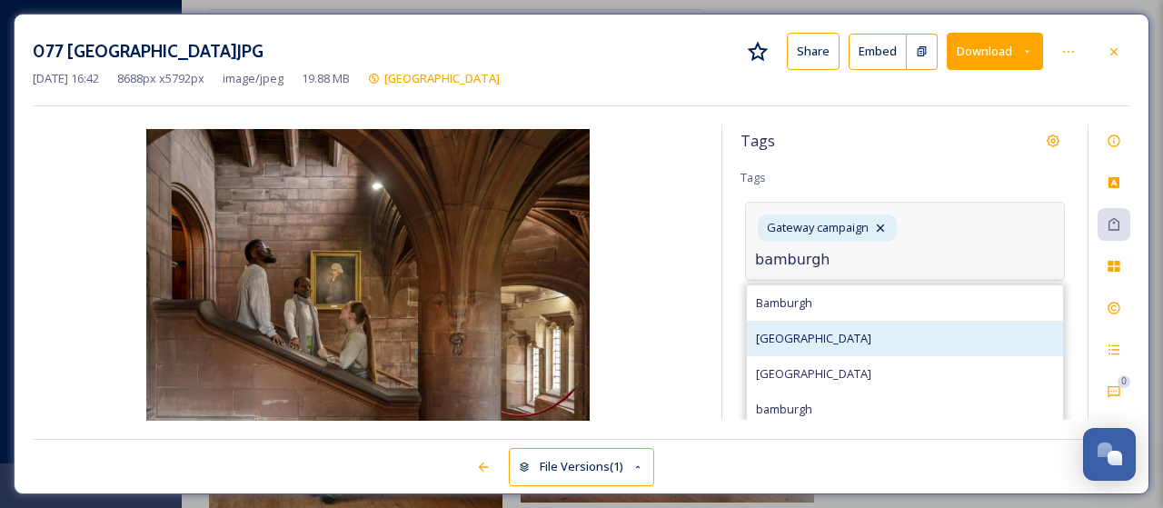
type input "bamburgh"
click at [815, 343] on span "[GEOGRAPHIC_DATA]" at bounding box center [813, 338] width 115 height 17
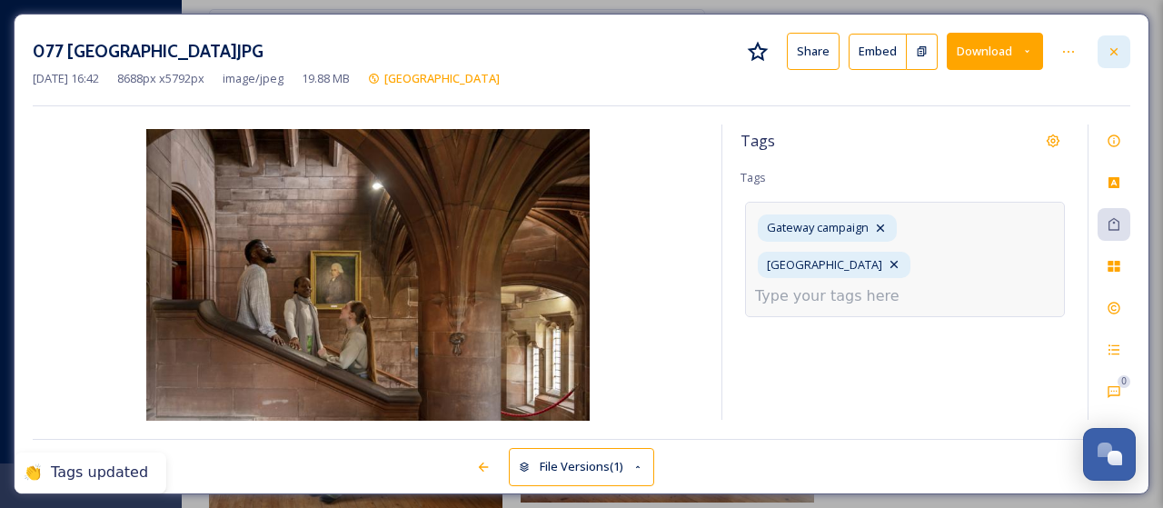
click at [1117, 49] on icon at bounding box center [1114, 52] width 15 height 15
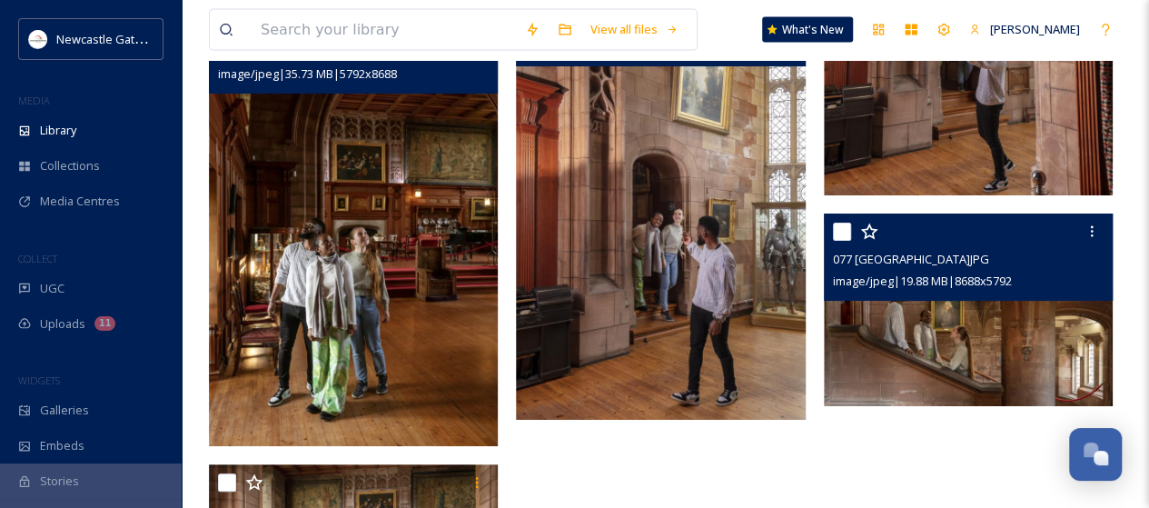
scroll to position [5412, 0]
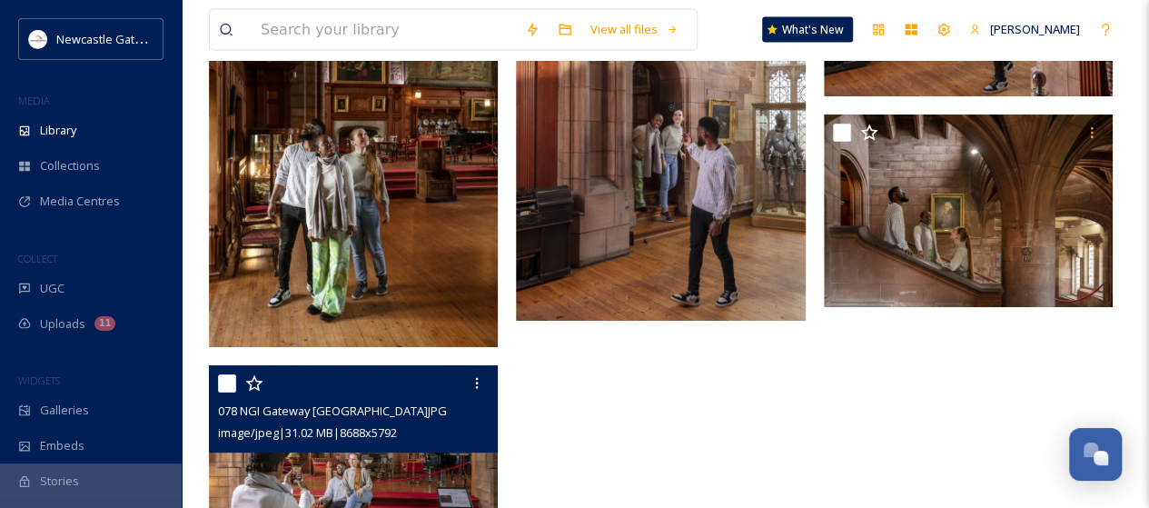
click at [395, 464] on img at bounding box center [353, 461] width 289 height 193
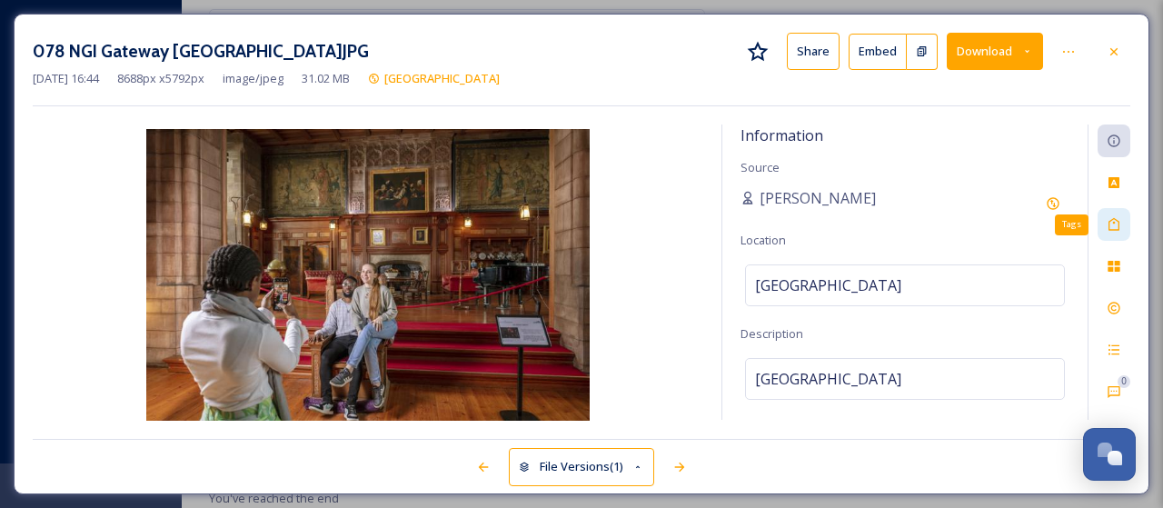
click at [1124, 228] on div "Tags" at bounding box center [1113, 224] width 33 height 33
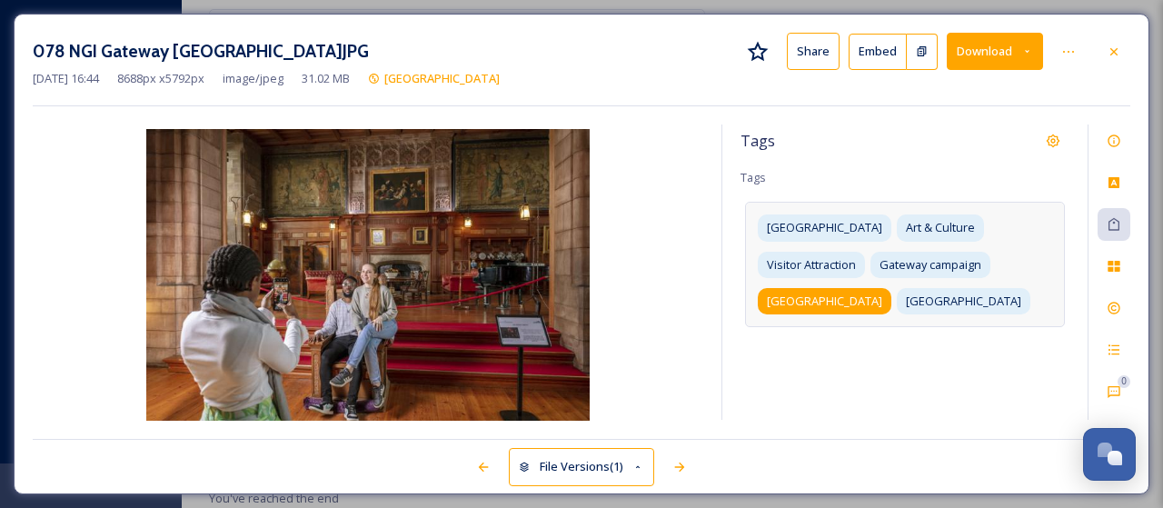
click at [829, 293] on span "[GEOGRAPHIC_DATA]" at bounding box center [824, 301] width 115 height 17
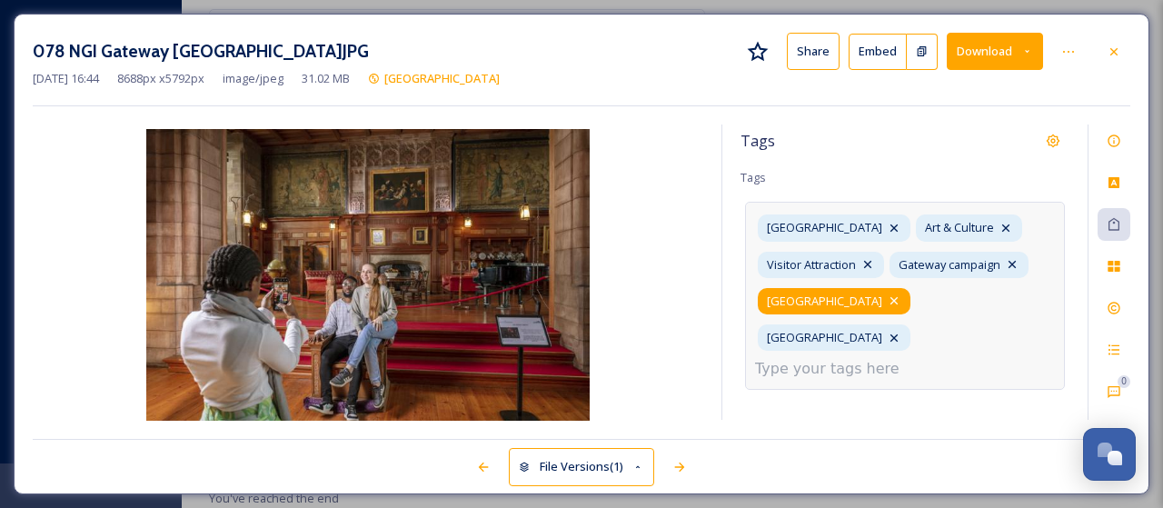
click at [887, 297] on icon at bounding box center [894, 300] width 15 height 15
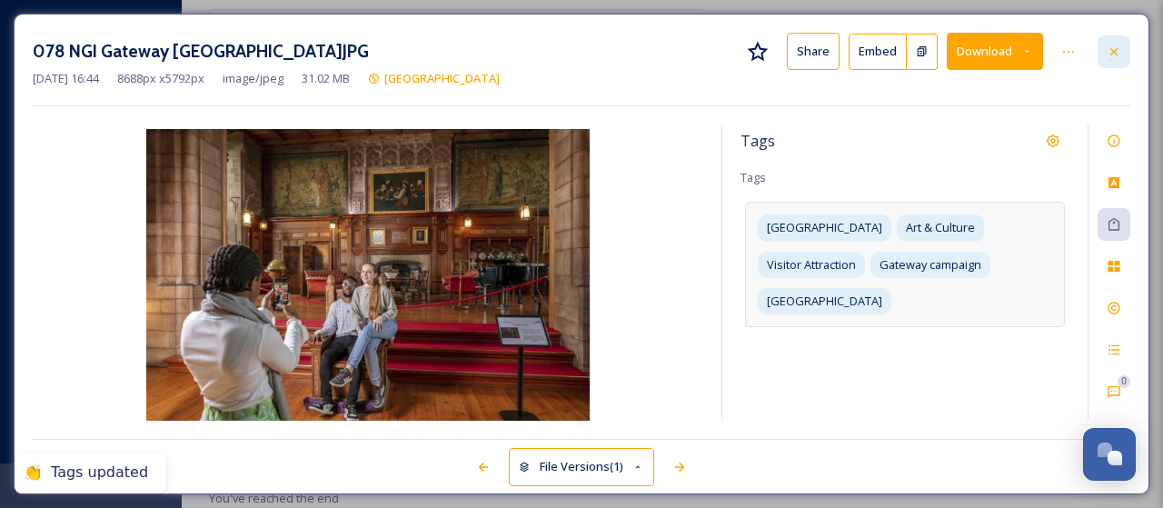
click at [1121, 52] on icon at bounding box center [1114, 52] width 15 height 15
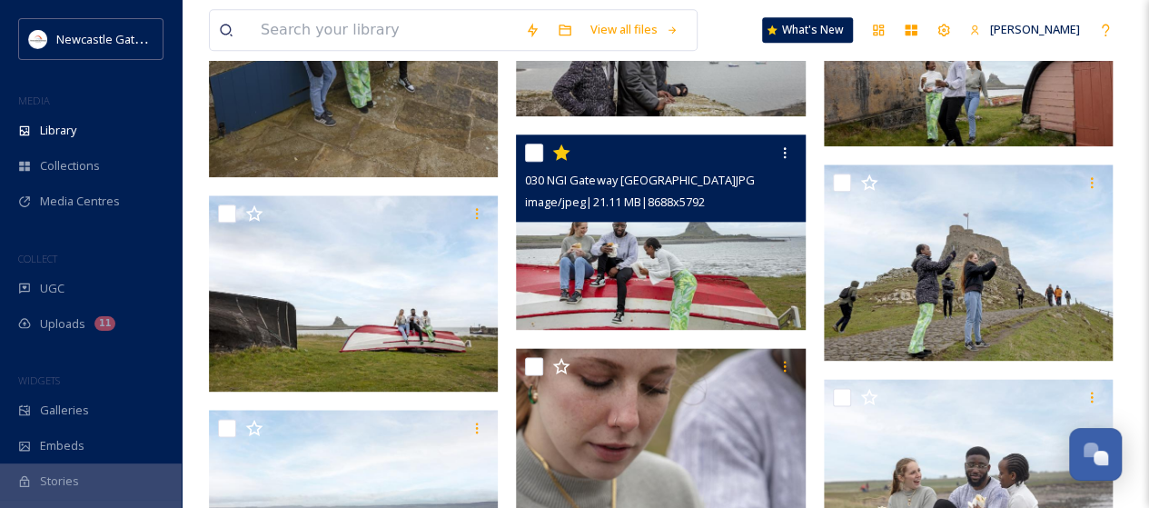
scroll to position [677, 0]
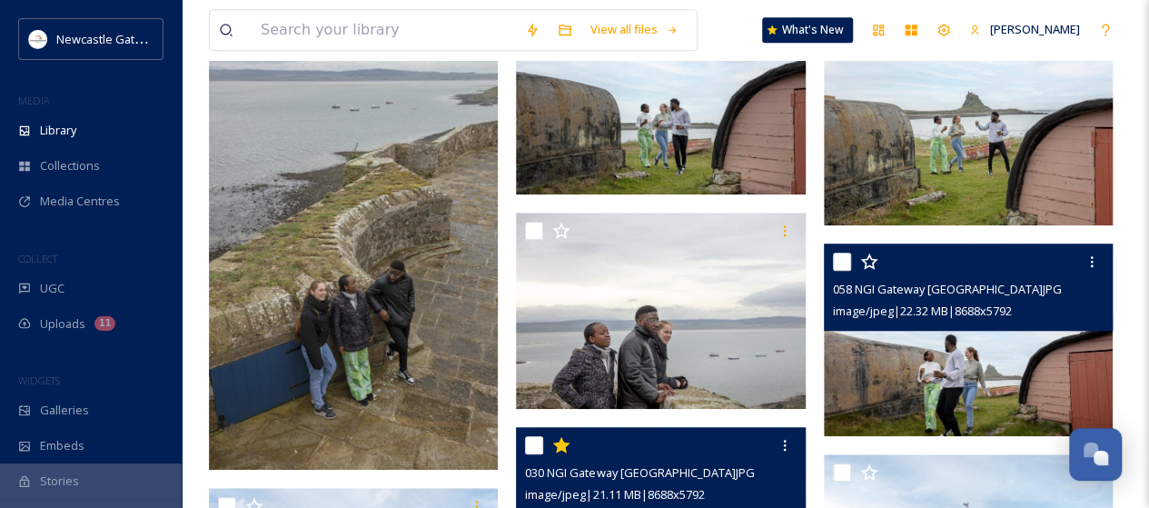
click at [958, 343] on img at bounding box center [968, 339] width 289 height 193
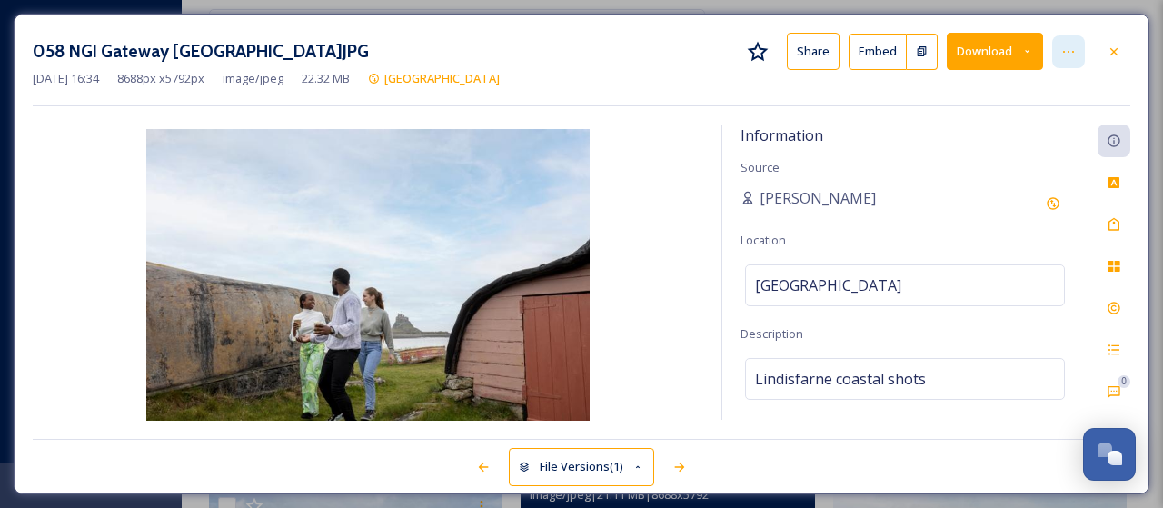
click at [1077, 46] on div at bounding box center [1068, 51] width 33 height 33
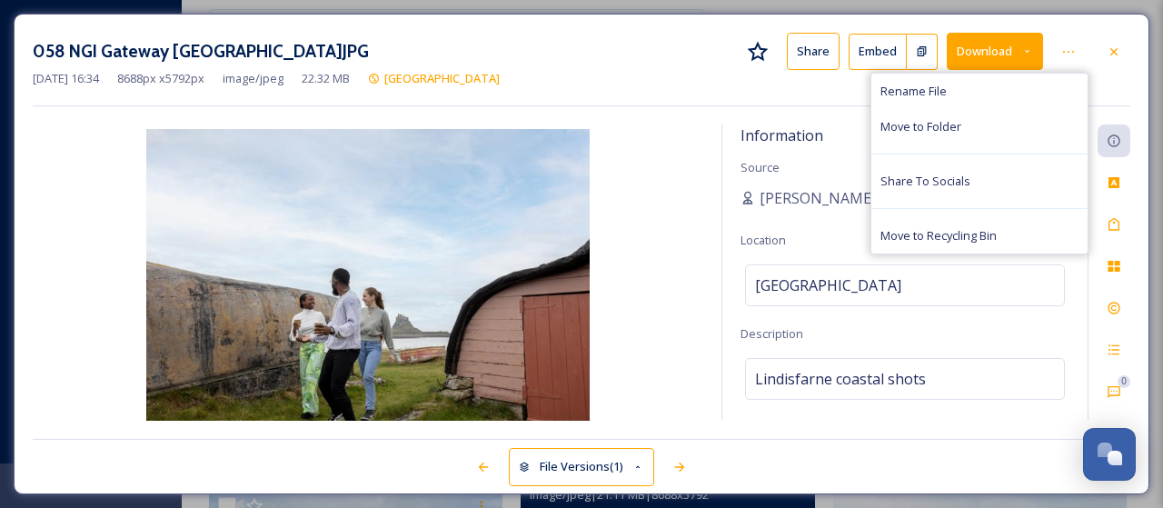
click at [859, 55] on button "Embed" at bounding box center [878, 52] width 58 height 36
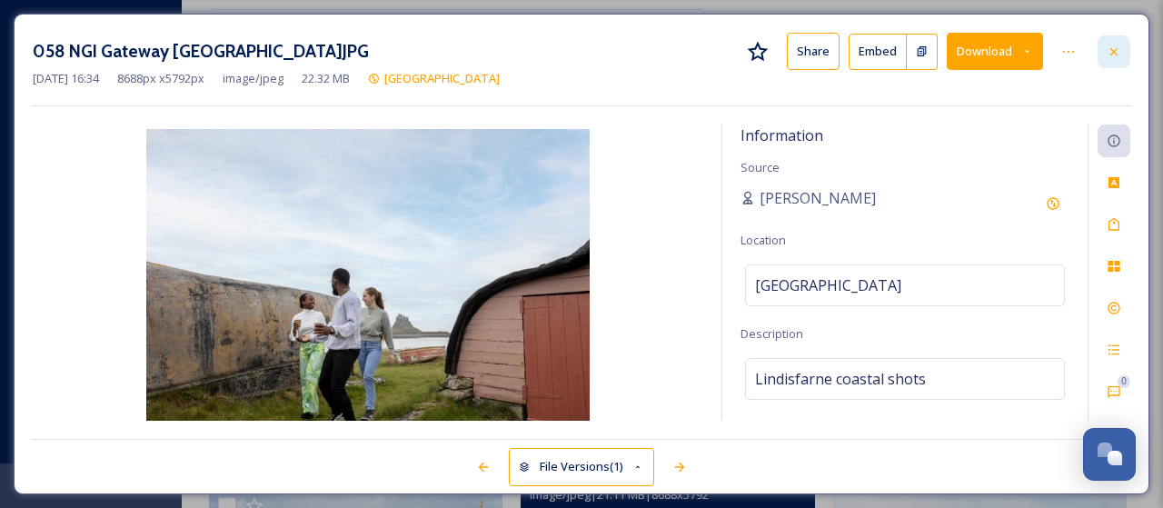
click at [1118, 49] on icon at bounding box center [1114, 52] width 15 height 15
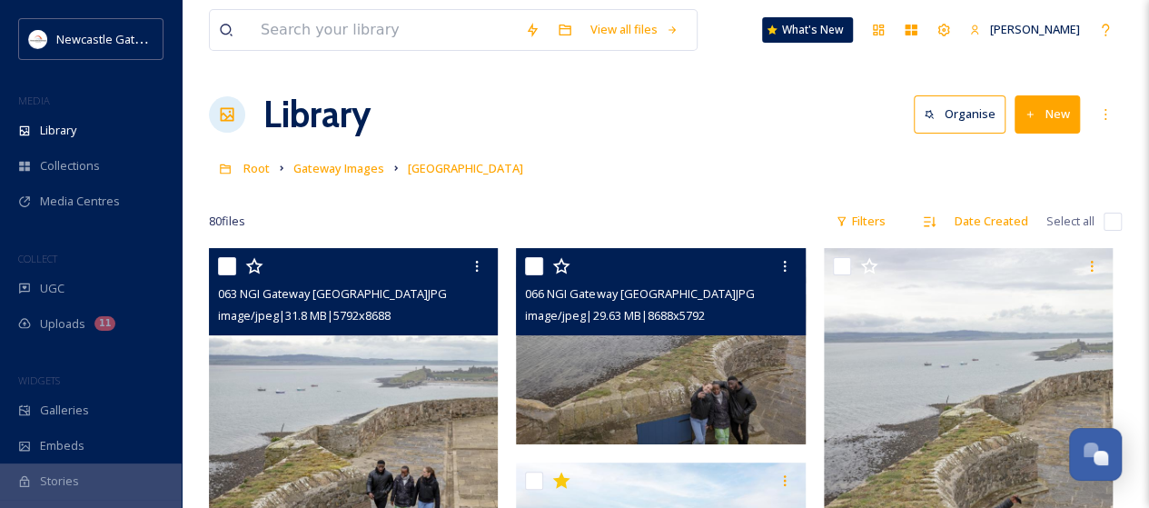
click at [1114, 219] on input "checkbox" at bounding box center [1113, 222] width 18 height 18
checkbox input "true"
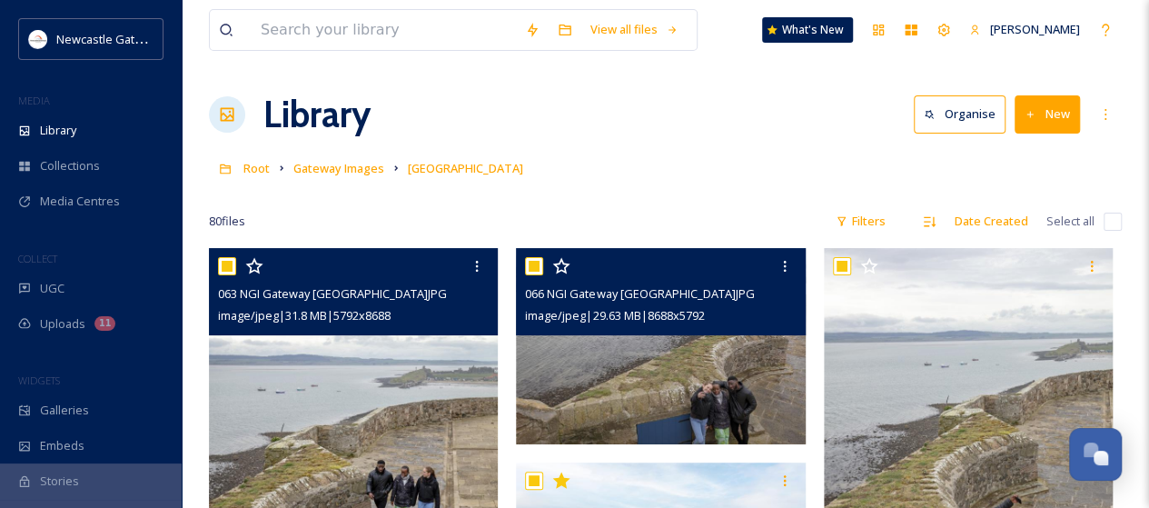
checkbox input "true"
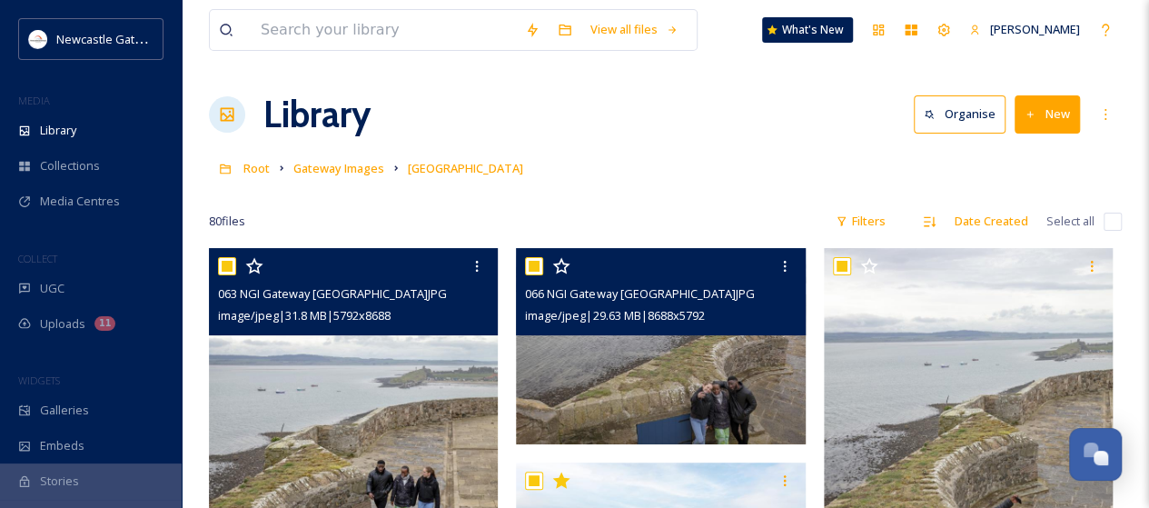
checkbox input "true"
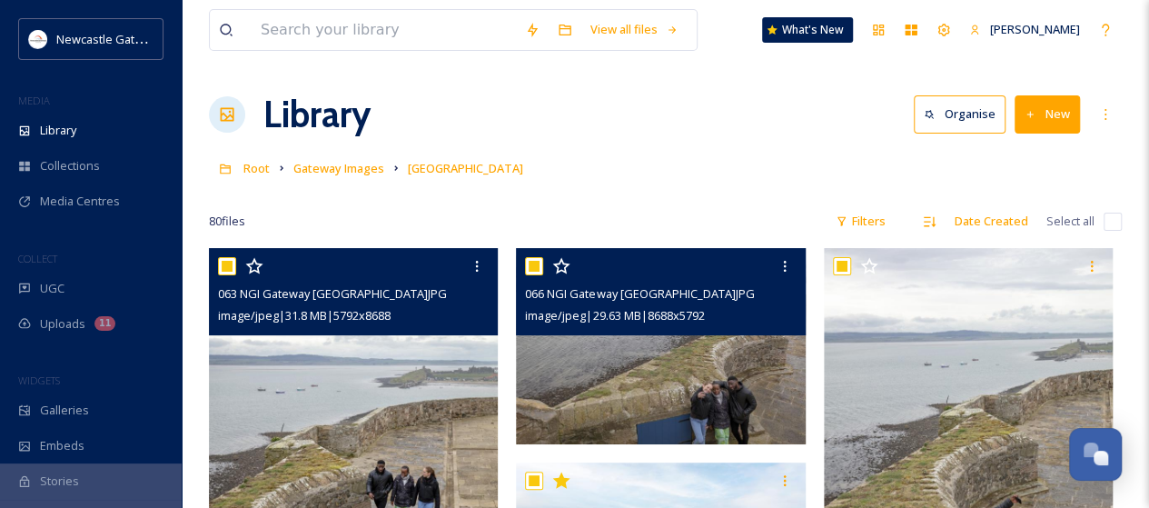
checkbox input "true"
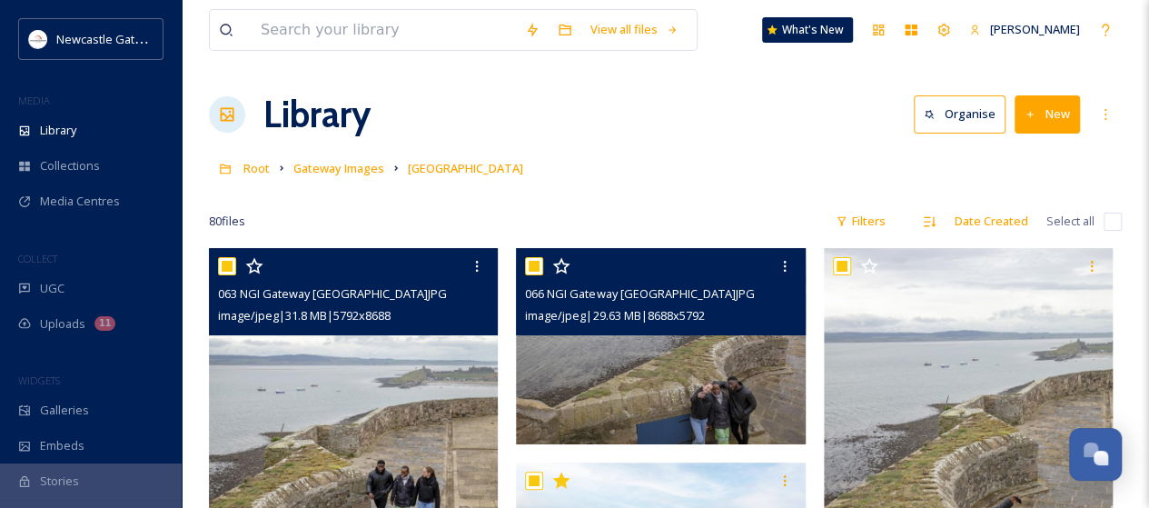
checkbox input "true"
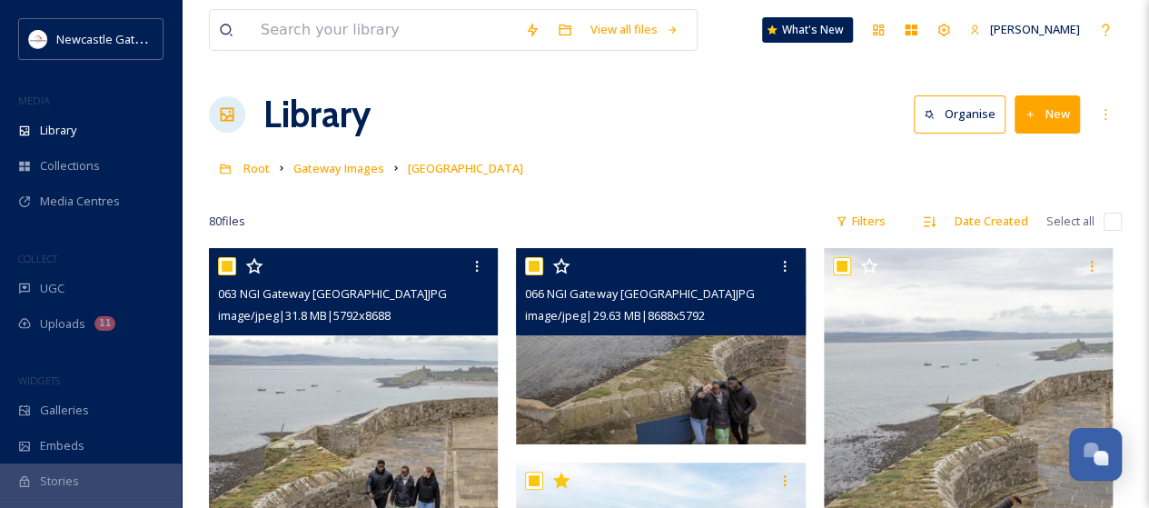
checkbox input "true"
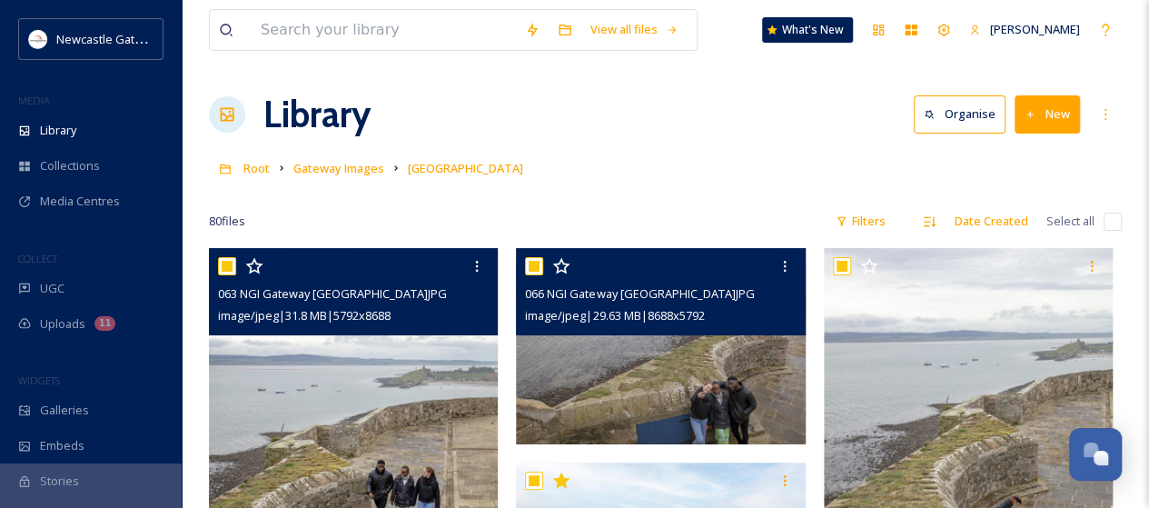
checkbox input "true"
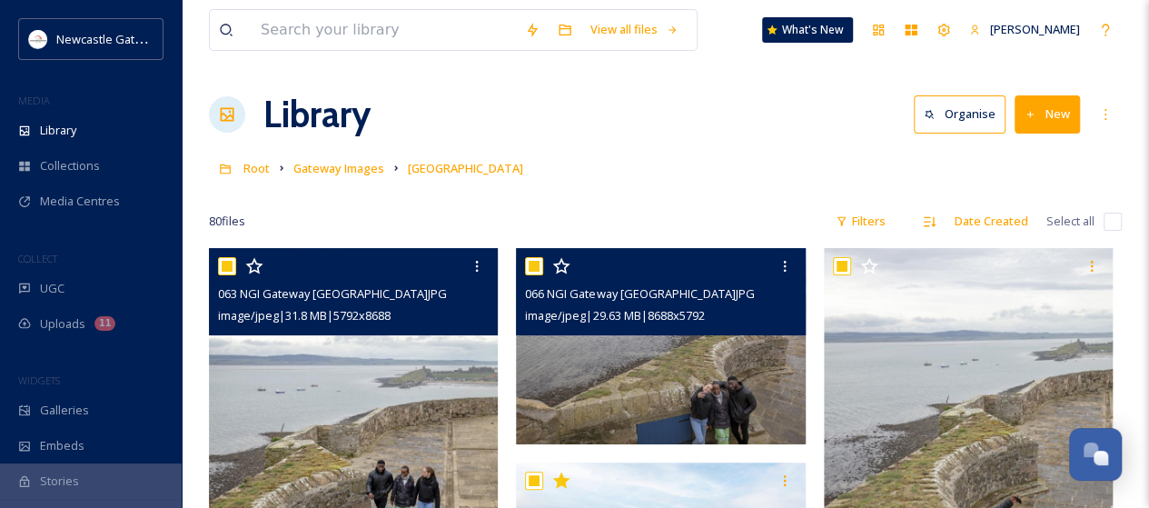
checkbox input "true"
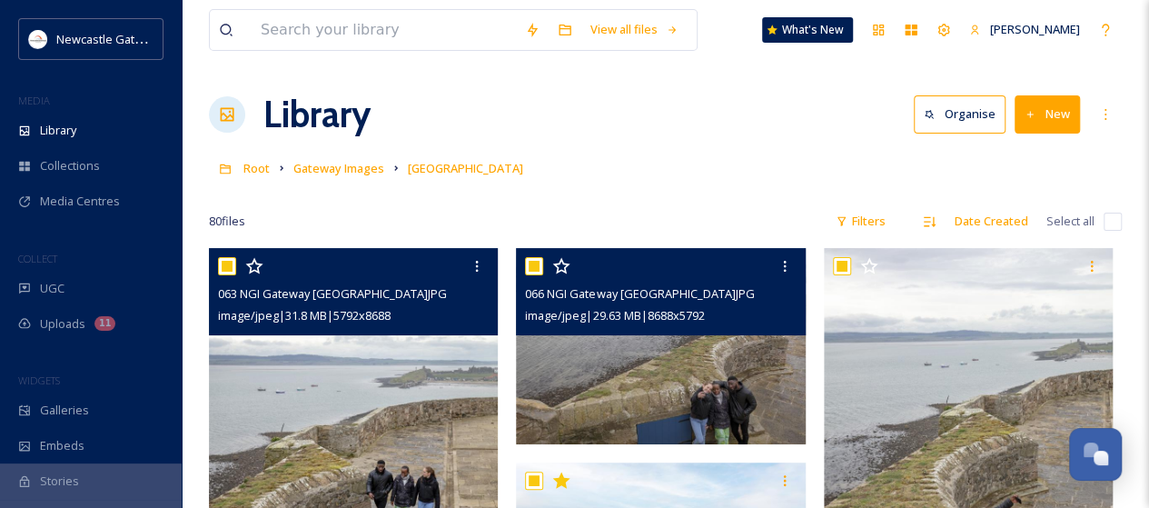
checkbox input "true"
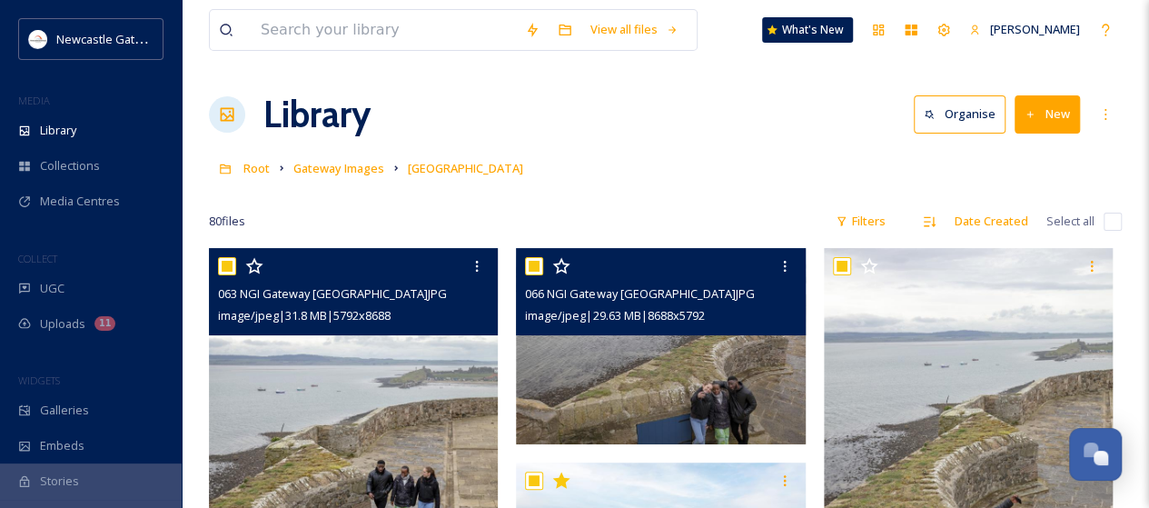
checkbox input "true"
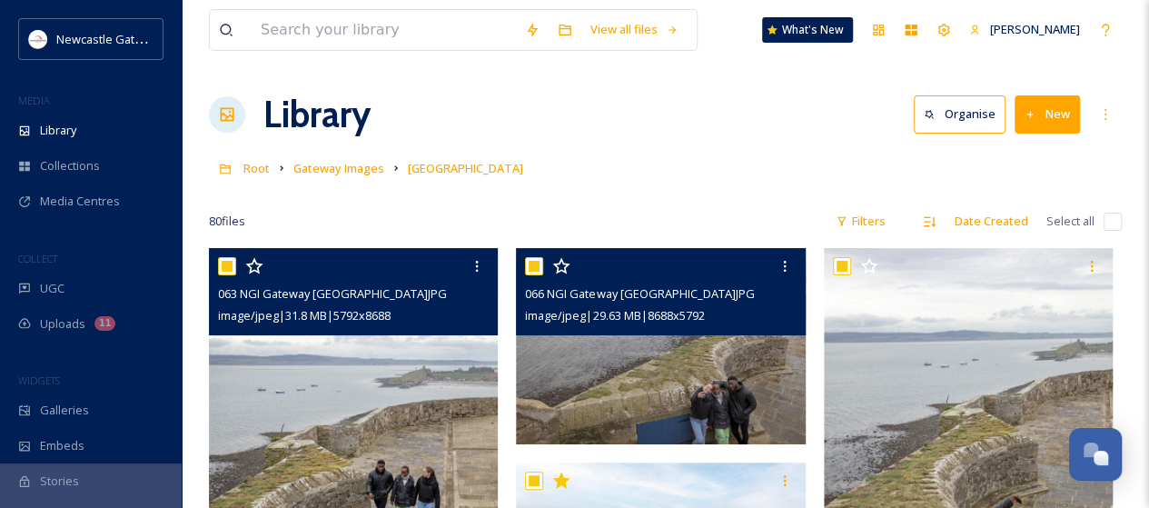
checkbox input "true"
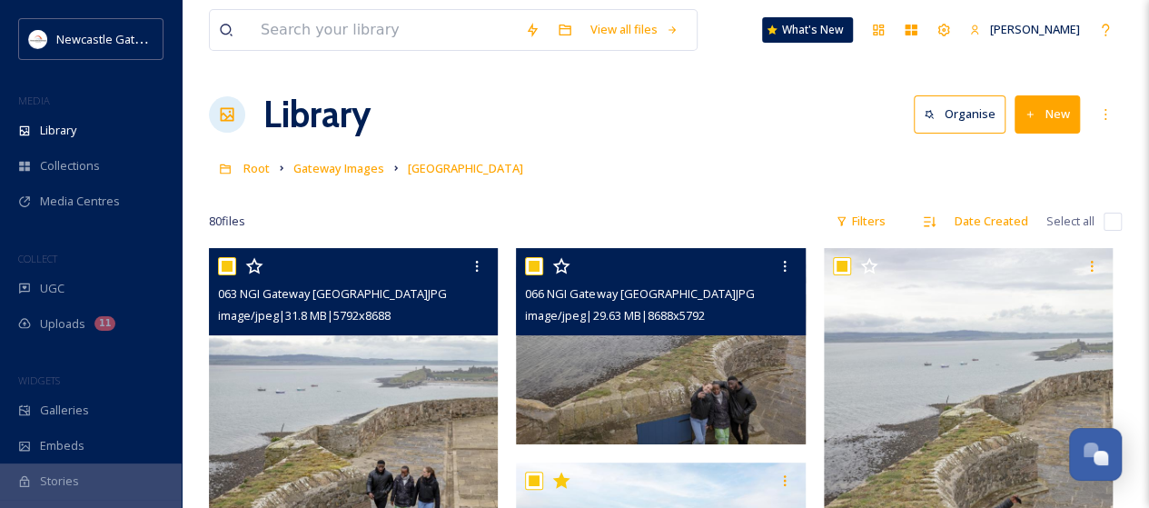
checkbox input "true"
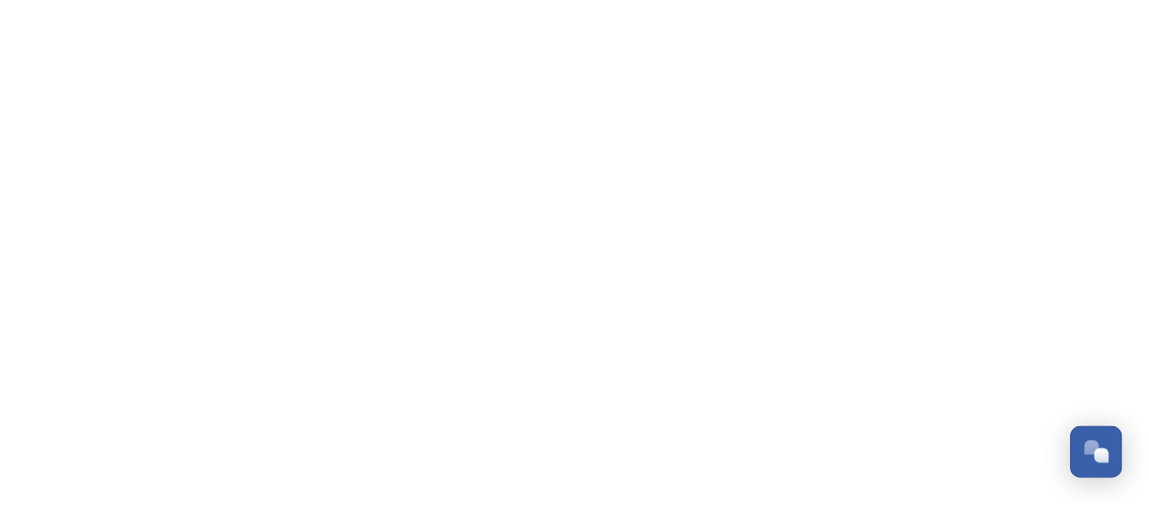
scroll to position [3472, 0]
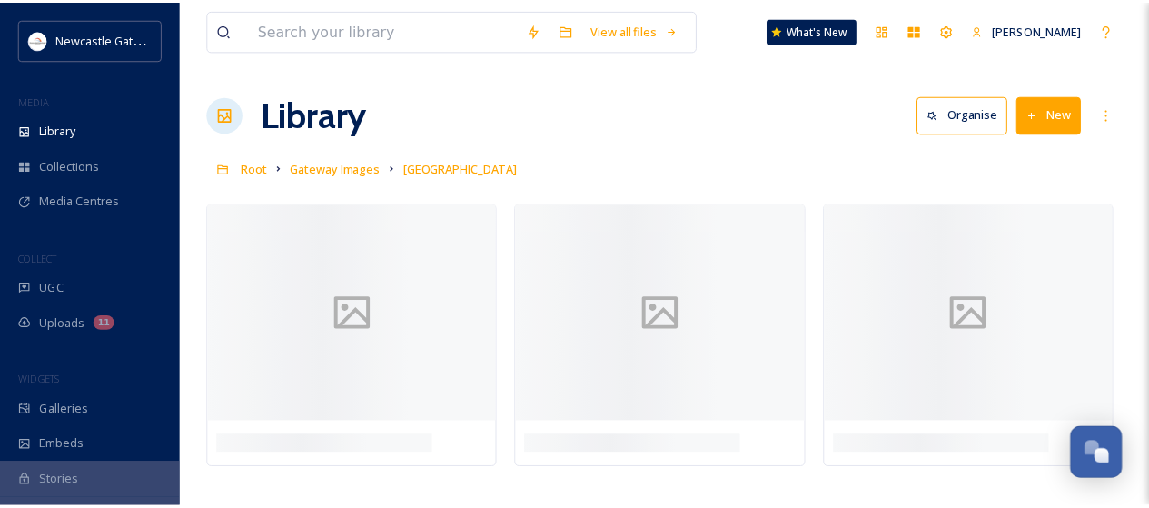
scroll to position [3385, 0]
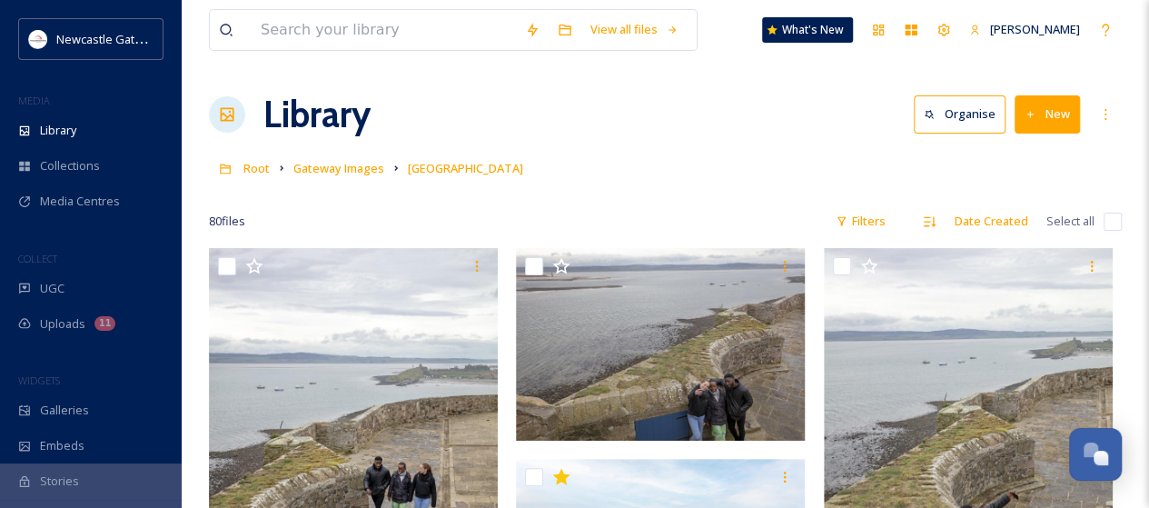
click at [1119, 226] on input "checkbox" at bounding box center [1113, 222] width 18 height 18
checkbox input "true"
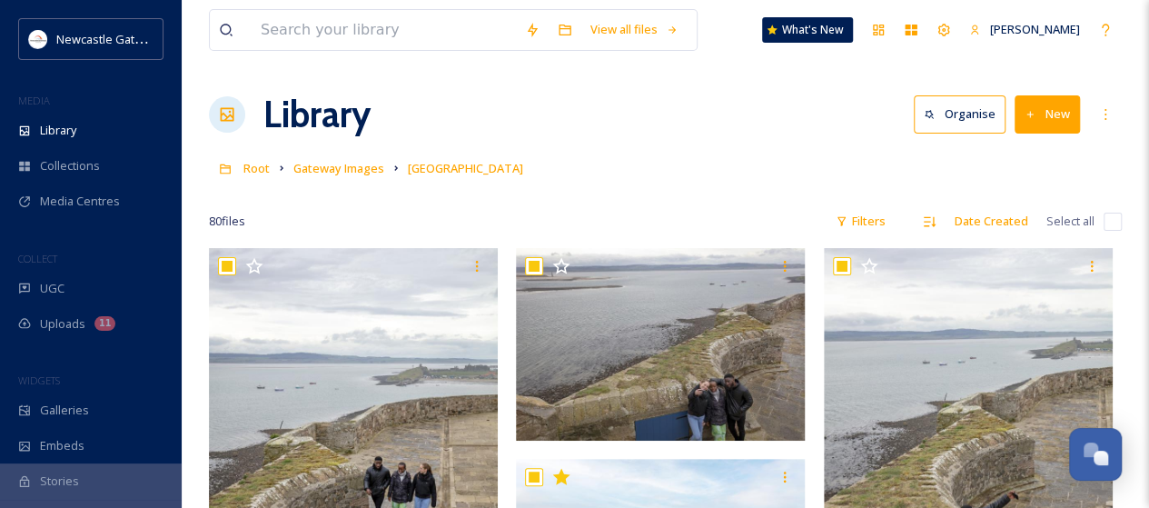
checkbox input "true"
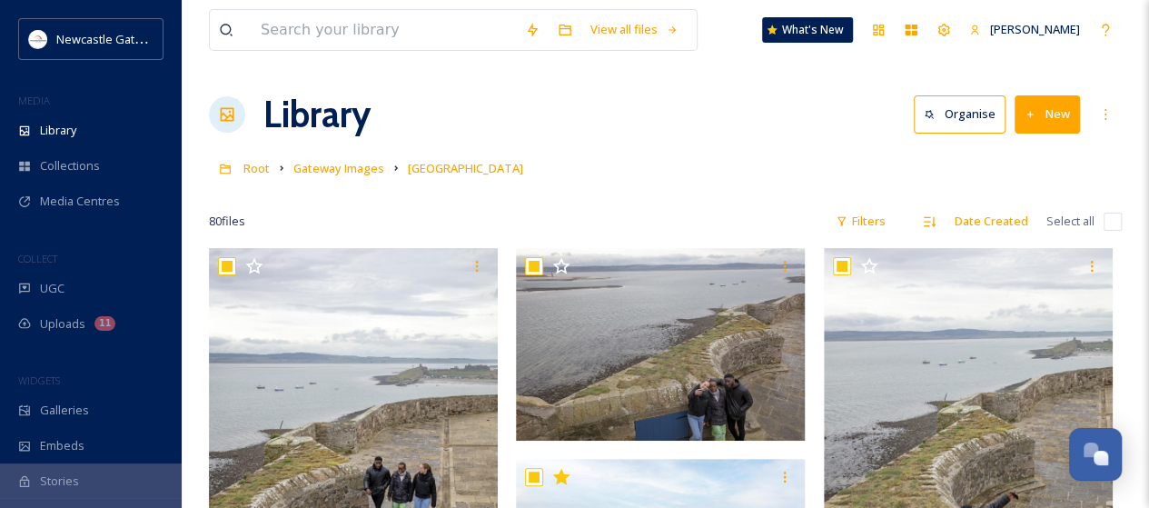
checkbox input "true"
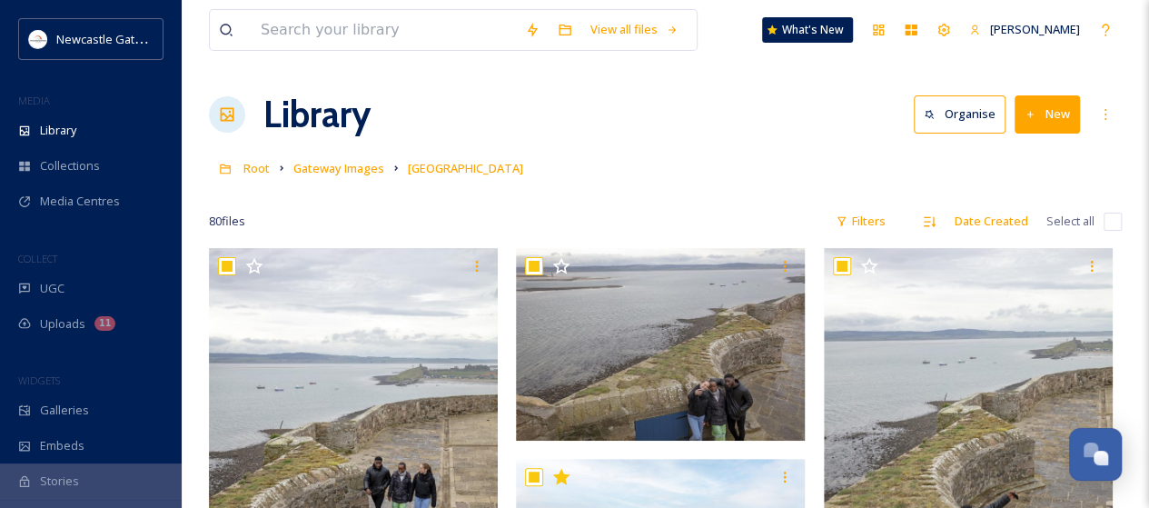
checkbox input "true"
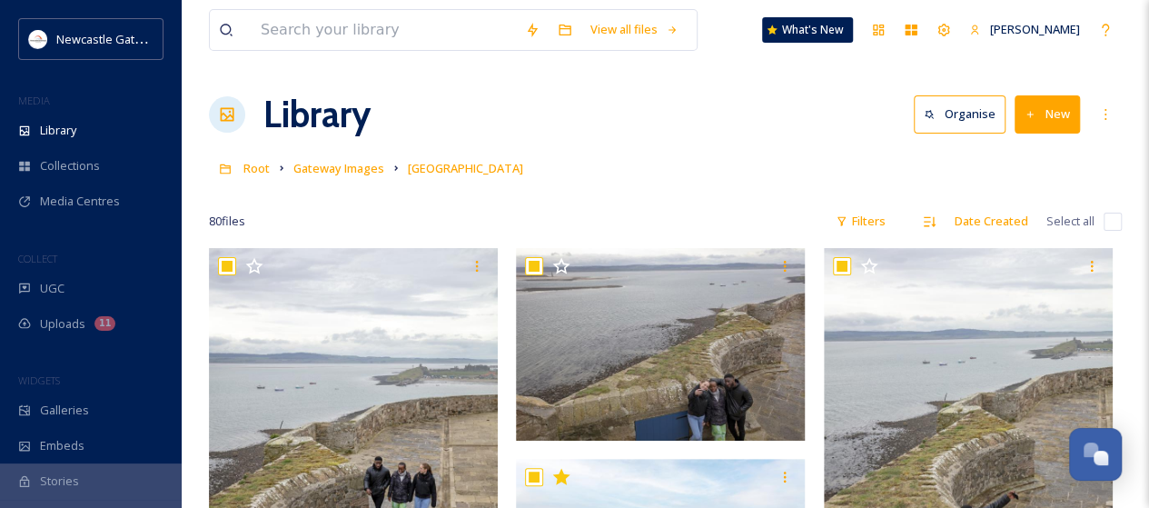
checkbox input "true"
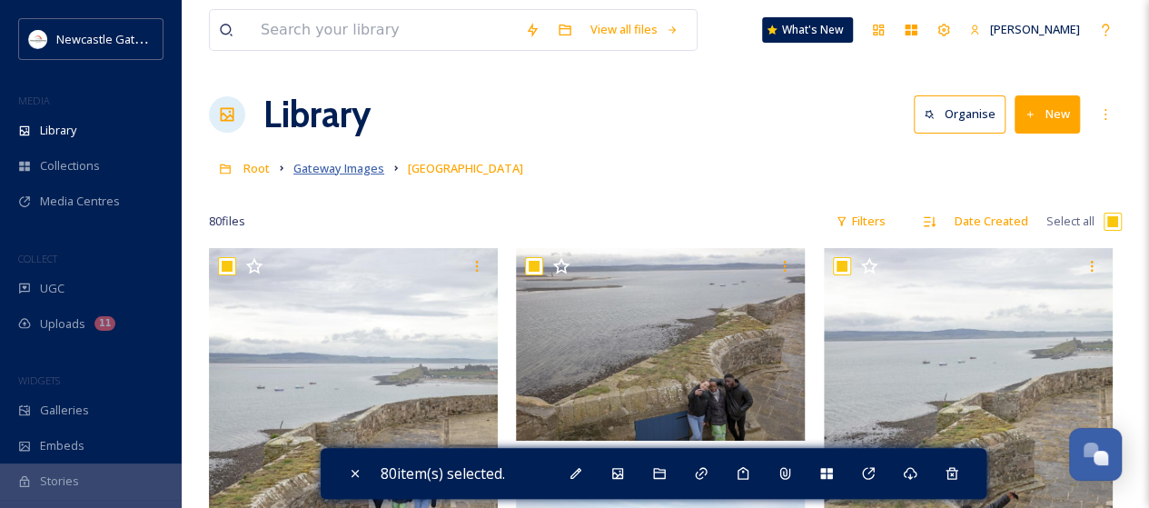
click at [361, 168] on span "Gateway Images" at bounding box center [338, 168] width 91 height 16
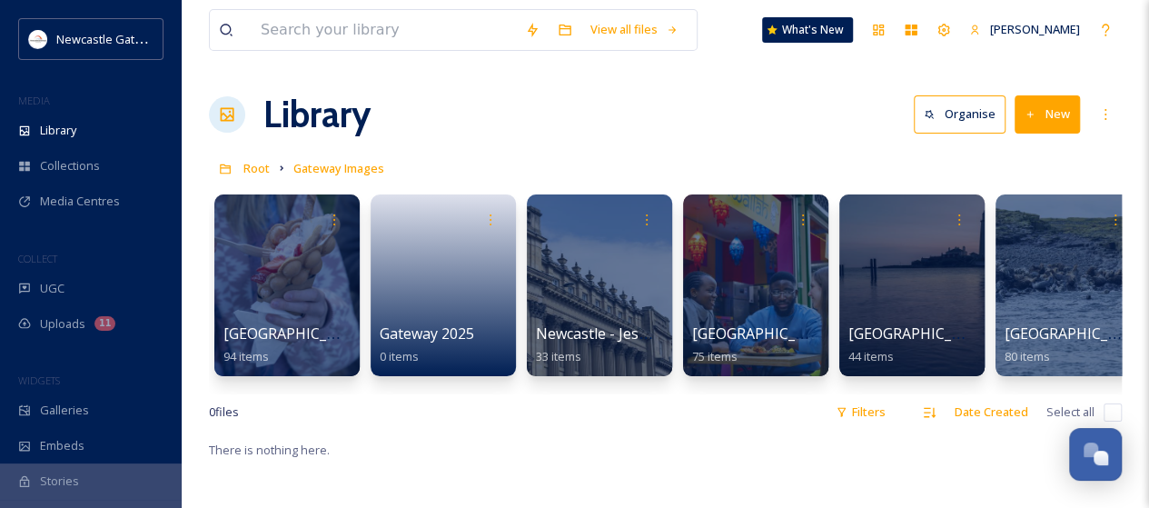
scroll to position [0, 181]
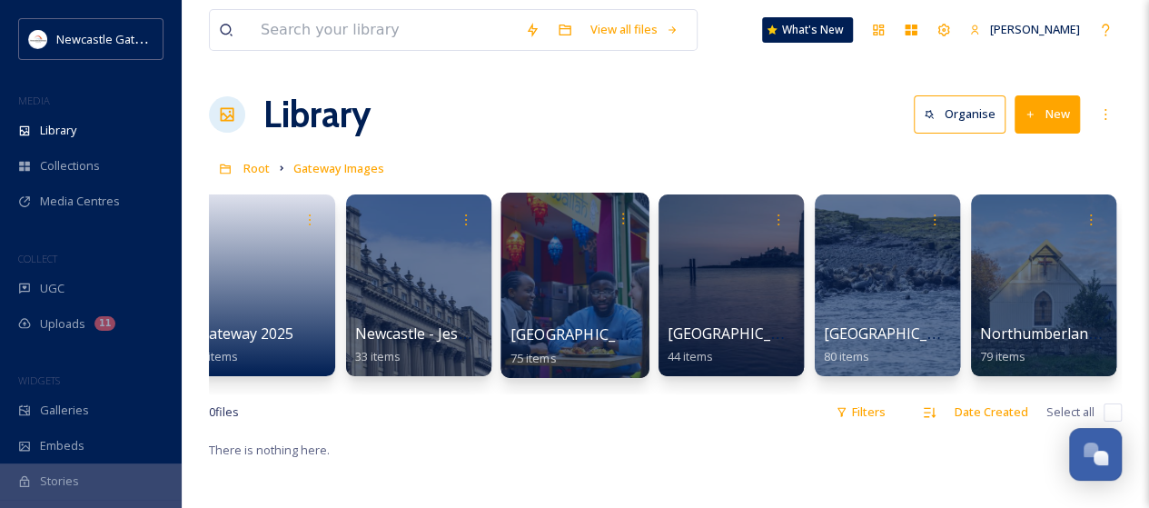
click at [554, 302] on div at bounding box center [575, 285] width 148 height 185
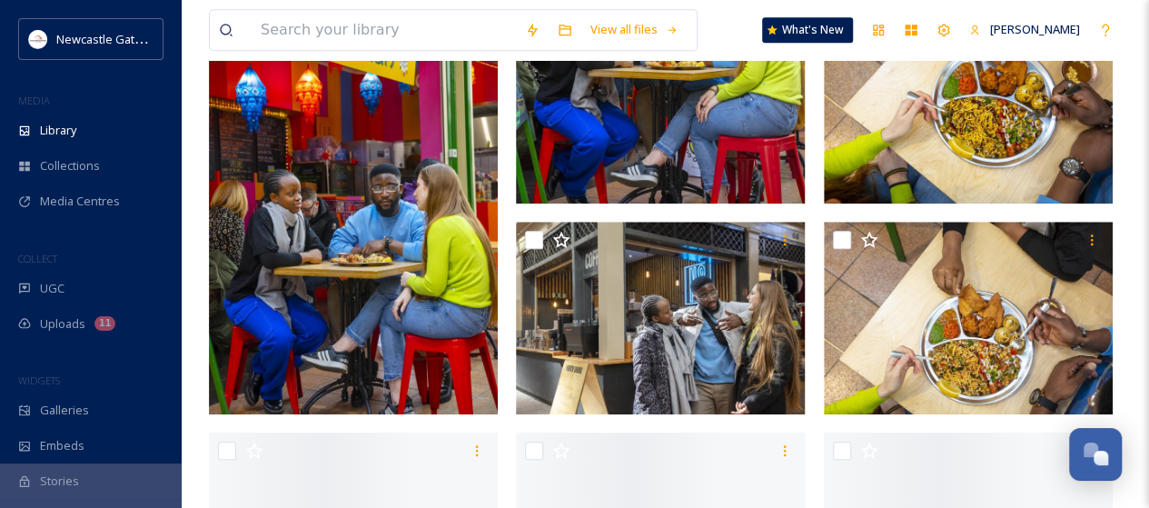
scroll to position [818, 0]
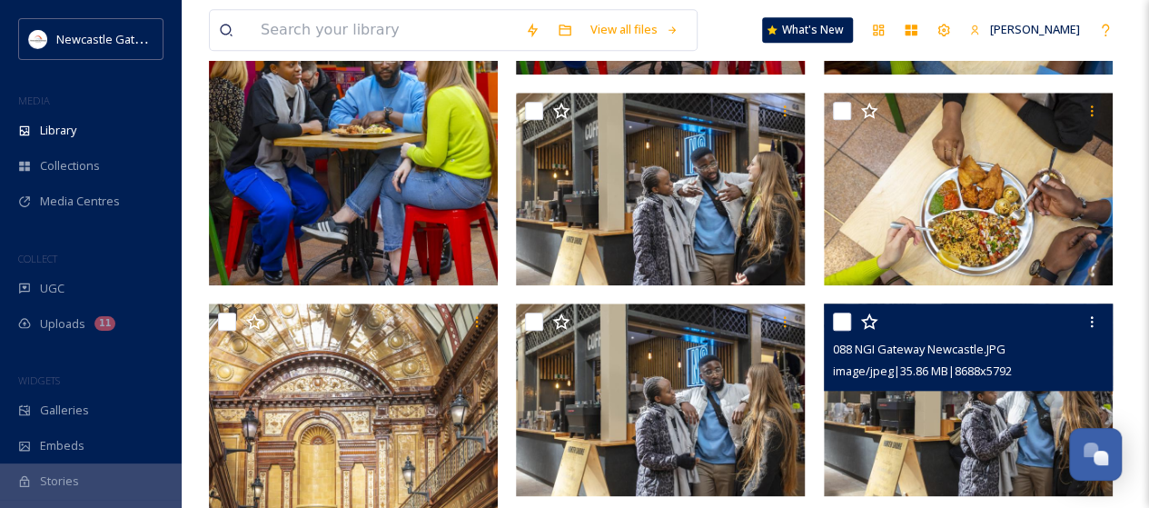
click at [976, 343] on span "088 NGI Gateway Newcastle.JPG" at bounding box center [919, 349] width 173 height 16
click at [981, 377] on span "image/jpeg | 35.86 MB | 8688 x 5792" at bounding box center [922, 370] width 179 height 16
click at [975, 422] on img at bounding box center [968, 399] width 289 height 193
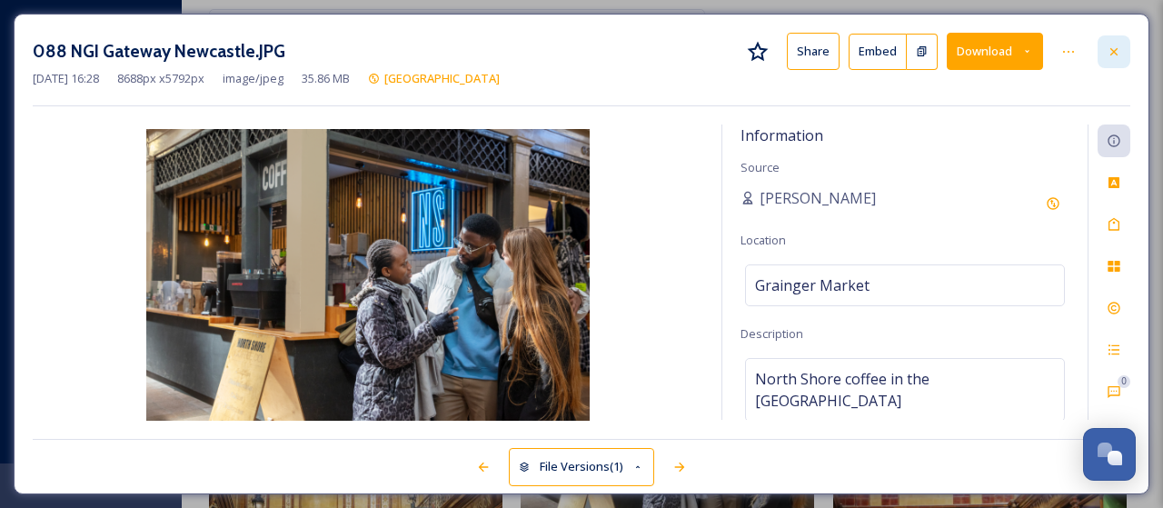
click at [1117, 52] on icon at bounding box center [1114, 52] width 15 height 15
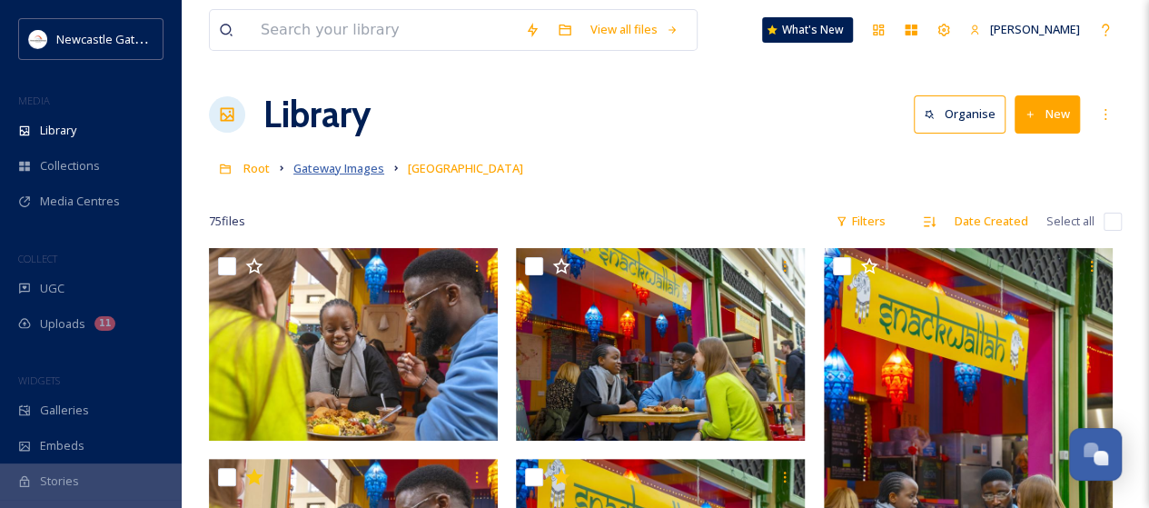
click at [357, 167] on span "Gateway Images" at bounding box center [338, 168] width 91 height 16
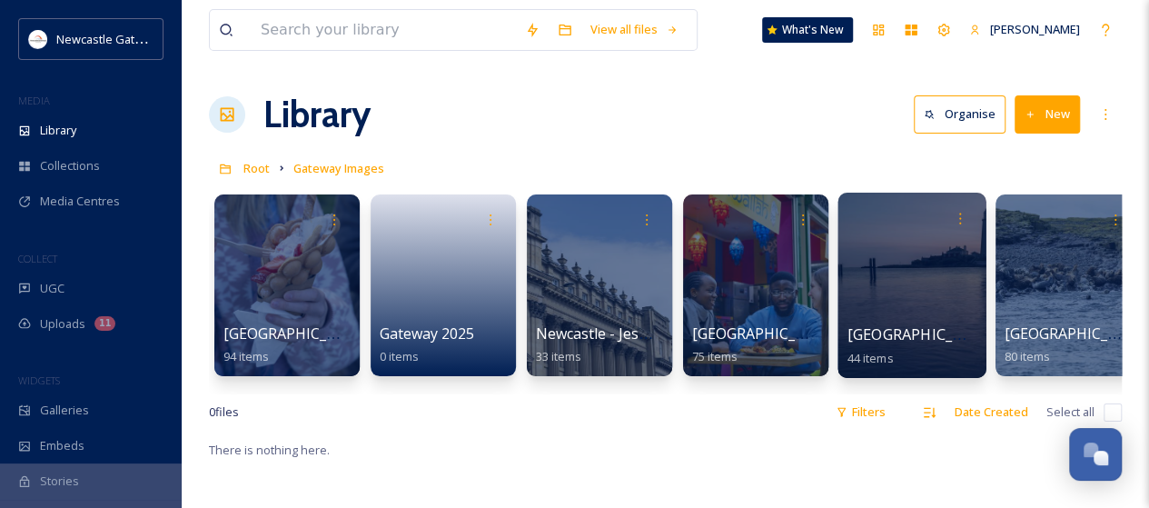
scroll to position [91, 0]
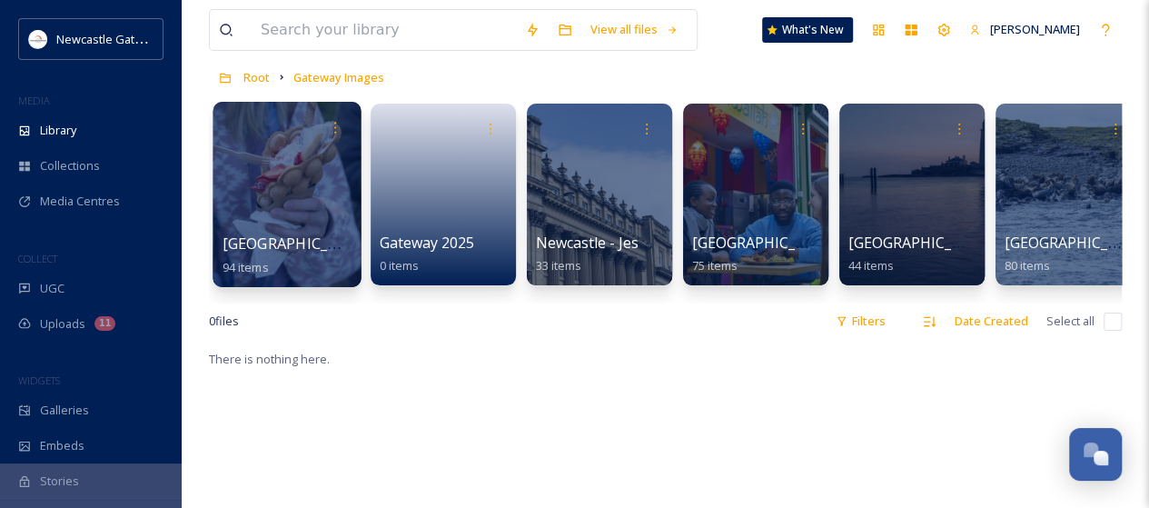
click at [323, 235] on div "Durham 94 items" at bounding box center [288, 255] width 130 height 45
click at [300, 194] on div at bounding box center [287, 194] width 148 height 185
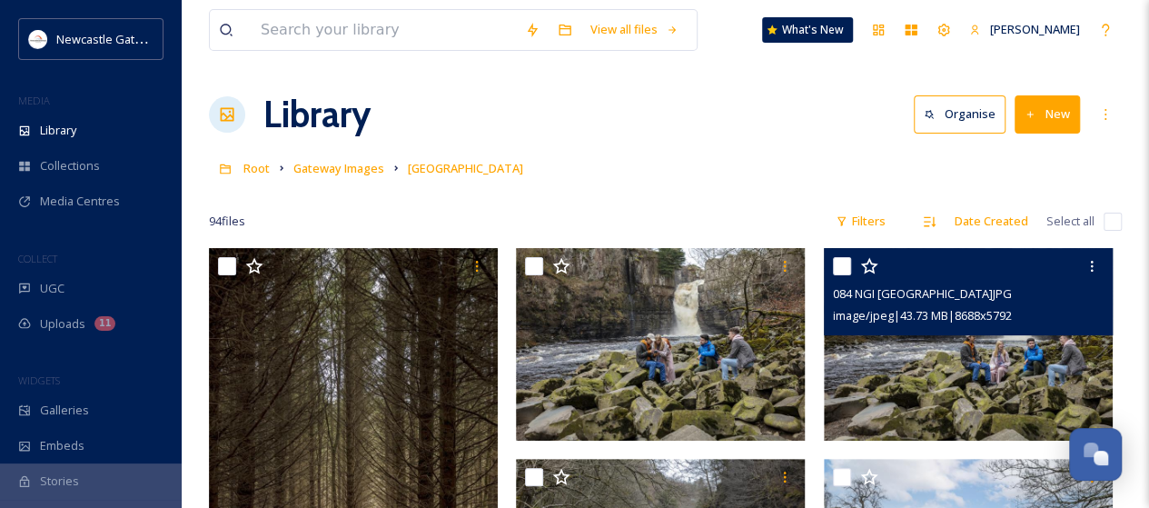
click at [945, 394] on img at bounding box center [968, 344] width 289 height 193
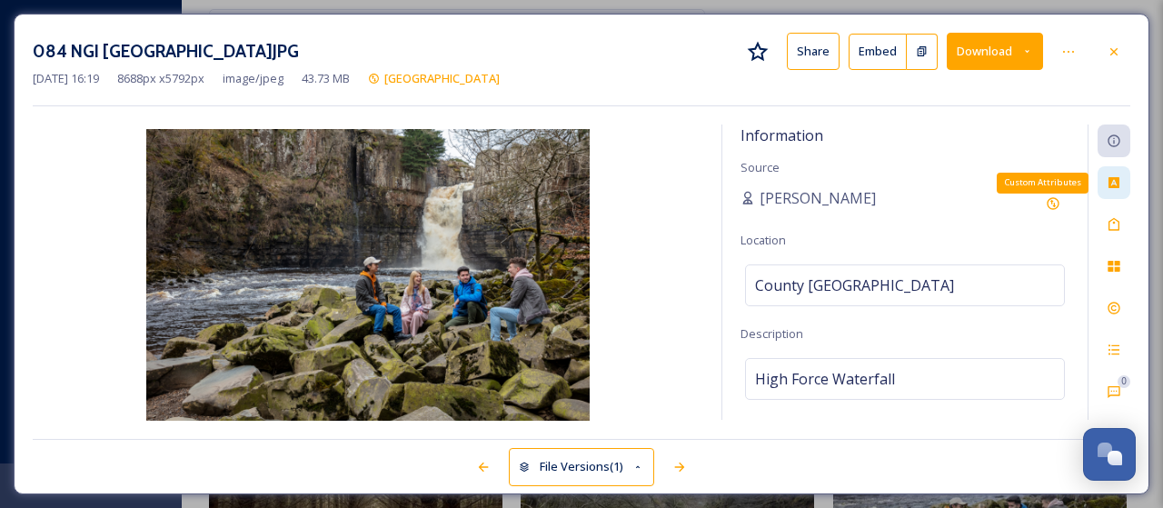
click at [1118, 179] on icon at bounding box center [1113, 182] width 11 height 11
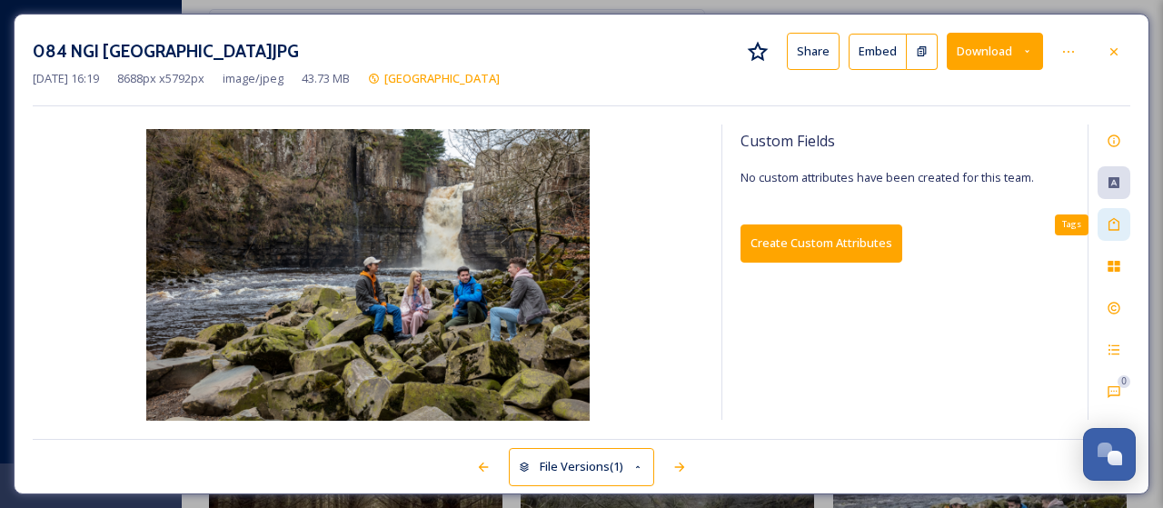
click at [1117, 223] on icon at bounding box center [1114, 224] width 15 height 15
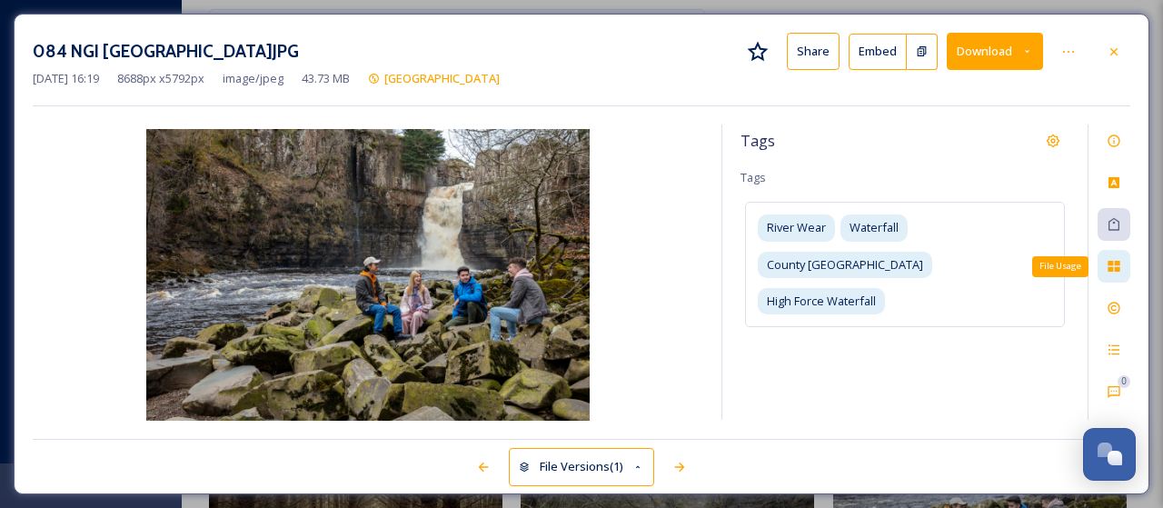
click at [1117, 261] on icon at bounding box center [1113, 266] width 12 height 11
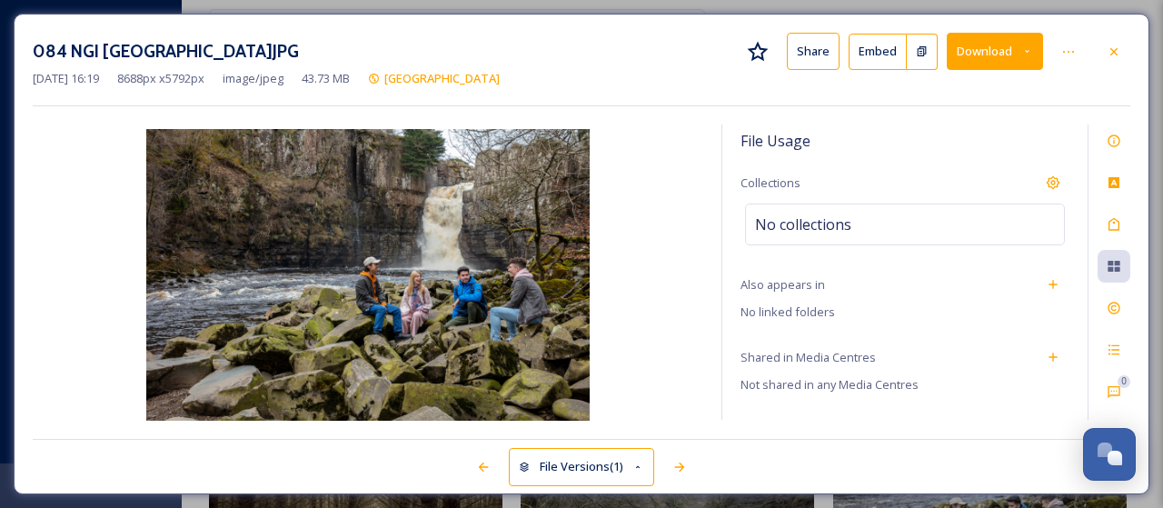
scroll to position [136, 0]
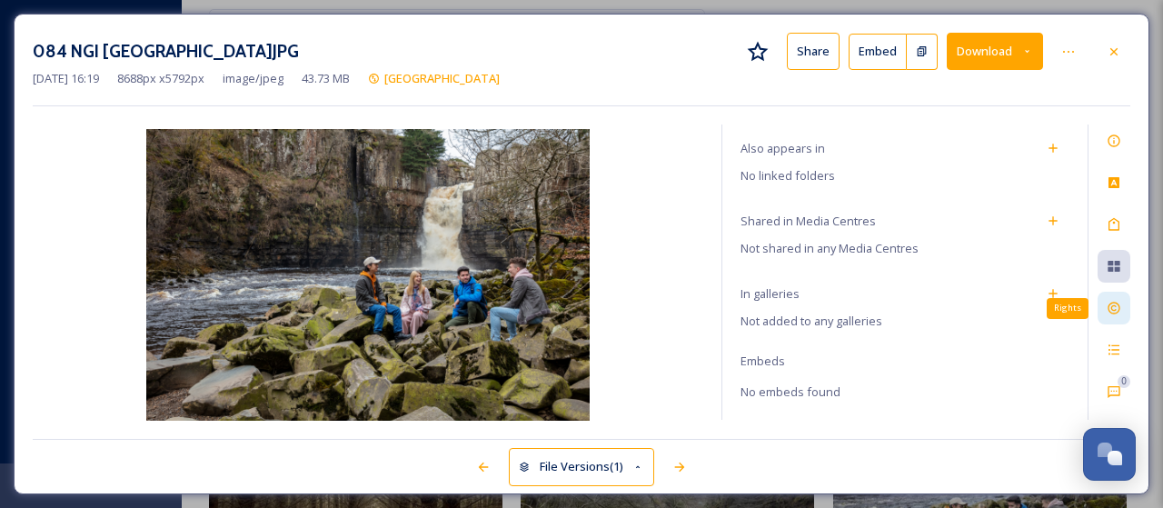
click at [1113, 303] on icon at bounding box center [1114, 308] width 15 height 15
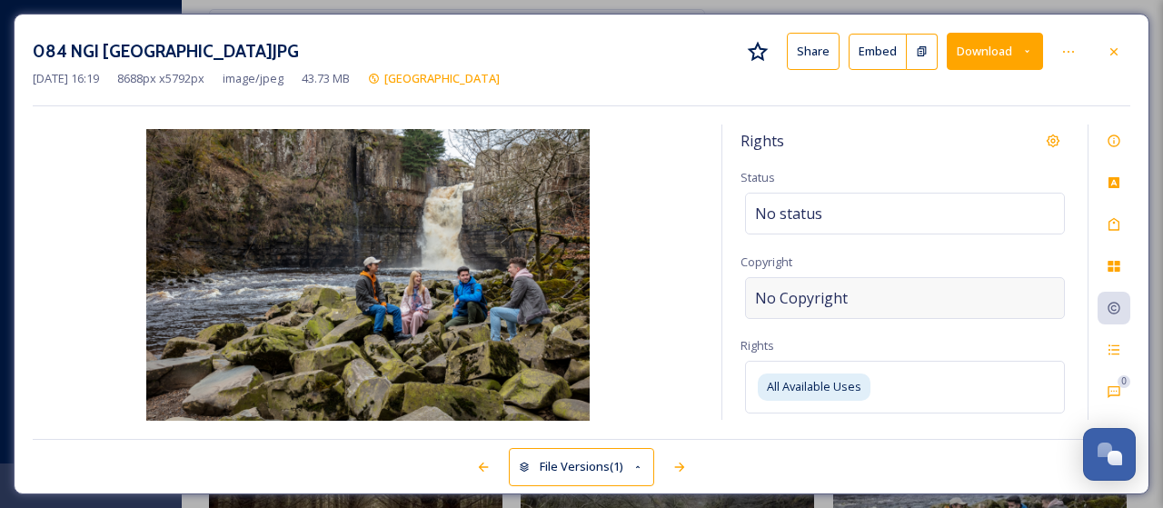
scroll to position [267, 0]
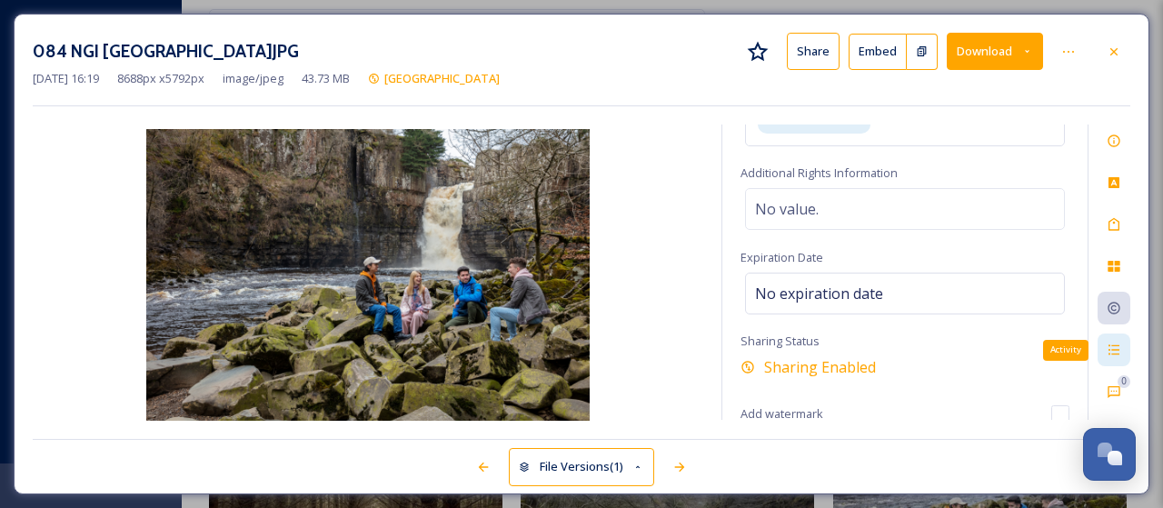
click at [1112, 345] on icon at bounding box center [1114, 350] width 15 height 15
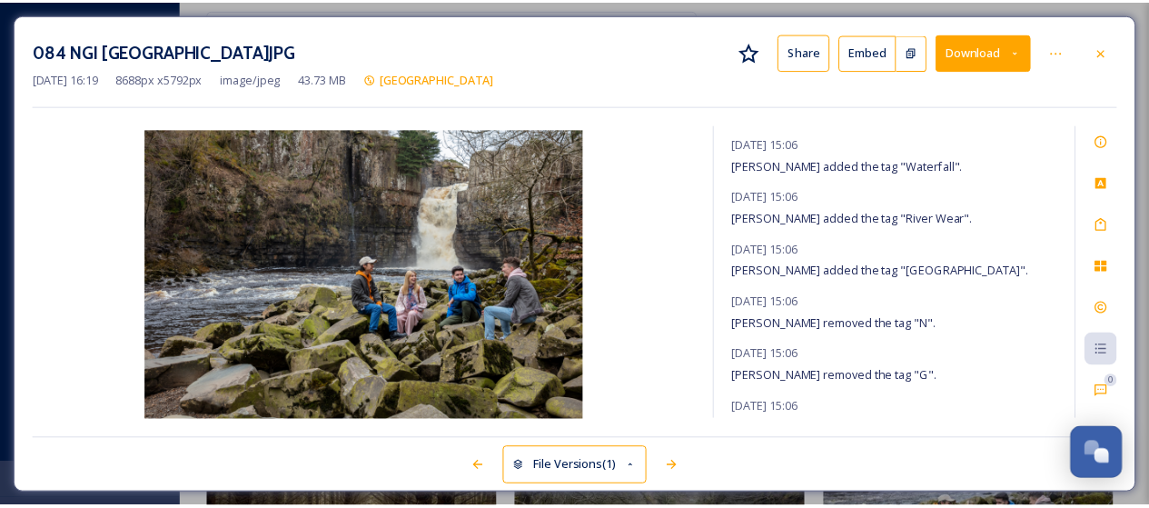
scroll to position [864, 0]
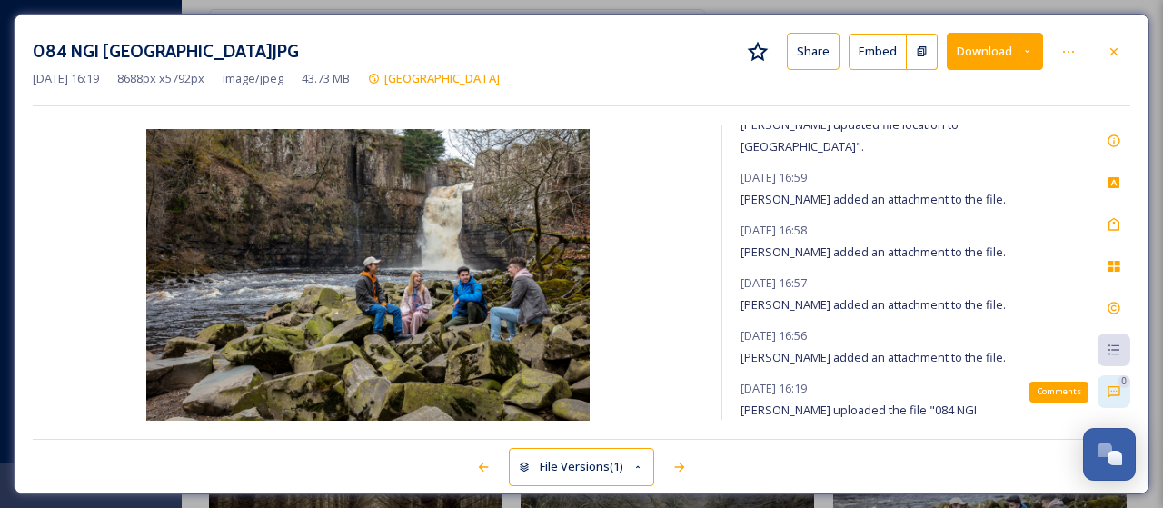
click at [1114, 380] on div "0 Comments" at bounding box center [1113, 391] width 33 height 33
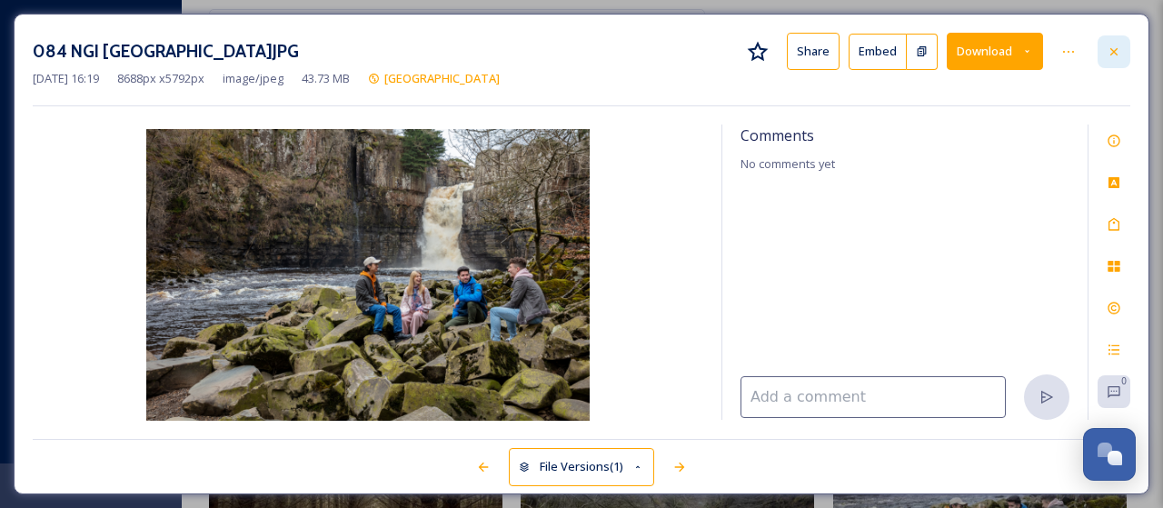
click at [1117, 56] on icon at bounding box center [1114, 52] width 15 height 15
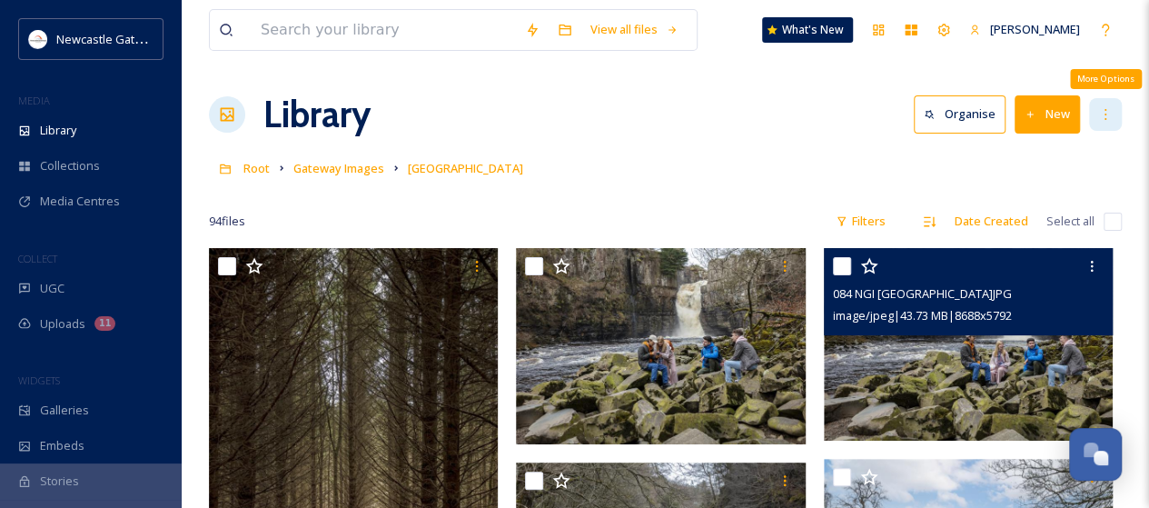
click at [1101, 117] on icon at bounding box center [1105, 114] width 15 height 15
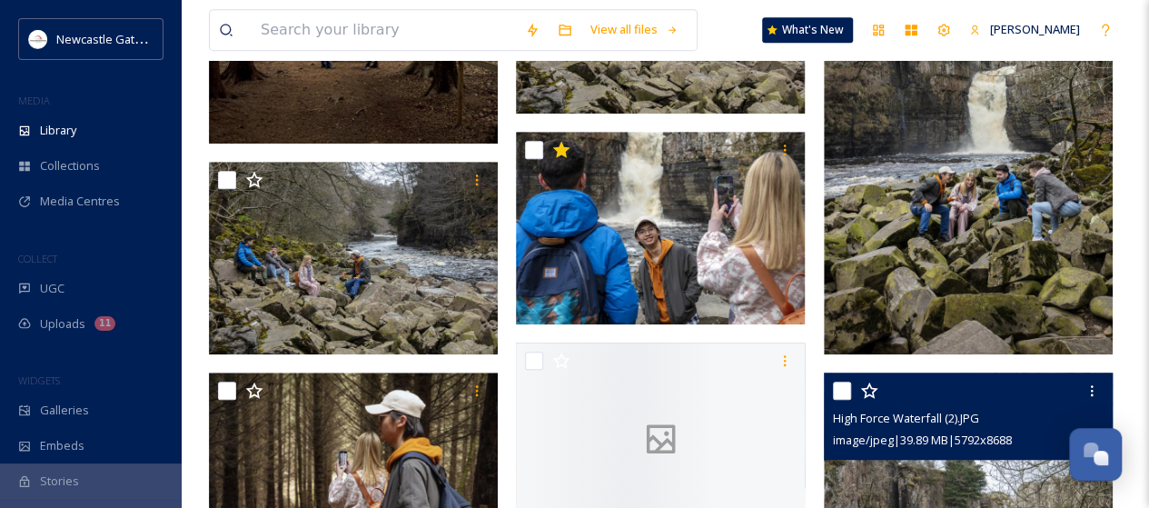
scroll to position [545, 0]
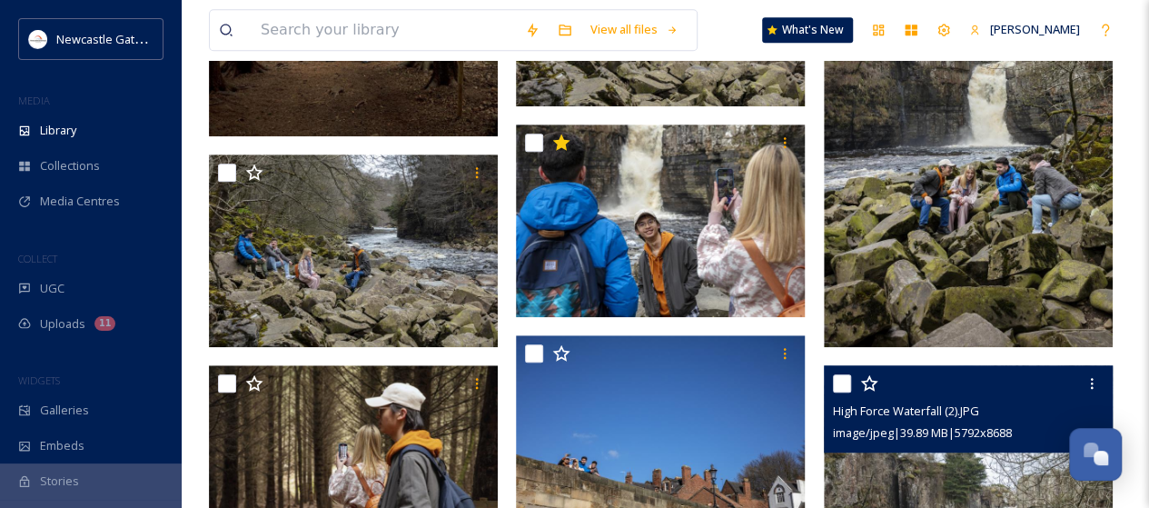
click at [952, 442] on div "High Force Waterfall (2).JPG image/jpeg | 39.89 MB | 5792 x 8688" at bounding box center [968, 408] width 289 height 87
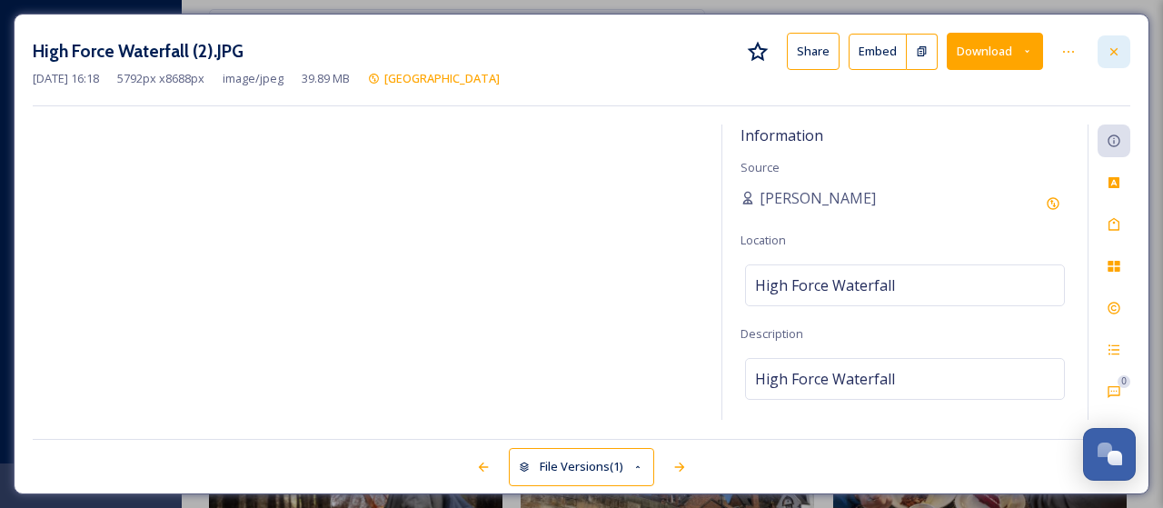
click at [1117, 45] on icon at bounding box center [1114, 52] width 15 height 15
